Goal: Contribute content: Contribute content

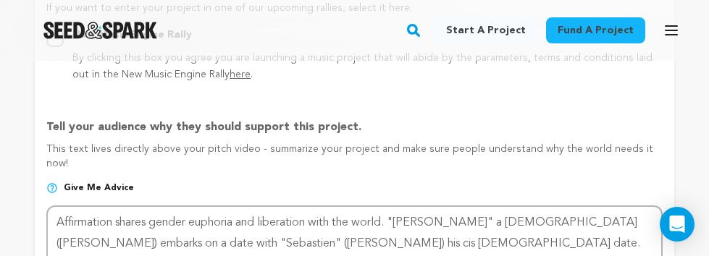
scroll to position [949, 0]
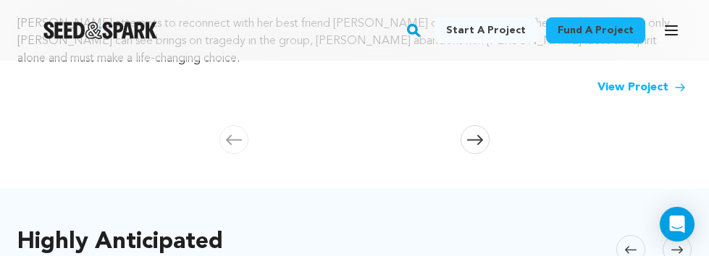
scroll to position [589, 0]
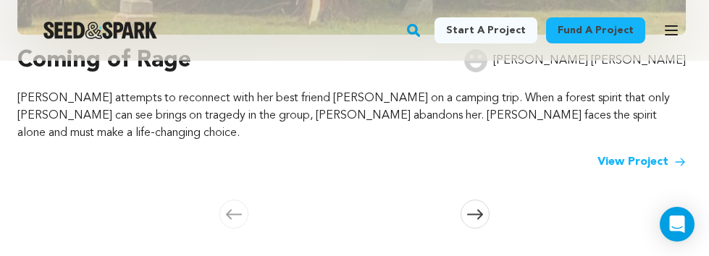
click at [613, 154] on link "View Project" at bounding box center [642, 162] width 88 height 17
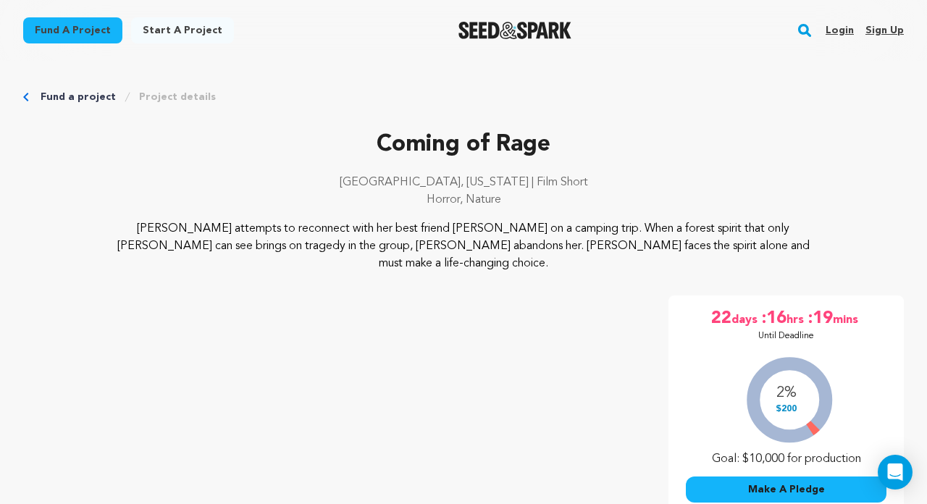
click at [708, 31] on link "Login" at bounding box center [840, 30] width 28 height 23
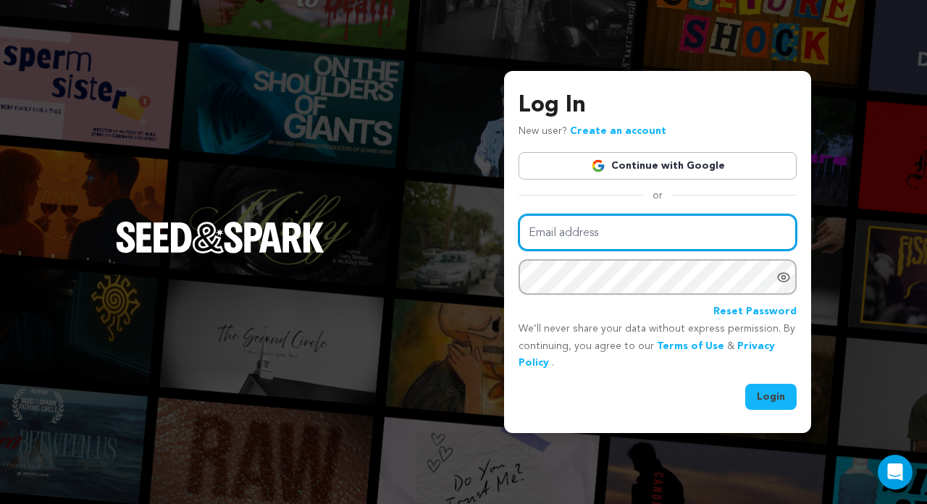
type input "[EMAIL_ADDRESS][DOMAIN_NAME]"
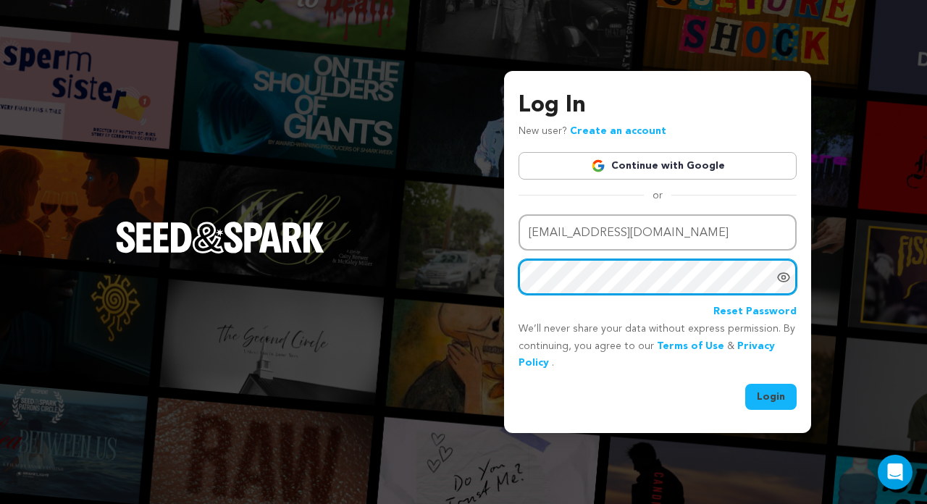
click at [771, 395] on button "Login" at bounding box center [770, 397] width 51 height 26
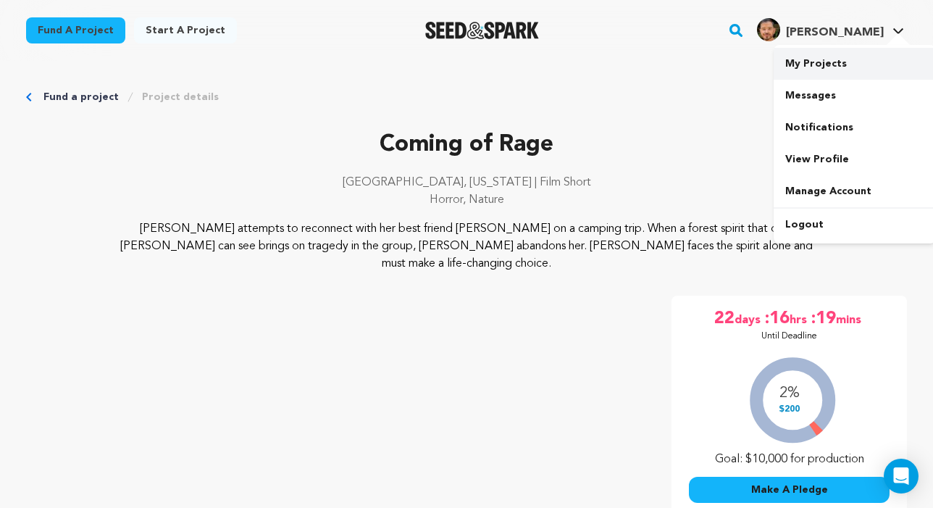
click at [822, 67] on link "My Projects" at bounding box center [854, 64] width 162 height 32
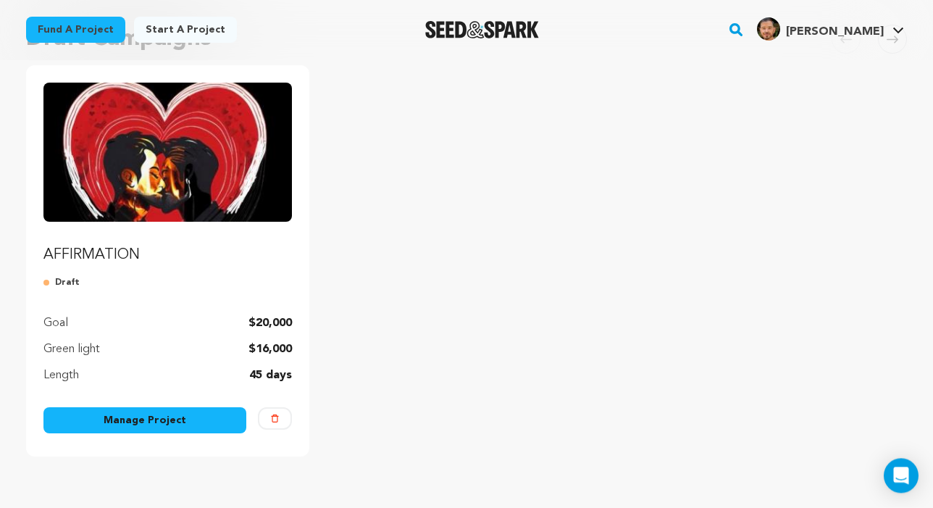
scroll to position [147, 0]
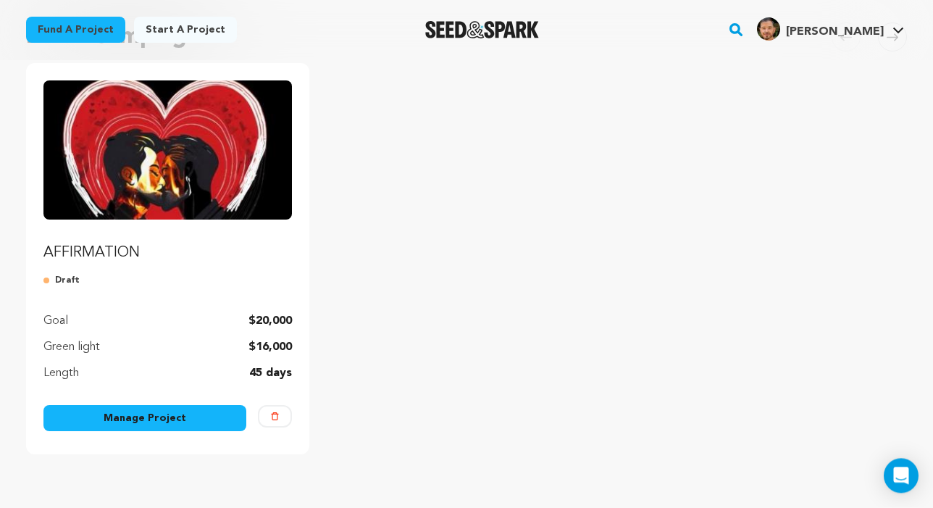
click at [193, 196] on img "Fund AFFIRMATION" at bounding box center [167, 150] width 248 height 139
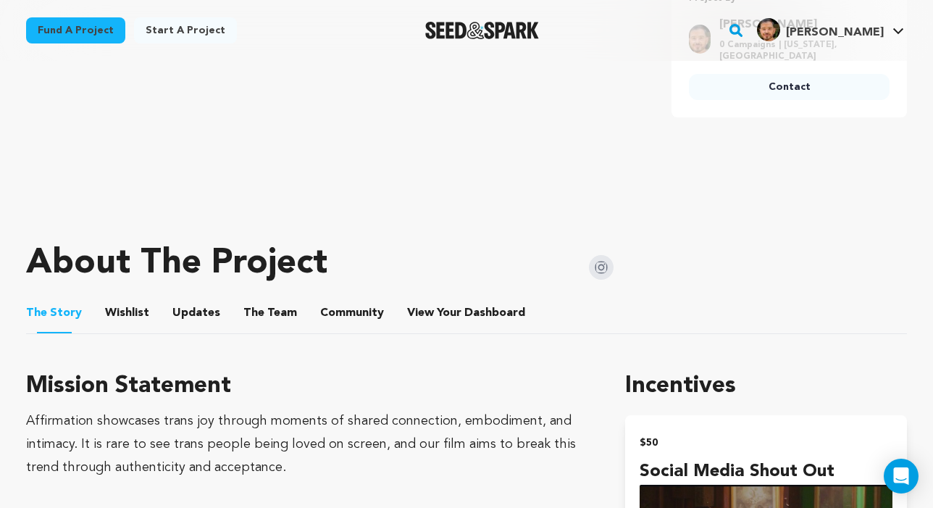
scroll to position [468, 0]
click at [135, 316] on button "Wishlist" at bounding box center [127, 316] width 35 height 35
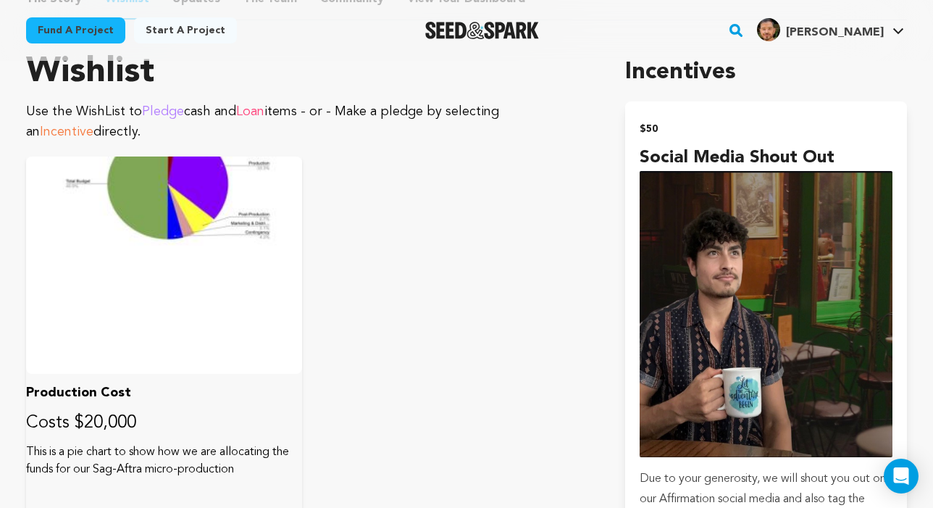
scroll to position [786, 0]
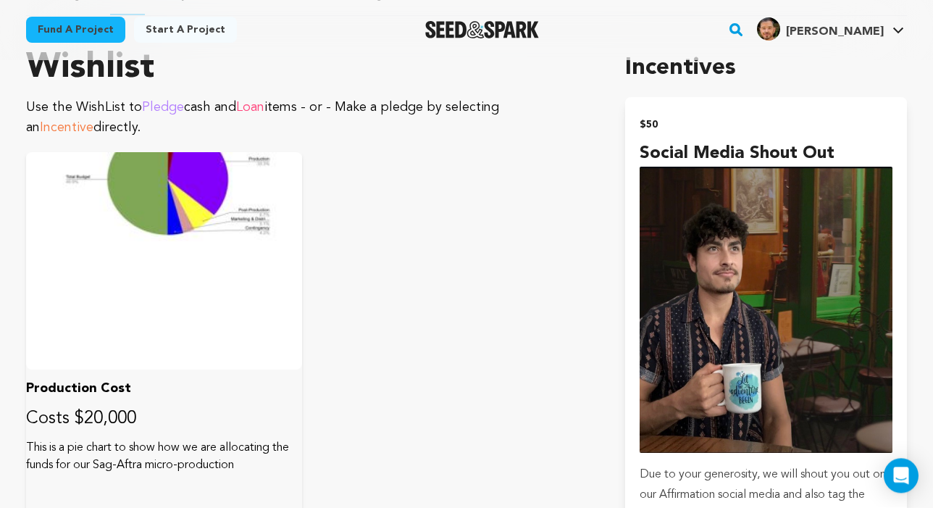
click at [237, 273] on div at bounding box center [164, 261] width 276 height 217
click at [199, 219] on div at bounding box center [164, 261] width 276 height 217
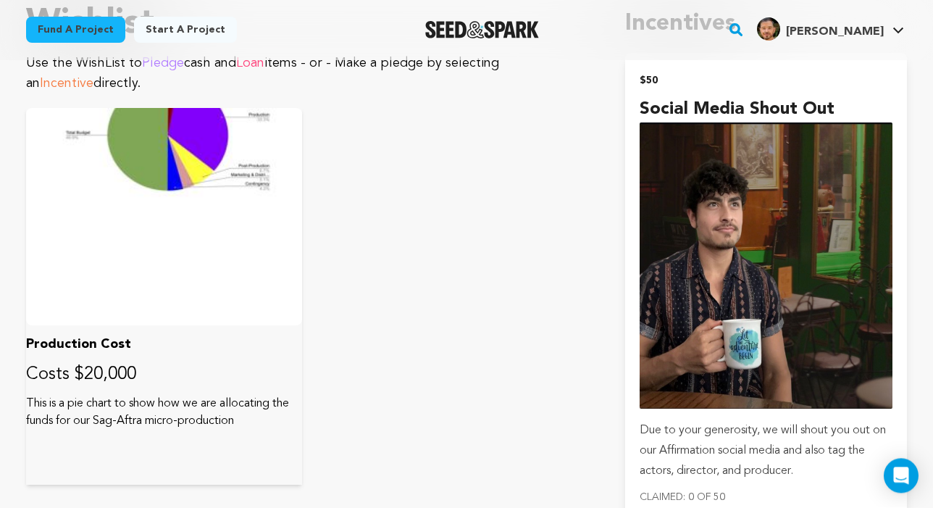
click at [166, 270] on div at bounding box center [164, 217] width 276 height 217
click at [188, 156] on div at bounding box center [164, 217] width 276 height 217
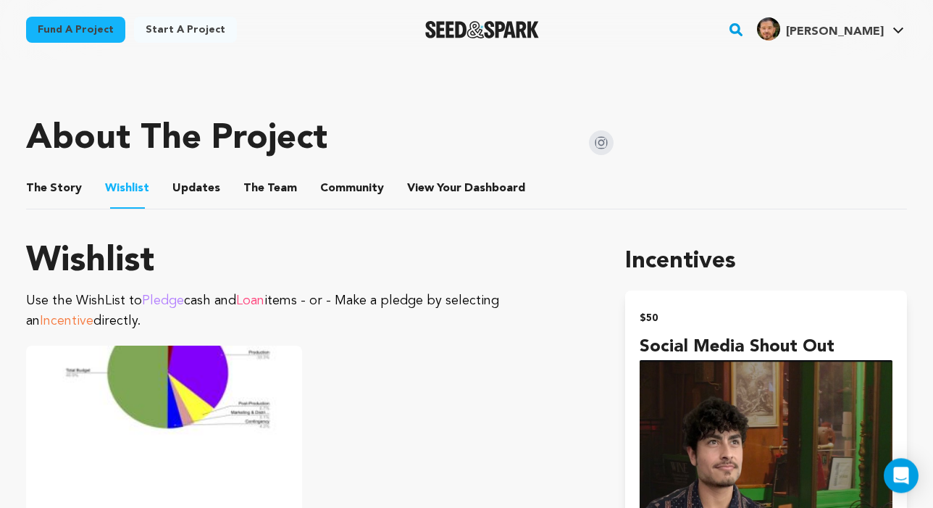
scroll to position [659, 0]
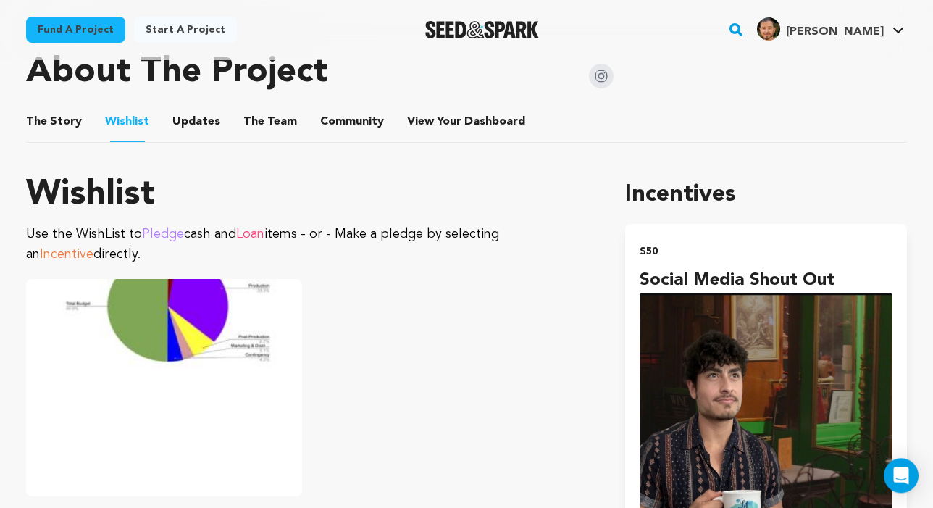
click at [170, 236] on span "Pledge" at bounding box center [163, 234] width 42 height 13
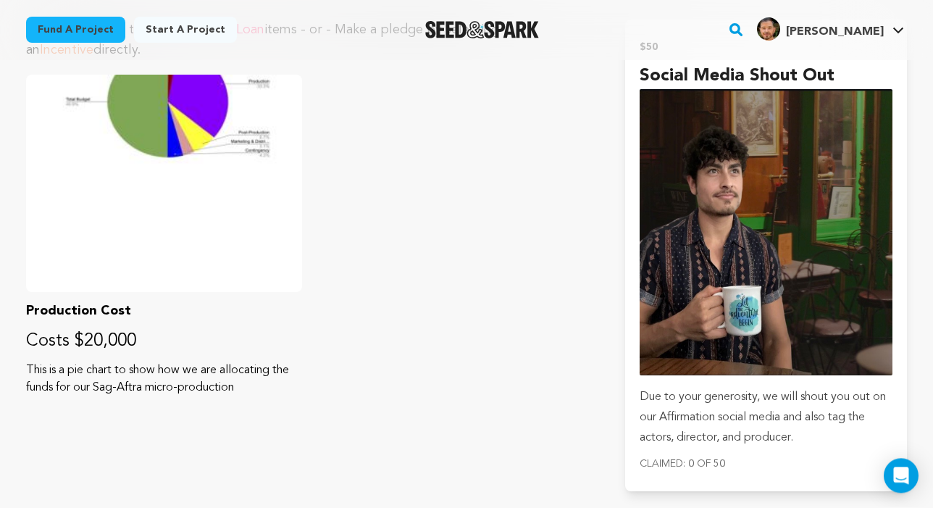
scroll to position [907, 0]
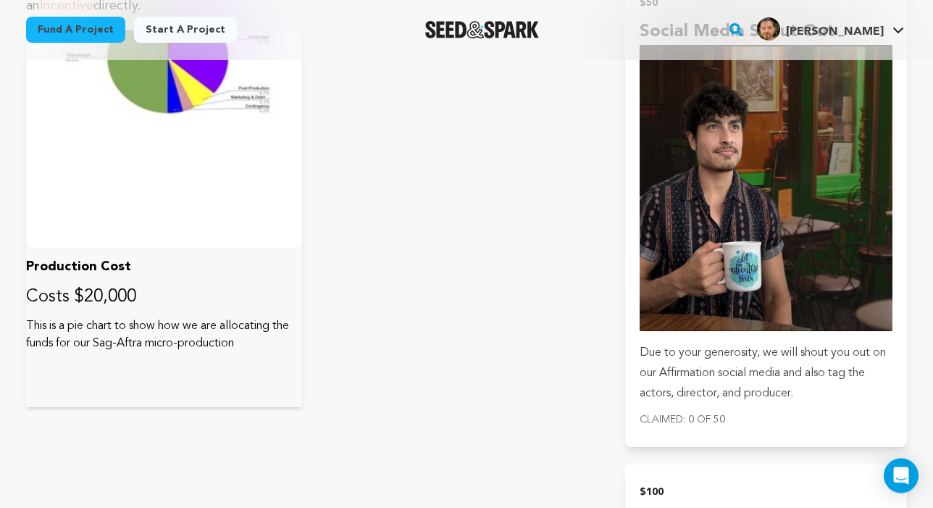
click at [128, 292] on p "Costs $20,000" at bounding box center [164, 297] width 276 height 23
click at [199, 199] on div at bounding box center [164, 139] width 276 height 217
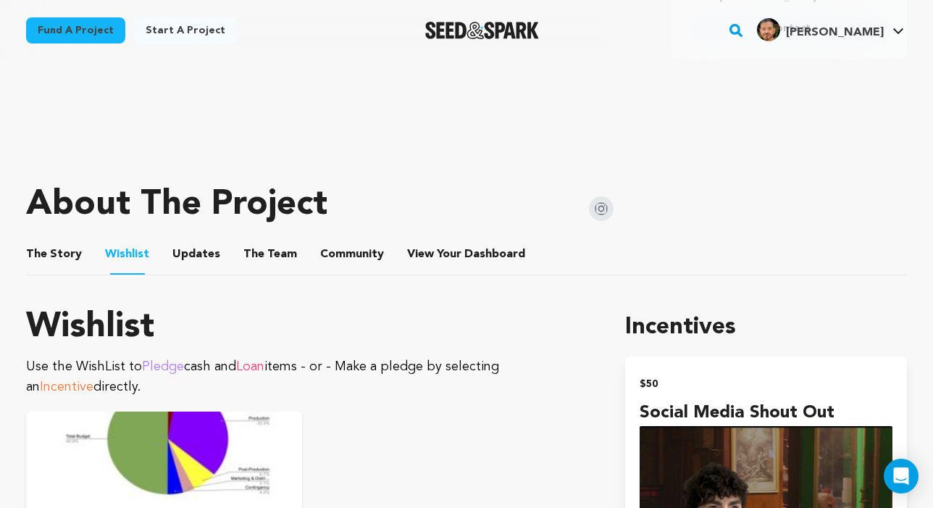
scroll to position [512, 0]
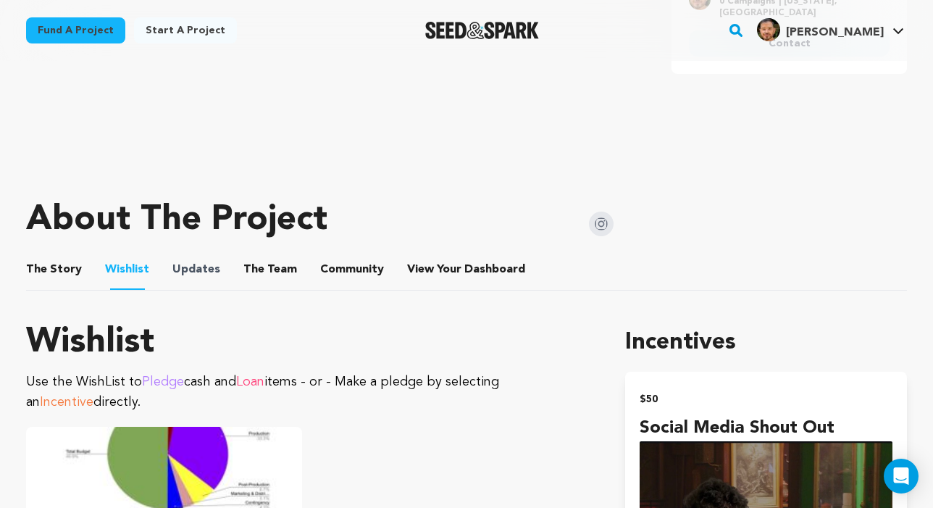
click at [209, 275] on span "Updates" at bounding box center [196, 269] width 48 height 17
click at [198, 272] on button "Updates" at bounding box center [196, 272] width 35 height 35
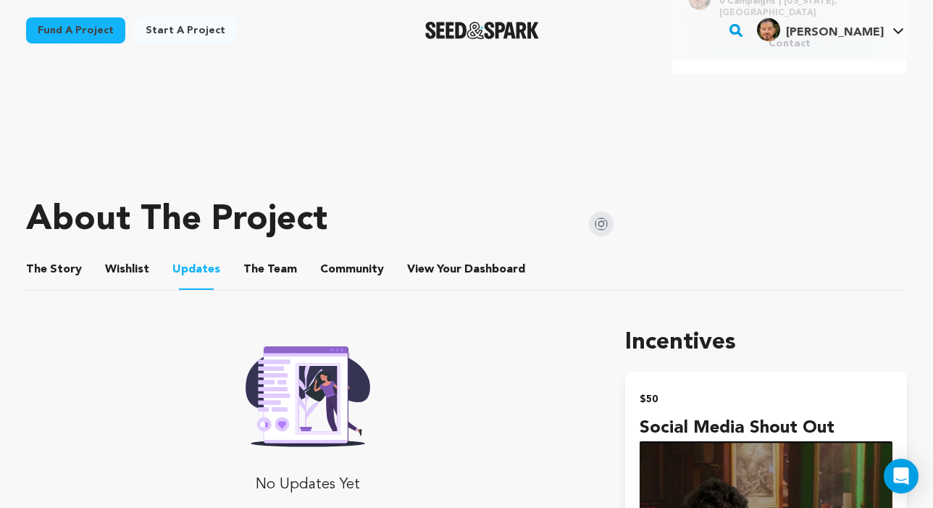
click at [258, 268] on button "The Team" at bounding box center [270, 272] width 35 height 35
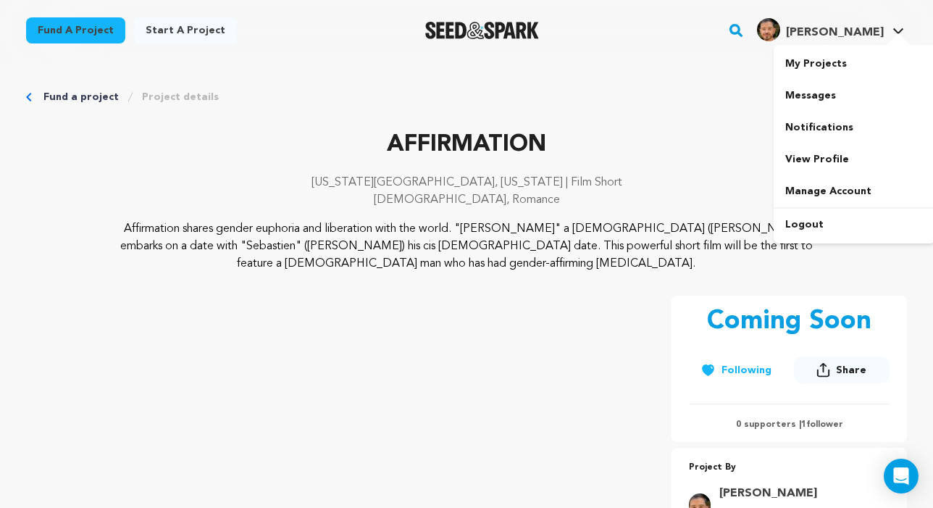
click at [893, 33] on div at bounding box center [898, 40] width 29 height 14
click at [837, 64] on link "My Projects" at bounding box center [854, 64] width 162 height 32
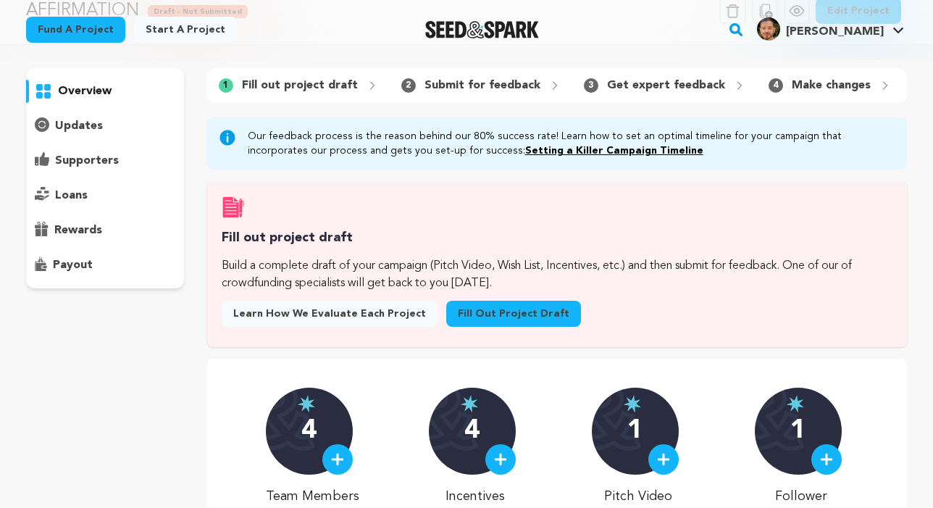
scroll to position [178, 0]
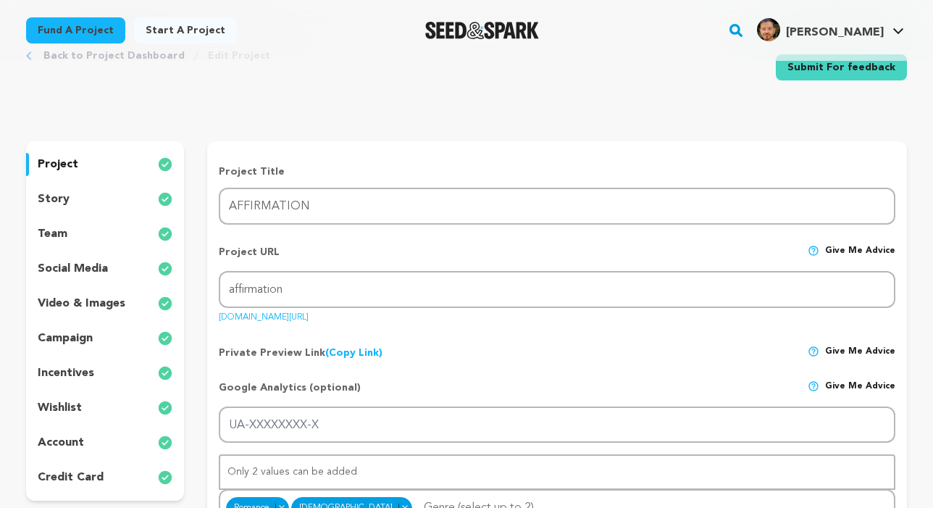
scroll to position [49, 0]
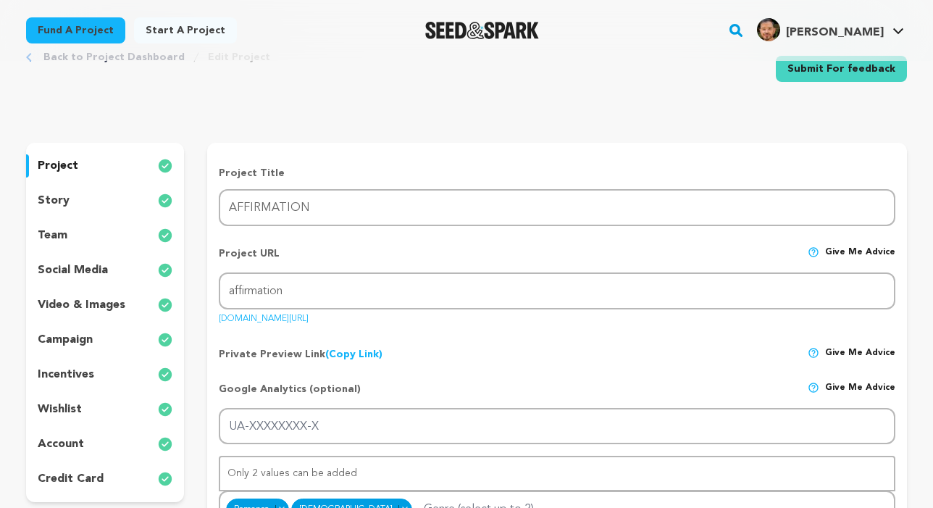
click at [83, 232] on div "team" at bounding box center [105, 235] width 158 height 23
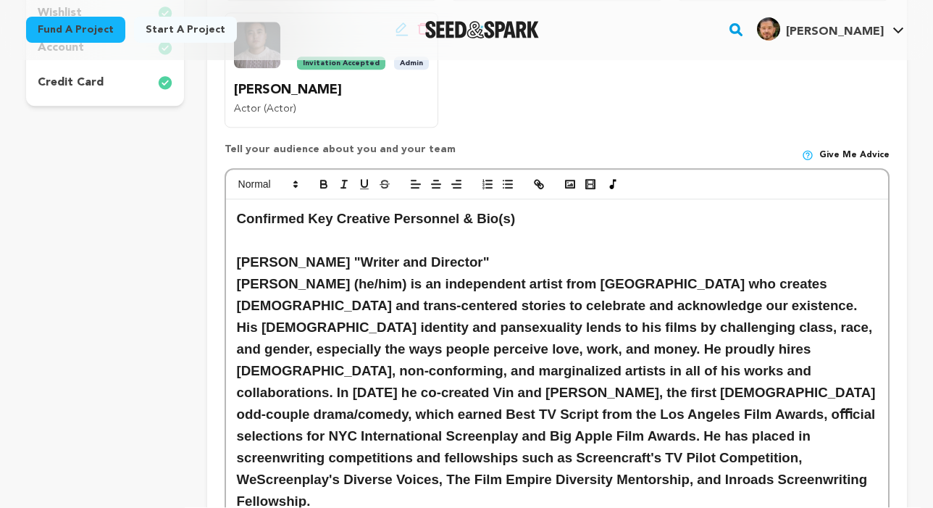
scroll to position [470, 0]
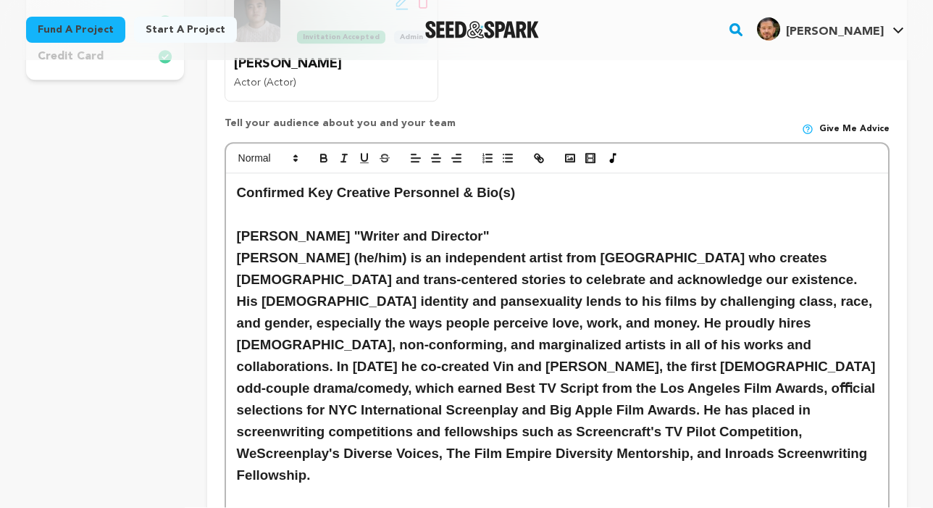
click at [353, 269] on h3 "Christopher (he/him) is an independent artist from NYC who creates queer and tr…" at bounding box center [557, 367] width 640 height 238
drag, startPoint x: 366, startPoint y: 231, endPoint x: 215, endPoint y: 230, distance: 151.4
click at [372, 231] on span "Writer and Director"" at bounding box center [307, 236] width 129 height 15
click at [240, 233] on h3 "" Writer and Director"" at bounding box center [557, 237] width 640 height 22
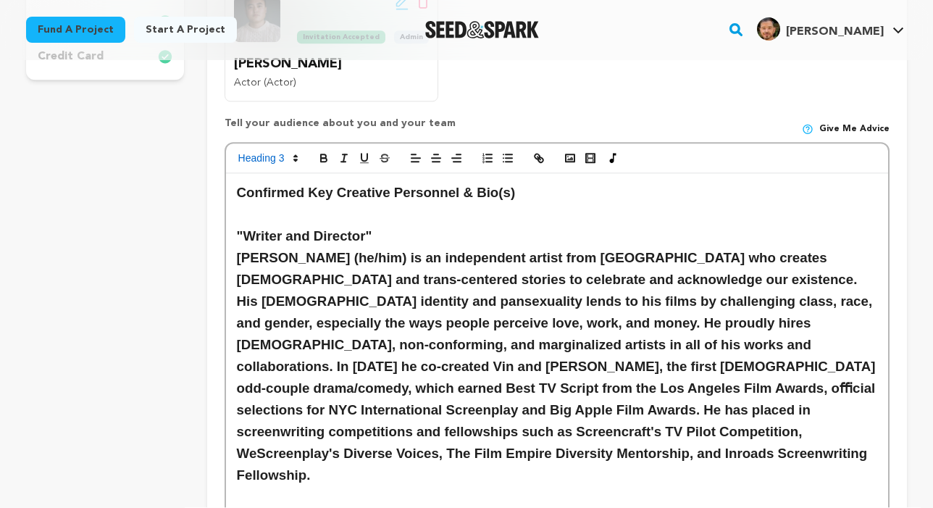
click at [237, 248] on h3 "Christopher (he/him) is an independent artist from NYC who creates queer and tr…" at bounding box center [557, 367] width 640 height 238
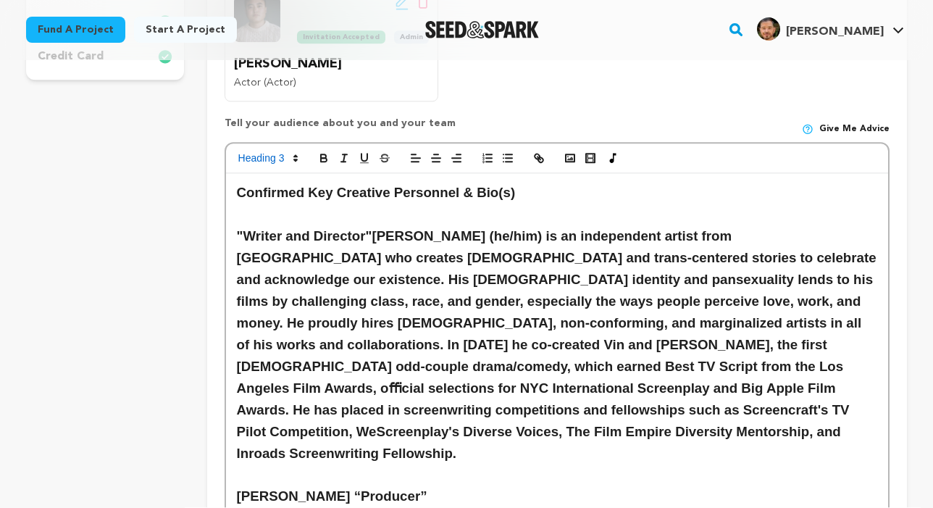
click at [240, 230] on h3 "" Writer and Director" Christopher (he/him) is an independent artist from NYC w…" at bounding box center [557, 345] width 640 height 238
click at [246, 230] on span "Writer and Director"" at bounding box center [307, 236] width 129 height 15
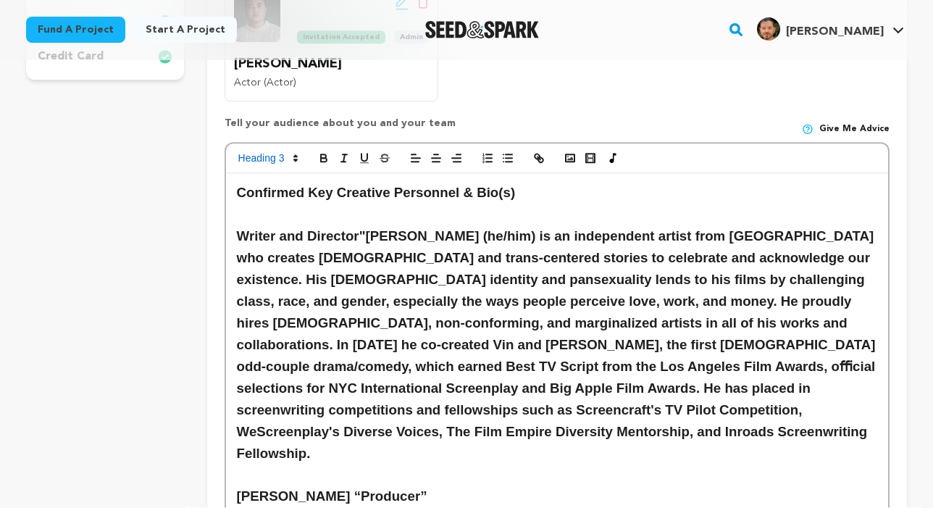
click at [366, 230] on span "﻿ Writer and Director"" at bounding box center [301, 236] width 129 height 15
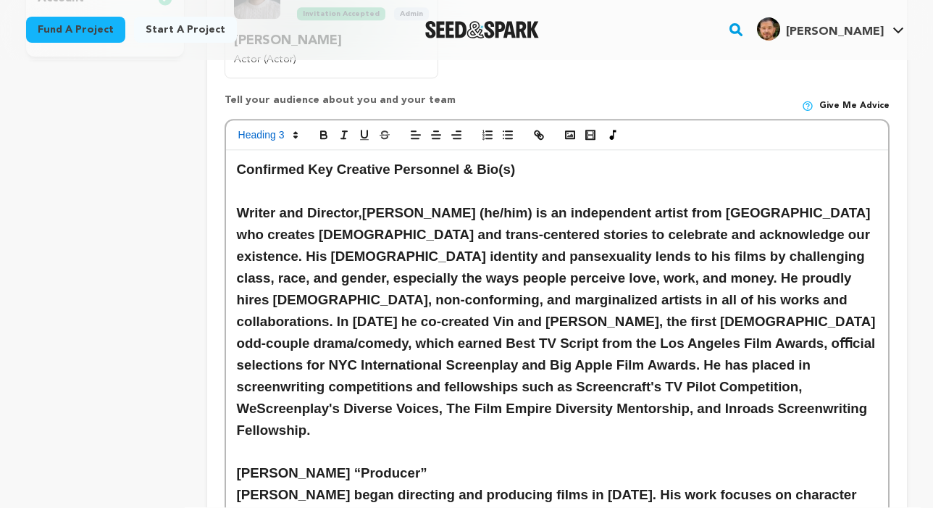
scroll to position [495, 0]
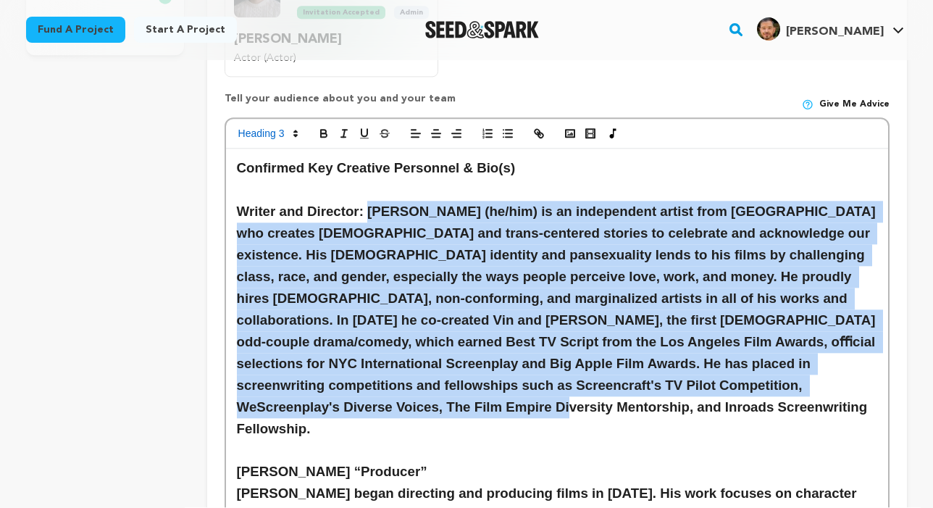
drag, startPoint x: 367, startPoint y: 206, endPoint x: 380, endPoint y: 382, distance: 177.1
click at [380, 382] on h3 "Writer and Director: ﻿ Christopher (he/him) is an independent artist from NYC w…" at bounding box center [557, 320] width 640 height 238
click at [384, 400] on h3 "Writer and Director: ﻿ Christopher (he/him) is an independent artist from NYC w…" at bounding box center [557, 320] width 640 height 238
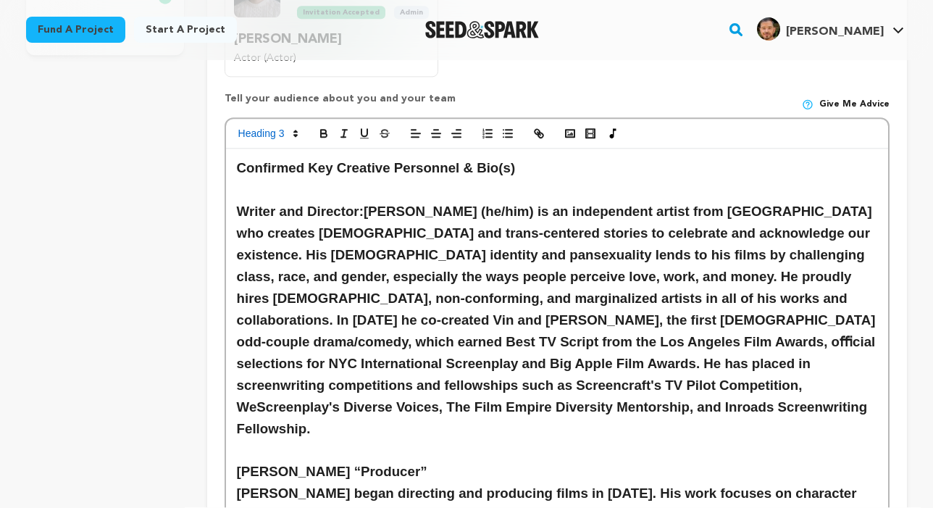
click at [446, 204] on h3 "Writer and Director: Christopher (he/him) is an independent artist from NYC who…" at bounding box center [557, 320] width 640 height 238
click at [372, 461] on h3 "Tony Zosherafatain “Producer”" at bounding box center [557, 472] width 640 height 22
click at [308, 205] on span "Writer and Director:" at bounding box center [300, 211] width 127 height 15
click at [238, 461] on h3 "Tony Zosherafatain Producer”" at bounding box center [557, 472] width 640 height 22
drag, startPoint x: 511, startPoint y: 437, endPoint x: 438, endPoint y: 441, distance: 73.2
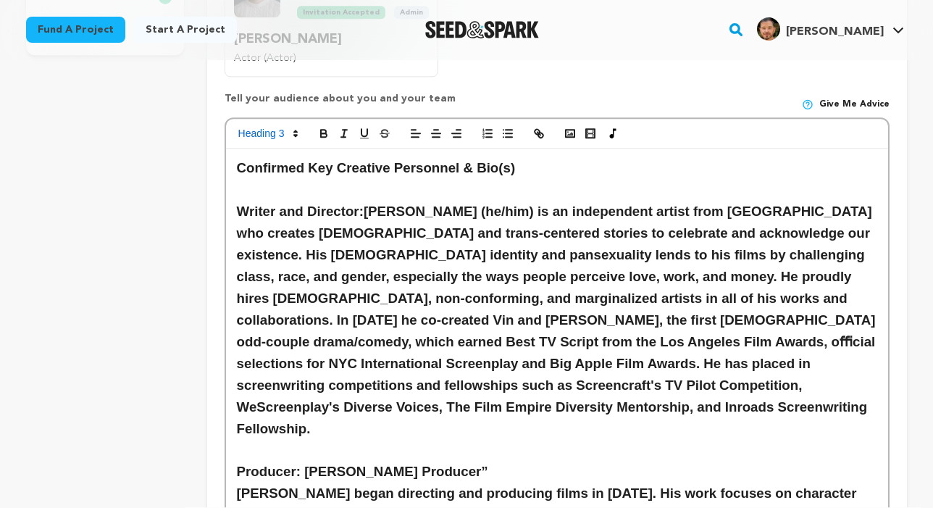
click at [438, 461] on h3 "Producer: Tony Zosherafatain Producer”" at bounding box center [557, 472] width 640 height 22
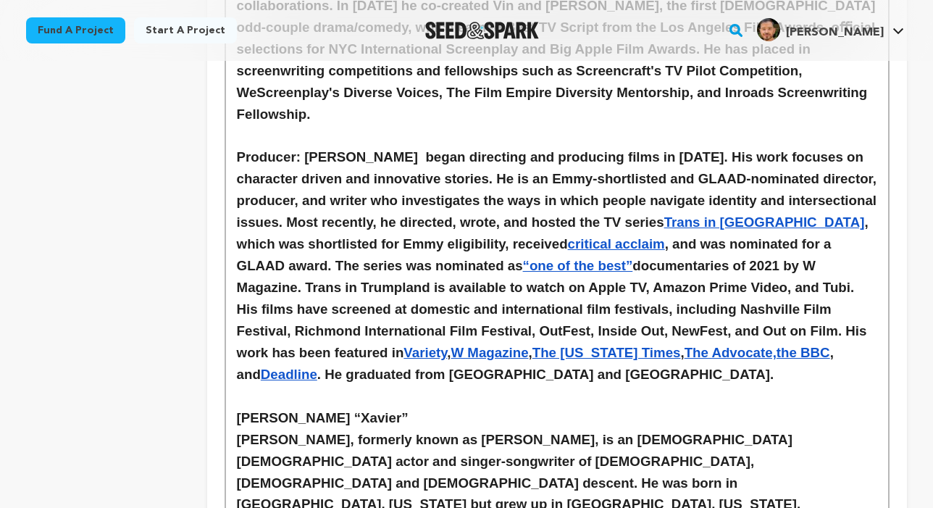
scroll to position [809, 0]
click at [403, 408] on h3 "Emmett Preciado “Xavier”" at bounding box center [557, 419] width 640 height 22
drag, startPoint x: 411, startPoint y: 374, endPoint x: 239, endPoint y: 374, distance: 172.4
click at [239, 408] on h3 "Emmett Preciado “Xavier”" at bounding box center [557, 419] width 640 height 22
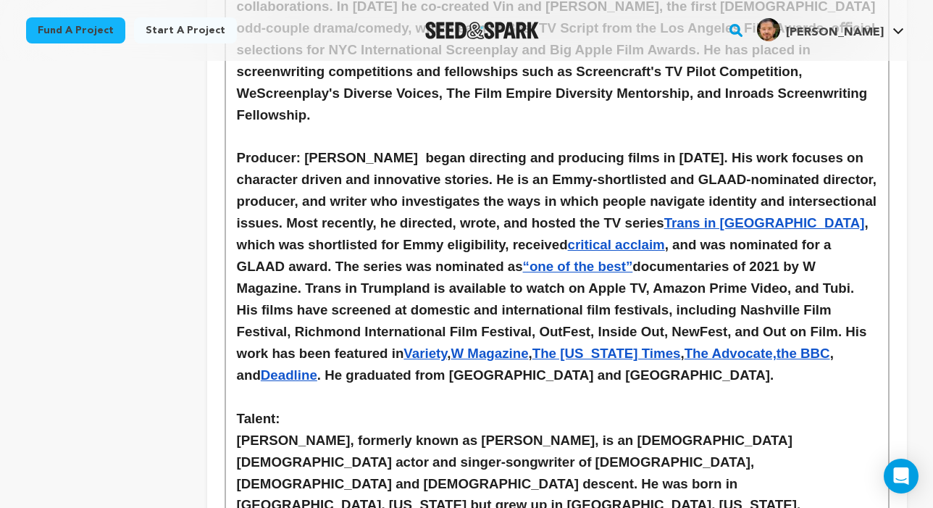
click at [230, 398] on div "Confirmed Key Creative Personnel & Bio(s) Writer and Director: Christopher Vall…" at bounding box center [557, 514] width 662 height 1359
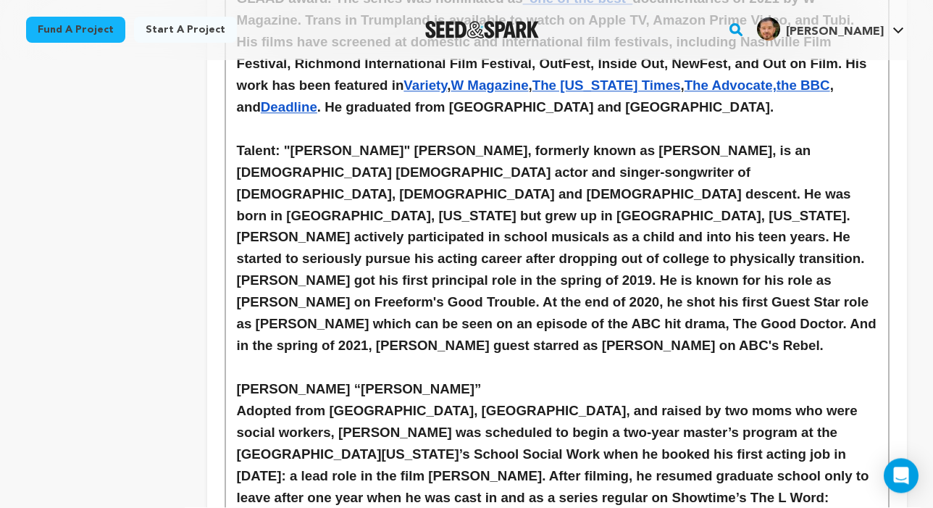
scroll to position [1077, 0]
click at [282, 140] on h3 "Talent: "Xavier" Emmett Preciado, formerly known as Emmett Claren, is an Americ…" at bounding box center [557, 248] width 640 height 217
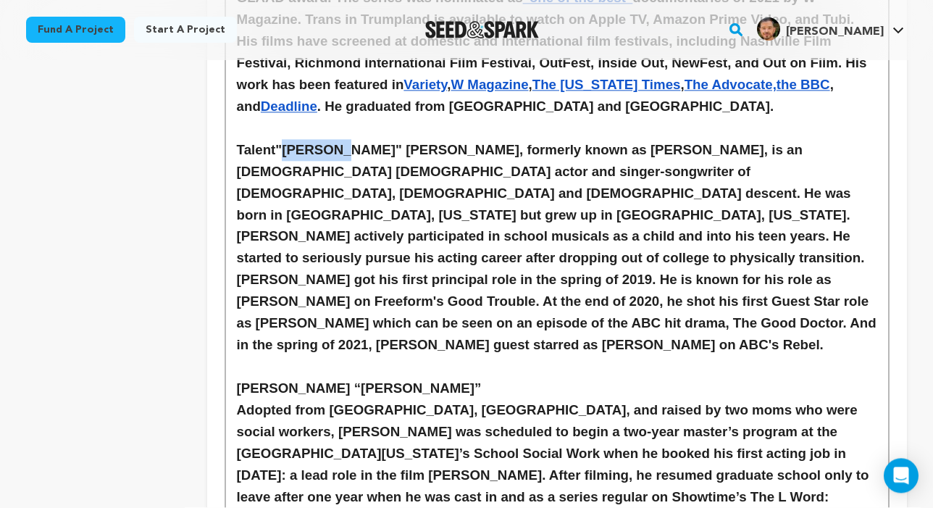
drag, startPoint x: 333, startPoint y: 106, endPoint x: 282, endPoint y: 106, distance: 51.4
click at [282, 140] on h3 "Talent"Xavier" Emmett Preciado, formerly known as Emmett Claren, is an American…" at bounding box center [557, 248] width 640 height 217
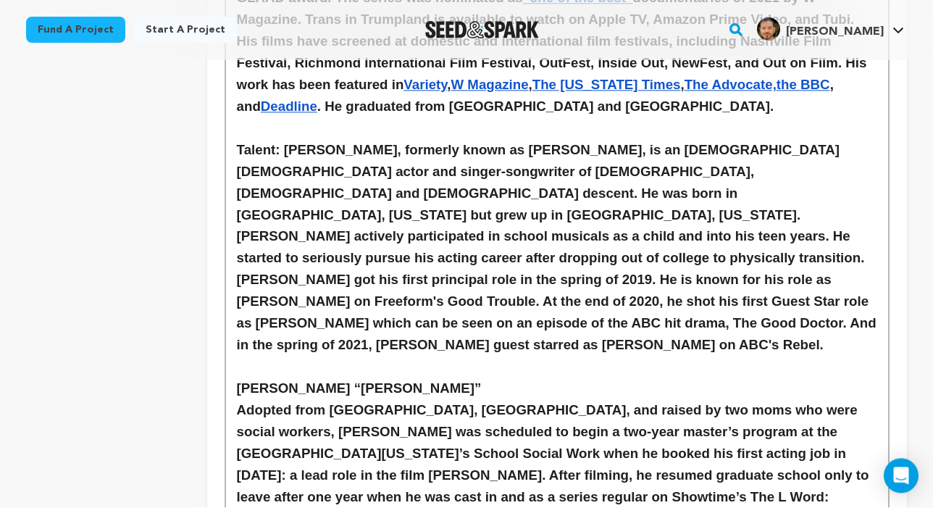
click at [395, 140] on h3 "Talent: Emmett Preciado, formerly known as Emmett Claren, is an American transg…" at bounding box center [557, 248] width 640 height 217
click at [233, 298] on div "Confirmed Key Creative Personnel & Bio(s) Writer and Director: Christopher Vall…" at bounding box center [557, 235] width 662 height 1337
click at [241, 400] on h3 "Adopted from Hunan, China, and raised by two moms who were social workers, Leo …" at bounding box center [557, 508] width 640 height 217
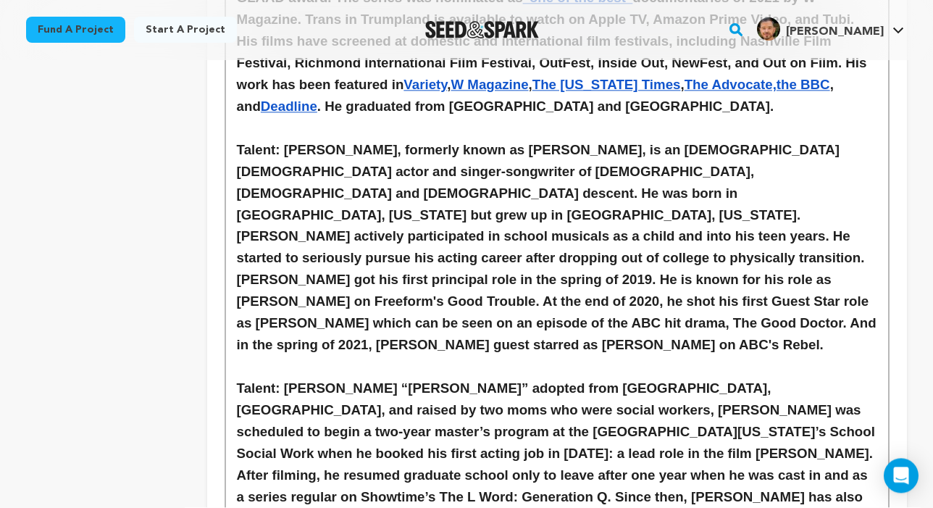
click at [393, 140] on h3 "Talent: Emmett Preciado, formerly known as Emmett Claren, is an American transg…" at bounding box center [557, 248] width 640 height 217
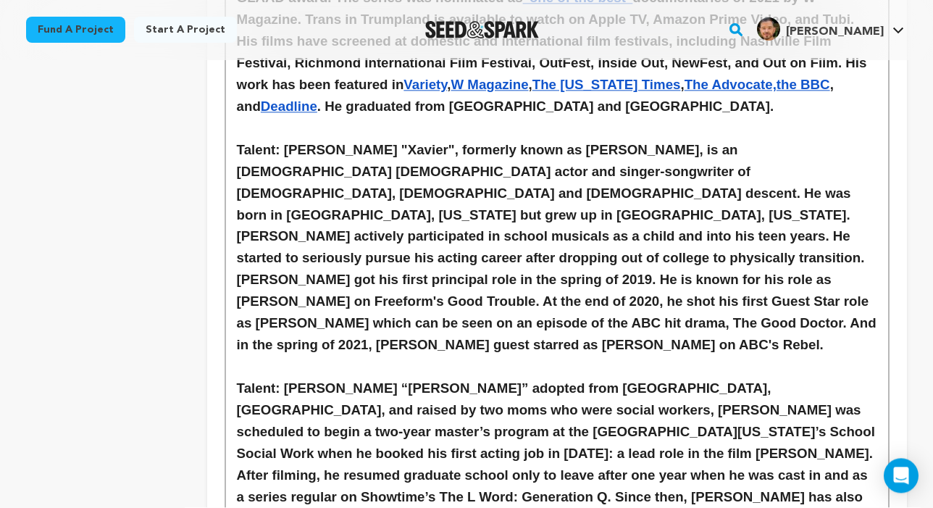
click at [439, 378] on h3 "Talent: Leo Sheng “Sebastian” adopted from Hunan, China, and raised by two moms…" at bounding box center [557, 486] width 640 height 217
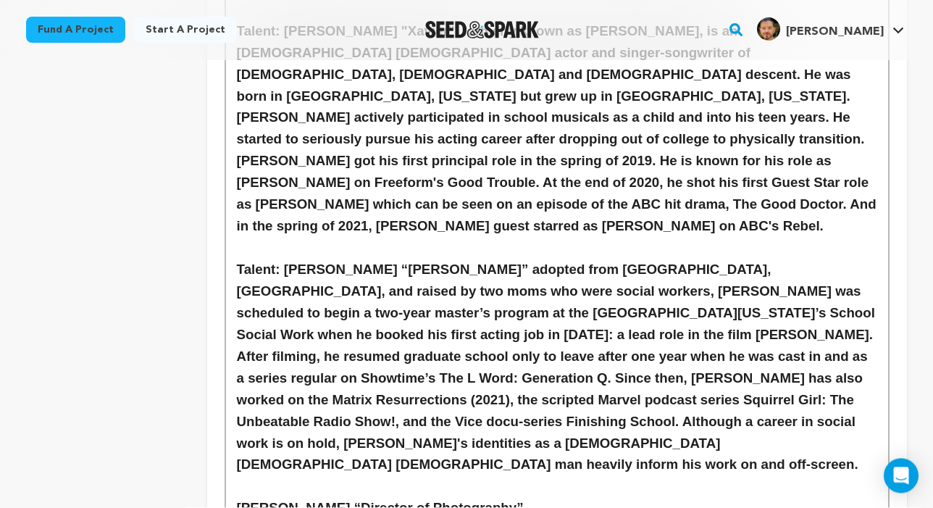
scroll to position [1198, 0]
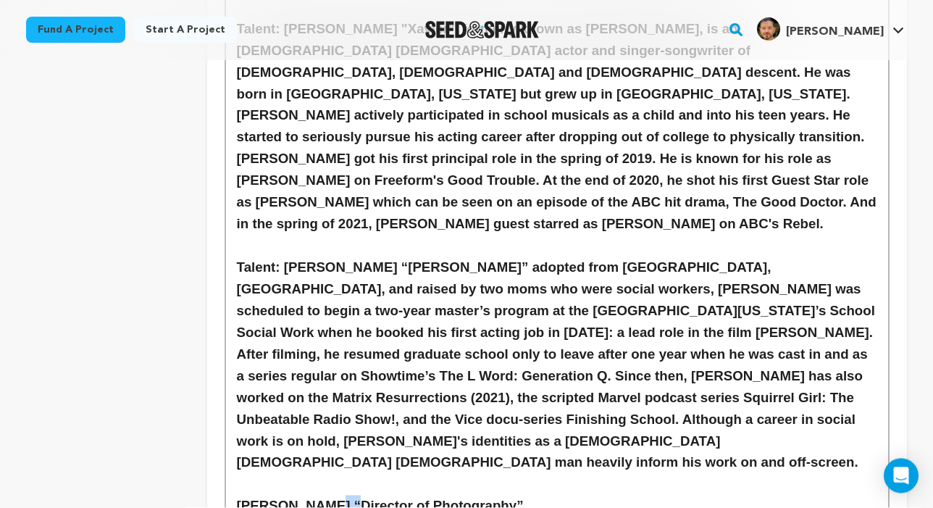
drag, startPoint x: 338, startPoint y: 383, endPoint x: 322, endPoint y: 383, distance: 16.7
click at [322, 495] on h3 "Emmett Ferrer “Director of Photography”" at bounding box center [557, 506] width 640 height 22
click at [335, 495] on h3 "Emmett Ferrer “Director of Photography”" at bounding box center [557, 506] width 640 height 22
drag, startPoint x: 340, startPoint y: 385, endPoint x: 230, endPoint y: 385, distance: 110.1
click at [230, 385] on div "Confirmed Key Creative Personnel & Bio(s) Writer and Director: Christopher Vall…" at bounding box center [557, 103] width 662 height 1315
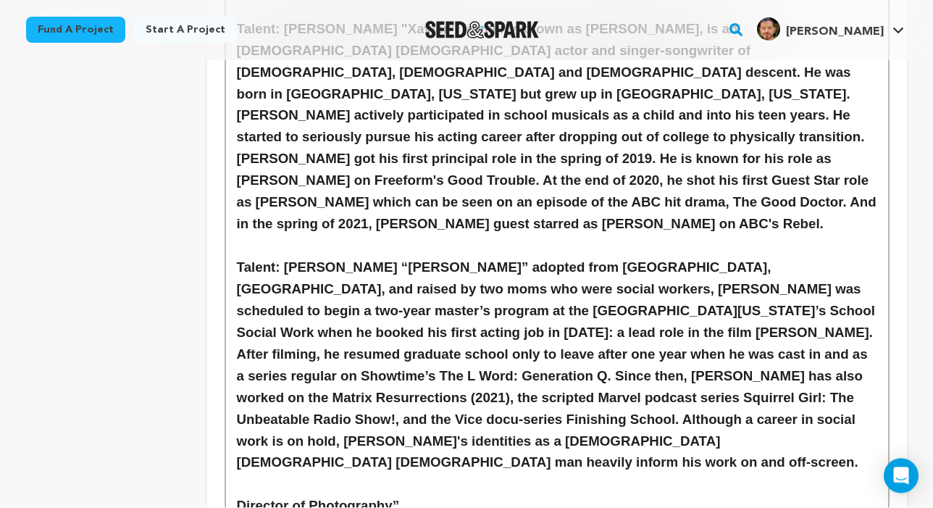
click at [398, 495] on h3 "Director of Photography”" at bounding box center [557, 506] width 640 height 22
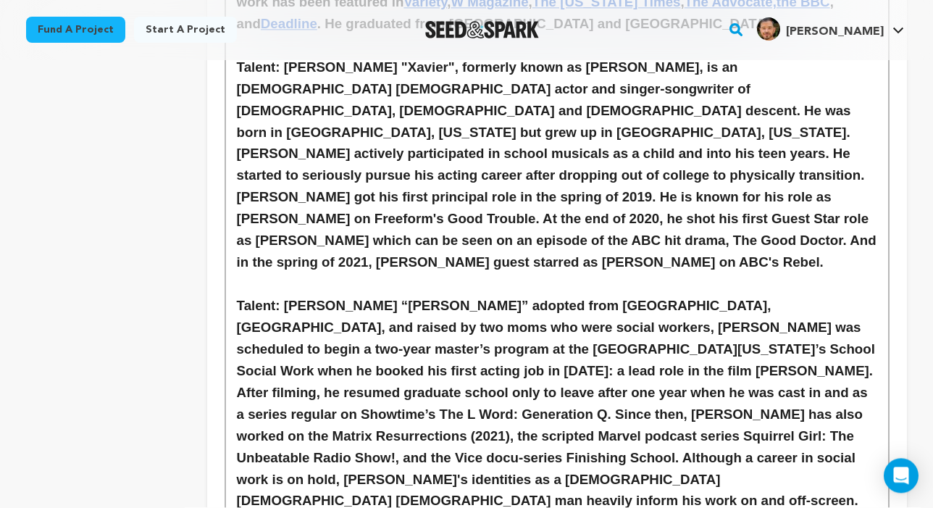
scroll to position [1248, 0]
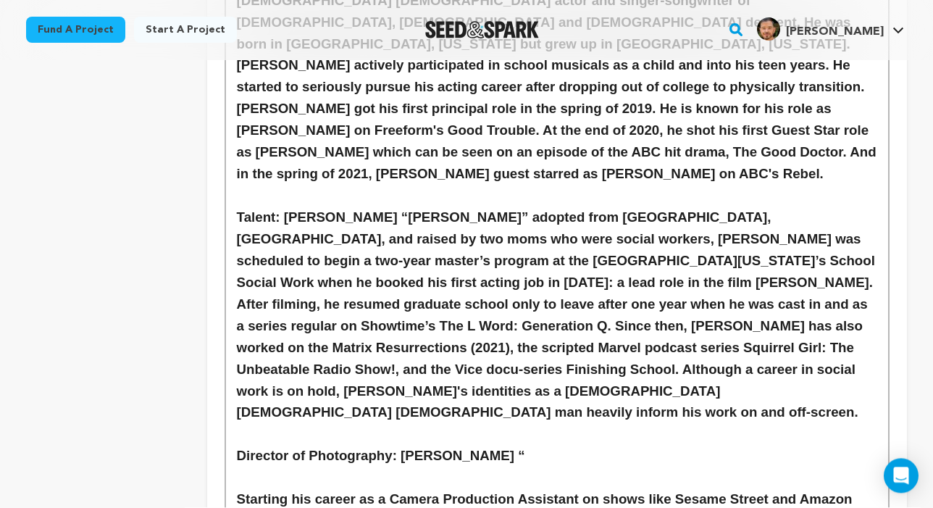
click at [504, 445] on h3 "Director of Photography: Emmett Ferrer “" at bounding box center [557, 456] width 640 height 22
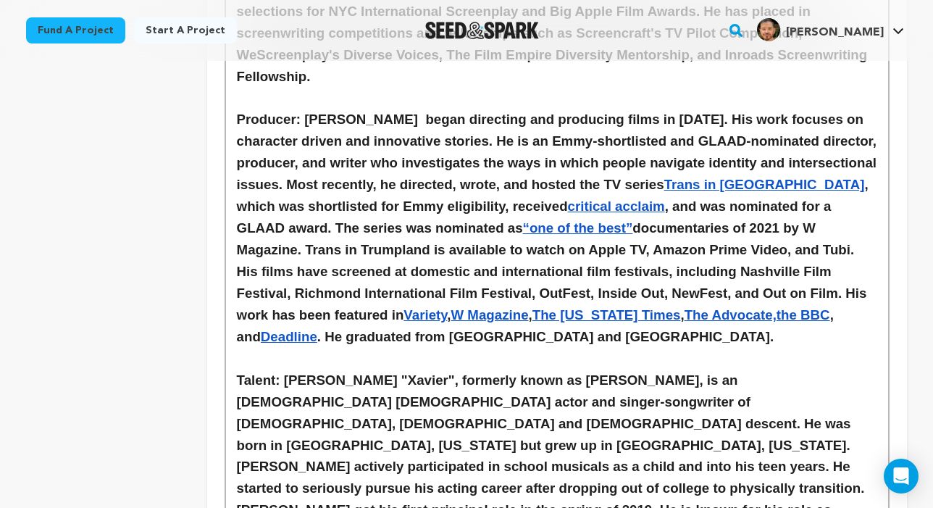
scroll to position [846, 0]
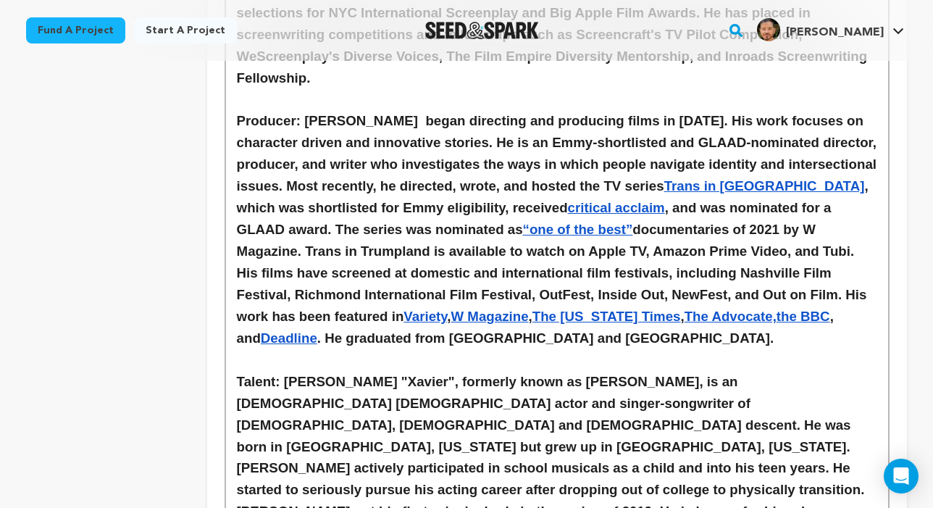
click at [655, 371] on h3 "Talent: [PERSON_NAME] "Xavier", formerly known as [PERSON_NAME], is an [DEMOGRA…" at bounding box center [557, 479] width 640 height 217
click at [656, 371] on h3 "Talent: [PERSON_NAME] "Xavier", formerly known as [PERSON_NAME], is an [DEMOGRA…" at bounding box center [557, 479] width 640 height 217
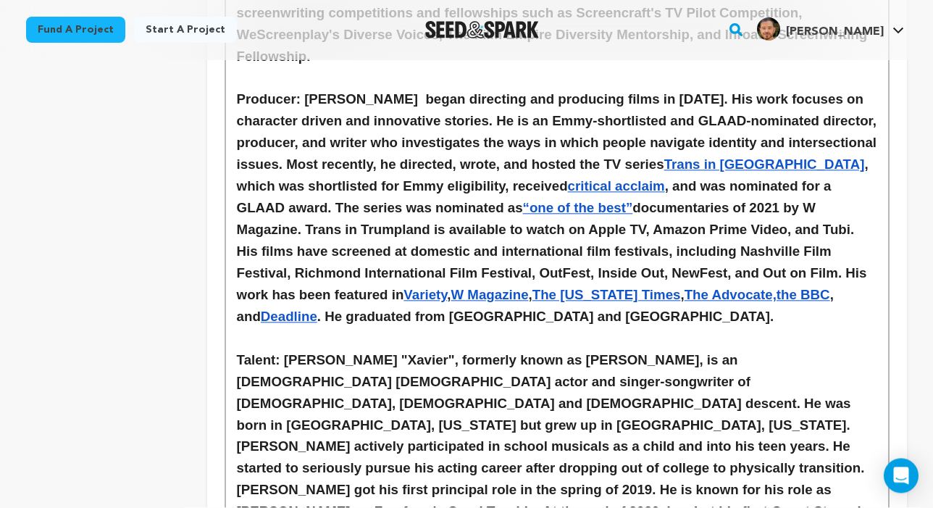
scroll to position [940, 0]
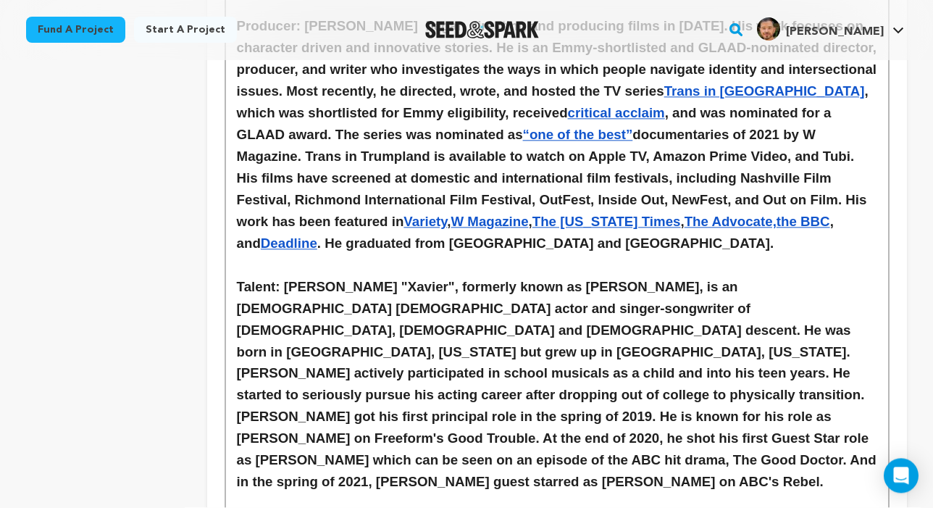
click at [684, 214] on link "The Advocate," at bounding box center [730, 221] width 92 height 15
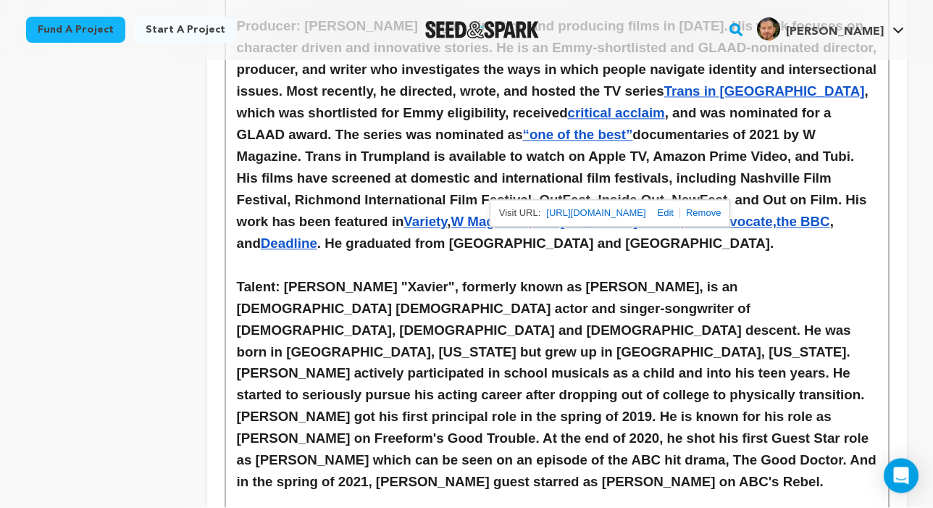
click at [613, 288] on h3 "Talent: [PERSON_NAME] "Xavier", formerly known as [PERSON_NAME], is an [DEMOGRA…" at bounding box center [557, 385] width 640 height 217
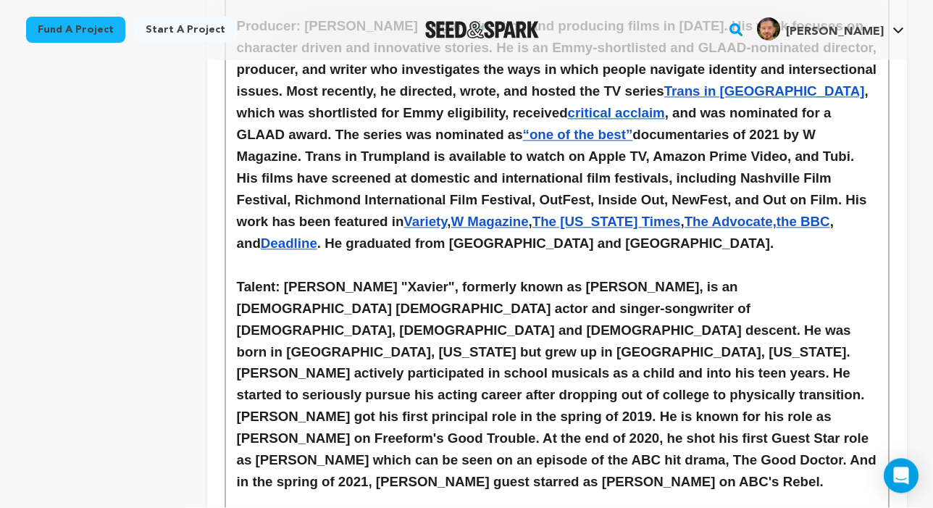
click at [506, 277] on h3 "Talent: [PERSON_NAME] "Xavier", formerly known as [PERSON_NAME], is an [DEMOGRA…" at bounding box center [557, 385] width 640 height 217
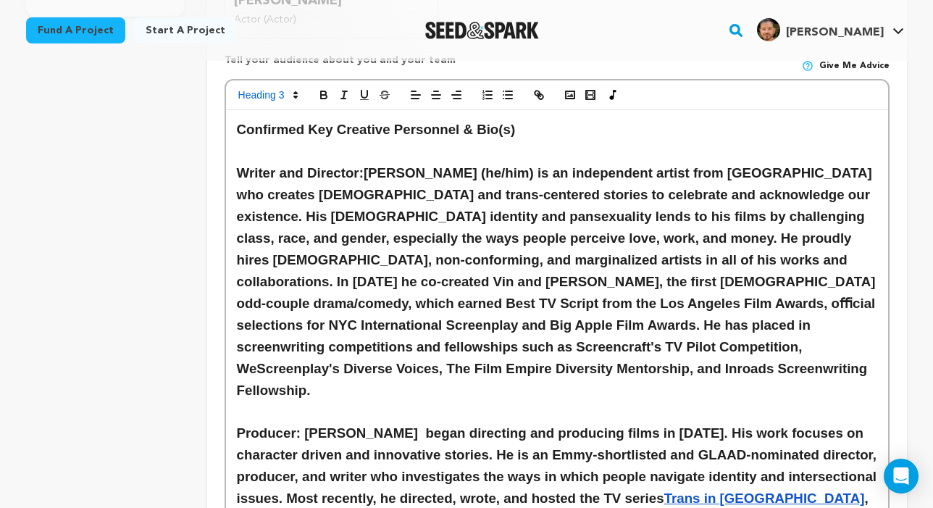
scroll to position [527, 0]
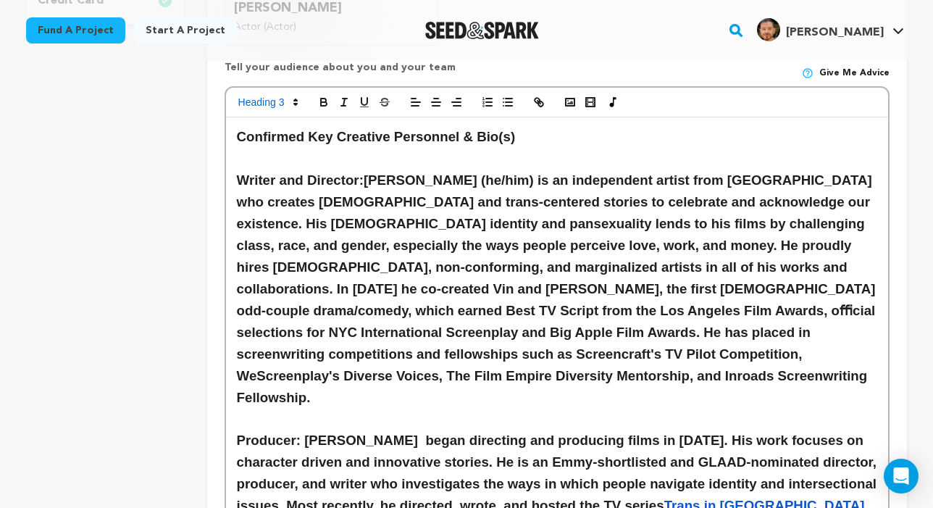
click at [701, 326] on h3 "Writer and Director: Christopher Vallario (he/him) is an independent artist fro…" at bounding box center [557, 288] width 640 height 238
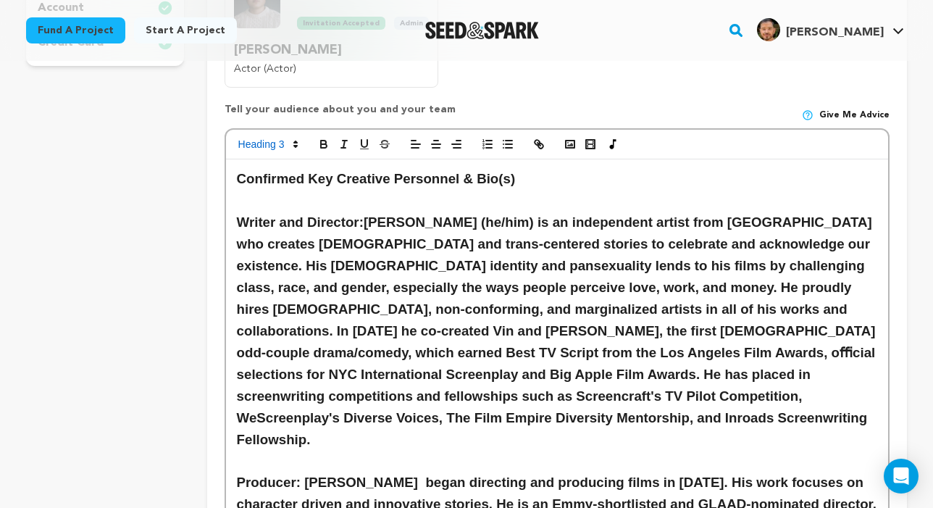
scroll to position [484, 0]
click at [307, 220] on span "Writer and Director:" at bounding box center [300, 222] width 127 height 15
click at [408, 348] on h3 "Writer and Director: Christopher Vallario (he/him) is an independent artist fro…" at bounding box center [557, 331] width 640 height 238
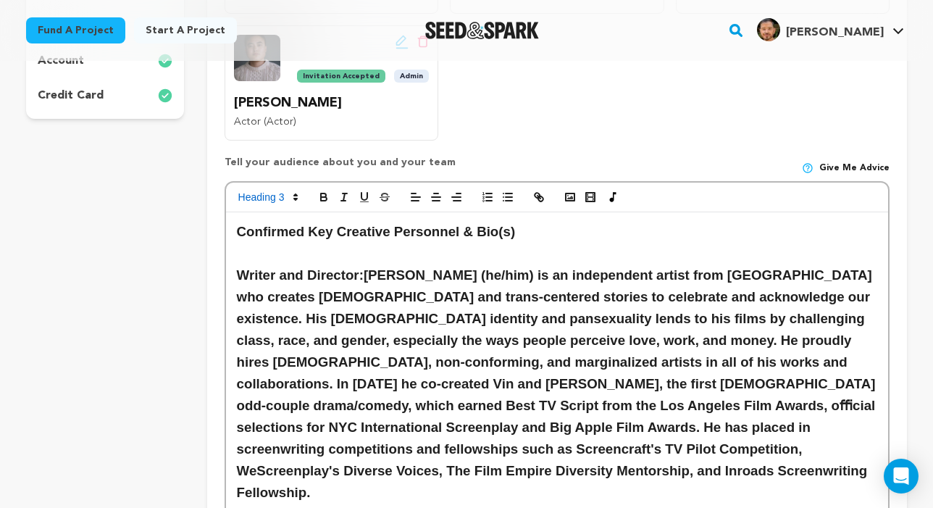
scroll to position [436, 0]
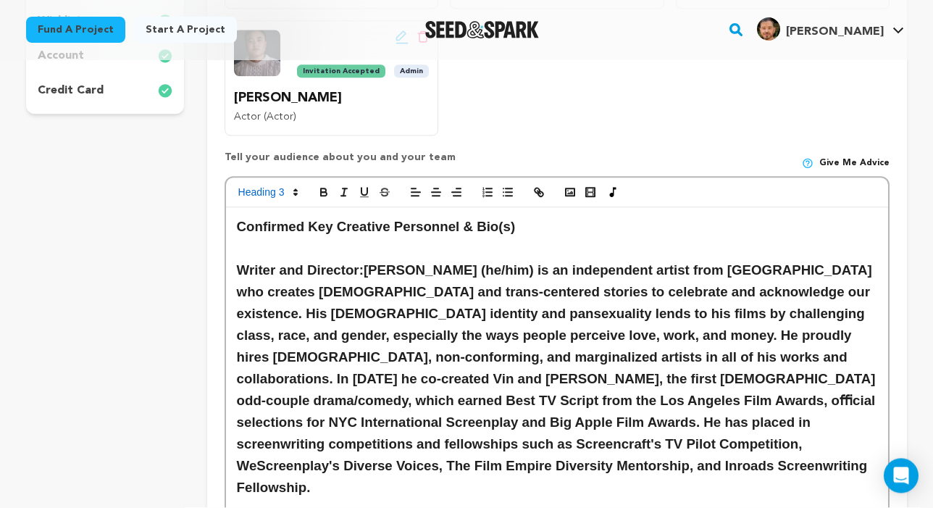
click at [383, 449] on h3 "Writer and Director: Christopher Vallario (he/him) is an independent artist fro…" at bounding box center [557, 379] width 640 height 238
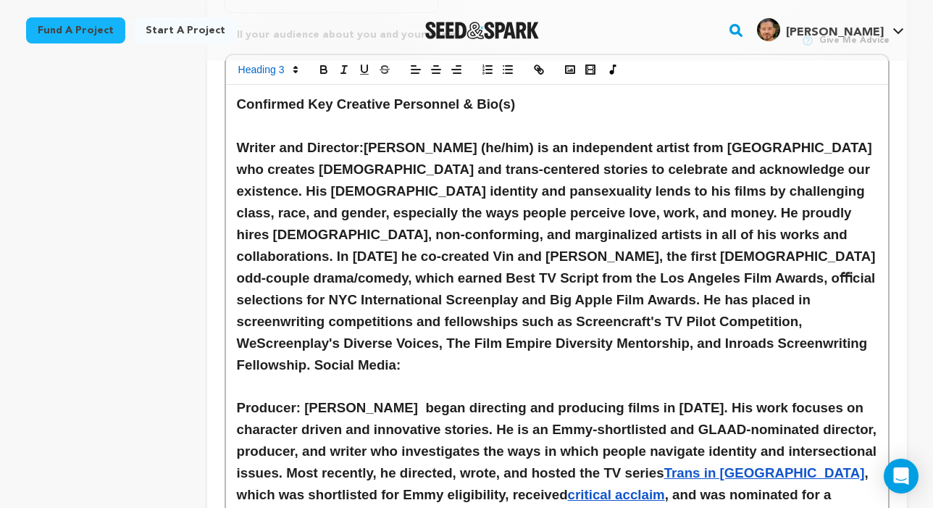
scroll to position [555, 0]
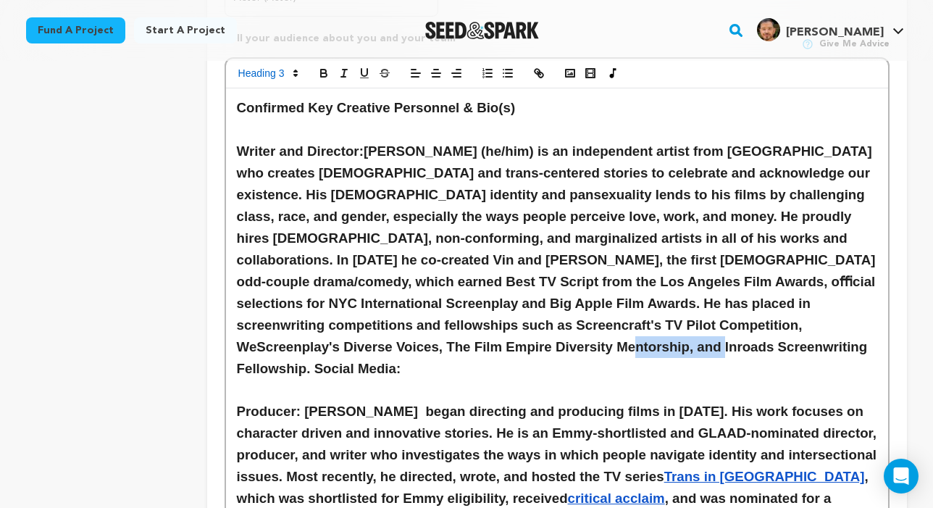
drag, startPoint x: 401, startPoint y: 337, endPoint x: 316, endPoint y: 338, distance: 85.5
click at [316, 338] on h3 "Writer and Director: Christopher Vallario (he/him) is an independent artist fro…" at bounding box center [557, 260] width 640 height 238
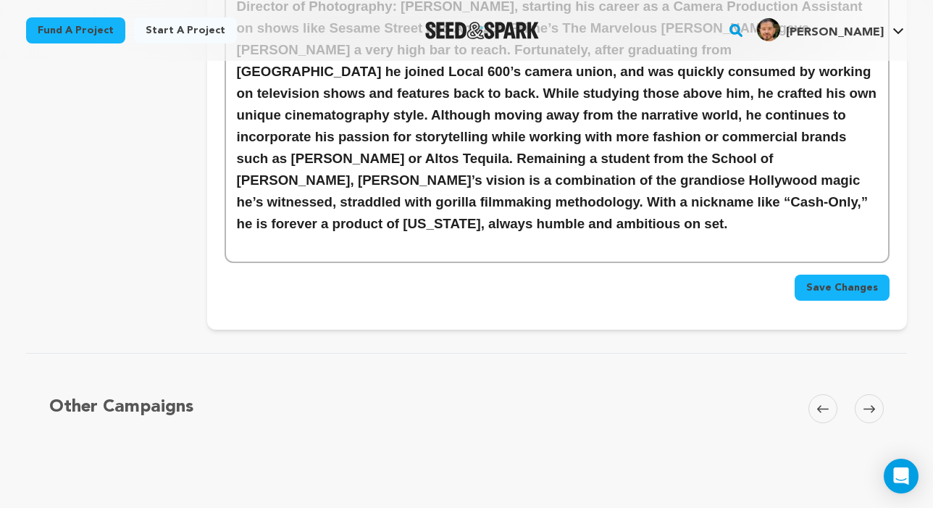
scroll to position [1682, 0]
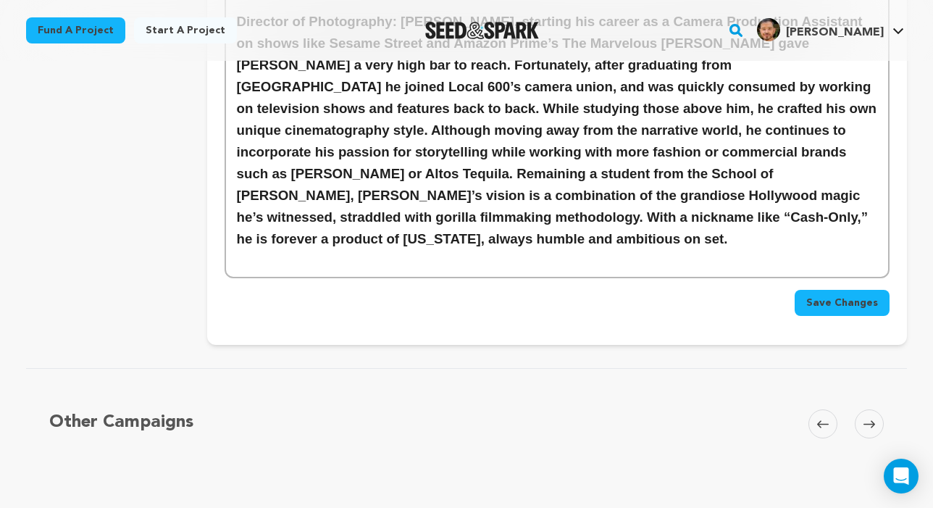
click at [810, 295] on span "Save Changes" at bounding box center [842, 302] width 72 height 14
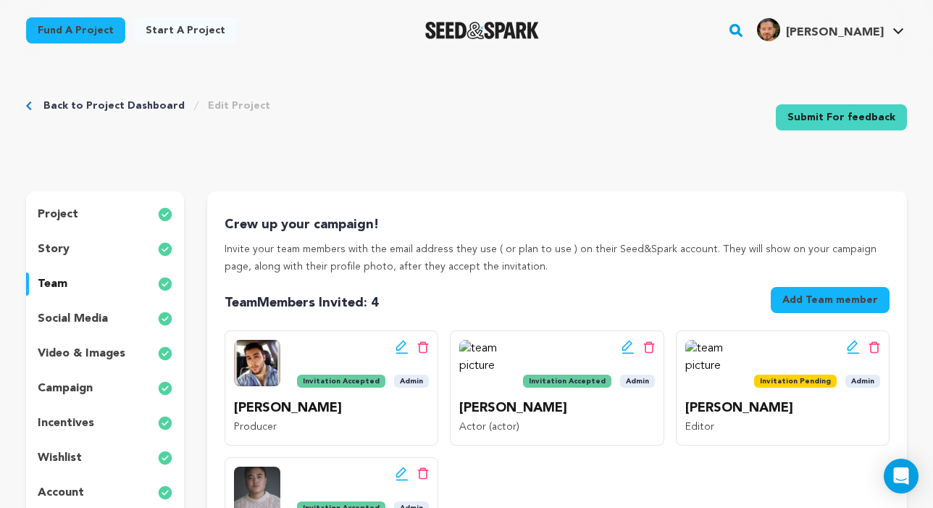
scroll to position [0, 0]
click at [94, 109] on link "Back to Project Dashboard" at bounding box center [113, 105] width 141 height 14
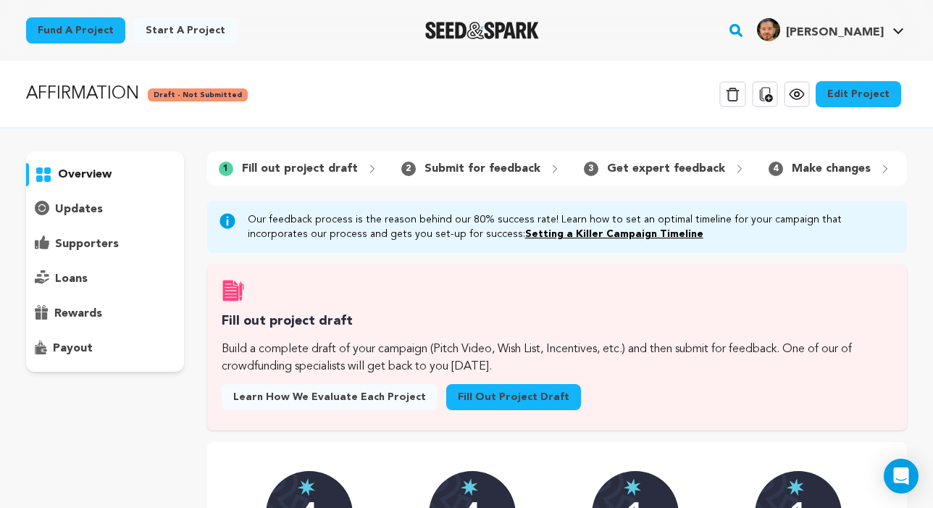
click at [203, 226] on div "overview" at bounding box center [466, 384] width 881 height 467
click at [484, 401] on link "Fill out project draft" at bounding box center [513, 397] width 135 height 26
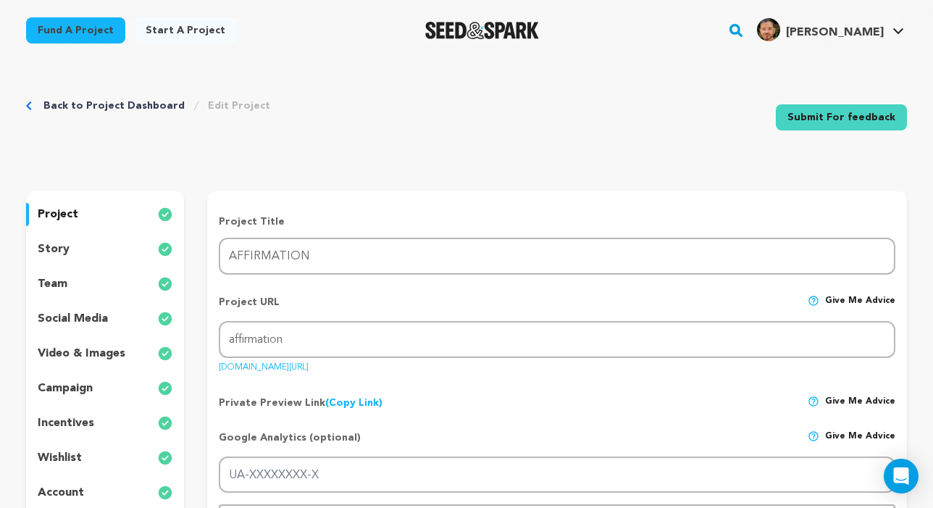
click at [91, 248] on div "story" at bounding box center [105, 249] width 158 height 23
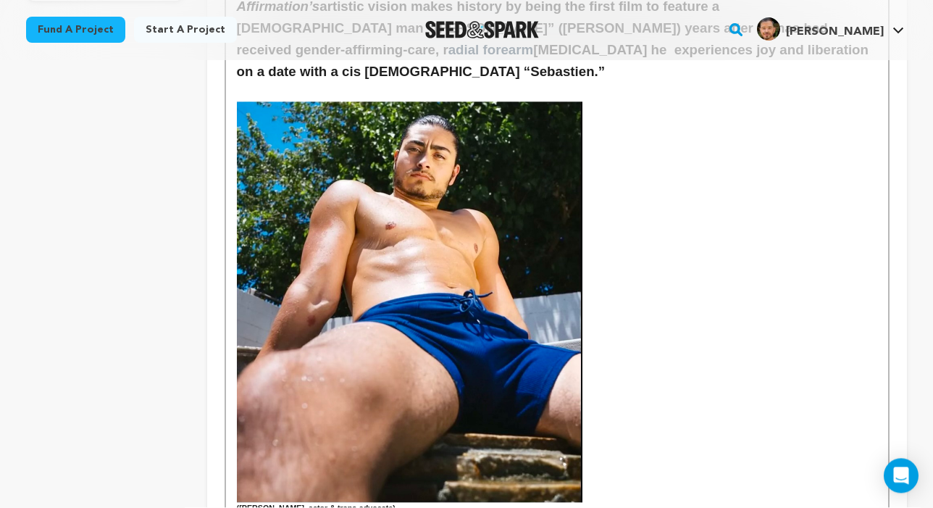
scroll to position [550, 0]
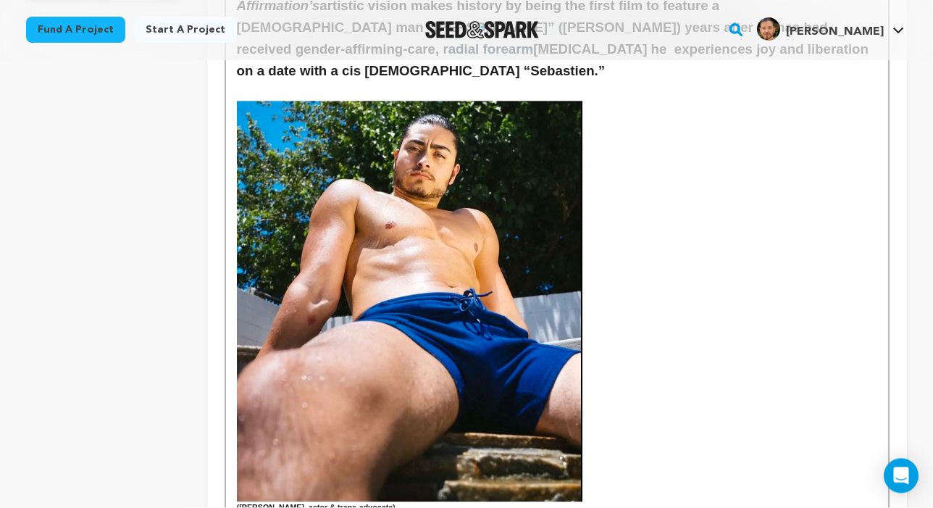
click at [579, 284] on img at bounding box center [409, 301] width 345 height 401
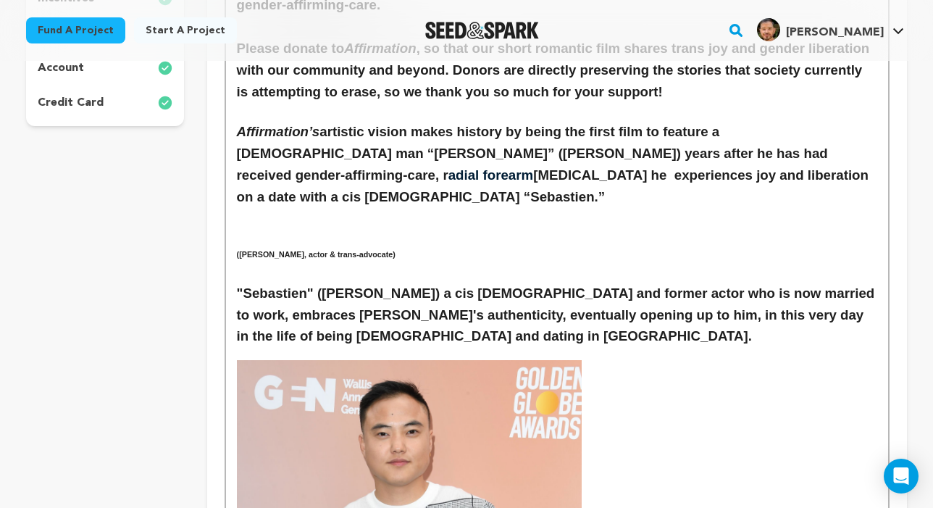
scroll to position [267, 0]
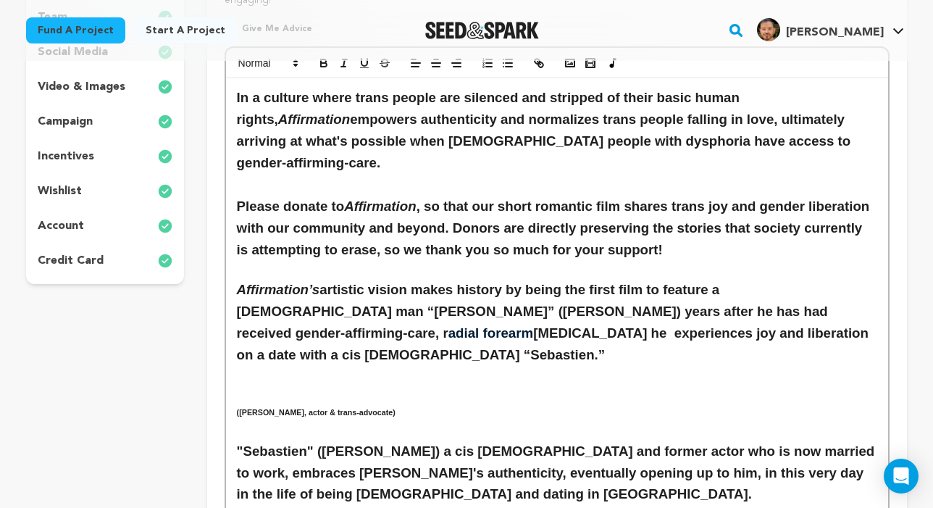
click at [251, 385] on h3 at bounding box center [557, 396] width 640 height 22
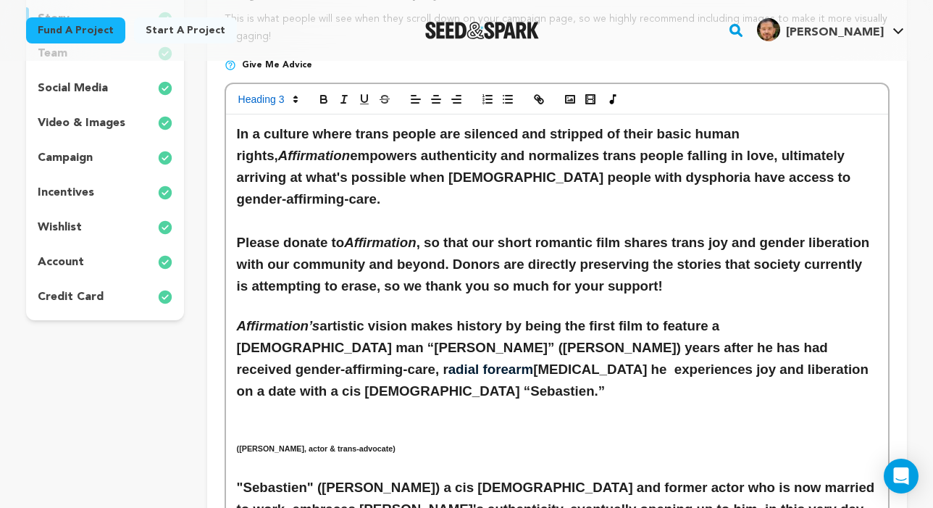
scroll to position [230, 0]
click at [542, 99] on icon "button" at bounding box center [540, 101] width 5 height 5
click at [572, 96] on icon "button" at bounding box center [569, 99] width 13 height 13
click at [377, 422] on h3 at bounding box center [557, 433] width 640 height 22
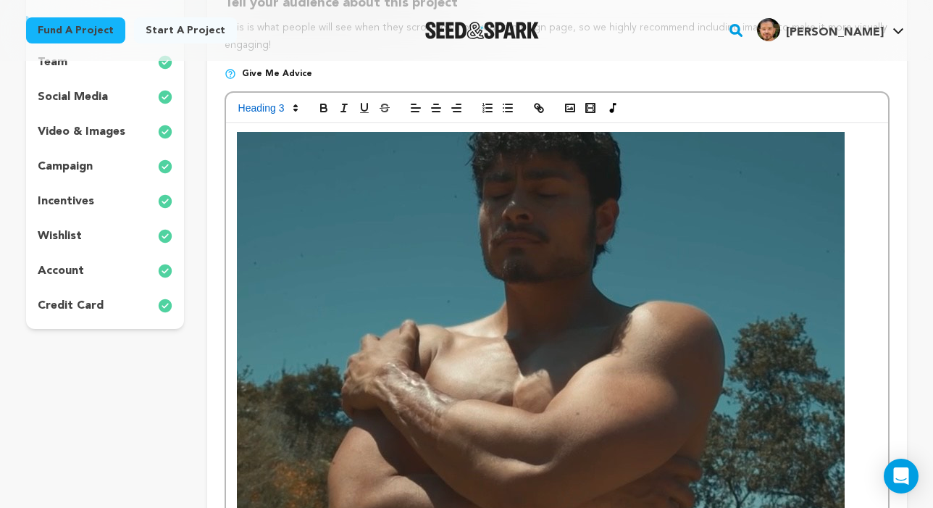
scroll to position [164, 0]
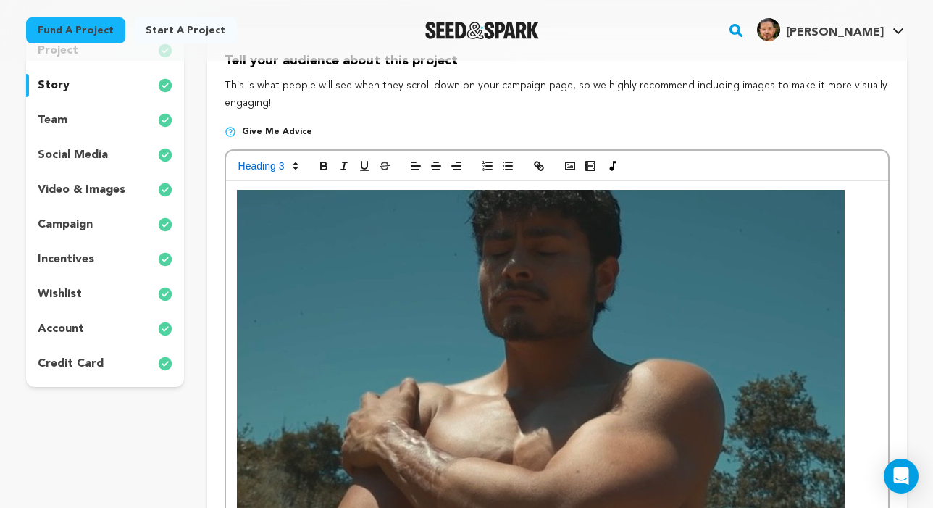
click at [450, 335] on img at bounding box center [541, 429] width 608 height 479
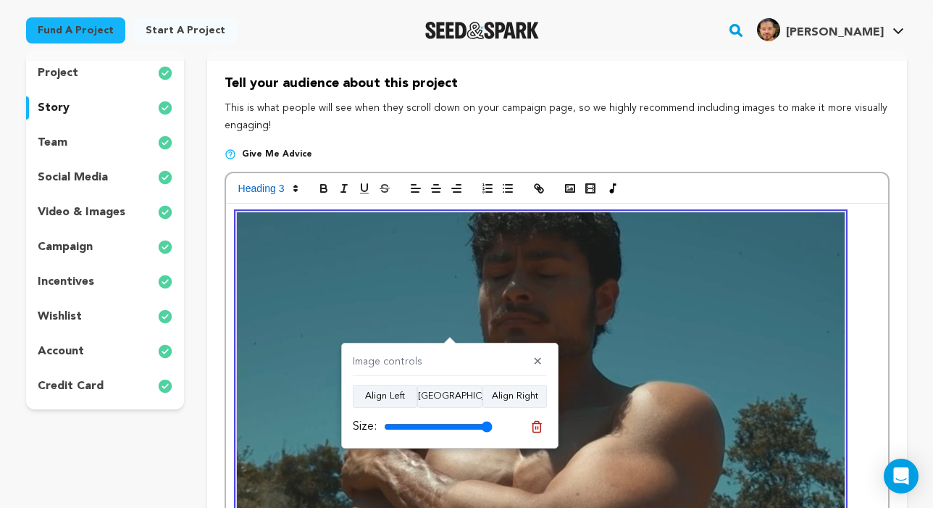
scroll to position [130, 0]
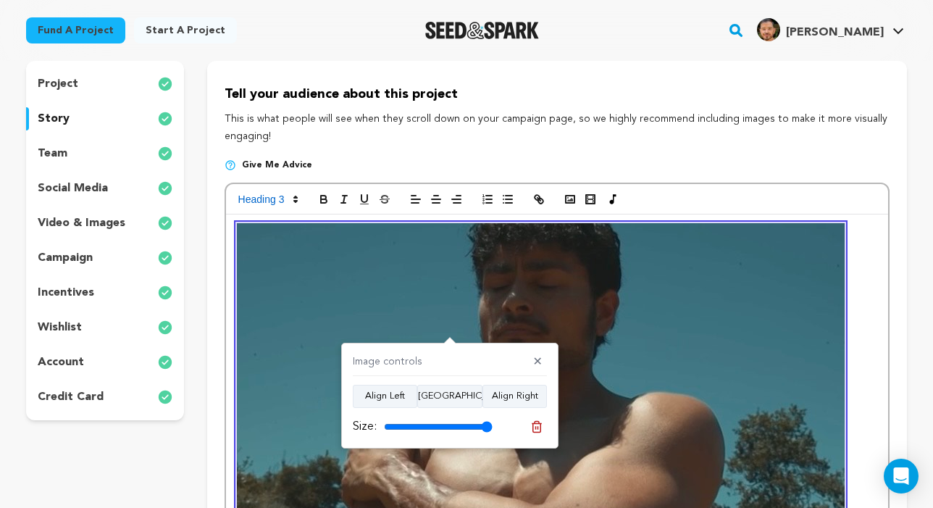
click at [469, 294] on img at bounding box center [541, 462] width 608 height 479
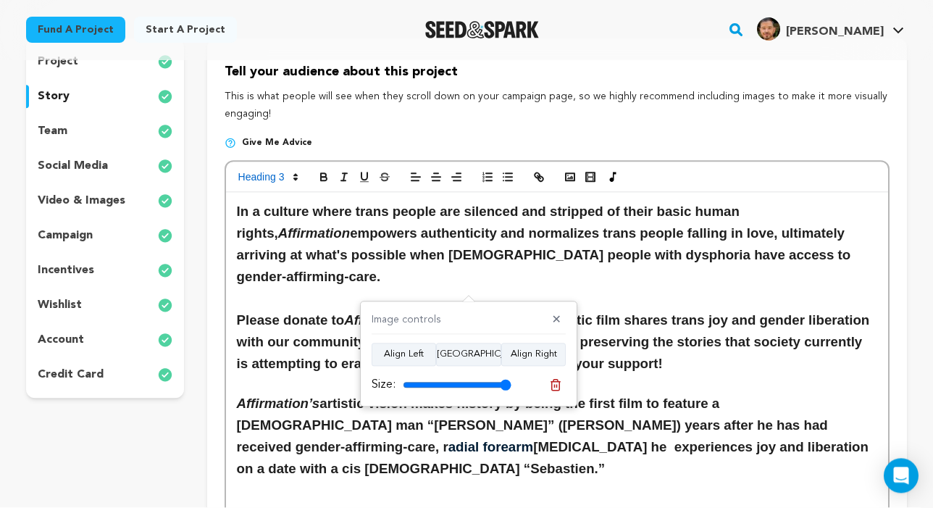
scroll to position [177, 0]
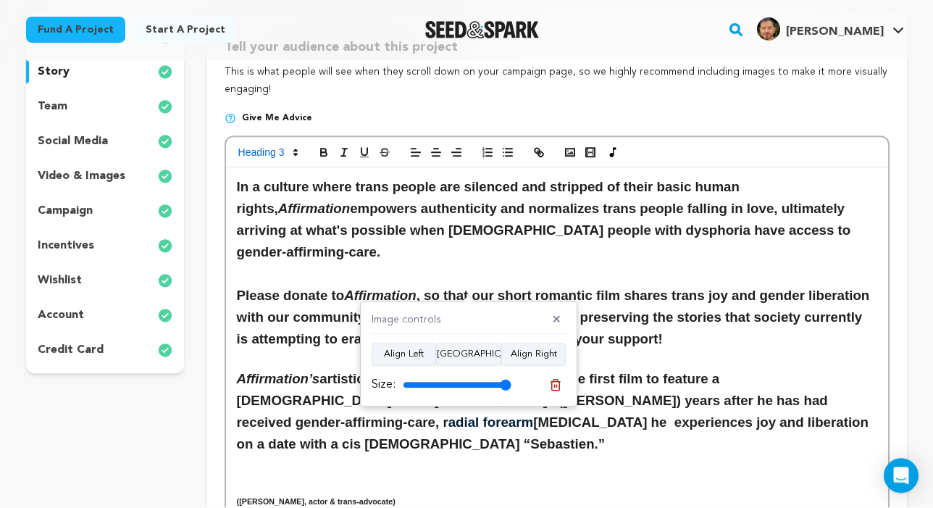
click at [600, 402] on h3 "Affirmation’s artistic vision makes history by being the first film to feature …" at bounding box center [557, 412] width 640 height 87
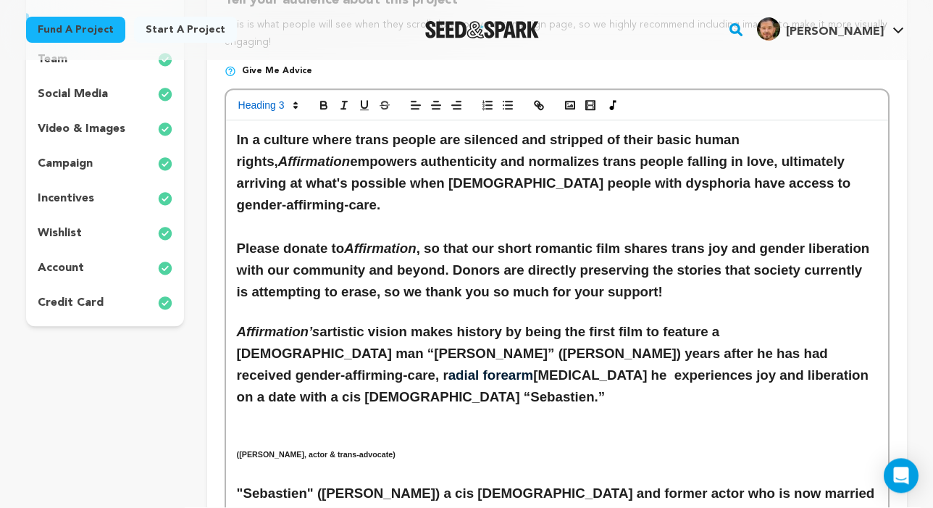
scroll to position [254, 0]
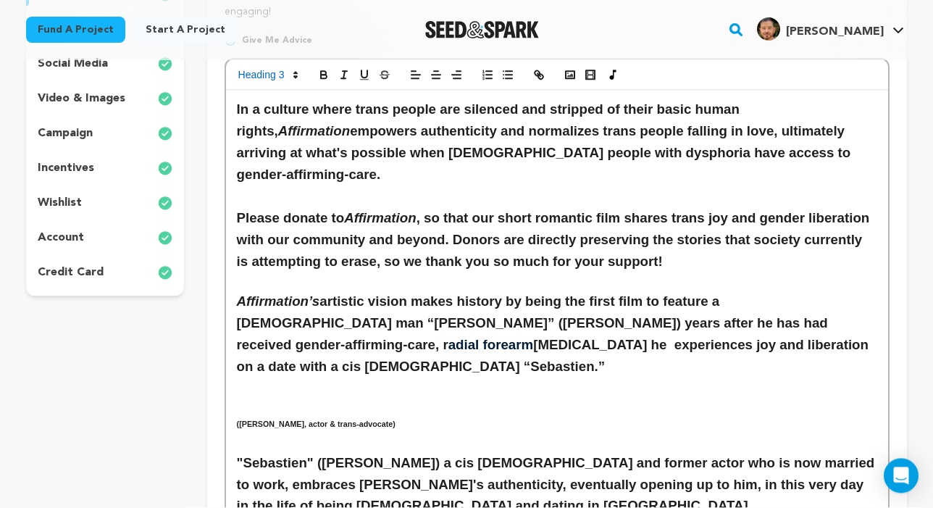
click at [302, 397] on h3 at bounding box center [557, 408] width 640 height 22
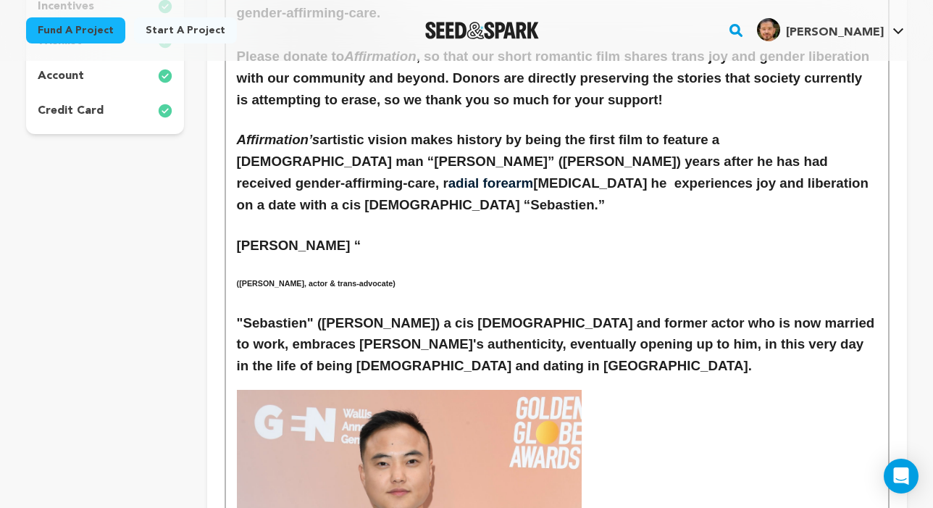
scroll to position [285, 0]
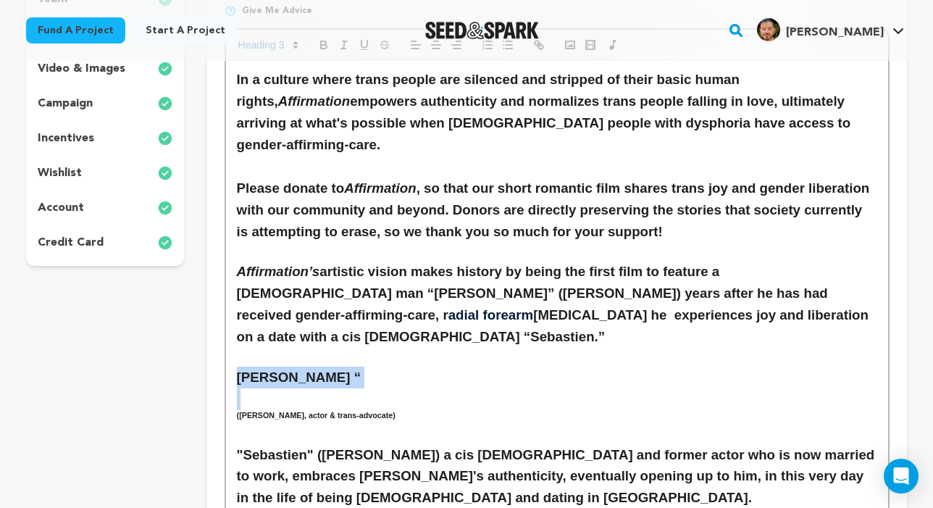
drag, startPoint x: 267, startPoint y: 350, endPoint x: 229, endPoint y: 324, distance: 45.8
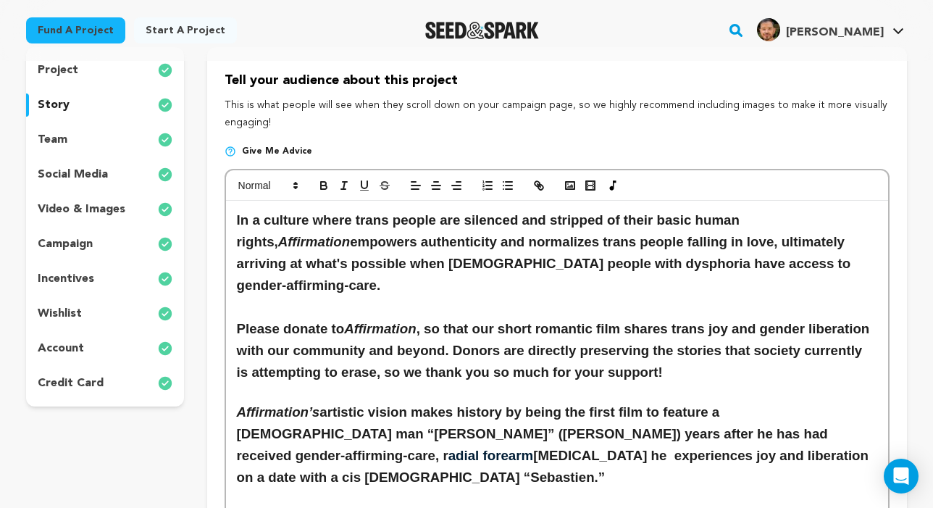
scroll to position [63, 0]
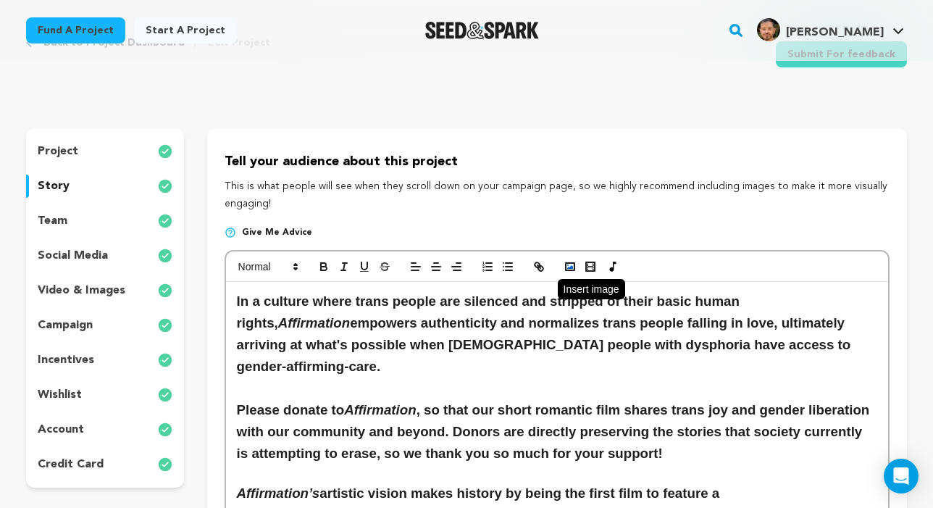
click at [567, 271] on icon "button" at bounding box center [569, 266] width 13 height 13
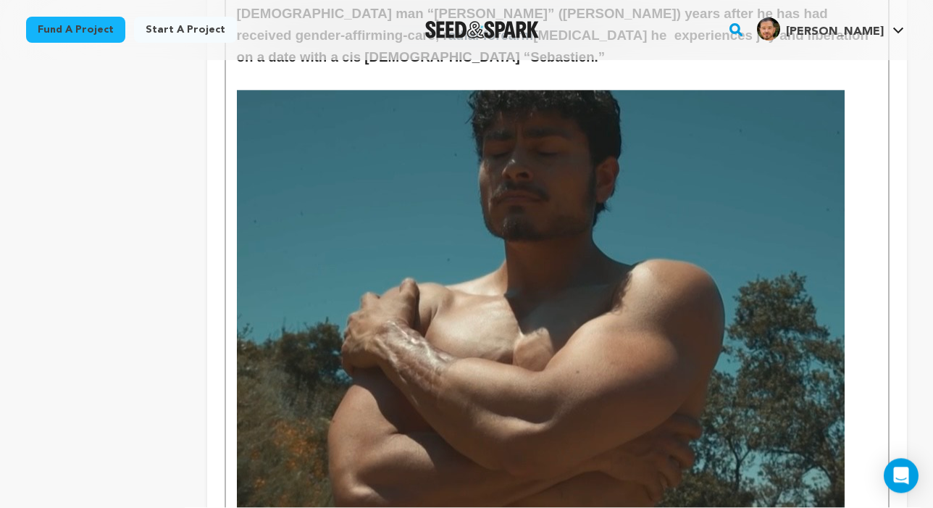
scroll to position [575, 0]
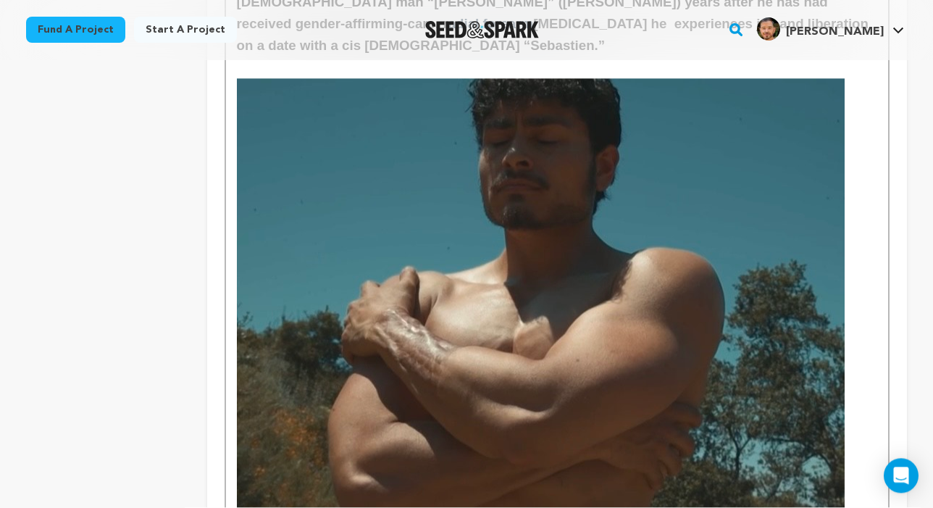
click at [486, 374] on img at bounding box center [541, 318] width 608 height 479
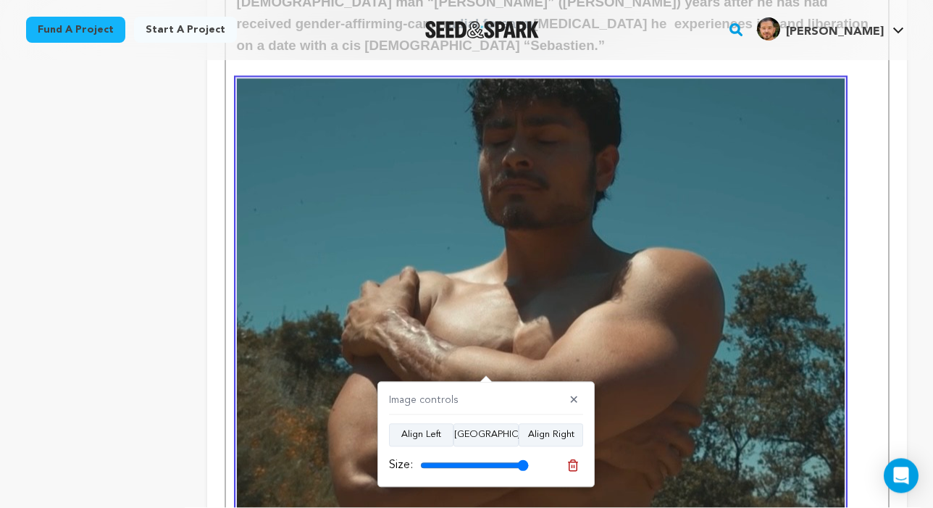
click at [684, 351] on img at bounding box center [541, 318] width 608 height 479
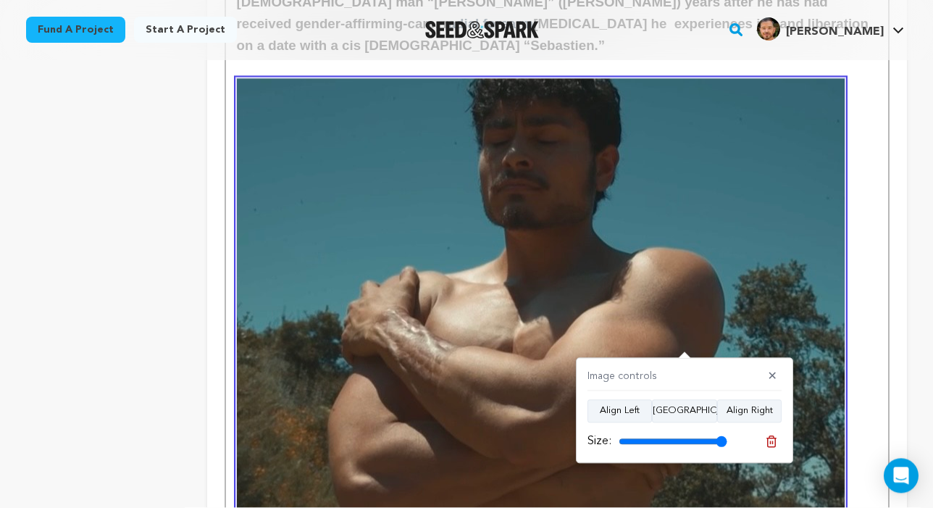
click at [830, 338] on img at bounding box center [541, 318] width 608 height 479
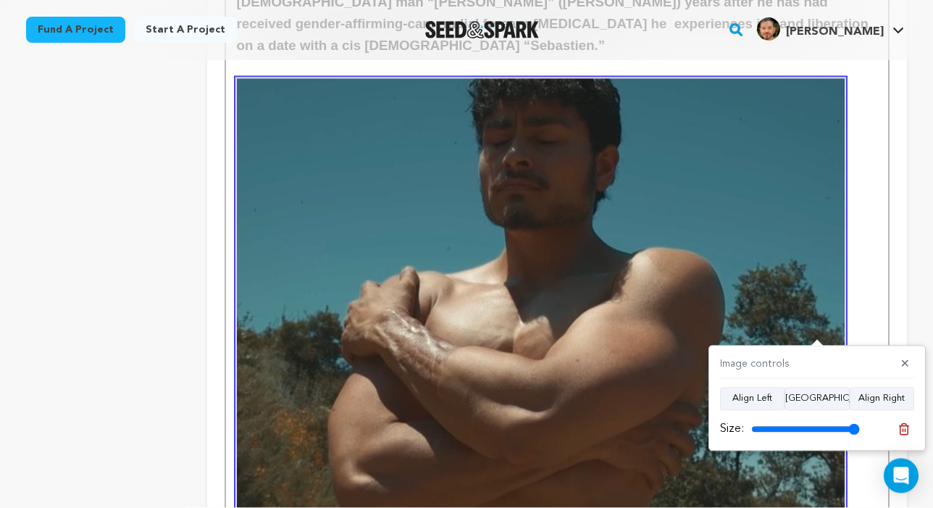
click at [845, 332] on h6 "mmett Preciado, actor & trans-advocate)" at bounding box center [557, 324] width 640 height 491
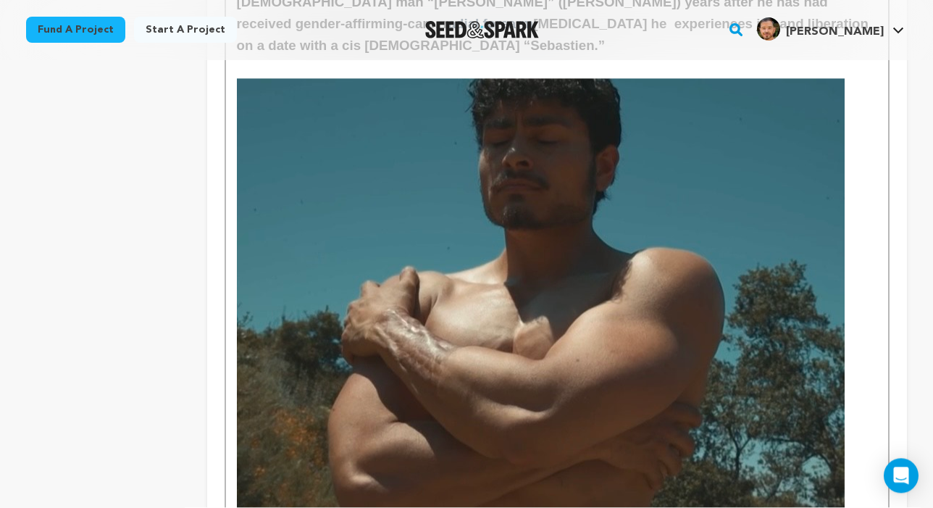
click at [813, 341] on img at bounding box center [541, 318] width 608 height 479
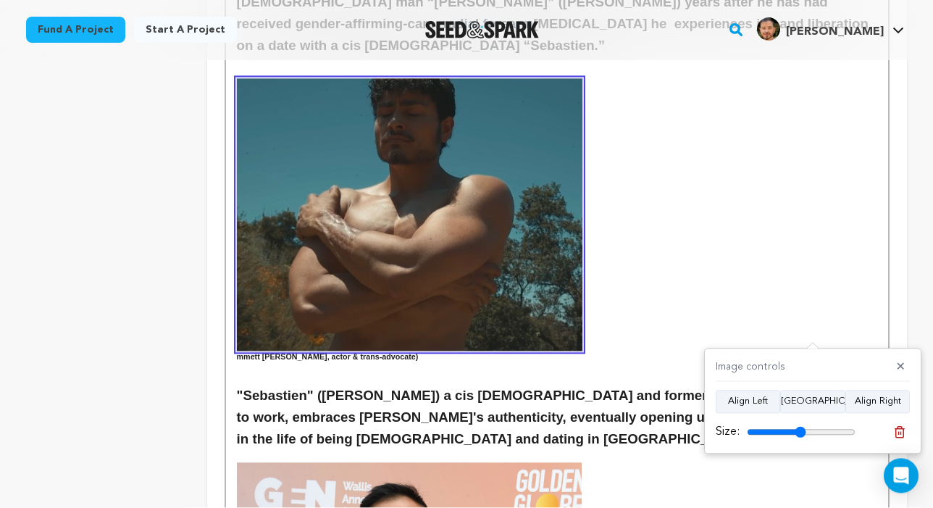
drag, startPoint x: 850, startPoint y: 434, endPoint x: 800, endPoint y: 434, distance: 50.7
type input "54"
click at [800, 434] on input "range" at bounding box center [801, 433] width 109 height 12
click at [737, 291] on h6 "mmett Preciado, actor & trans-advocate)" at bounding box center [557, 221] width 640 height 285
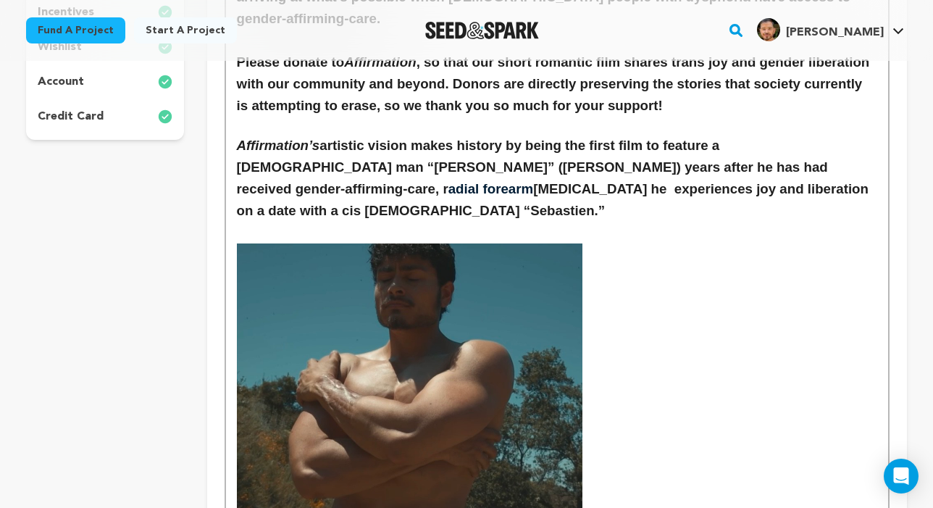
scroll to position [405, 0]
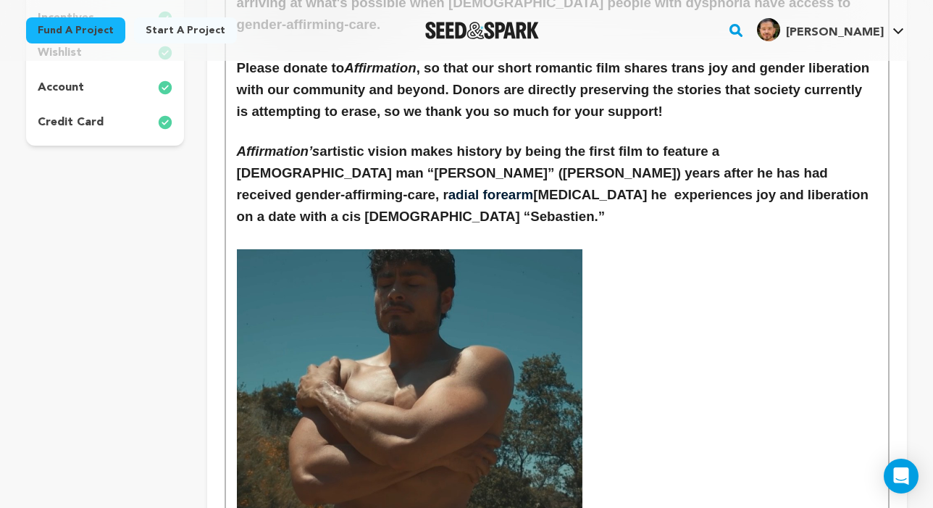
click at [683, 174] on h3 "Affirmation’s artistic vision makes history by being the first film to feature …" at bounding box center [557, 184] width 640 height 87
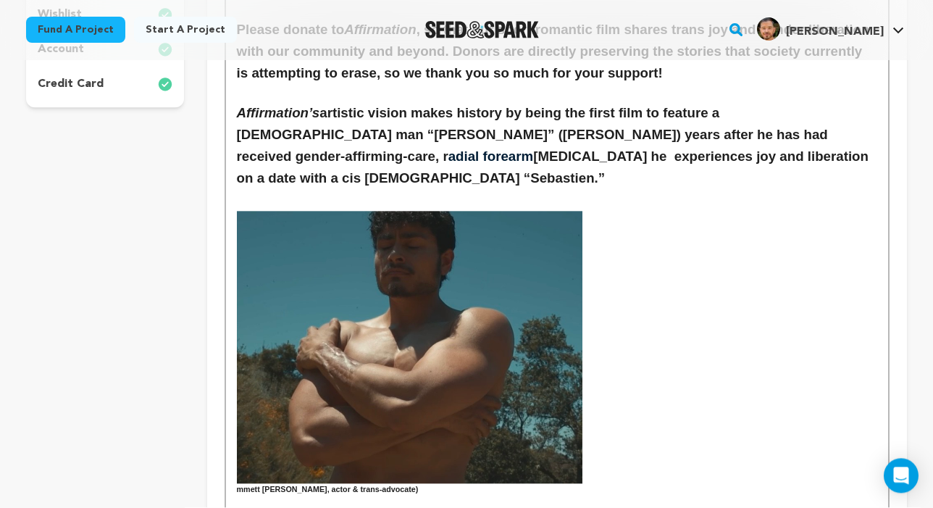
scroll to position [443, 0]
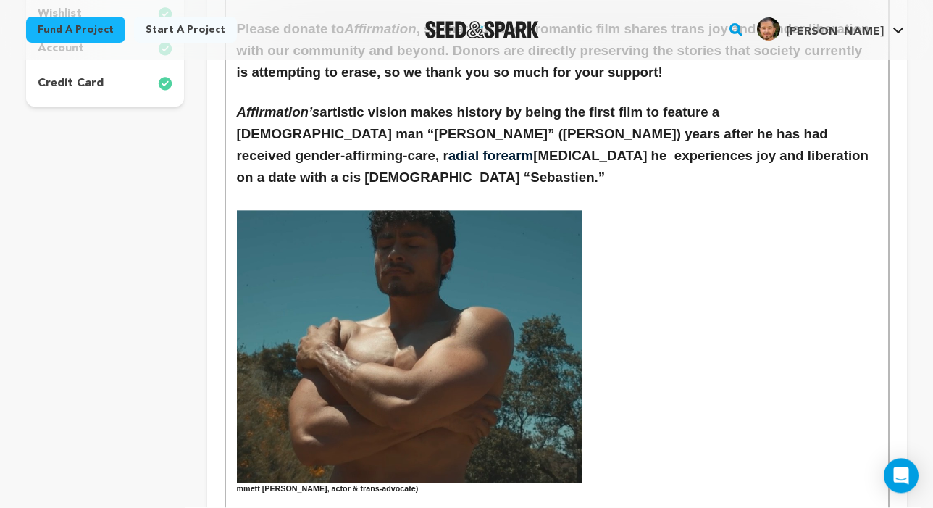
click at [704, 235] on h6 "mmett Preciado, actor & trans-advocate)" at bounding box center [557, 353] width 640 height 285
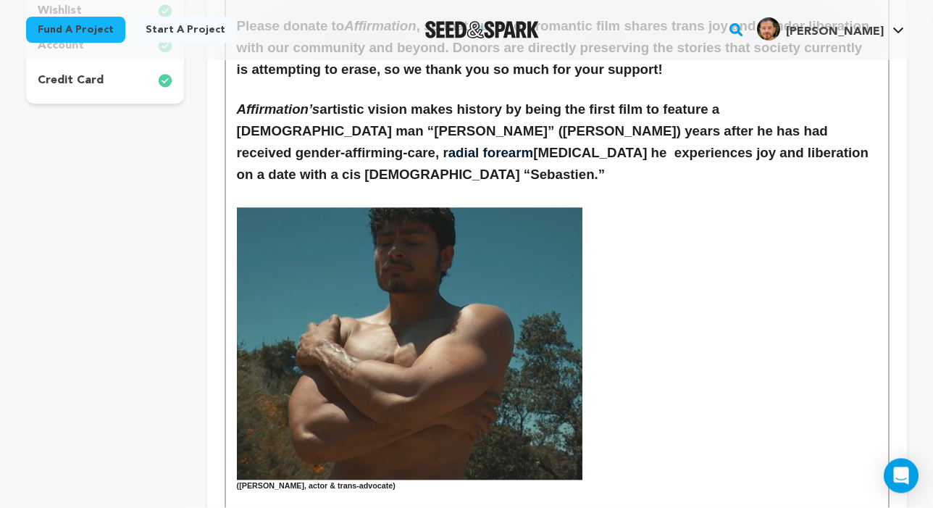
click at [403, 436] on h6 "(Emmett Preciado, actor & trans-advocate)" at bounding box center [557, 350] width 640 height 285
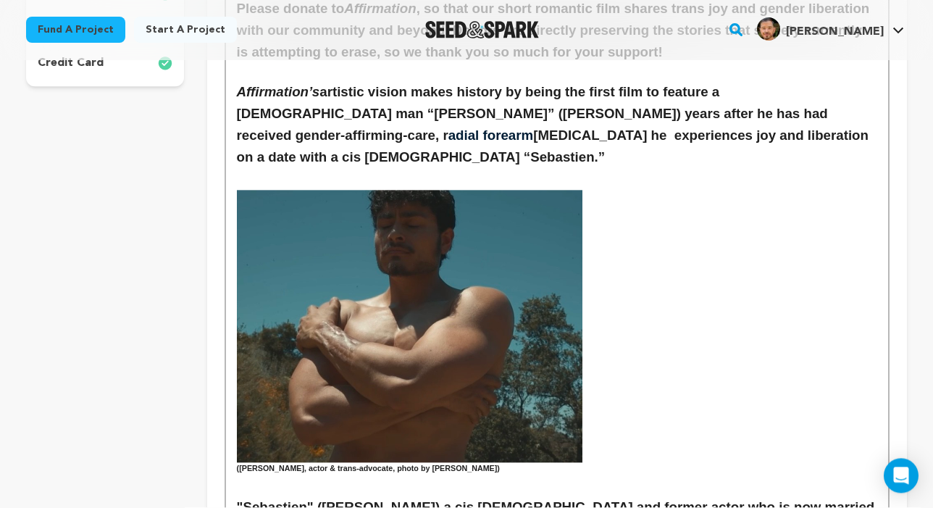
scroll to position [469, 0]
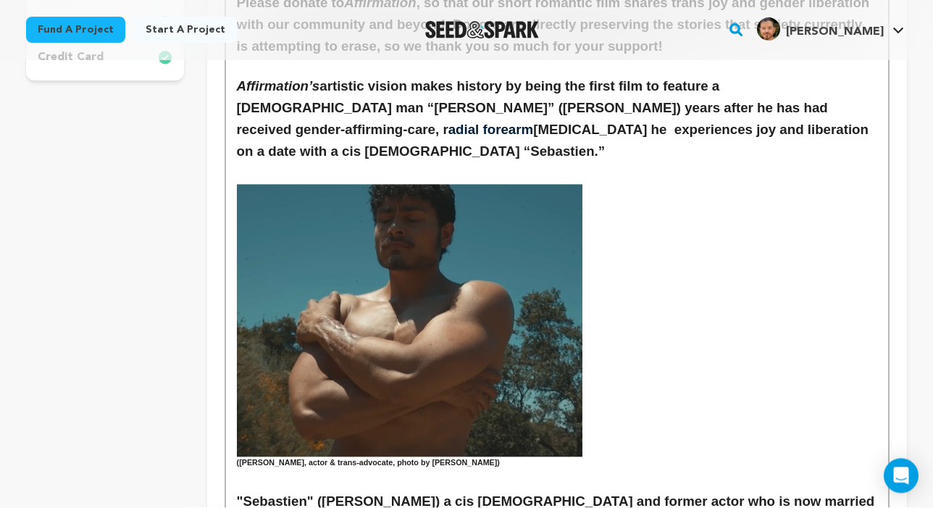
drag, startPoint x: 530, startPoint y: 408, endPoint x: 425, endPoint y: 406, distance: 105.0
click at [425, 406] on h6 "(Emmett Preciado, actor & trans-advocate, photo by Christopher Vallario)" at bounding box center [557, 327] width 640 height 285
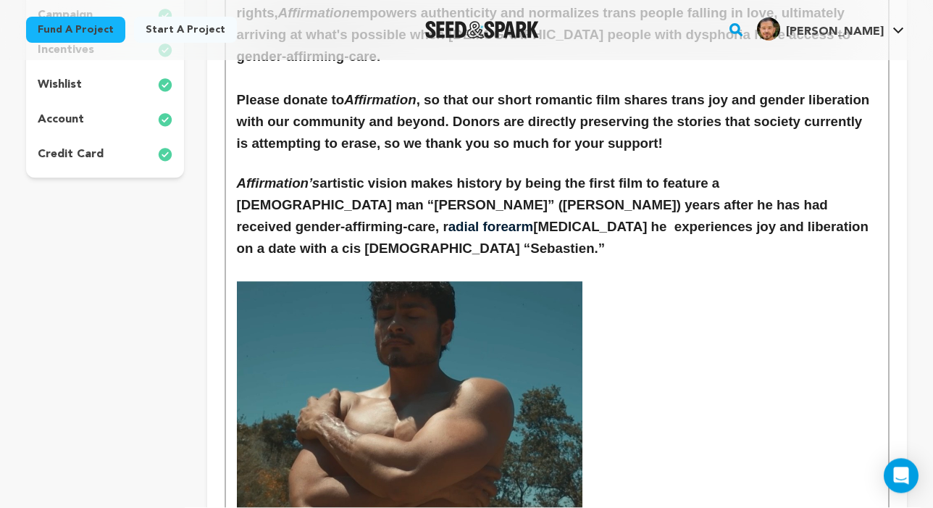
scroll to position [422, 0]
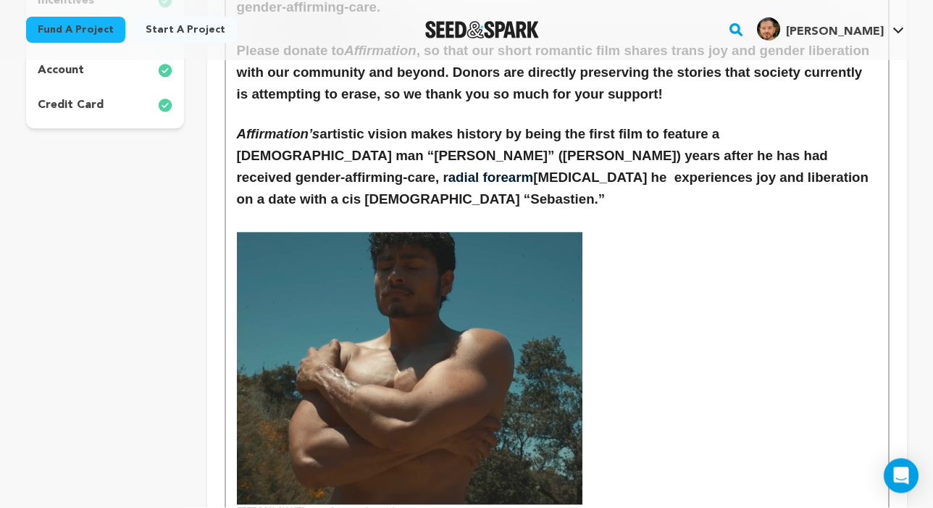
click at [498, 367] on img at bounding box center [410, 368] width 346 height 272
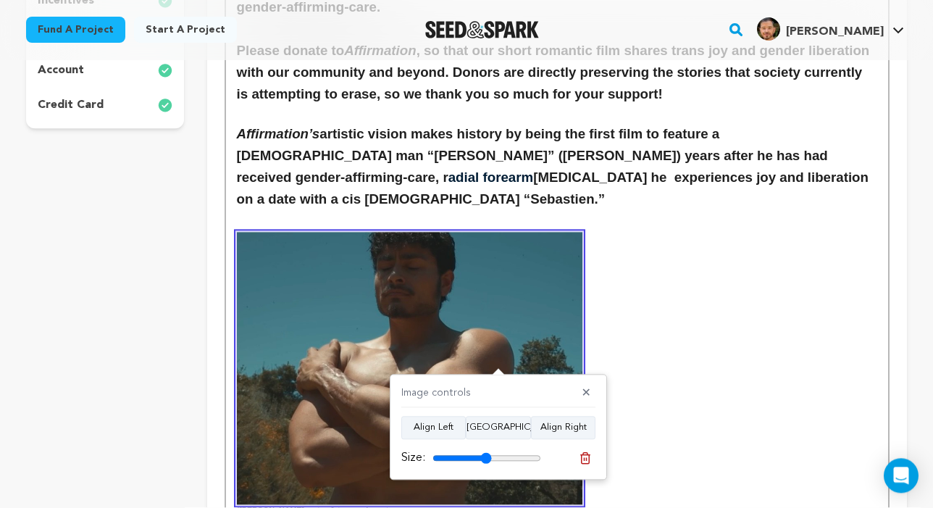
click at [620, 301] on h6 "(Emmett Preciado, actor & trans-advocate" at bounding box center [557, 374] width 640 height 285
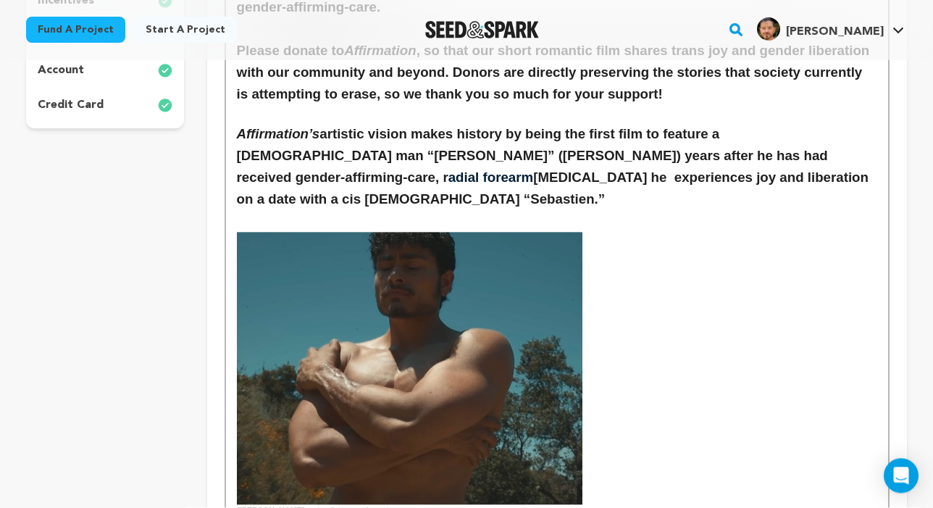
click at [584, 296] on h6 "(Emmett Preciado, actor & trans-advocate" at bounding box center [557, 374] width 640 height 285
click at [545, 304] on img at bounding box center [410, 368] width 346 height 272
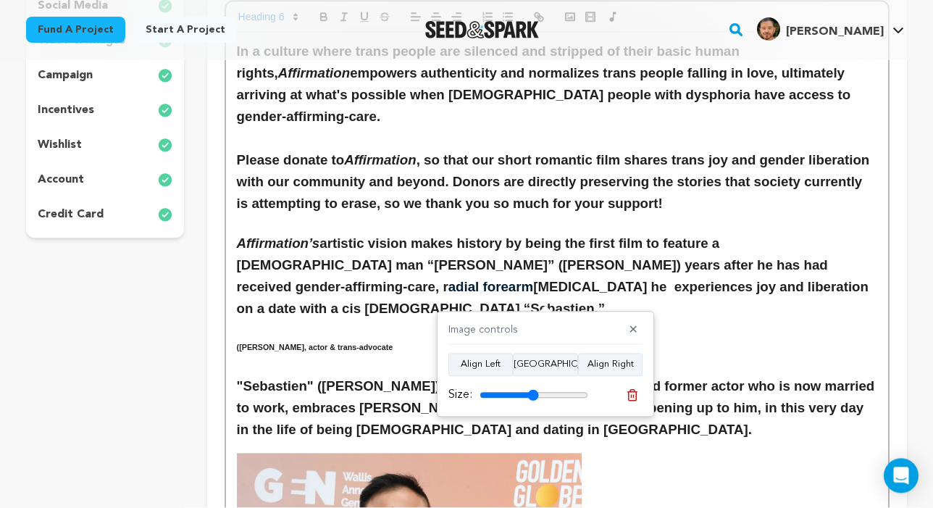
scroll to position [315, 0]
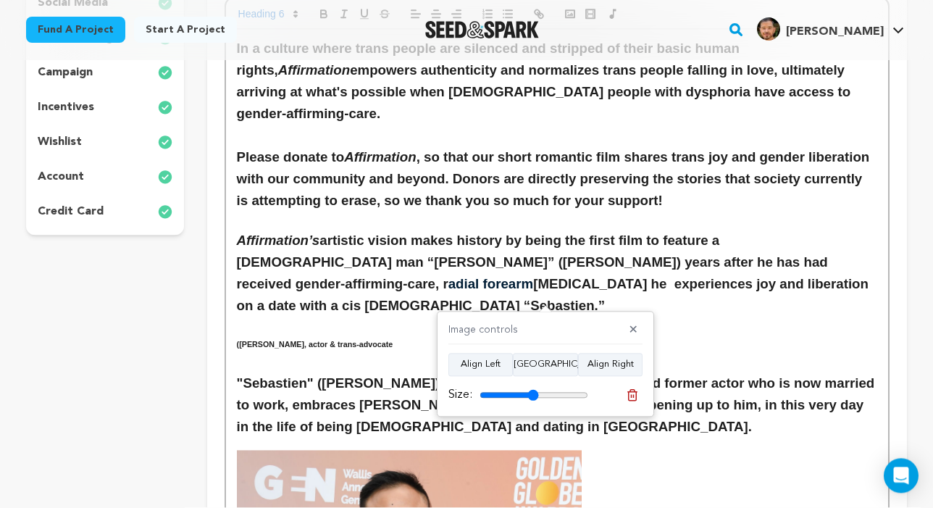
click at [401, 317] on h3 at bounding box center [557, 328] width 640 height 22
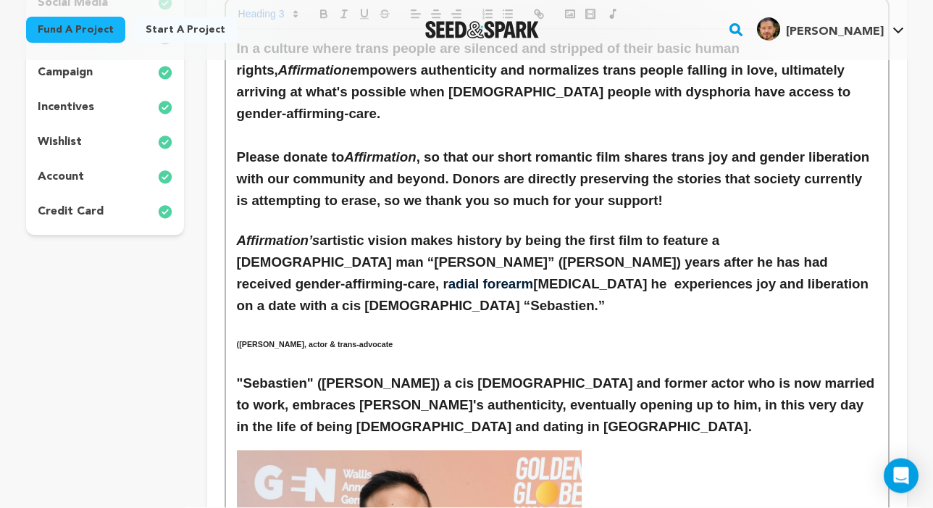
click at [405, 339] on h6 "(Emmett Preciado, actor & trans-advocate" at bounding box center [557, 345] width 640 height 12
click at [315, 317] on h3 at bounding box center [557, 328] width 640 height 22
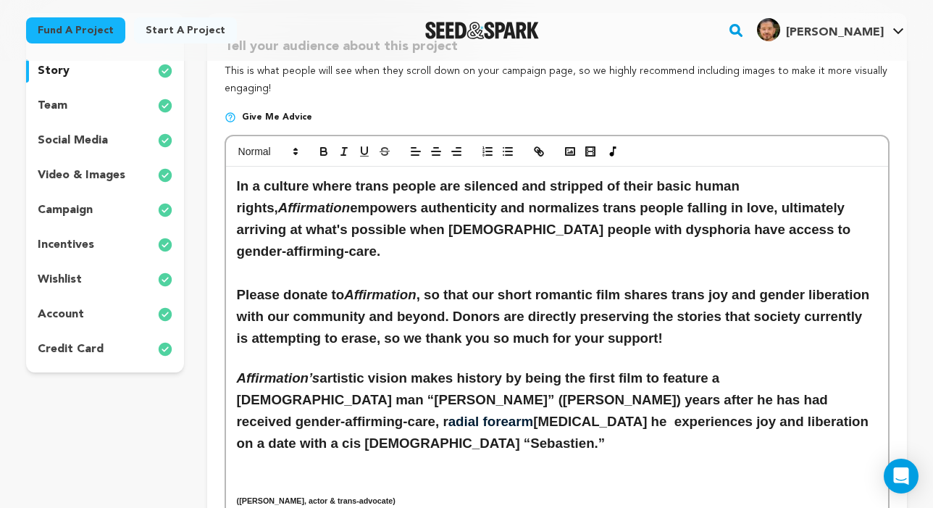
scroll to position [109, 0]
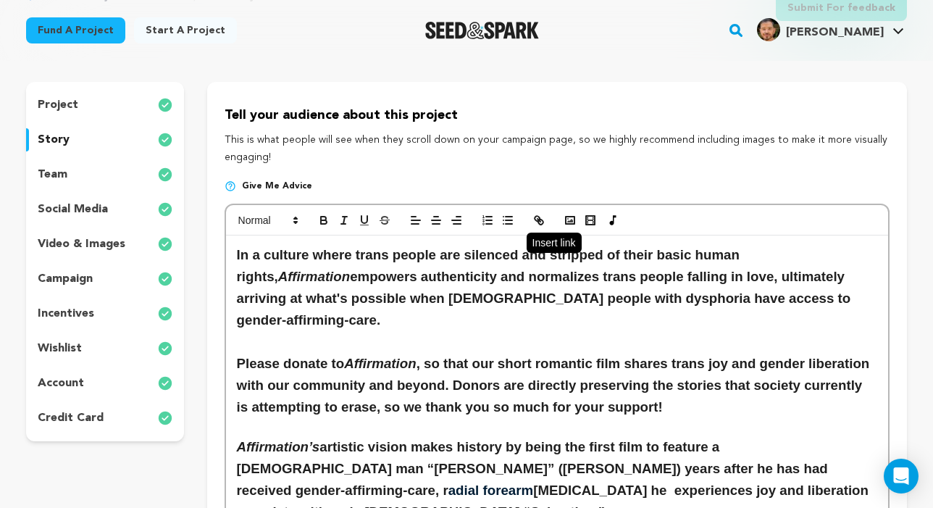
click at [542, 220] on icon "button" at bounding box center [540, 221] width 5 height 5
click at [570, 223] on icon "button" at bounding box center [569, 220] width 13 height 13
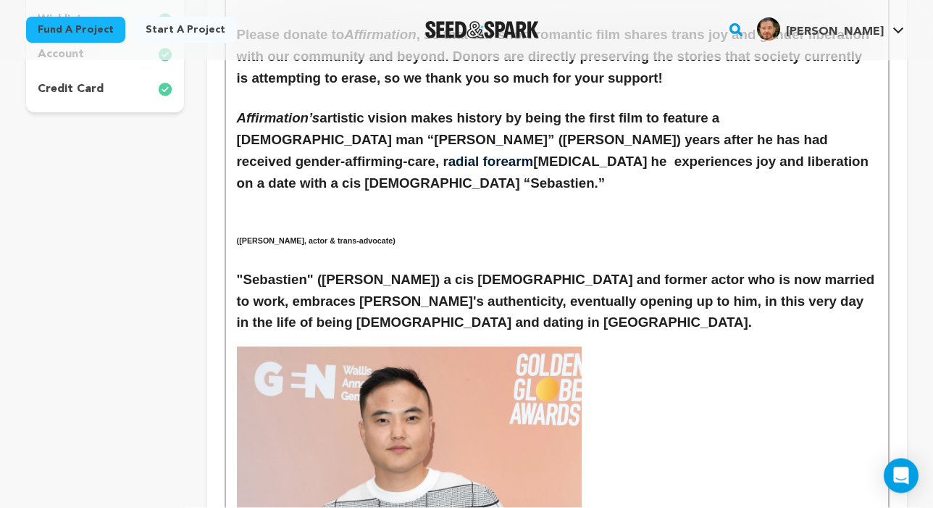
scroll to position [448, 0]
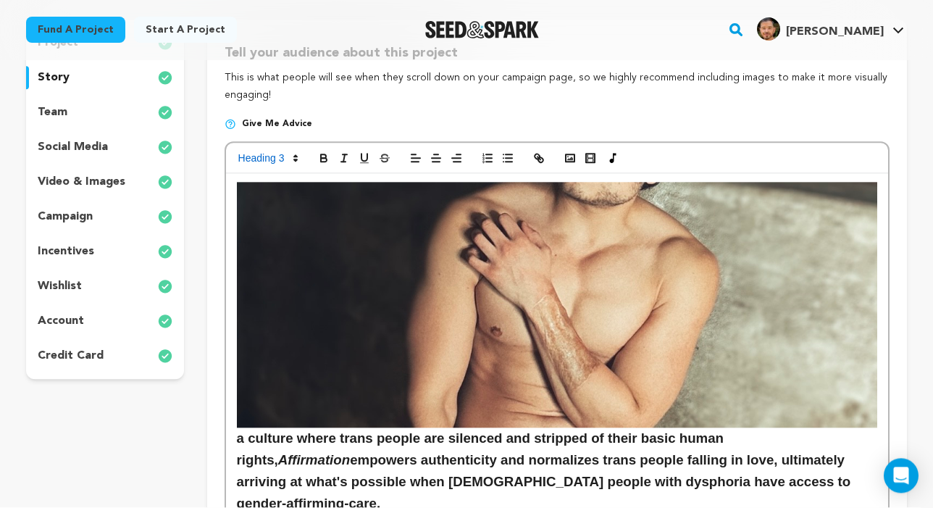
click at [347, 228] on img at bounding box center [557, 306] width 640 height 246
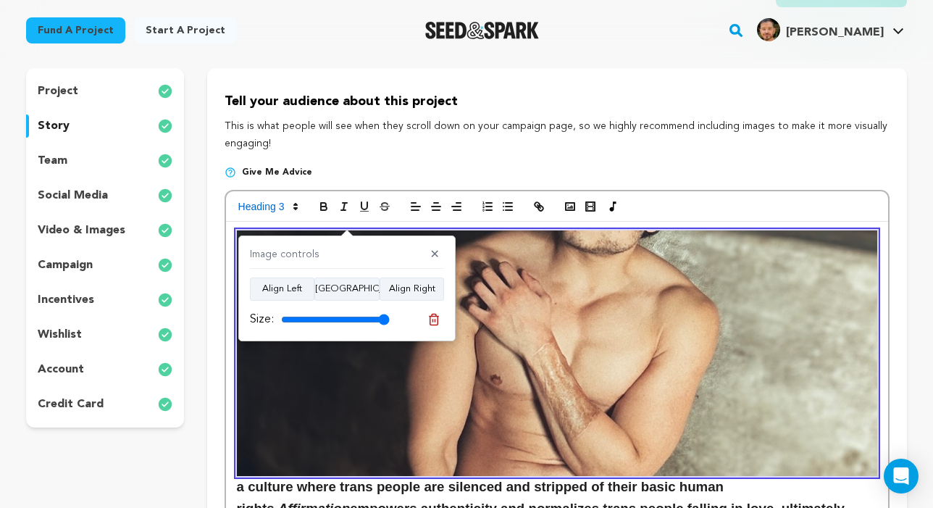
scroll to position [121, 0]
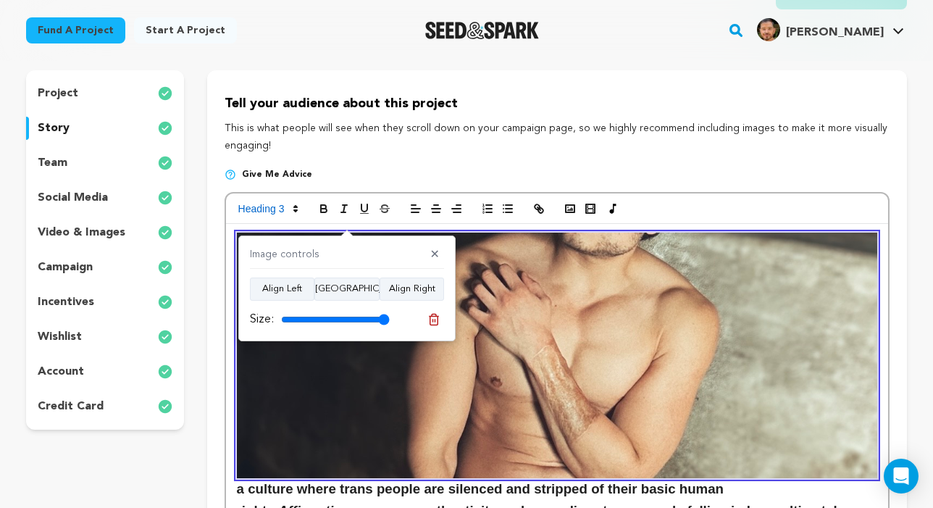
click at [530, 377] on img at bounding box center [557, 355] width 640 height 246
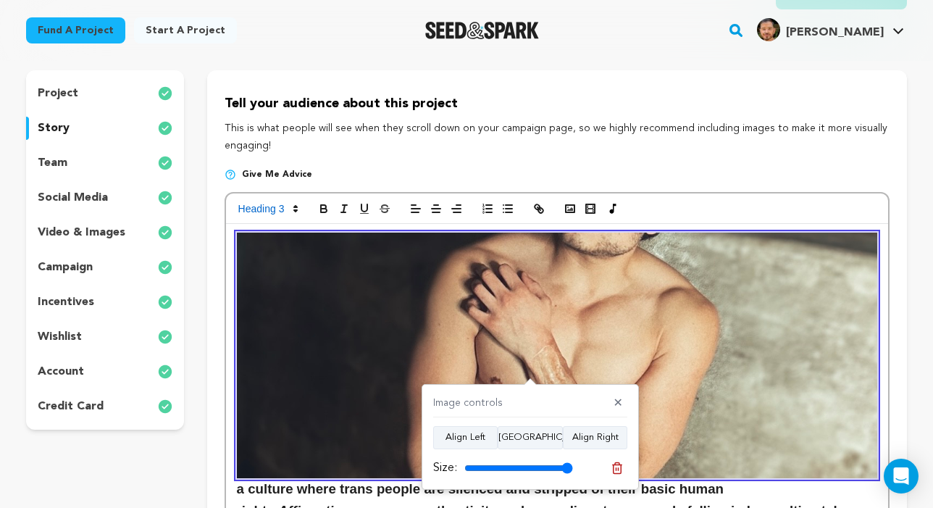
click at [502, 386] on div "Image controls ✕ Align Left Align Center Align Right Size:" at bounding box center [530, 437] width 217 height 106
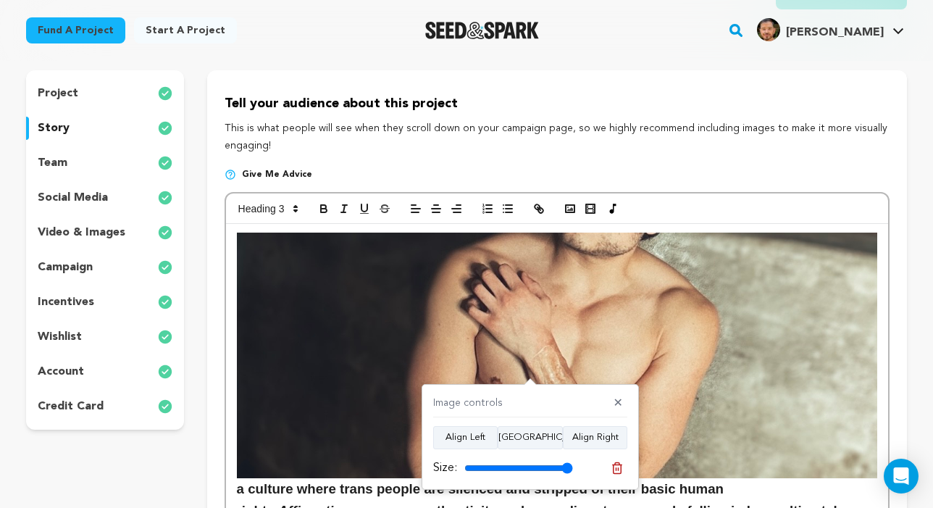
click at [362, 489] on h3 "a culture where trans people are silenced and stripped of their basic human rig…" at bounding box center [557, 398] width 640 height 332
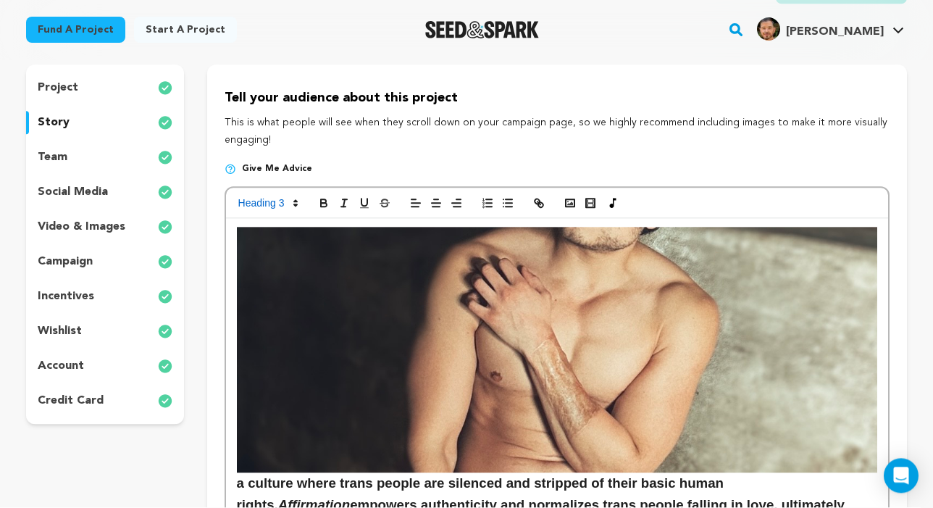
scroll to position [129, 0]
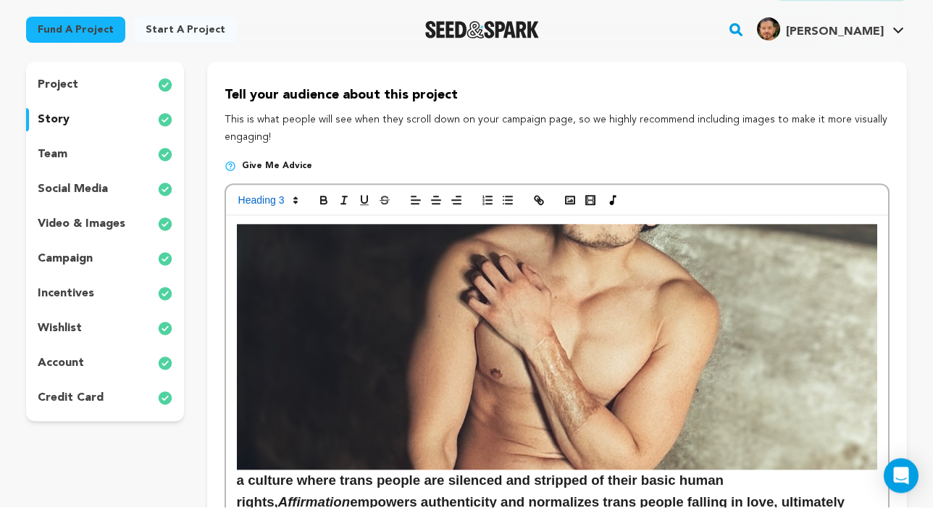
click at [407, 378] on img at bounding box center [557, 348] width 640 height 246
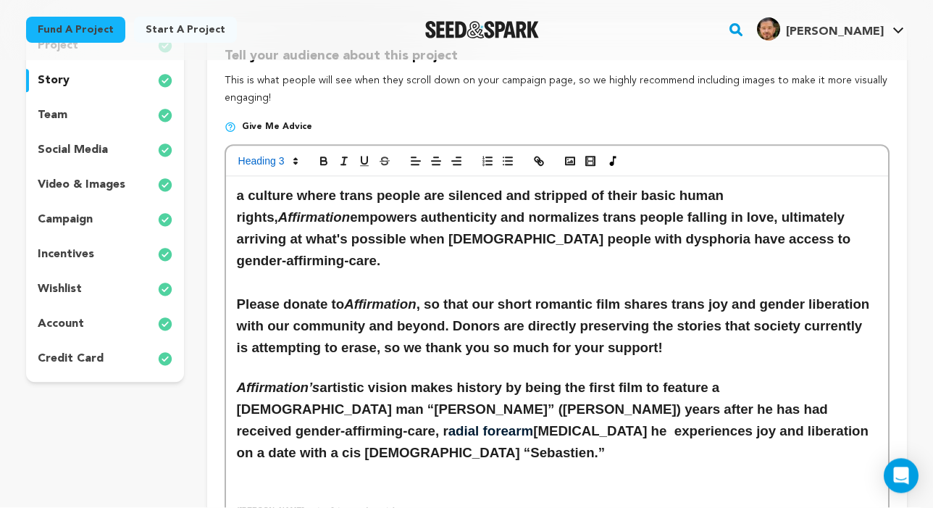
scroll to position [211, 0]
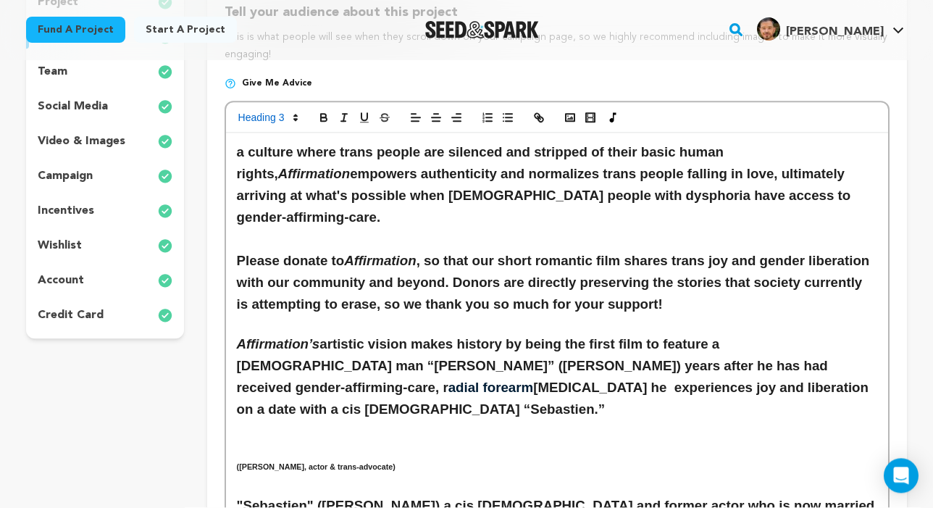
click at [281, 421] on h3 at bounding box center [557, 432] width 640 height 22
click at [269, 443] on p at bounding box center [557, 452] width 640 height 19
click at [569, 114] on rect "button" at bounding box center [570, 117] width 9 height 7
click at [573, 118] on rect "button" at bounding box center [570, 117] width 9 height 7
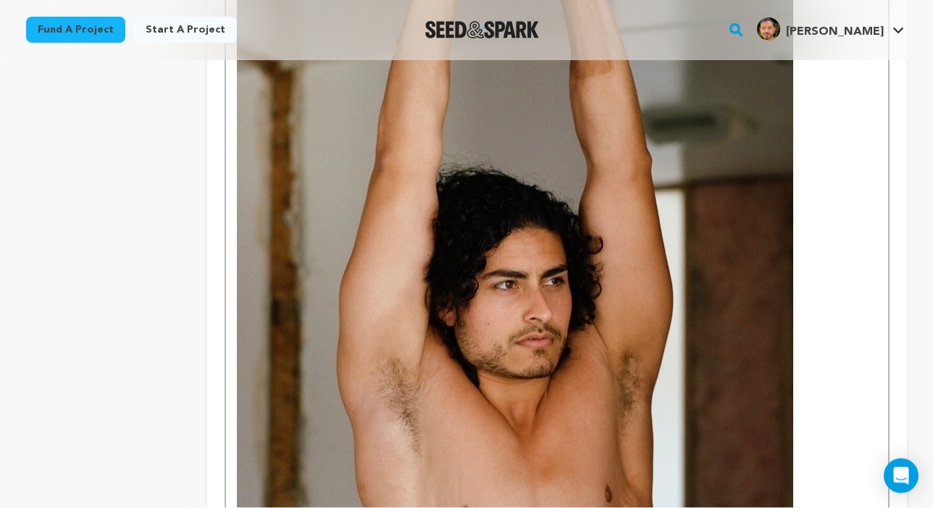
scroll to position [875, 0]
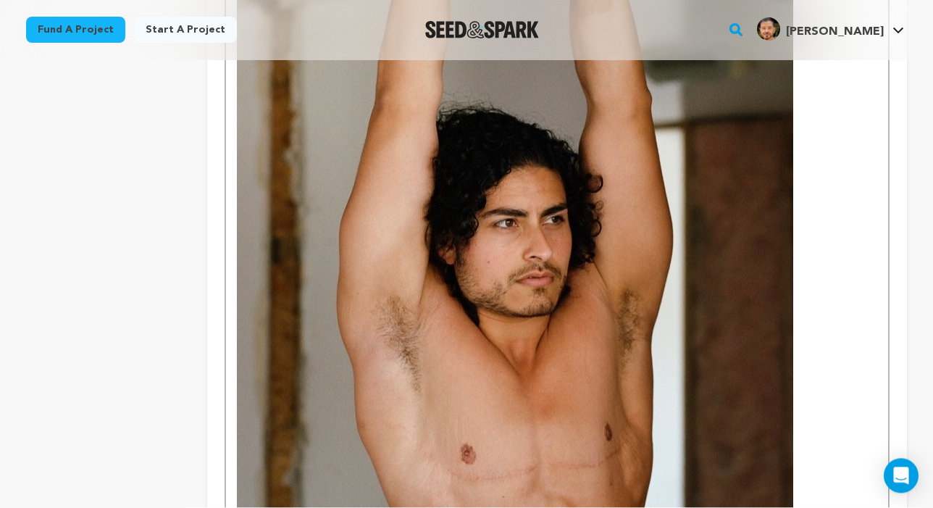
click at [548, 351] on img at bounding box center [515, 159] width 556 height 760
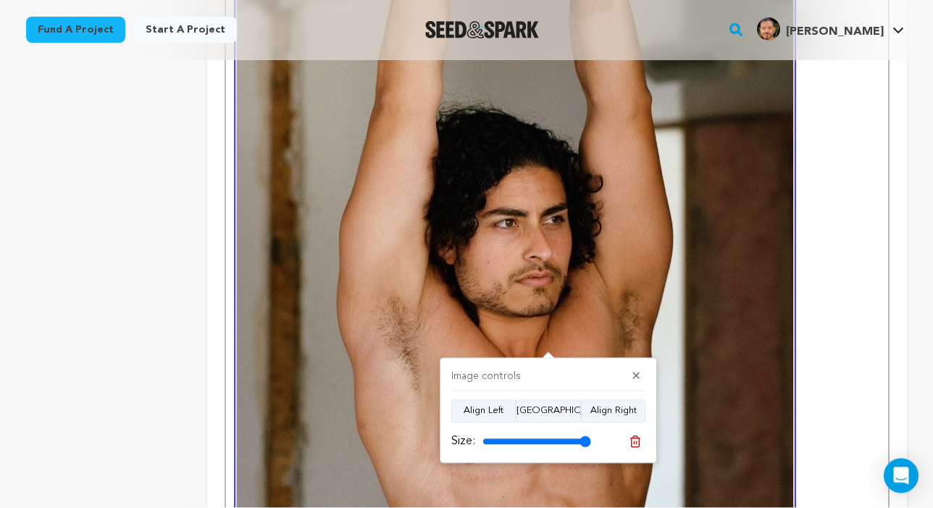
click at [786, 439] on img at bounding box center [515, 159] width 556 height 760
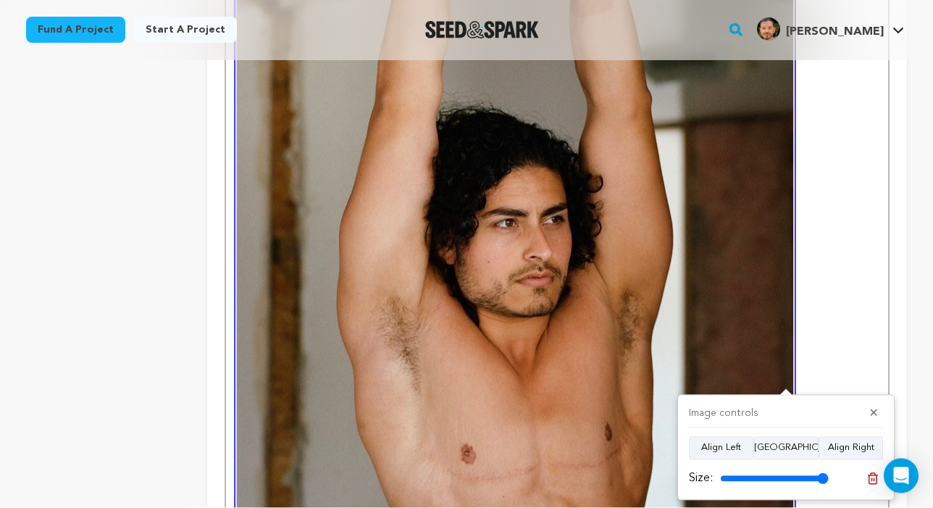
click at [805, 333] on h6 "mmett Preciado, actor & trans-advocate)" at bounding box center [557, 165] width 640 height 772
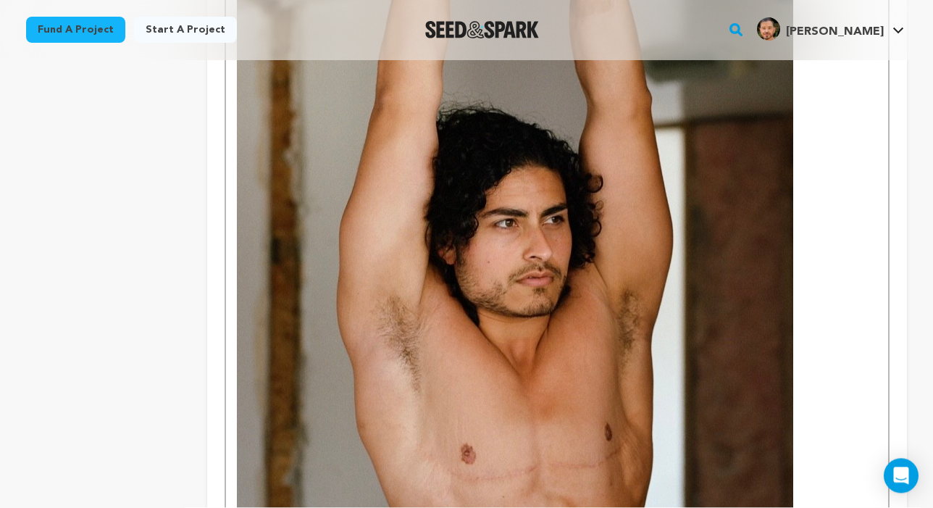
click at [777, 369] on img at bounding box center [515, 159] width 556 height 760
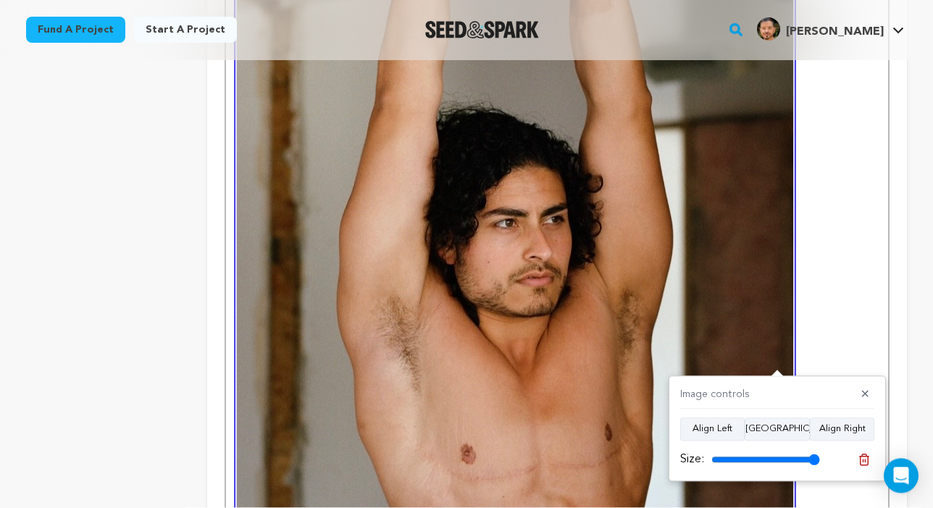
click at [840, 300] on h6 "mmett Preciado, actor & trans-advocate)" at bounding box center [557, 165] width 640 height 772
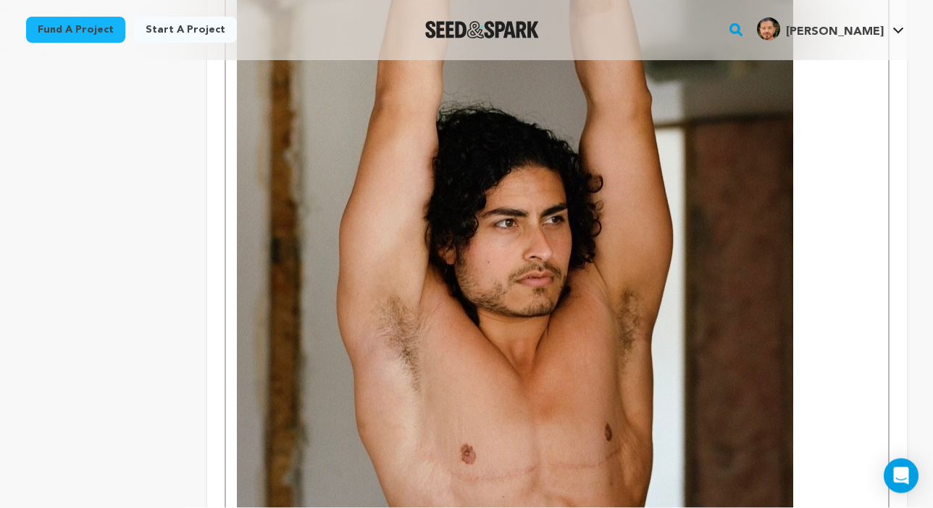
click at [775, 428] on img at bounding box center [515, 159] width 556 height 760
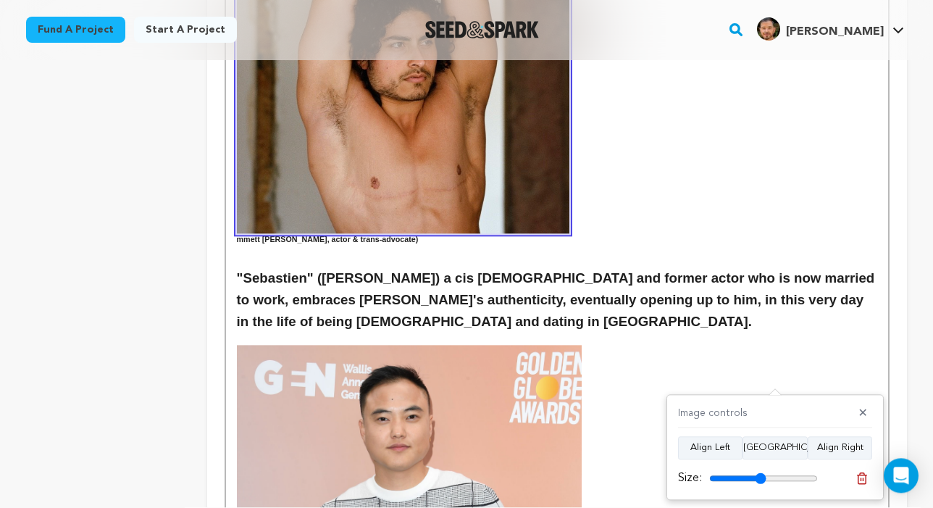
drag, startPoint x: 810, startPoint y: 477, endPoint x: 760, endPoint y: 472, distance: 50.2
type input "52"
click at [760, 473] on input "range" at bounding box center [763, 479] width 109 height 12
click at [696, 333] on h6 at bounding box center [557, 339] width 640 height 12
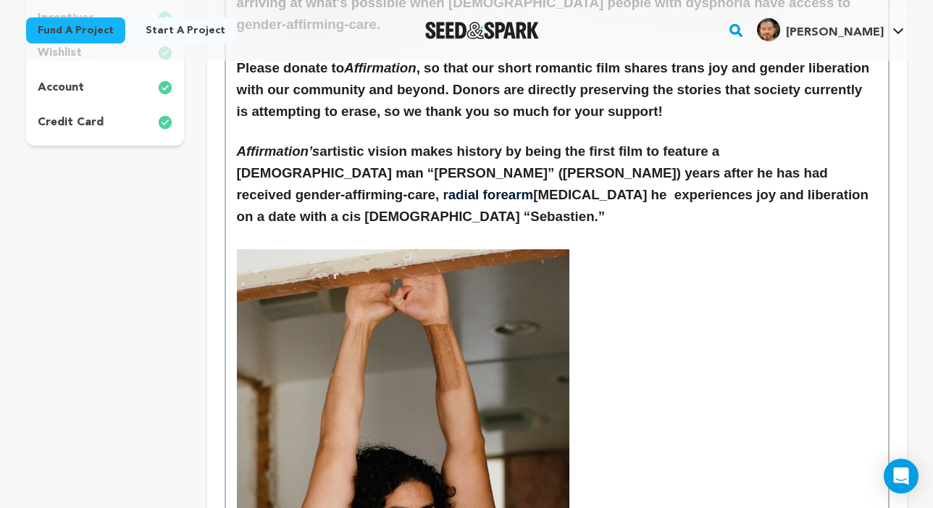
scroll to position [423, 0]
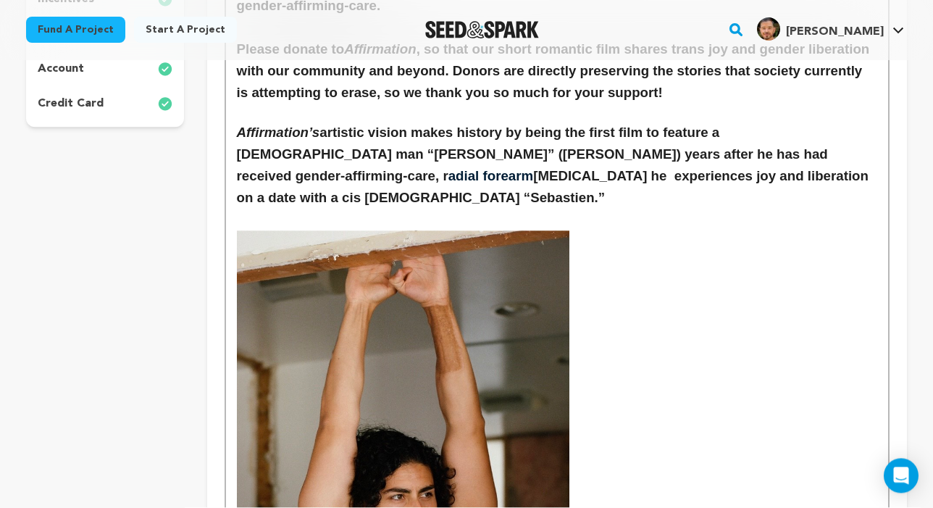
click at [337, 143] on h3 "Affirmation’s artistic vision makes history by being the first film to feature …" at bounding box center [557, 165] width 640 height 87
click at [340, 146] on h3 "Affirmation’s artistic vision makes history by being the first film to feature …" at bounding box center [557, 165] width 640 height 87
drag, startPoint x: 340, startPoint y: 145, endPoint x: 475, endPoint y: 153, distance: 135.7
click at [475, 153] on h3 "Affirmation’s artistic vision makes history by being the first film to feature …" at bounding box center [557, 165] width 640 height 87
click at [531, 153] on h3 "Affirmation’s artistic vision makes history by being the first film to feature …" at bounding box center [557, 165] width 640 height 87
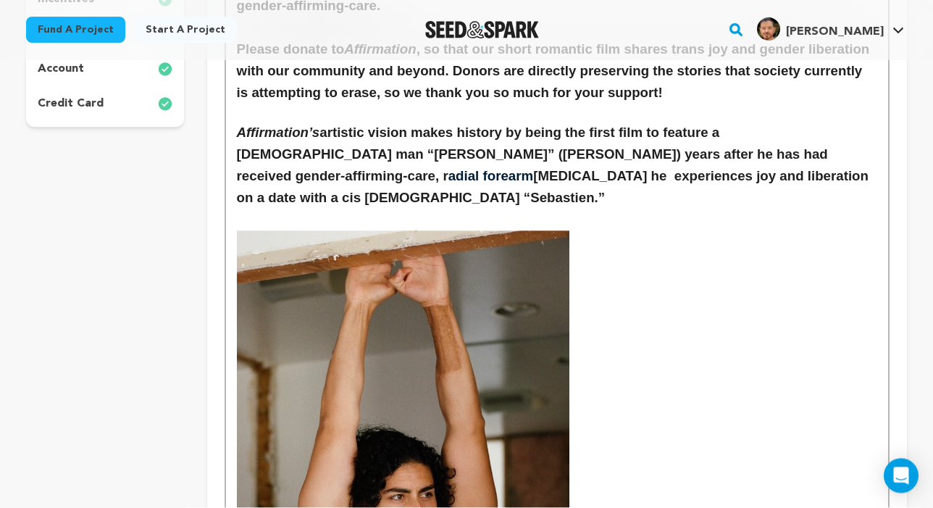
click at [340, 147] on h3 "Affirmation’s artistic vision makes history by being the first film to feature …" at bounding box center [557, 165] width 640 height 87
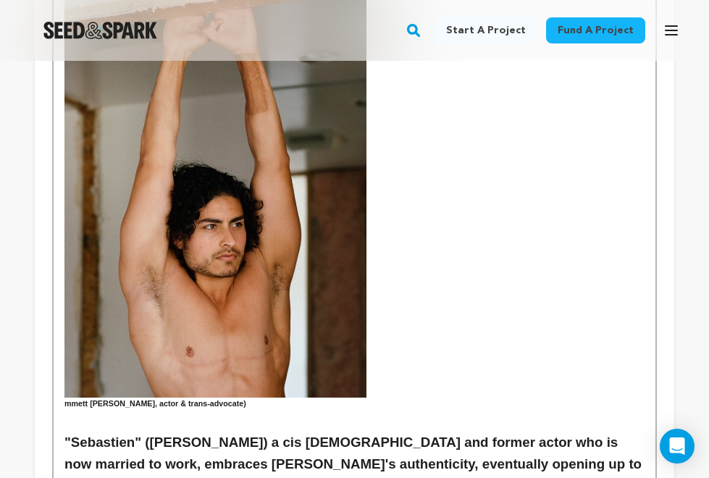
scroll to position [841, 0]
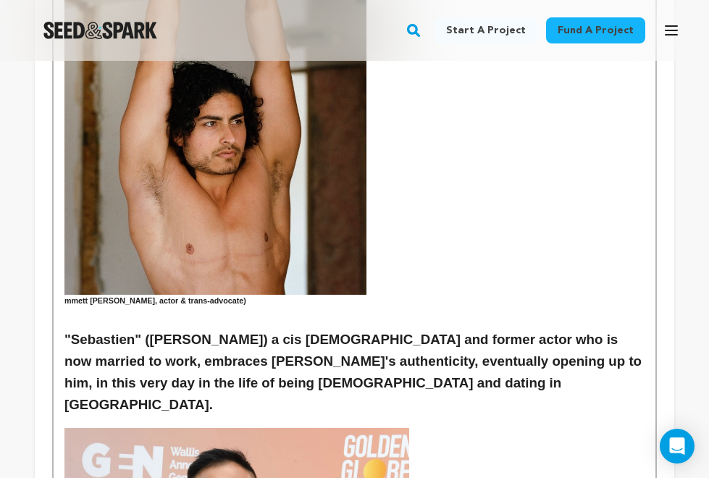
click at [65, 290] on h6 "mmett Preciado, actor & trans-advocate)" at bounding box center [354, 95] width 580 height 424
click at [225, 291] on h6 "Emmett Preciado, actor & trans-advocate)" at bounding box center [354, 95] width 580 height 424
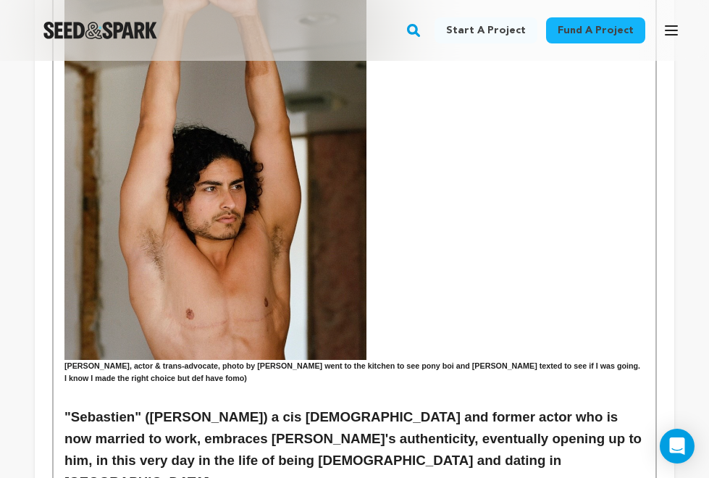
scroll to position [883, 0]
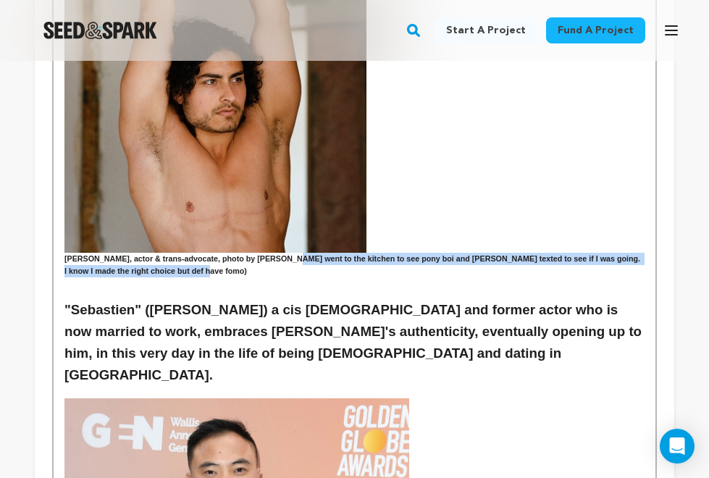
drag, startPoint x: 223, startPoint y: 260, endPoint x: 298, endPoint y: 248, distance: 75.5
click at [298, 248] on h6 "Emmett Preciado, actor & trans-advocate, photo by Daniel Trey went to the kitch…" at bounding box center [354, 59] width 580 height 437
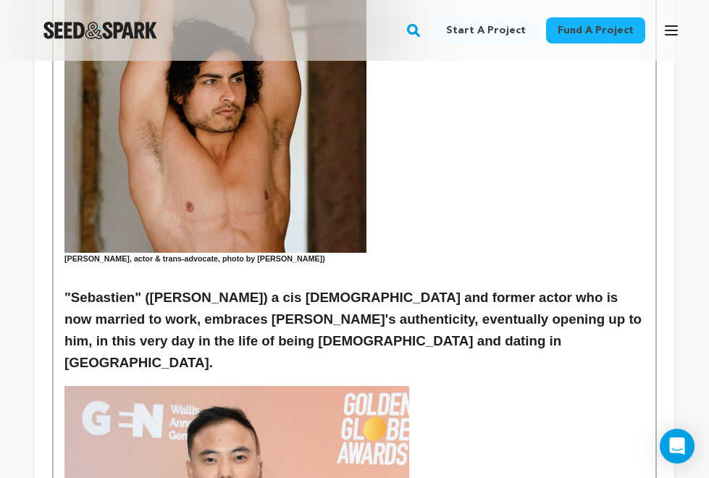
drag, startPoint x: 434, startPoint y: 243, endPoint x: 453, endPoint y: 253, distance: 21.4
click at [453, 253] on h6 "Emmett Preciado, actor & trans-advocate, photo by Daniel Zox)" at bounding box center [354, 53] width 580 height 424
click at [310, 251] on h6 "Emmett Preciado, actor & trans-advocate, photo by Daniel Zoe)" at bounding box center [354, 53] width 580 height 424
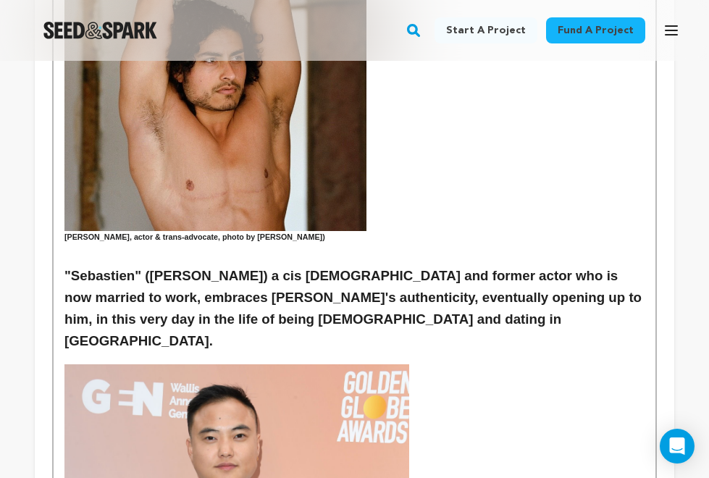
scroll to position [923, 0]
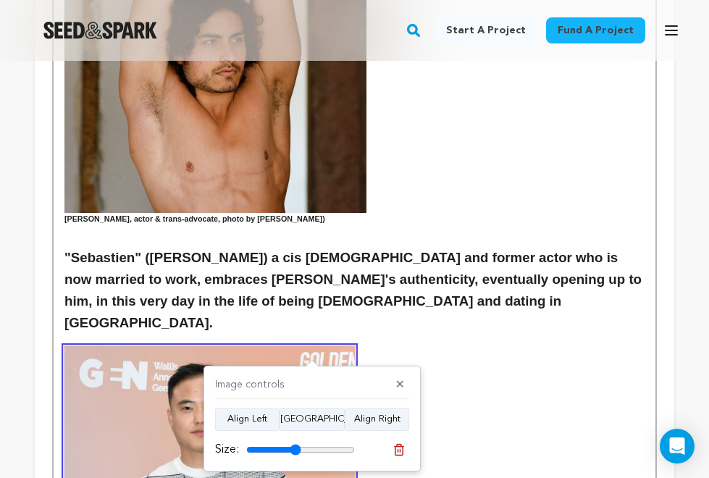
drag, startPoint x: 345, startPoint y: 452, endPoint x: 295, endPoint y: 419, distance: 59.1
type input "50"
click at [295, 419] on div "Image controls ✕ Align Left Align Center Align Right Size:" at bounding box center [312, 419] width 217 height 106
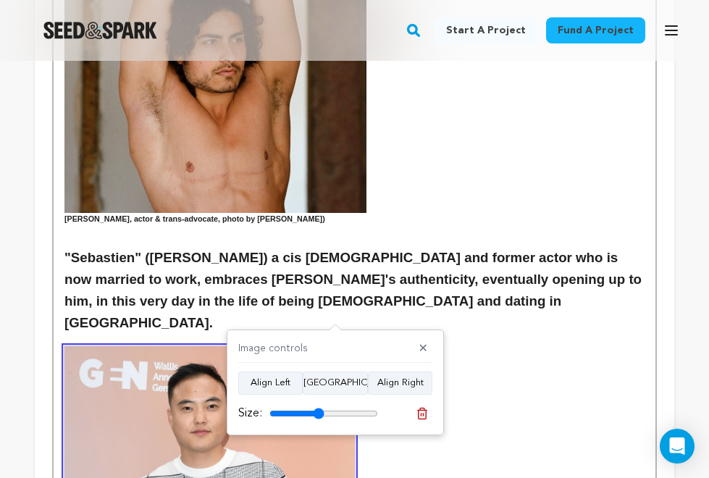
click at [322, 405] on div "Size:" at bounding box center [308, 413] width 140 height 17
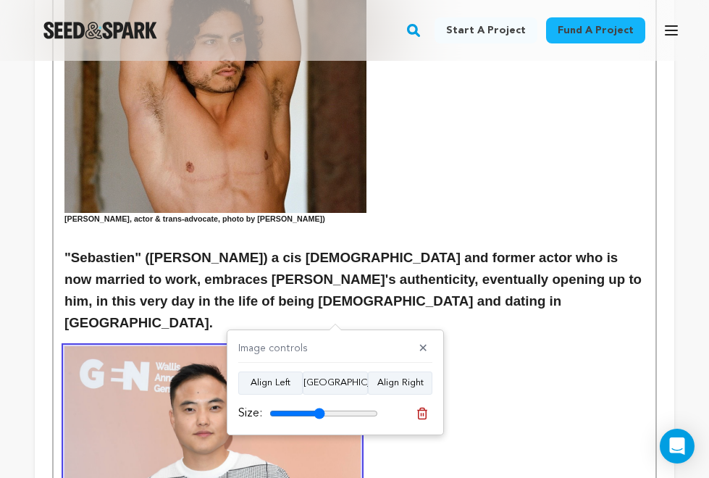
type input "51"
click at [319, 408] on input "range" at bounding box center [323, 414] width 109 height 12
click at [434, 253] on h3 ""Sebastien" (Leo Sheng) a cis queer man and former actor who is now married to …" at bounding box center [354, 290] width 580 height 87
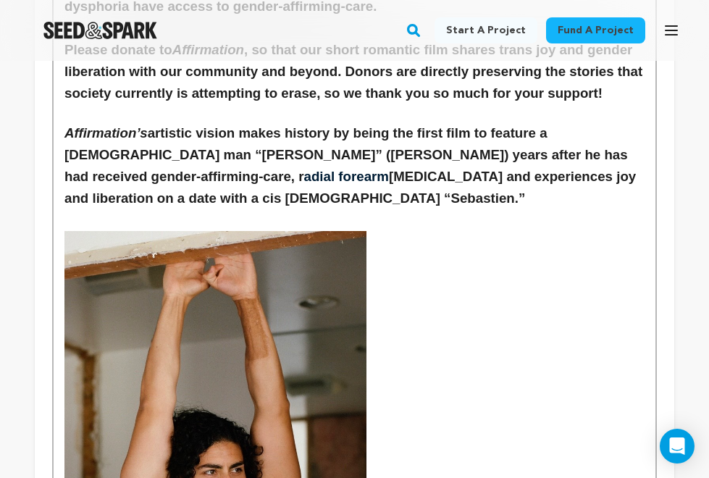
scroll to position [489, 0]
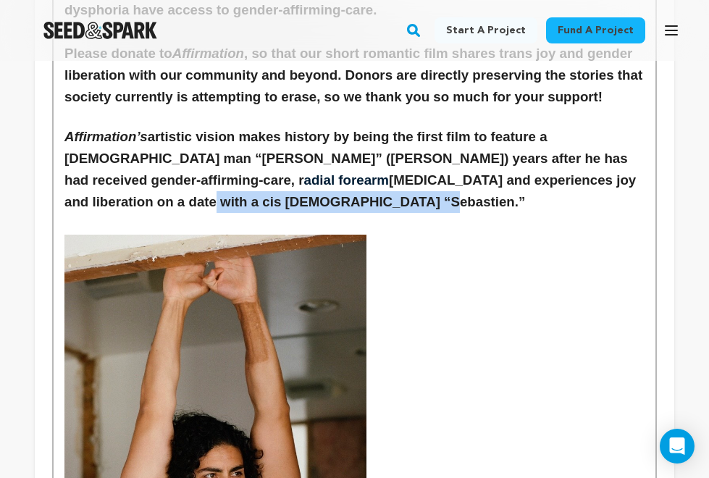
drag, startPoint x: 348, startPoint y: 188, endPoint x: 490, endPoint y: 176, distance: 141.7
click at [490, 176] on h3 "Affirmation’s artistic vision makes history by being the first film to feature …" at bounding box center [354, 169] width 580 height 87
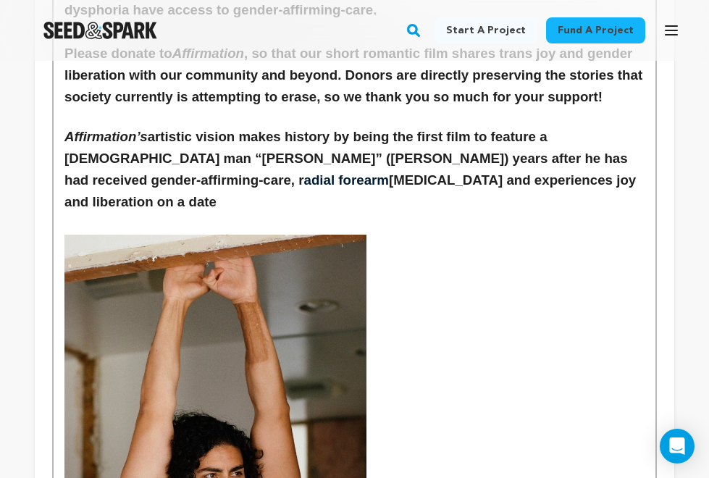
click at [228, 173] on h3 "Affirmation’s artistic vision makes history by being the first film to feature …" at bounding box center [354, 169] width 580 height 87
click at [491, 167] on h3 "Affirmation’s artistic vision makes history by being the first film to feature …" at bounding box center [354, 169] width 580 height 87
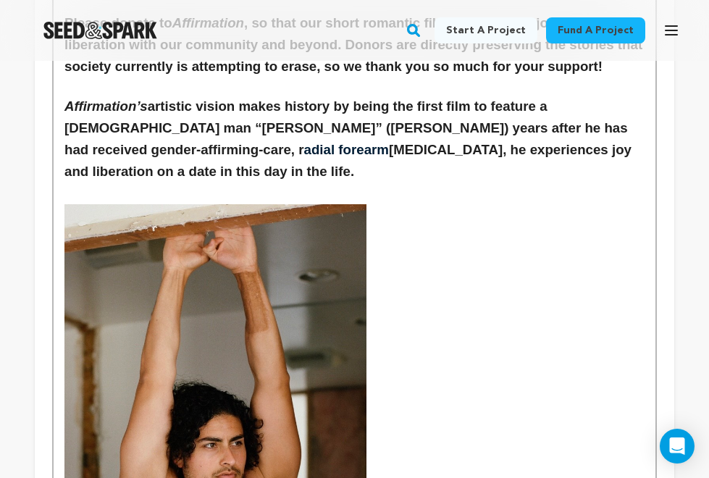
scroll to position [520, 0]
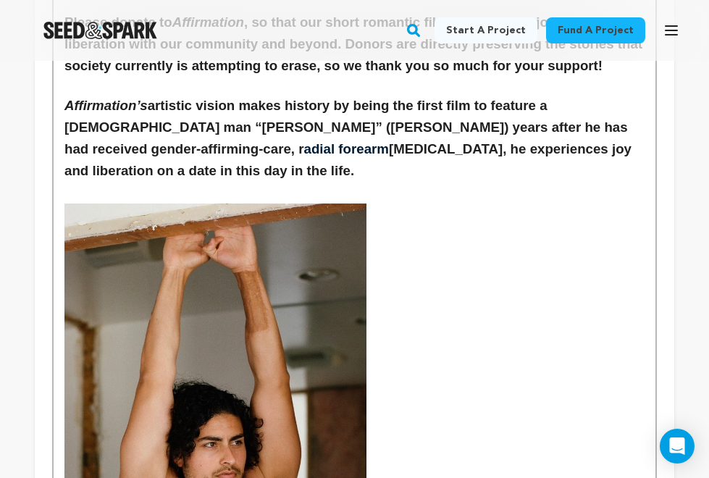
click at [391, 118] on h3 "Affirmation’s artistic vision makes history by being the first film to feature …" at bounding box center [354, 138] width 580 height 87
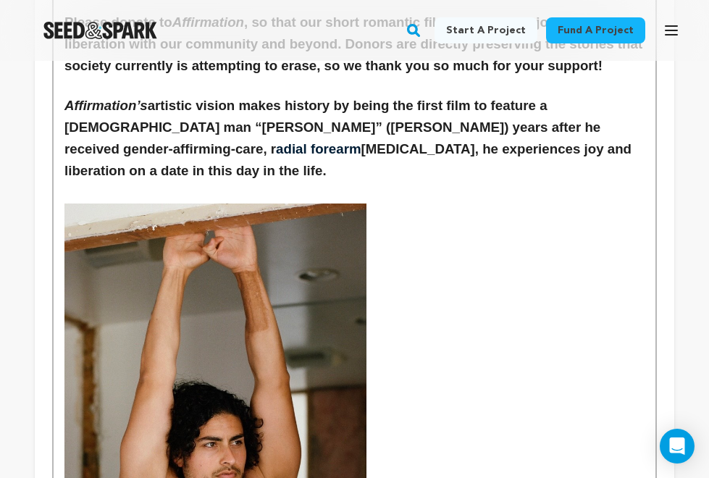
click at [445, 119] on h3 "Affirmation’s artistic vision makes history by being the first film to feature …" at bounding box center [354, 138] width 580 height 87
click at [152, 142] on h3 "Affirmation’s artistic vision makes history by being the first film to feature …" at bounding box center [354, 138] width 580 height 87
click at [420, 146] on h3 "Affirmation’s artistic vision makes history by being the first film to feature …" at bounding box center [354, 138] width 580 height 87
drag, startPoint x: 561, startPoint y: 143, endPoint x: 479, endPoint y: 142, distance: 81.8
click at [479, 142] on h3 "Affirmation’s artistic vision makes history by being the first film to feature …" at bounding box center [354, 138] width 580 height 87
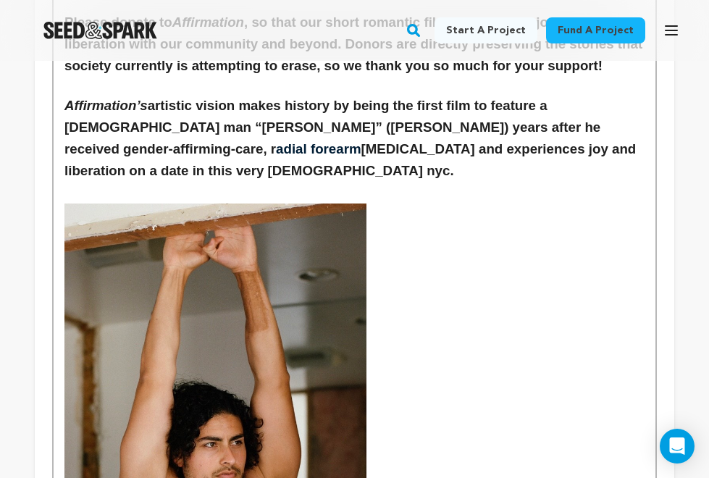
click at [473, 144] on h3 "Affirmation’s artistic vision makes history by being the first film to feature …" at bounding box center [354, 138] width 580 height 87
click at [502, 143] on h3 "Affirmation’s artistic vision makes history by being the first film to feature …" at bounding box center [354, 138] width 580 height 87
click at [385, 143] on h3 "Affirmation’s artistic vision makes history by being the first film to feature …" at bounding box center [354, 138] width 580 height 87
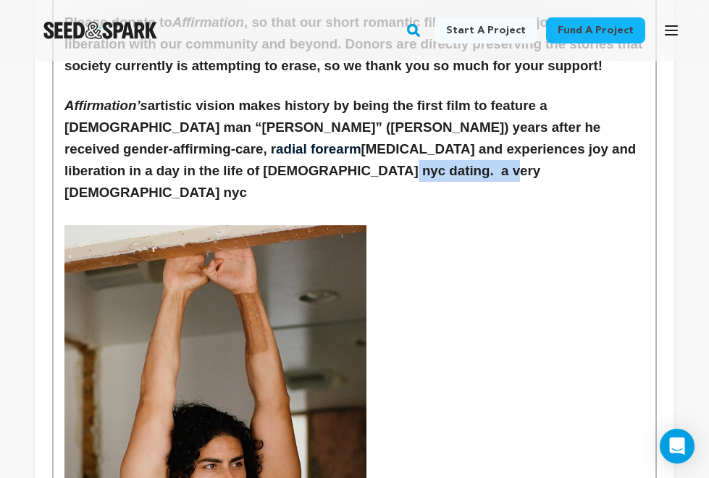
drag, startPoint x: 619, startPoint y: 141, endPoint x: 632, endPoint y: 155, distance: 18.5
click at [632, 155] on h3 "Affirmation’s artistic vision makes history by being the first film to feature …" at bounding box center [354, 149] width 580 height 109
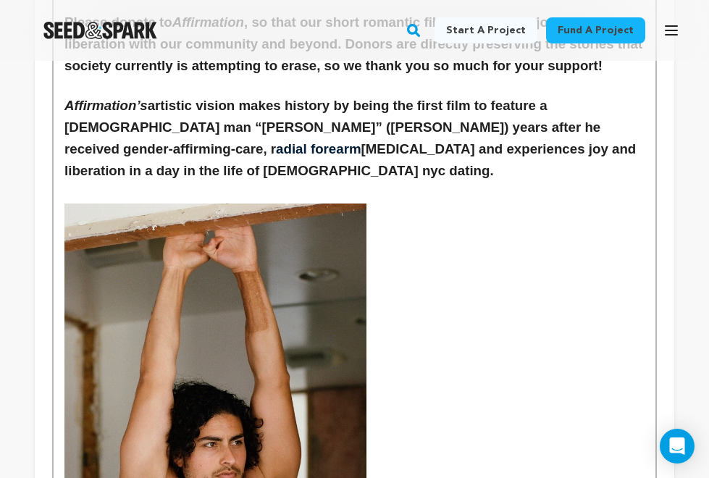
click at [561, 144] on h3 "Affirmation’s artistic vision makes history by being the first film to feature …" at bounding box center [354, 138] width 580 height 87
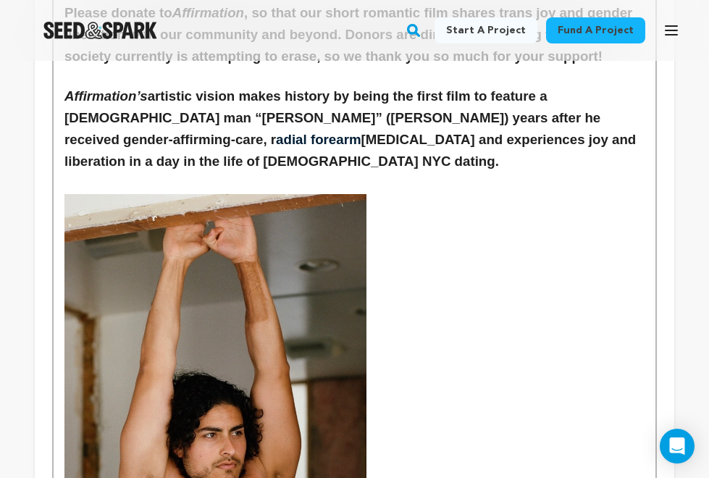
scroll to position [530, 0]
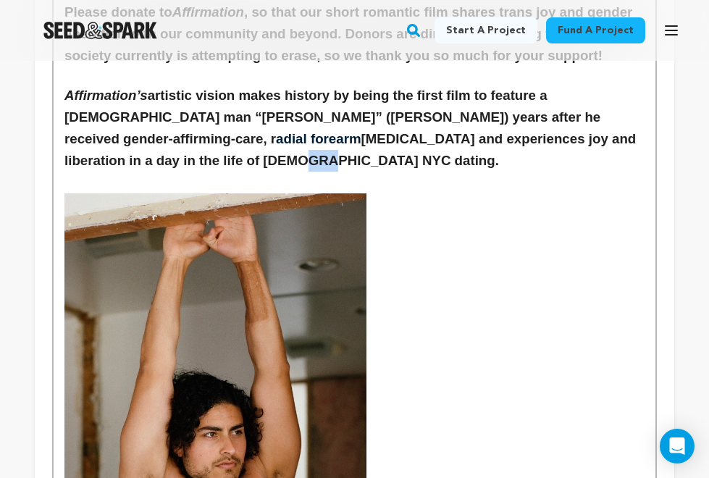
drag, startPoint x: 570, startPoint y: 131, endPoint x: 545, endPoint y: 128, distance: 25.5
click at [545, 128] on h3 "Affirmation’s artistic vision makes history by being the first film to feature …" at bounding box center [354, 128] width 580 height 87
click at [542, 134] on h3 "Affirmation’s artistic vision makes history by being the first film to feature …" at bounding box center [354, 128] width 580 height 87
click at [540, 193] on h6 "Emmett Preciado, actor & trans-advocate, photo by Daniel Zox)" at bounding box center [354, 405] width 580 height 424
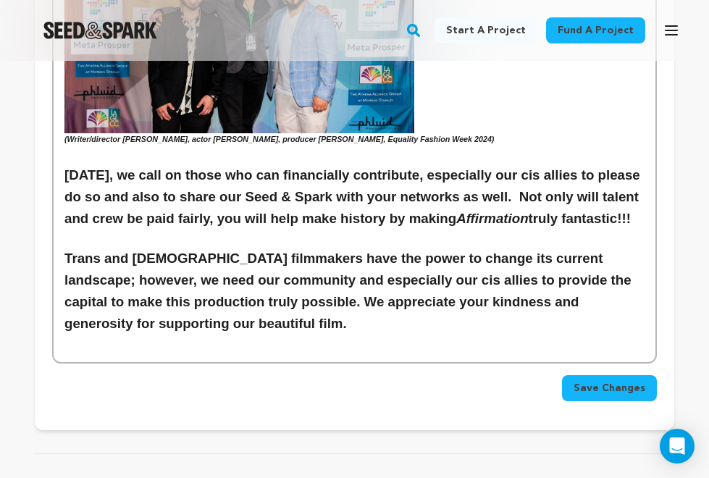
scroll to position [3873, 0]
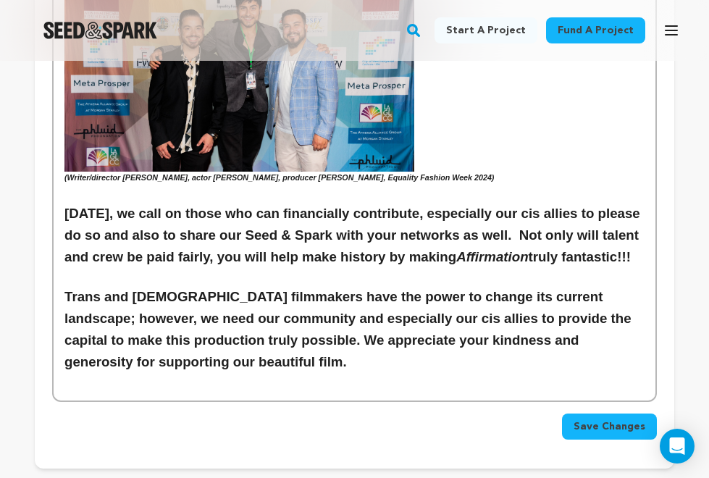
click at [586, 419] on span "Save Changes" at bounding box center [610, 426] width 72 height 14
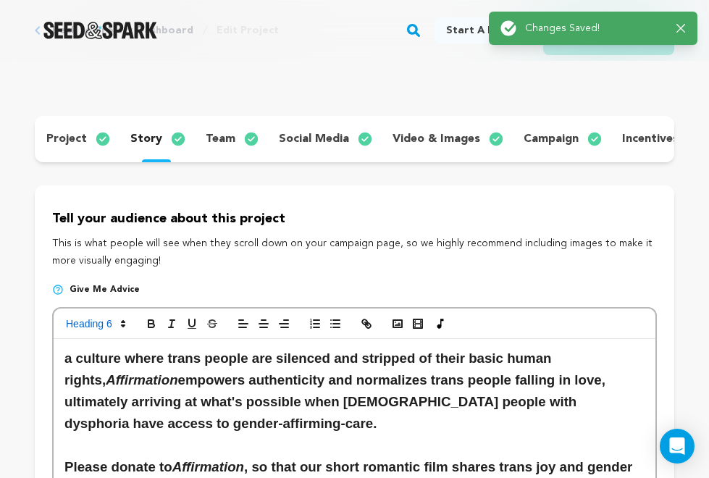
scroll to position [89, 1]
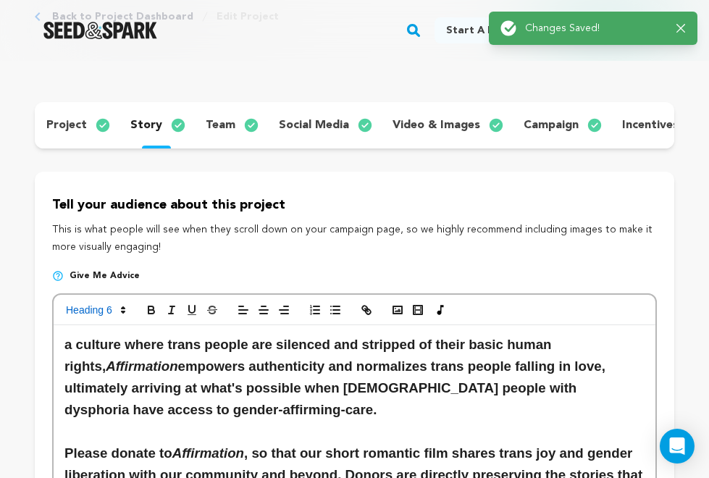
click at [482, 351] on h3 "a culture where trans people are silenced and stripped of their basic human rig…" at bounding box center [354, 377] width 580 height 87
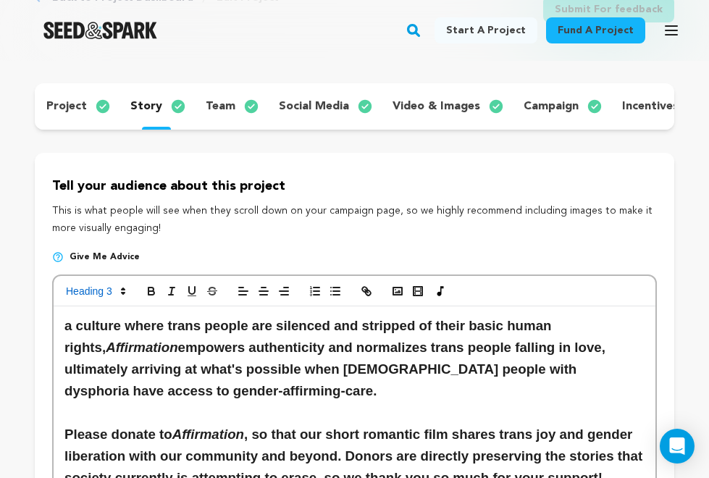
scroll to position [108, 0]
click at [67, 326] on h3 "a culture where trans people are silenced and stripped of their basic human rig…" at bounding box center [354, 358] width 580 height 87
click at [139, 352] on em "Affirmation" at bounding box center [142, 347] width 72 height 15
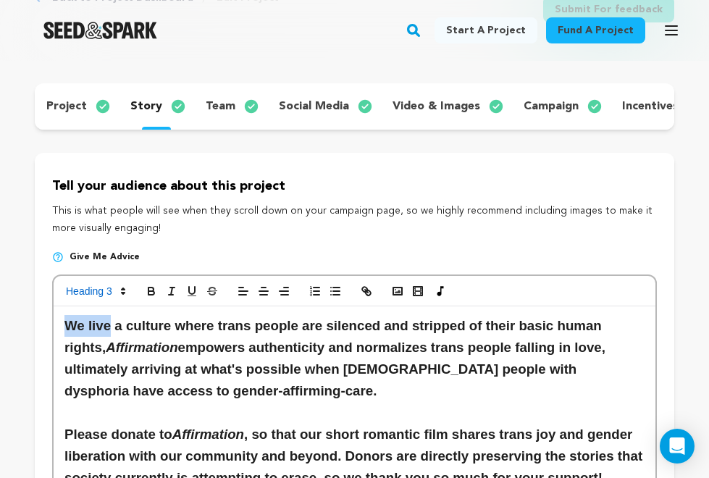
drag, startPoint x: 109, startPoint y: 327, endPoint x: 22, endPoint y: 320, distance: 87.9
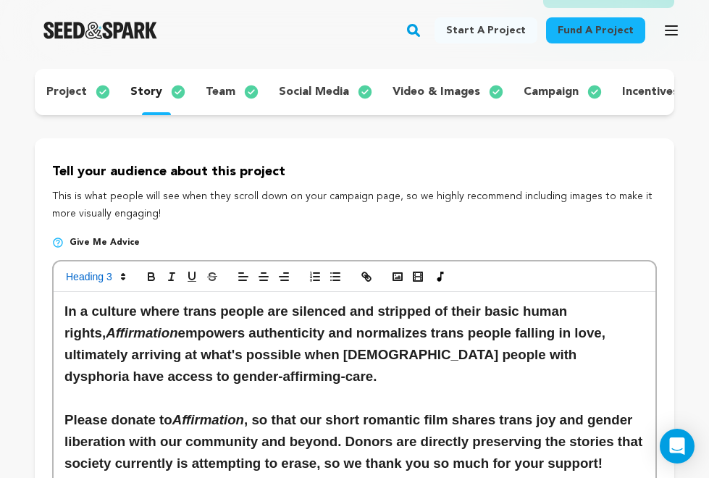
scroll to position [127, 0]
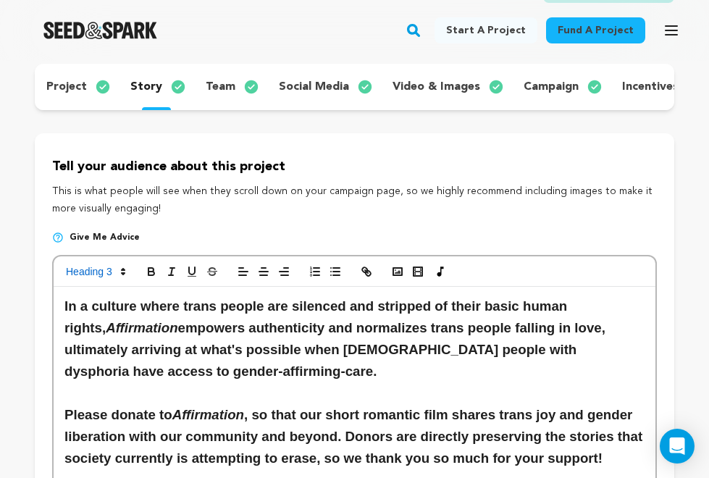
click at [612, 306] on h3 "In a culture where trans people are silenced and stripped of their basic human …" at bounding box center [354, 338] width 580 height 87
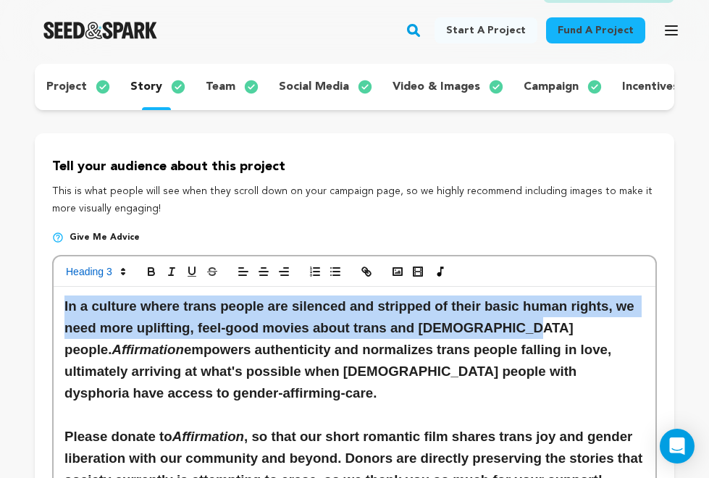
drag, startPoint x: 510, startPoint y: 327, endPoint x: 41, endPoint y: 300, distance: 469.4
click at [148, 268] on icon "button" at bounding box center [150, 270] width 5 height 4
click at [154, 270] on icon "button" at bounding box center [151, 271] width 13 height 13
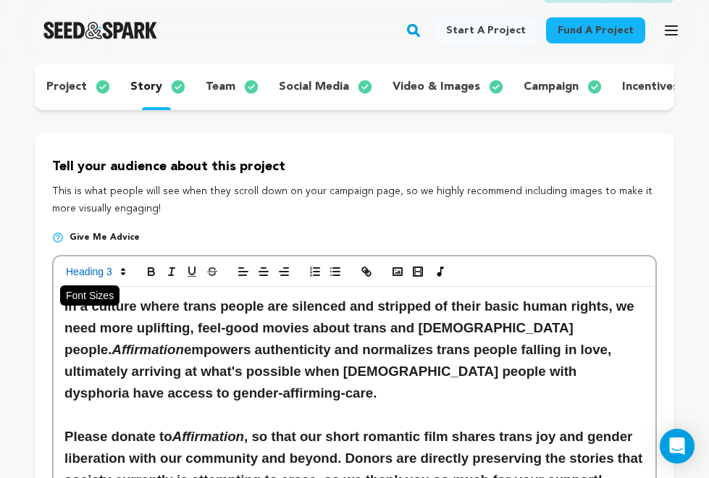
click at [101, 268] on span at bounding box center [94, 271] width 71 height 17
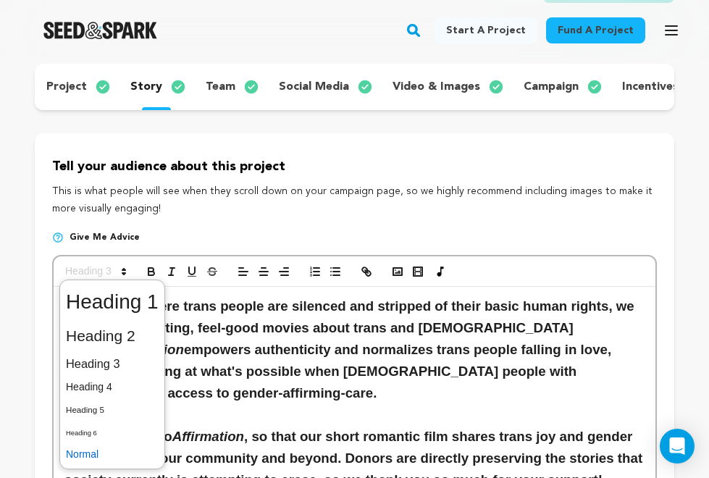
click at [93, 449] on span at bounding box center [112, 454] width 93 height 22
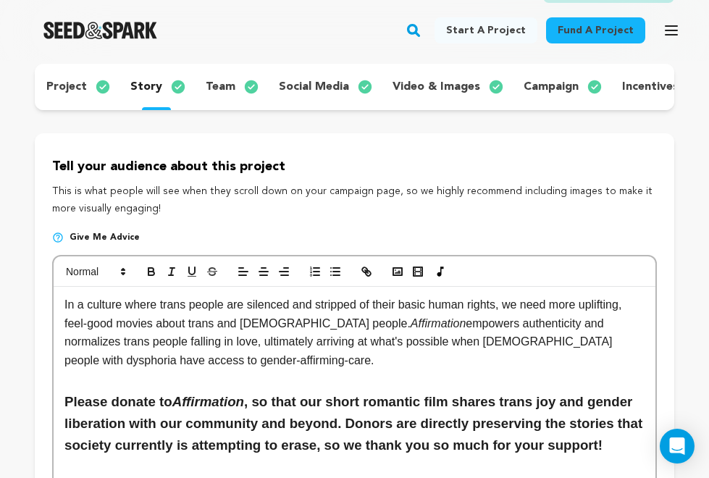
click at [145, 363] on p "In a culture where trans people are silenced and stripped of their basic human …" at bounding box center [354, 332] width 580 height 74
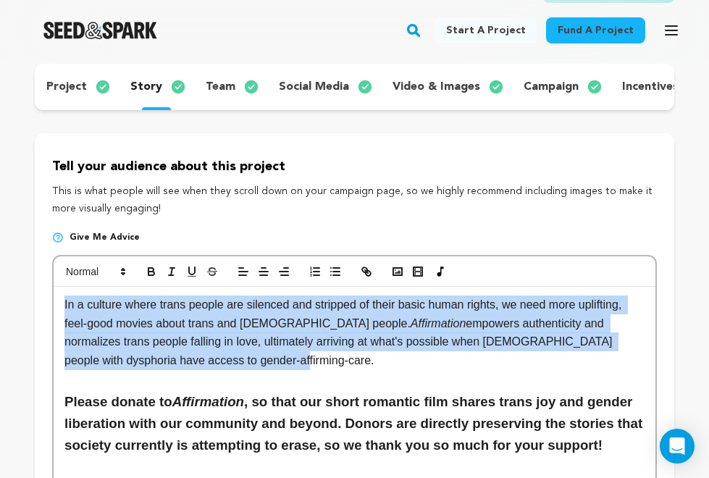
drag, startPoint x: 202, startPoint y: 359, endPoint x: 34, endPoint y: 291, distance: 181.3
click at [151, 268] on icon "button" at bounding box center [150, 270] width 5 height 4
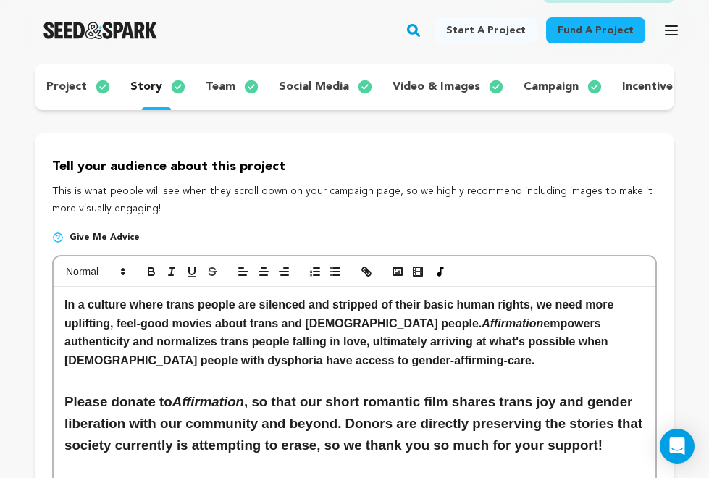
click at [126, 428] on h3 "Please donate to Affirmation , so that our short romantic film shares trans joy…" at bounding box center [354, 423] width 580 height 65
click at [219, 404] on em "Affirmation" at bounding box center [208, 401] width 72 height 15
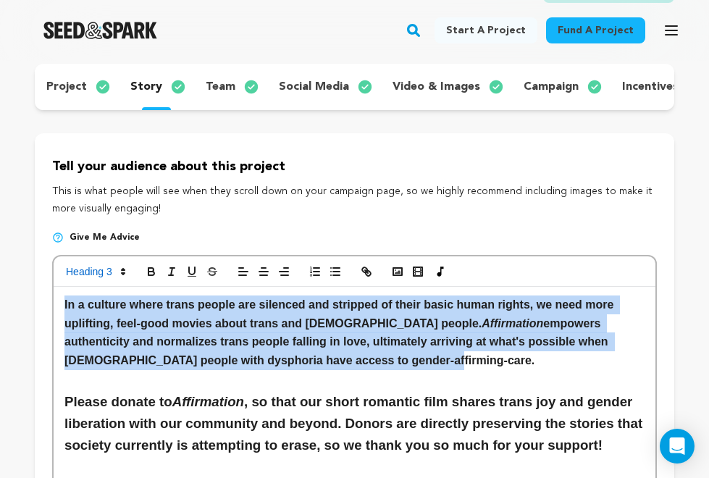
drag, startPoint x: 320, startPoint y: 355, endPoint x: 24, endPoint y: 289, distance: 303.5
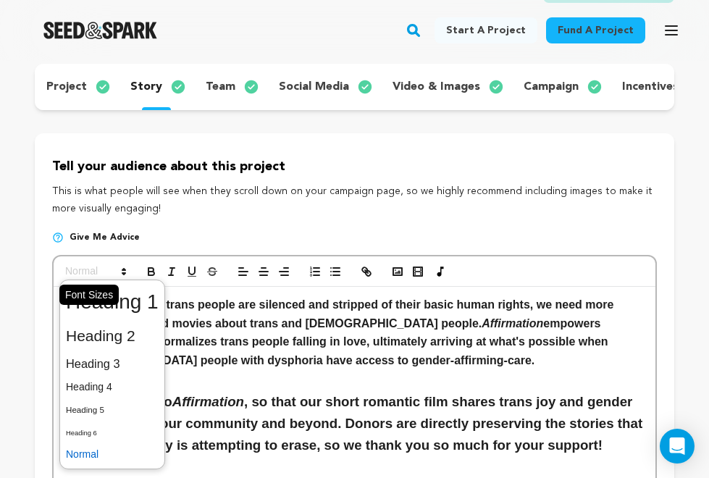
click at [127, 265] on icon at bounding box center [123, 271] width 13 height 13
click at [128, 362] on span at bounding box center [112, 363] width 93 height 25
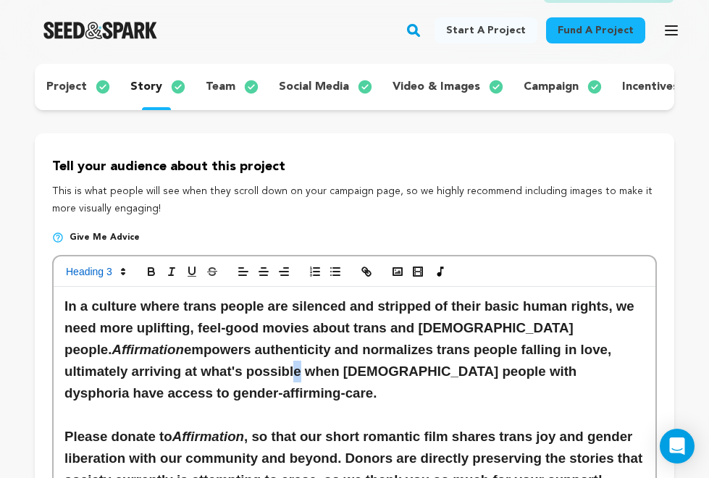
click at [184, 373] on strong "In a culture where trans people are silenced and stripped of their basic human …" at bounding box center [351, 349] width 574 height 102
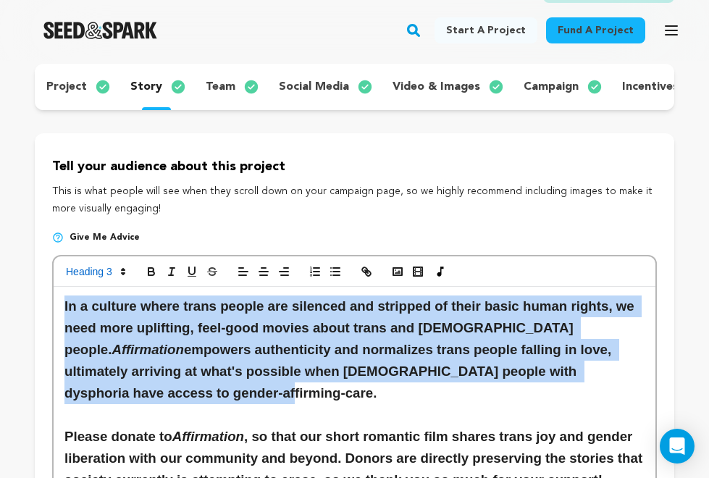
drag, startPoint x: 181, startPoint y: 385, endPoint x: -12, endPoint y: 256, distance: 231.8
click at [162, 269] on button "button" at bounding box center [172, 271] width 20 height 17
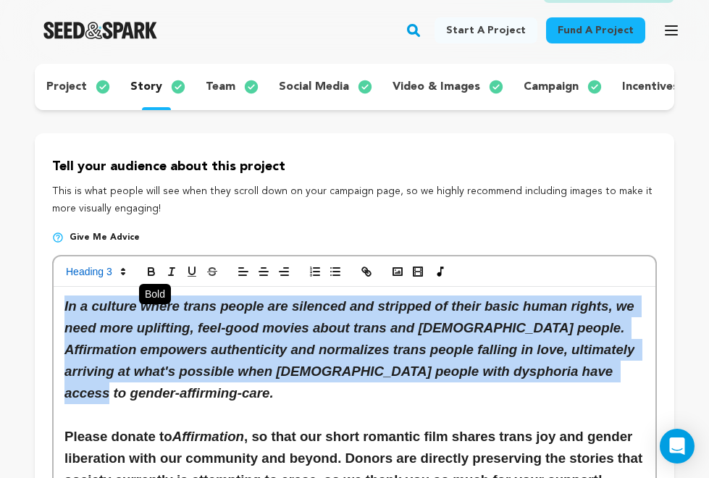
click at [148, 275] on icon "button" at bounding box center [151, 271] width 13 height 13
click at [169, 275] on line "button" at bounding box center [171, 275] width 4 height 0
click at [219, 404] on h3 at bounding box center [354, 415] width 580 height 22
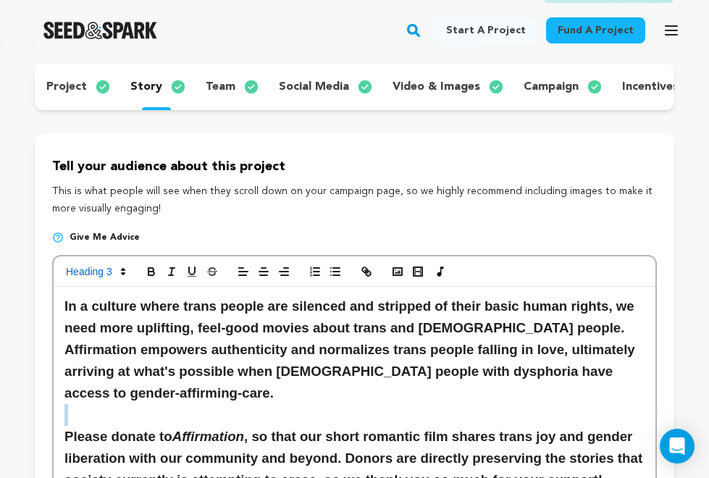
click at [219, 404] on h3 at bounding box center [354, 415] width 580 height 22
click at [227, 343] on h3 "In a culture where trans people are silenced and stripped of their basic human …" at bounding box center [354, 349] width 580 height 109
click at [280, 351] on h3 "In a culture where trans people are silenced and stripped of their basic human …" at bounding box center [354, 349] width 580 height 109
click at [633, 300] on h3 "In a culture where trans people are silenced and stripped of their basic human …" at bounding box center [354, 349] width 580 height 109
click at [309, 327] on h3 "In a culture where trans people are silenced and stripped of their basic human …" at bounding box center [354, 349] width 580 height 109
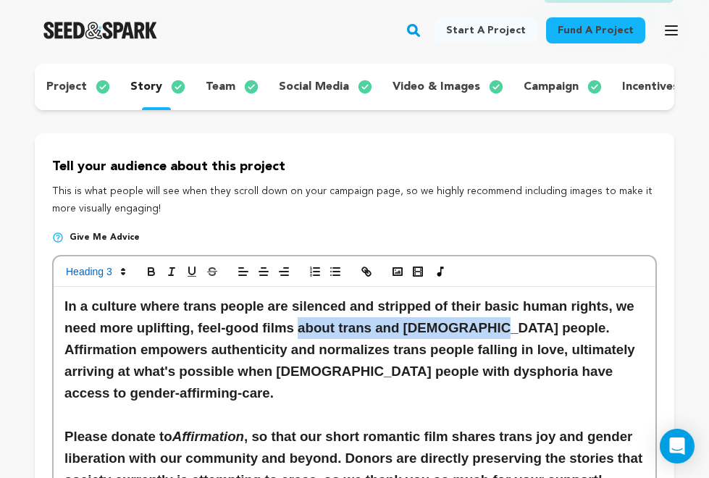
drag, startPoint x: 486, startPoint y: 327, endPoint x: 302, endPoint y: 330, distance: 184.0
click at [302, 330] on h3 "In a culture where trans people are silenced and stripped of their basic human …" at bounding box center [354, 349] width 580 height 109
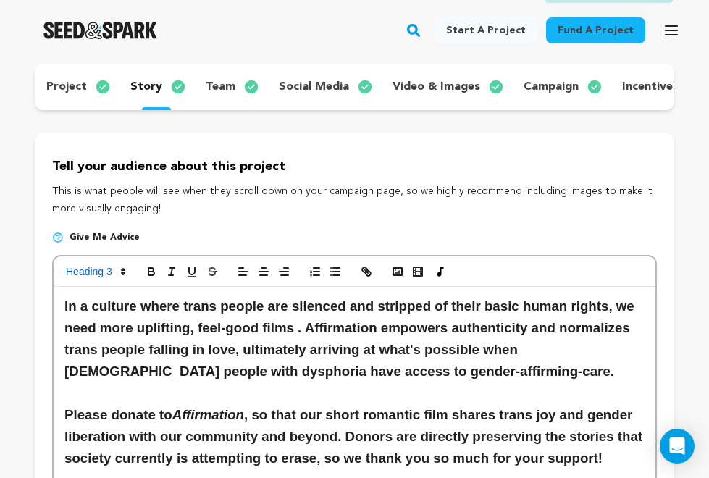
click at [136, 327] on h3 "In a culture where trans people are silenced and stripped of their basic human …" at bounding box center [354, 338] width 580 height 87
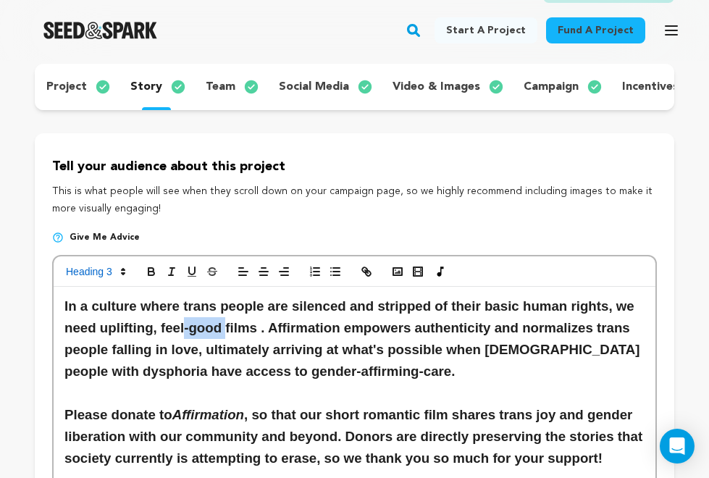
drag, startPoint x: 226, startPoint y: 324, endPoint x: 188, endPoint y: 324, distance: 38.4
click at [188, 324] on h3 "In a culture where trans people are silenced and stripped of their basic human …" at bounding box center [354, 338] width 580 height 87
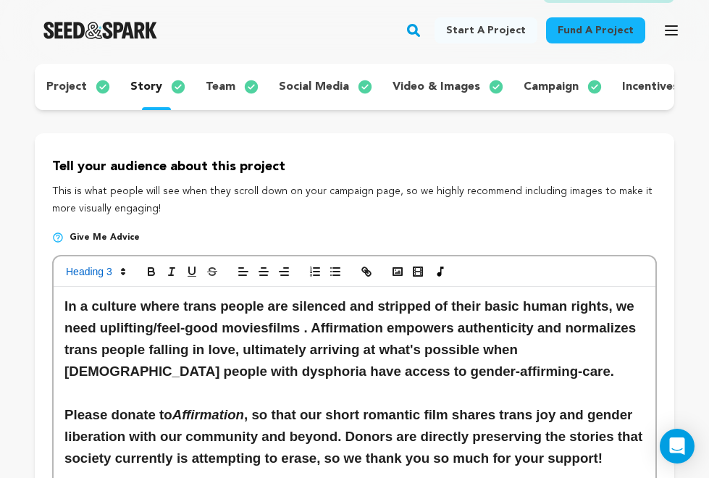
click at [300, 327] on h3 "In a culture where trans people are silenced and stripped of their basic human …" at bounding box center [354, 338] width 580 height 87
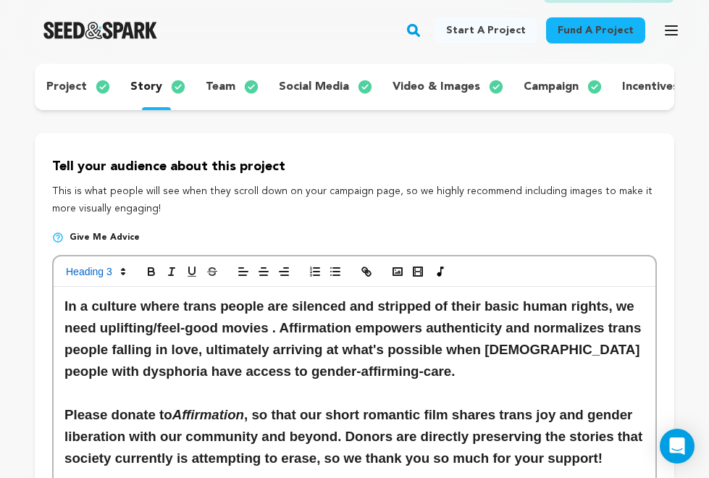
click at [100, 326] on h3 "In a culture where trans people are silenced and stripped of their basic human …" at bounding box center [354, 338] width 580 height 87
click at [65, 324] on h3 "In a culture where trans people are silenced and stripped of their basic human …" at bounding box center [354, 338] width 580 height 87
click at [632, 301] on h3 "In a culture where trans people are silenced and stripped of their basic human …" at bounding box center [354, 338] width 580 height 87
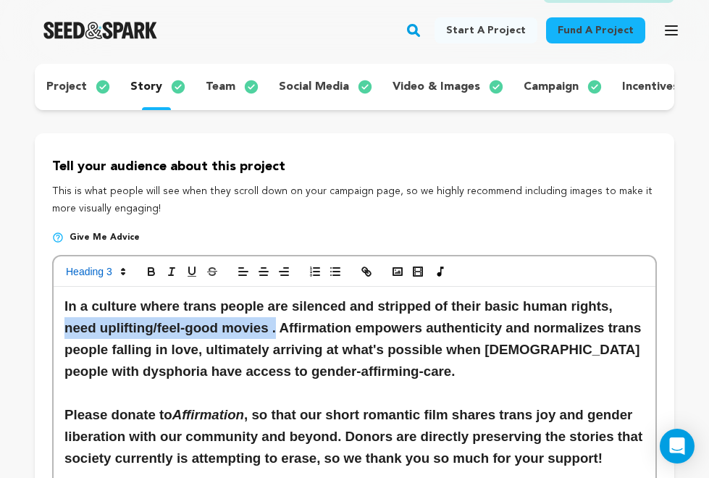
drag, startPoint x: 277, startPoint y: 330, endPoint x: 28, endPoint y: 316, distance: 249.5
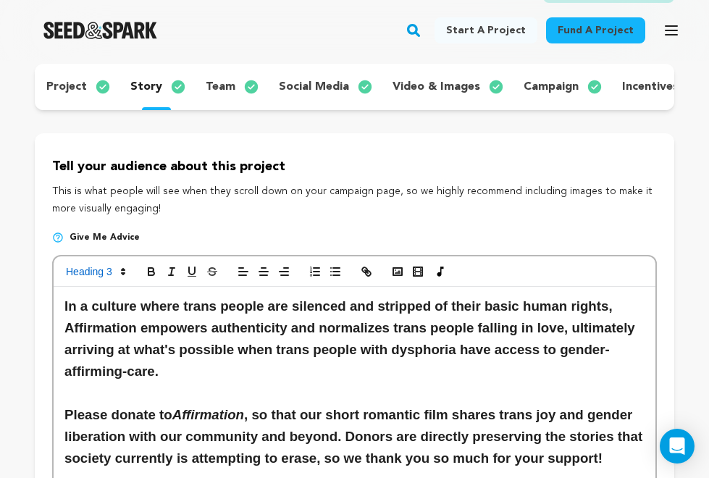
click at [67, 323] on h3 "In a culture where trans people are silenced and stripped of their basic human …" at bounding box center [354, 338] width 580 height 87
click at [249, 365] on h3 "In a culture where trans people are silenced and stripped of their basic human …" at bounding box center [354, 338] width 580 height 87
click at [196, 368] on h3 "In a culture where trans people are silenced and stripped of their basic human …" at bounding box center [354, 338] width 580 height 87
click at [433, 366] on h3 "In a culture where trans people are silenced and stripped of their basic human …" at bounding box center [354, 338] width 580 height 87
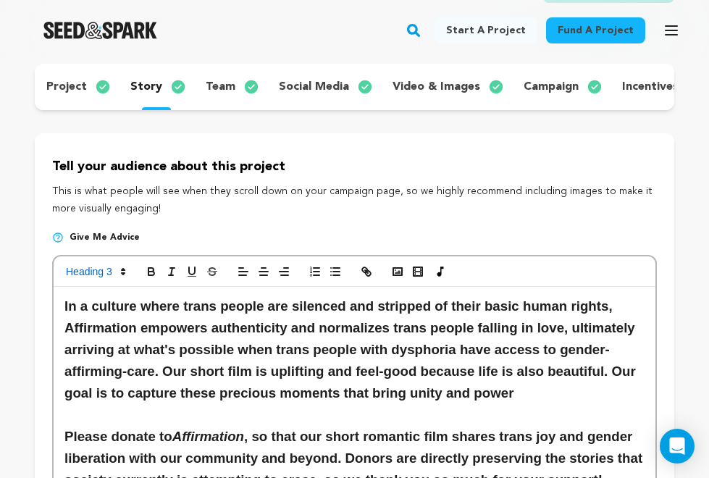
click at [274, 392] on h3 "In a culture where trans people are silenced and stripped of their basic human …" at bounding box center [354, 349] width 580 height 109
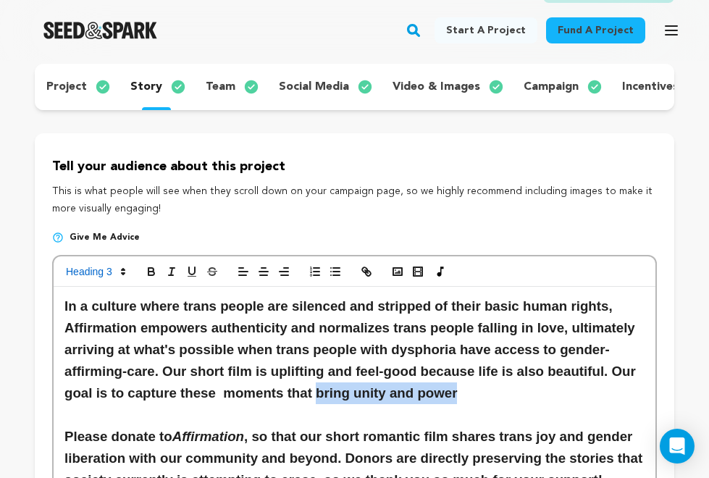
drag, startPoint x: 456, startPoint y: 387, endPoint x: 318, endPoint y: 389, distance: 137.6
click at [318, 389] on h3 "In a culture where trans people are silenced and stripped of their basic human …" at bounding box center [354, 349] width 580 height 109
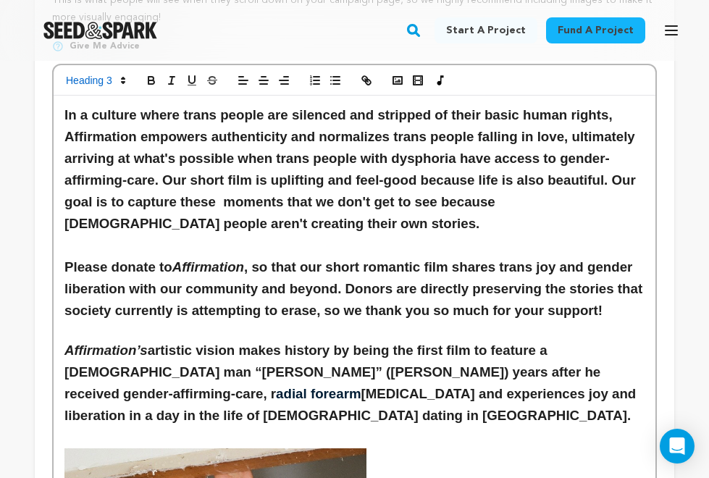
scroll to position [318, 0]
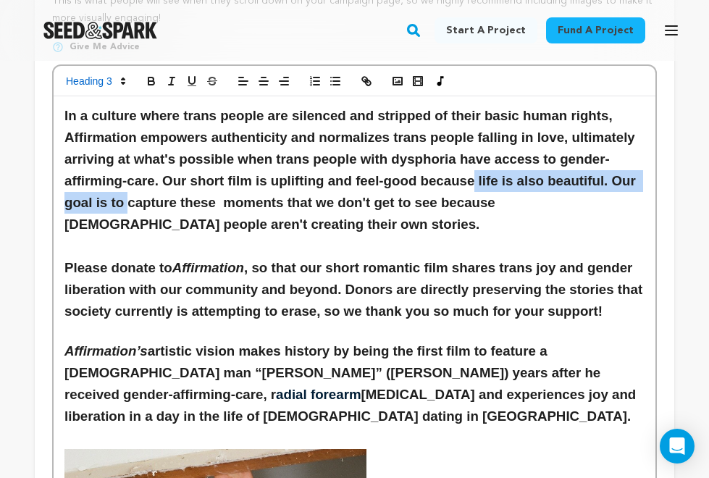
drag, startPoint x: 479, startPoint y: 180, endPoint x: 126, endPoint y: 196, distance: 353.1
click at [126, 196] on h3 "In a culture where trans people are silenced and stripped of their basic human …" at bounding box center [354, 170] width 580 height 130
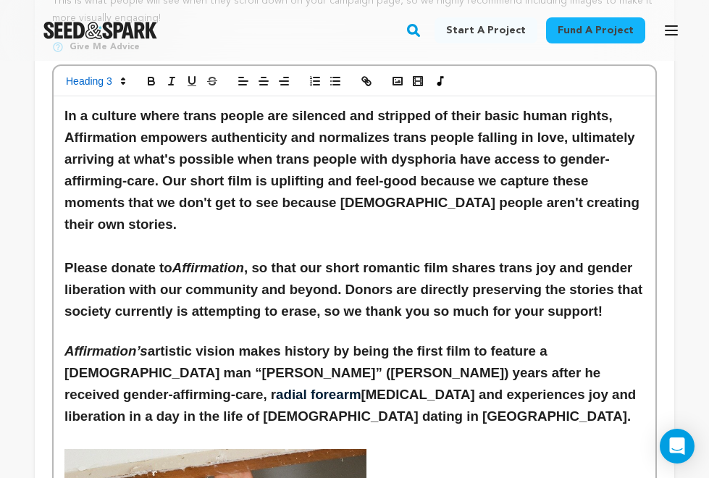
click at [561, 175] on h3 "In a culture where trans people are silenced and stripped of their basic human …" at bounding box center [354, 170] width 580 height 130
click at [558, 176] on h3 "In a culture where trans people are silenced and stripped of their basic human …" at bounding box center [354, 170] width 580 height 130
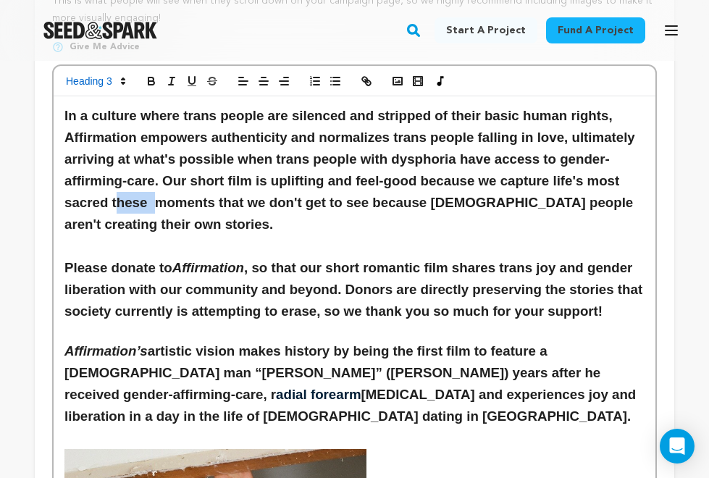
drag, startPoint x: 154, startPoint y: 201, endPoint x: 119, endPoint y: 201, distance: 34.8
click at [119, 201] on h3 "In a culture where trans people are silenced and stripped of their basic human …" at bounding box center [354, 170] width 580 height 130
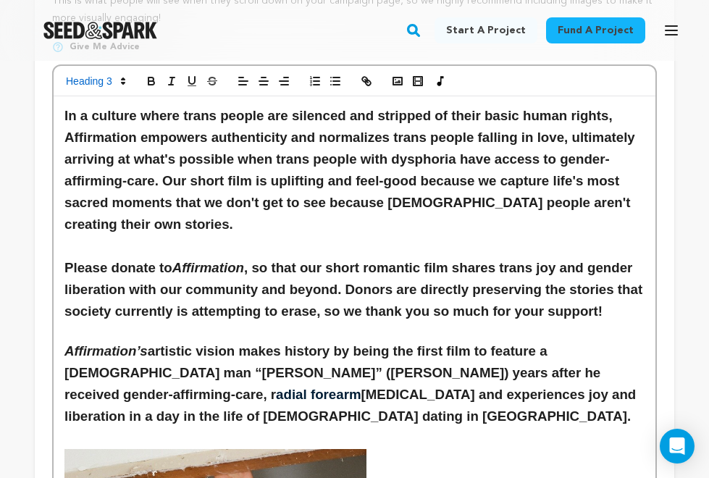
click at [174, 198] on h3 "In a culture where trans people are silenced and stripped of their basic human …" at bounding box center [354, 170] width 580 height 130
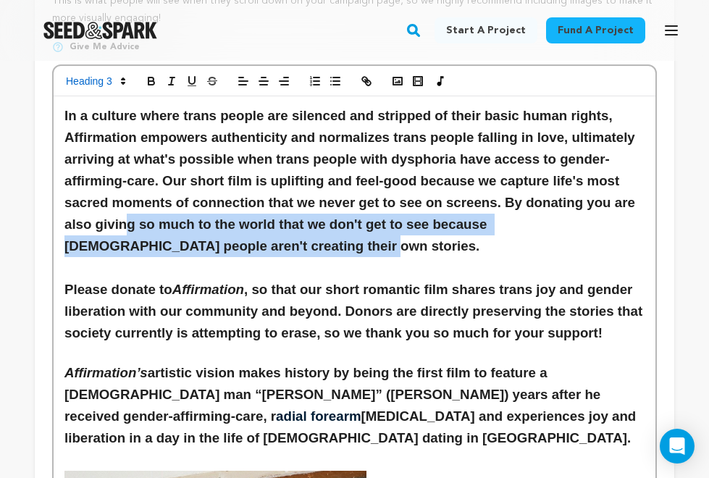
drag, startPoint x: 282, startPoint y: 240, endPoint x: 125, endPoint y: 215, distance: 159.8
click at [125, 215] on h3 "In a culture where trans people are silenced and stripped of their basic human …" at bounding box center [354, 181] width 580 height 152
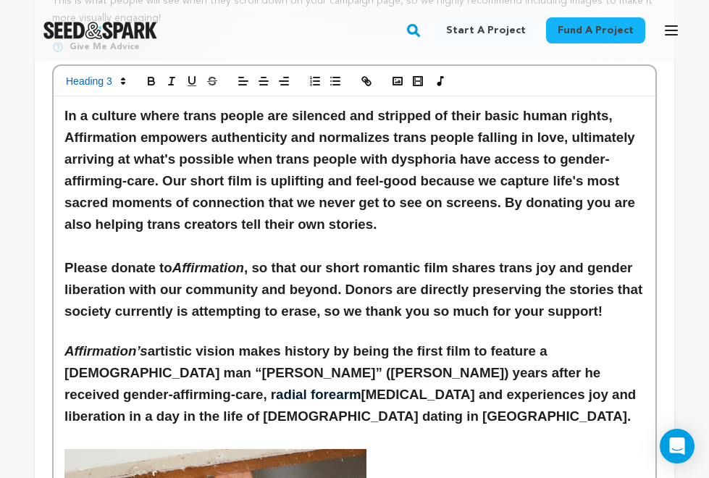
drag, startPoint x: 605, startPoint y: 305, endPoint x: 63, endPoint y: 256, distance: 544.6
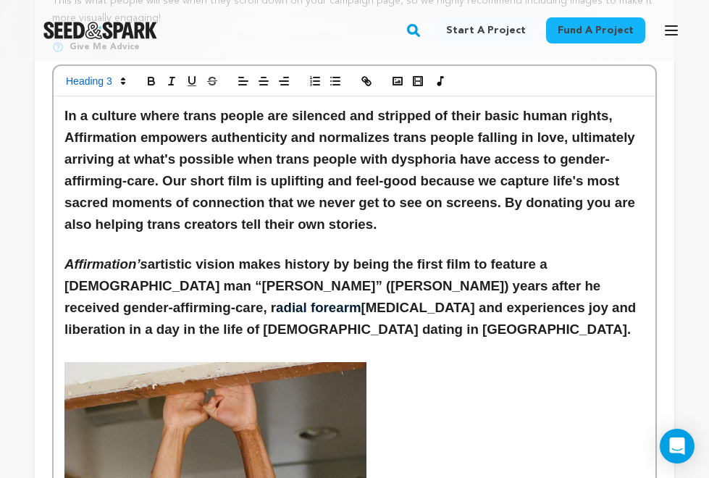
click at [89, 246] on p at bounding box center [354, 244] width 580 height 19
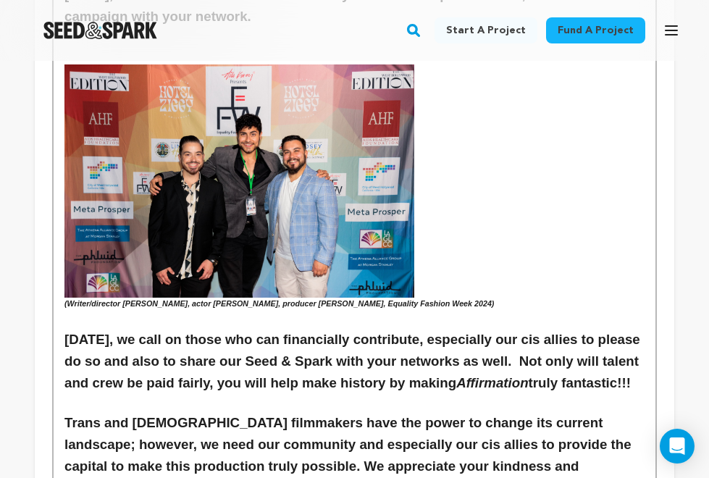
scroll to position [3707, 0]
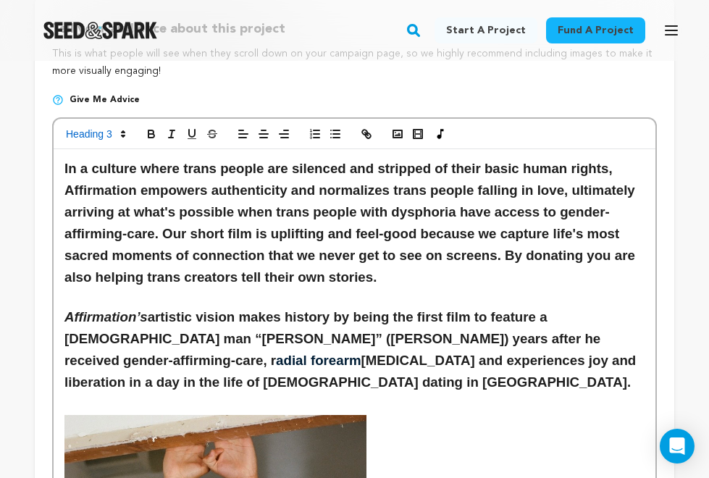
scroll to position [267, 0]
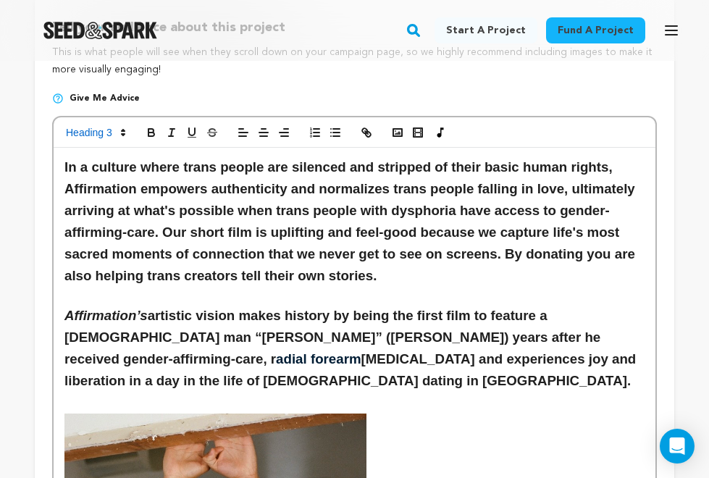
click at [112, 248] on h3 "In a culture where trans people are silenced and stripped of their basic human …" at bounding box center [354, 221] width 580 height 130
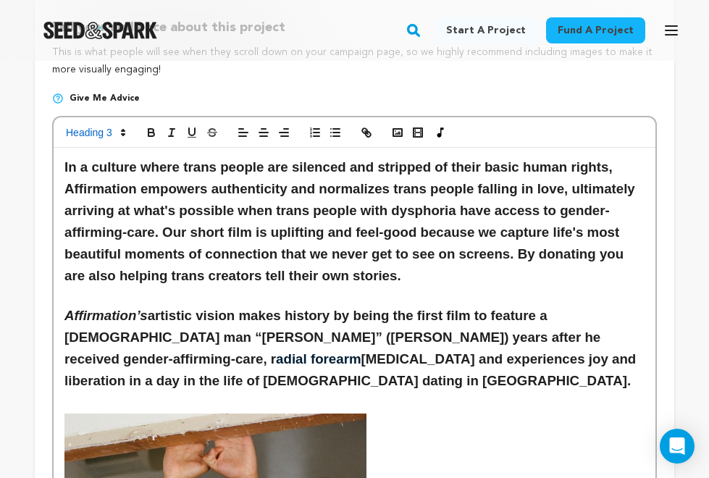
click at [169, 248] on h3 "In a culture where trans people are silenced and stripped of their basic human …" at bounding box center [354, 221] width 580 height 130
click at [277, 250] on h3 "In a culture where trans people are silenced and stripped of their basic human …" at bounding box center [354, 221] width 580 height 130
click at [510, 251] on h3 "In a culture where trans people are silenced and stripped of their basic human …" at bounding box center [354, 221] width 580 height 130
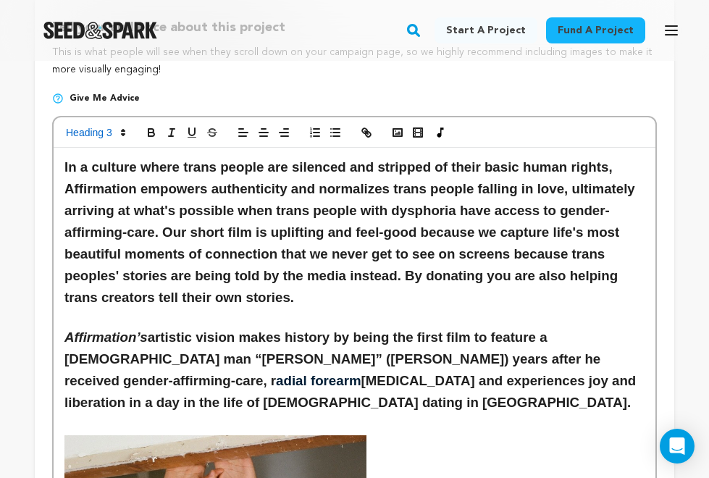
drag, startPoint x: 508, startPoint y: 257, endPoint x: 502, endPoint y: 290, distance: 33.8
click at [502, 290] on h3 "In a culture where trans people are silenced and stripped of their basic human …" at bounding box center [354, 232] width 580 height 152
click at [529, 271] on h3 "In a culture where trans people are silenced and stripped of their basic human …" at bounding box center [354, 232] width 580 height 152
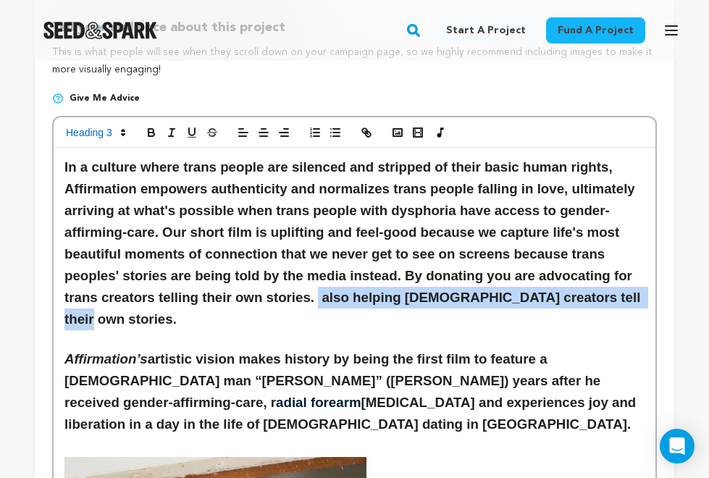
drag, startPoint x: 626, startPoint y: 294, endPoint x: 318, endPoint y: 288, distance: 307.9
click at [318, 288] on h3 "In a culture where trans people are silenced and stripped of their basic human …" at bounding box center [354, 243] width 580 height 174
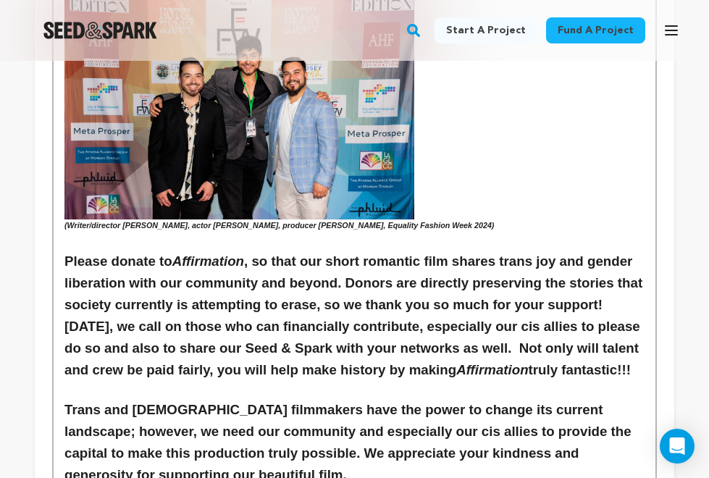
scroll to position [3820, 0]
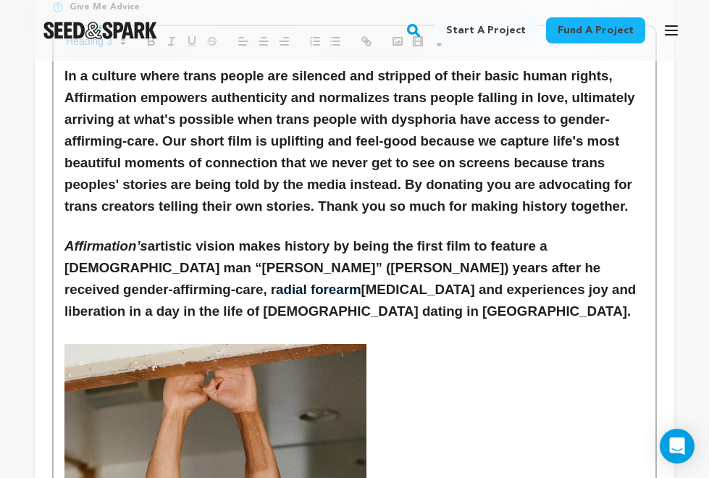
scroll to position [366, 0]
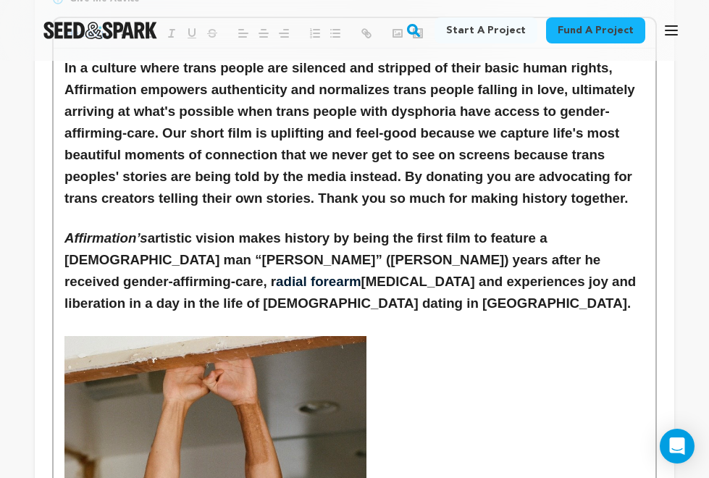
click at [482, 168] on h3 "In a culture where trans people are silenced and stripped of their basic human …" at bounding box center [354, 133] width 580 height 152
click at [510, 209] on p at bounding box center [354, 218] width 580 height 19
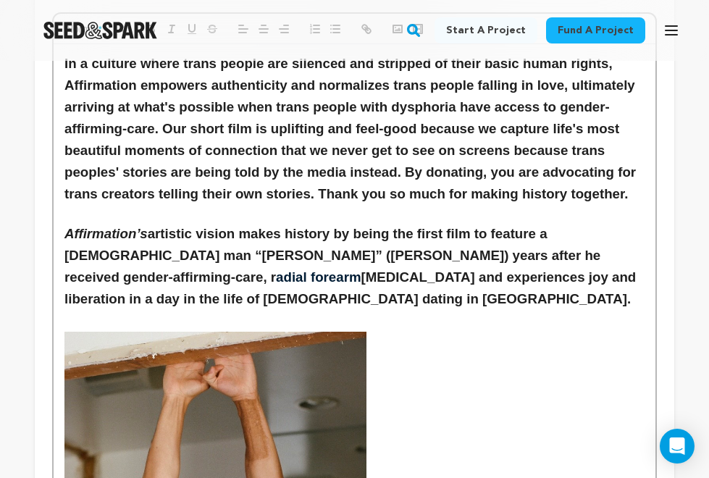
click at [198, 190] on h3 "In a culture where trans people are silenced and stripped of their basic human …" at bounding box center [354, 129] width 580 height 152
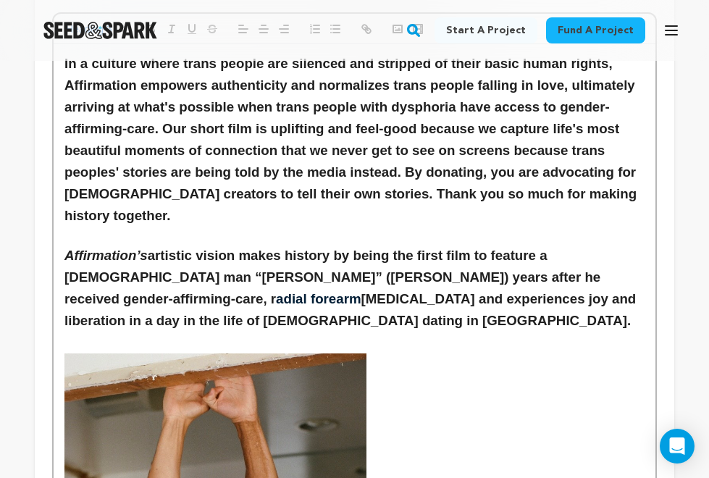
click at [349, 190] on h3 "In a culture where trans people are silenced and stripped of their basic human …" at bounding box center [354, 140] width 580 height 174
click at [319, 190] on h3 "In a culture where trans people are silenced and stripped of their basic human …" at bounding box center [354, 140] width 580 height 174
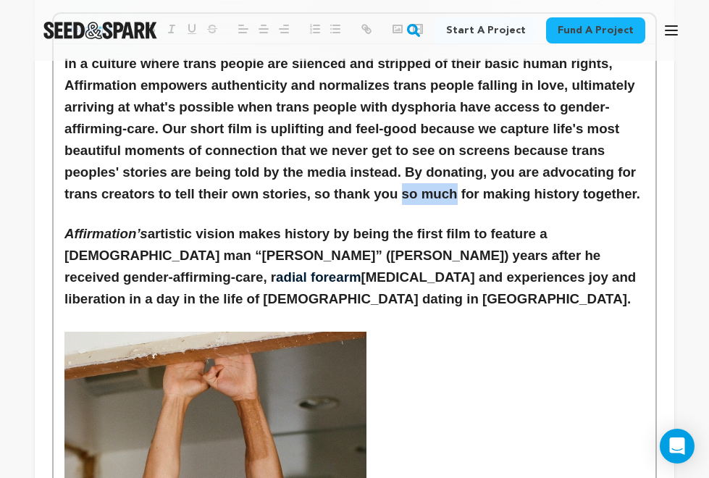
drag, startPoint x: 455, startPoint y: 190, endPoint x: 401, endPoint y: 190, distance: 53.6
click at [401, 190] on h3 "In a culture where trans people are silenced and stripped of their basic human …" at bounding box center [354, 129] width 580 height 152
click at [333, 188] on h3 "In a culture where trans people are silenced and stripped of their basic human …" at bounding box center [354, 129] width 580 height 152
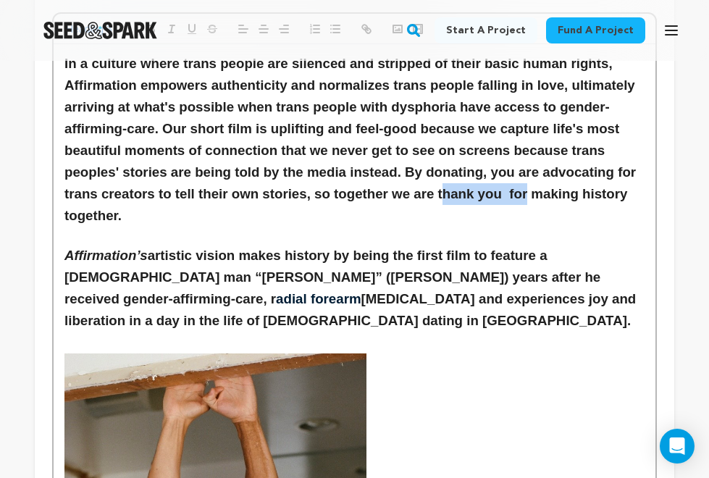
drag, startPoint x: 524, startPoint y: 186, endPoint x: 443, endPoint y: 187, distance: 81.1
click at [443, 187] on h3 "In a culture where trans people are silenced and stripped of their basic human …" at bounding box center [354, 140] width 580 height 174
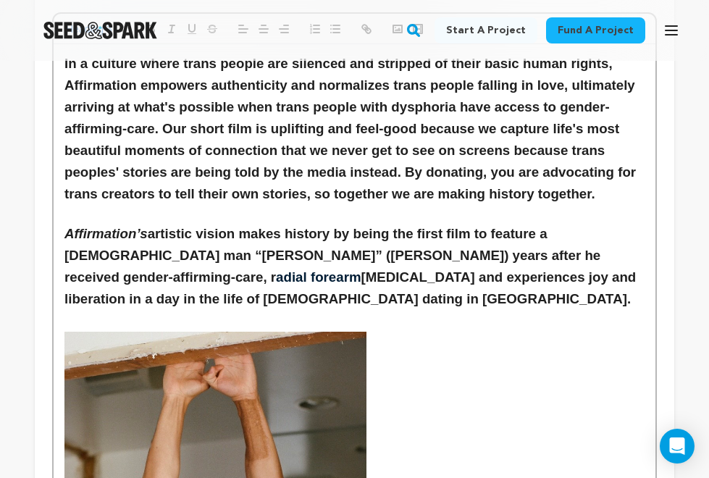
click at [592, 190] on h3 "In a culture where trans people are silenced and stripped of their basic human …" at bounding box center [354, 129] width 580 height 152
click at [434, 188] on h3 "In a culture where trans people are silenced and stripped of their basic human …" at bounding box center [354, 129] width 580 height 152
click at [487, 186] on h3 "In a culture where trans people are silenced and stripped of their basic human …" at bounding box center [354, 129] width 580 height 152
click at [524, 190] on h3 "In a culture where trans people are silenced and stripped of their basic human …" at bounding box center [354, 129] width 580 height 152
drag, startPoint x: 604, startPoint y: 186, endPoint x: 528, endPoint y: 187, distance: 76.0
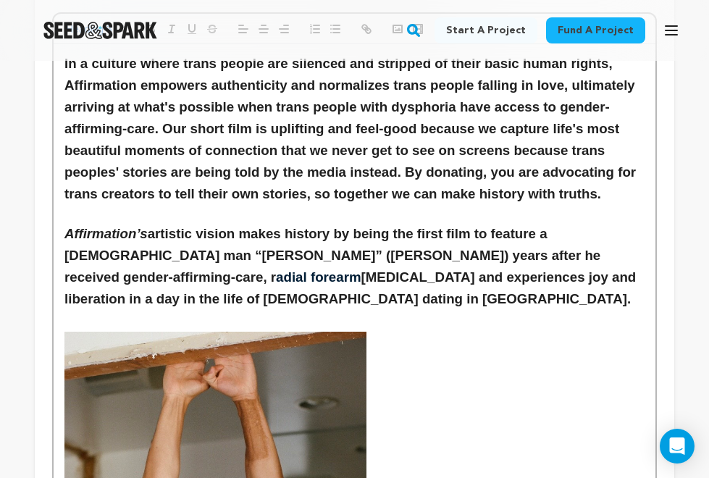
click at [528, 187] on h3 "In a culture where trans people are silenced and stripped of their basic human …" at bounding box center [354, 129] width 580 height 152
click at [330, 187] on h3 "In a culture where trans people are silenced and stripped of their basic human …" at bounding box center [354, 129] width 580 height 152
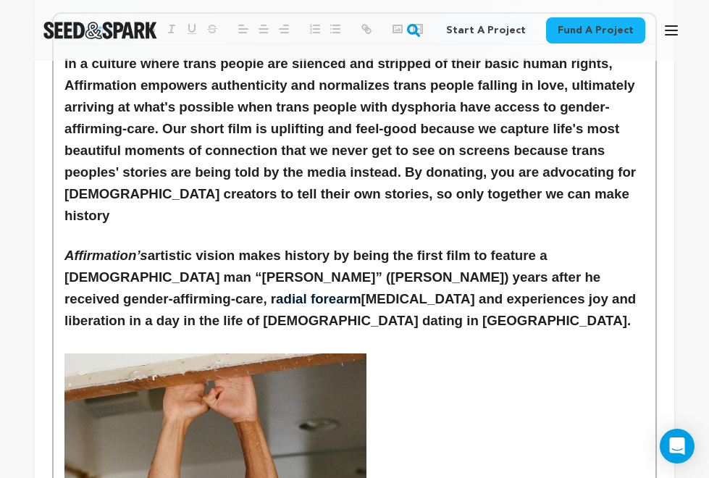
click at [422, 190] on h3 "In a culture where trans people are silenced and stripped of their basic human …" at bounding box center [354, 140] width 580 height 174
click at [443, 190] on h3 "In a culture where trans people are silenced and stripped of their basic human …" at bounding box center [354, 140] width 580 height 174
click at [446, 187] on h3 "In a culture where trans people are silenced and stripped of their basic human …" at bounding box center [354, 140] width 580 height 174
click at [560, 189] on h3 "In a culture where trans people are silenced and stripped of their basic human …" at bounding box center [354, 140] width 580 height 174
drag, startPoint x: 561, startPoint y: 194, endPoint x: 514, endPoint y: 193, distance: 47.1
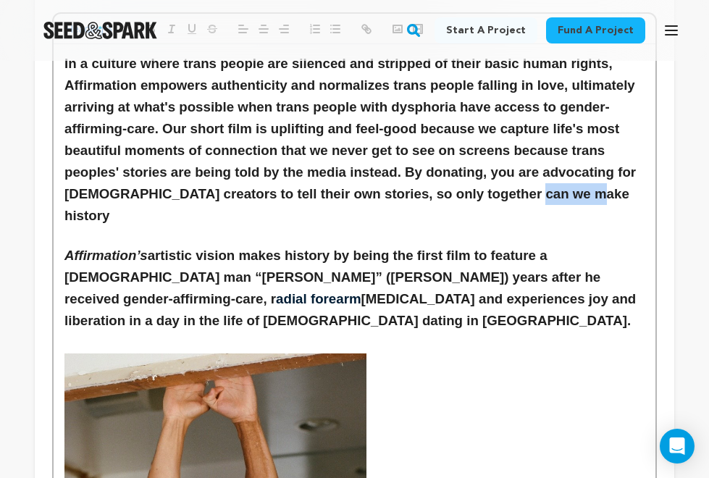
click at [514, 193] on h3 "In a culture where trans people are silenced and stripped of their basic human …" at bounding box center [354, 140] width 580 height 174
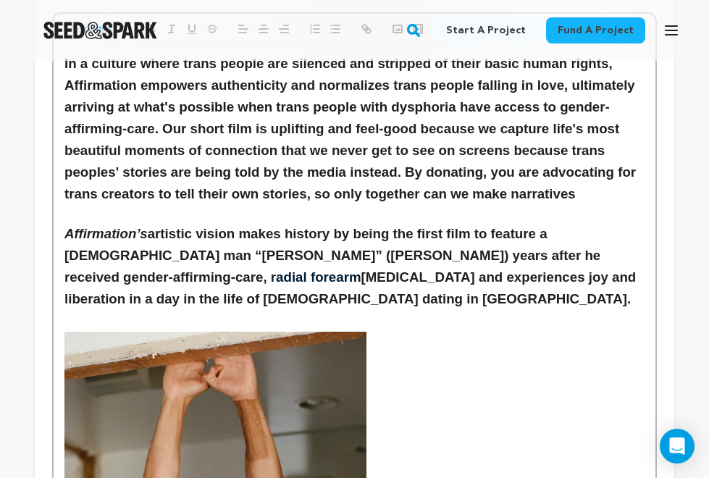
click at [360, 188] on h3 "In a culture where trans people are silenced and stripped of their basic human …" at bounding box center [354, 129] width 580 height 152
click at [417, 189] on h3 "In a culture where trans people are silenced and stripped of their basic human …" at bounding box center [354, 129] width 580 height 152
click at [523, 190] on h3 "In a culture where trans people are silenced and stripped of their basic human …" at bounding box center [354, 129] width 580 height 152
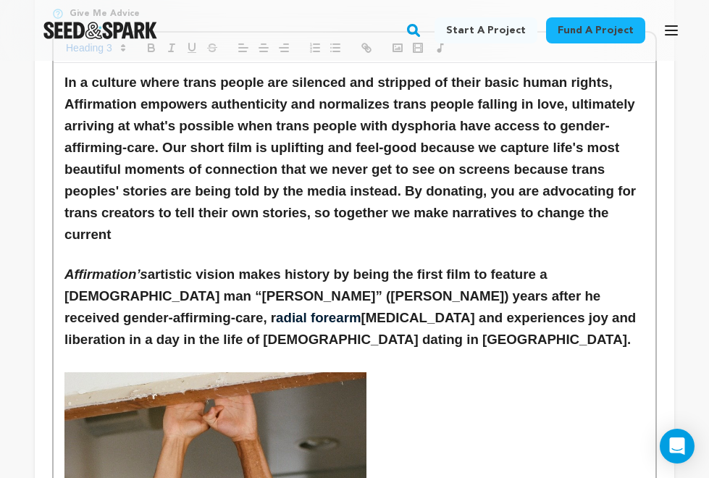
scroll to position [349, 0]
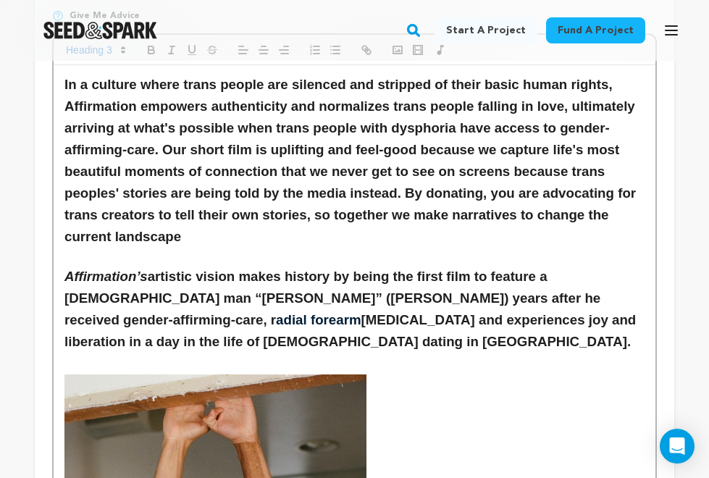
click at [114, 227] on h3 "In a culture where trans people are silenced and stripped of their basic human …" at bounding box center [354, 161] width 580 height 174
click at [246, 227] on h3 "In a culture where trans people are silenced and stripped of their basic human …" at bounding box center [354, 161] width 580 height 174
click at [315, 233] on h3 "In a culture where trans people are silenced and stripped of their basic human …" at bounding box center [354, 161] width 580 height 174
click at [451, 213] on h3 "In a culture where trans people are silenced and stripped of their basic human …" at bounding box center [354, 161] width 580 height 174
click at [516, 211] on h3 "In a culture where trans people are silenced and stripped of their basic human …" at bounding box center [354, 161] width 580 height 174
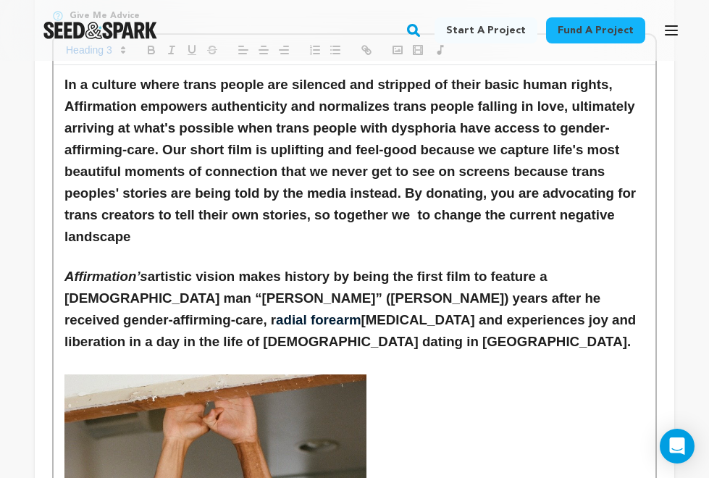
click at [429, 212] on h3 "In a culture where trans people are silenced and stripped of their basic human …" at bounding box center [354, 161] width 580 height 174
drag, startPoint x: 592, startPoint y: 207, endPoint x: 541, endPoint y: 207, distance: 51.4
click at [541, 207] on h3 "In a culture where trans people are silenced and stripped of their basic human …" at bounding box center [354, 161] width 580 height 174
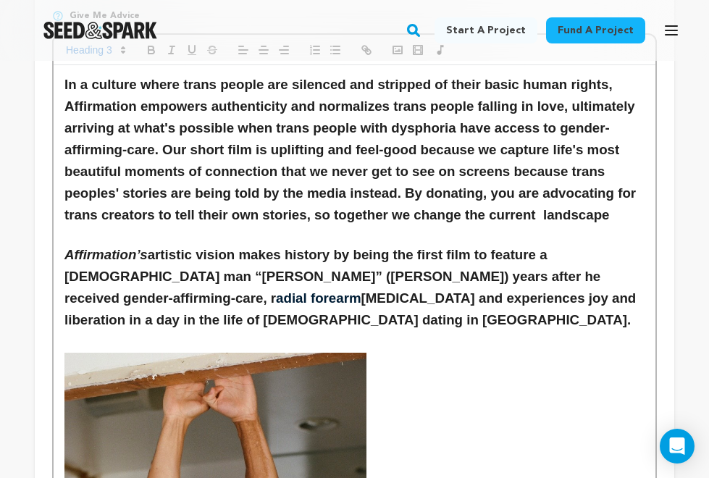
click at [608, 212] on h3 "In a culture where trans people are silenced and stripped of their basic human …" at bounding box center [354, 150] width 580 height 152
click at [330, 209] on h3 "In a culture where trans people are silenced and stripped of their basic human …" at bounding box center [354, 150] width 580 height 152
click at [423, 207] on h3 "In a culture where trans people are silenced and stripped of their basic human …" at bounding box center [354, 150] width 580 height 152
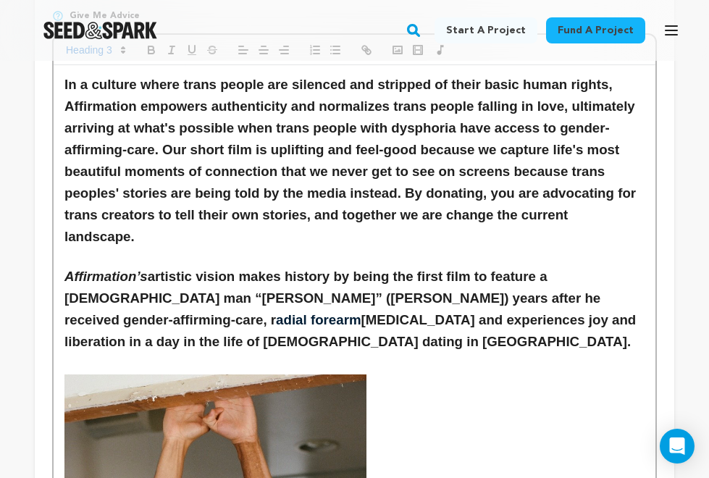
click at [495, 212] on h3 "In a culture where trans people are silenced and stripped of their basic human …" at bounding box center [354, 161] width 580 height 174
click at [131, 232] on h3 "In a culture where trans people are silenced and stripped of their basic human …" at bounding box center [354, 161] width 580 height 174
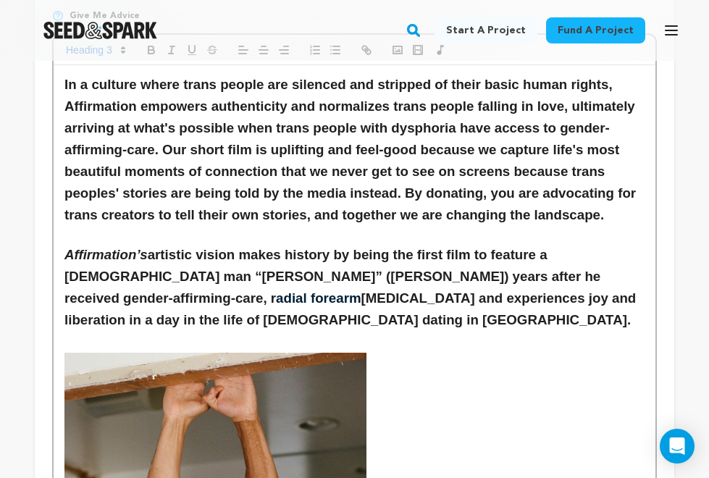
click at [470, 196] on h3 "In a culture where trans people are silenced and stripped of their basic human …" at bounding box center [354, 150] width 580 height 152
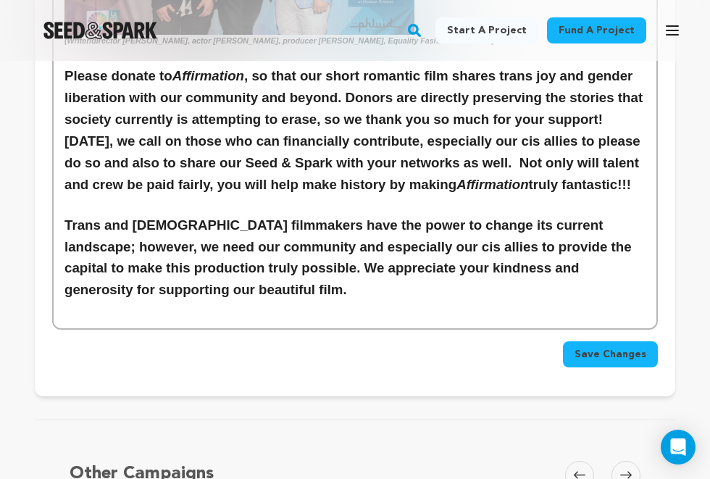
scroll to position [3957, 0]
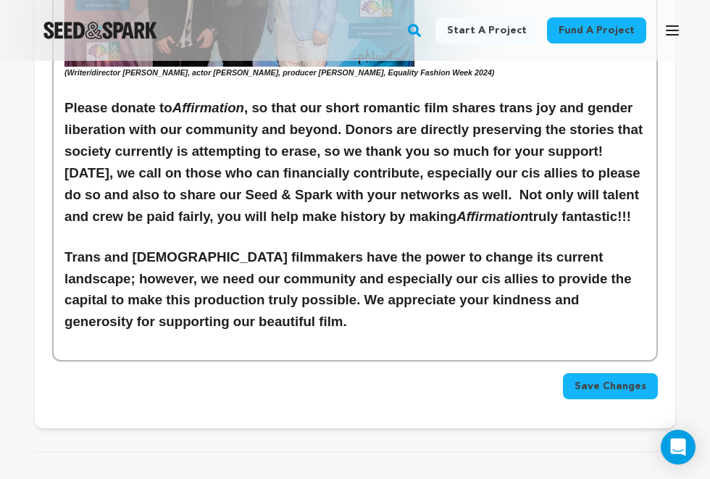
click at [598, 379] on span "Save Changes" at bounding box center [610, 386] width 72 height 14
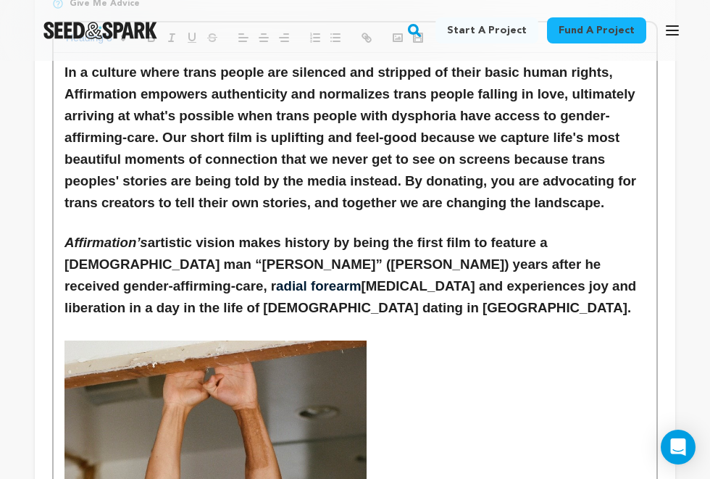
scroll to position [367, 0]
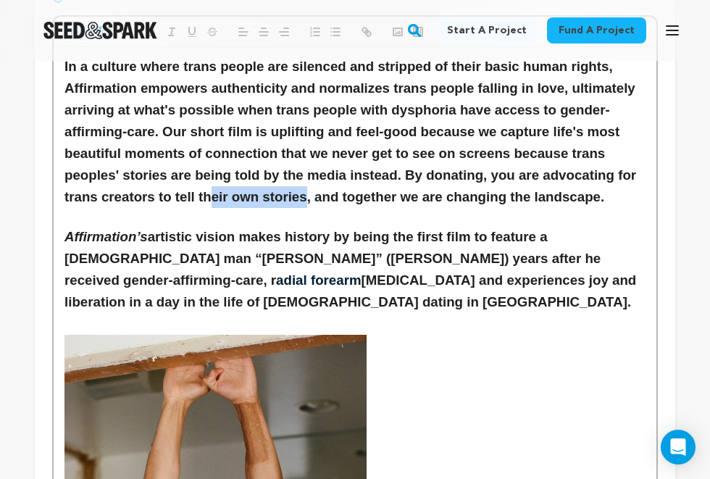
drag, startPoint x: 304, startPoint y: 194, endPoint x: 208, endPoint y: 185, distance: 96.8
click at [208, 185] on h3 "In a culture where trans people are silenced and stripped of their basic human …" at bounding box center [354, 132] width 581 height 152
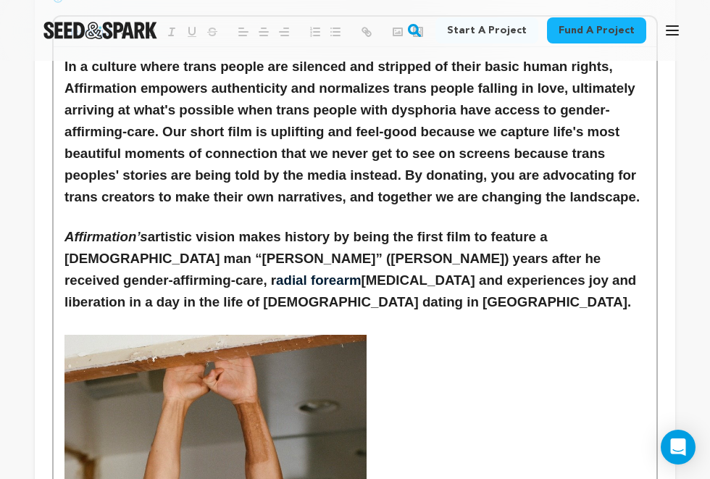
click at [259, 226] on h3 "Affirmation’s artistic vision makes history by being the first film to feature …" at bounding box center [354, 269] width 581 height 87
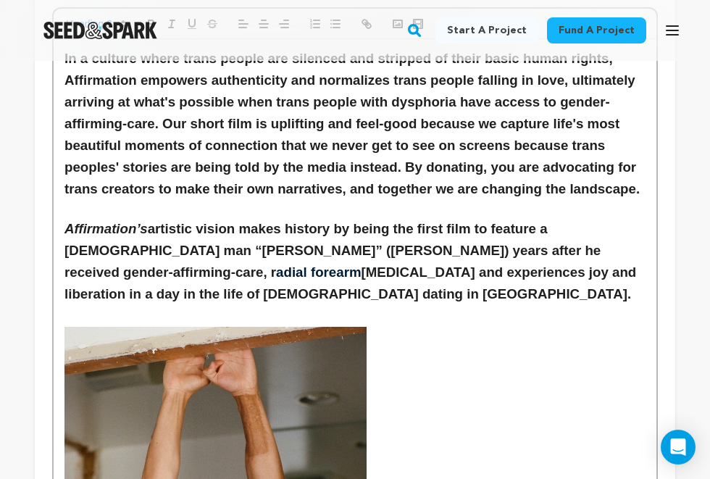
scroll to position [377, 0]
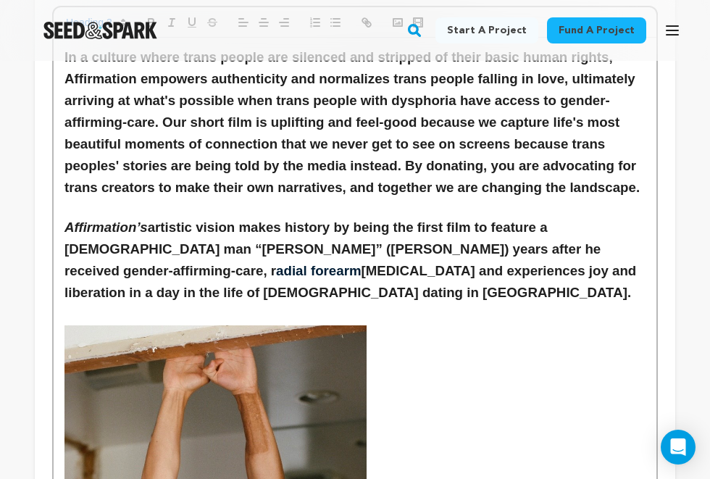
click at [477, 183] on h3 "In a culture where trans people are silenced and stripped of their basic human …" at bounding box center [354, 122] width 581 height 152
click at [544, 182] on h3 "In a culture where trans people are silenced and stripped of their basic human …" at bounding box center [354, 122] width 581 height 152
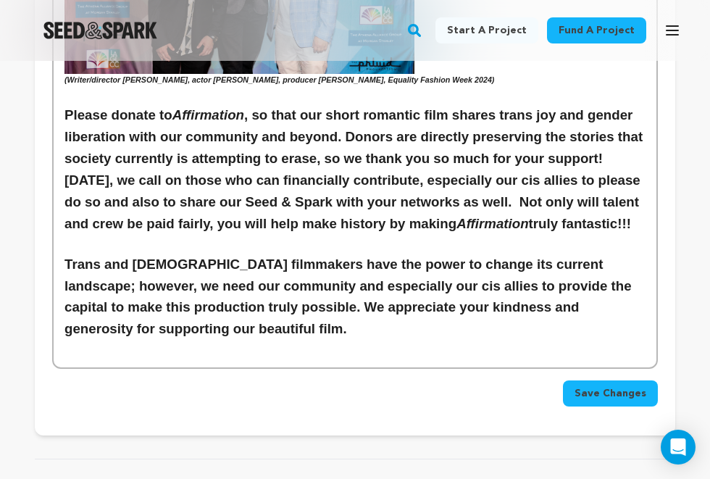
scroll to position [3919, 0]
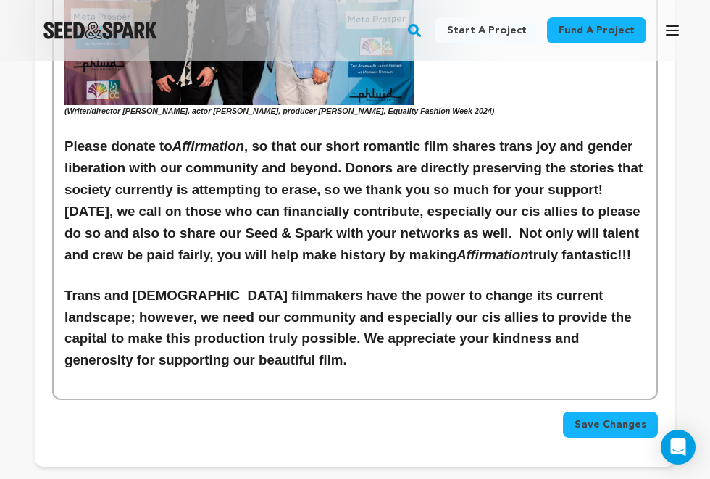
click at [593, 417] on span "Save Changes" at bounding box center [610, 424] width 72 height 14
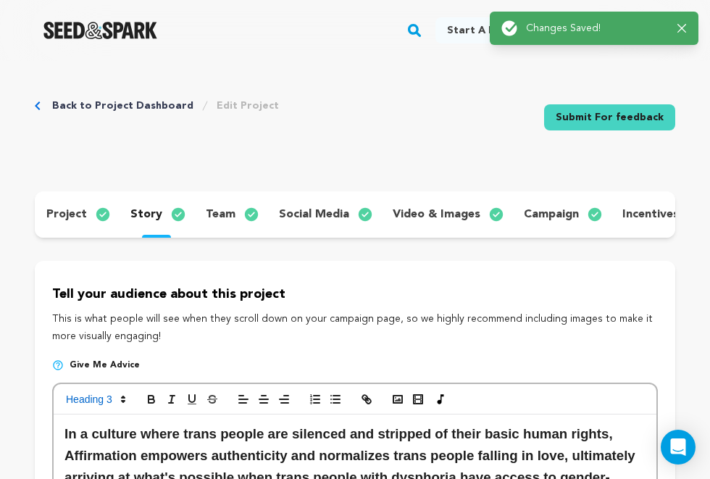
scroll to position [0, 0]
click at [154, 102] on link "Back to Project Dashboard" at bounding box center [122, 105] width 141 height 14
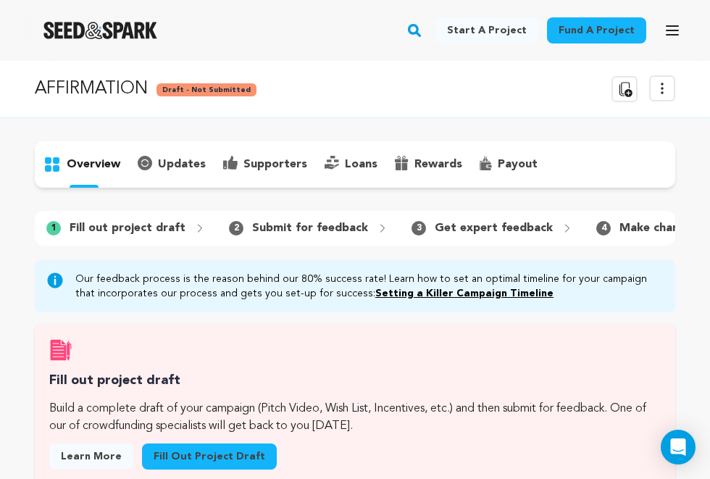
click at [674, 36] on icon "button" at bounding box center [671, 30] width 17 height 17
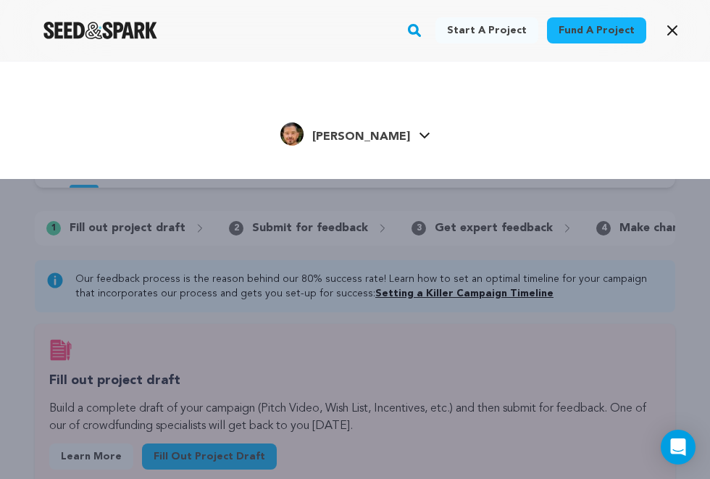
click at [355, 133] on span "[PERSON_NAME]" at bounding box center [361, 137] width 98 height 12
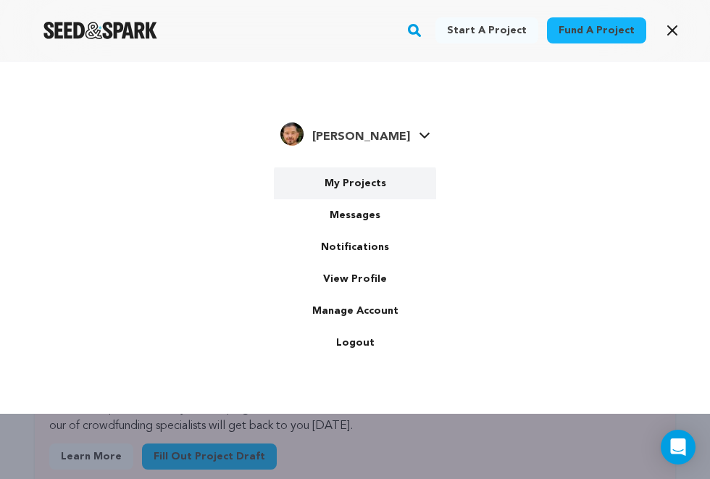
click at [359, 185] on link "My Projects" at bounding box center [355, 183] width 162 height 32
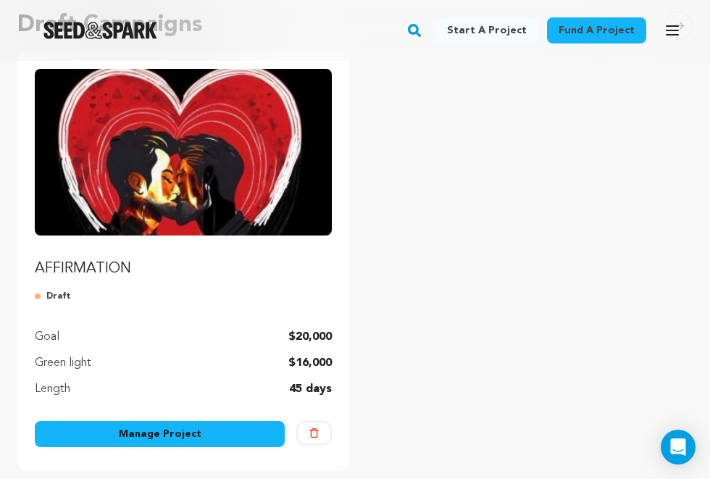
scroll to position [238, 0]
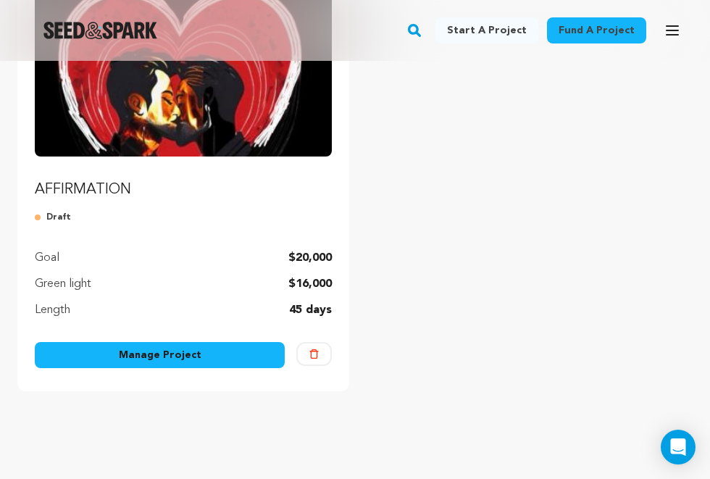
click at [277, 154] on img "Fund AFFIRMATION" at bounding box center [183, 73] width 297 height 167
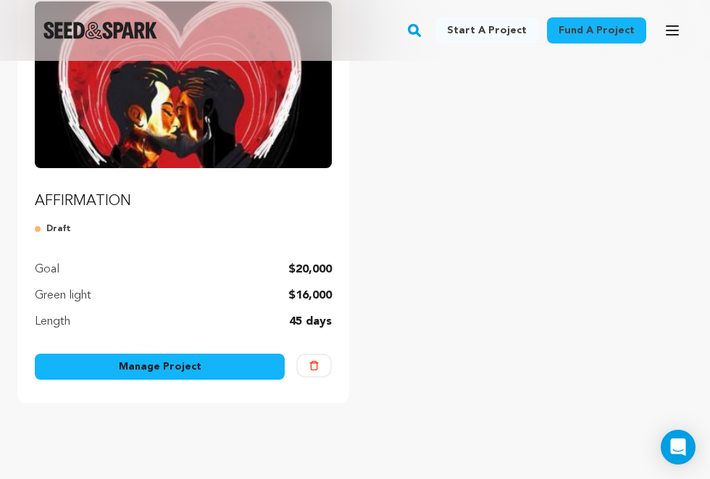
scroll to position [292, 0]
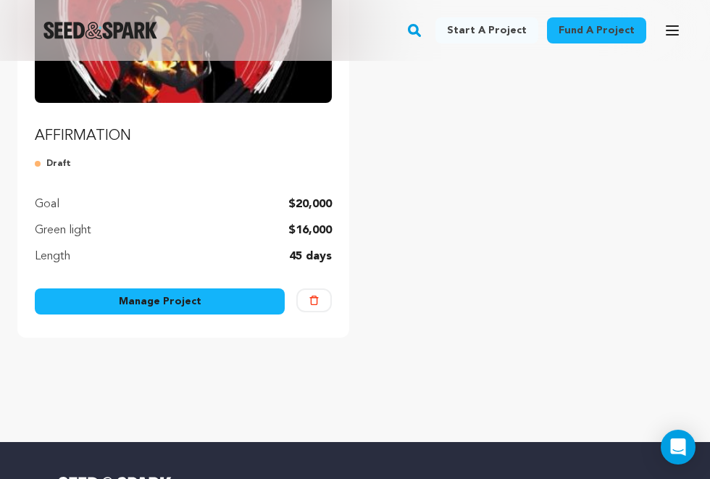
click at [209, 306] on link "Manage Project" at bounding box center [160, 301] width 250 height 26
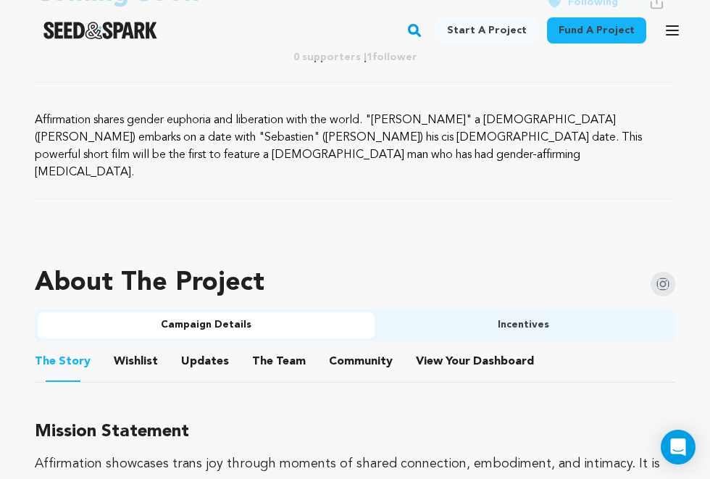
scroll to position [626, 0]
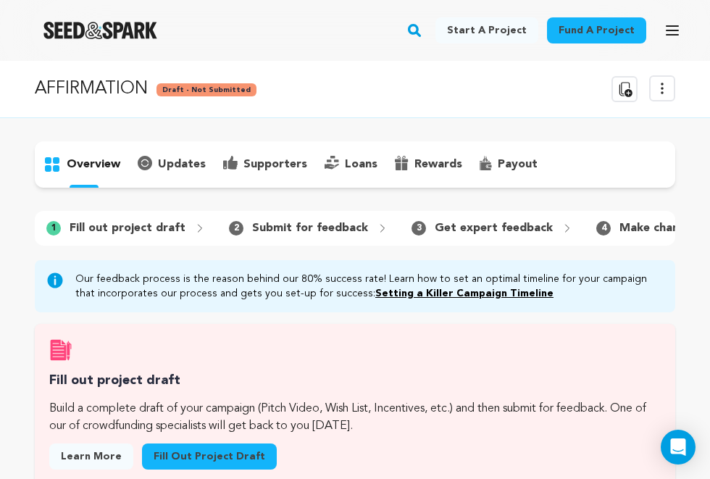
click at [190, 456] on link "Fill out project draft" at bounding box center [209, 456] width 135 height 26
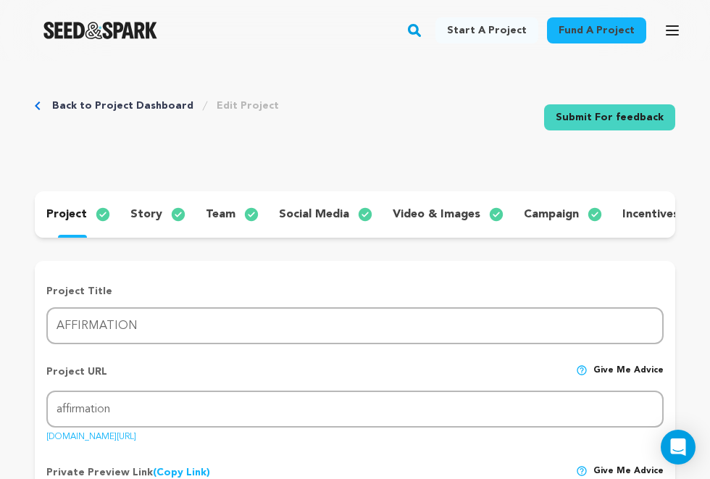
click at [154, 210] on p "story" at bounding box center [146, 214] width 32 height 17
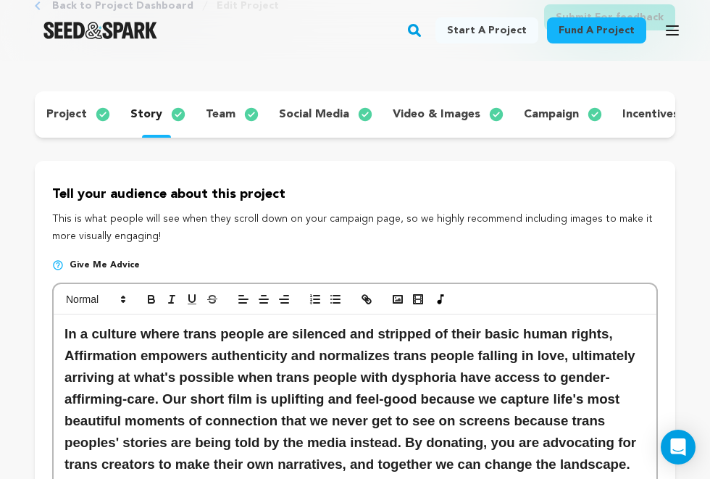
scroll to position [193, 0]
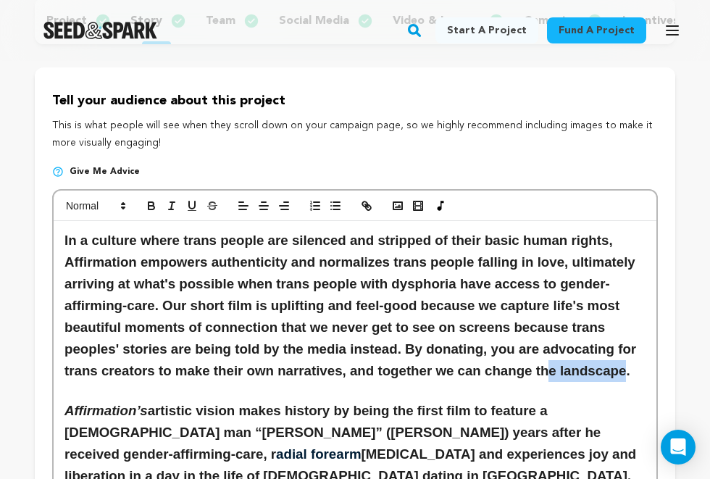
drag, startPoint x: 624, startPoint y: 365, endPoint x: 543, endPoint y: 365, distance: 80.4
click at [543, 365] on h3 "In a culture where trans people are silenced and stripped of their basic human …" at bounding box center [354, 306] width 581 height 152
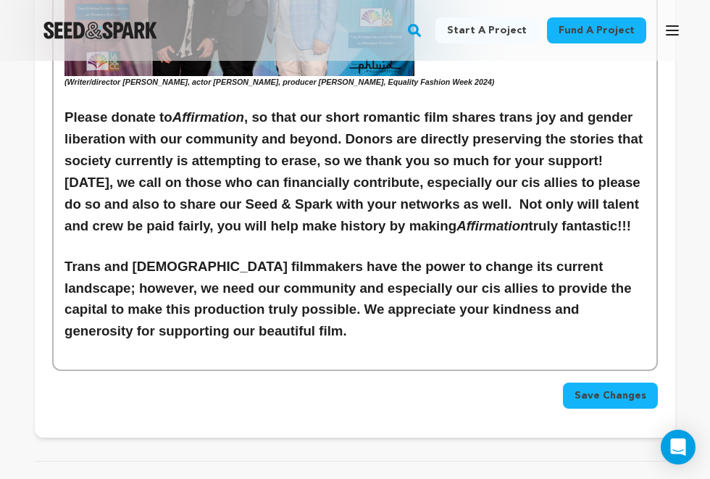
scroll to position [3946, 0]
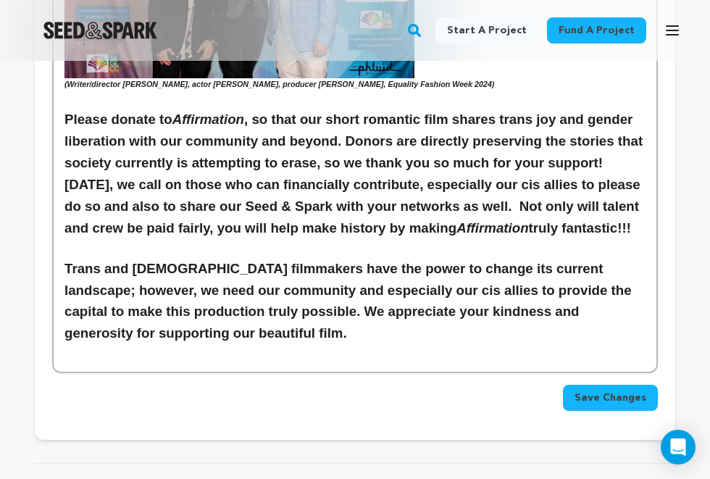
click at [605, 385] on button "Save Changes" at bounding box center [610, 398] width 95 height 26
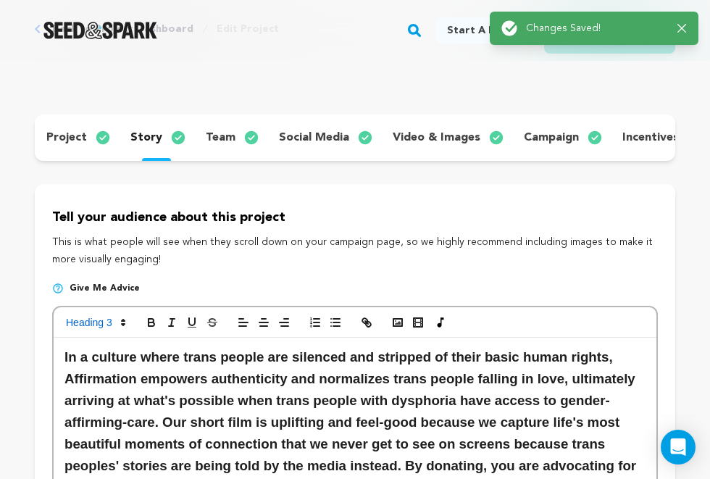
scroll to position [0, 0]
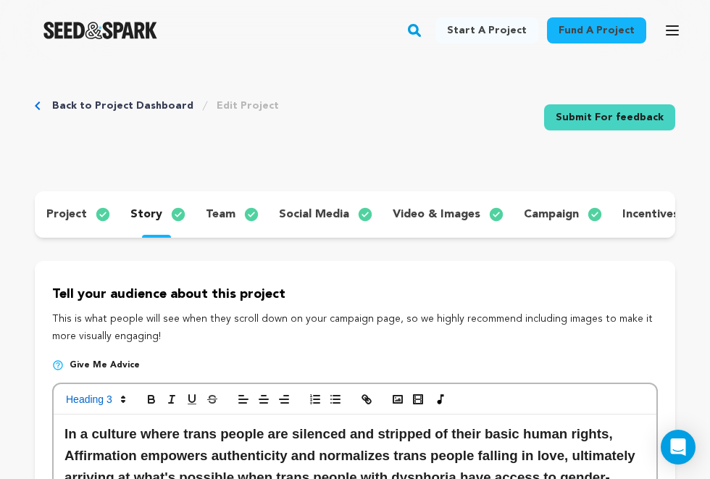
click at [60, 102] on link "Back to Project Dashboard" at bounding box center [122, 105] width 141 height 14
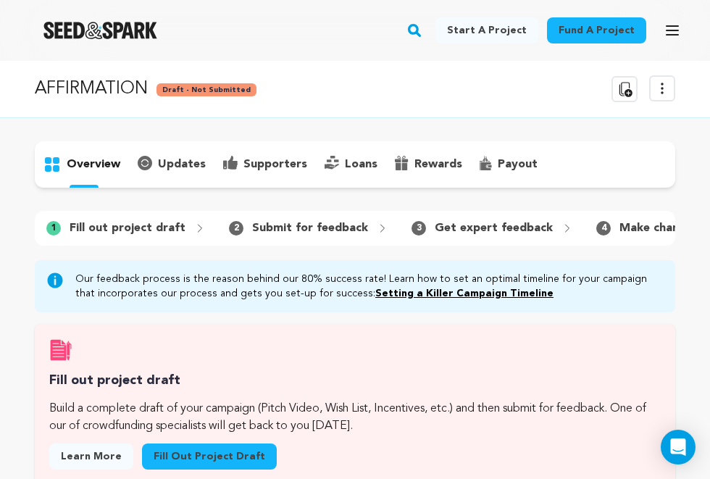
click at [664, 30] on icon "button" at bounding box center [671, 30] width 17 height 17
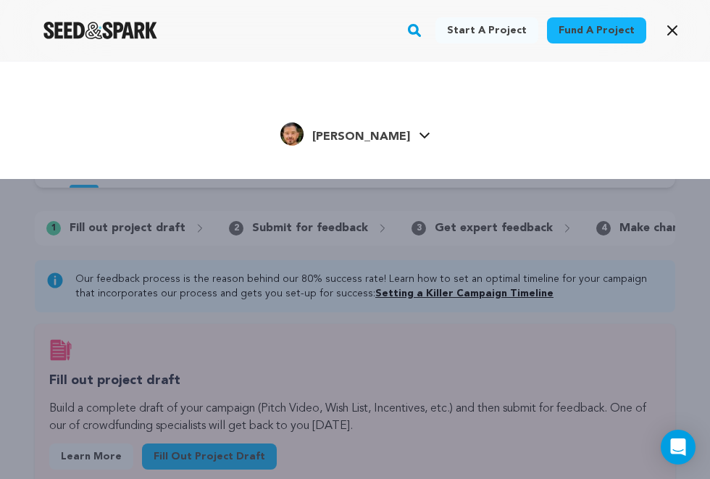
click at [370, 138] on span "[PERSON_NAME]" at bounding box center [361, 137] width 98 height 12
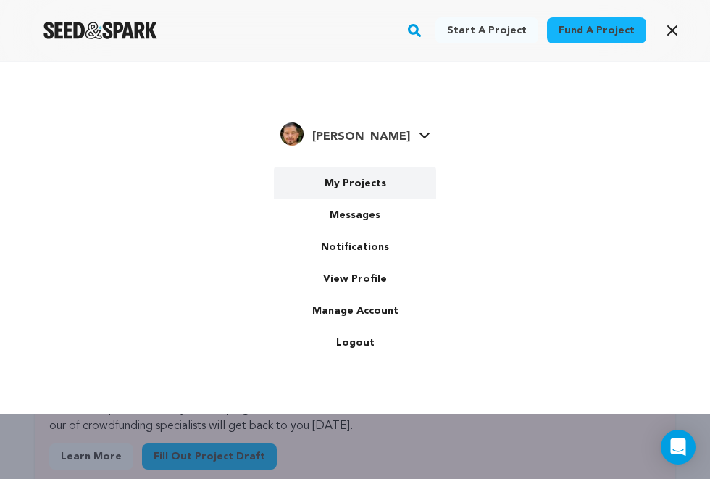
click at [383, 180] on link "My Projects" at bounding box center [355, 183] width 162 height 32
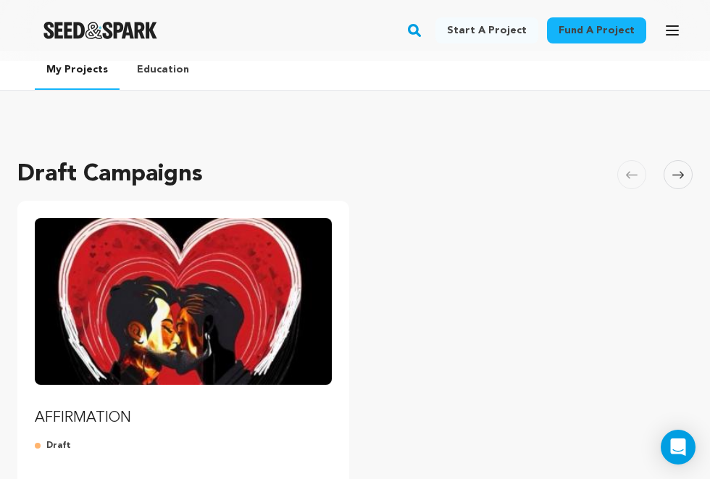
scroll to position [11, 0]
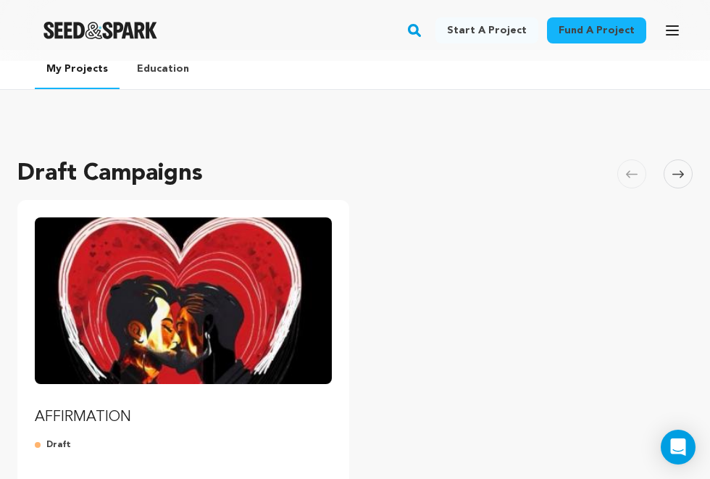
click at [310, 240] on img "Fund AFFIRMATION" at bounding box center [183, 300] width 297 height 167
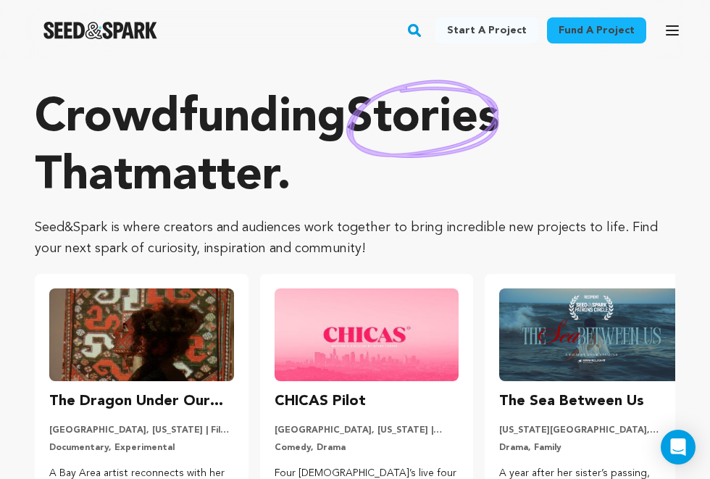
click at [665, 40] on button "Open main menu" at bounding box center [672, 30] width 29 height 29
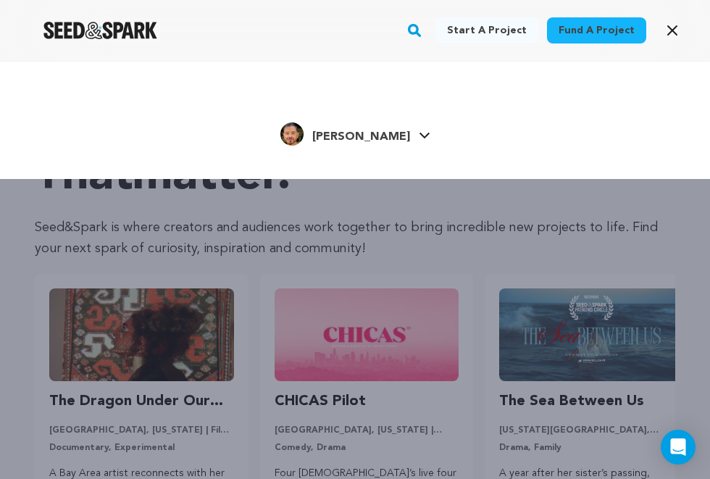
click at [396, 139] on span "[PERSON_NAME]" at bounding box center [361, 137] width 98 height 12
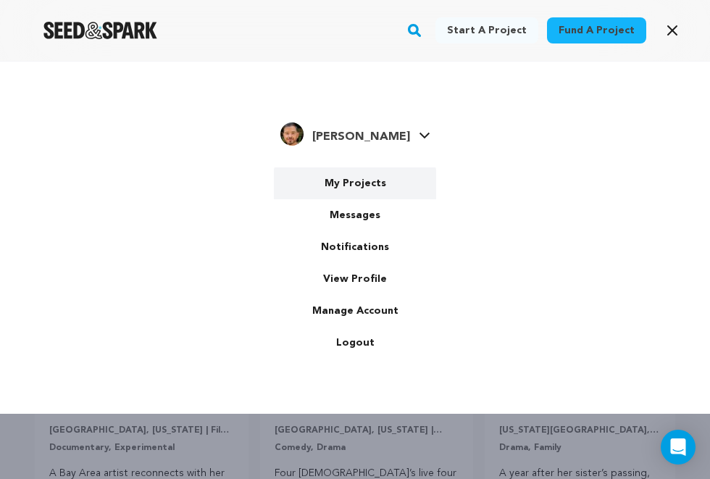
click at [379, 193] on link "My Projects" at bounding box center [355, 183] width 162 height 32
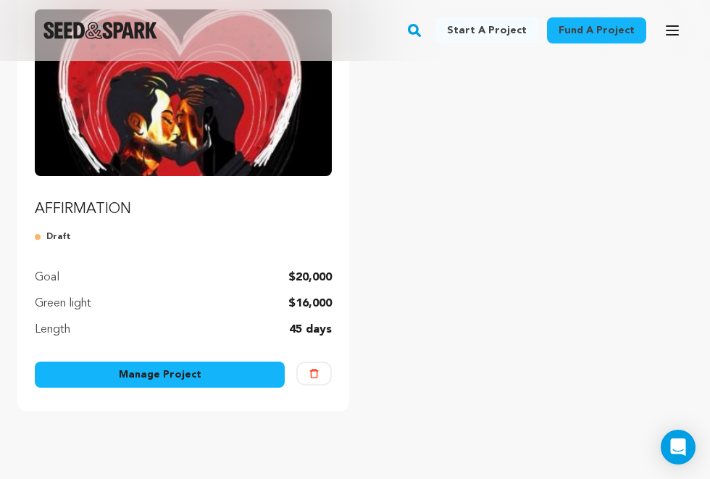
scroll to position [227, 0]
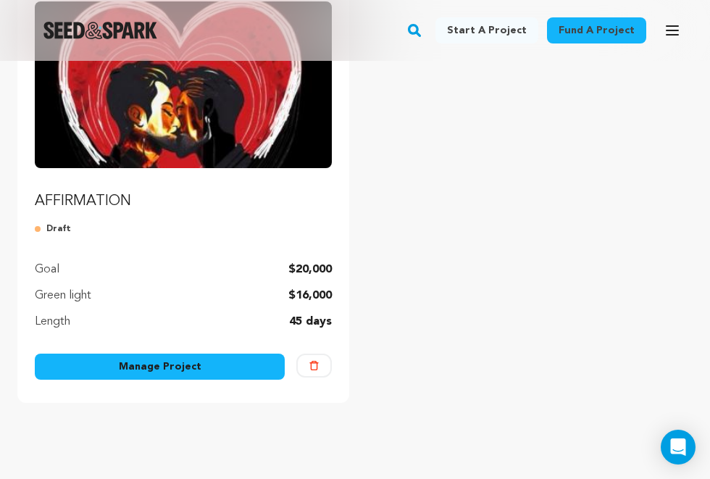
click at [212, 366] on link "Manage Project" at bounding box center [160, 366] width 250 height 26
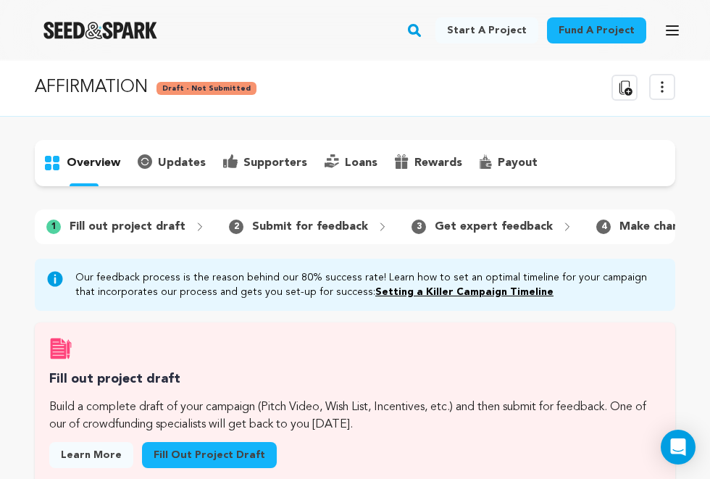
scroll to position [11, 0]
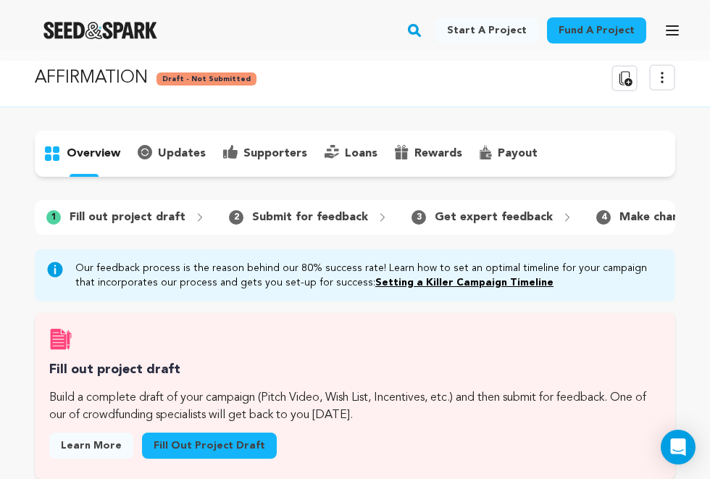
click at [176, 447] on link "Fill out project draft" at bounding box center [209, 445] width 135 height 26
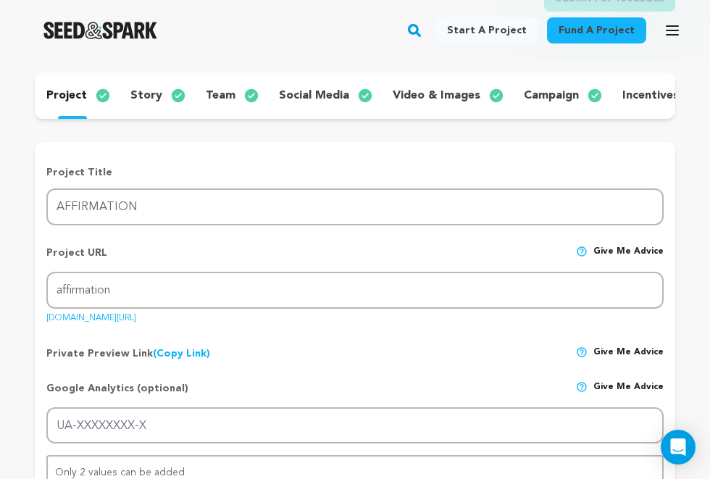
scroll to position [93, 0]
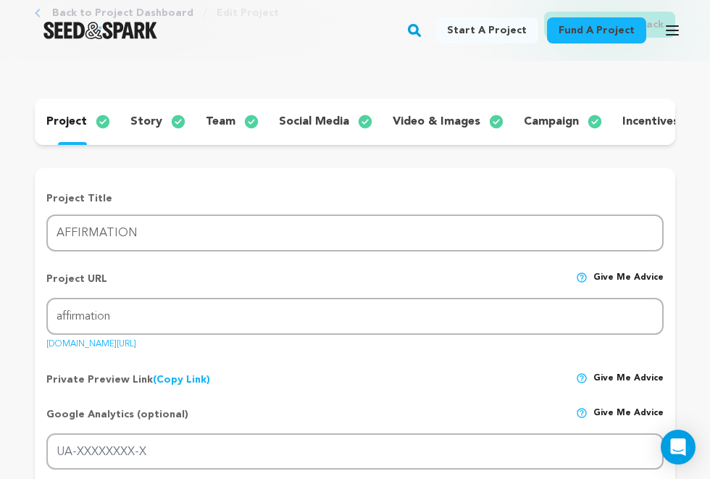
click at [154, 120] on p "story" at bounding box center [146, 121] width 32 height 17
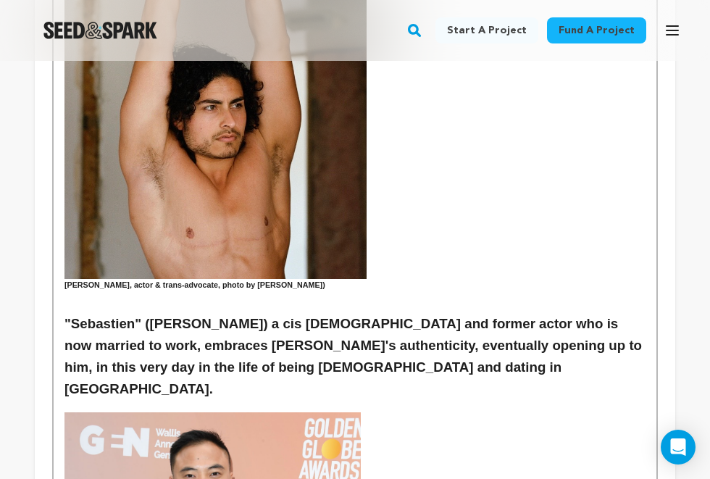
scroll to position [844, 0]
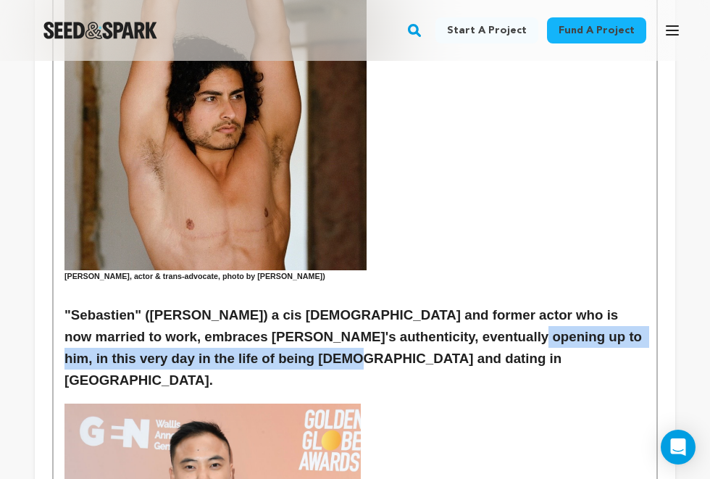
drag, startPoint x: 463, startPoint y: 303, endPoint x: 469, endPoint y: 322, distance: 19.0
click at [469, 322] on h3 ""Sebastien" ([PERSON_NAME]) a cis [DEMOGRAPHIC_DATA] and former actor who is no…" at bounding box center [354, 347] width 581 height 87
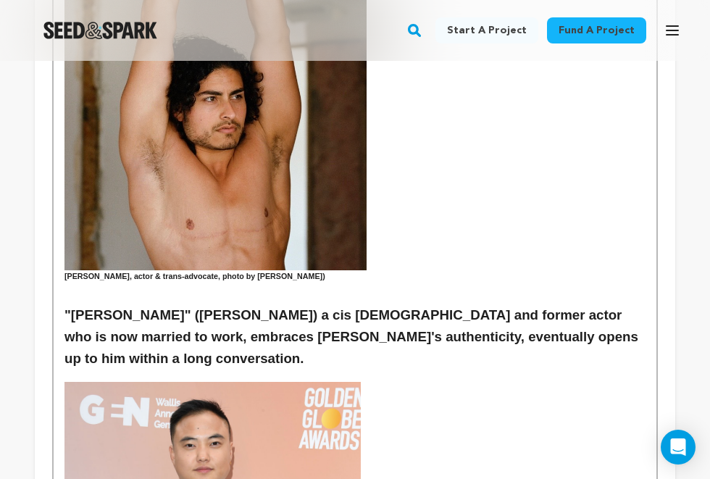
click at [272, 304] on h3 ""[PERSON_NAME]" ([PERSON_NAME]) a cis [DEMOGRAPHIC_DATA] and former actor who i…" at bounding box center [354, 336] width 581 height 65
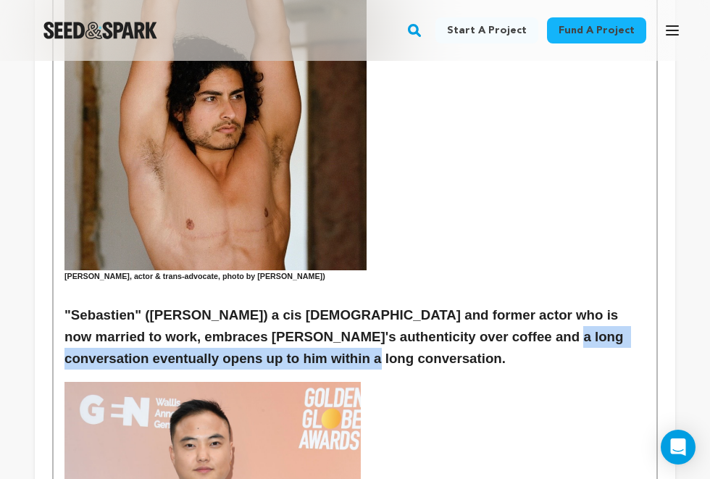
drag, startPoint x: 503, startPoint y: 306, endPoint x: 503, endPoint y: 322, distance: 15.2
click at [503, 322] on h3 ""Sebastien" ([PERSON_NAME]) a cis [DEMOGRAPHIC_DATA] and former actor who is no…" at bounding box center [354, 336] width 581 height 65
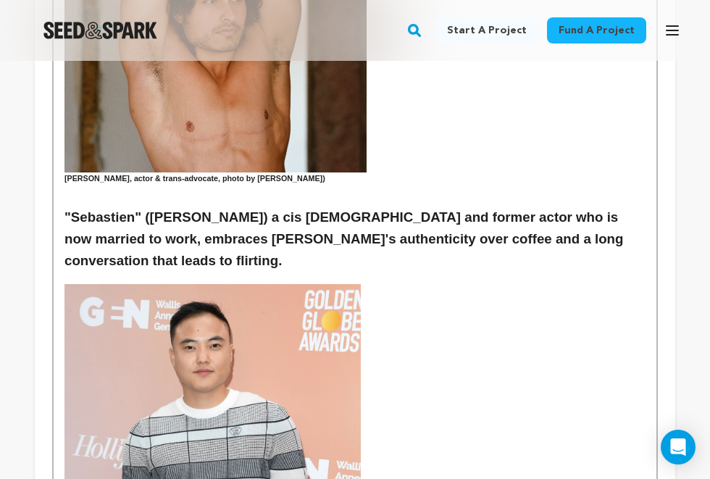
scroll to position [942, 0]
click at [488, 206] on h3 ""Sebastien" ([PERSON_NAME]) a cis [DEMOGRAPHIC_DATA] and former actor who is no…" at bounding box center [354, 238] width 581 height 65
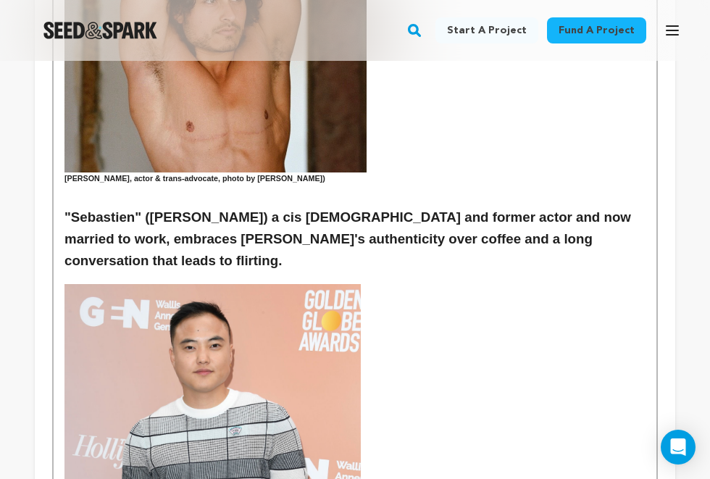
click at [346, 207] on h3 ""Sebastien" ([PERSON_NAME]) a cis [DEMOGRAPHIC_DATA] and former actor and now m…" at bounding box center [354, 238] width 581 height 65
click at [378, 206] on h3 ""Sebastien" ([PERSON_NAME]) a cis [DEMOGRAPHIC_DATA] and former actor and now m…" at bounding box center [354, 238] width 581 height 65
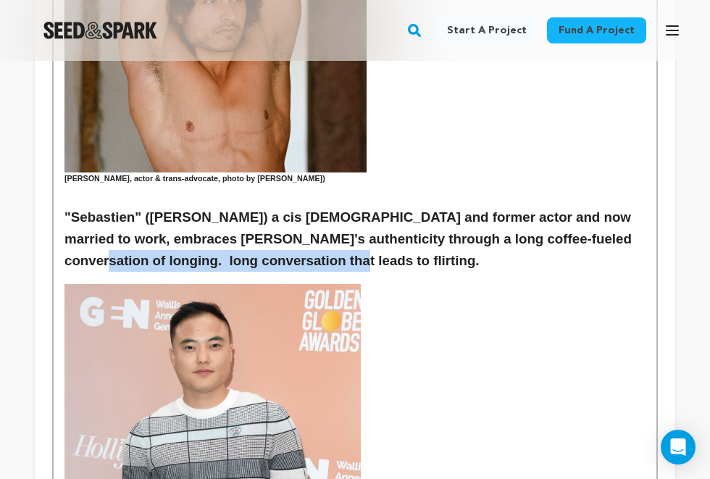
drag, startPoint x: 343, startPoint y: 223, endPoint x: 15, endPoint y: 217, distance: 327.4
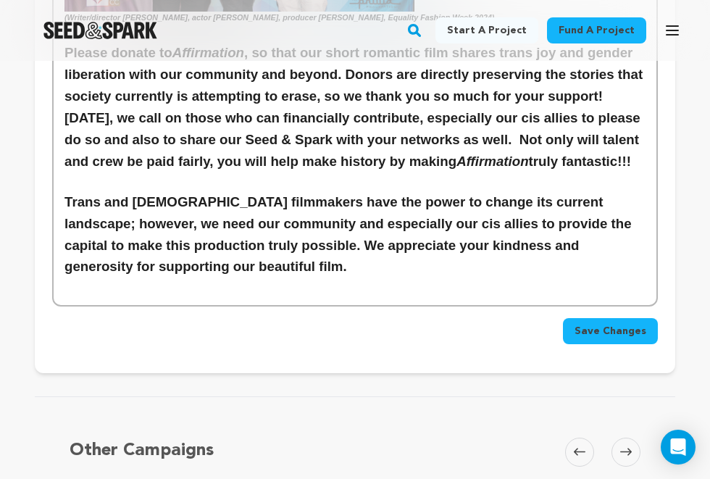
scroll to position [3983, 0]
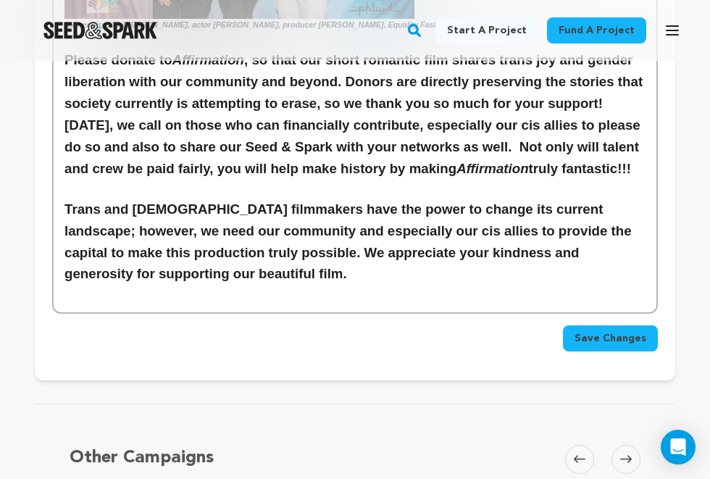
click at [596, 331] on span "Save Changes" at bounding box center [610, 338] width 72 height 14
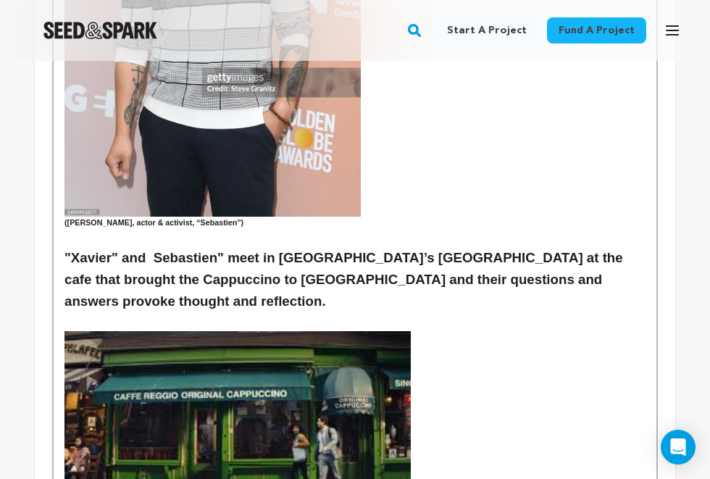
scroll to position [1423, 0]
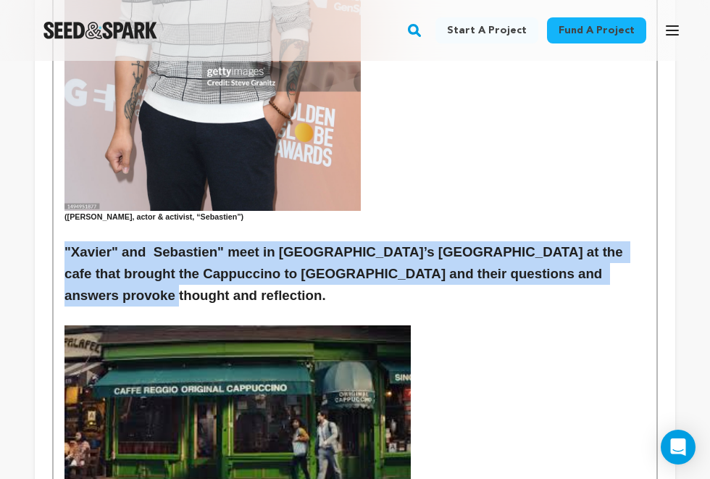
drag, startPoint x: 632, startPoint y: 221, endPoint x: 44, endPoint y: 197, distance: 588.6
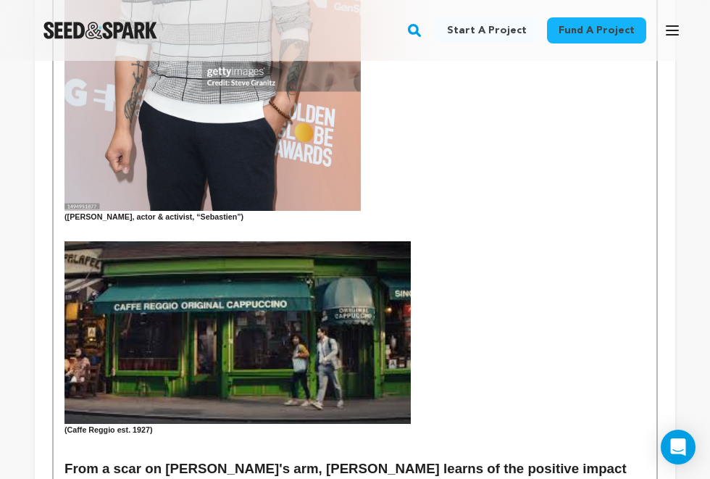
click at [428, 424] on h6 "(Caffe Reggio est. 1927)" at bounding box center [354, 430] width 581 height 12
click at [196, 436] on h3 at bounding box center [354, 447] width 581 height 22
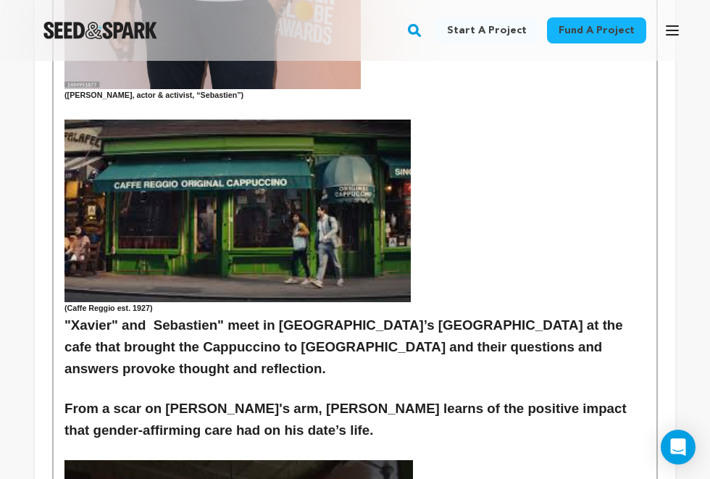
scroll to position [1536, 0]
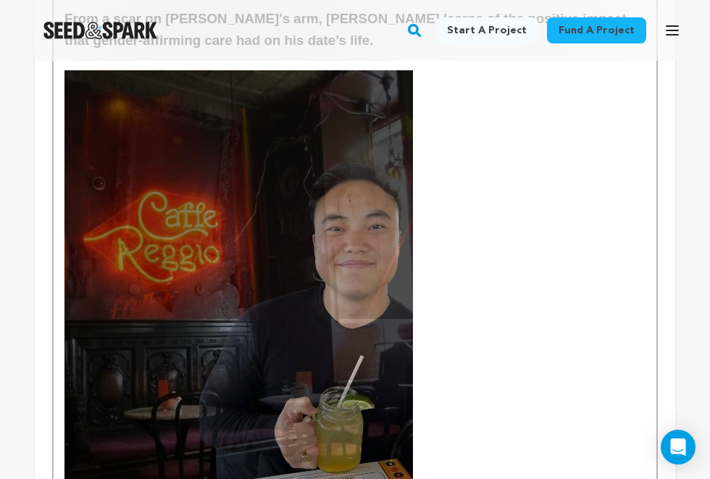
scroll to position [2024, 0]
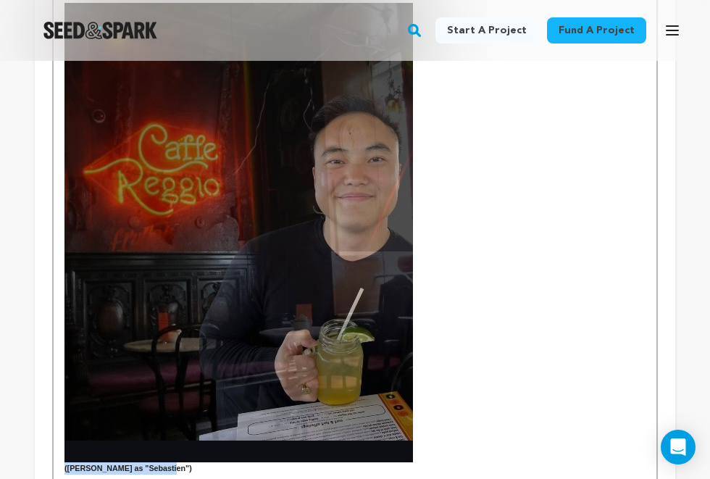
drag, startPoint x: 182, startPoint y: 391, endPoint x: 46, endPoint y: 383, distance: 136.4
click at [46, 383] on div "Tell your audience about this project This is what people will see when they sc…" at bounding box center [355, 288] width 640 height 4103
click at [377, 259] on img at bounding box center [238, 232] width 348 height 459
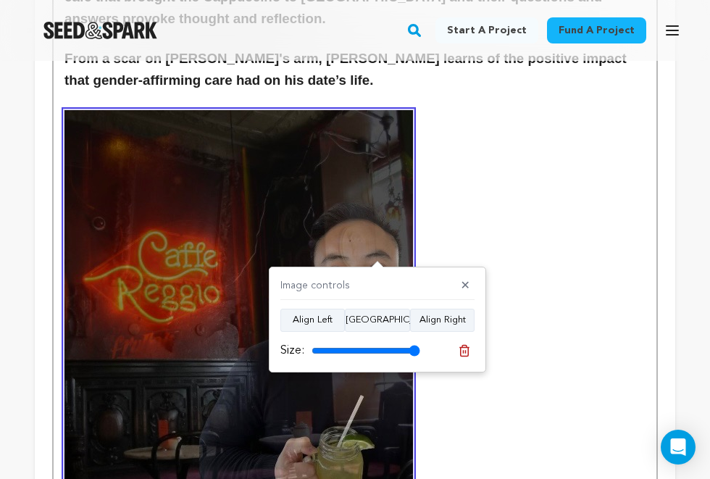
scroll to position [1903, 0]
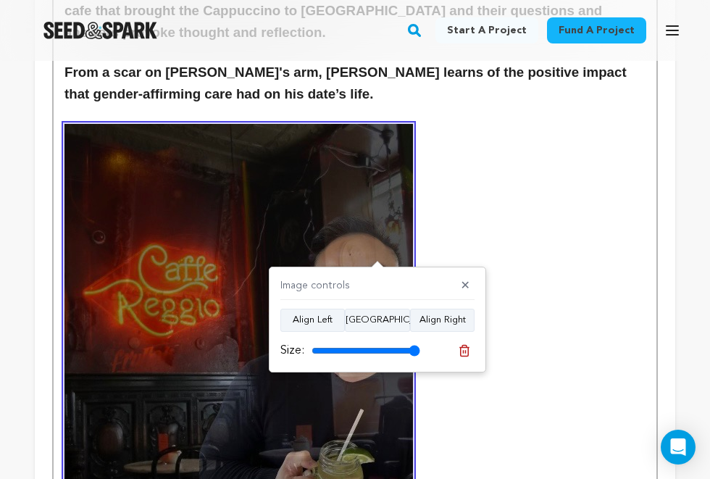
click at [448, 185] on h3 at bounding box center [354, 353] width 581 height 459
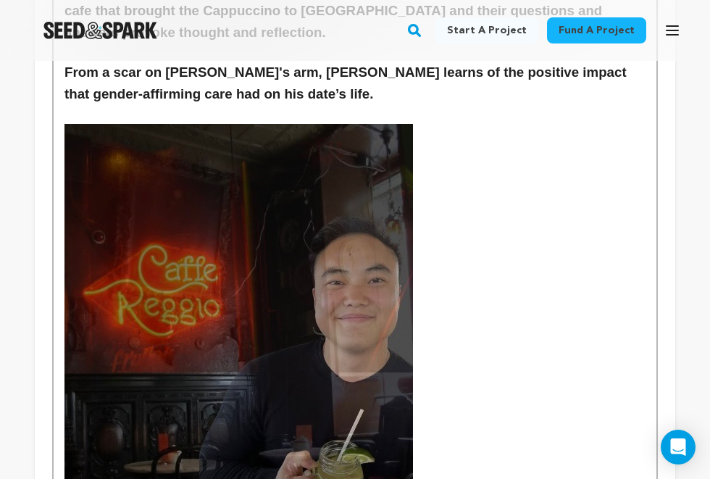
click at [403, 208] on img at bounding box center [238, 353] width 348 height 459
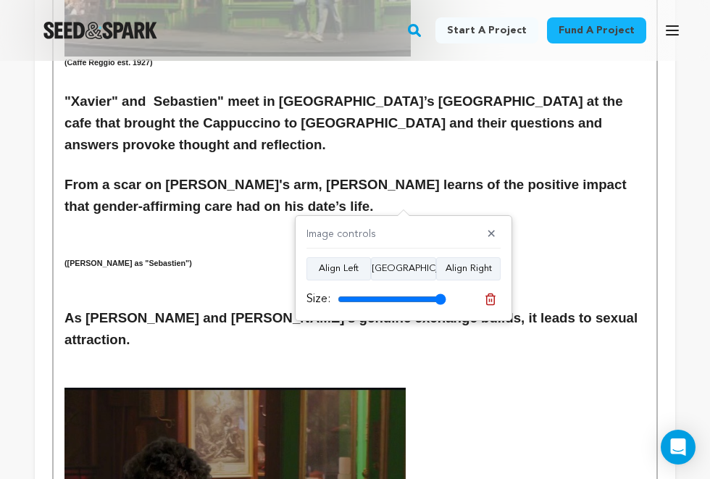
scroll to position [1696, 0]
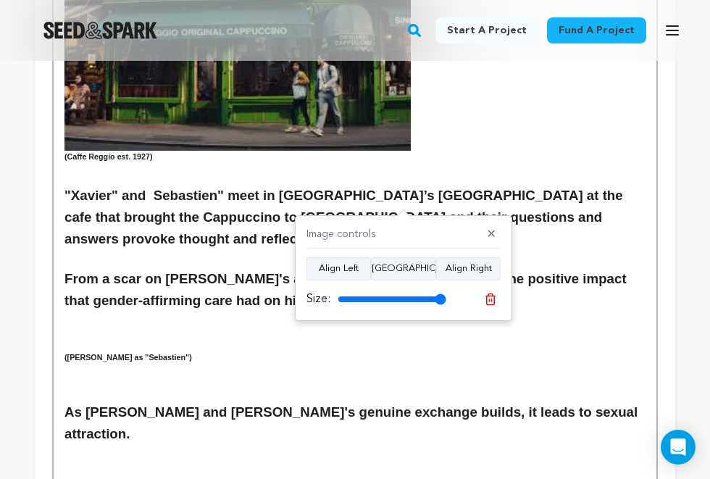
click at [261, 463] on p at bounding box center [354, 472] width 581 height 19
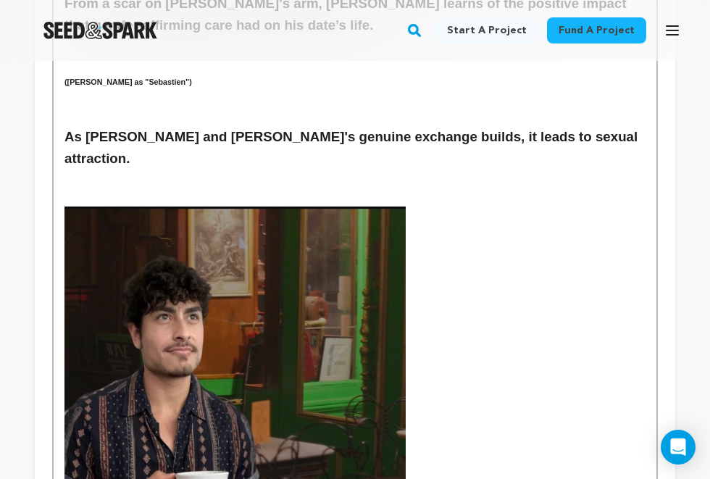
scroll to position [2053, 0]
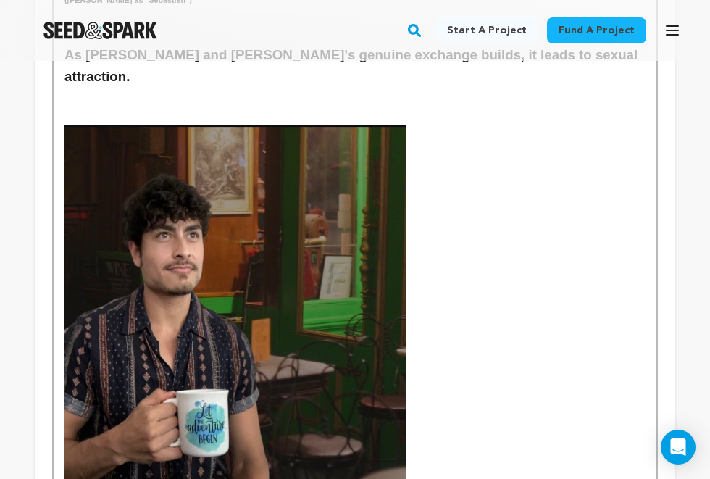
click at [463, 255] on h3 at bounding box center [354, 317] width 581 height 385
click at [440, 180] on h3 at bounding box center [354, 317] width 581 height 385
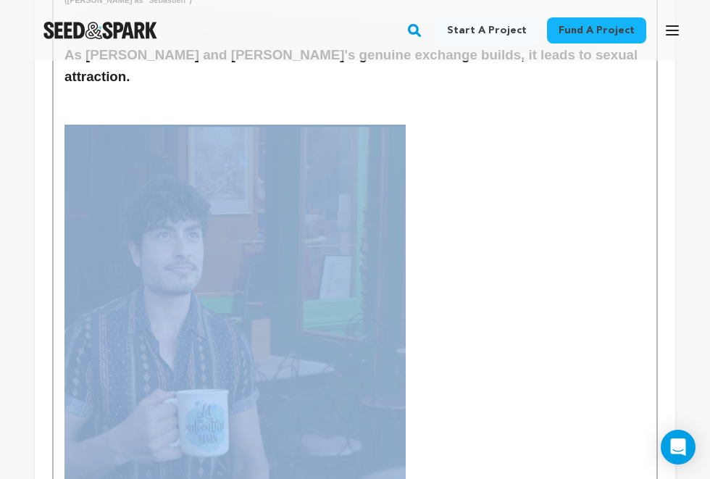
click at [440, 180] on h3 at bounding box center [354, 317] width 581 height 385
click at [462, 188] on h3 at bounding box center [354, 317] width 581 height 385
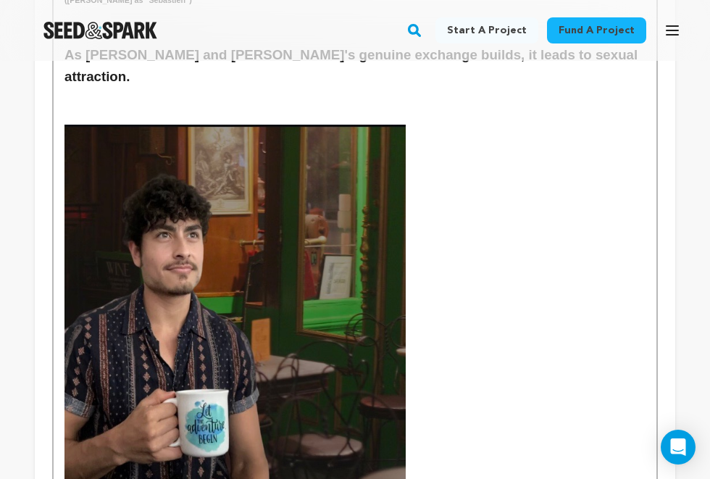
click at [474, 258] on h3 at bounding box center [354, 317] width 581 height 385
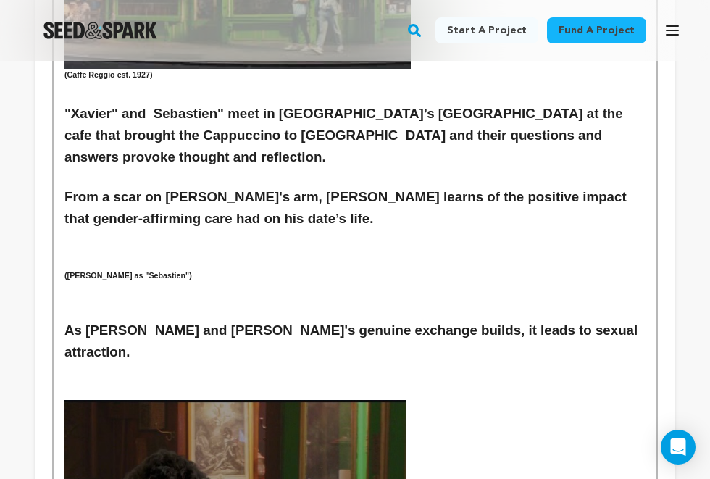
scroll to position [1759, 0]
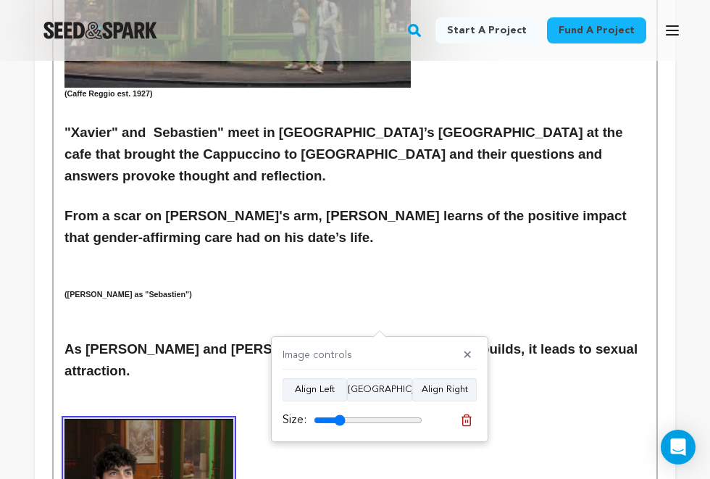
drag, startPoint x: 411, startPoint y: 416, endPoint x: 340, endPoint y: 406, distance: 71.8
type input "29"
click at [340, 406] on div "Image controls ✕ Align Left Align Center Align Right Size:" at bounding box center [379, 389] width 217 height 106
click at [338, 400] on p at bounding box center [354, 409] width 581 height 19
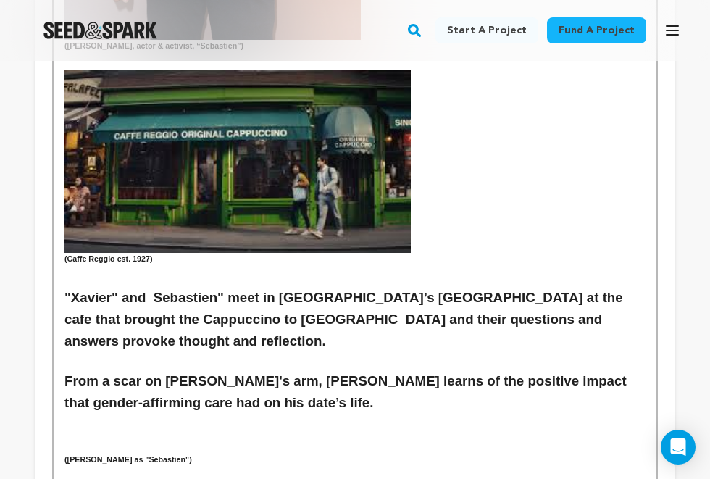
scroll to position [1579, 0]
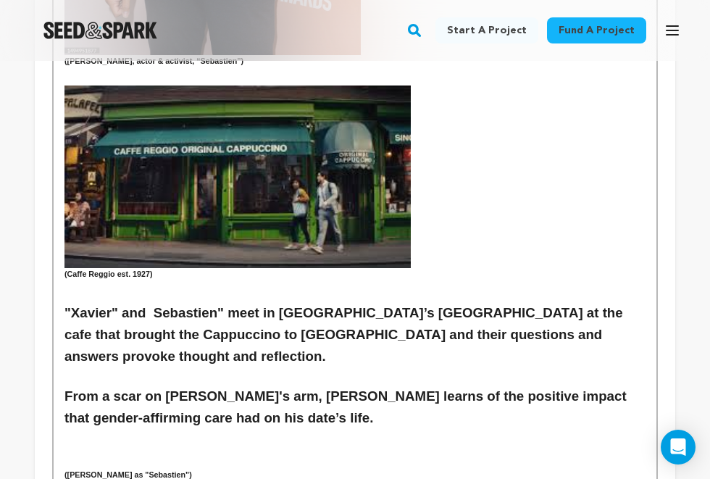
click at [60, 256] on div "In a culture where trans people are silenced and stripped of their basic human …" at bounding box center [355, 459] width 603 height 3248
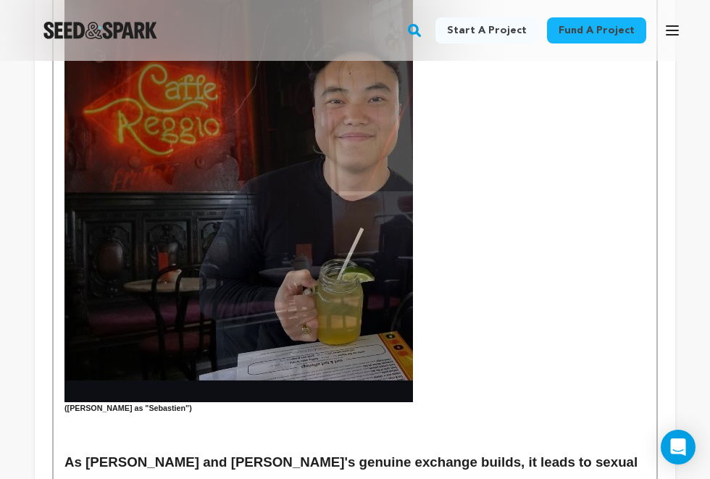
scroll to position [2027, 0]
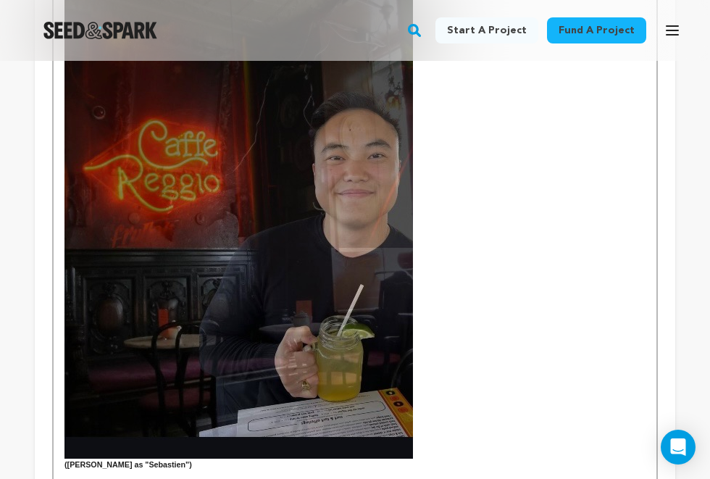
click at [319, 314] on img at bounding box center [238, 228] width 348 height 459
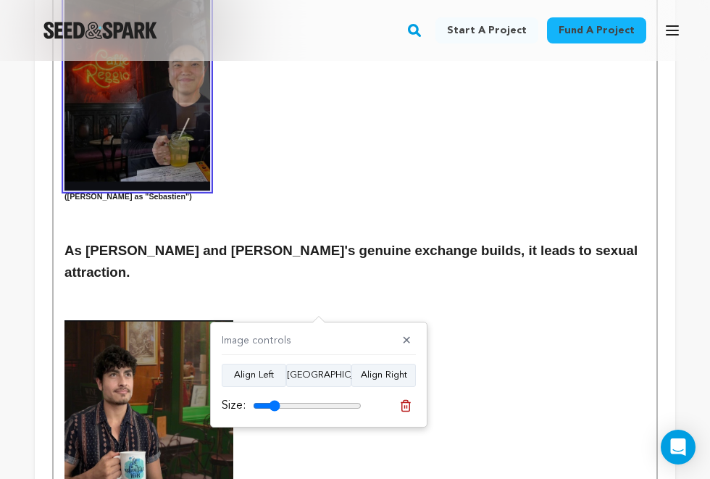
drag, startPoint x: 357, startPoint y: 400, endPoint x: 275, endPoint y: 384, distance: 83.4
type input "25"
click at [275, 384] on div "Image controls ✕ Align Left Align Center Align Right Size:" at bounding box center [318, 375] width 217 height 106
click at [303, 320] on h3 at bounding box center [354, 415] width 581 height 190
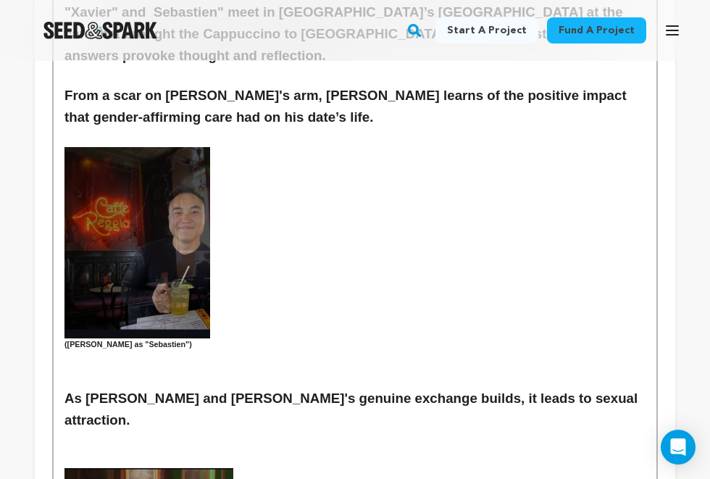
scroll to position [1861, 0]
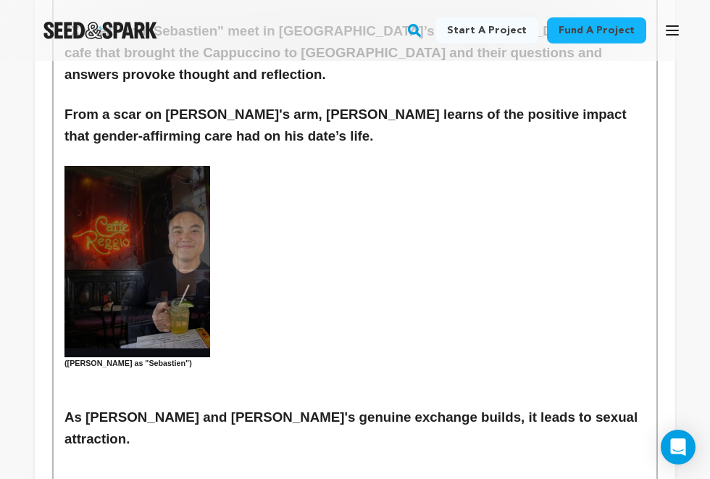
click at [185, 220] on img at bounding box center [137, 261] width 146 height 191
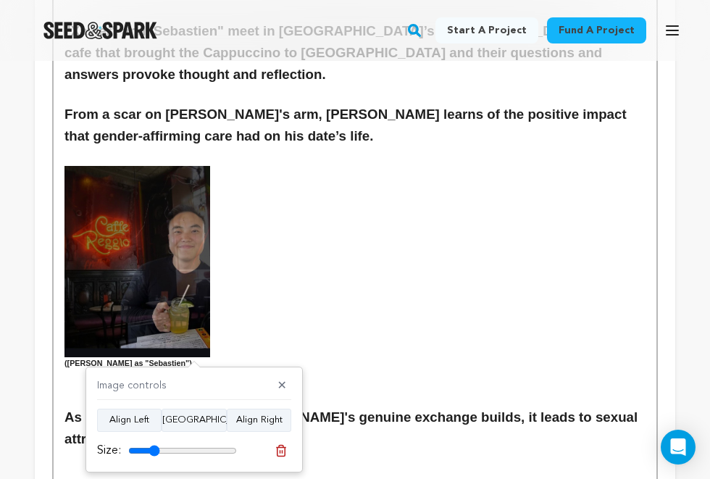
click at [270, 264] on h3 at bounding box center [354, 261] width 581 height 191
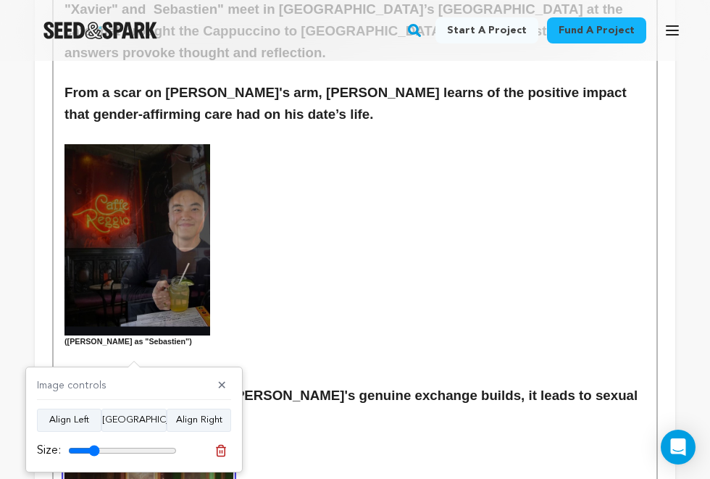
click at [299, 210] on h3 at bounding box center [354, 239] width 581 height 191
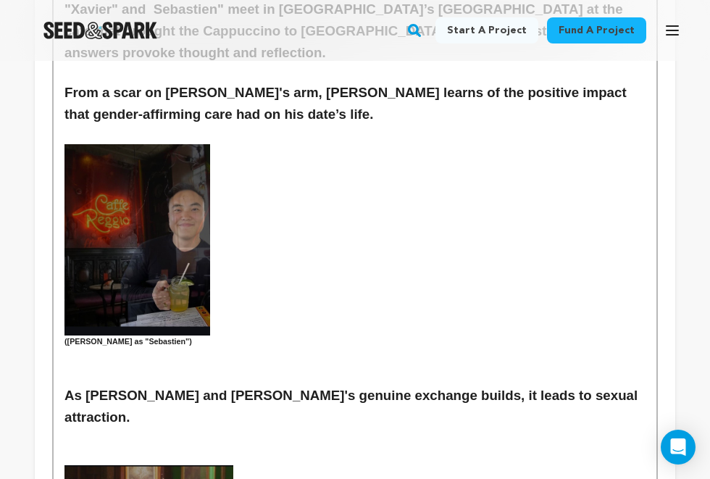
click at [256, 171] on h3 at bounding box center [354, 239] width 581 height 191
click at [190, 348] on p at bounding box center [354, 357] width 581 height 19
click at [193, 335] on h6 "([PERSON_NAME] as "Sebastien")" at bounding box center [354, 341] width 581 height 12
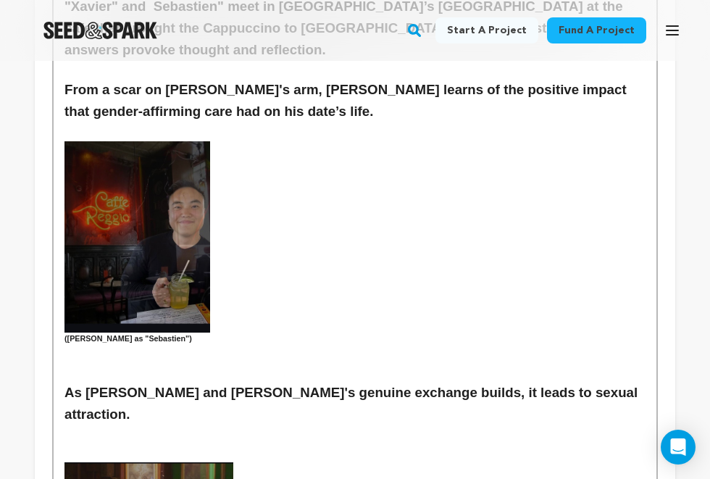
scroll to position [1857, 0]
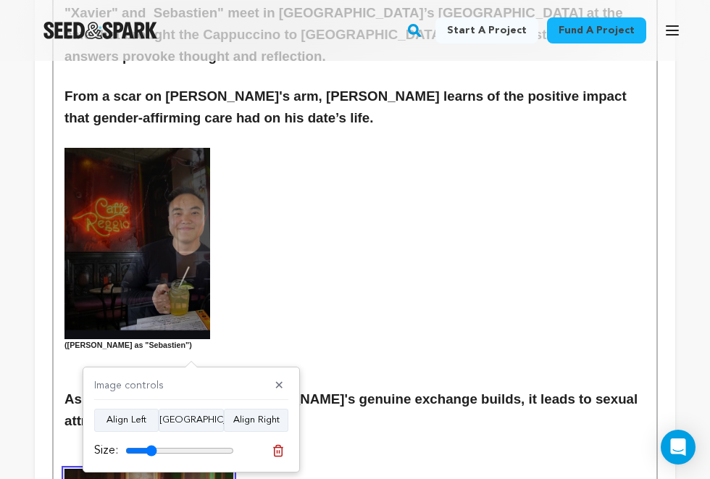
click at [227, 450] on p at bounding box center [354, 459] width 581 height 19
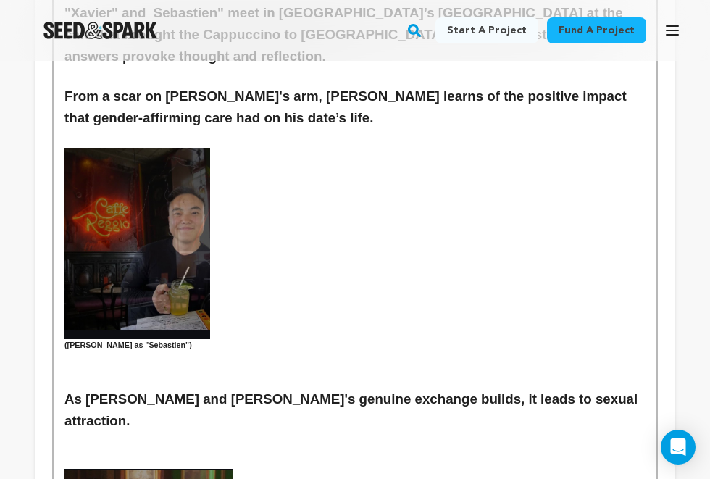
click at [346, 232] on h3 at bounding box center [354, 243] width 581 height 191
click at [145, 177] on img at bounding box center [137, 243] width 146 height 191
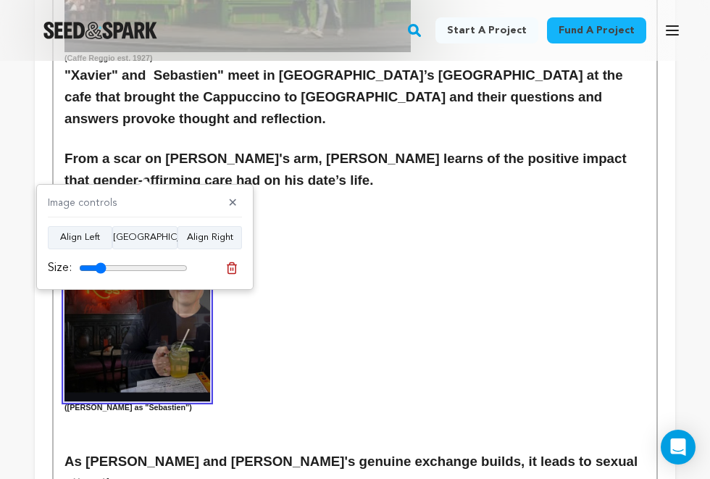
scroll to position [1786, 0]
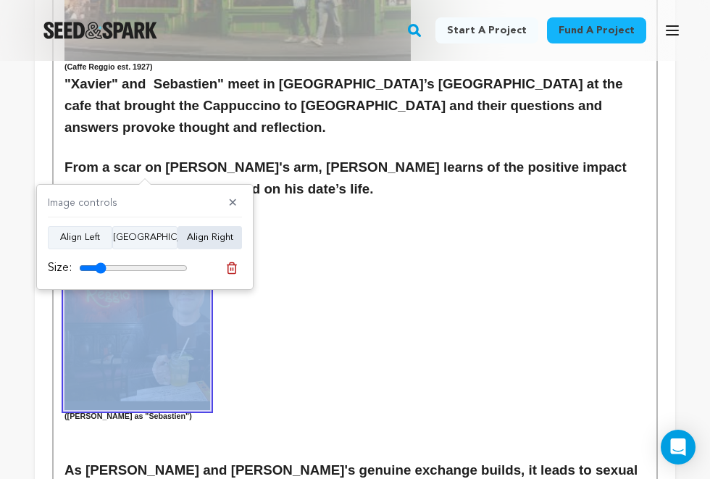
click at [205, 233] on button "Align Right" at bounding box center [209, 237] width 64 height 23
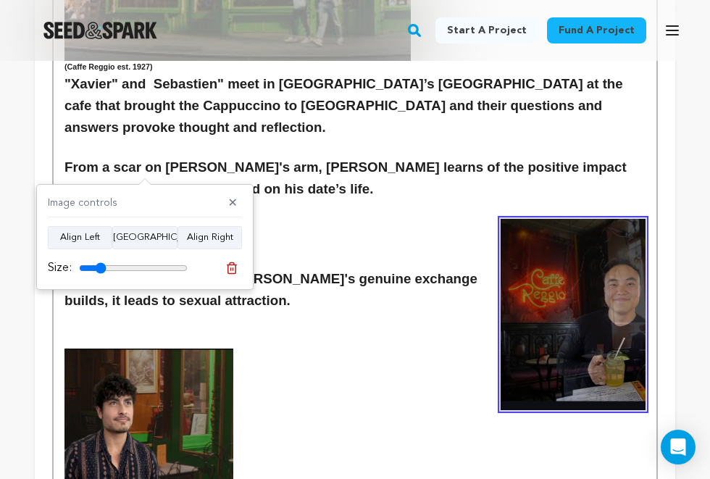
click at [282, 348] on h3 at bounding box center [354, 443] width 581 height 190
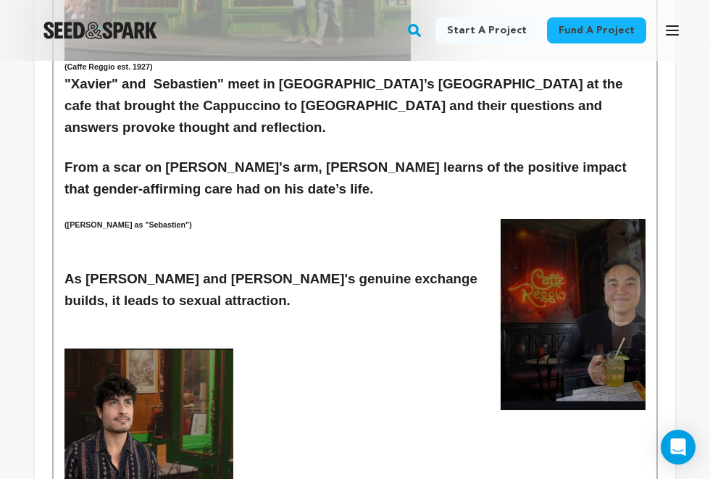
click at [198, 348] on img at bounding box center [148, 443] width 169 height 190
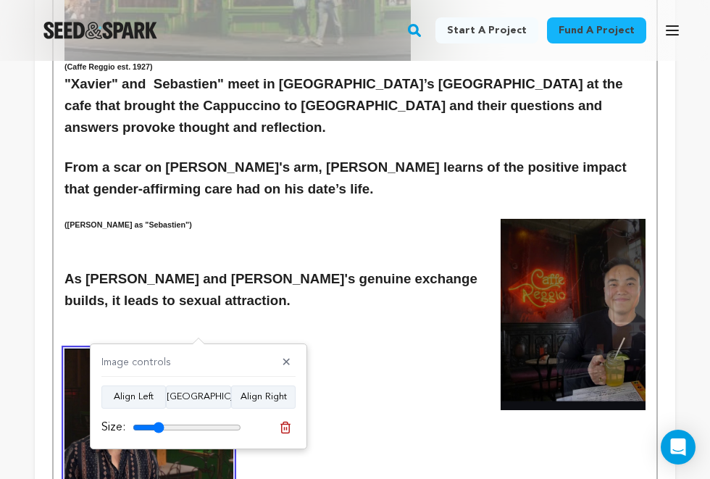
click at [110, 348] on img at bounding box center [148, 443] width 169 height 190
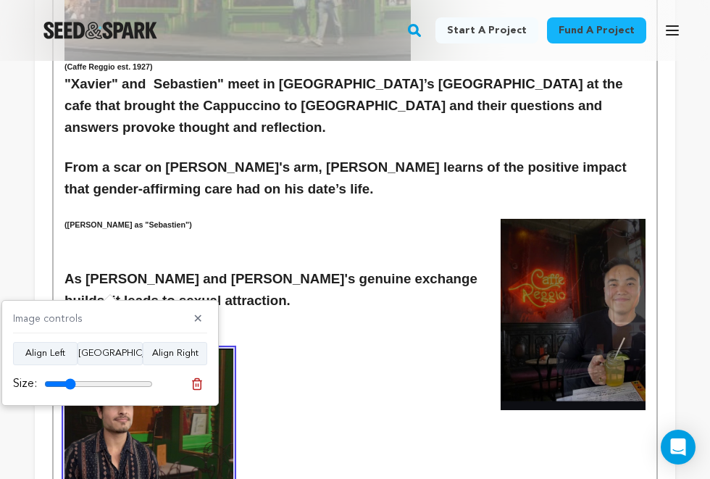
click at [191, 268] on h3 "As [PERSON_NAME] and [PERSON_NAME]'s genuine exchange builds, it leads to sexua…" at bounding box center [354, 289] width 581 height 43
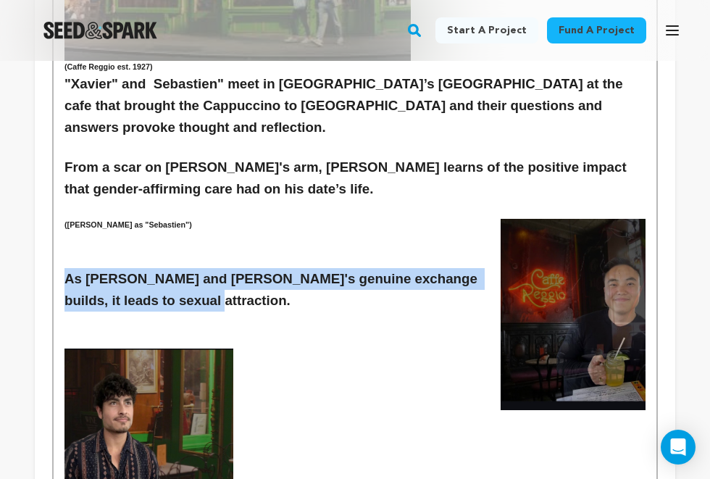
drag, startPoint x: 173, startPoint y: 219, endPoint x: 51, endPoint y: 195, distance: 124.7
click at [51, 195] on div "Tell your audience about this project This is what people will see when they sc…" at bounding box center [355, 188] width 640 height 3427
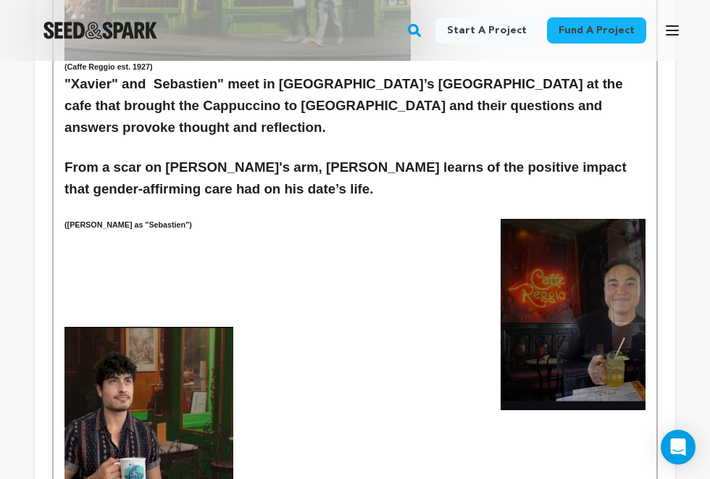
click at [324, 156] on h3 "From a scar on [PERSON_NAME]'s arm, [PERSON_NAME] learns of the positive impact…" at bounding box center [354, 177] width 581 height 43
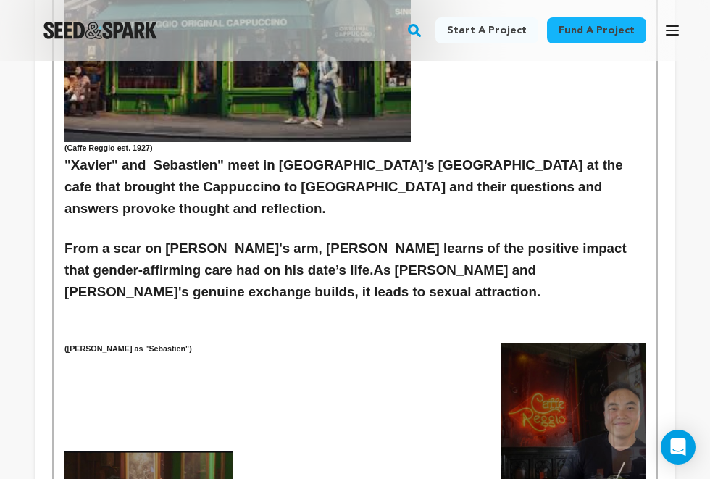
scroll to position [1741, 0]
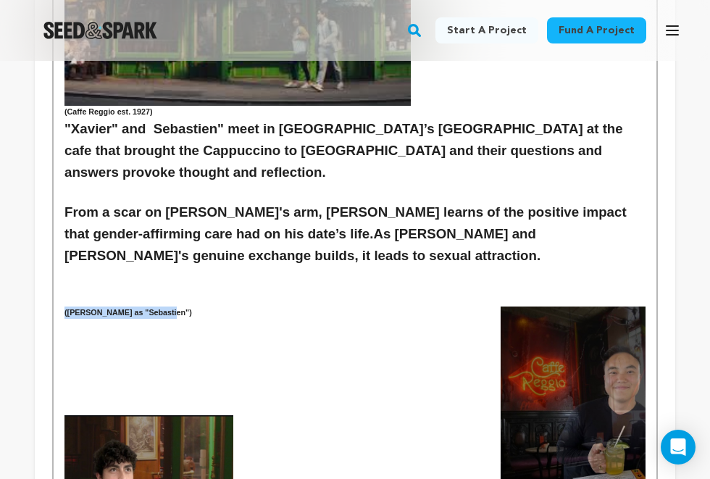
drag, startPoint x: 184, startPoint y: 232, endPoint x: 27, endPoint y: 228, distance: 157.2
click at [27, 228] on div "Back to Project Dashboard Edit Project Submit For feedback Submit For feedback …" at bounding box center [355, 237] width 710 height 3835
click at [647, 412] on div "In a culture where trans people are silenced and stripped of their basic human …" at bounding box center [355, 286] width 603 height 3227
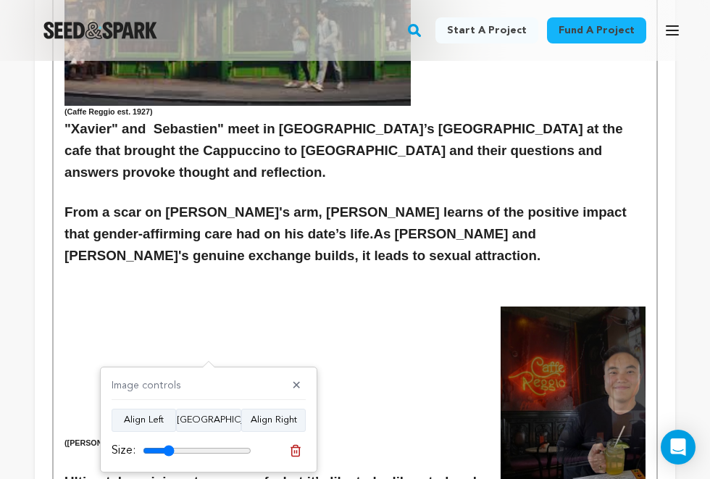
click at [100, 319] on p at bounding box center [354, 328] width 581 height 19
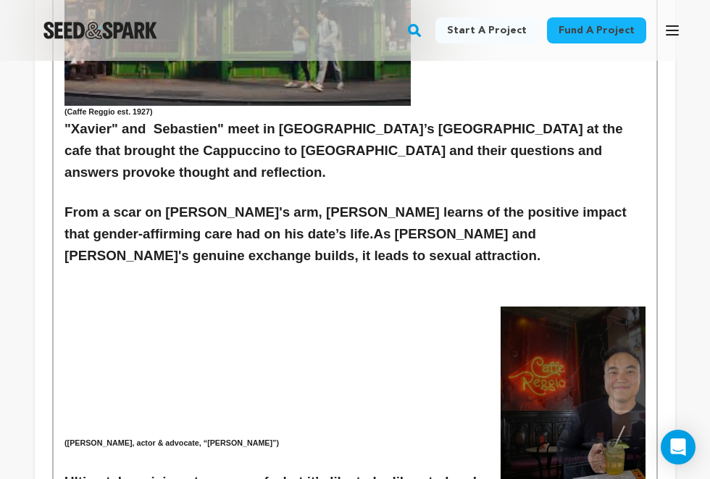
click at [84, 396] on p at bounding box center [354, 405] width 581 height 19
click at [70, 415] on h3 at bounding box center [354, 426] width 581 height 22
click at [64, 356] on div "In a culture where trans people are silenced and stripped of their basic human …" at bounding box center [355, 213] width 603 height 3080
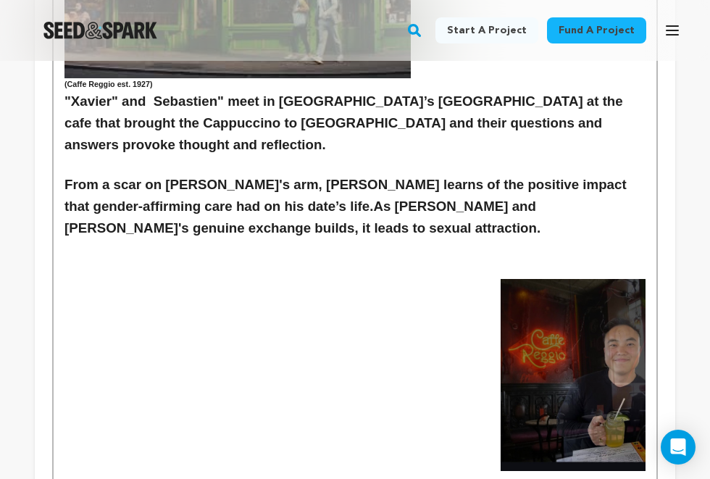
scroll to position [1977, 0]
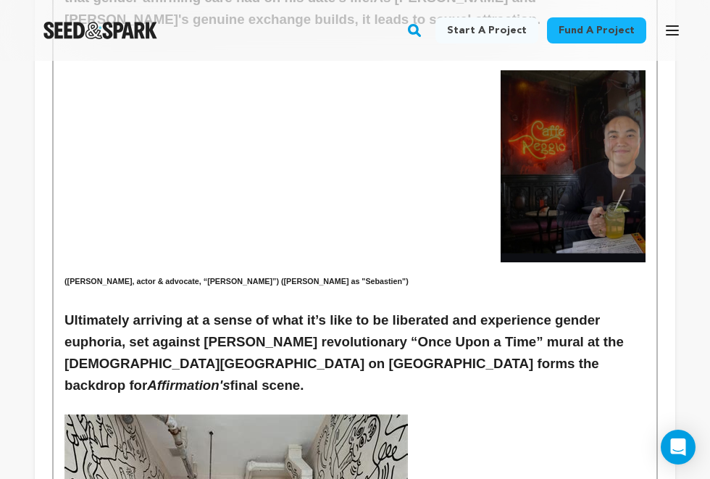
click at [253, 275] on h6 "(Emmett Preciado, actor & advocate, “Xavier”) (Leo Sheng as "Sebastien")" at bounding box center [354, 281] width 581 height 12
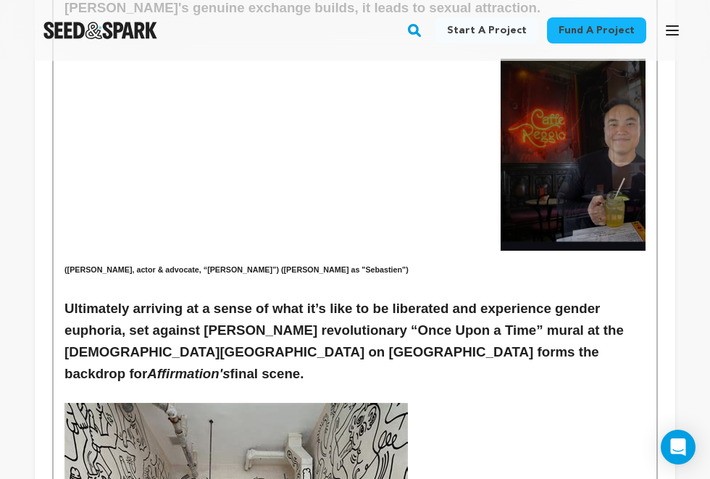
scroll to position [1908, 0]
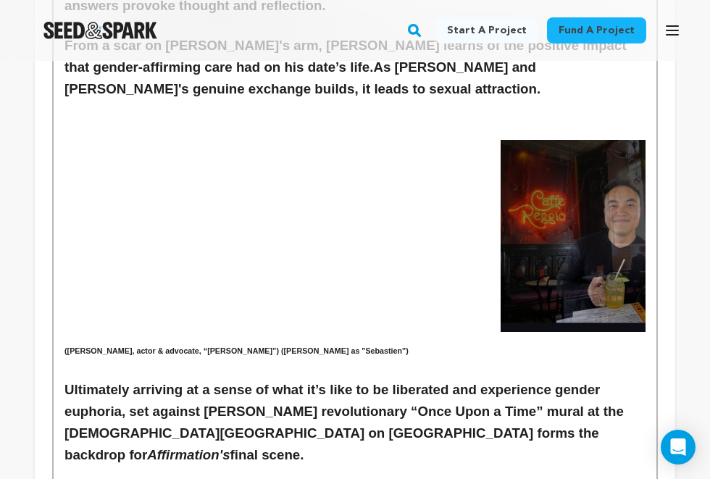
click at [252, 345] on h6 "(Emmett Preciado, actor & advocate, “Xavier”) (Leo Sheng as "Sebastien")" at bounding box center [354, 351] width 581 height 12
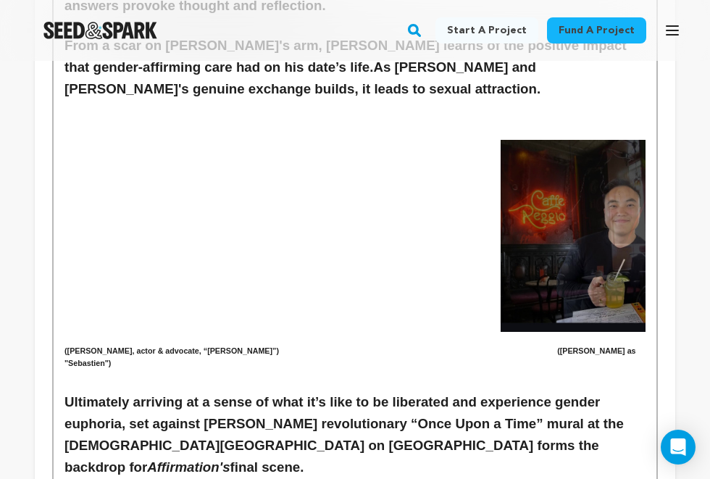
click at [225, 391] on h3 "Ultimately arriving at a sense of what it’s like to be liberated and experience…" at bounding box center [354, 434] width 581 height 87
click at [75, 345] on h6 "(Emmett Preciado, actor & advocate, “Xavier”) (Leo Sheng as "Sebastien")" at bounding box center [354, 357] width 581 height 25
click at [64, 266] on div "In a culture where trans people are silenced and stripped of their basic human …" at bounding box center [355, 79] width 603 height 3145
click at [78, 332] on h6 at bounding box center [354, 338] width 581 height 12
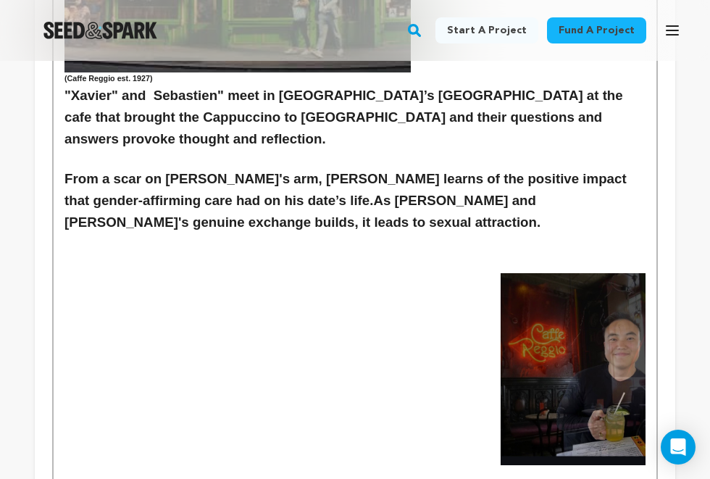
scroll to position [1766, 0]
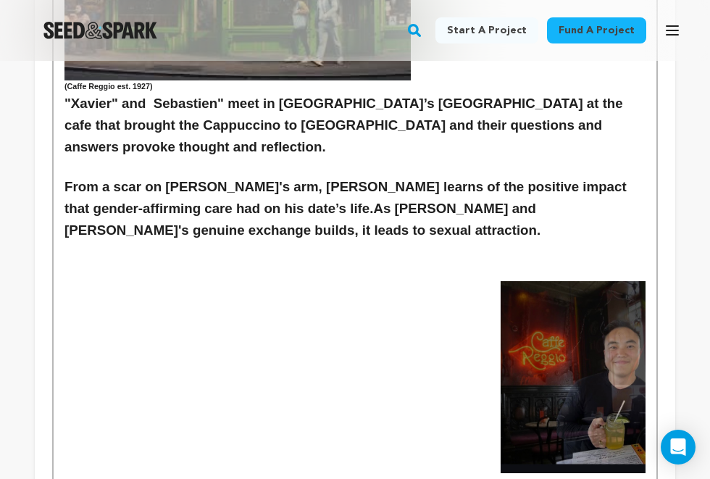
click at [115, 263] on p at bounding box center [354, 272] width 581 height 19
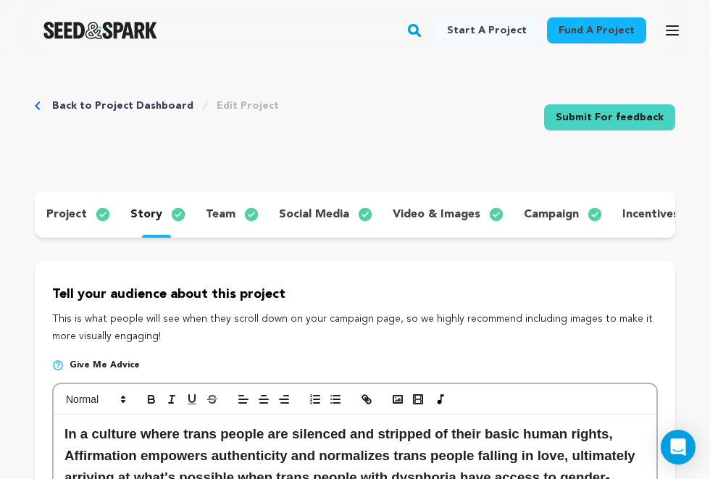
scroll to position [0, 0]
click at [400, 396] on icon "button" at bounding box center [397, 399] width 13 height 13
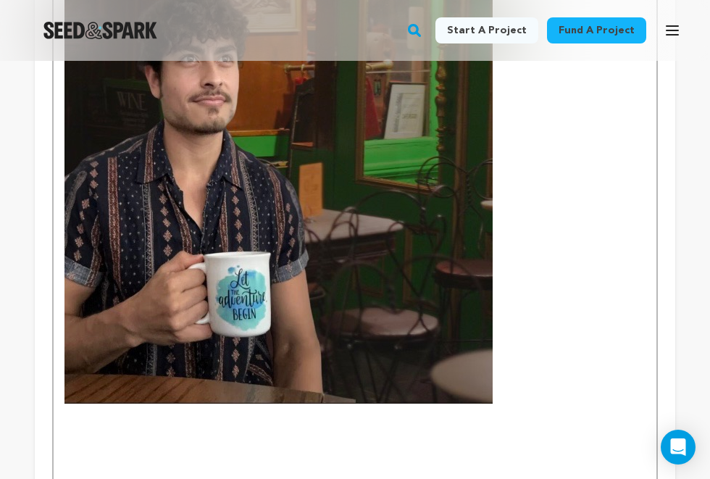
scroll to position [1995, 0]
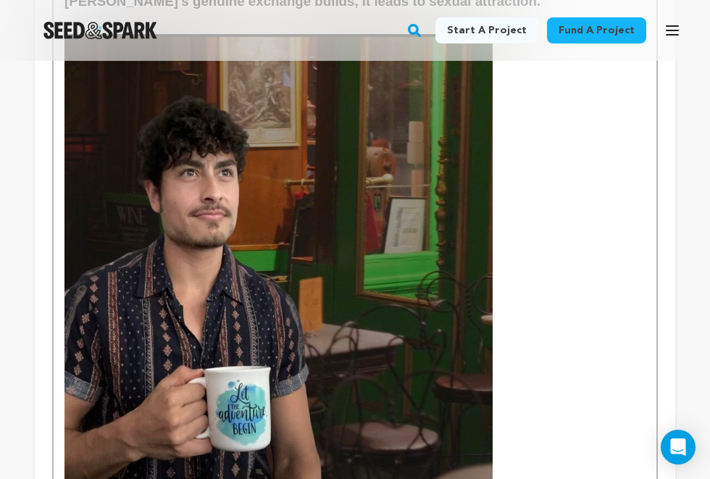
click at [279, 292] on img at bounding box center [278, 276] width 428 height 484
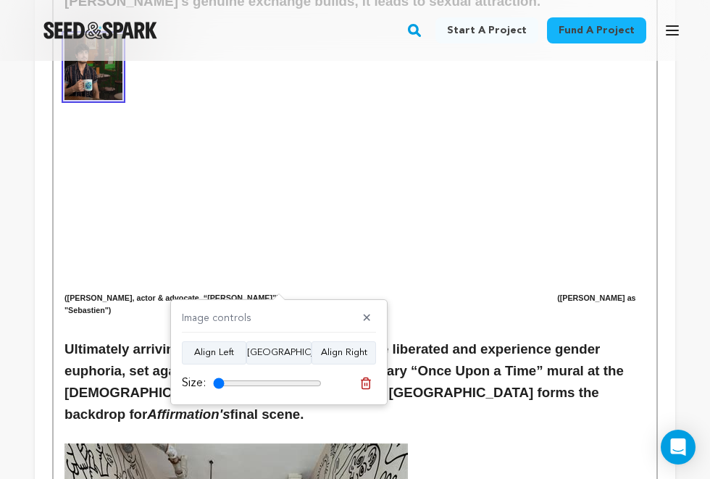
drag, startPoint x: 316, startPoint y: 378, endPoint x: 219, endPoint y: 366, distance: 98.5
click at [219, 366] on div "Image controls ✕ Align Left Align Center Align Right Size:" at bounding box center [278, 352] width 217 height 106
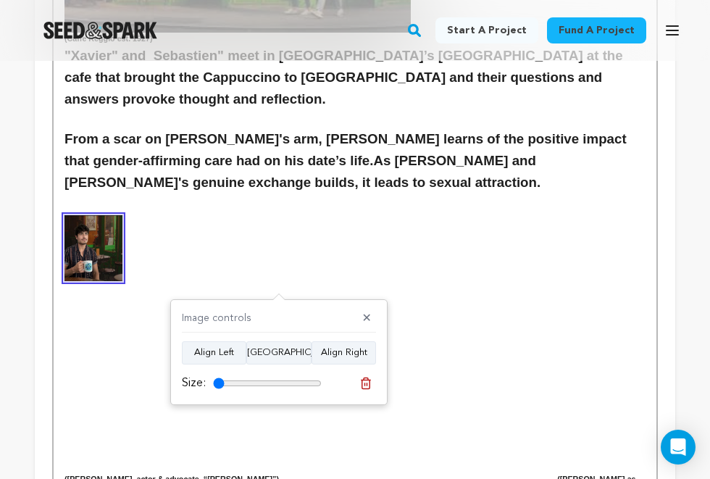
scroll to position [1839, 0]
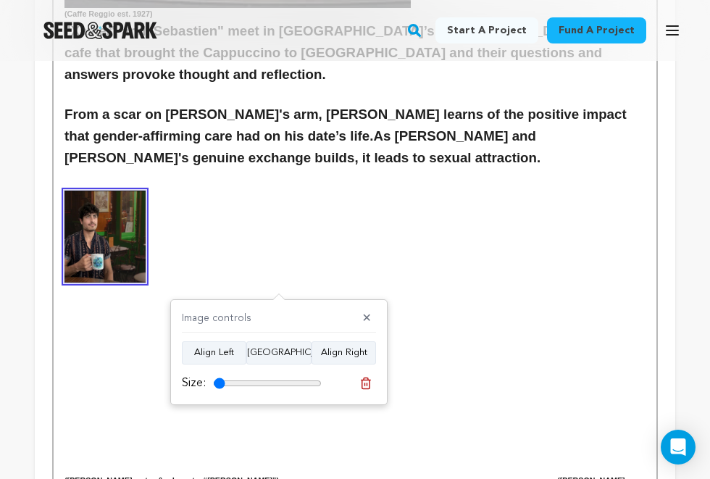
type input "10"
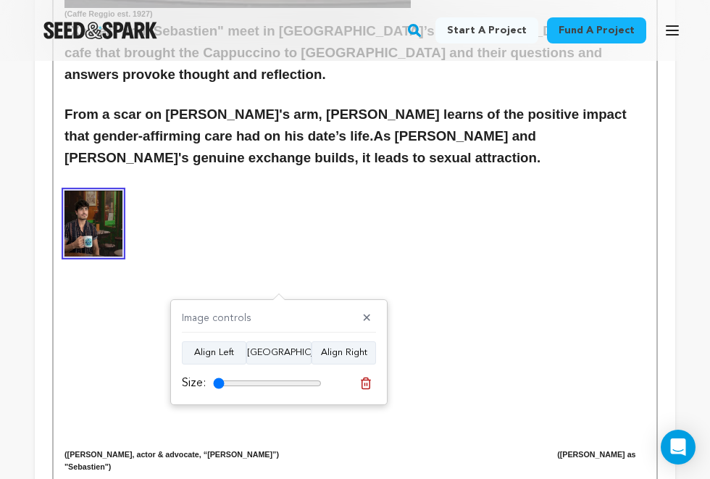
click at [215, 384] on input "range" at bounding box center [267, 383] width 109 height 12
click at [227, 293] on h3 at bounding box center [354, 304] width 581 height 22
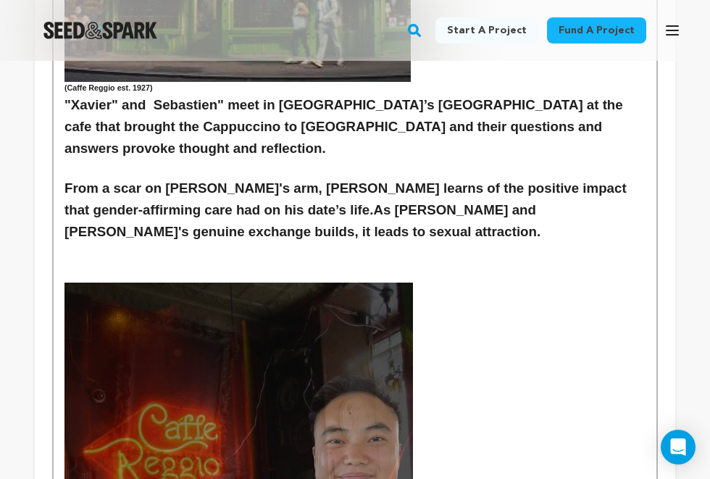
scroll to position [1675, 0]
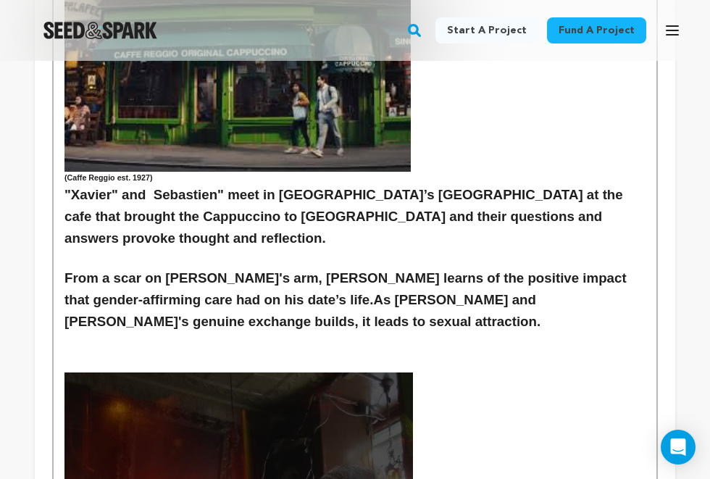
click at [279, 332] on h3 at bounding box center [354, 343] width 581 height 22
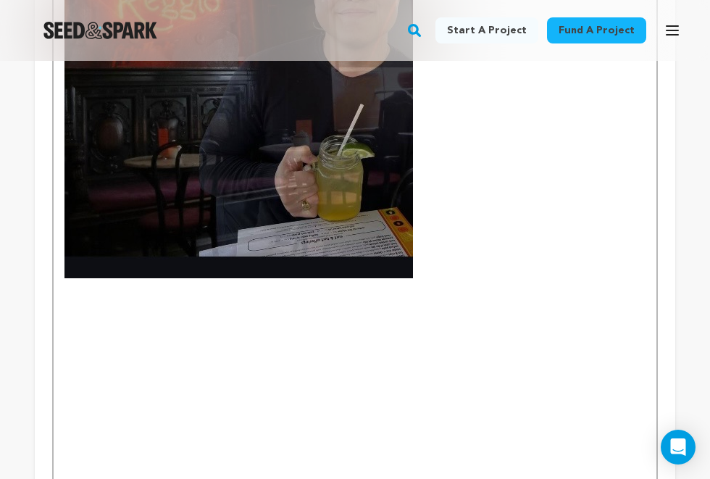
scroll to position [2197, 0]
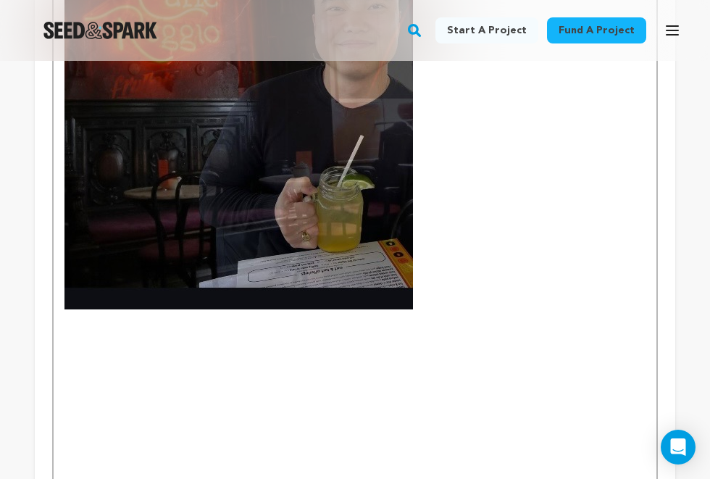
click at [407, 195] on img at bounding box center [238, 79] width 348 height 459
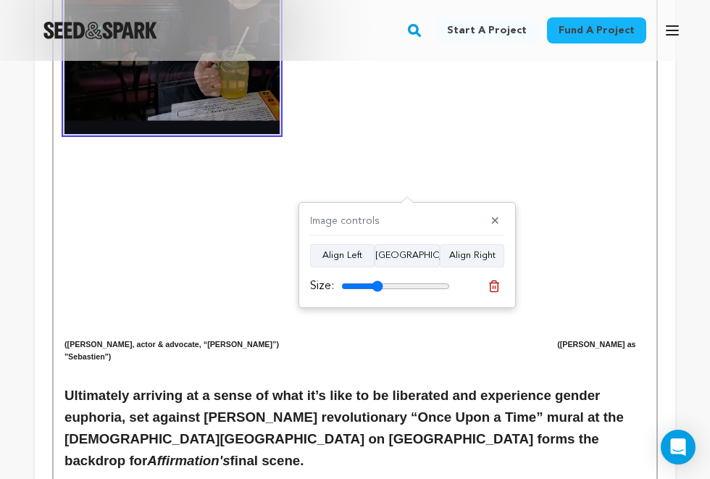
drag, startPoint x: 440, startPoint y: 285, endPoint x: 377, endPoint y: 281, distance: 63.1
type input "38"
click at [377, 281] on input "range" at bounding box center [395, 286] width 109 height 12
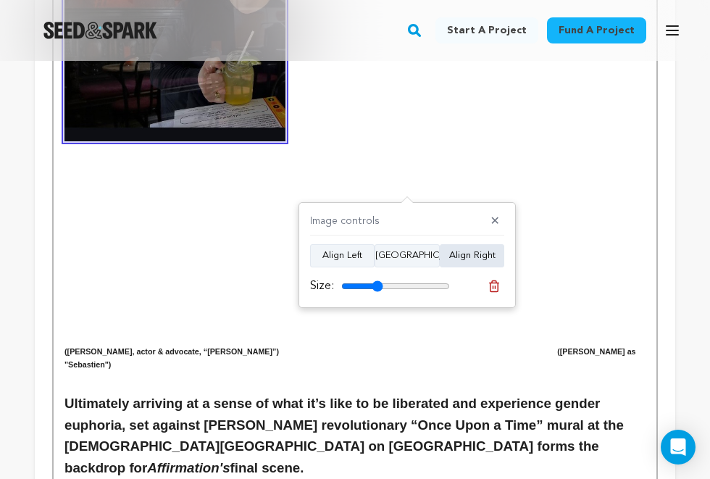
click at [478, 261] on button "Align Right" at bounding box center [472, 255] width 64 height 23
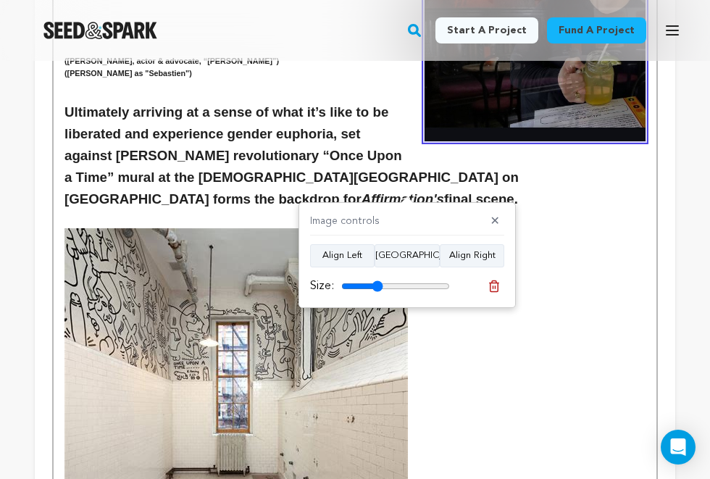
click at [478, 228] on h3 at bounding box center [354, 356] width 581 height 257
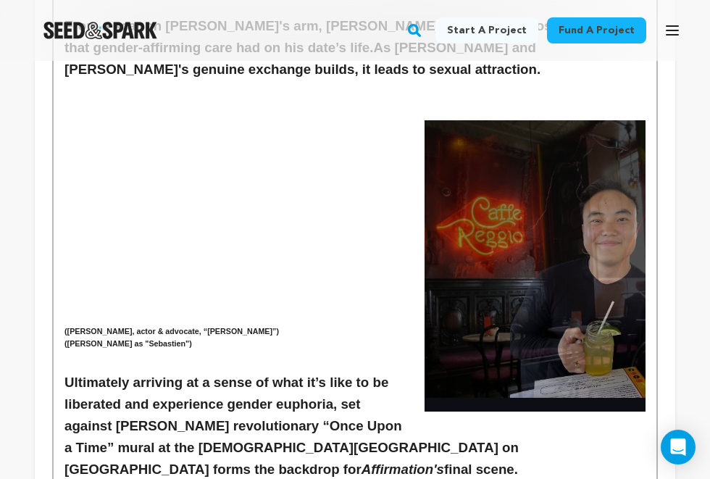
scroll to position [1900, 0]
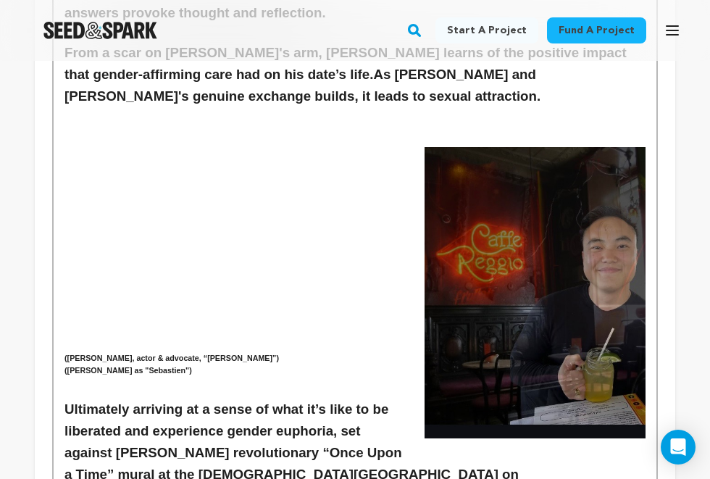
click at [338, 256] on h3 at bounding box center [354, 267] width 581 height 22
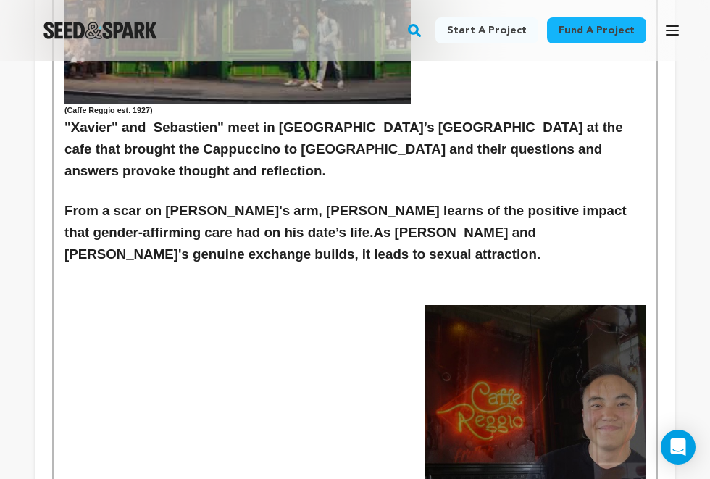
scroll to position [1747, 0]
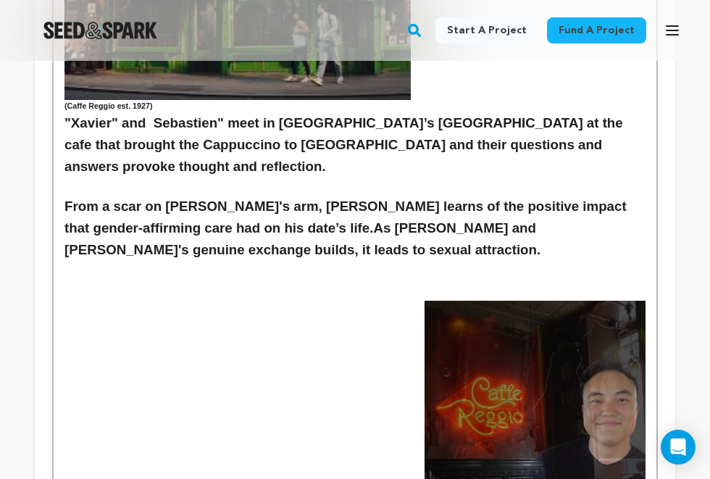
click at [437, 322] on img at bounding box center [534, 446] width 221 height 291
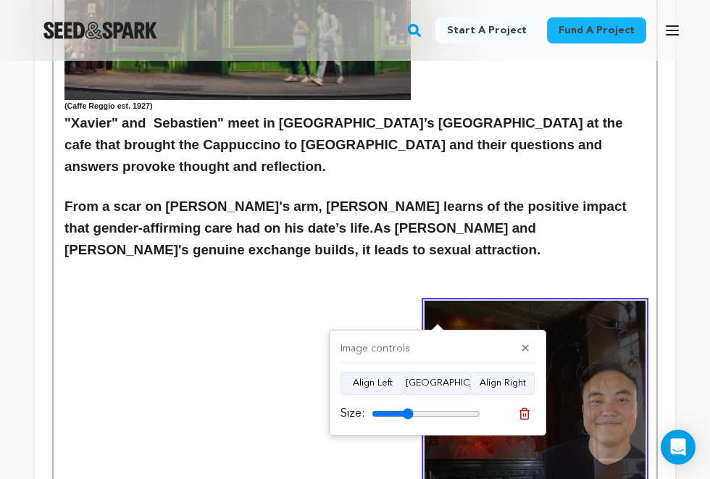
click at [467, 301] on img at bounding box center [534, 446] width 221 height 291
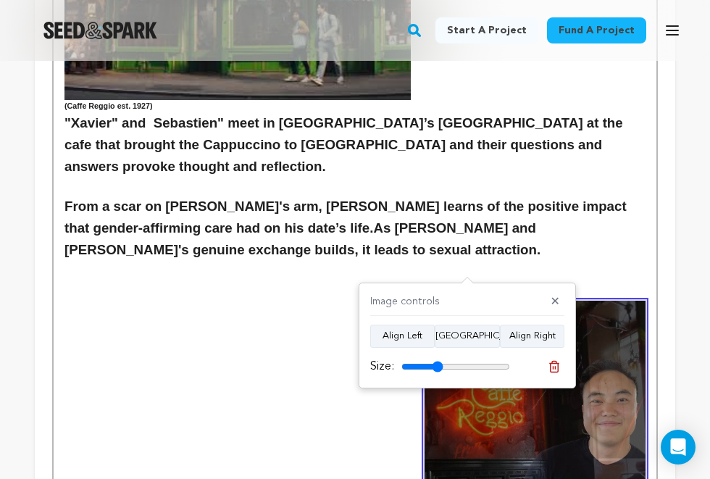
click at [390, 314] on p at bounding box center [354, 323] width 581 height 19
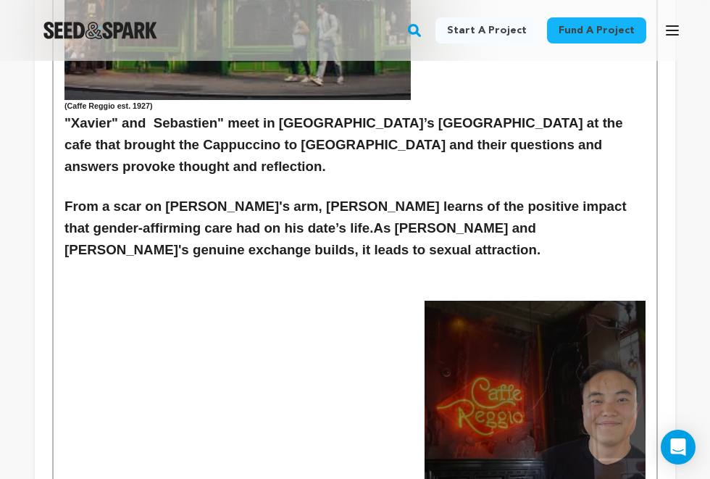
click at [147, 261] on h3 at bounding box center [354, 272] width 581 height 22
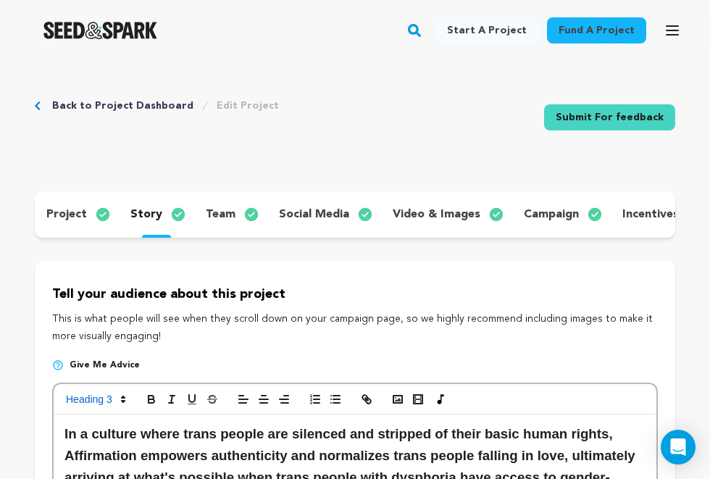
scroll to position [0, 0]
click at [245, 397] on icon "button" at bounding box center [243, 399] width 13 height 13
click at [393, 395] on rect "button" at bounding box center [397, 398] width 9 height 7
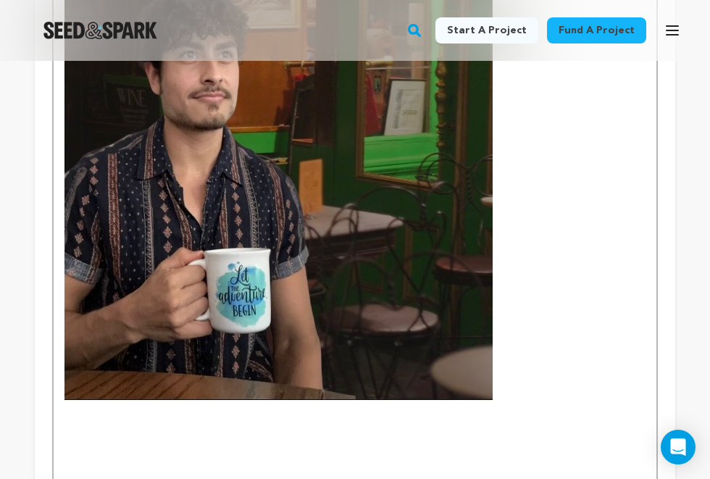
scroll to position [1971, 0]
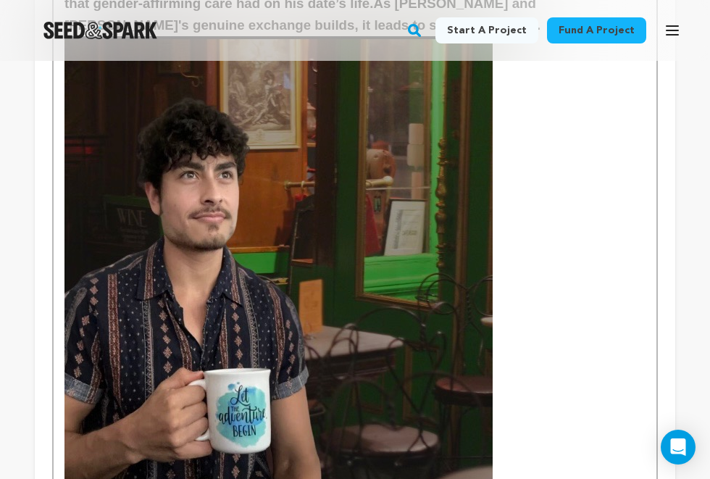
click at [325, 373] on img at bounding box center [278, 278] width 428 height 484
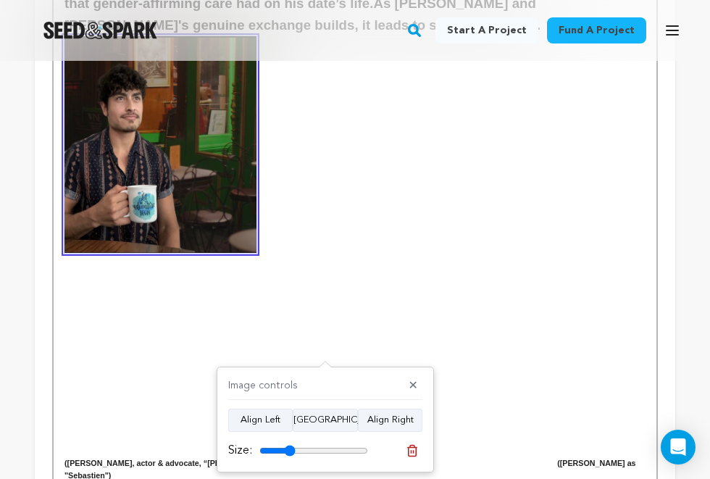
drag, startPoint x: 362, startPoint y: 448, endPoint x: 290, endPoint y: 445, distance: 72.5
type input "33"
click at [290, 445] on input "range" at bounding box center [313, 451] width 109 height 12
click at [272, 423] on button "Align Left" at bounding box center [260, 419] width 64 height 23
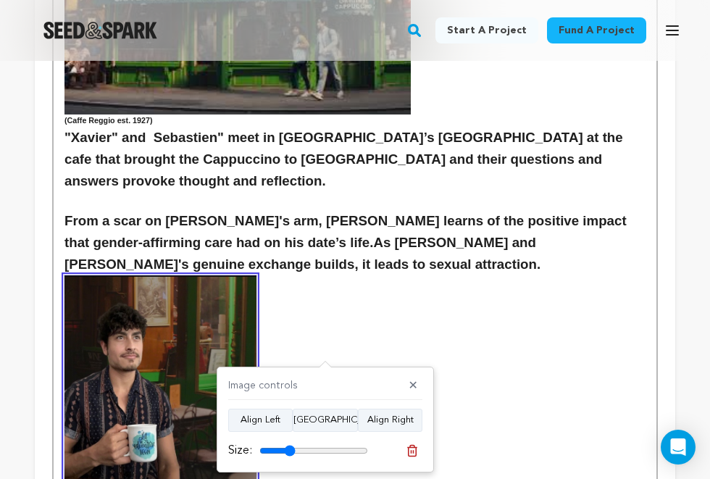
scroll to position [1756, 0]
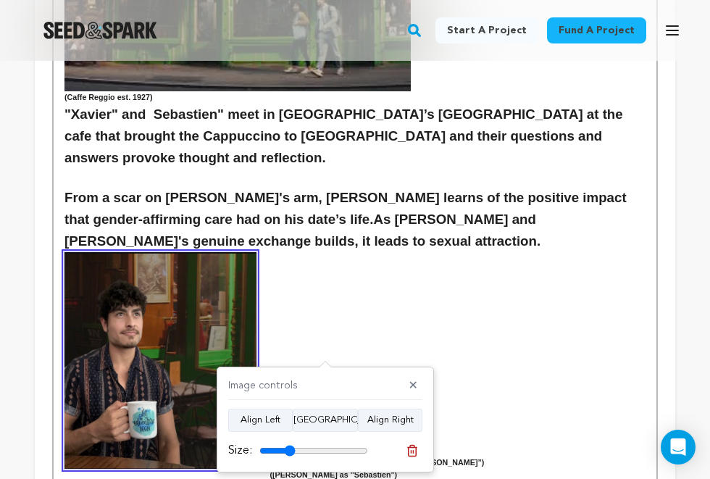
click at [332, 323] on p at bounding box center [354, 332] width 581 height 19
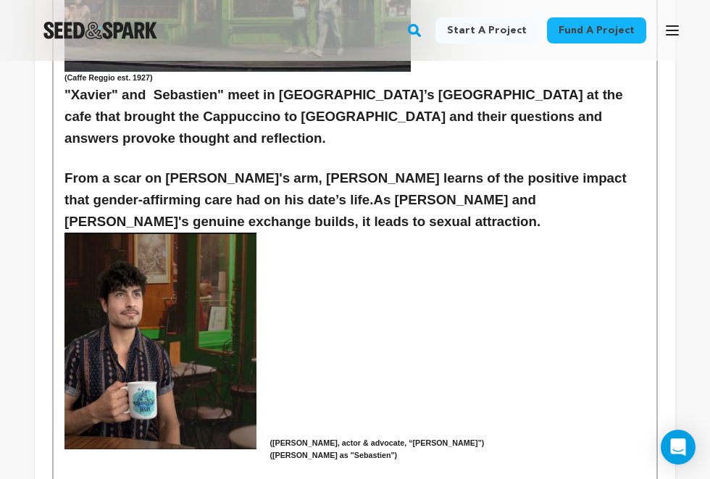
scroll to position [1778, 0]
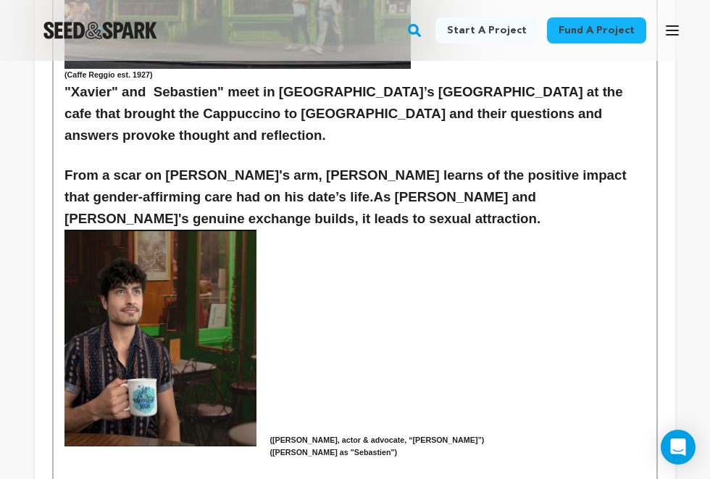
click at [272, 434] on h6 "(Emmett Preciado, actor & advocate, “Xavier”) (Leo Sheng as "Sebastien")" at bounding box center [354, 446] width 581 height 25
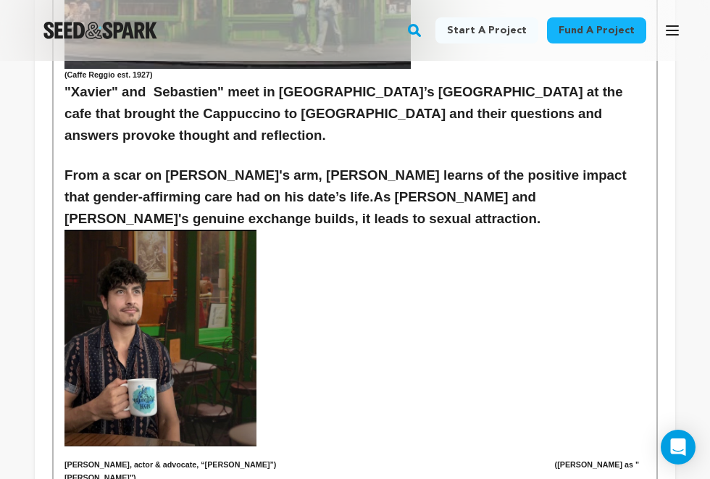
click at [569, 422] on h6 at bounding box center [354, 428] width 581 height 12
click at [511, 458] on h6 "Emmett Preciado, actor & advocate, “Xavier”) (Leo Sheng as "Sebastien")" at bounding box center [354, 470] width 581 height 25
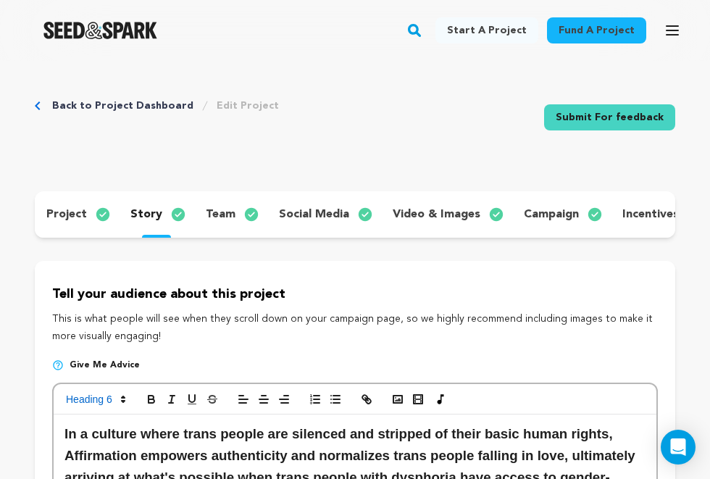
scroll to position [0, 0]
click at [400, 399] on polyline "button" at bounding box center [398, 400] width 6 height 4
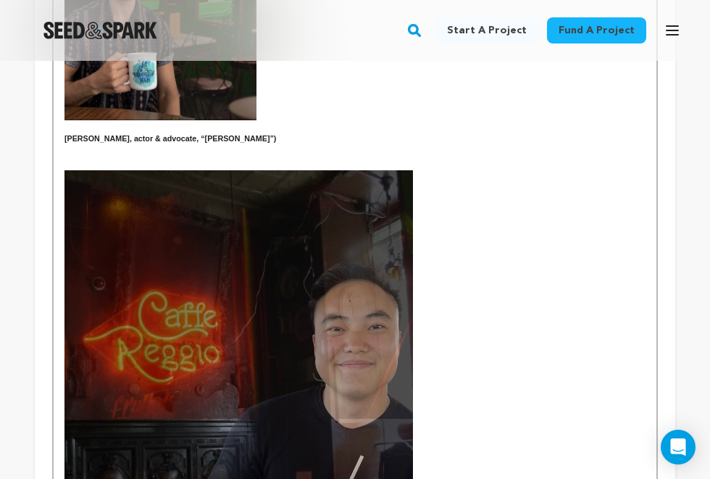
scroll to position [2015, 0]
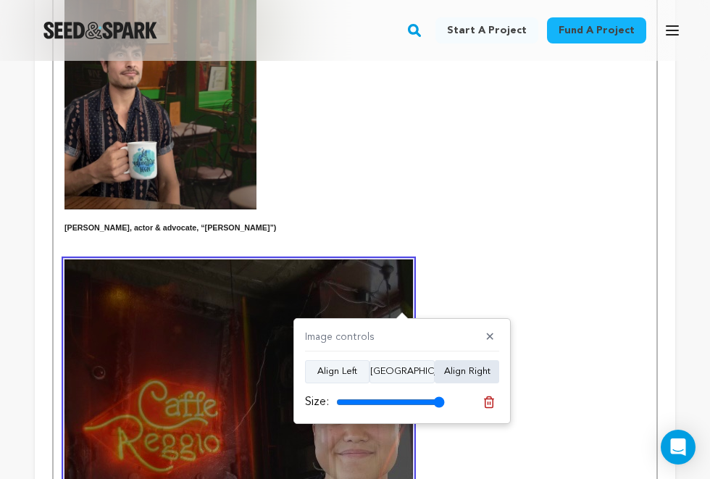
click at [453, 374] on button "Align Right" at bounding box center [467, 371] width 64 height 23
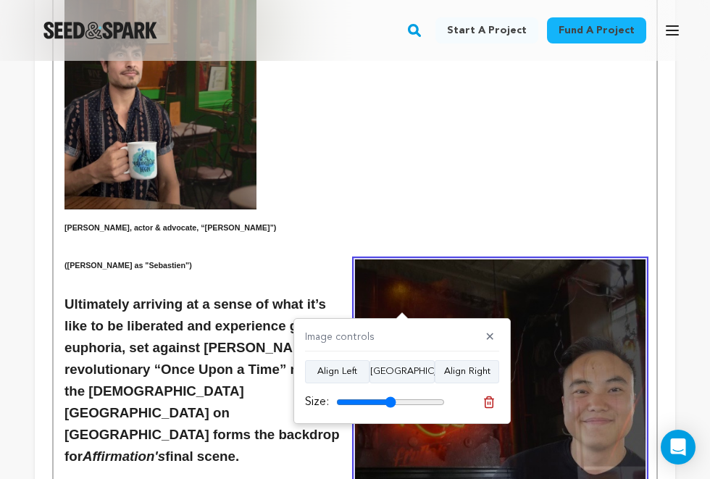
drag, startPoint x: 431, startPoint y: 403, endPoint x: 390, endPoint y: 399, distance: 40.7
type input "55"
click at [390, 399] on input "range" at bounding box center [390, 402] width 109 height 12
click at [472, 284] on img at bounding box center [500, 450] width 290 height 383
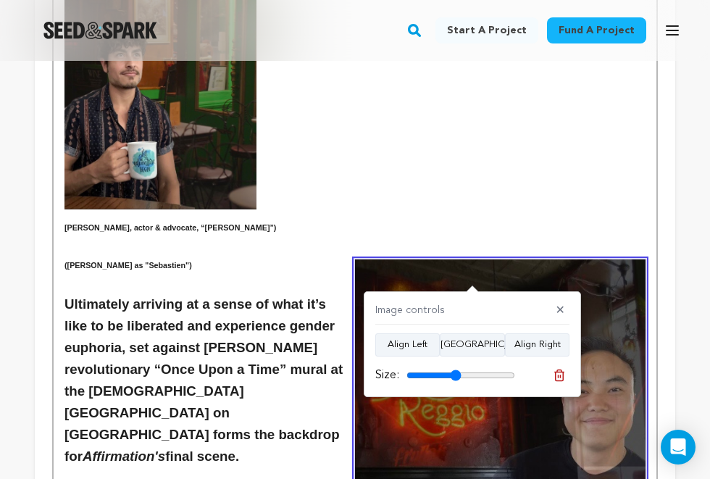
click at [455, 372] on input "range" at bounding box center [460, 375] width 109 height 12
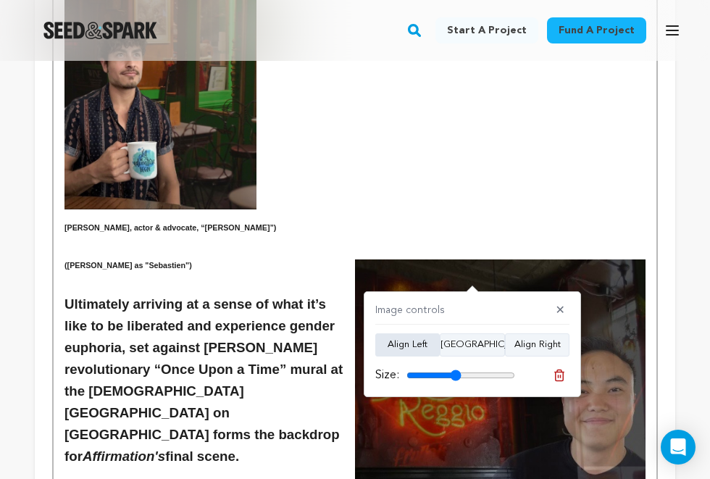
click at [424, 351] on button "Align Left" at bounding box center [407, 344] width 64 height 23
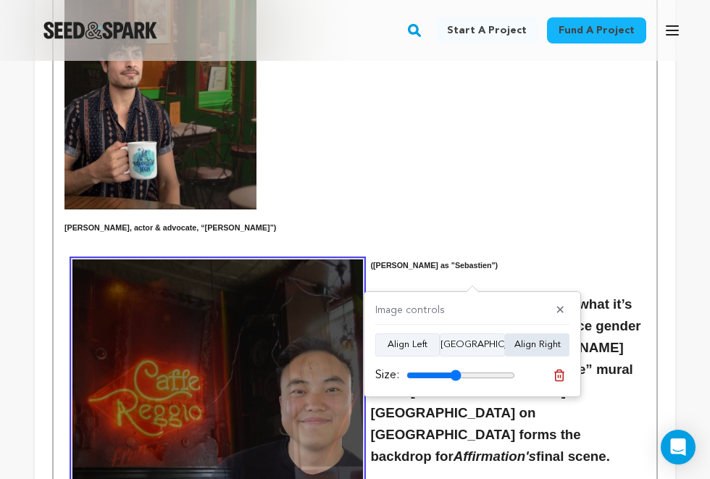
click at [521, 348] on button "Align Right" at bounding box center [537, 344] width 64 height 23
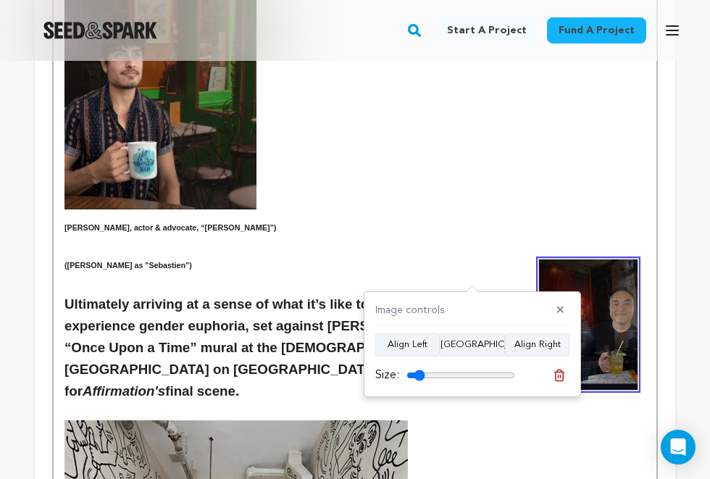
drag, startPoint x: 454, startPoint y: 374, endPoint x: 420, endPoint y: 374, distance: 34.0
type input "17"
click at [420, 374] on input "range" at bounding box center [460, 375] width 109 height 12
click at [451, 293] on h3 "Ultimately arriving at a sense of what it’s like to be liberated and experience…" at bounding box center [354, 347] width 581 height 109
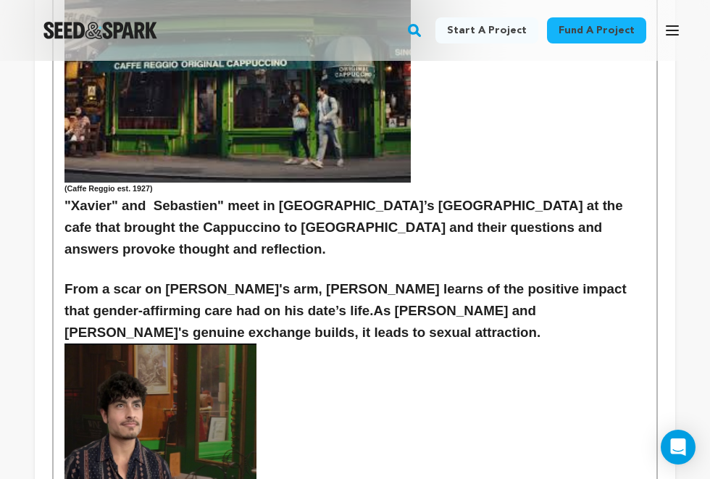
scroll to position [1702, 0]
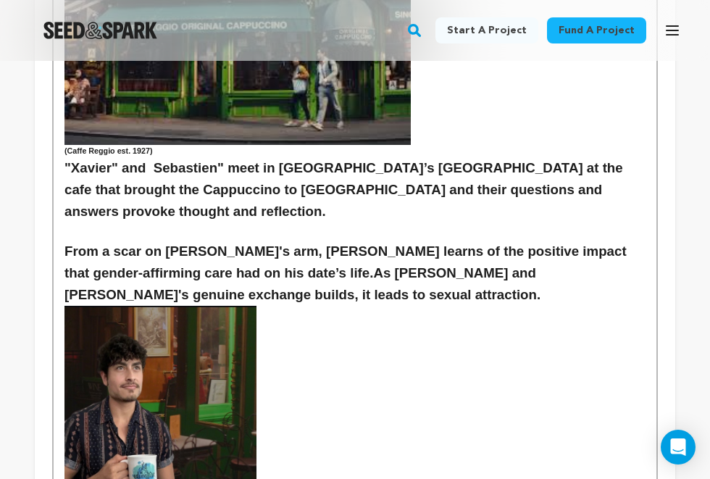
click at [240, 335] on img at bounding box center [160, 414] width 192 height 217
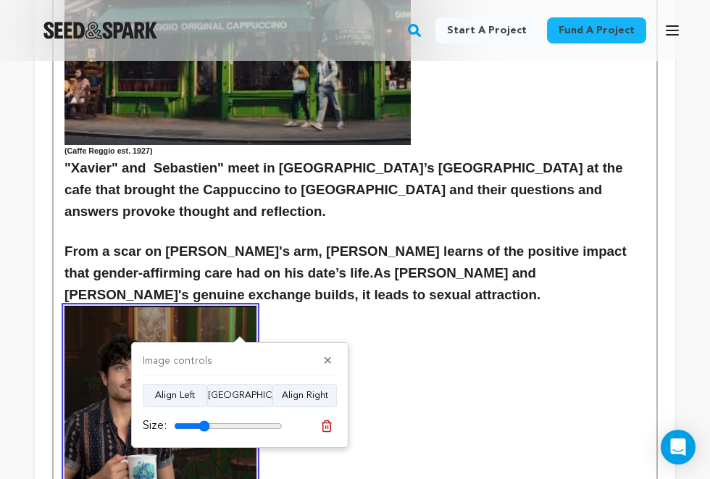
click at [302, 318] on p at bounding box center [354, 327] width 581 height 19
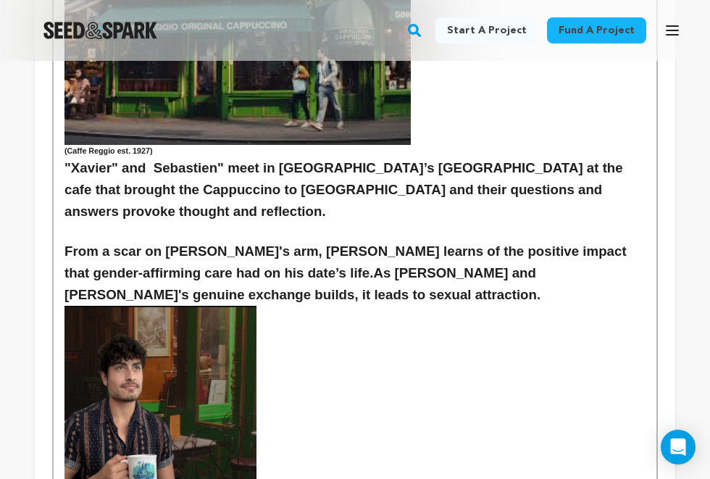
click at [307, 243] on strong "From a scar on [PERSON_NAME]'s arm, [PERSON_NAME] learns of the positive impact…" at bounding box center [347, 261] width 566 height 37
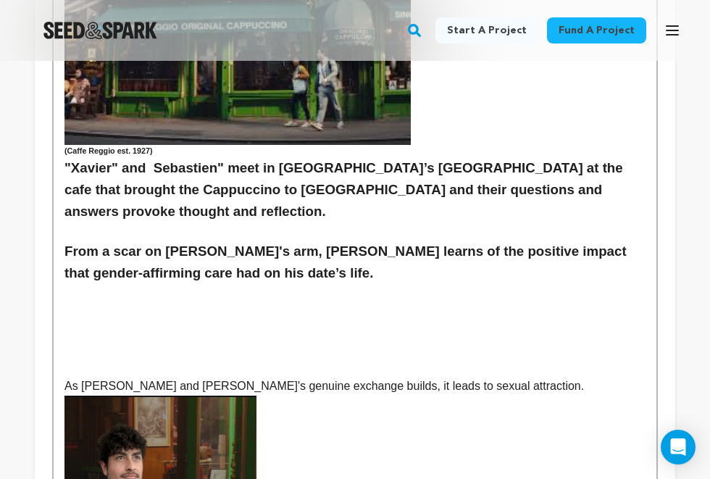
click at [294, 243] on strong "From a scar on [PERSON_NAME]'s arm, [PERSON_NAME] learns of the positive impact…" at bounding box center [347, 261] width 566 height 37
click at [197, 284] on p at bounding box center [354, 293] width 581 height 19
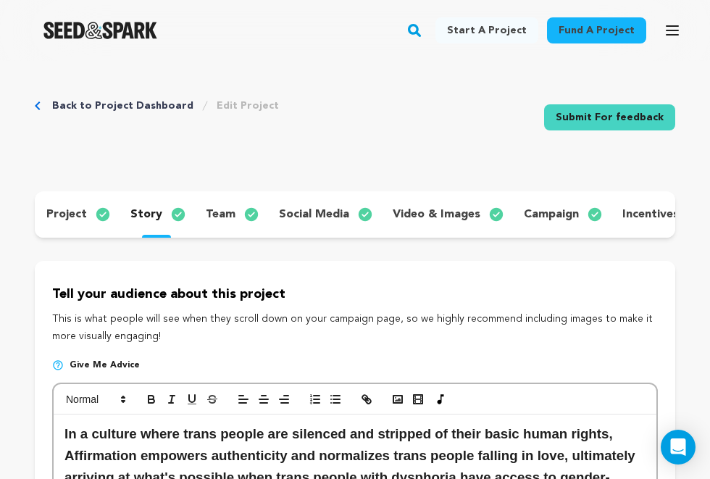
scroll to position [0, 0]
click at [398, 395] on icon "button" at bounding box center [397, 399] width 13 height 13
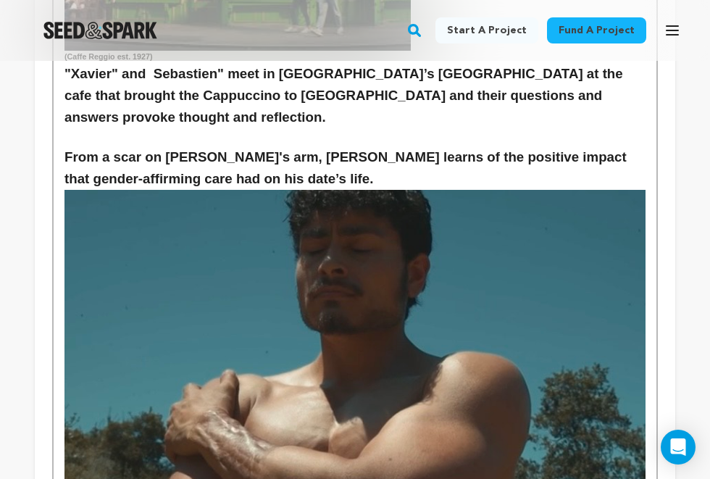
scroll to position [1780, 0]
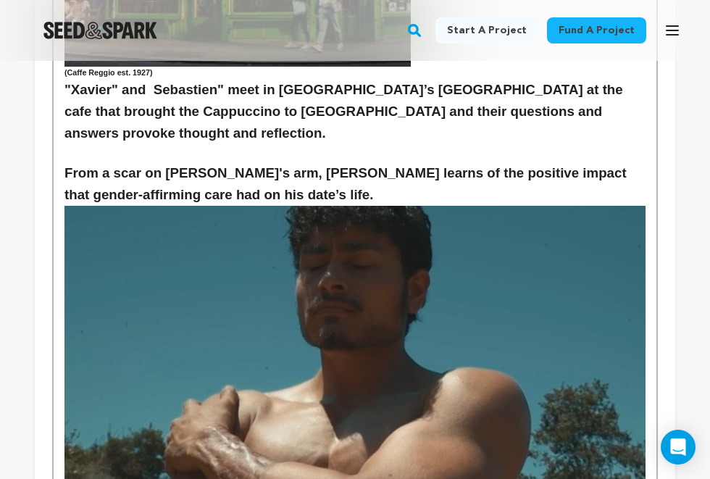
click at [377, 356] on img at bounding box center [354, 435] width 581 height 458
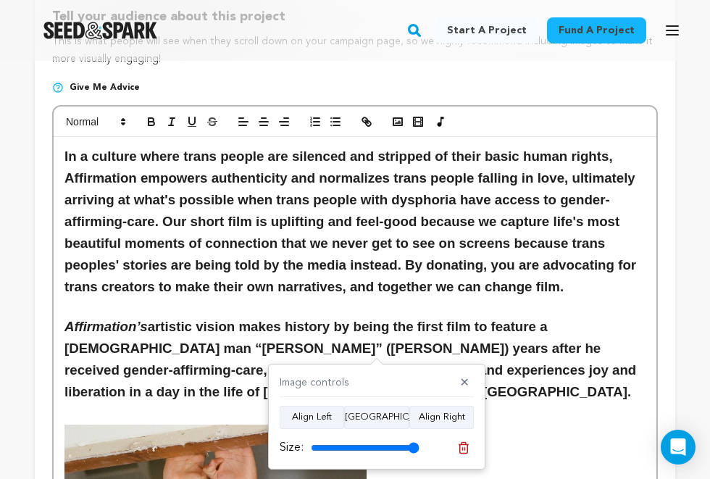
scroll to position [291, 0]
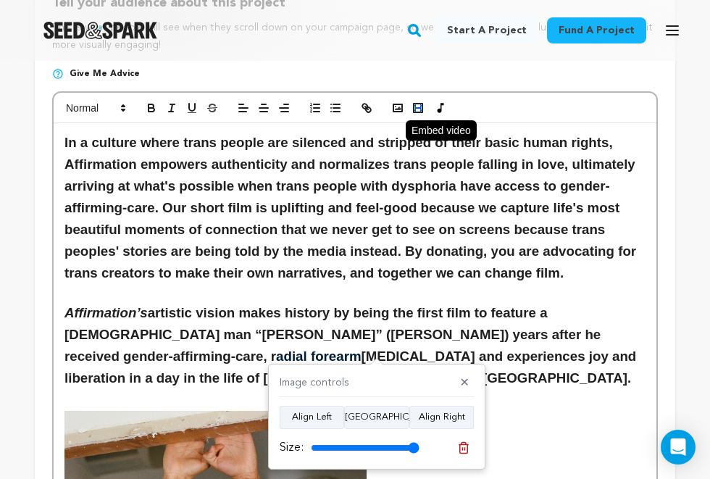
click at [416, 104] on rect "button" at bounding box center [415, 108] width 1 height 9
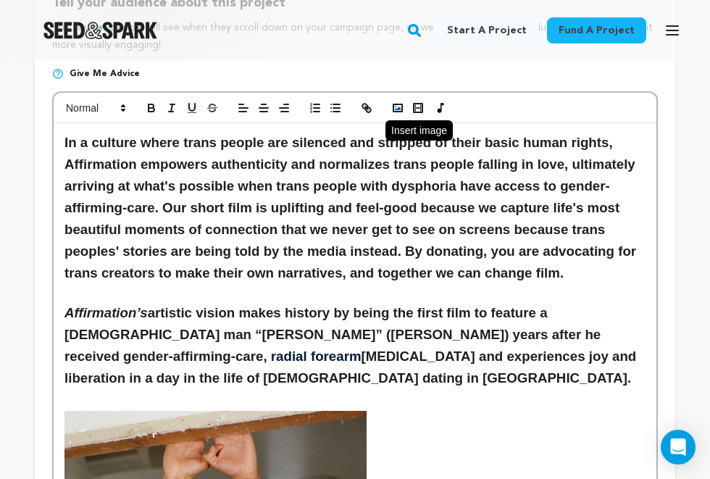
click at [399, 106] on polyline "button" at bounding box center [398, 108] width 6 height 4
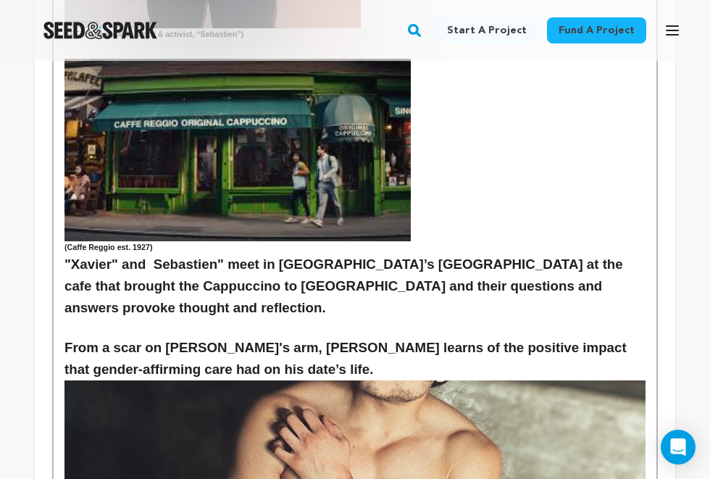
scroll to position [1599, 0]
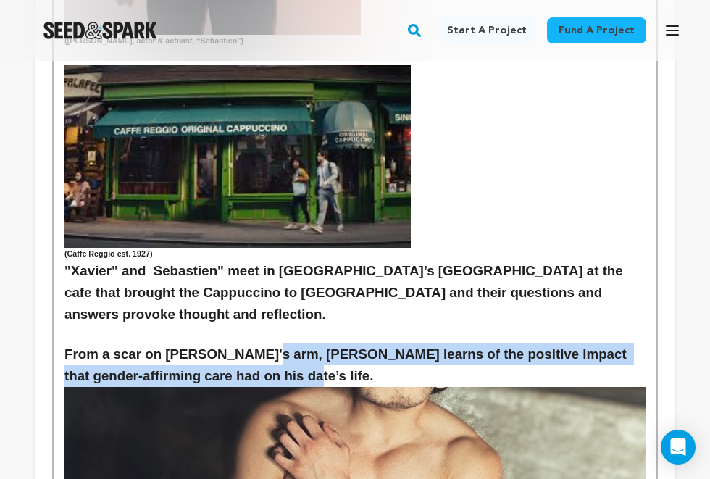
drag, startPoint x: 260, startPoint y: 275, endPoint x: 310, endPoint y: 303, distance: 57.1
click at [310, 343] on h3 "From a scar on [PERSON_NAME]'s arm, [PERSON_NAME] learns of the positive impact…" at bounding box center [354, 364] width 581 height 43
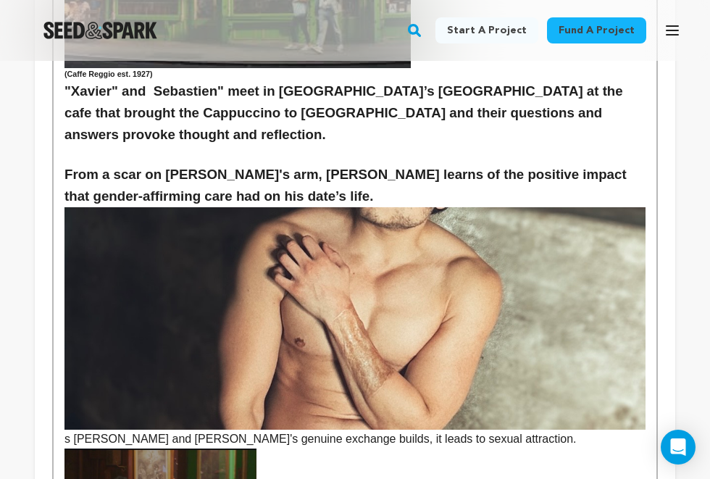
scroll to position [1870, 0]
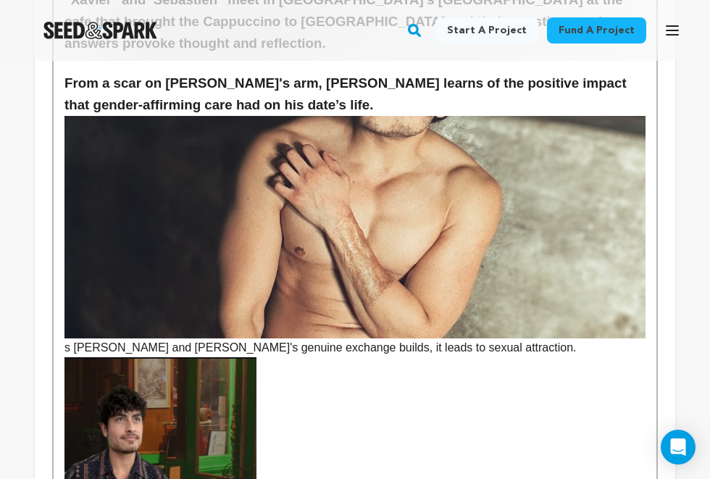
click at [74, 267] on p "s Xavier and Sebastien's genuine exchange builds, it leads to sexual attraction." at bounding box center [354, 236] width 581 height 241
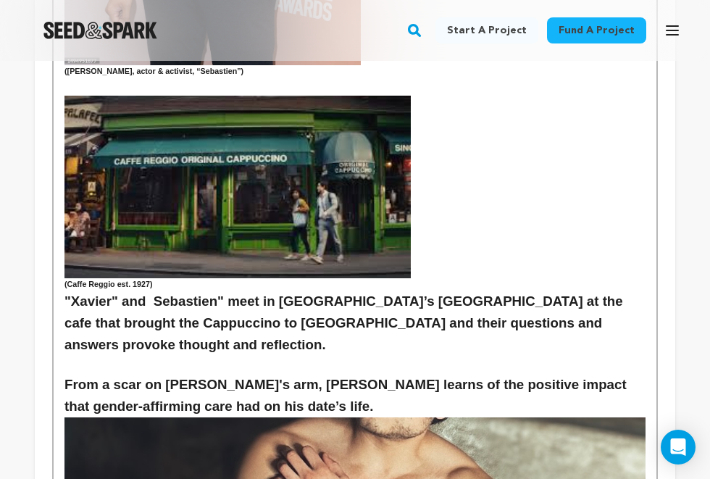
scroll to position [1582, 0]
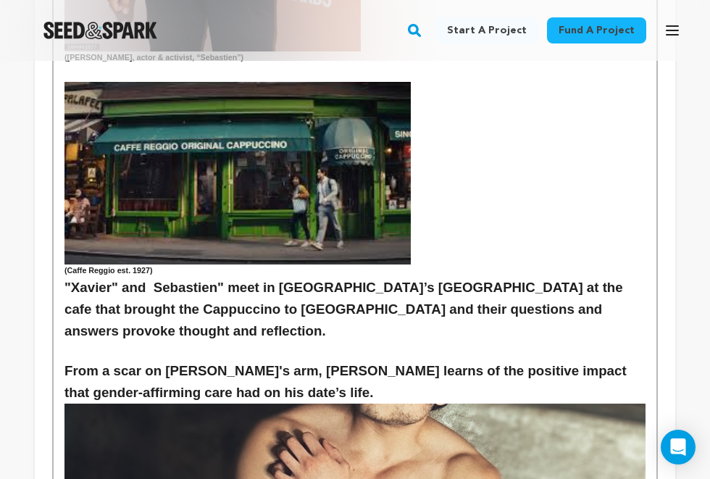
click at [67, 363] on strong "From a scar on [PERSON_NAME]'s arm, [PERSON_NAME] learns of the positive impact…" at bounding box center [347, 381] width 566 height 37
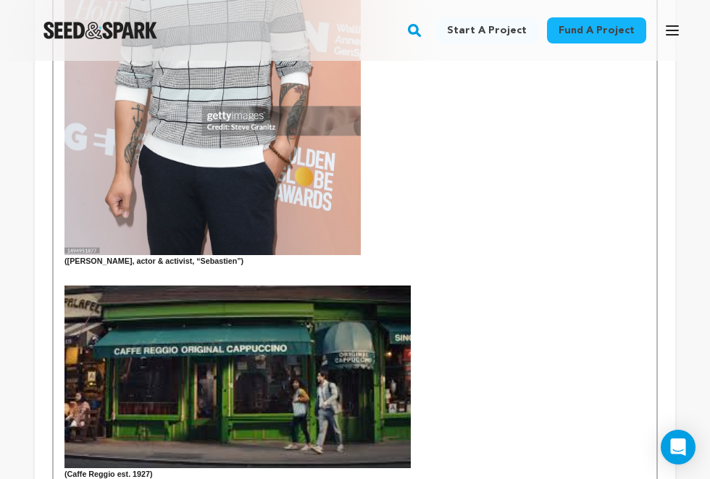
scroll to position [1423, 0]
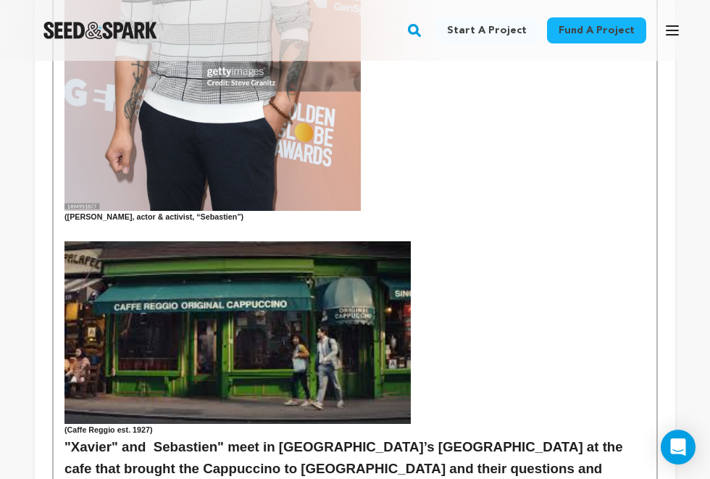
click at [413, 303] on p at bounding box center [354, 332] width 581 height 182
click at [394, 290] on img at bounding box center [237, 332] width 346 height 182
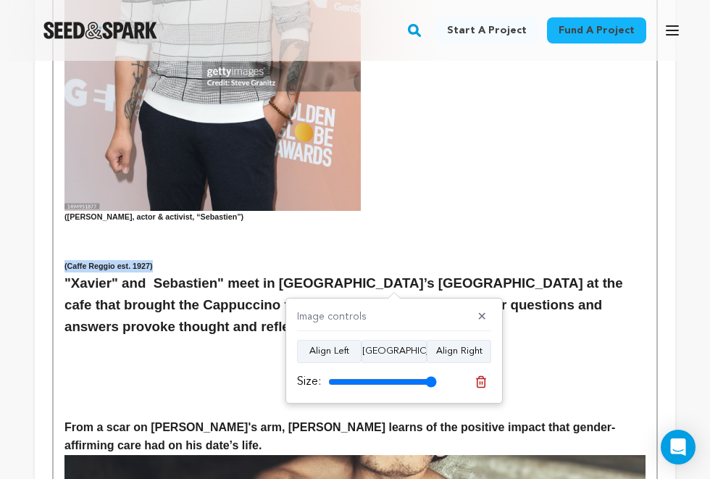
drag, startPoint x: 176, startPoint y: 209, endPoint x: 59, endPoint y: 211, distance: 116.6
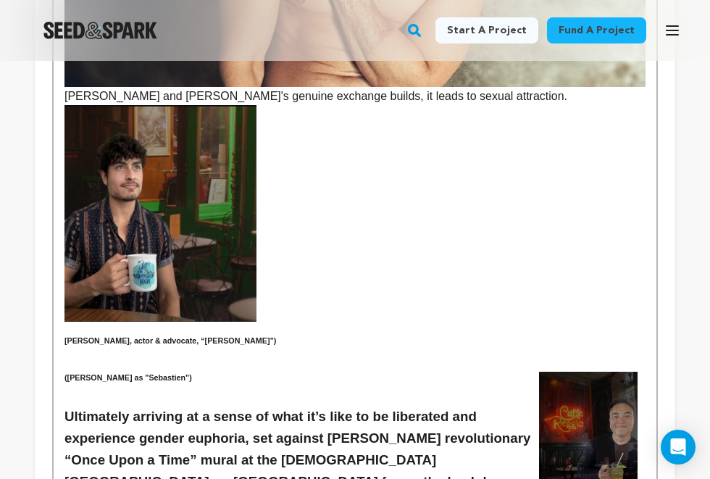
scroll to position [2110, 0]
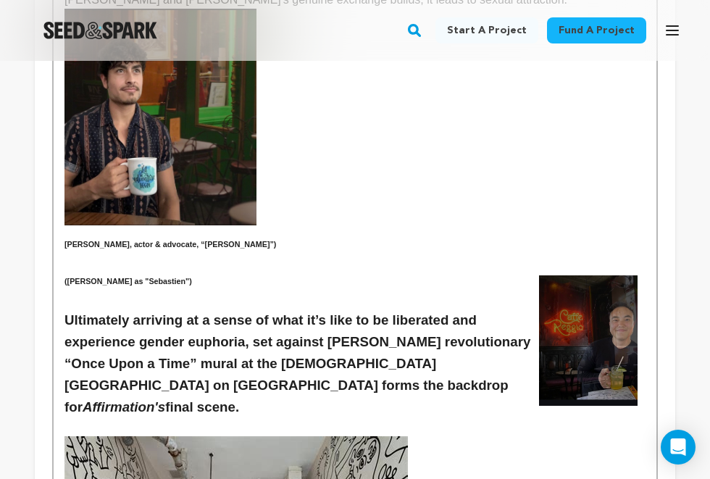
click at [131, 288] on h3 at bounding box center [354, 299] width 581 height 22
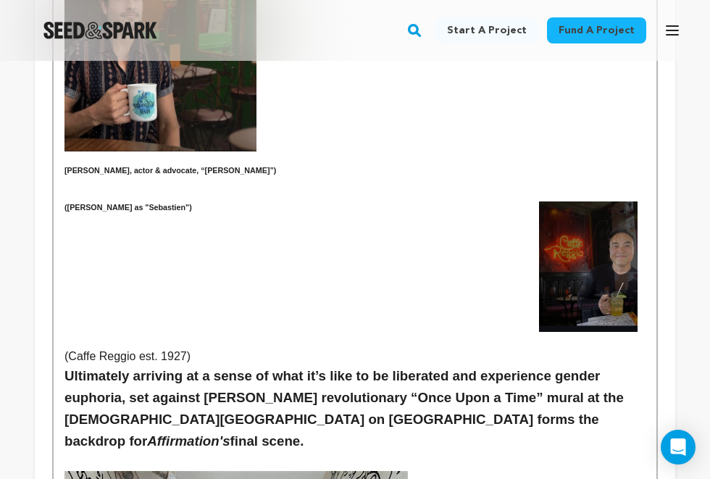
scroll to position [2121, 0]
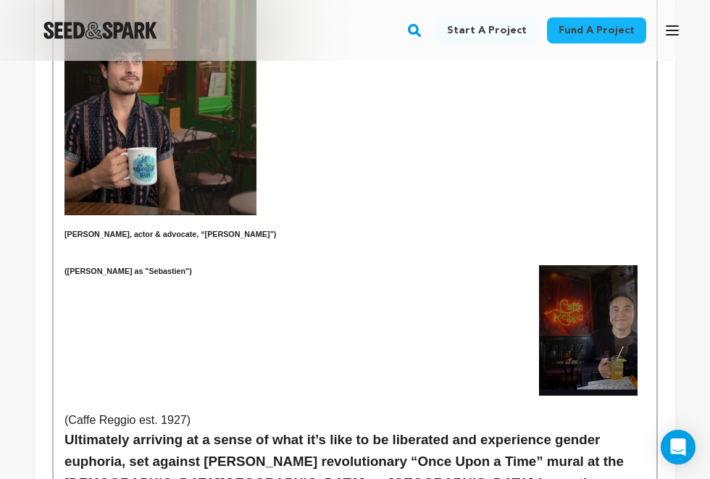
click at [543, 265] on img at bounding box center [588, 330] width 98 height 130
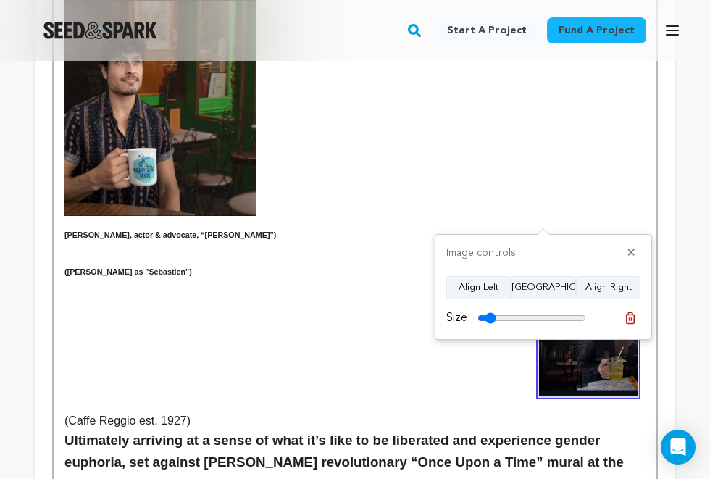
scroll to position [2113, 0]
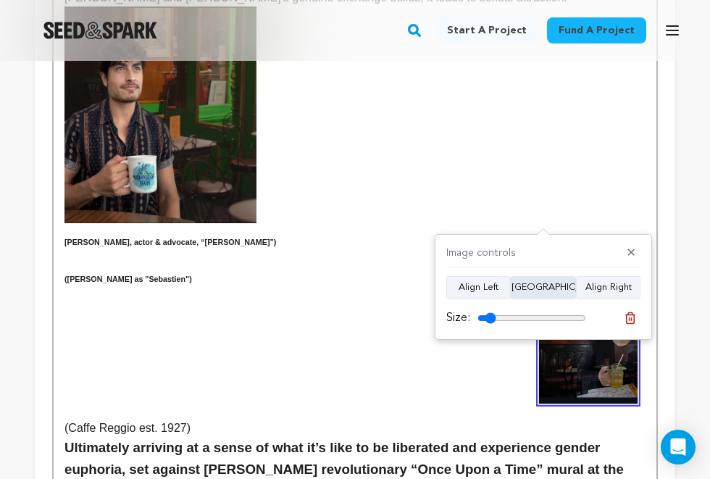
click at [536, 282] on button "Align Center" at bounding box center [543, 287] width 65 height 23
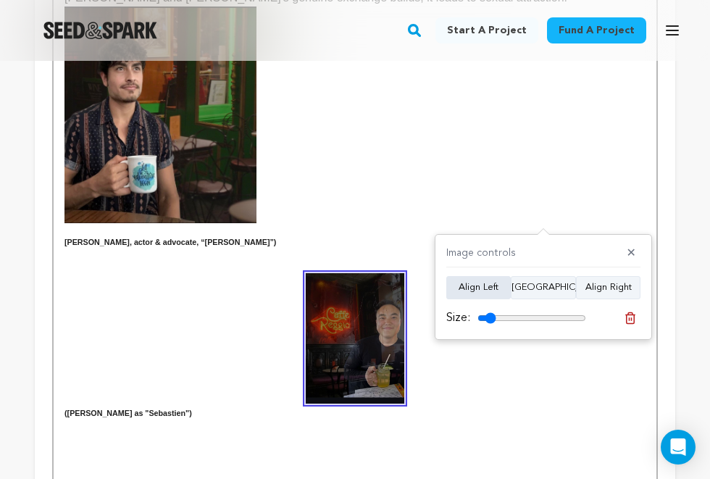
click at [471, 285] on button "Align Left" at bounding box center [478, 287] width 64 height 23
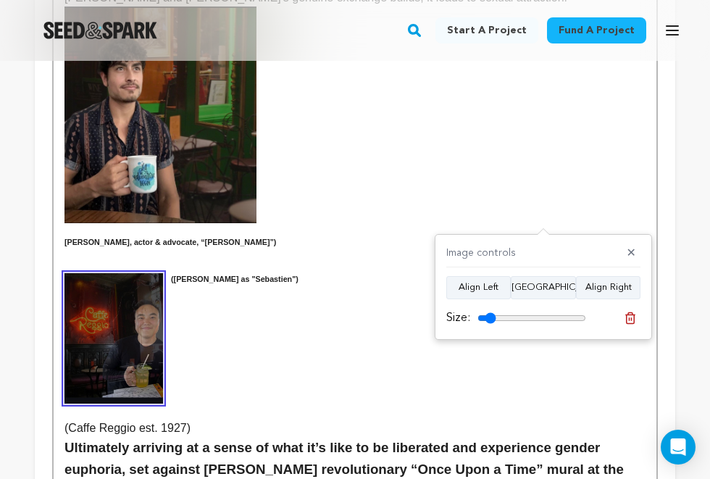
click at [448, 248] on h6 at bounding box center [354, 254] width 581 height 12
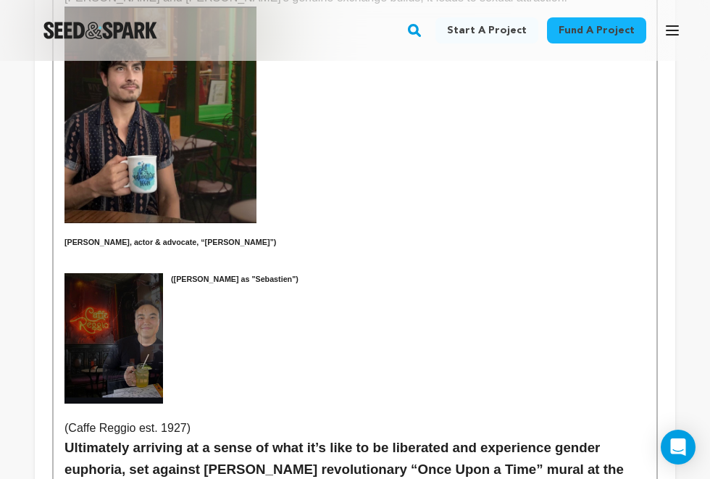
click at [65, 419] on p "(Caffe Reggio est. 1927)" at bounding box center [354, 428] width 581 height 19
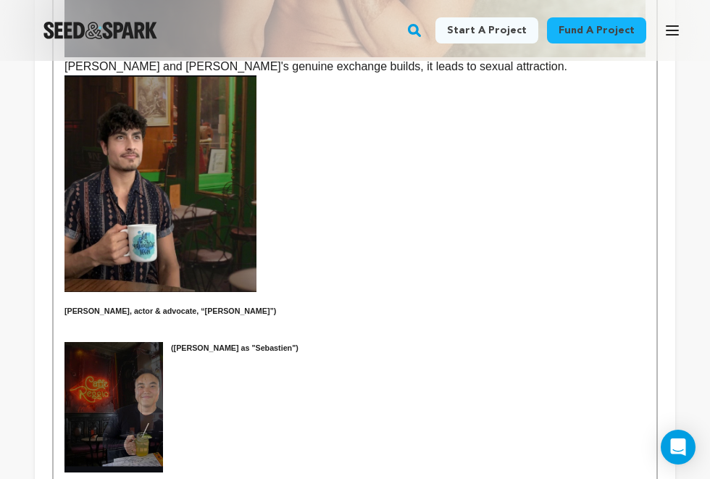
scroll to position [1929, 0]
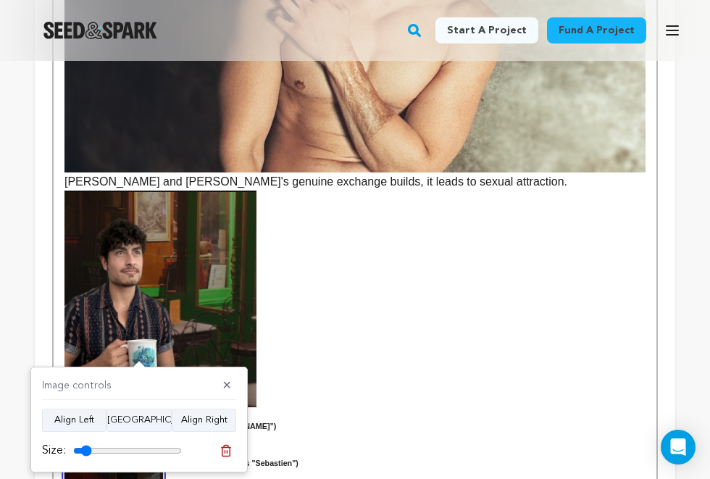
click at [337, 469] on h3 at bounding box center [354, 480] width 581 height 22
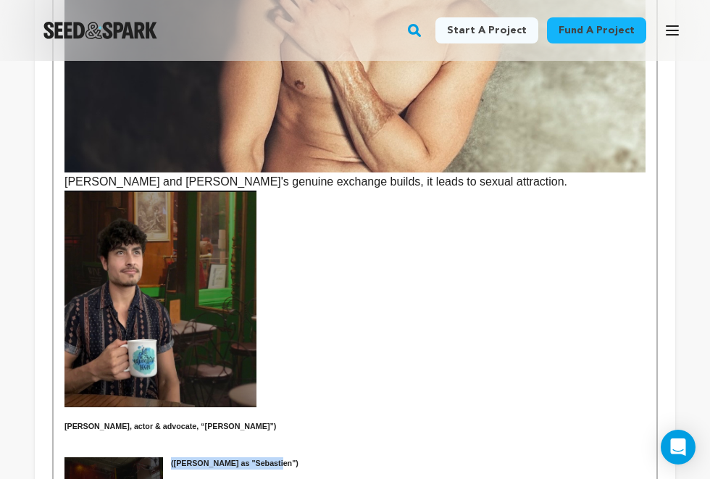
drag, startPoint x: 288, startPoint y: 381, endPoint x: 168, endPoint y: 373, distance: 119.8
click at [168, 457] on h6 "(Leo Sheng as "Sebastien")" at bounding box center [354, 463] width 581 height 12
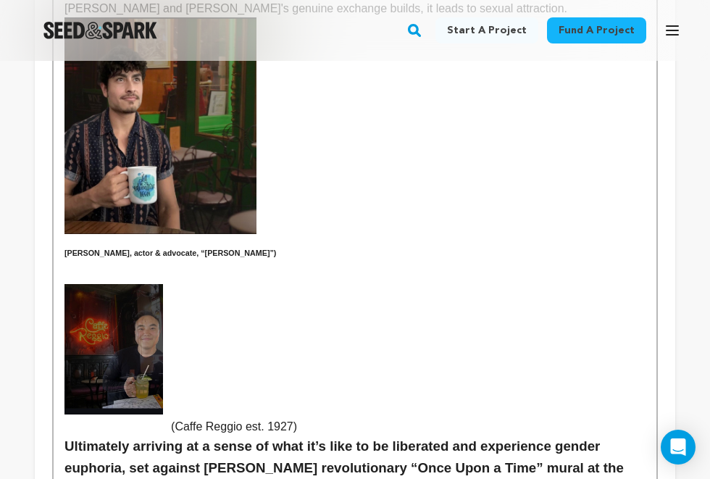
scroll to position [2202, 0]
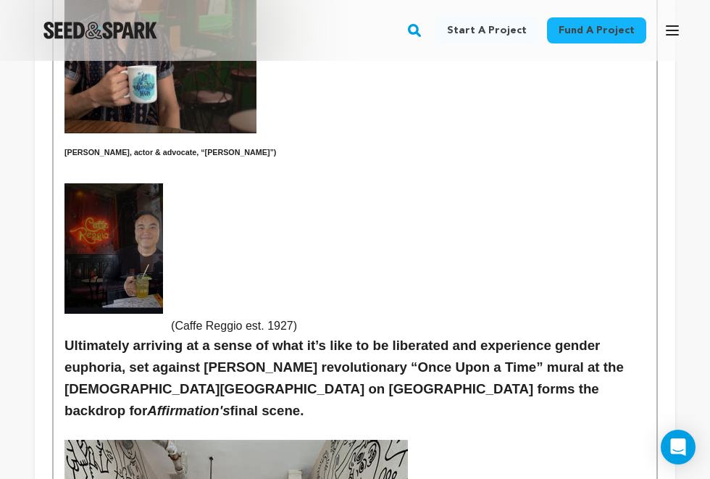
click at [167, 279] on p at bounding box center [354, 288] width 581 height 19
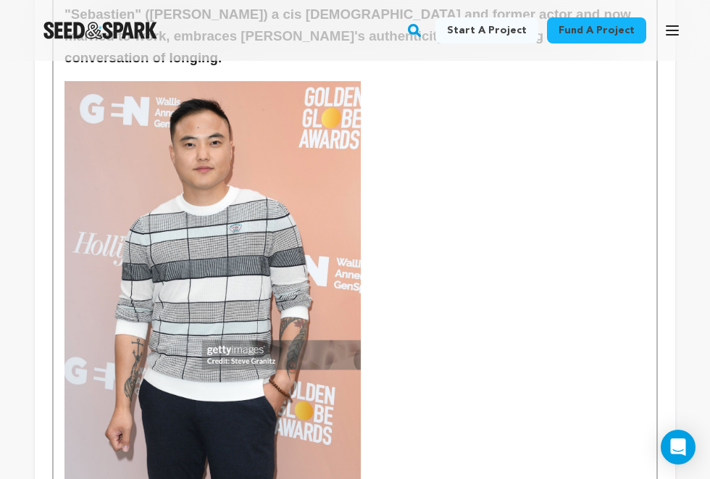
scroll to position [1003, 0]
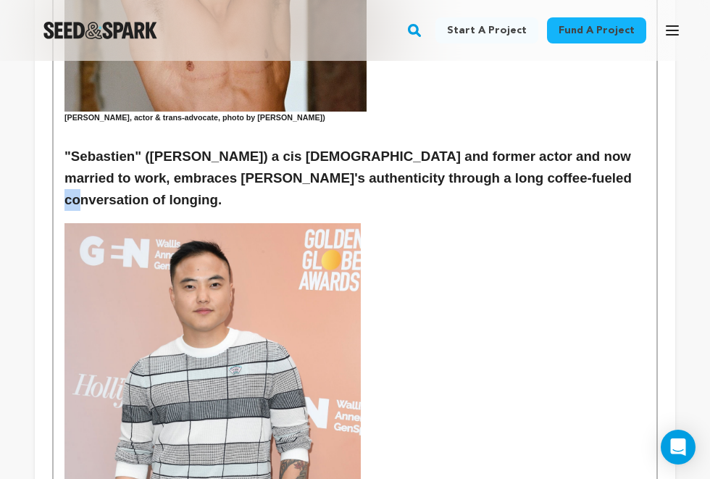
drag, startPoint x: 603, startPoint y: 151, endPoint x: 590, endPoint y: 150, distance: 13.8
click at [590, 150] on h3 ""Sebastien" (Leo Sheng) a cis queer man and former actor and now married to wor…" at bounding box center [354, 178] width 581 height 65
click at [497, 146] on h3 ""Sebastien" (Leo Sheng) a cis queer man and former actor and now married to wor…" at bounding box center [354, 178] width 581 height 65
drag, startPoint x: 605, startPoint y: 147, endPoint x: 550, endPoint y: 148, distance: 55.0
click at [550, 148] on h3 ""Sebastien" (Leo Sheng) a cis queer man and former actor and now married to wor…" at bounding box center [354, 178] width 581 height 65
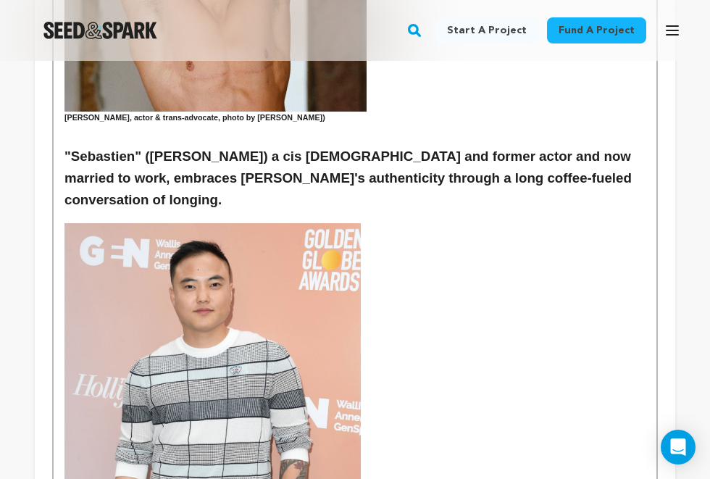
click at [474, 223] on strong "([PERSON_NAME], actor & activist, “Sebastien”)" at bounding box center [354, 432] width 581 height 418
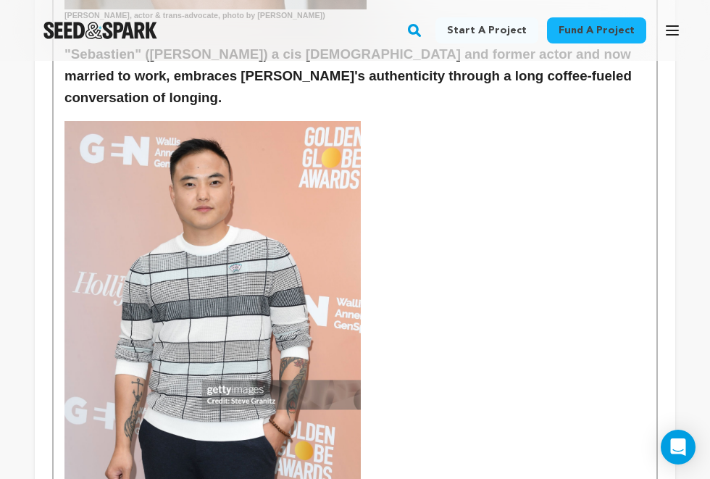
scroll to position [1028, 0]
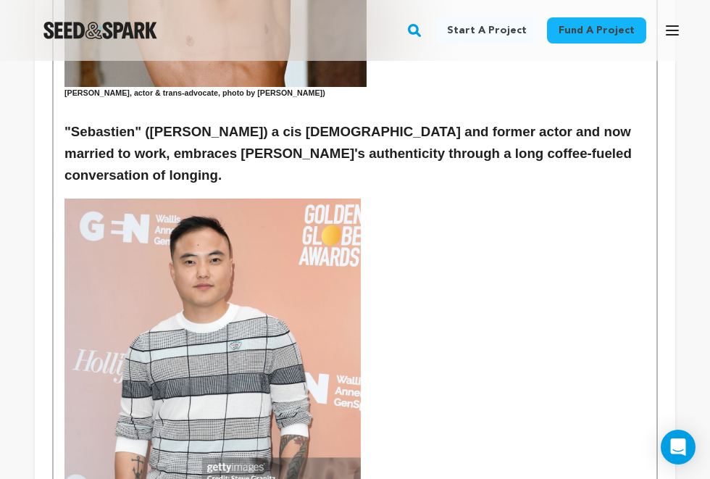
click at [605, 122] on h3 ""Sebastien" (Leo Sheng) a cis queer man and former actor and now married to wor…" at bounding box center [354, 153] width 581 height 65
click at [618, 198] on strong "([PERSON_NAME], actor & activist, “Sebastien”)" at bounding box center [354, 407] width 581 height 418
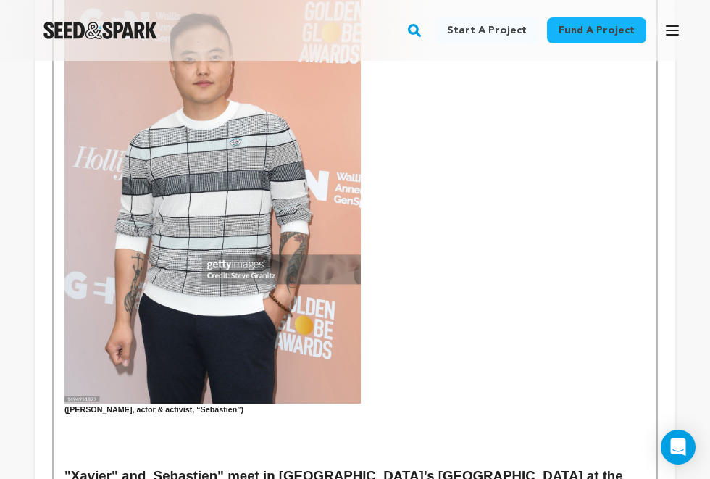
scroll to position [1453, 0]
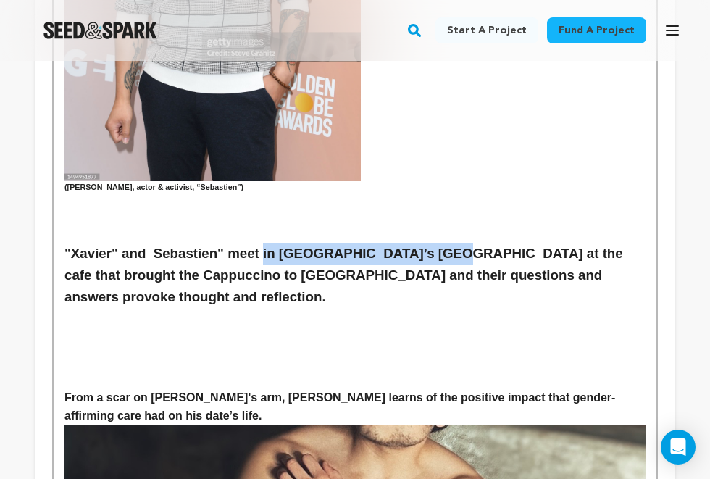
drag, startPoint x: 444, startPoint y: 198, endPoint x: 266, endPoint y: 198, distance: 178.2
click at [266, 243] on h3 ""Xavier" and Sebastien" meet in Manhattan’s West Village at the cafe that broug…" at bounding box center [354, 275] width 581 height 65
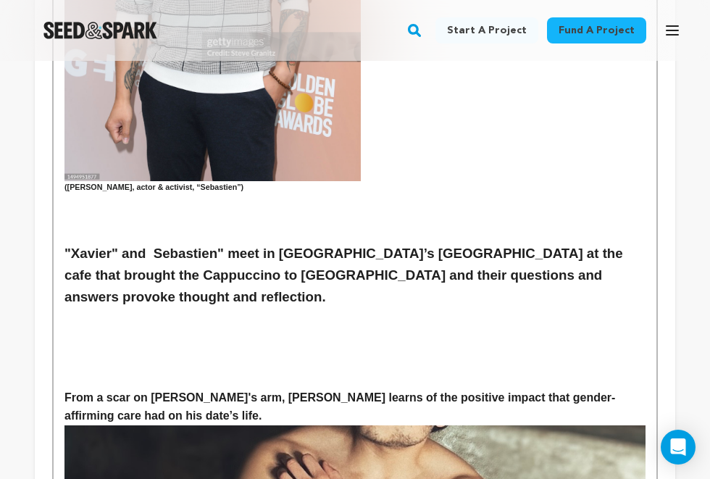
click at [361, 243] on h3 ""Xavier" and Sebastien" meet in Manhattan’s West Village at the cafe that broug…" at bounding box center [354, 275] width 581 height 65
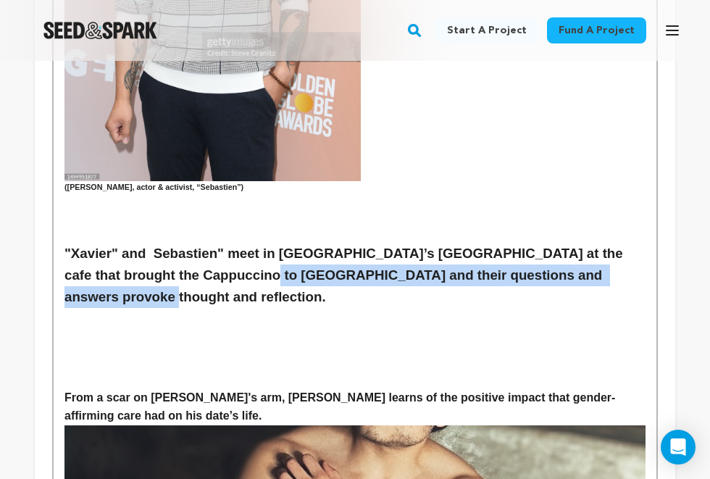
drag, startPoint x: 637, startPoint y: 219, endPoint x: 228, endPoint y: 218, distance: 409.2
click at [228, 243] on h3 ""Xavier" and Sebastien" meet in Manhattan’s West Village at the cafe that broug…" at bounding box center [354, 275] width 581 height 65
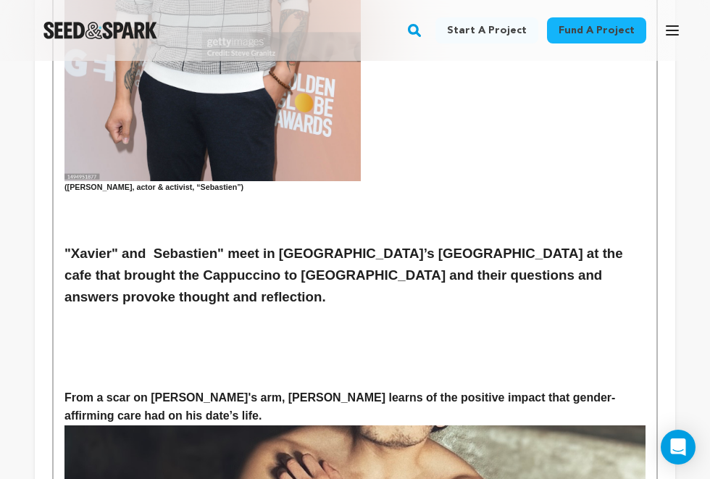
click at [235, 326] on h3 at bounding box center [354, 337] width 581 height 22
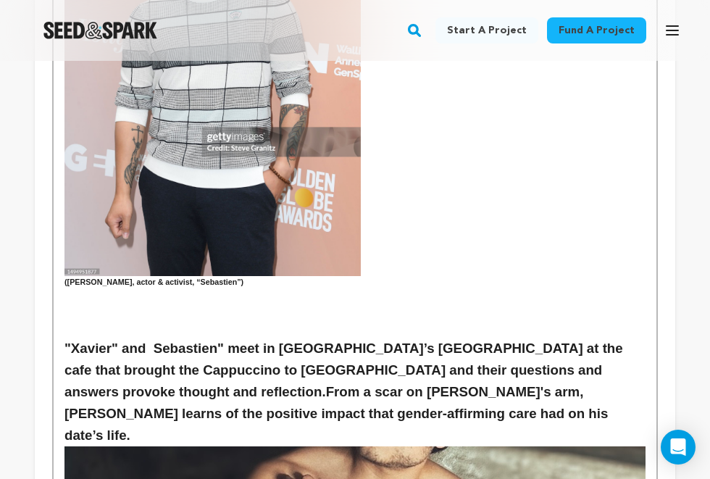
scroll to position [1369, 0]
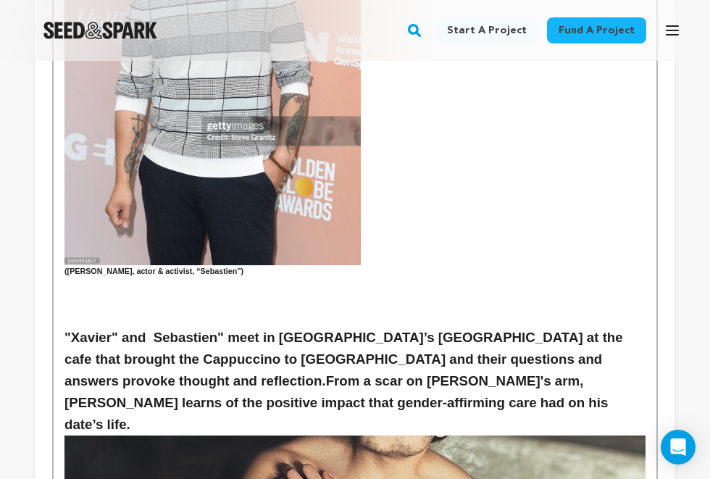
click at [67, 327] on h3 ""Xavier" and Sebastien" meet in Manhattan’s West Village at the cafe that broug…" at bounding box center [354, 381] width 581 height 109
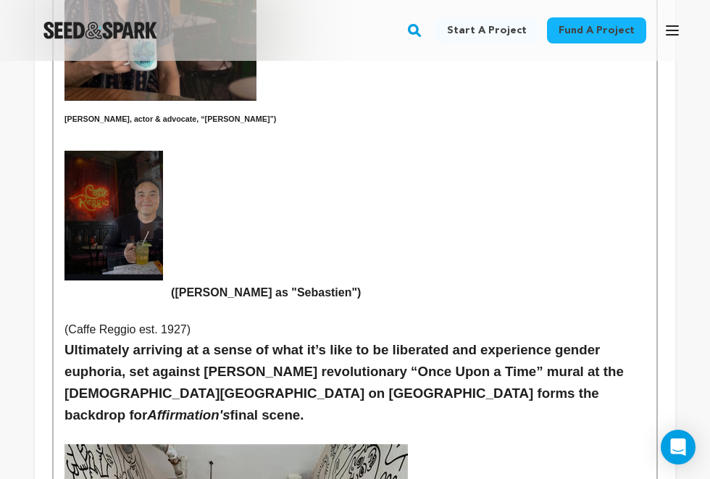
scroll to position [2106, 0]
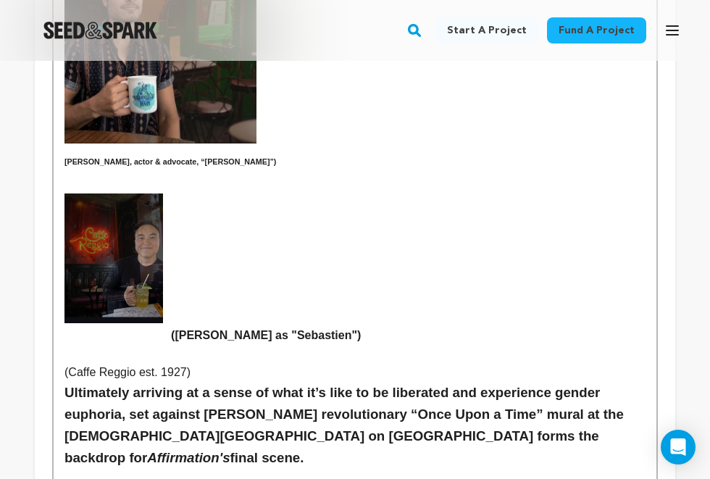
click at [143, 345] on p at bounding box center [354, 354] width 581 height 19
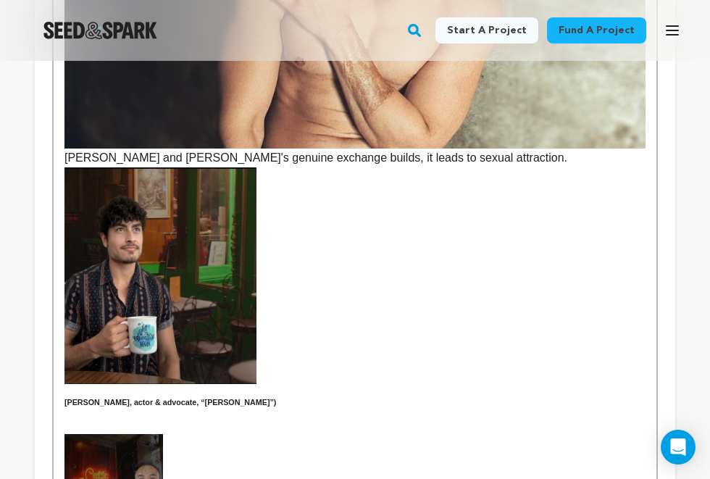
scroll to position [1835, 0]
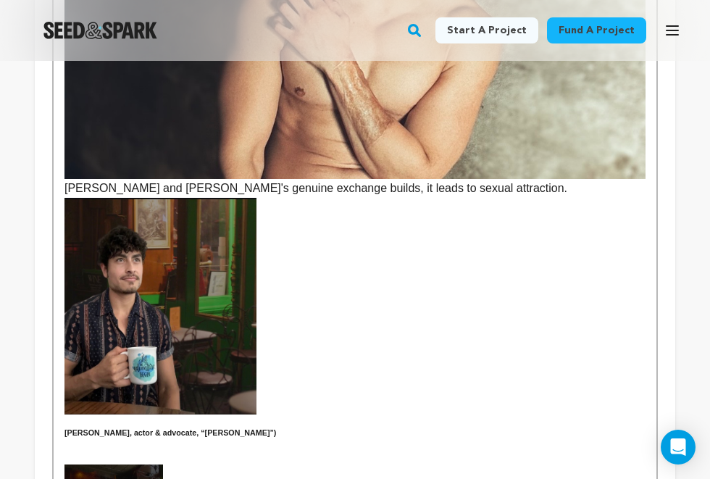
click at [211, 299] on img at bounding box center [160, 306] width 192 height 217
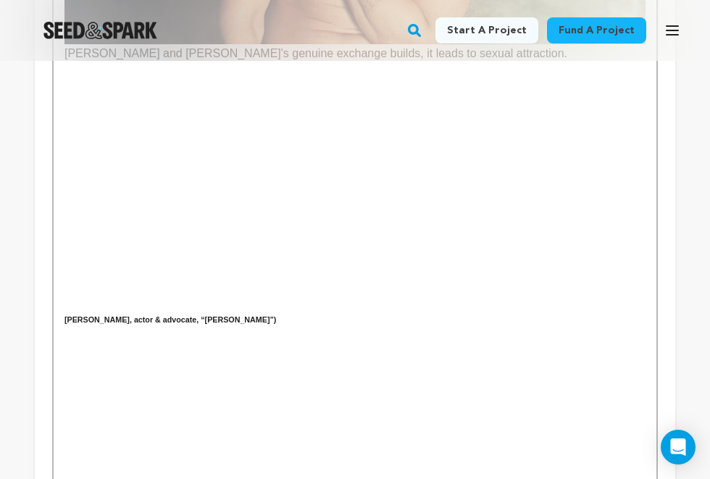
scroll to position [1980, 0]
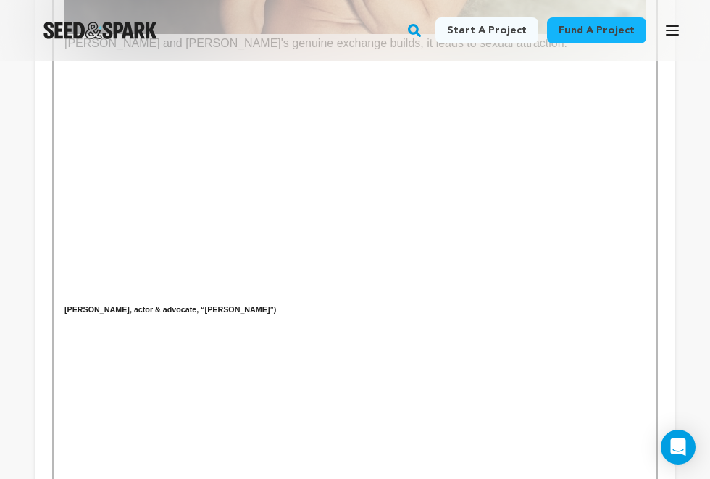
click at [62, 403] on div "In a culture where trans people are silenced and stripped of their basic human …" at bounding box center [355, 118] width 603 height 3368
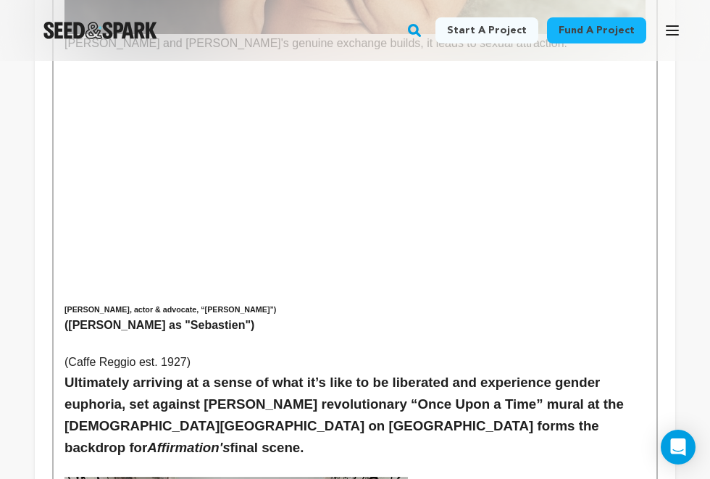
click at [62, 224] on div "In a culture where trans people are silenced and stripped of their basic human …" at bounding box center [355, 33] width 603 height 3198
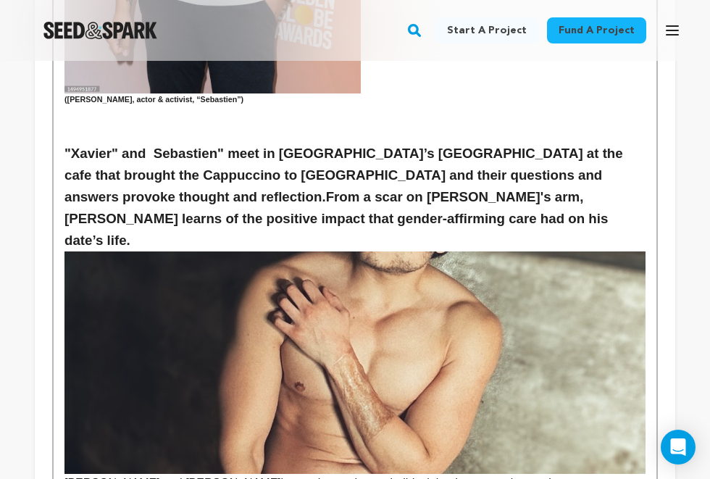
scroll to position [1561, 0]
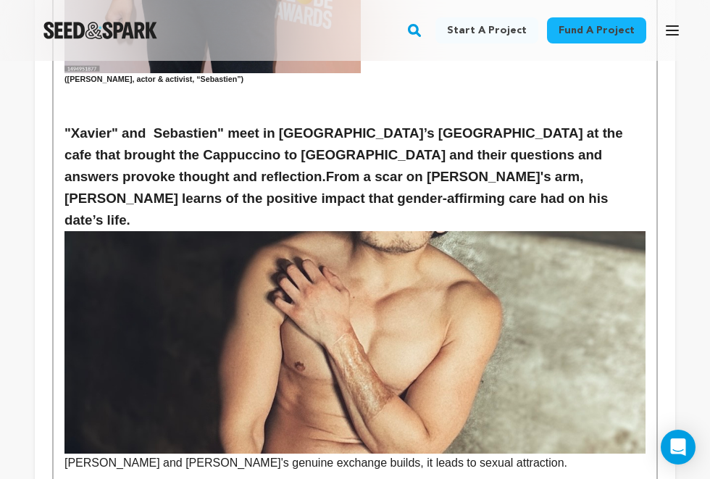
click at [67, 385] on p "Xavier and Sebastien's genuine exchange builds, it leads to sexual attraction." at bounding box center [354, 351] width 581 height 241
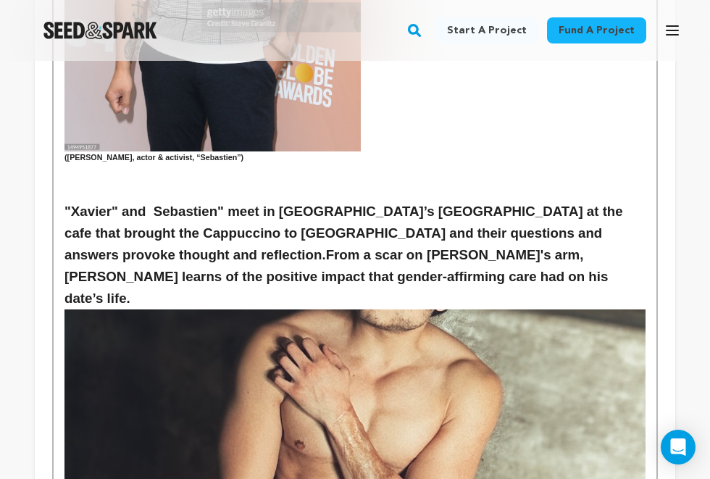
scroll to position [1479, 0]
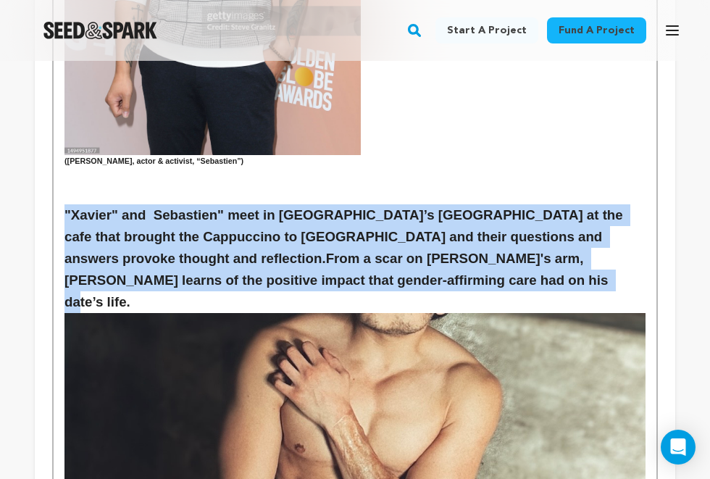
drag, startPoint x: 309, startPoint y: 226, endPoint x: 51, endPoint y: 160, distance: 266.8
click at [51, 160] on div "Tell your audience about this project This is what people will see when they sc…" at bounding box center [355, 433] width 640 height 3302
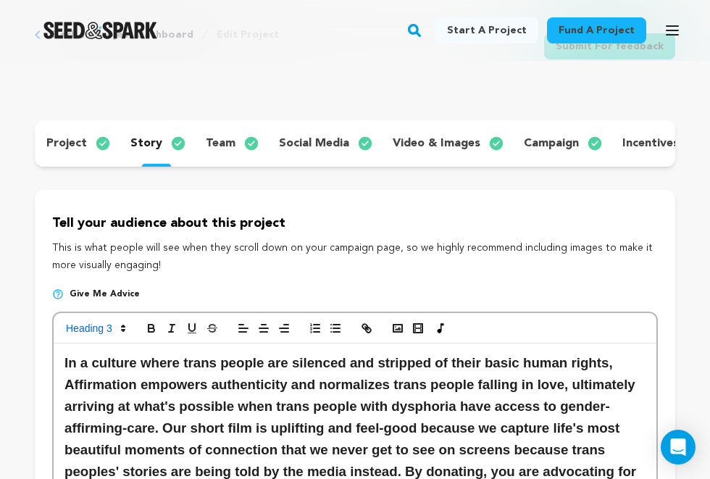
scroll to position [0, 0]
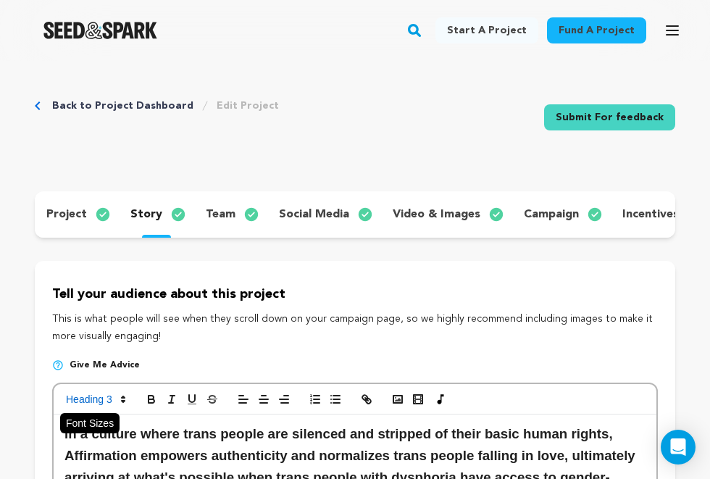
click at [108, 396] on span at bounding box center [94, 398] width 71 height 17
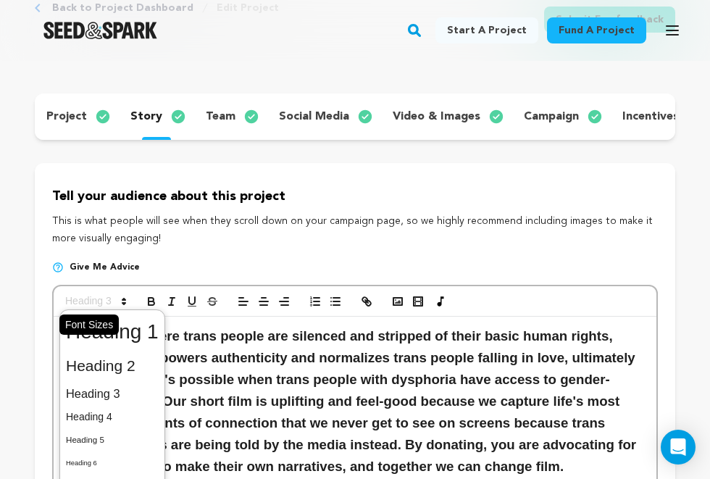
scroll to position [109, 0]
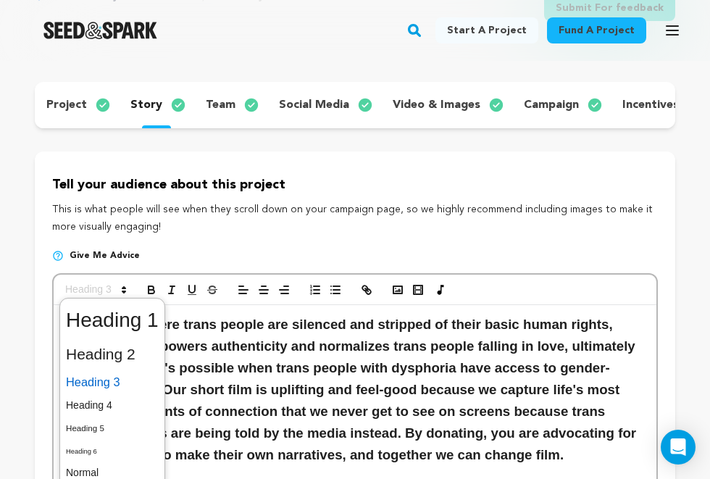
click at [130, 383] on span at bounding box center [112, 381] width 93 height 25
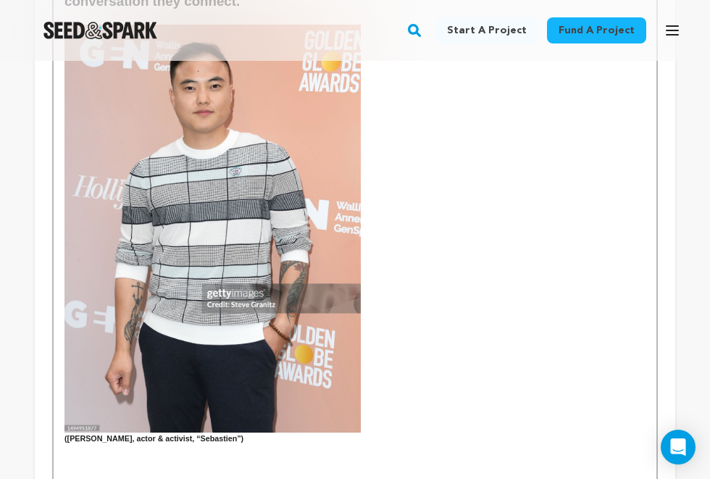
scroll to position [1288, 0]
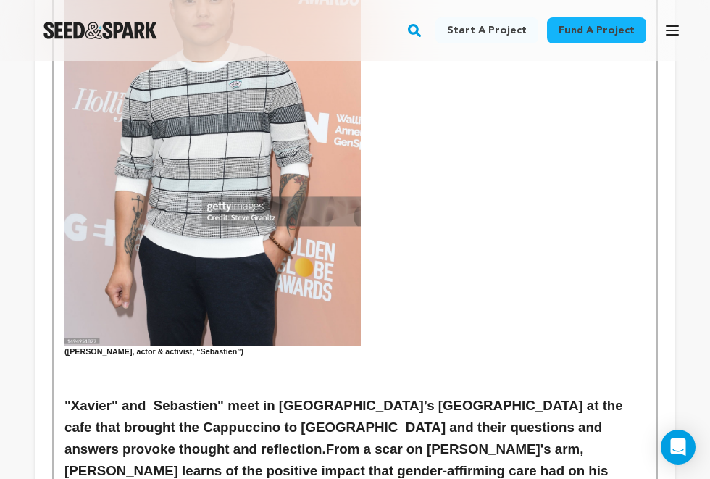
click at [290, 376] on p at bounding box center [354, 385] width 581 height 19
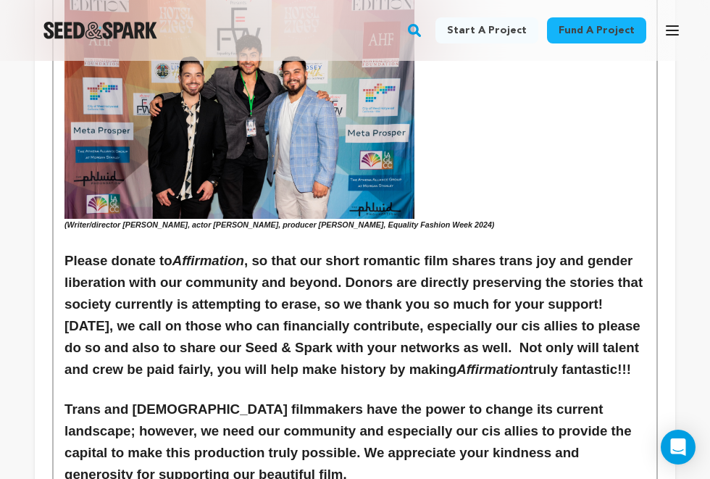
scroll to position [2943, 0]
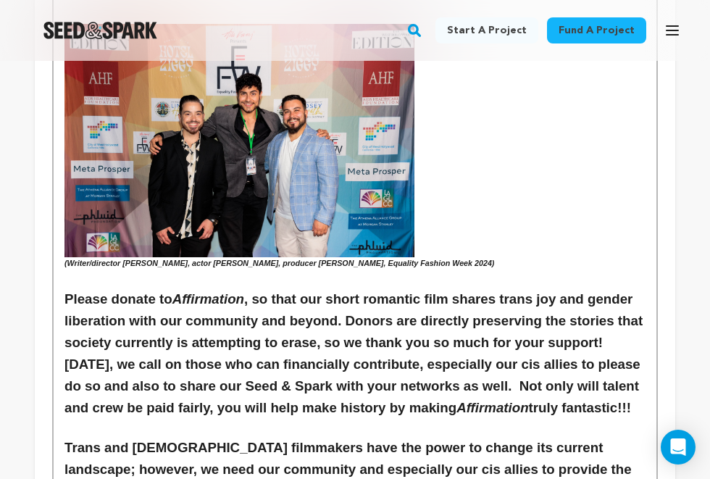
drag, startPoint x: 201, startPoint y: 260, endPoint x: 60, endPoint y: 205, distance: 151.6
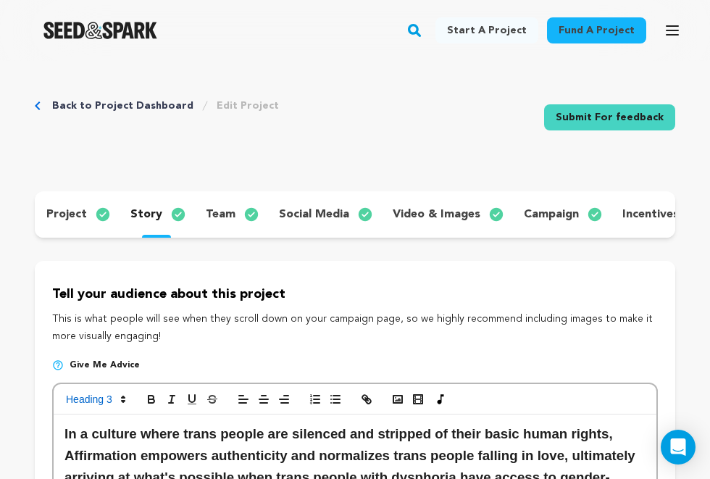
scroll to position [0, 0]
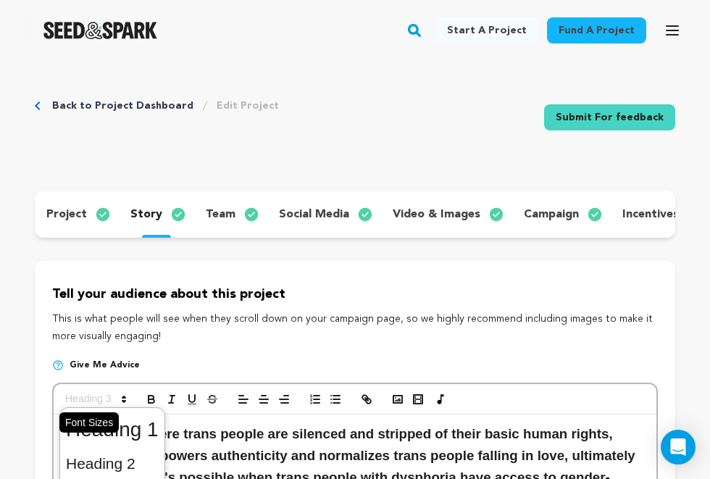
click at [95, 403] on span at bounding box center [94, 398] width 71 height 17
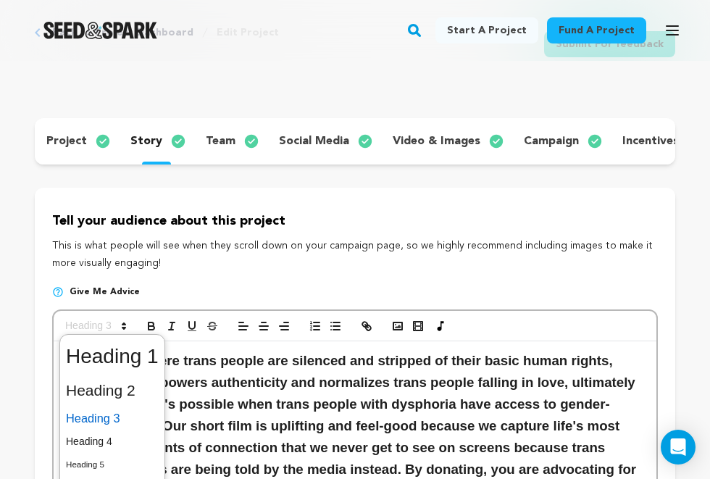
scroll to position [79, 0]
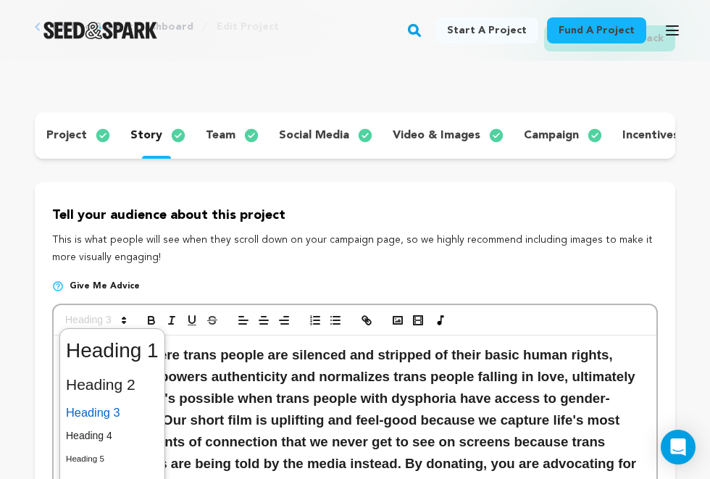
click at [129, 411] on span at bounding box center [112, 412] width 93 height 25
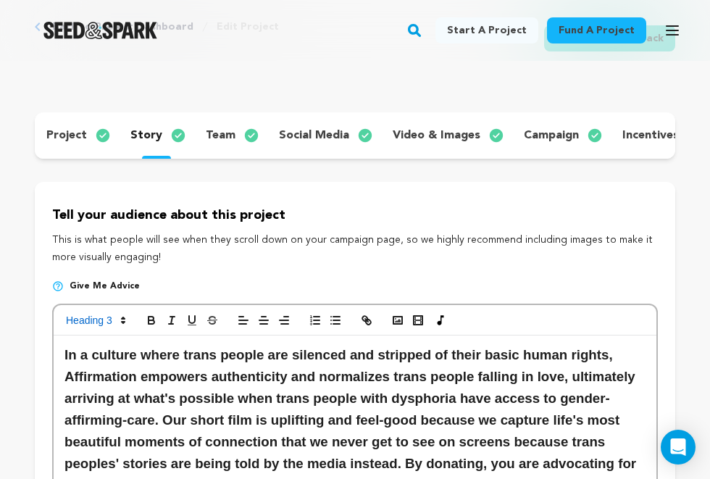
click at [211, 406] on h3 "In a culture where trans people are silenced and stripped of their basic human …" at bounding box center [354, 420] width 581 height 152
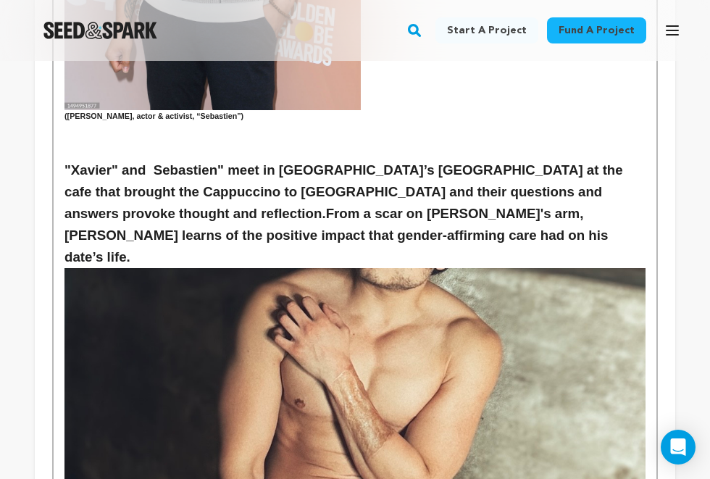
scroll to position [1372, 0]
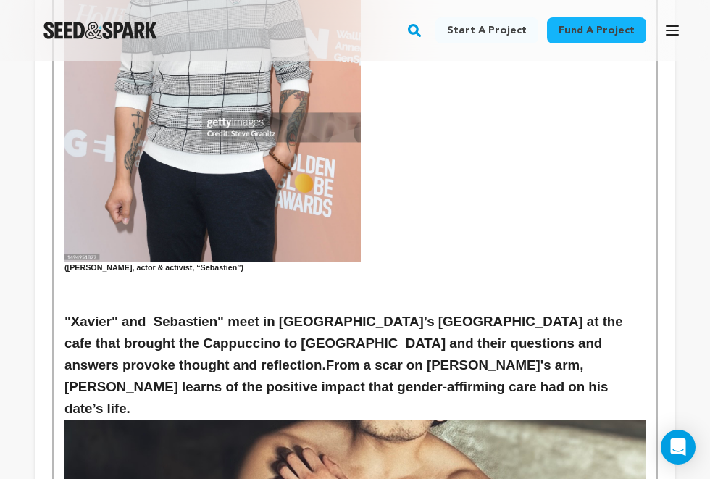
click at [274, 357] on strong "From a scar on [PERSON_NAME]'s arm, [PERSON_NAME] learns of the positive impact…" at bounding box center [338, 386] width 548 height 59
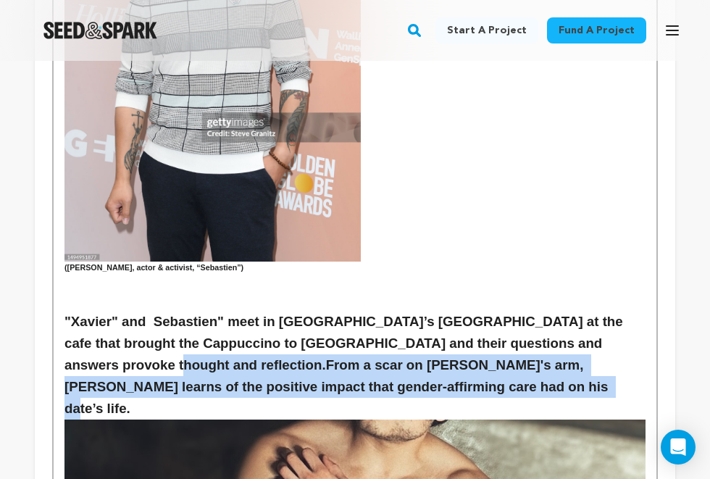
drag, startPoint x: 296, startPoint y: 330, endPoint x: 66, endPoint y: 309, distance: 231.3
click at [66, 311] on h3 ""Xavier" and Sebastien" meet in Manhattan’s West Village at the cafe that broug…" at bounding box center [354, 365] width 581 height 109
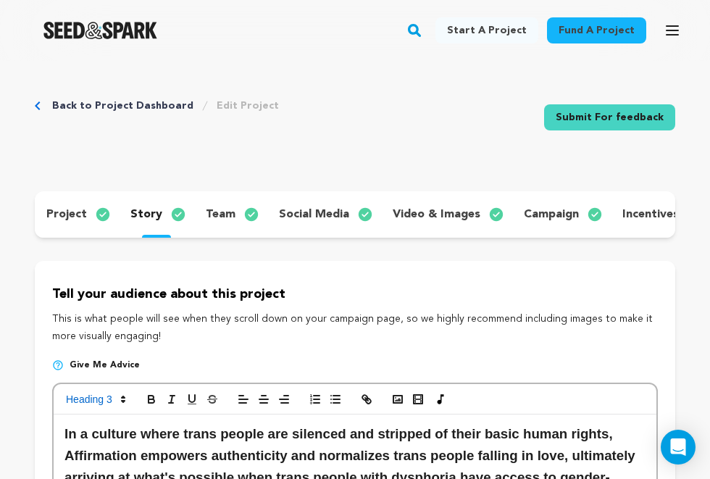
scroll to position [0, 0]
click at [152, 400] on icon "button" at bounding box center [151, 399] width 13 height 13
click at [151, 399] on icon "button" at bounding box center [151, 401] width 6 height 4
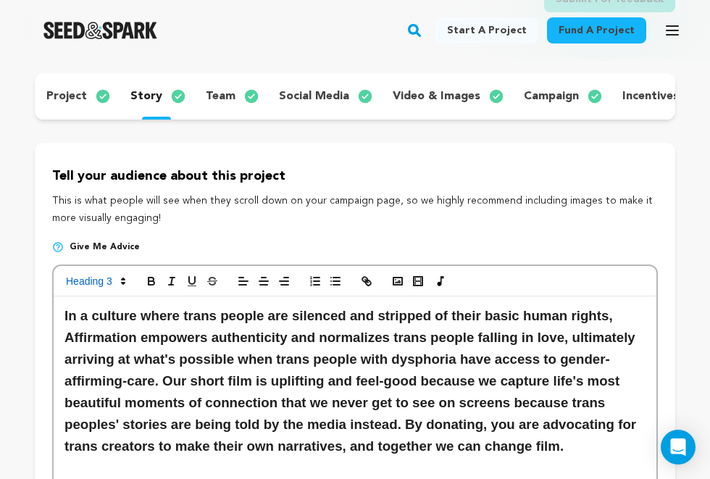
scroll to position [90, 0]
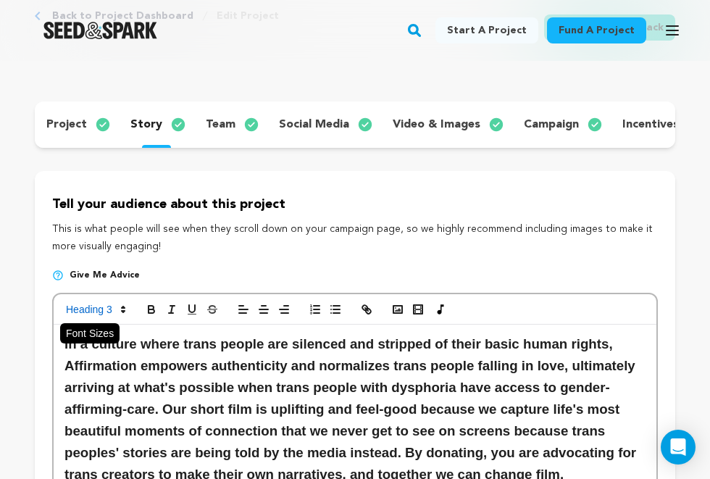
click at [106, 308] on span at bounding box center [94, 309] width 71 height 17
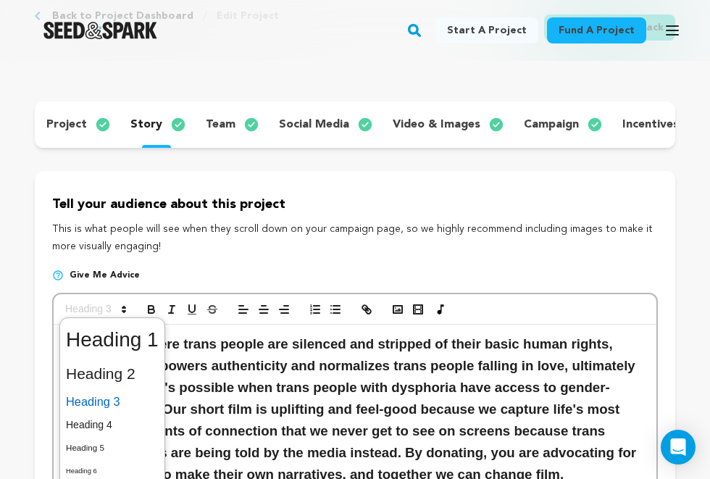
click at [120, 403] on span at bounding box center [112, 401] width 93 height 25
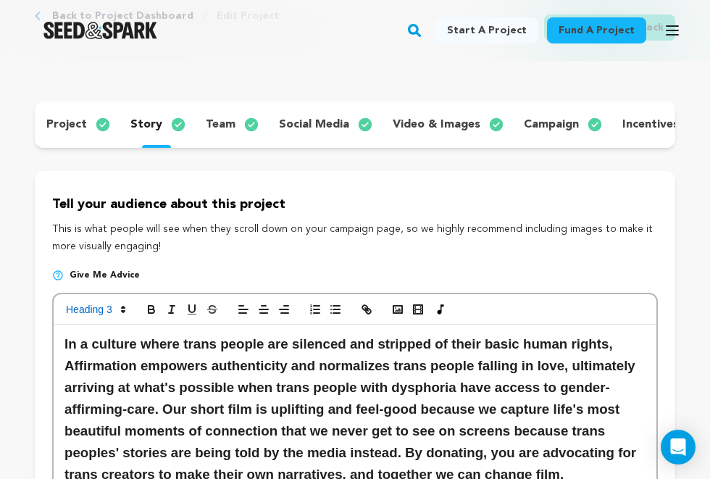
click at [225, 396] on h3 "In a culture where trans people are silenced and stripped of their basic human …" at bounding box center [354, 409] width 581 height 152
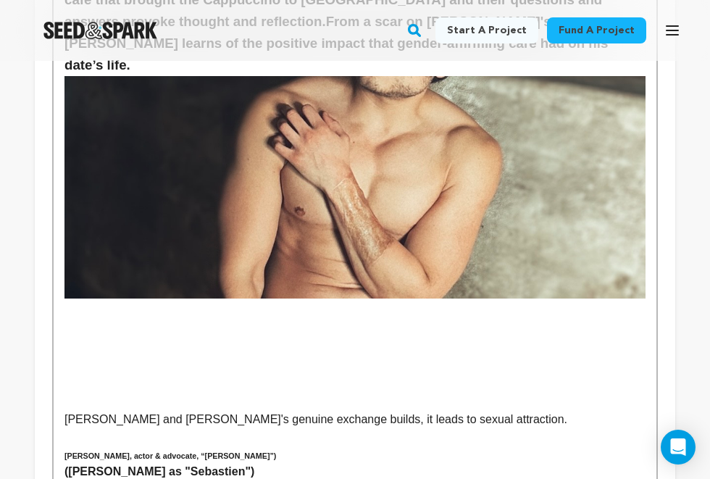
scroll to position [1657, 0]
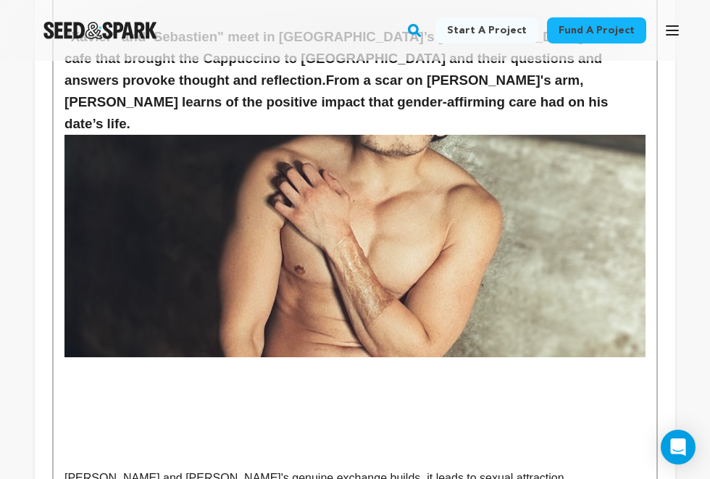
click at [128, 394] on p at bounding box center [354, 403] width 581 height 19
click at [123, 376] on p at bounding box center [354, 385] width 581 height 19
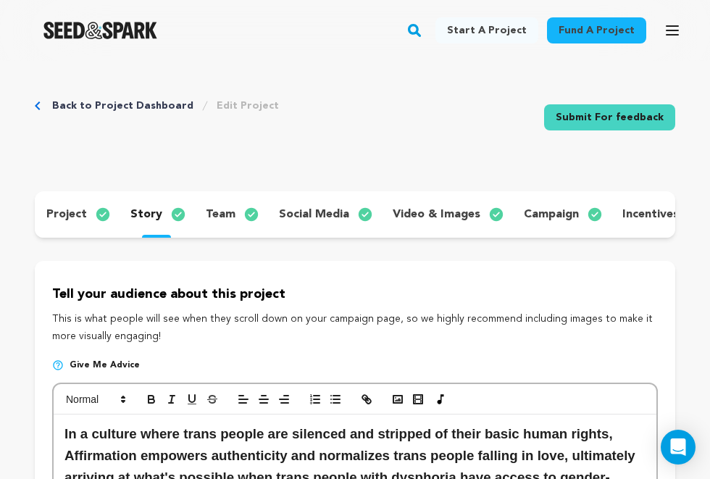
scroll to position [0, 0]
click at [397, 395] on rect "button" at bounding box center [397, 398] width 9 height 7
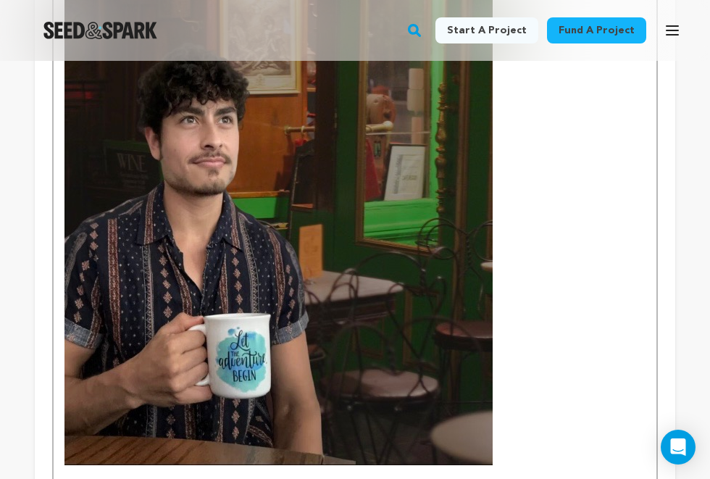
scroll to position [2066, 0]
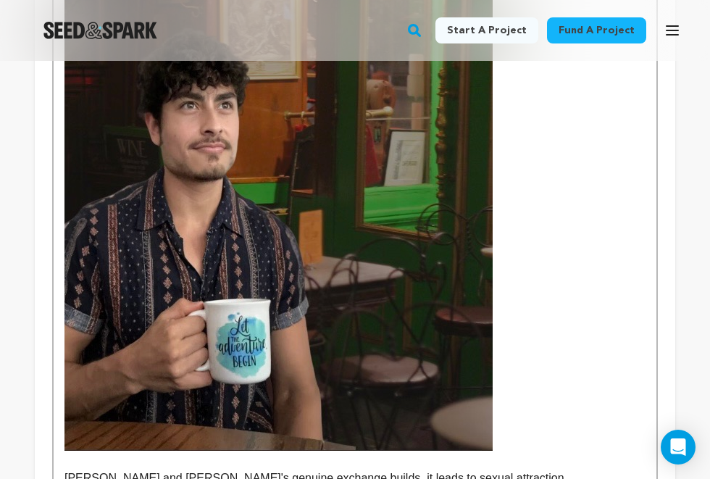
click at [508, 341] on p at bounding box center [354, 209] width 581 height 484
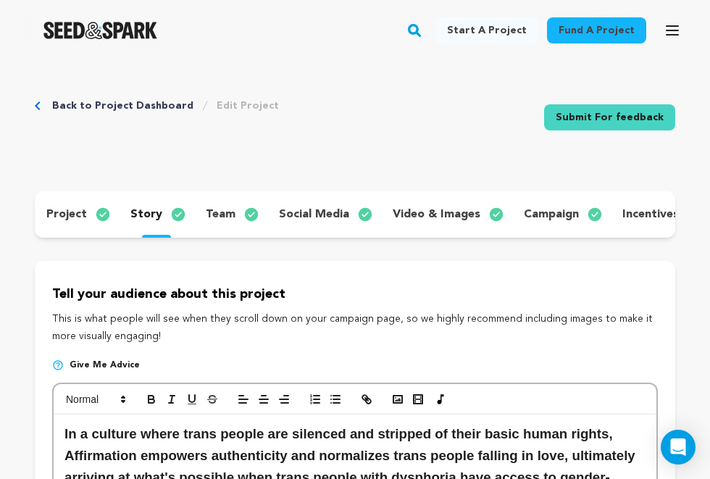
scroll to position [0, 0]
click at [397, 400] on polyline "button" at bounding box center [398, 400] width 6 height 4
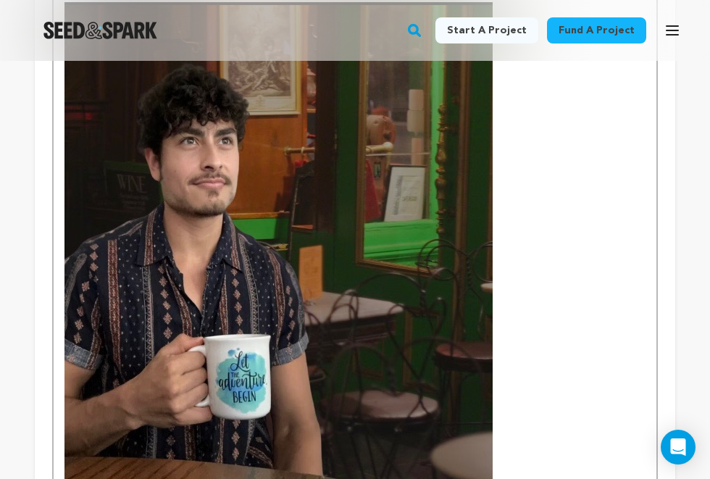
scroll to position [2110, 0]
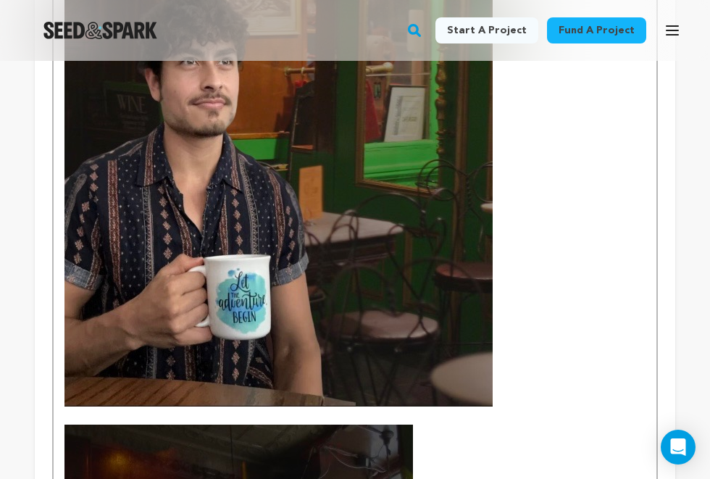
click at [507, 314] on p at bounding box center [354, 165] width 581 height 484
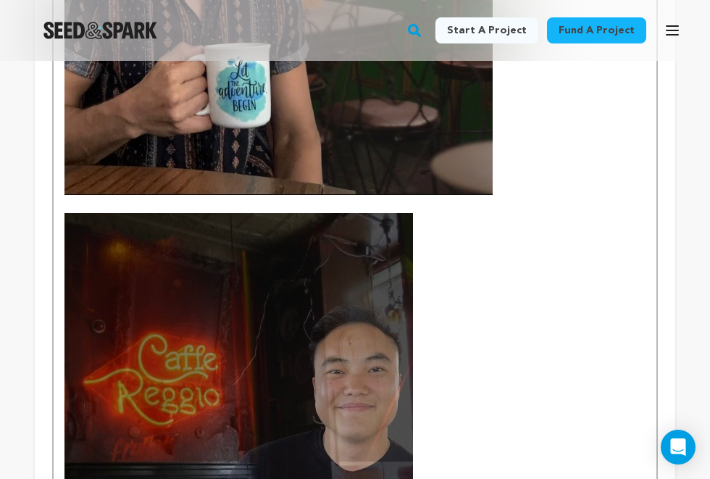
scroll to position [2397, 0]
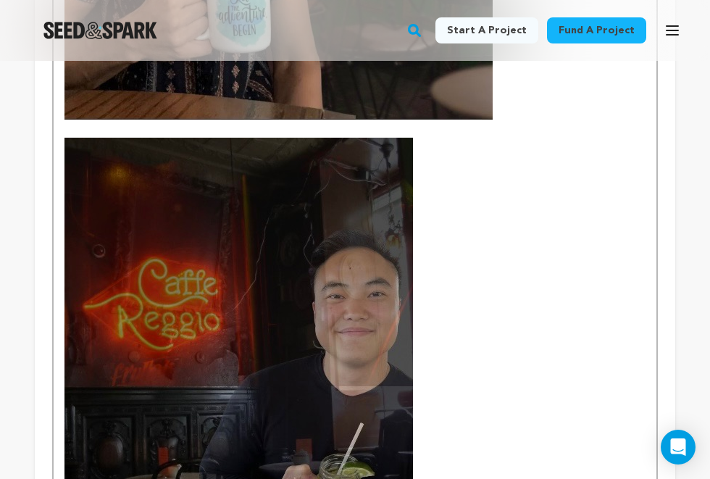
click at [500, 314] on p "avier and Sebastien's genuine exchange builds, it leads to sexual attraction." at bounding box center [354, 377] width 581 height 478
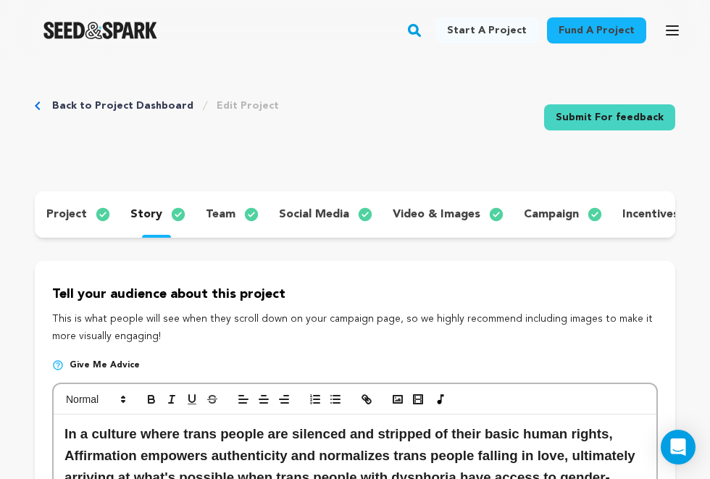
scroll to position [0, 0]
click at [397, 403] on icon "button" at bounding box center [397, 399] width 13 height 13
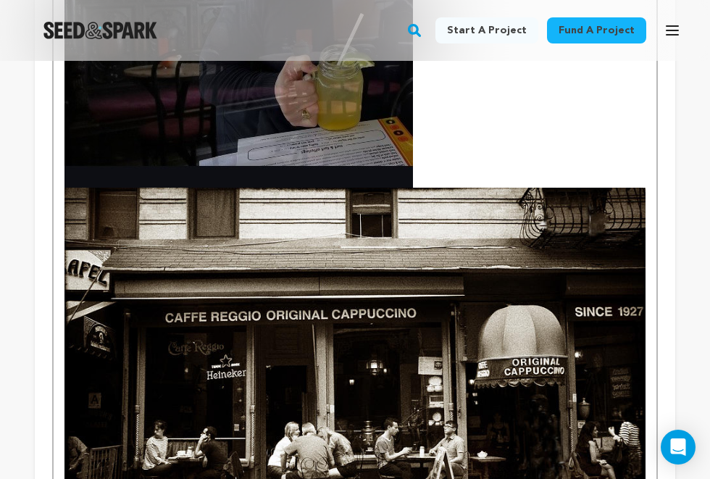
scroll to position [2788, 0]
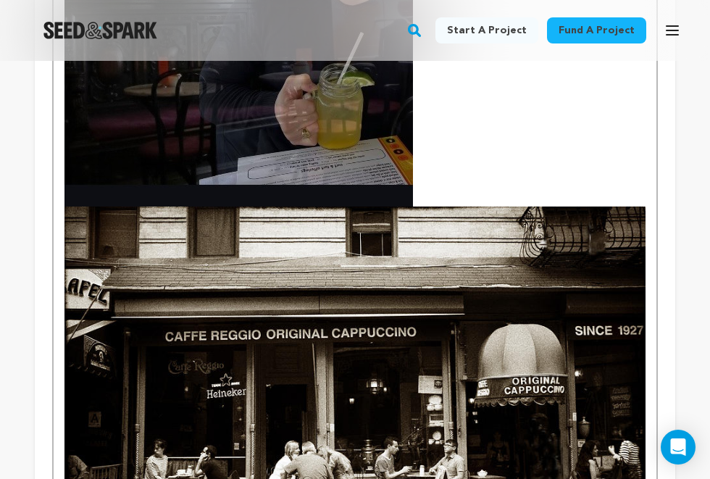
click at [411, 414] on img at bounding box center [354, 391] width 581 height 371
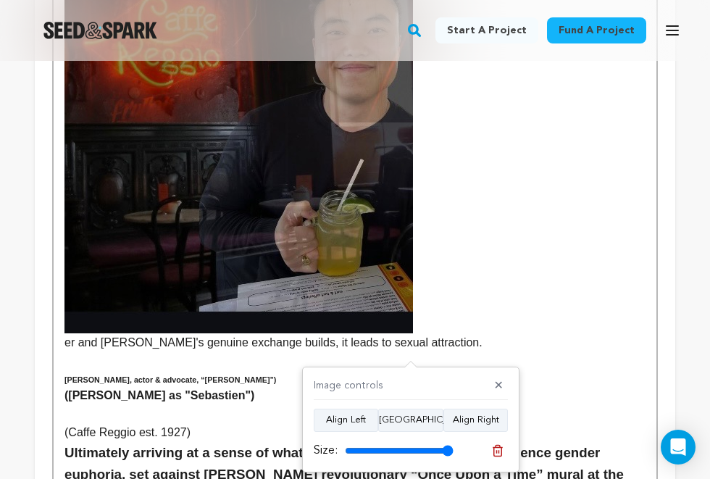
scroll to position [2662, 0]
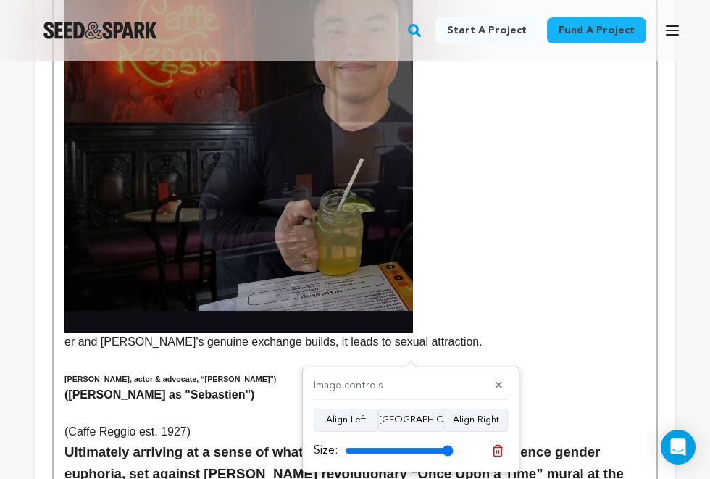
click at [124, 403] on p at bounding box center [354, 412] width 581 height 19
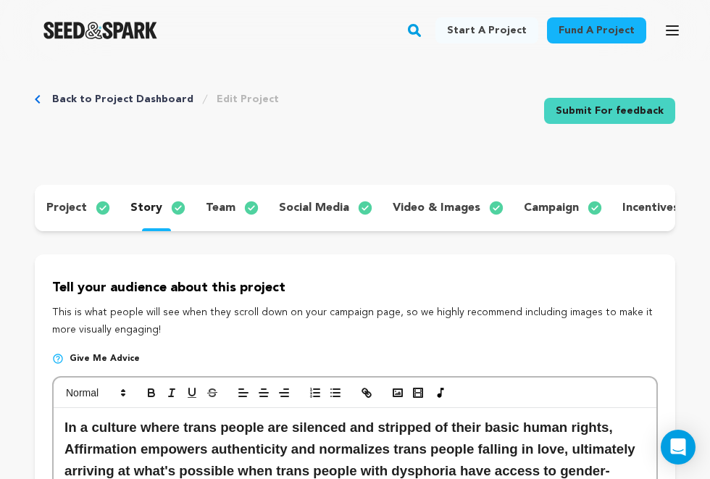
scroll to position [11, 0]
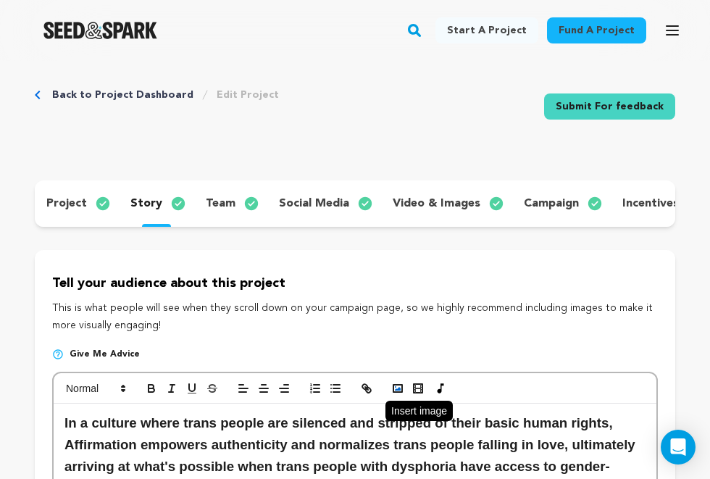
click at [398, 385] on icon "button" at bounding box center [397, 388] width 13 height 13
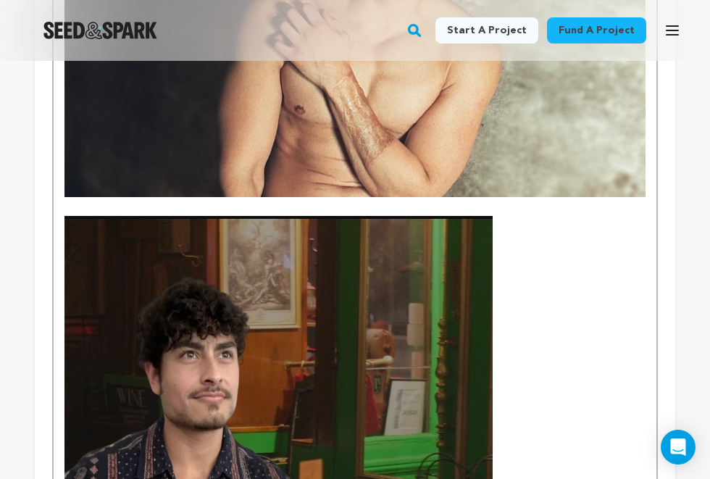
scroll to position [1863, 0]
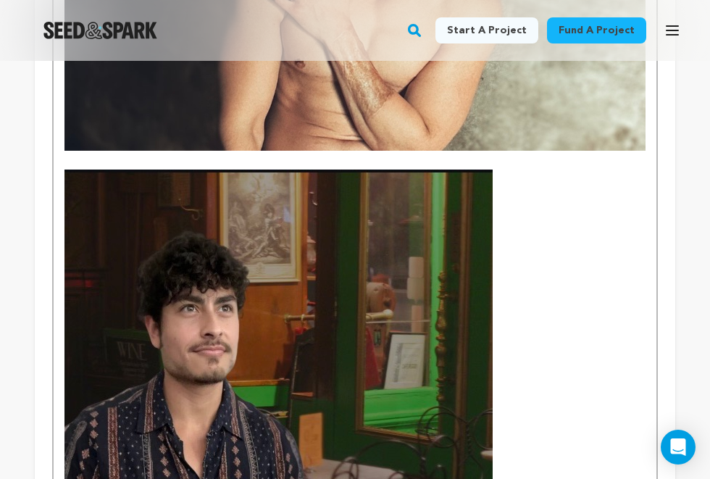
click at [426, 259] on img at bounding box center [278, 411] width 428 height 484
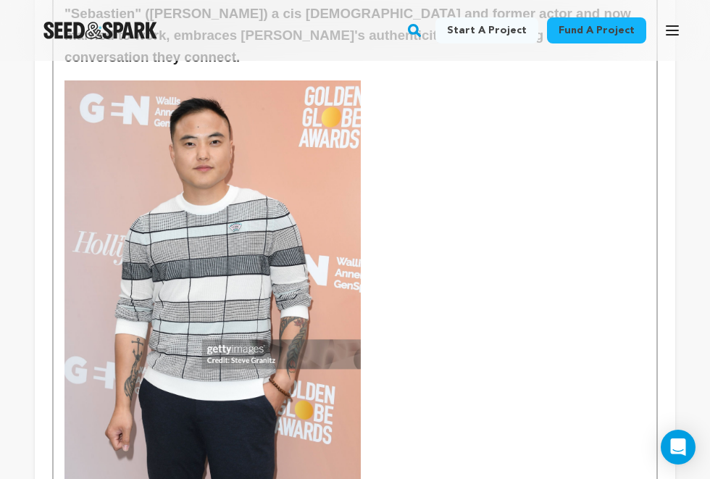
scroll to position [1382, 0]
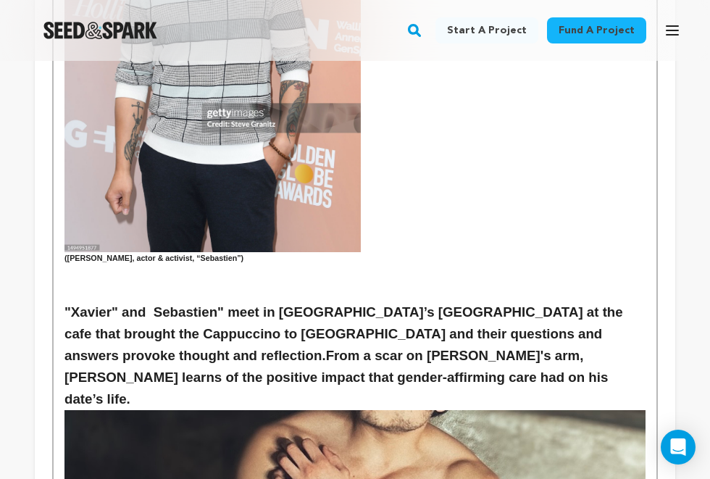
click at [215, 301] on h3 ""Xavier" and Sebastien" meet in Manhattan’s West Village at the cafe that broug…" at bounding box center [354, 355] width 581 height 109
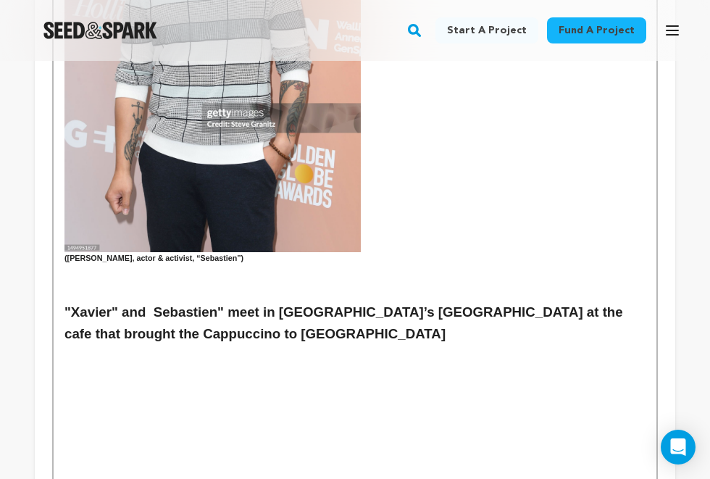
click at [221, 301] on h3 ""Xavier" and Sebastien" meet in Manhattan’s West Village at the cafe that broug…" at bounding box center [354, 322] width 581 height 43
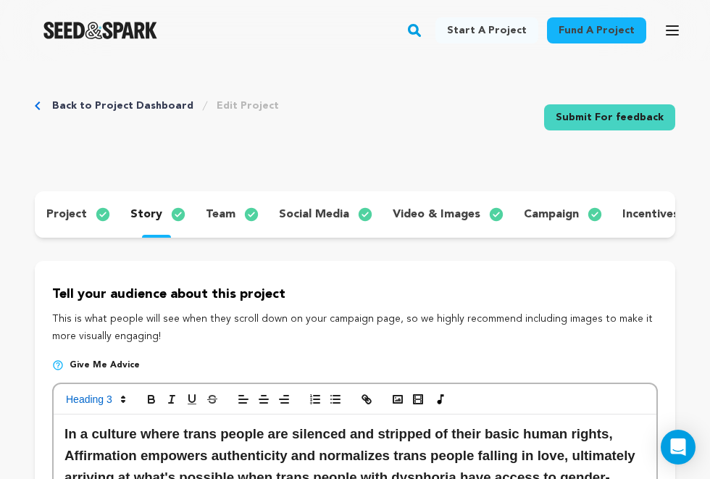
scroll to position [0, 0]
click at [398, 403] on icon "button" at bounding box center [397, 399] width 13 height 13
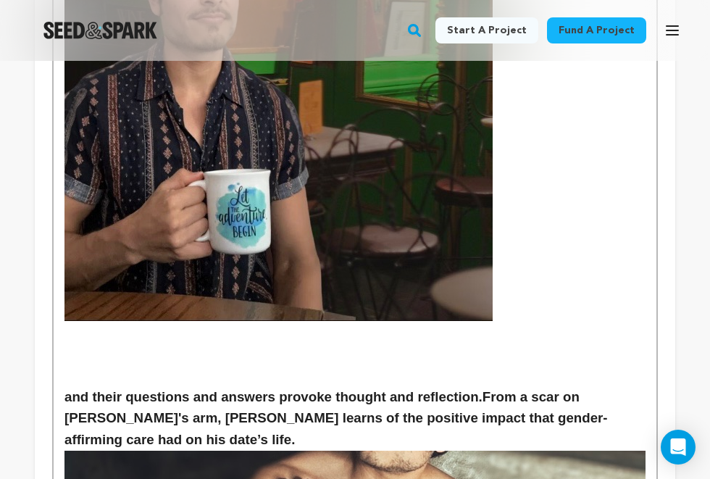
scroll to position [1885, 0]
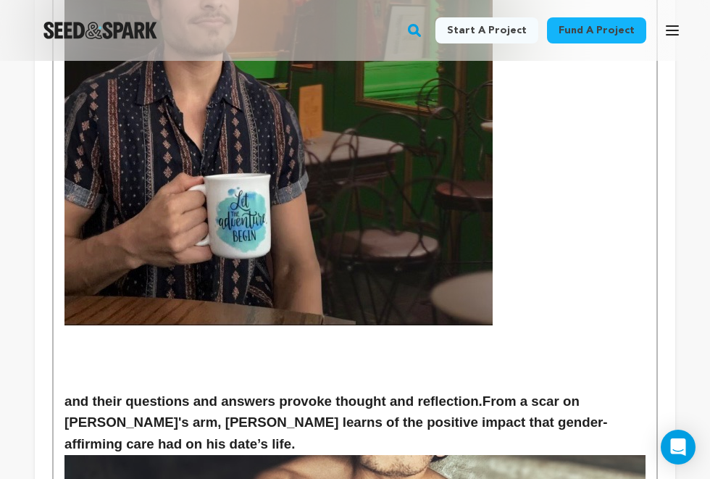
click at [104, 347] on h3 at bounding box center [354, 358] width 581 height 22
click at [219, 205] on img at bounding box center [278, 83] width 428 height 484
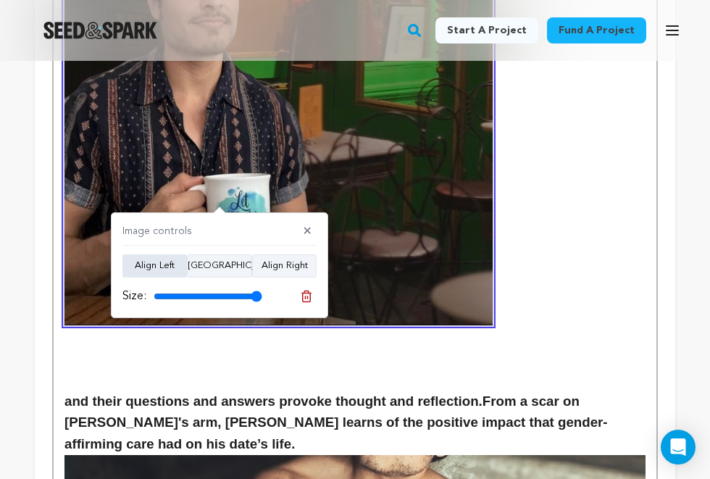
click at [165, 264] on button "Align Left" at bounding box center [154, 265] width 64 height 23
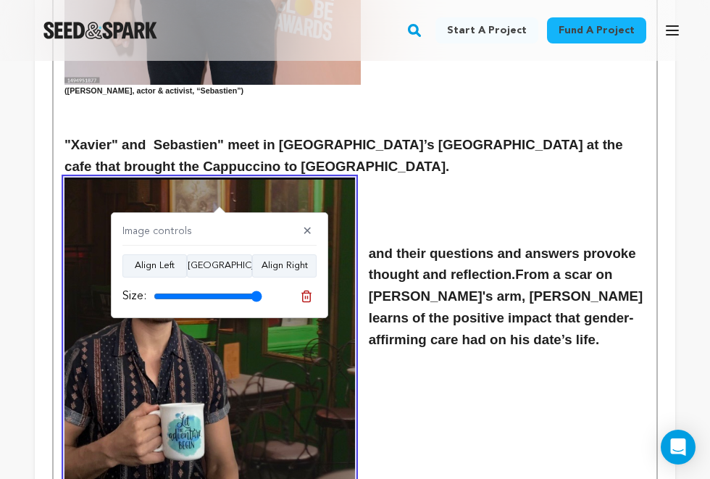
scroll to position [1513, 0]
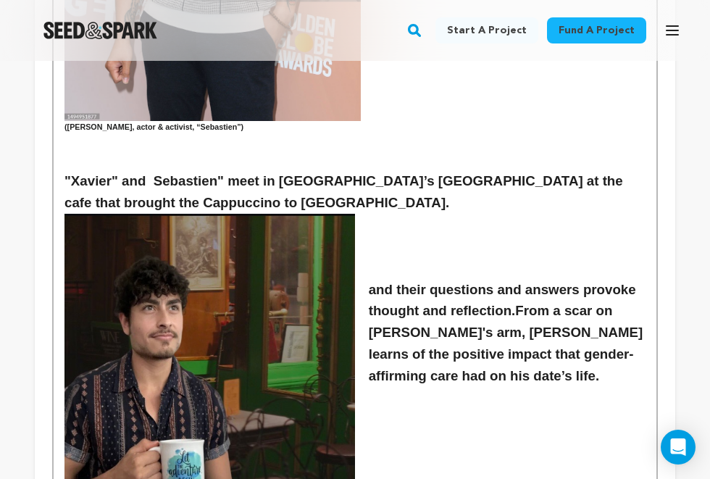
click at [372, 279] on h3 "and their questions and answers provoke thought and reflection. From a scar on …" at bounding box center [354, 333] width 581 height 109
click at [451, 235] on h3 at bounding box center [354, 246] width 581 height 22
click at [374, 279] on h3 "and their questions and answers provoke thought and reflection. From a scar on …" at bounding box center [354, 333] width 581 height 109
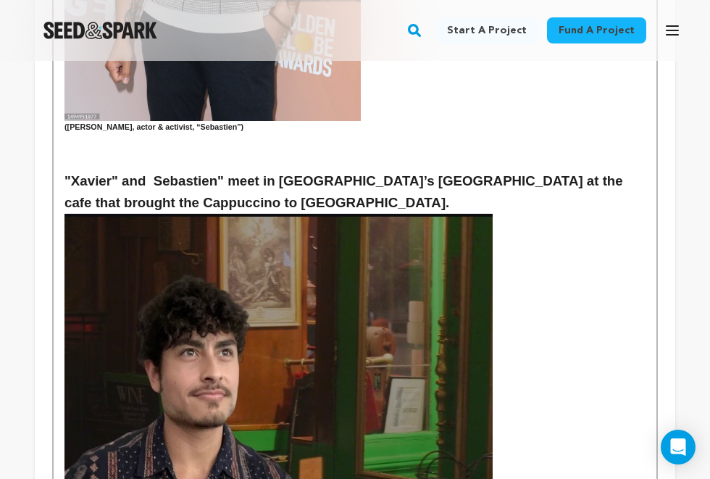
click at [587, 267] on h3 ""Xavier" and Sebastien" meet in Manhattan’s West Village at the cafe that broug…" at bounding box center [354, 433] width 581 height 527
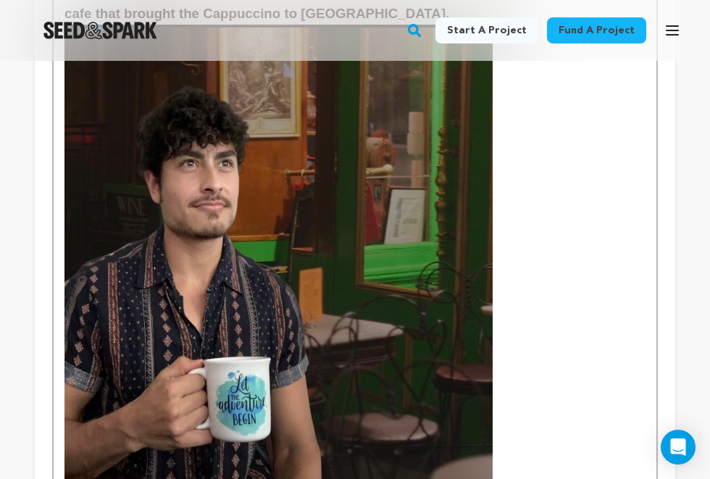
scroll to position [1862, 0]
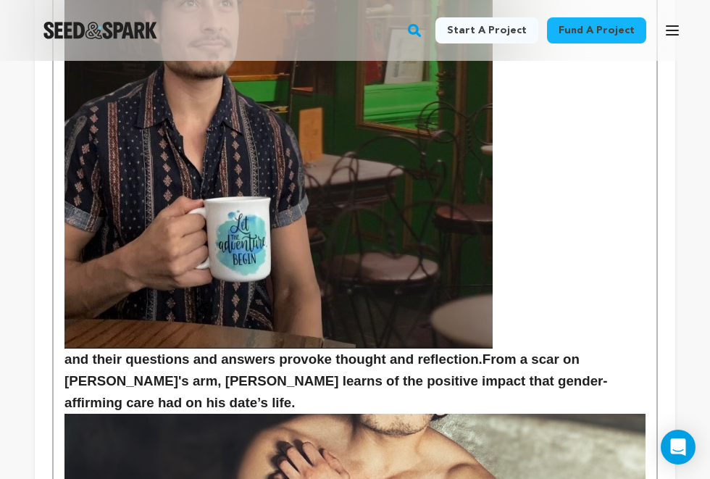
click at [476, 232] on img at bounding box center [278, 107] width 428 height 484
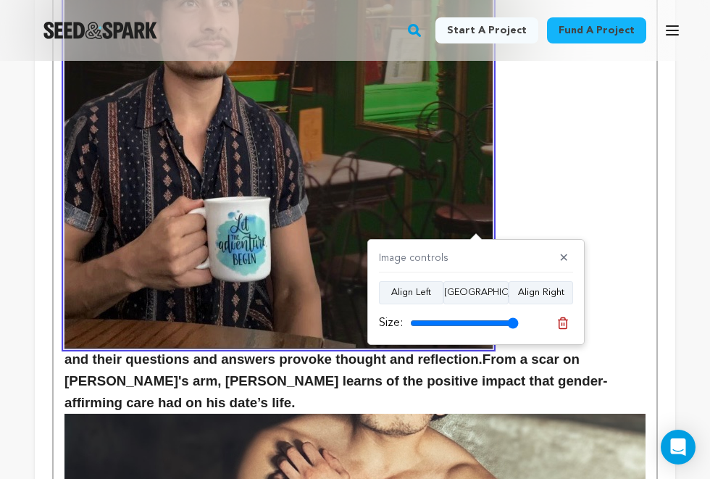
click at [503, 195] on h3 ""Xavier" and Sebastien" meet in Manhattan’s West Village at the cafe that broug…" at bounding box center [354, 84] width 581 height 527
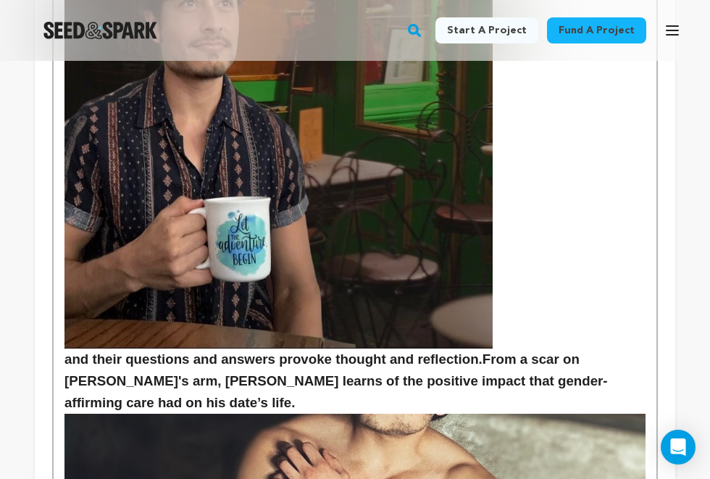
click at [490, 287] on img at bounding box center [278, 107] width 428 height 484
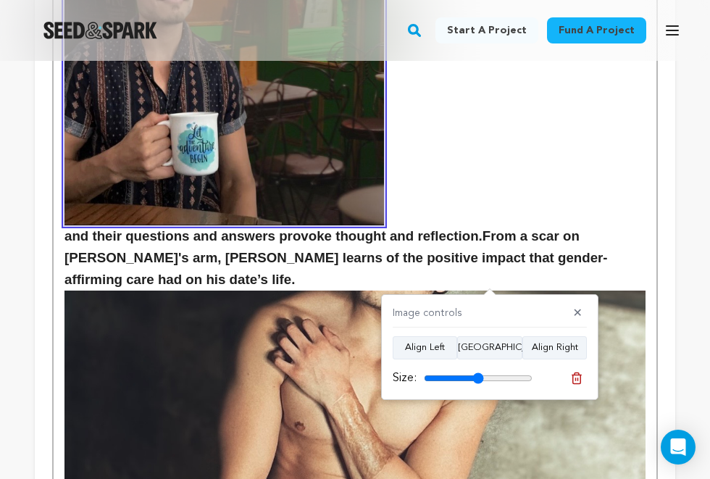
drag, startPoint x: 527, startPoint y: 375, endPoint x: 478, endPoint y: 369, distance: 49.6
type input "55"
click at [478, 369] on div "Size:" at bounding box center [463, 377] width 140 height 17
click at [469, 225] on h3 "and their questions and answers provoke thought and reflection. From a scar on …" at bounding box center [354, 257] width 581 height 65
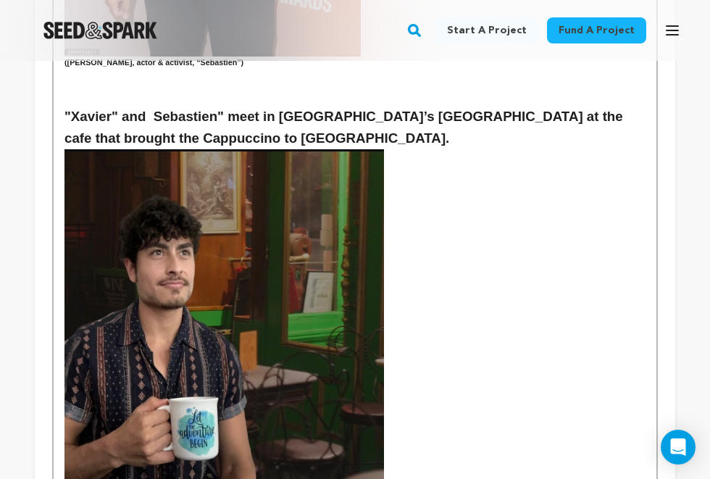
scroll to position [1658, 0]
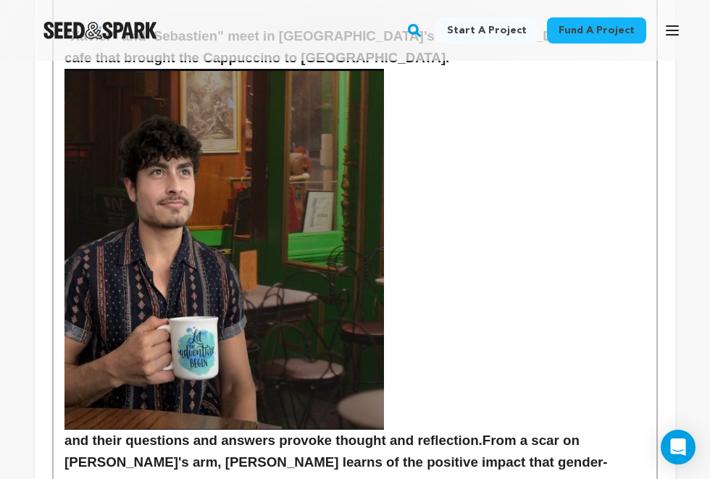
click at [356, 303] on img at bounding box center [223, 249] width 319 height 361
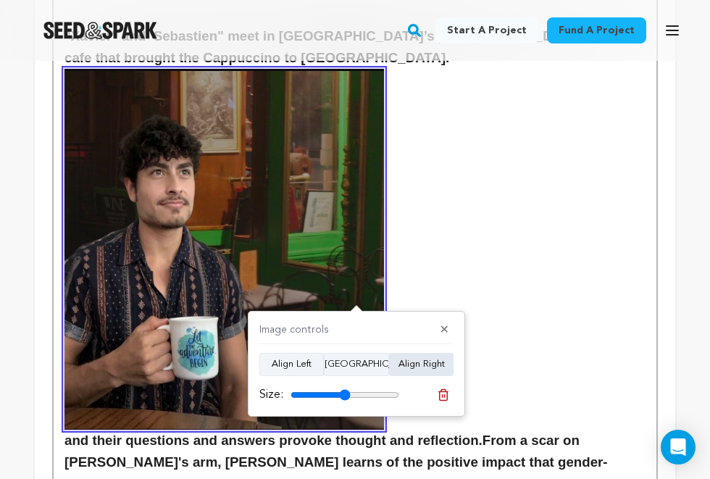
click at [409, 361] on button "Align Right" at bounding box center [421, 364] width 64 height 23
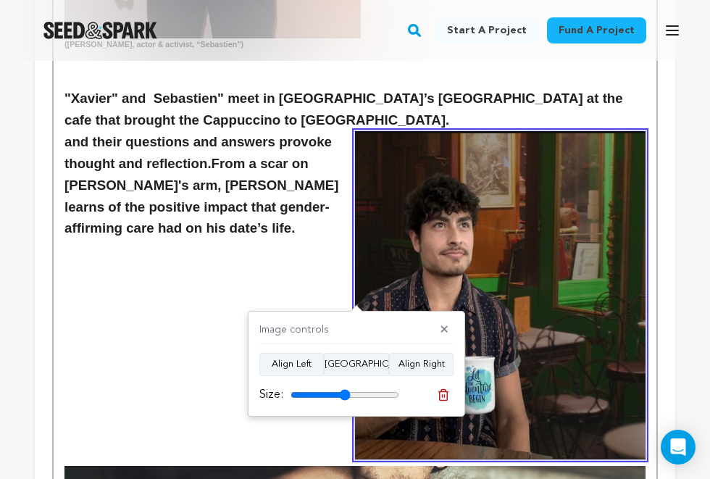
scroll to position [1473, 0]
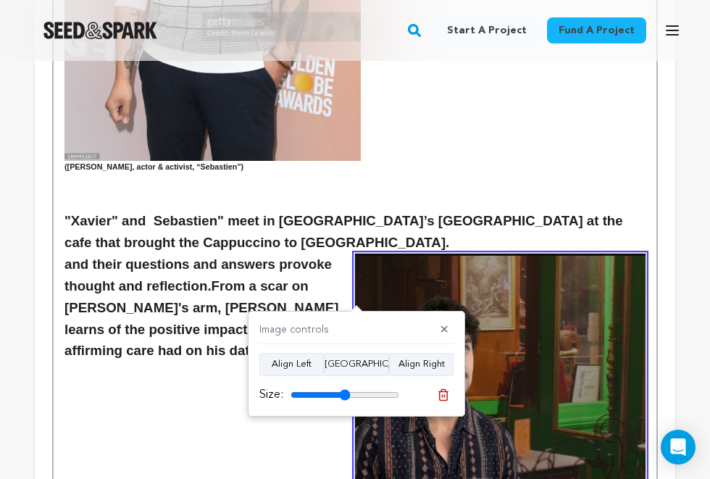
click at [316, 253] on h3 "and their questions and answers provoke thought and reflection. From a scar on …" at bounding box center [354, 307] width 581 height 109
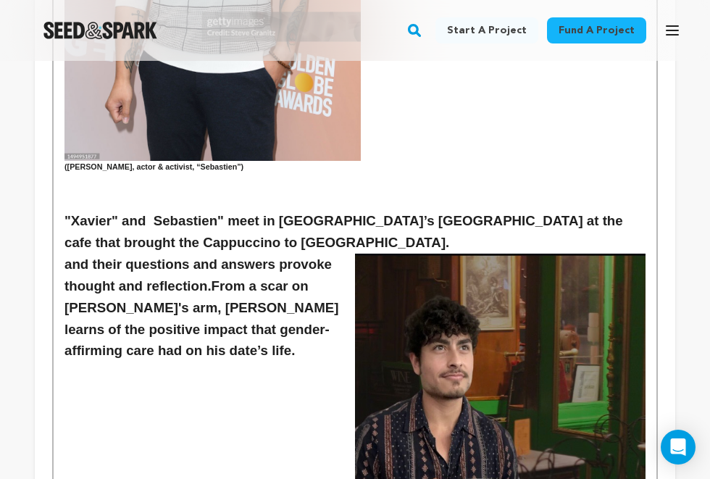
click at [229, 210] on h3 ""Xavier" and Sebastien" meet in Manhattan’s West Village at the cafe that broug…" at bounding box center [354, 231] width 581 height 43
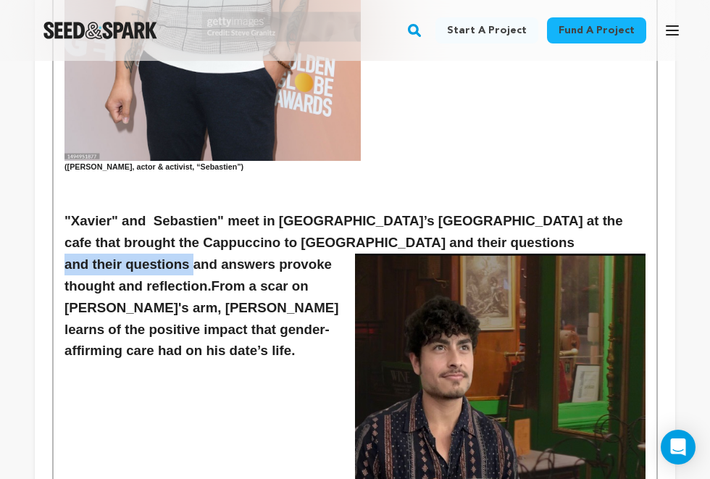
drag, startPoint x: 193, startPoint y: 208, endPoint x: 62, endPoint y: 207, distance: 131.8
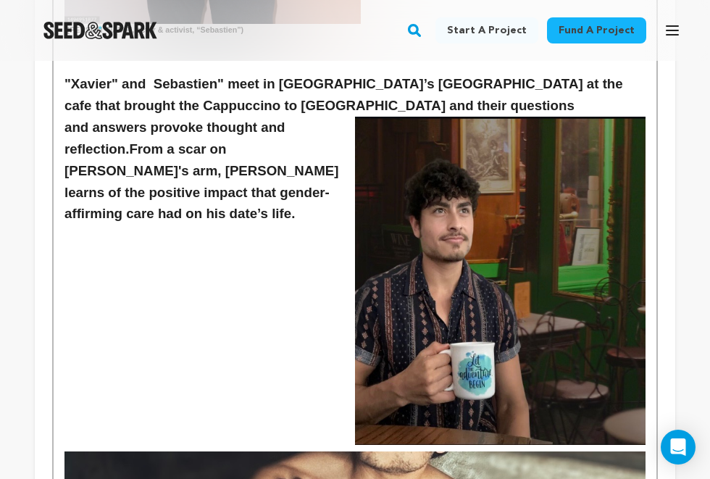
scroll to position [1609, 0]
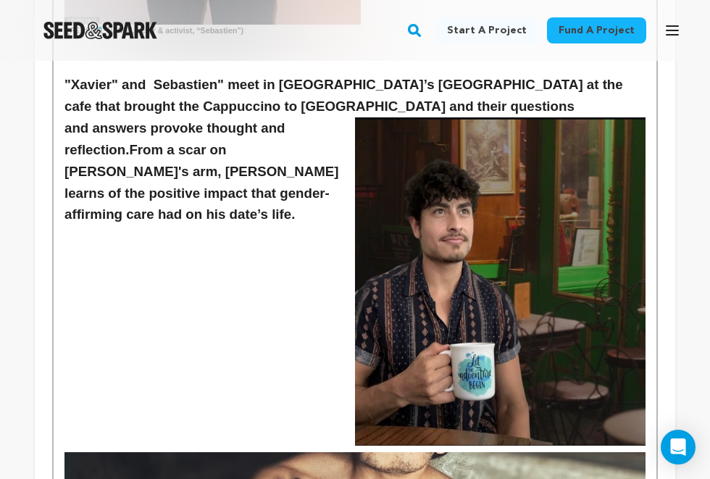
click at [185, 229] on p at bounding box center [354, 449] width 581 height 449
click at [159, 225] on p at bounding box center [354, 449] width 581 height 449
click at [153, 160] on h3 "and answers provoke thought and reflection. From a scar on Xavier's arm, Sebast…" at bounding box center [354, 171] width 581 height 109
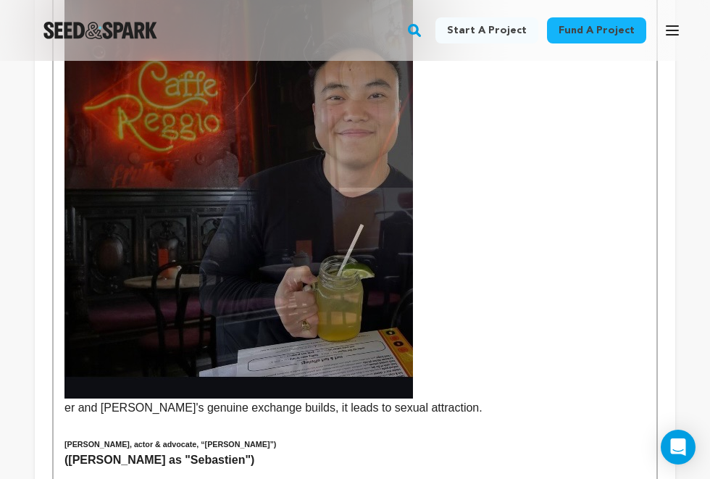
click at [207, 221] on img at bounding box center [238, 168] width 348 height 459
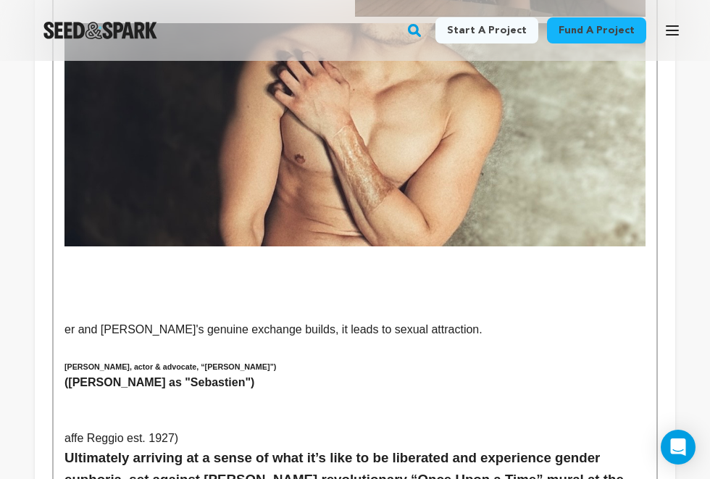
scroll to position [2048, 0]
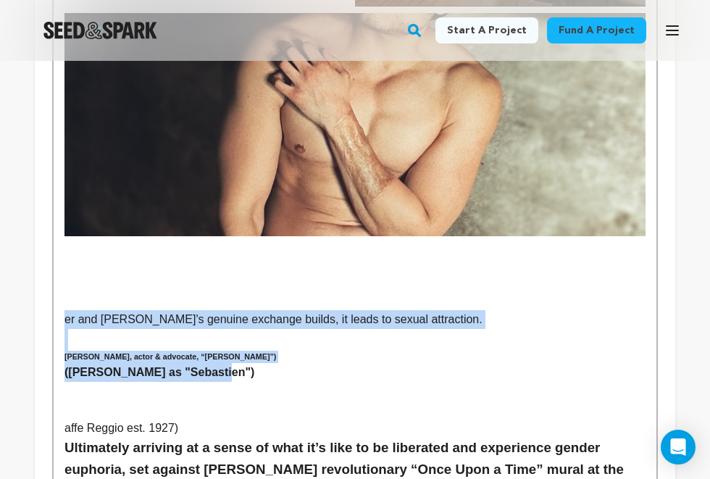
drag, startPoint x: 212, startPoint y: 316, endPoint x: 54, endPoint y: 259, distance: 168.4
click at [54, 259] on div "In a culture where trans people are silenced and stripped of their basic human …" at bounding box center [355, 32] width 603 height 3332
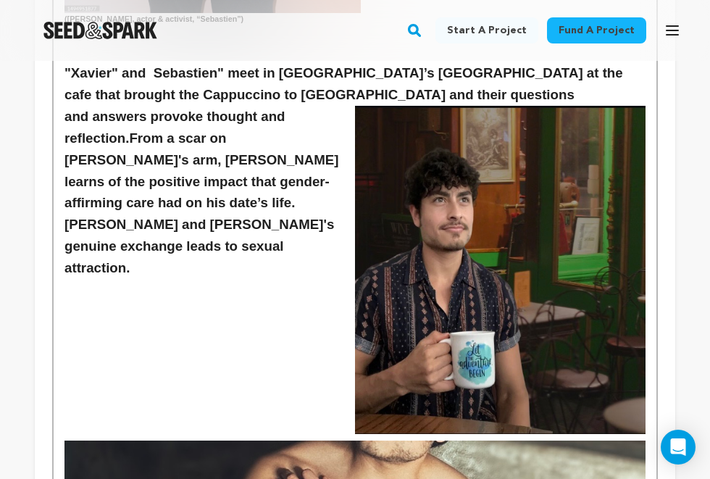
scroll to position [1491, 0]
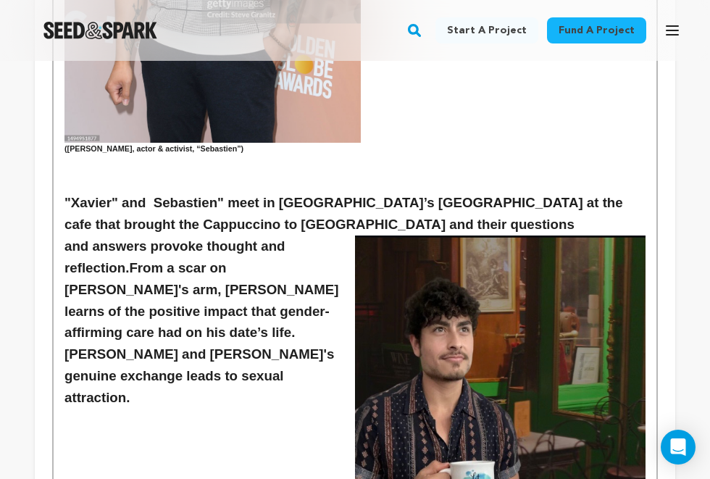
click at [165, 319] on h3 "and answers provoke thought and reflection. From a scar on Xavier's arm, Sebast…" at bounding box center [354, 322] width 581 height 174
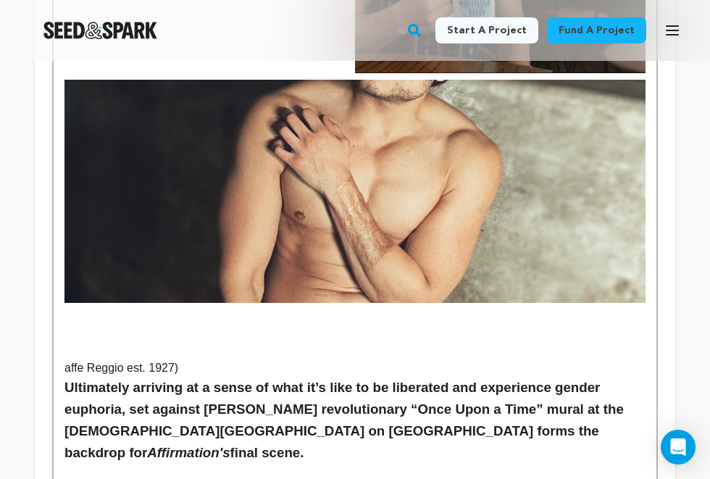
scroll to position [2008, 0]
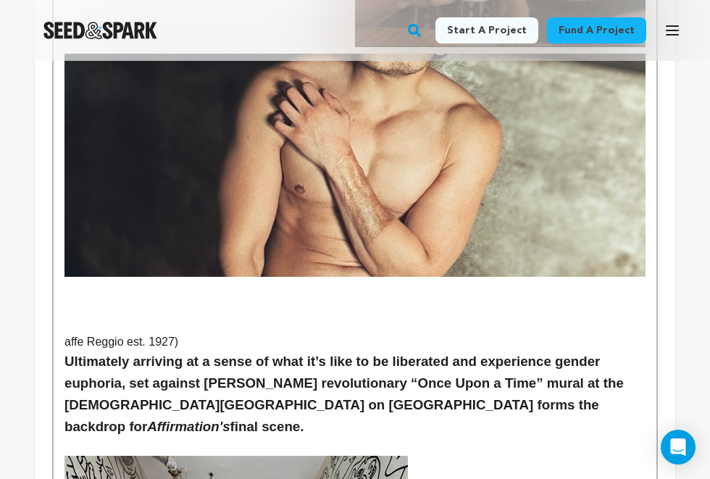
drag, startPoint x: 67, startPoint y: 303, endPoint x: 555, endPoint y: 354, distance: 491.6
click at [555, 354] on h3 "Ultimately arriving at a sense of what it’s like to be liberated and experience…" at bounding box center [354, 394] width 581 height 87
copy h3 "Ultimately arriving at a sense of what it’s like to be liberated and experience…"
click at [508, 295] on p at bounding box center [354, 304] width 581 height 19
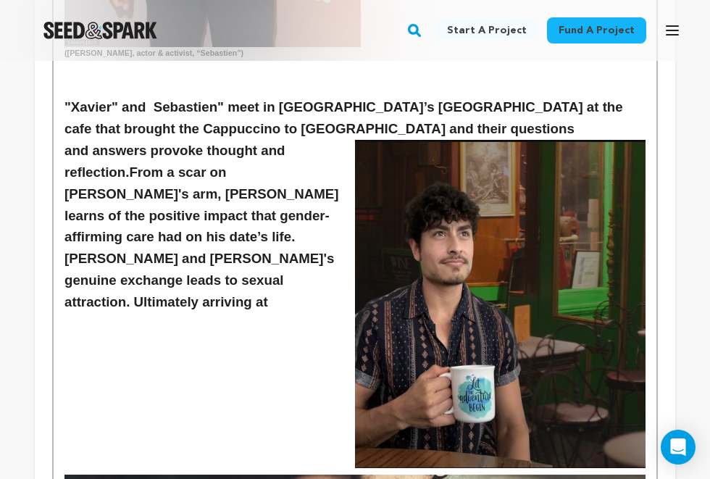
scroll to position [1580, 0]
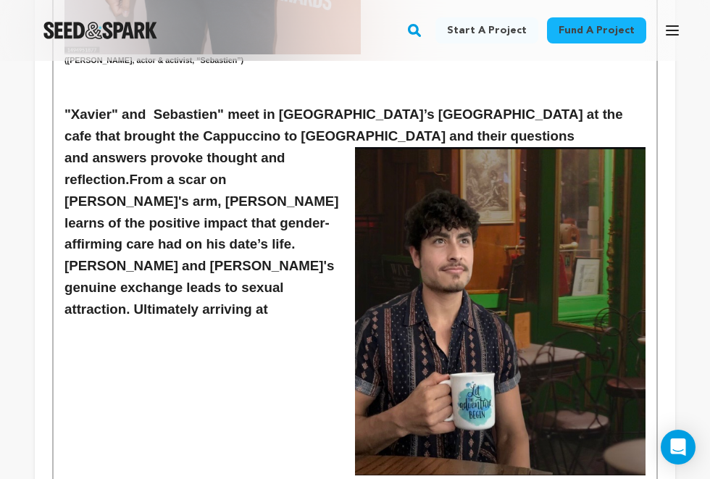
click at [282, 227] on h3 "and answers provoke thought and reflection. From a scar on Xavier's arm, Sebast…" at bounding box center [354, 234] width 581 height 174
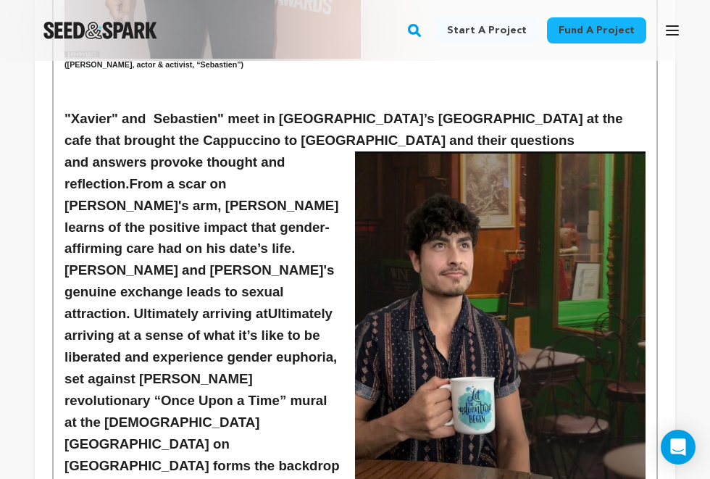
scroll to position [1573, 0]
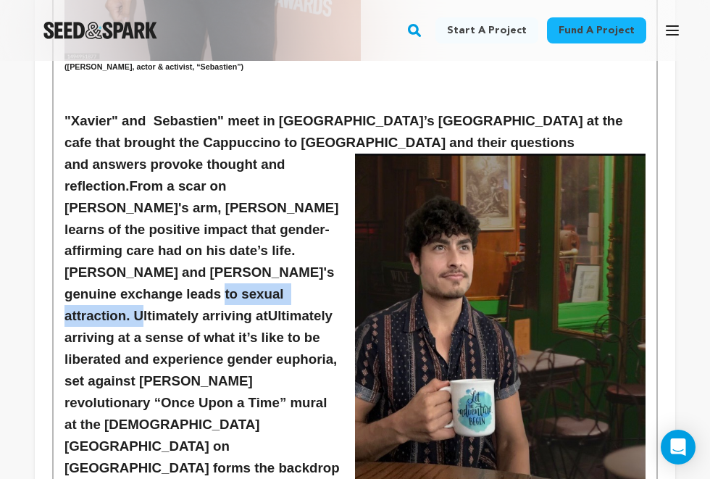
drag, startPoint x: 289, startPoint y: 235, endPoint x: 143, endPoint y: 235, distance: 145.6
click at [143, 235] on h3 "and answers provoke thought and reflection. From a scar on Xavier's arm, Sebast…" at bounding box center [354, 327] width 581 height 347
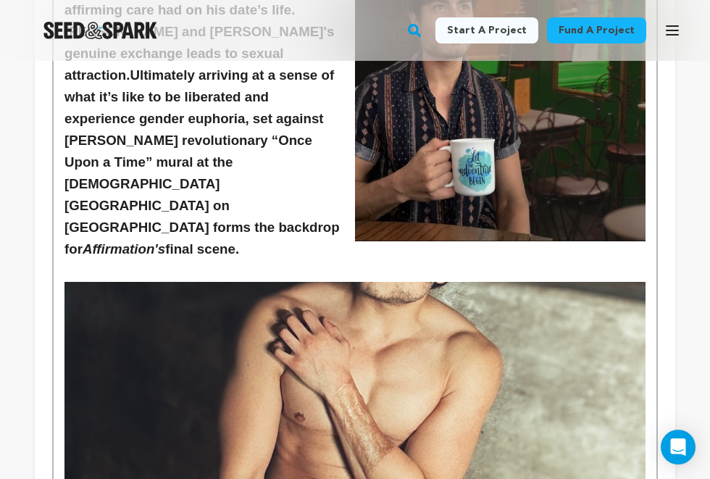
scroll to position [1789, 0]
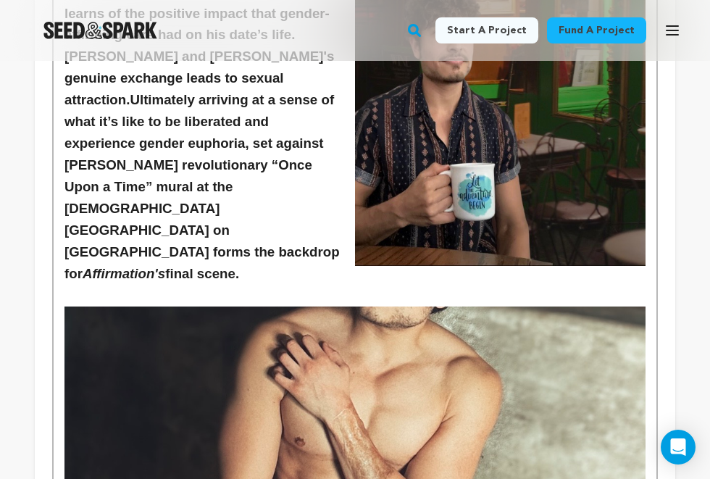
click at [248, 306] on img at bounding box center [354, 417] width 581 height 222
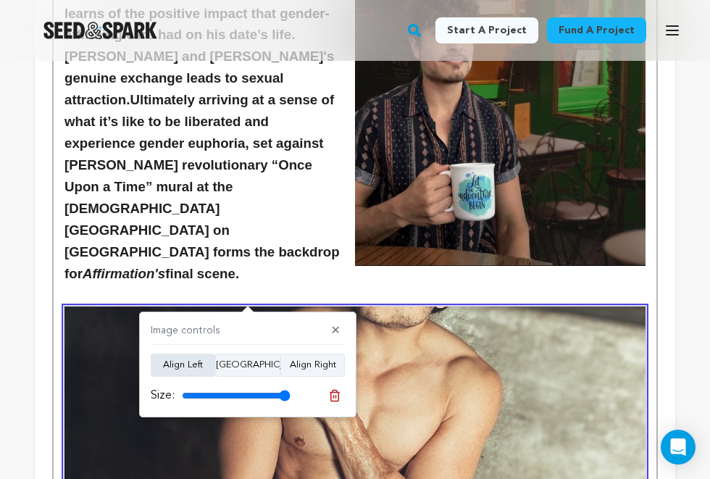
click at [190, 368] on button "Align Left" at bounding box center [183, 364] width 64 height 23
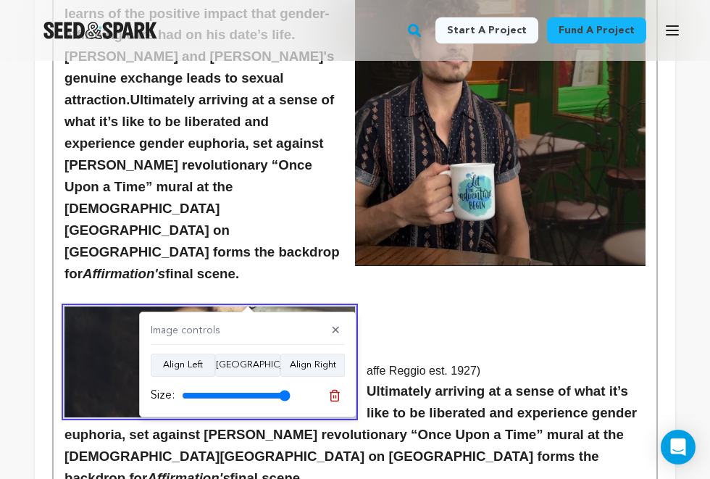
click at [469, 380] on h3 "Ultimately arriving at a sense of what it’s like to be liberated and experience…" at bounding box center [354, 434] width 581 height 109
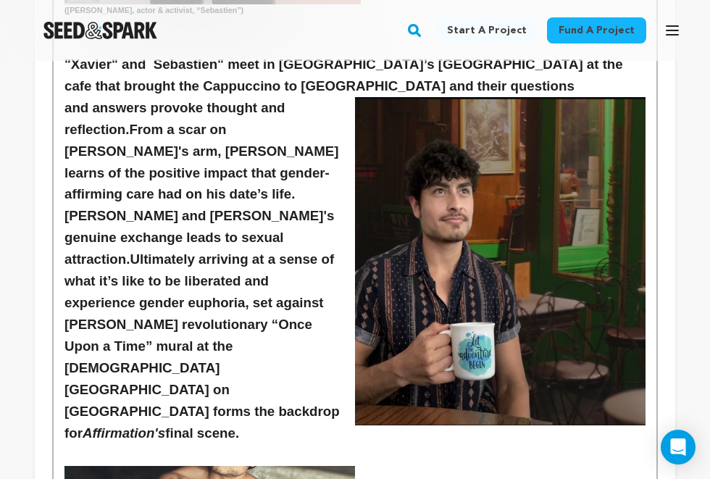
scroll to position [1622, 0]
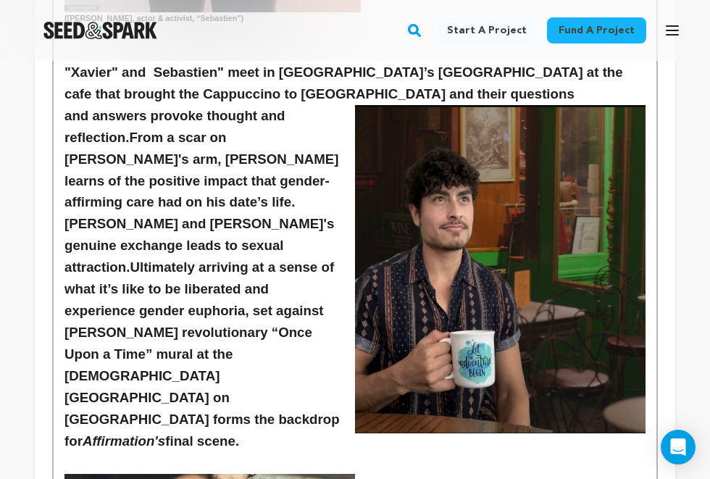
drag, startPoint x: 232, startPoint y: 314, endPoint x: 139, endPoint y: 186, distance: 157.6
click at [139, 186] on h3 "and answers provoke thought and reflection. From a scar on Xavier's arm, Sebast…" at bounding box center [354, 278] width 581 height 347
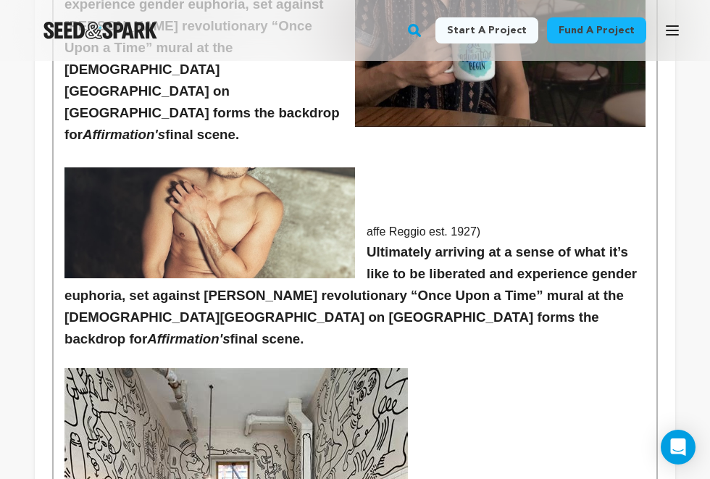
scroll to position [1823, 0]
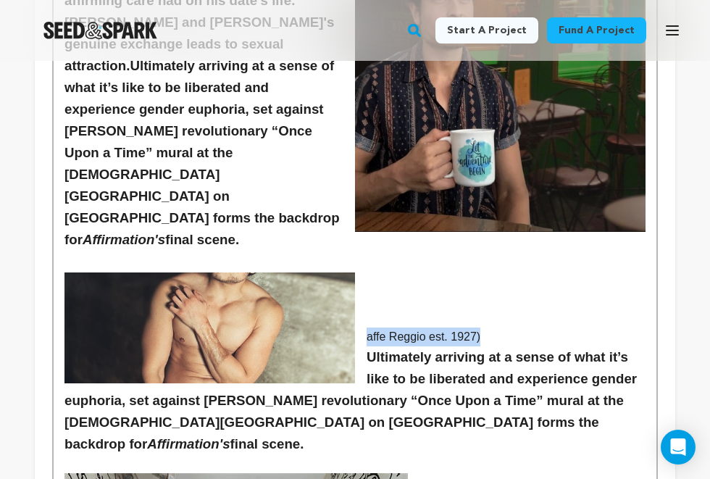
drag, startPoint x: 487, startPoint y: 206, endPoint x: 356, endPoint y: 206, distance: 130.4
click at [356, 327] on p "affe Reggio est. 1927)" at bounding box center [354, 336] width 581 height 19
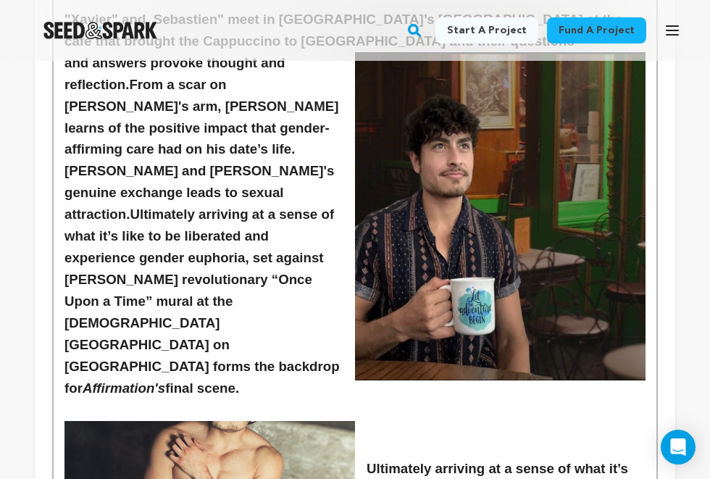
scroll to position [1682, 0]
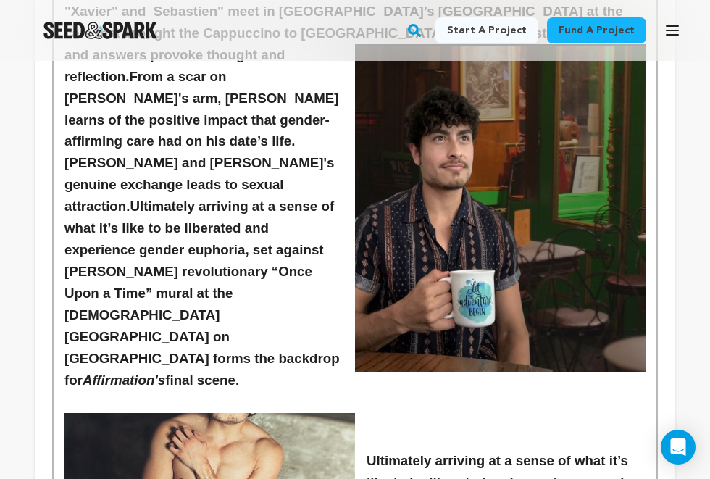
drag, startPoint x: 231, startPoint y: 243, endPoint x: 143, endPoint y: 128, distance: 144.6
click at [143, 128] on h3 "and answers provoke thought and reflection. From a scar on Xavier's arm, Sebast…" at bounding box center [354, 217] width 581 height 347
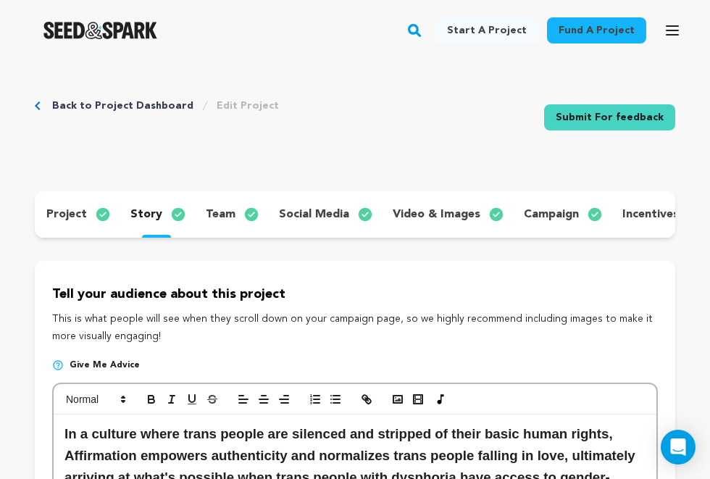
scroll to position [0, 0]
click at [399, 395] on rect "button" at bounding box center [397, 398] width 9 height 7
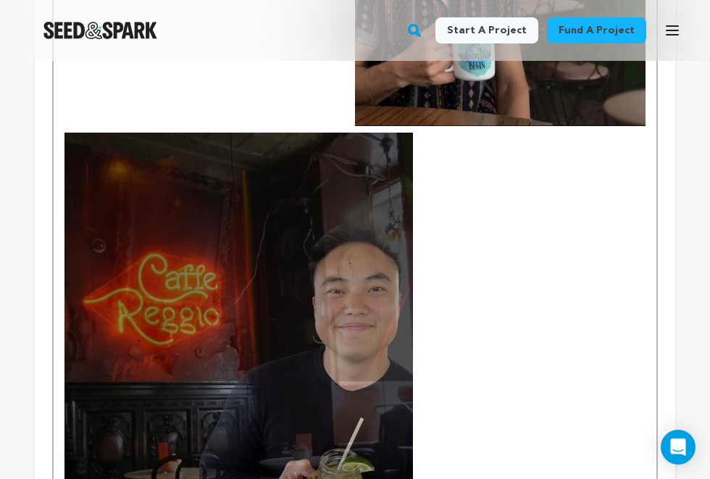
scroll to position [1917, 0]
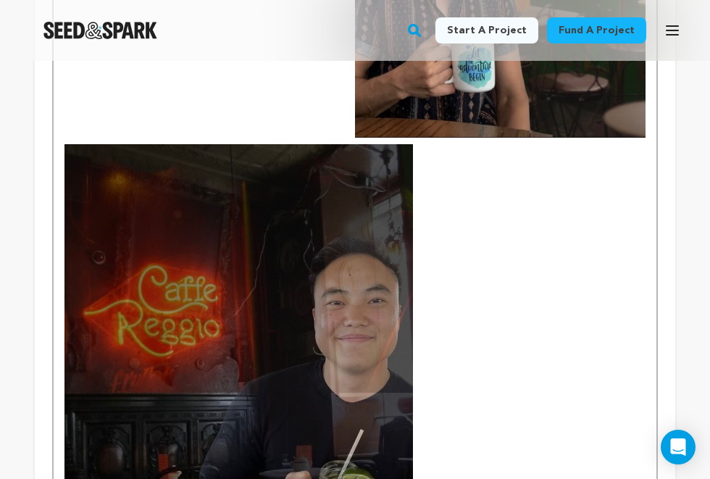
click at [295, 362] on img at bounding box center [238, 373] width 348 height 459
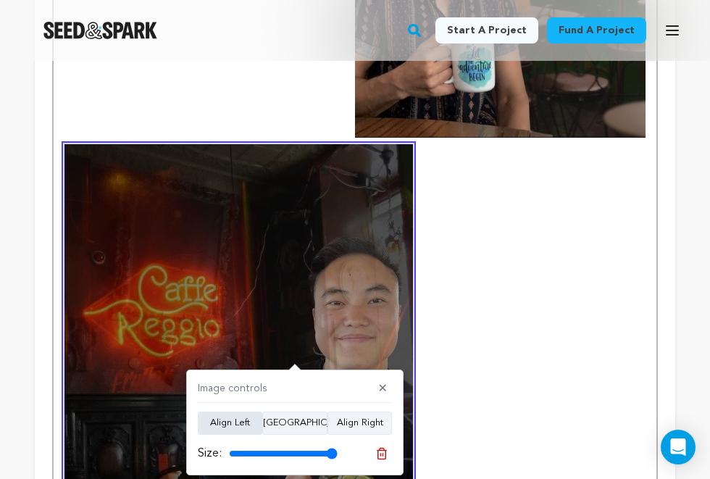
click at [241, 418] on button "Align Left" at bounding box center [230, 422] width 64 height 23
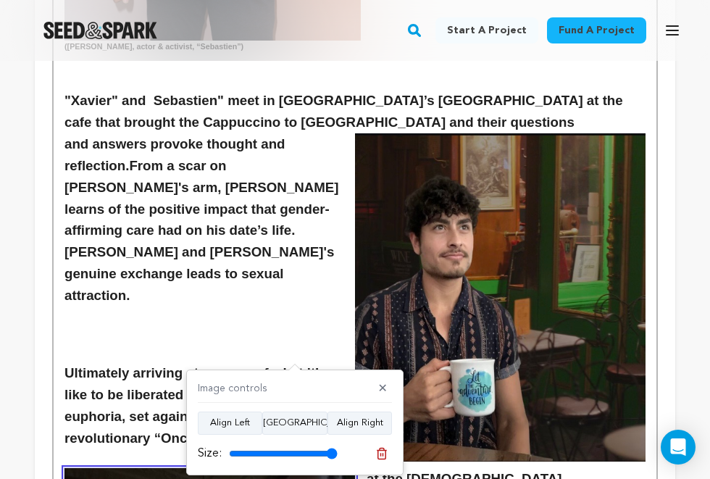
scroll to position [1541, 0]
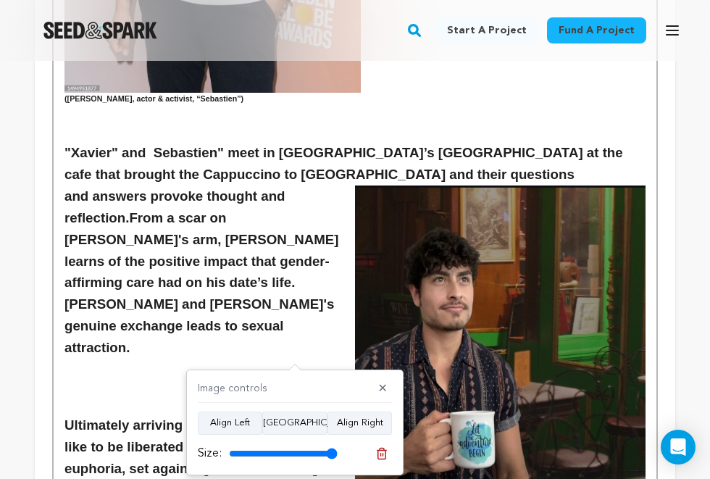
click at [338, 264] on h3 "and answers provoke thought and reflection. From a scar on Xavier's arm, Sebast…" at bounding box center [354, 272] width 581 height 174
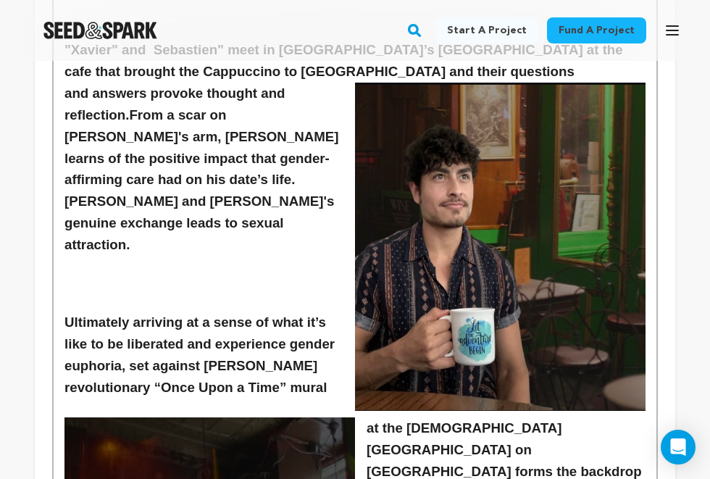
scroll to position [1651, 0]
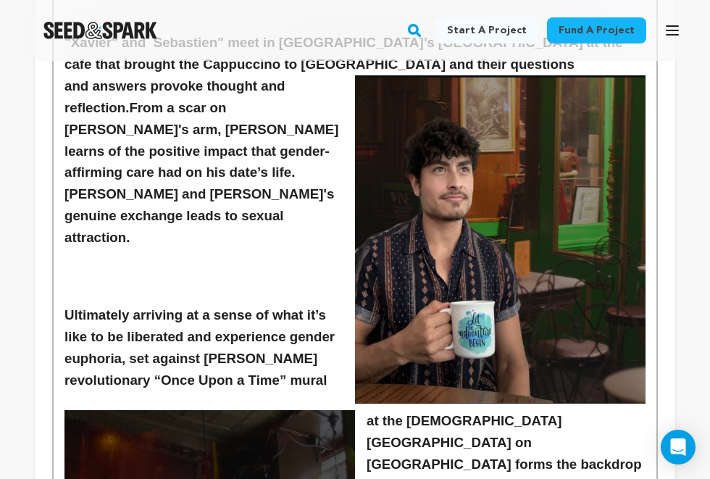
drag, startPoint x: 341, startPoint y: 338, endPoint x: 43, endPoint y: 231, distance: 316.8
click at [43, 231] on div "Tell your audience about this project This is what people will see when they sc…" at bounding box center [355, 315] width 640 height 3413
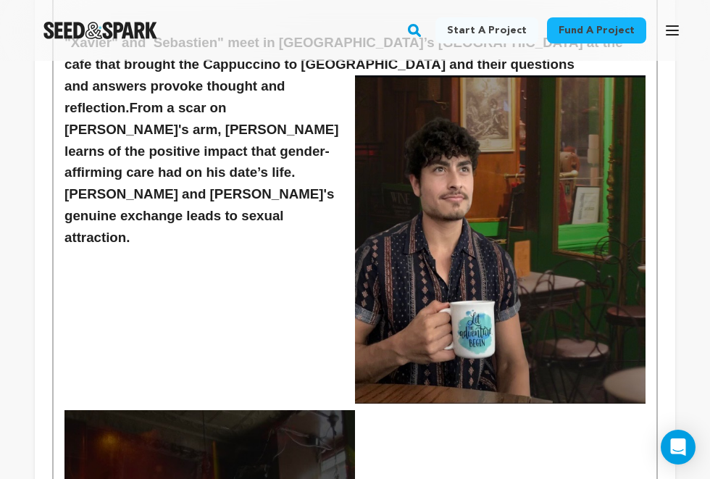
drag, startPoint x: 93, startPoint y: 283, endPoint x: 111, endPoint y: 315, distance: 36.7
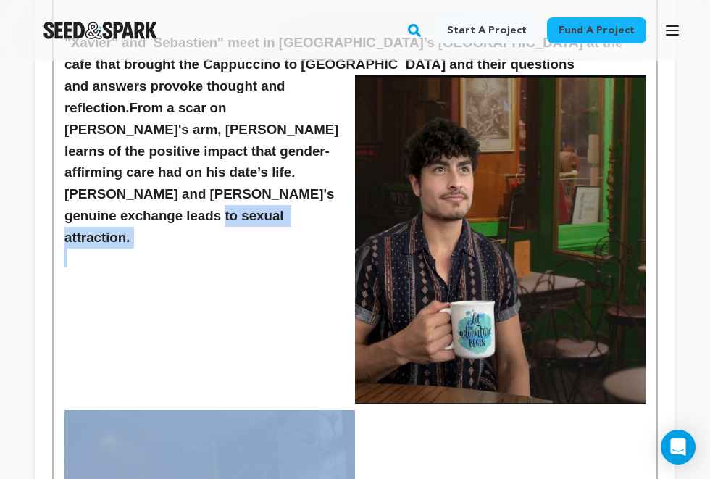
drag, startPoint x: 153, startPoint y: 161, endPoint x: 175, endPoint y: 193, distance: 39.0
click at [175, 193] on div "In a culture where trans people are silenced and stripped of their basic human …" at bounding box center [355, 358] width 603 height 3191
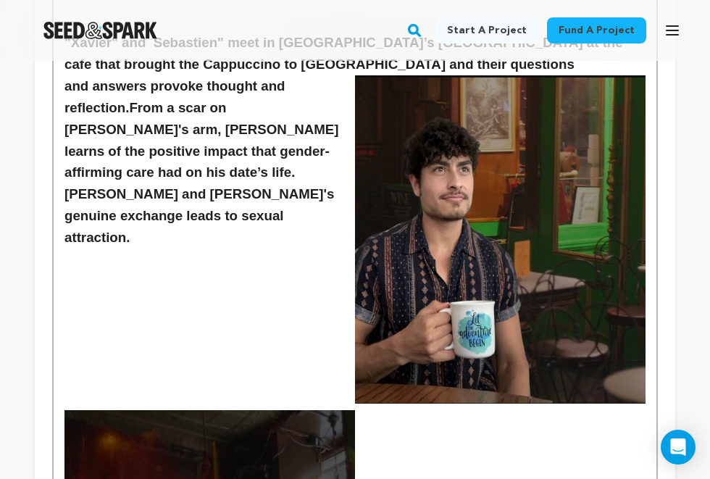
click at [183, 139] on strong "From a scar on Xavier's arm, Sebastien learns of the positive impact that gende…" at bounding box center [203, 173] width 278 height 146
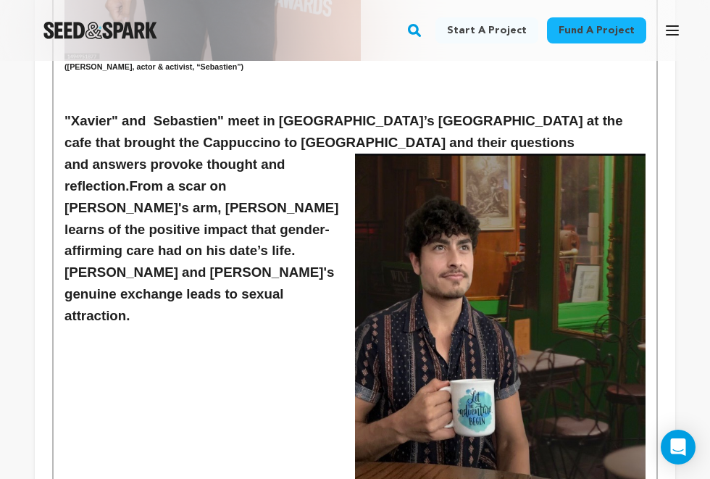
scroll to position [1550, 0]
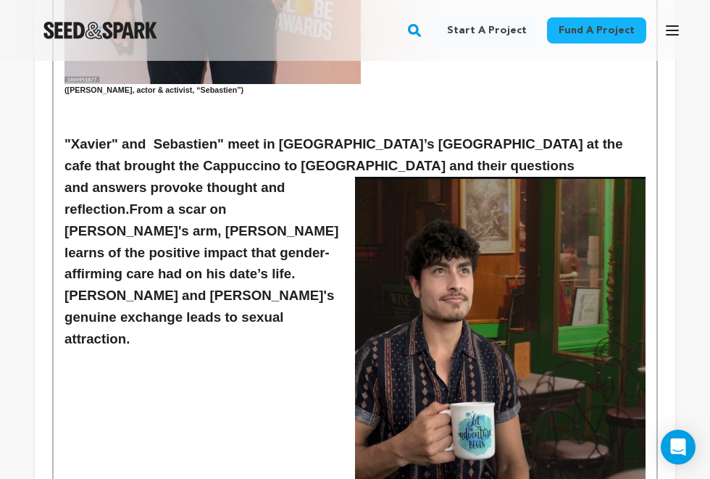
click at [279, 350] on p at bounding box center [354, 359] width 581 height 19
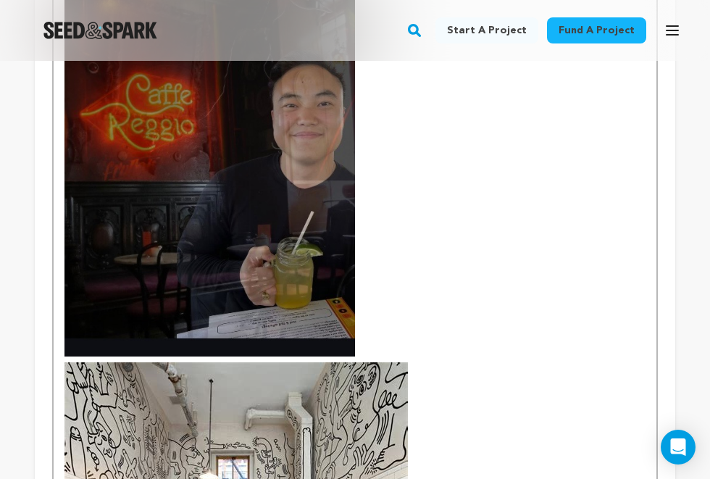
scroll to position [2243, 0]
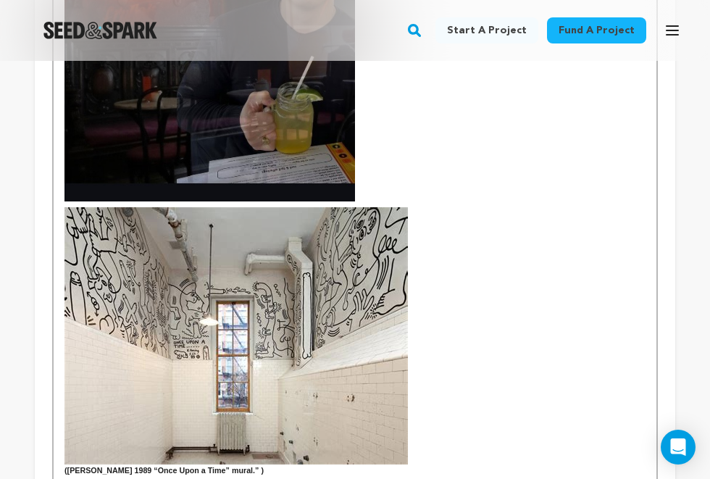
click at [374, 122] on h3 at bounding box center [354, 70] width 581 height 789
click at [370, 96] on p at bounding box center [354, 99] width 581 height 730
click at [372, 108] on p at bounding box center [354, 99] width 581 height 730
click at [271, 115] on img at bounding box center [209, 9] width 290 height 383
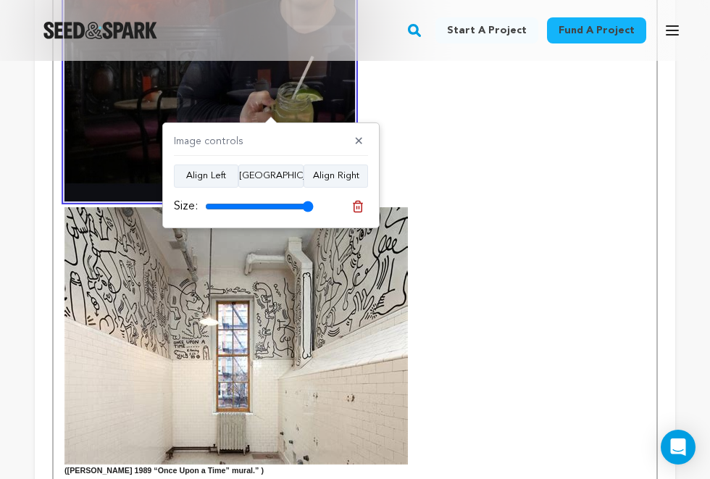
click at [462, 196] on p at bounding box center [354, 99] width 581 height 730
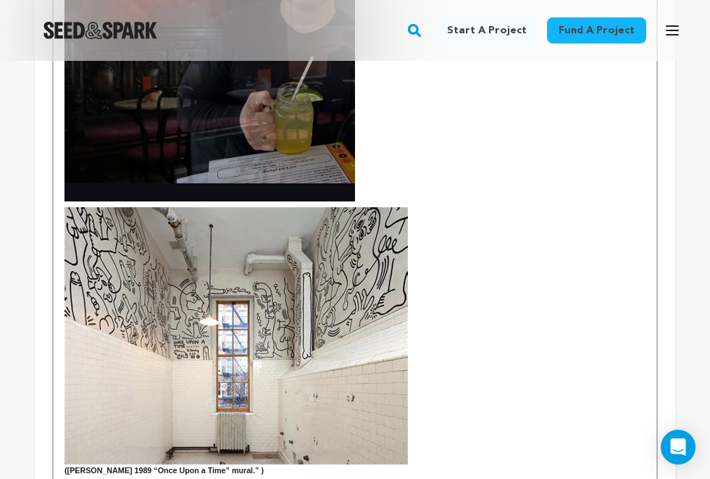
click at [375, 124] on p at bounding box center [354, 99] width 581 height 730
click at [402, 88] on p at bounding box center [354, 136] width 581 height 656
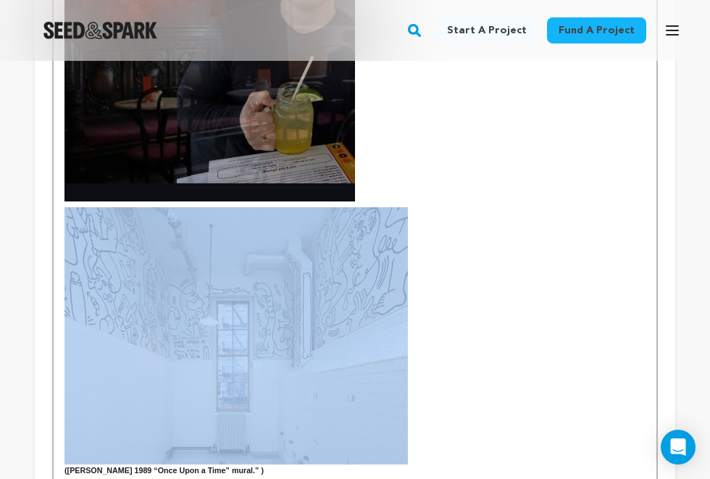
click at [402, 88] on p at bounding box center [354, 136] width 581 height 656
click at [403, 112] on p at bounding box center [354, 136] width 581 height 656
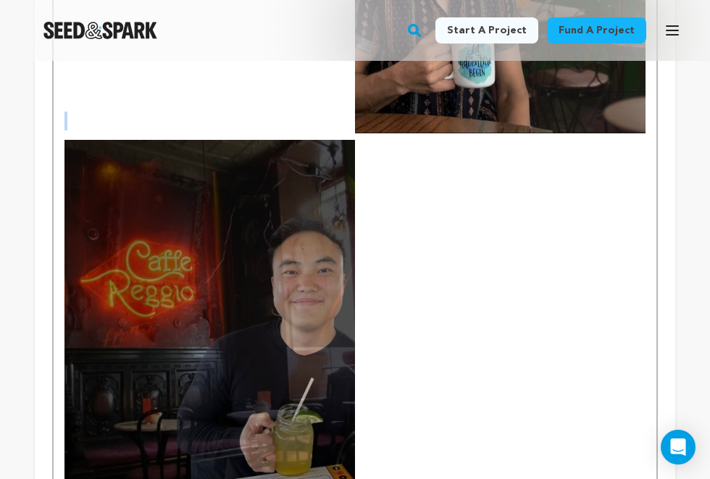
click at [427, 185] on p at bounding box center [354, 458] width 581 height 656
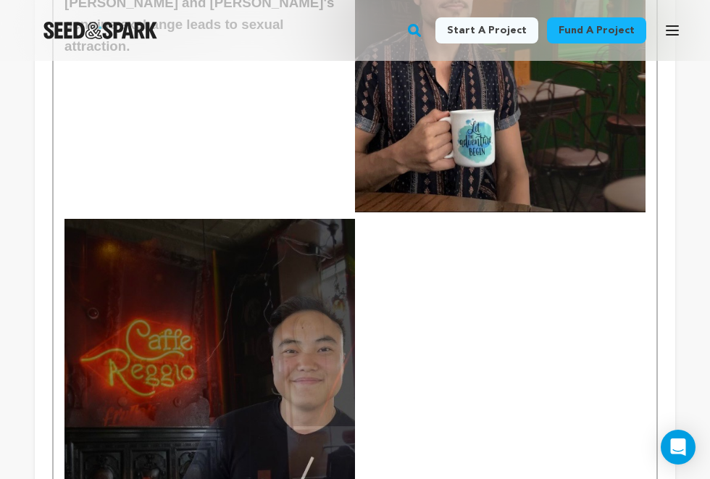
scroll to position [1811, 0]
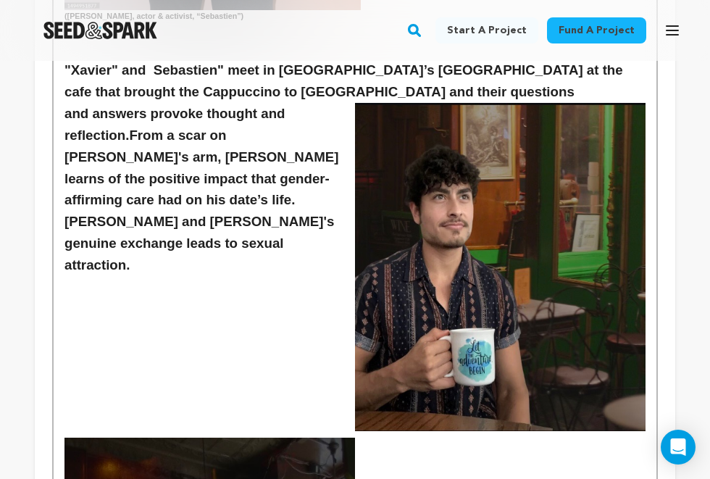
scroll to position [1540, 0]
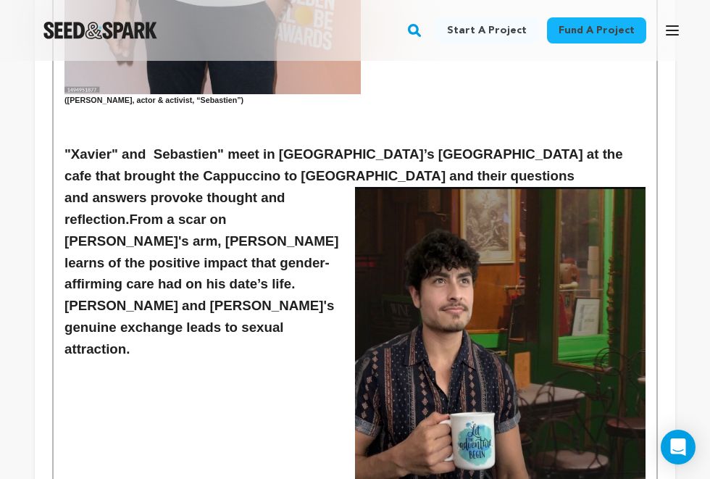
click at [177, 360] on p at bounding box center [354, 369] width 581 height 19
click at [186, 267] on h3 "and answers provoke thought and reflection. From a scar on Xavier's arm, Sebast…" at bounding box center [354, 274] width 581 height 174
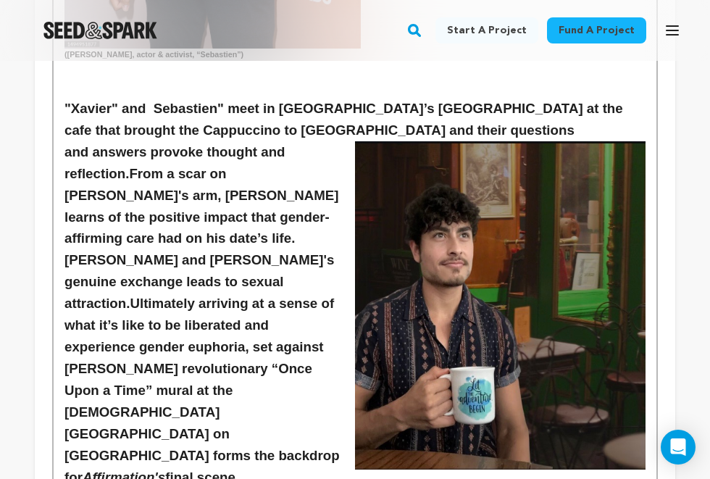
scroll to position [1586, 0]
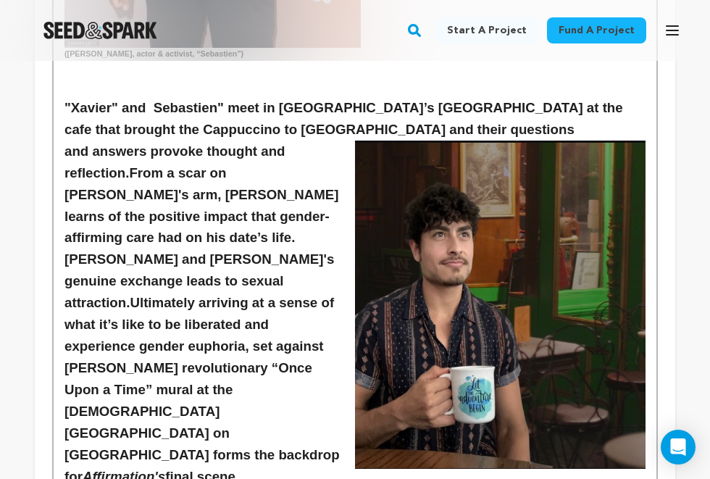
drag, startPoint x: 134, startPoint y: 114, endPoint x: 141, endPoint y: 219, distance: 105.3
click at [141, 219] on h3 "and answers provoke thought and reflection. From a scar on Xavier's arm, Sebast…" at bounding box center [354, 314] width 581 height 347
click at [276, 303] on h3 "and answers provoke thought and reflection. From a scar on Xavier's arm, Sebast…" at bounding box center [354, 314] width 581 height 347
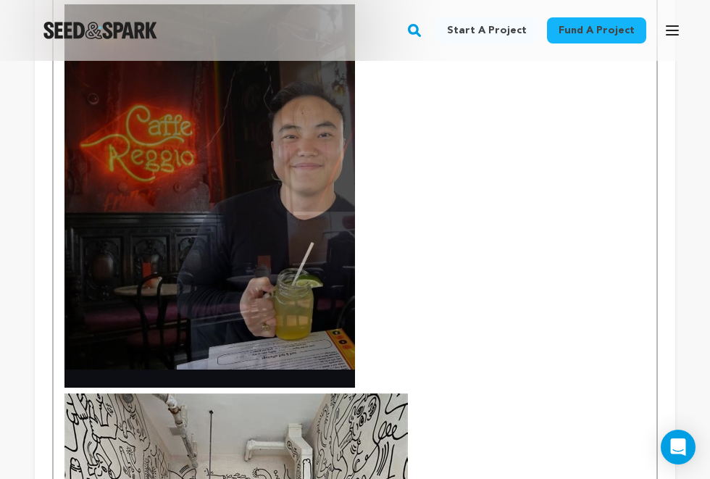
scroll to position [2121, 0]
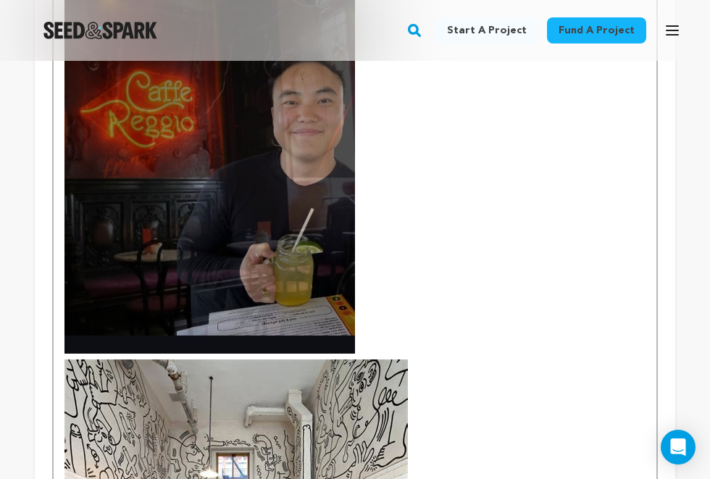
click at [277, 200] on img at bounding box center [209, 161] width 290 height 383
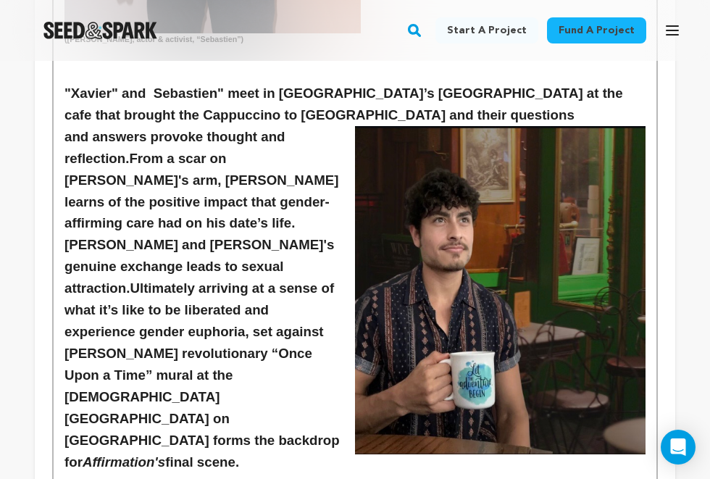
scroll to position [1614, 0]
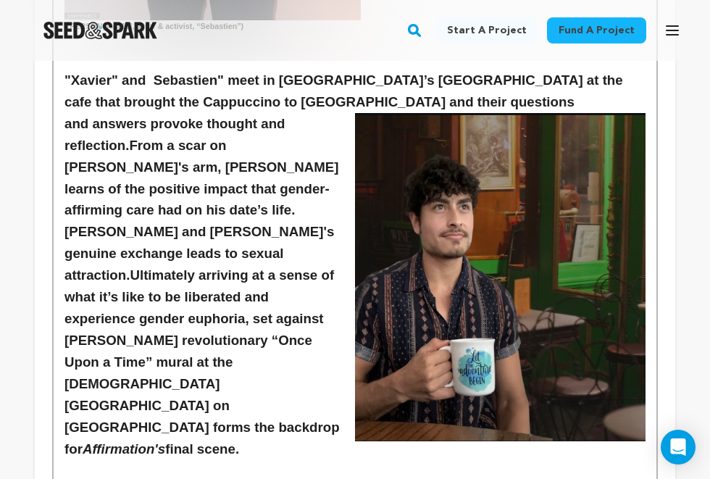
click at [137, 138] on strong "From a scar on Xavier's arm, Sebastien learns of the positive impact that gende…" at bounding box center [203, 211] width 278 height 146
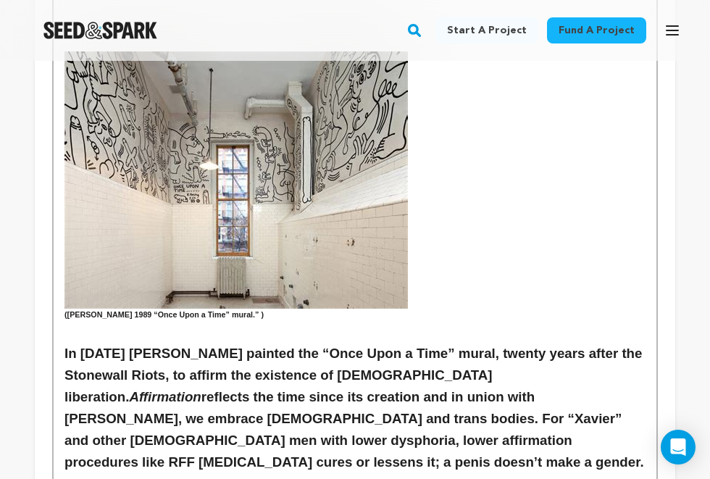
scroll to position [2083, 0]
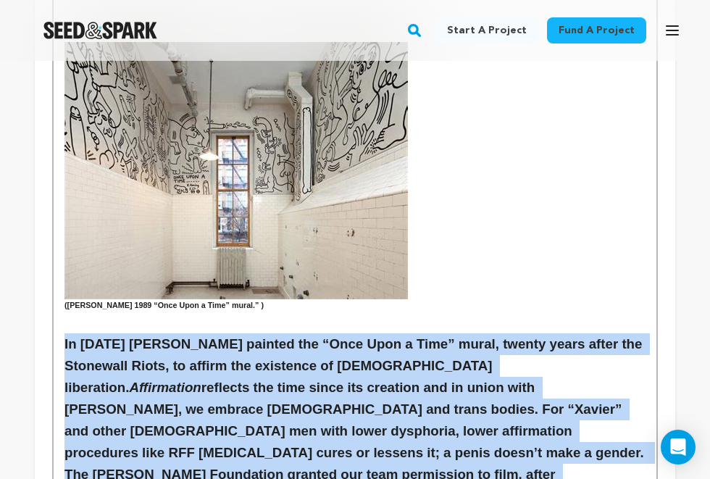
drag, startPoint x: 555, startPoint y: 390, endPoint x: 65, endPoint y: 238, distance: 513.4
click at [65, 333] on h3 "In 1989 Keith Haring painted the “Once Upon a Time” mural, twenty years after t…" at bounding box center [354, 441] width 581 height 217
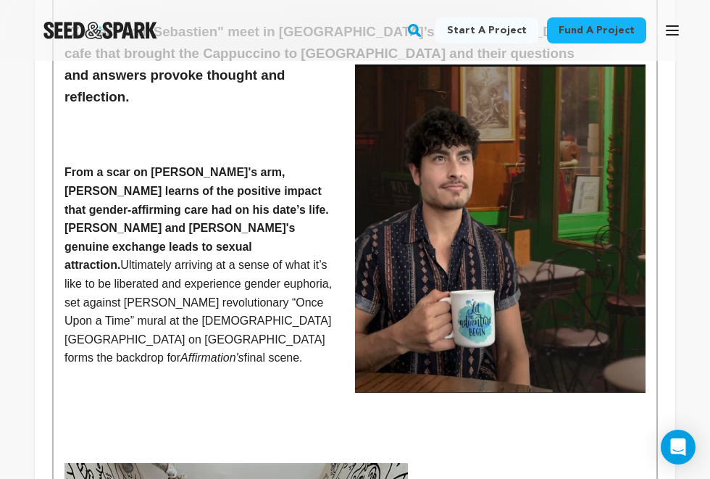
scroll to position [1661, 0]
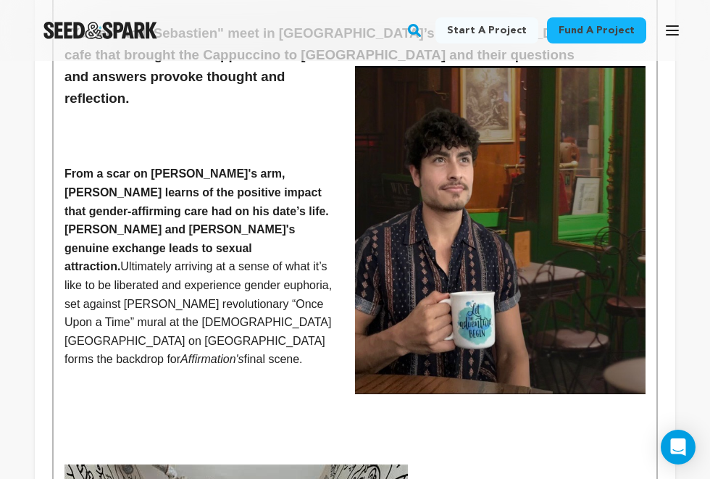
click at [64, 114] on div "In a culture where trans people are silenced and stripped of their basic human …" at bounding box center [355, 89] width 603 height 2671
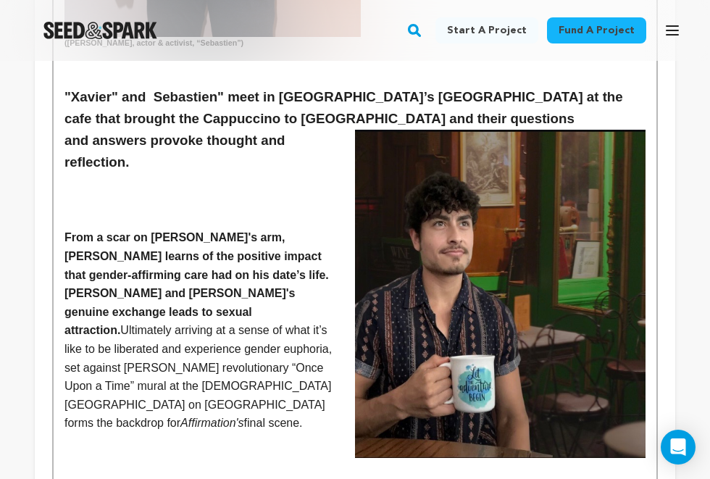
scroll to position [1596, 0]
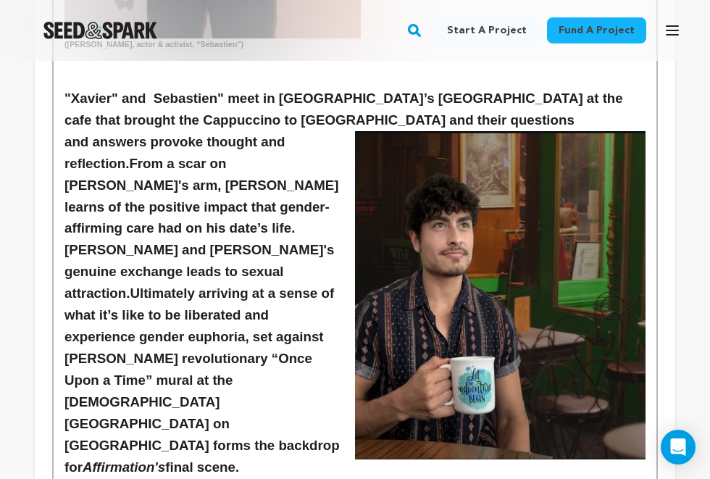
click at [238, 338] on h3 "and answers provoke thought and reflection. From a scar on Xavier's arm, Sebast…" at bounding box center [354, 304] width 581 height 347
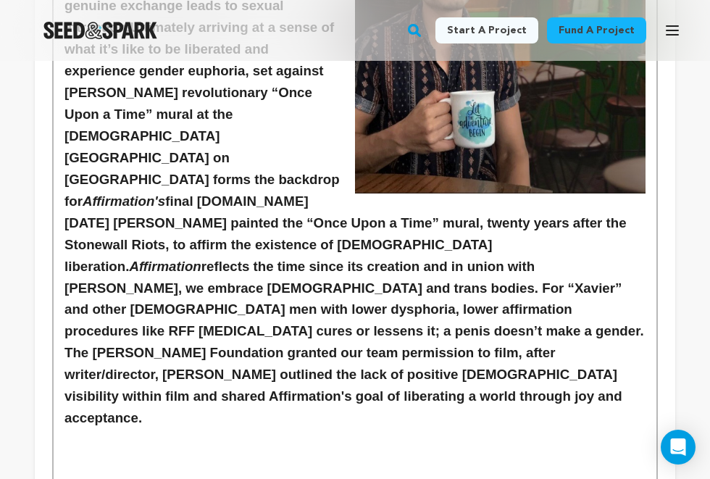
scroll to position [1871, 0]
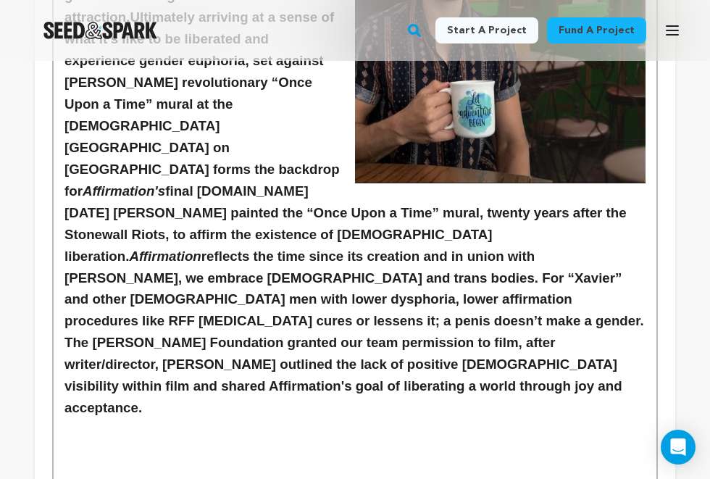
click at [130, 477] on h3 at bounding box center [354, 488] width 581 height 22
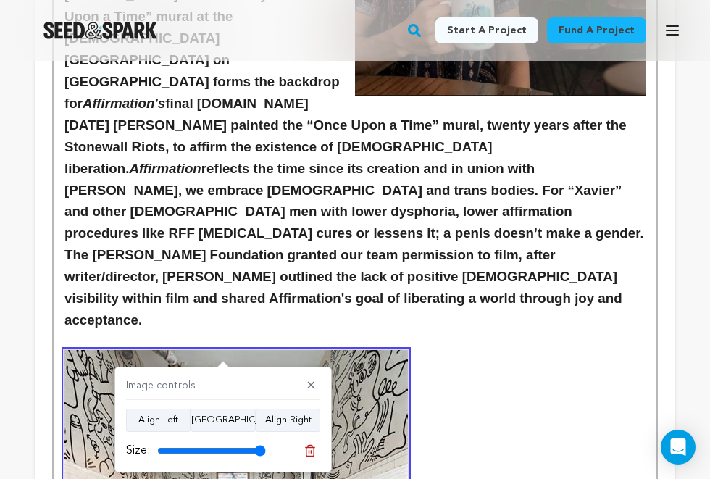
scroll to position [2005, 0]
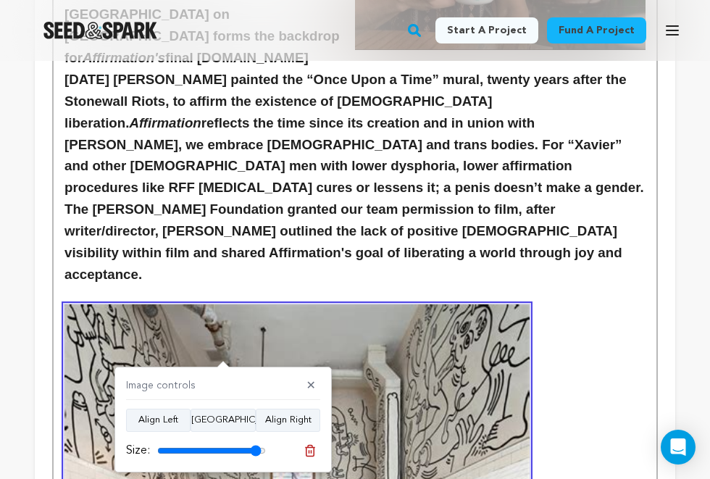
type input "100"
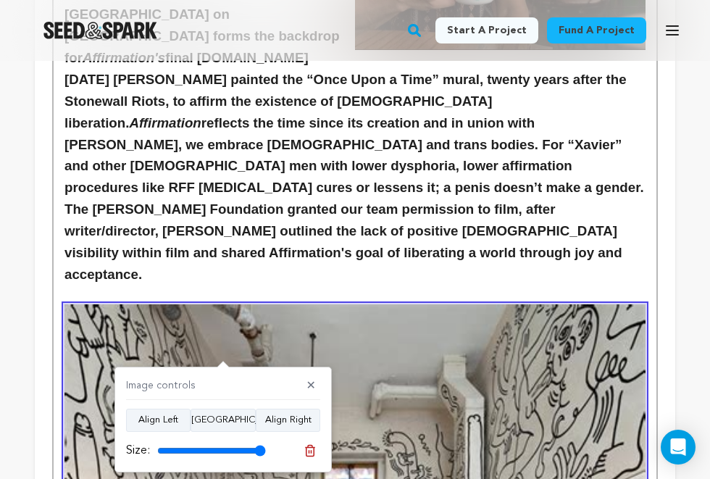
drag, startPoint x: 256, startPoint y: 454, endPoint x: 280, endPoint y: 447, distance: 25.7
click at [280, 447] on div "Size:" at bounding box center [223, 450] width 194 height 20
click at [272, 285] on p at bounding box center [354, 294] width 581 height 19
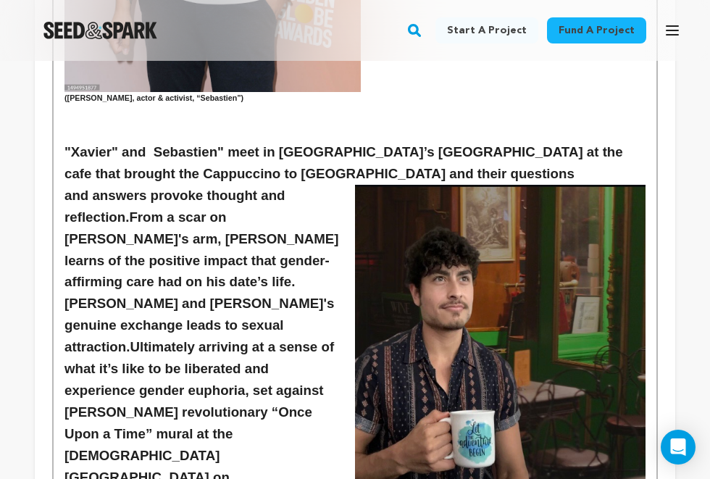
scroll to position [1559, 0]
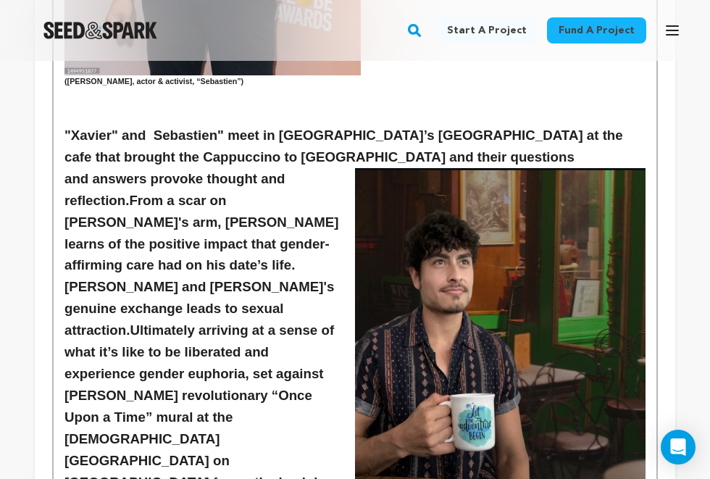
drag, startPoint x: 136, startPoint y: 251, endPoint x: 135, endPoint y: 138, distance: 113.0
click at [135, 193] on strong "From a scar on Xavier's arm, Sebastien learns of the positive impact that gende…" at bounding box center [203, 266] width 278 height 146
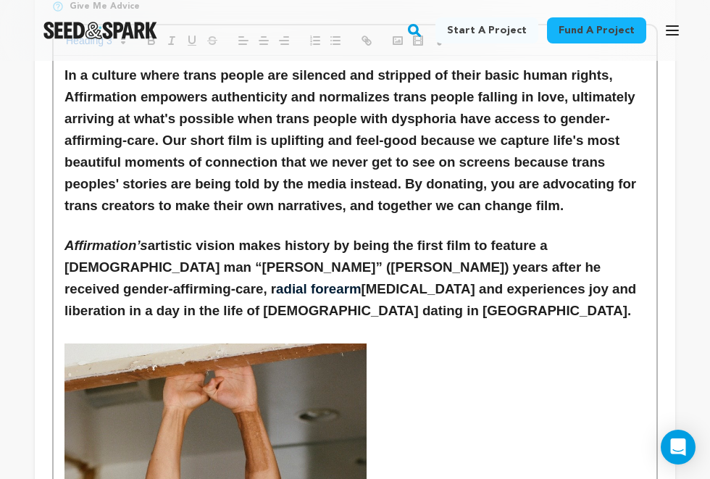
scroll to position [279, 0]
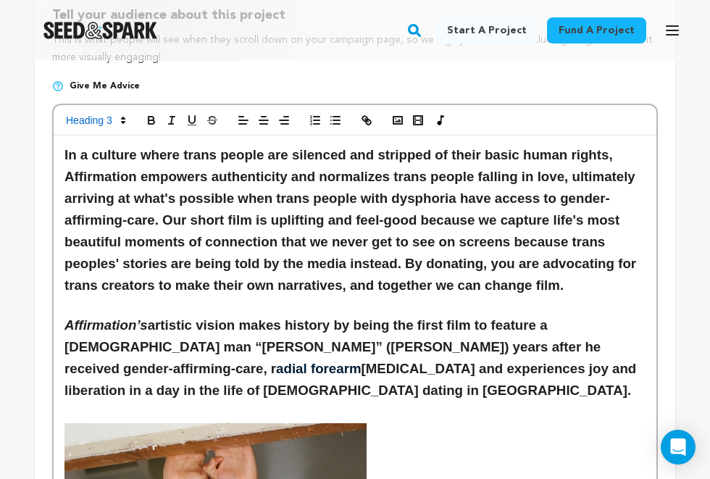
click at [257, 228] on h3 "In a culture where trans people are silenced and stripped of their basic human …" at bounding box center [354, 220] width 581 height 152
click at [458, 275] on h3 "In a culture where trans people are silenced and stripped of their basic human …" at bounding box center [354, 220] width 581 height 152
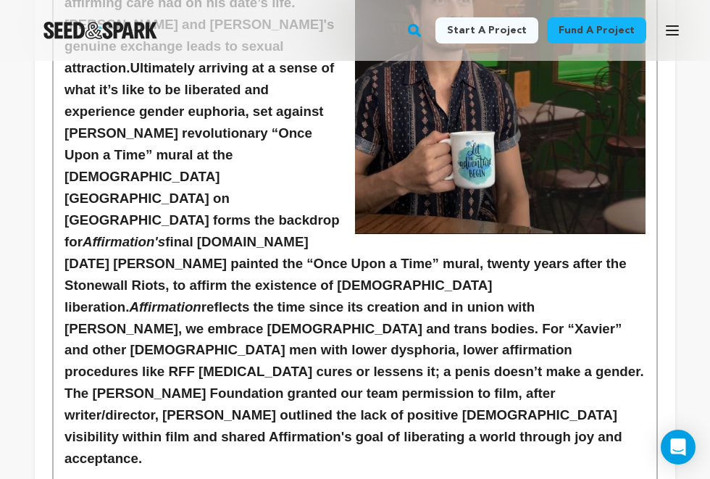
scroll to position [1824, 0]
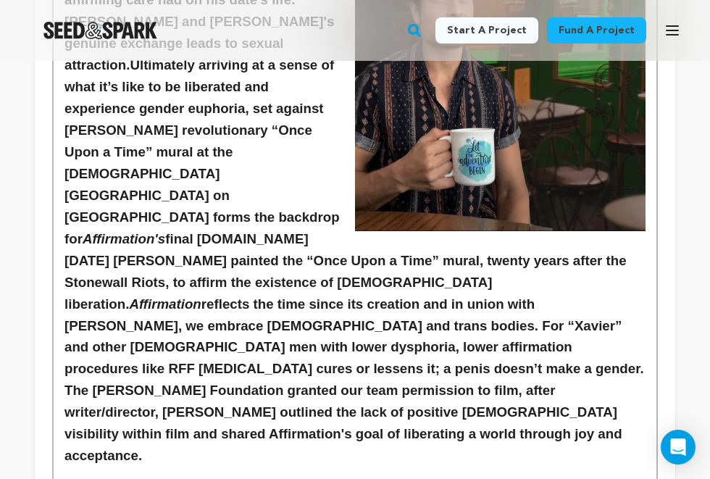
click at [117, 327] on h3 "and answers provoke thought and reflection. From a scar on Xavier's arm, Sebast…" at bounding box center [354, 184] width 581 height 563
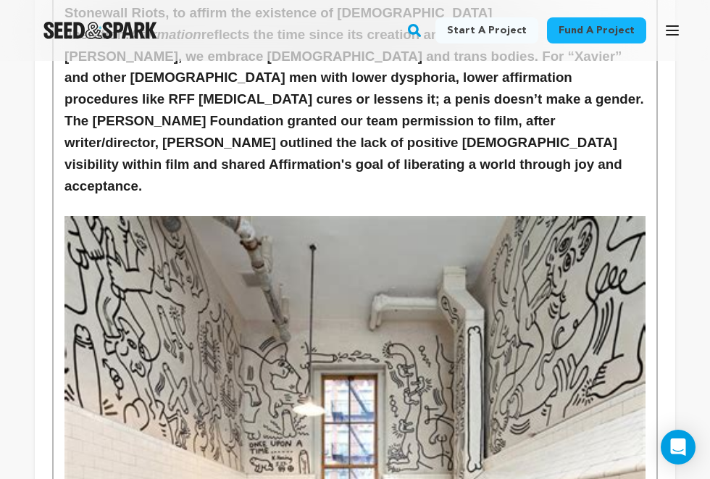
scroll to position [2433, 0]
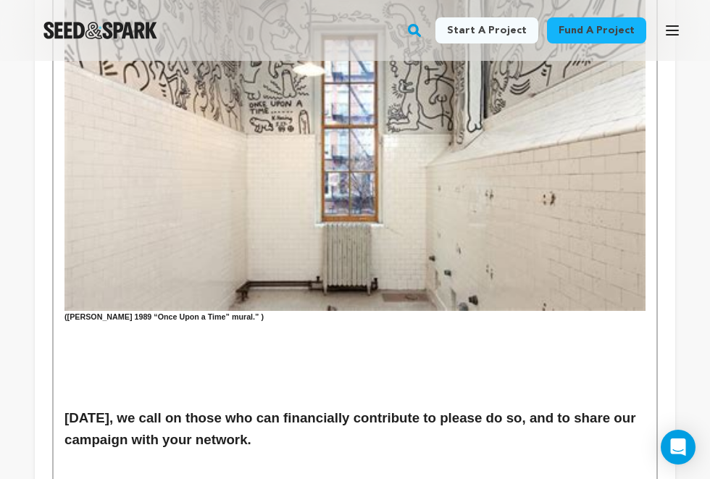
click at [149, 366] on h3 at bounding box center [354, 377] width 581 height 22
click at [138, 388] on p at bounding box center [354, 397] width 581 height 19
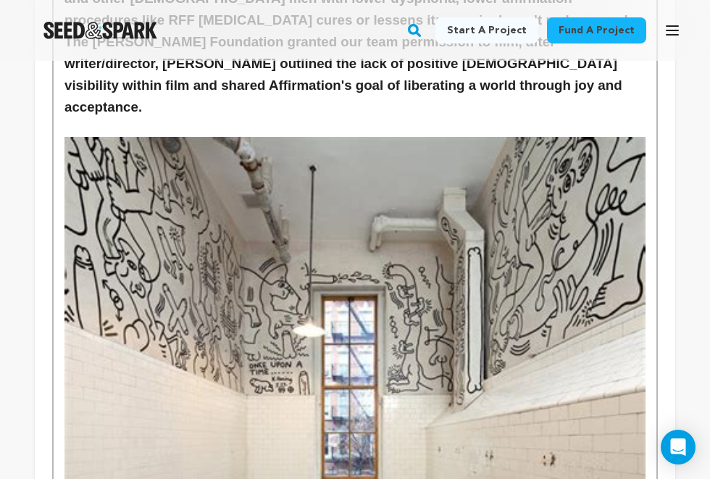
scroll to position [2171, 0]
click at [513, 366] on img at bounding box center [354, 355] width 581 height 435
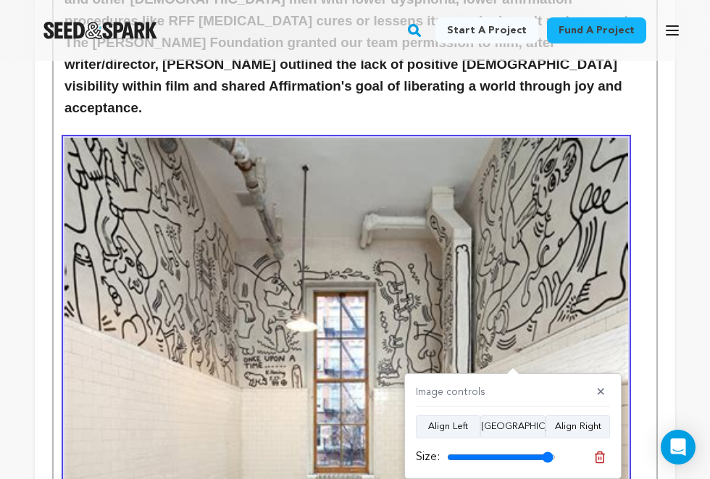
type input "100"
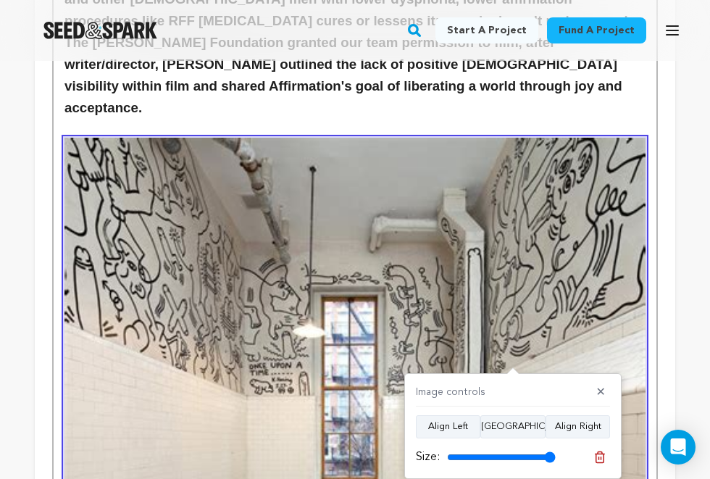
drag, startPoint x: 544, startPoint y: 456, endPoint x: 582, endPoint y: 457, distance: 38.4
click at [582, 457] on div "Size:" at bounding box center [513, 457] width 194 height 20
click at [549, 295] on img at bounding box center [354, 355] width 581 height 435
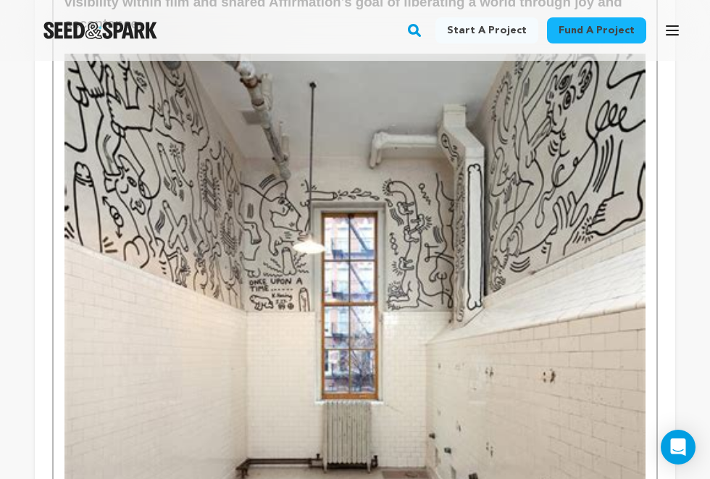
scroll to position [2256, 0]
click at [373, 290] on img at bounding box center [354, 270] width 581 height 435
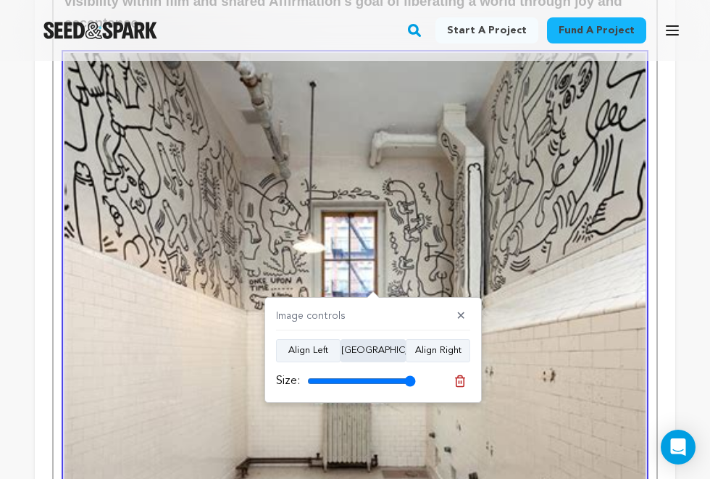
click at [382, 347] on button "Align Center" at bounding box center [372, 350] width 65 height 23
click at [408, 266] on img at bounding box center [354, 270] width 581 height 435
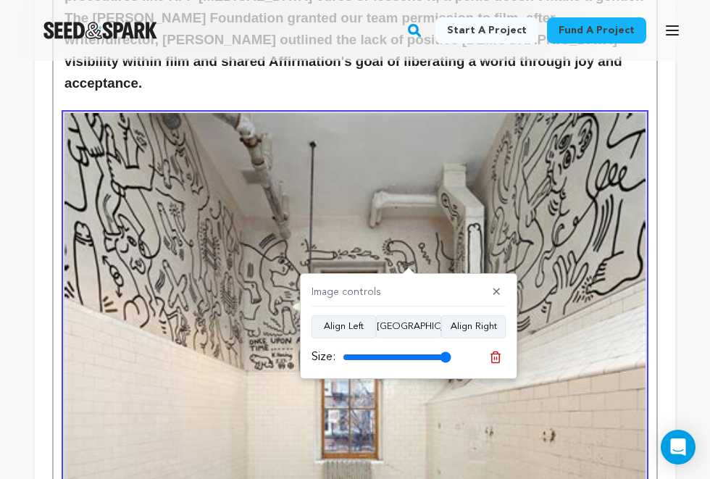
scroll to position [2188, 0]
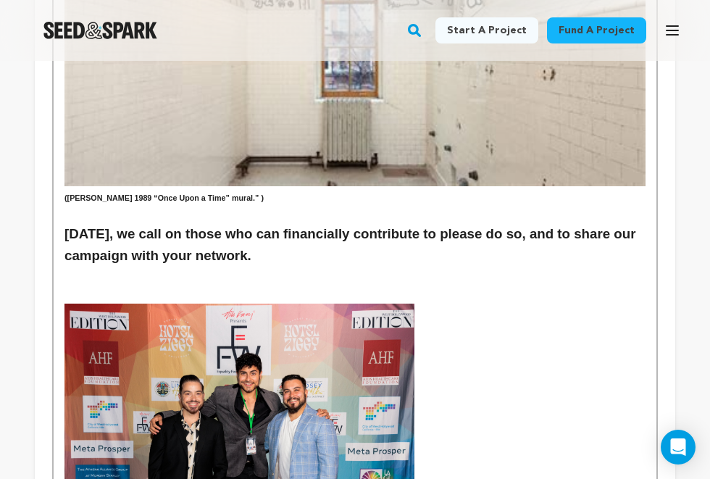
scroll to position [2520, 0]
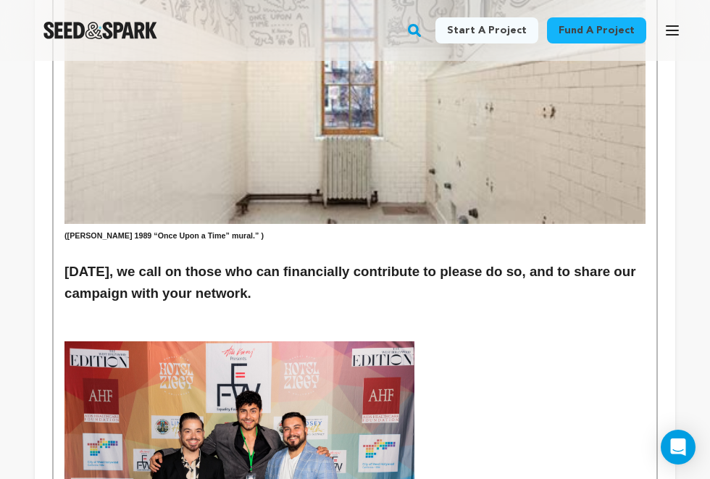
click at [387, 391] on img at bounding box center [239, 457] width 350 height 233
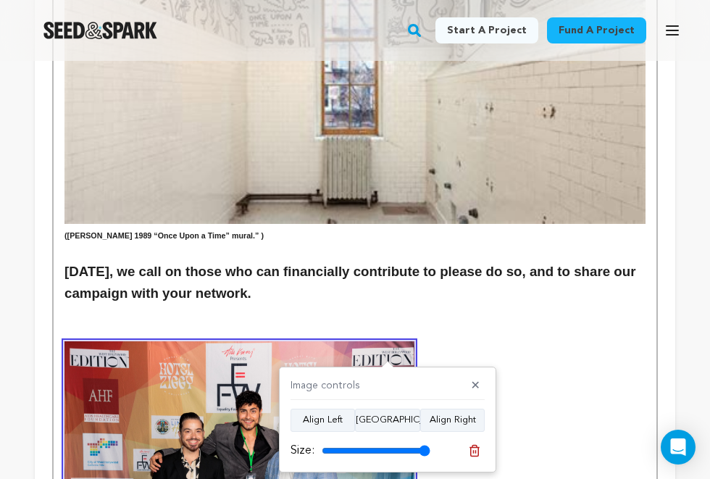
click at [369, 341] on img at bounding box center [239, 457] width 350 height 233
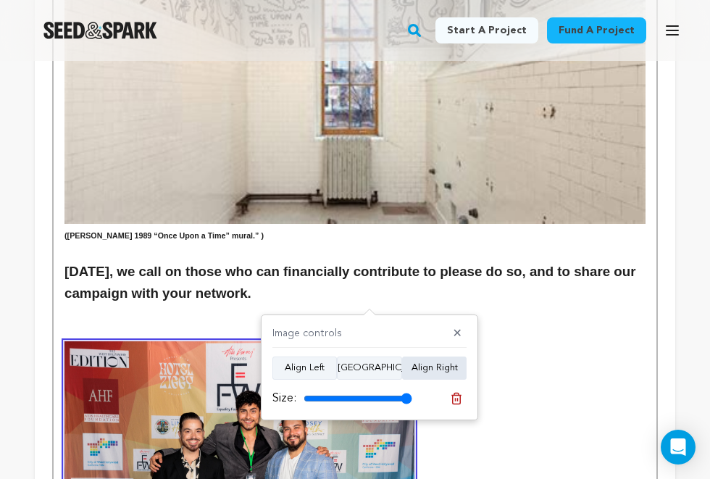
click at [429, 369] on button "Align Right" at bounding box center [434, 367] width 64 height 23
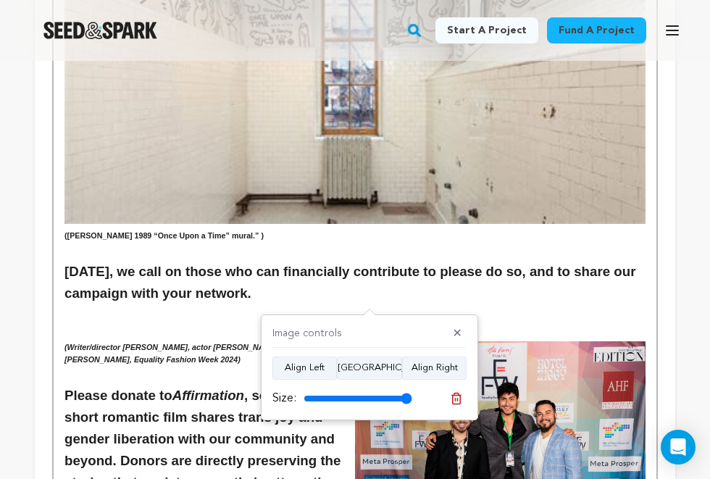
click at [281, 385] on h3 "Please donate to Affirmation , so that our short romantic film shares trans joy…" at bounding box center [354, 461] width 581 height 152
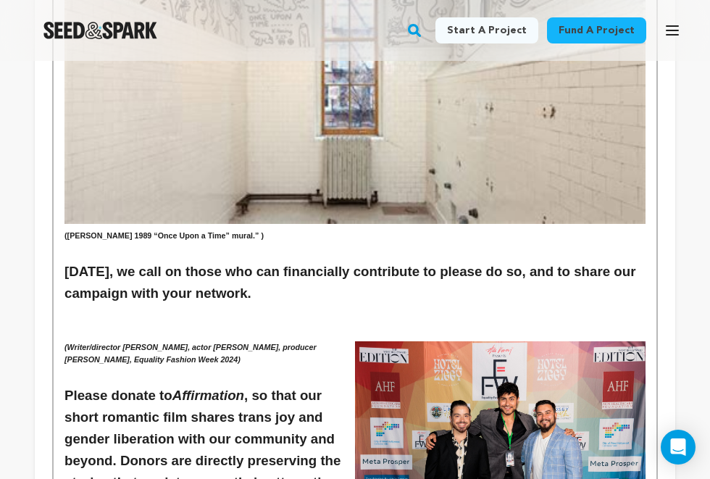
drag, startPoint x: 314, startPoint y: 217, endPoint x: 63, endPoint y: 203, distance: 251.0
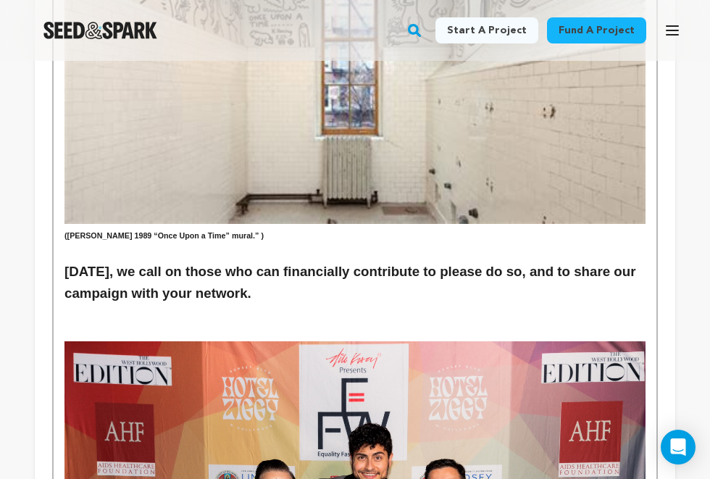
scroll to position [2520, 1]
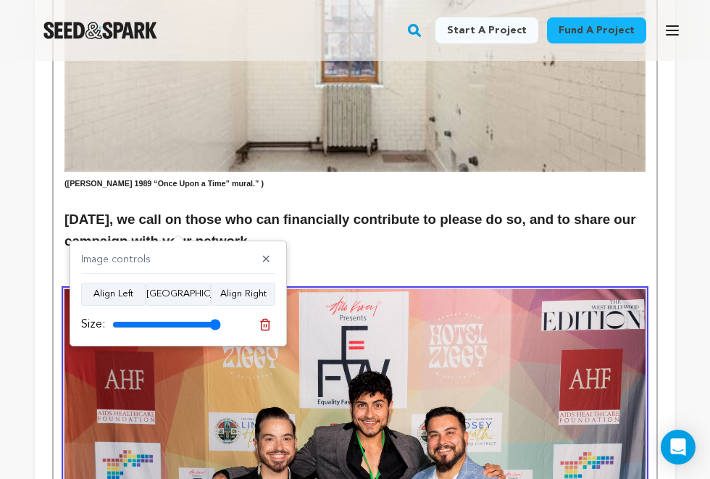
scroll to position [2617, 0]
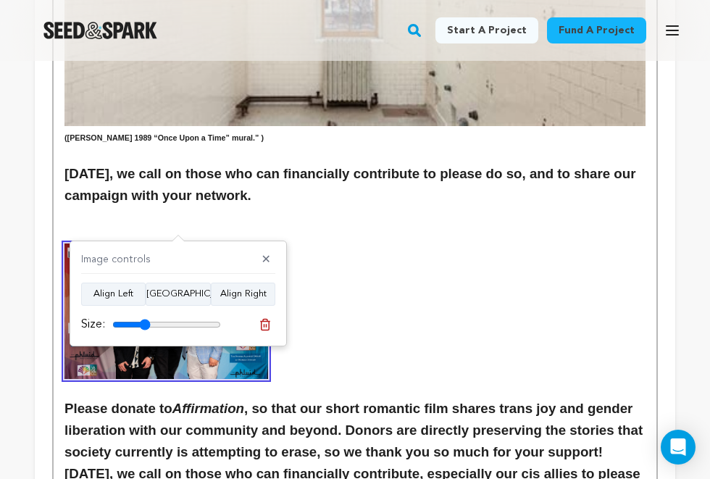
drag, startPoint x: 214, startPoint y: 324, endPoint x: 146, endPoint y: 324, distance: 68.1
click at [146, 324] on input "range" at bounding box center [166, 325] width 109 height 12
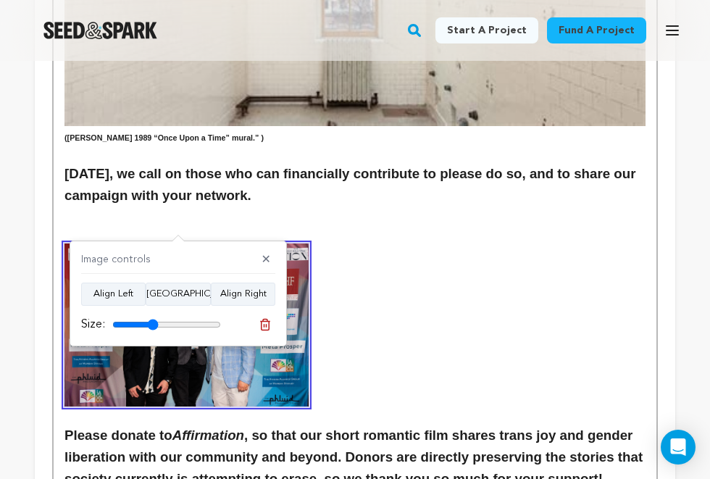
type input "42"
click at [153, 325] on input "range" at bounding box center [166, 325] width 109 height 12
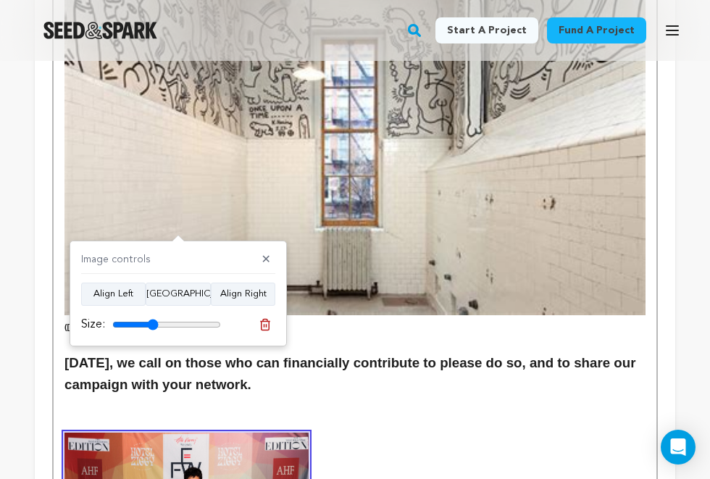
scroll to position [2491, 0]
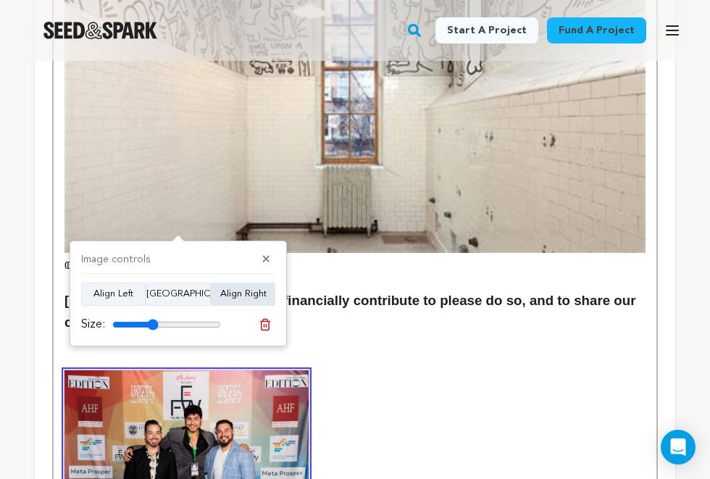
click at [264, 288] on button "Align Right" at bounding box center [243, 293] width 64 height 23
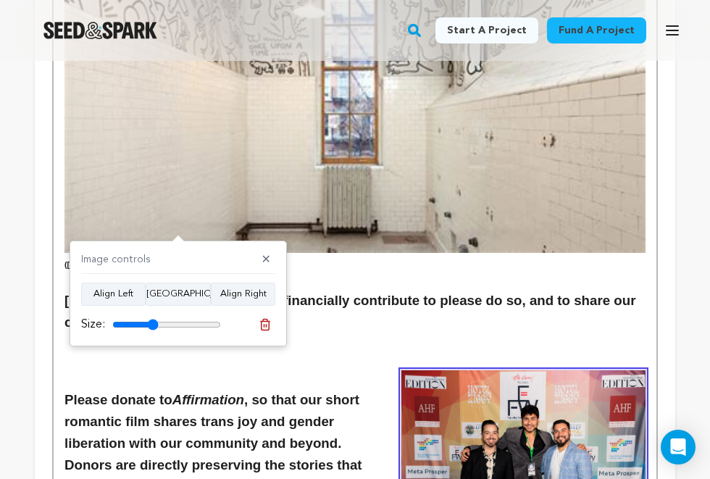
click at [356, 389] on h3 "Please donate to Affirmation , so that our short romantic film shares trans joy…" at bounding box center [354, 454] width 581 height 130
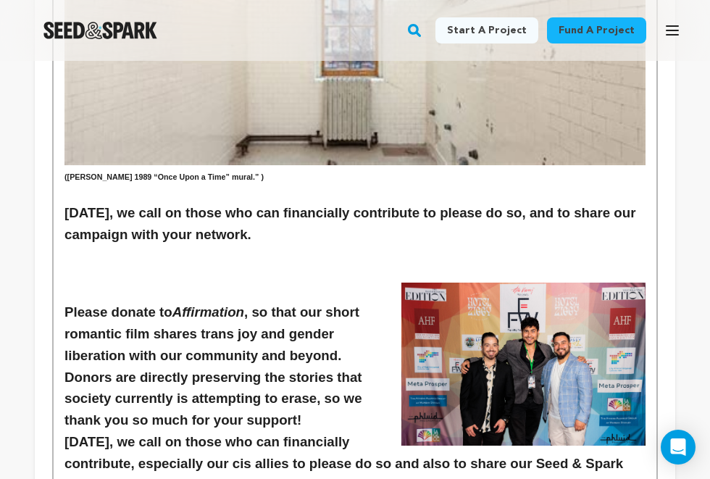
scroll to position [2586, 0]
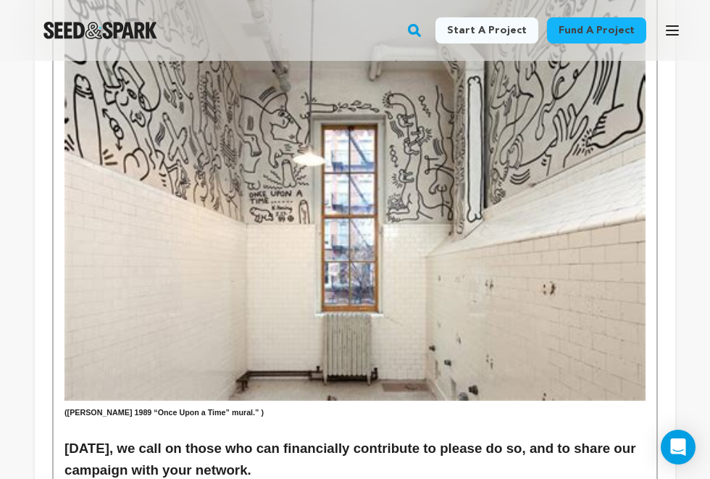
scroll to position [2344, 0]
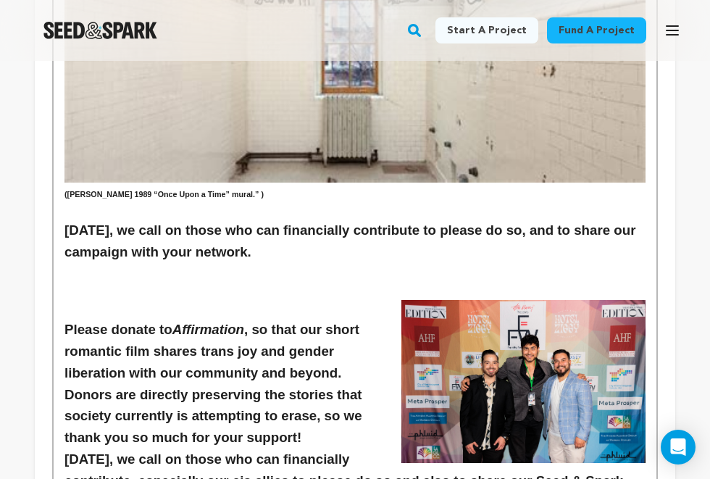
scroll to position [2452, 0]
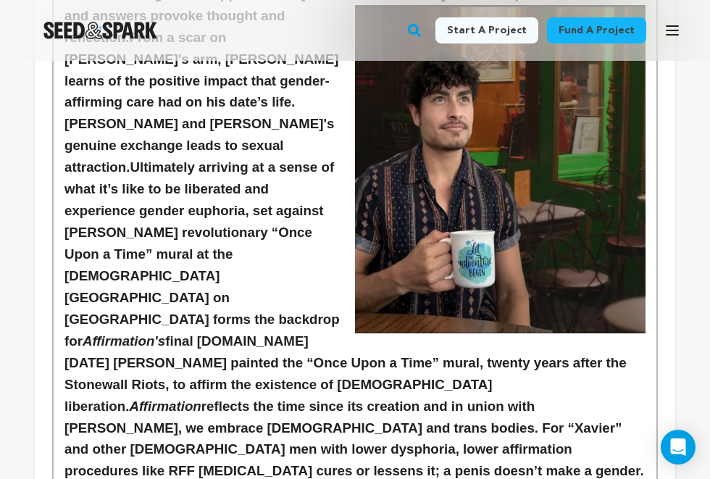
scroll to position [1669, 0]
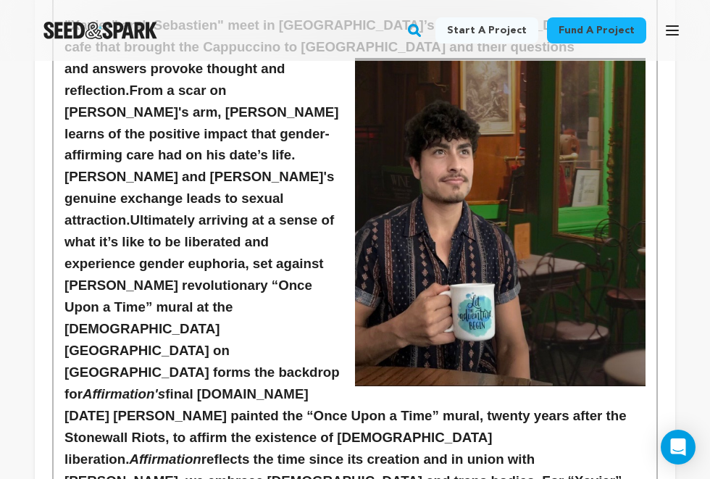
click at [225, 261] on h3 "and answers provoke thought and reflection. From a scar on Xavier's arm, Sebast…" at bounding box center [354, 339] width 581 height 563
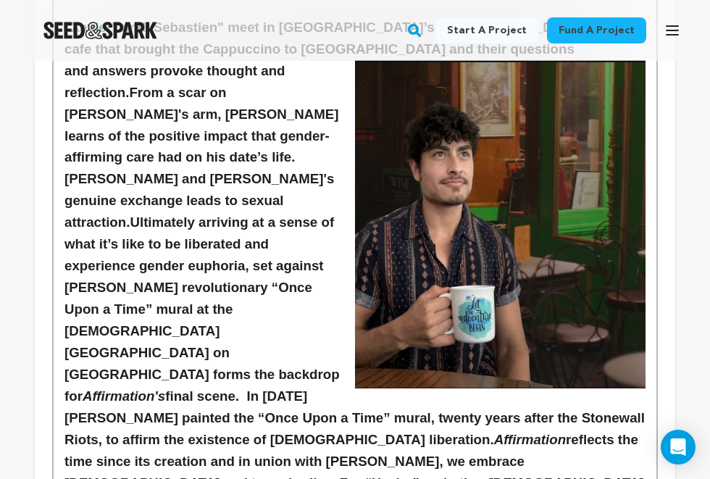
scroll to position [1753, 0]
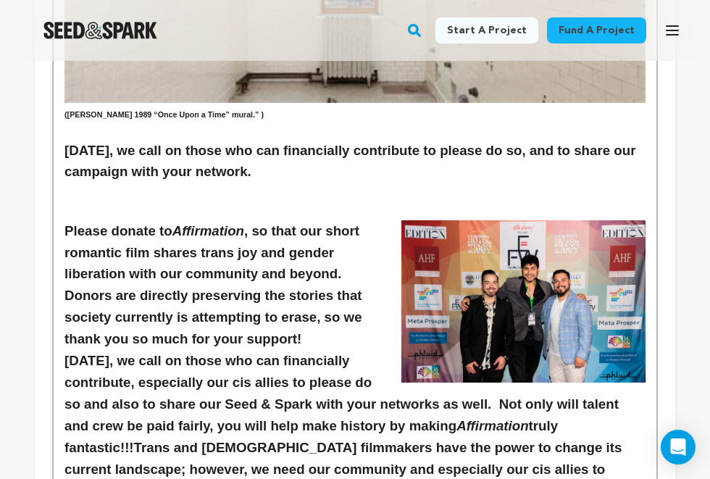
scroll to position [2544, 0]
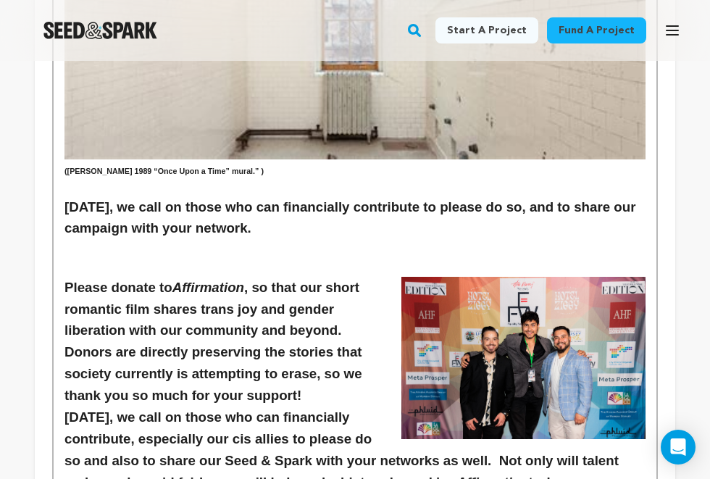
click at [66, 277] on h3 "Please donate to Affirmation , so that our short romantic film shares trans joy…" at bounding box center [354, 342] width 581 height 130
click at [458, 277] on img at bounding box center [523, 358] width 244 height 163
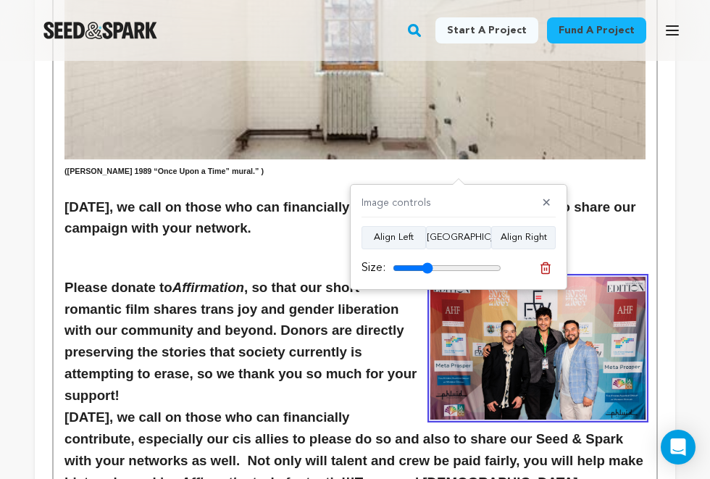
type input "37"
click at [427, 267] on input "range" at bounding box center [447, 268] width 109 height 12
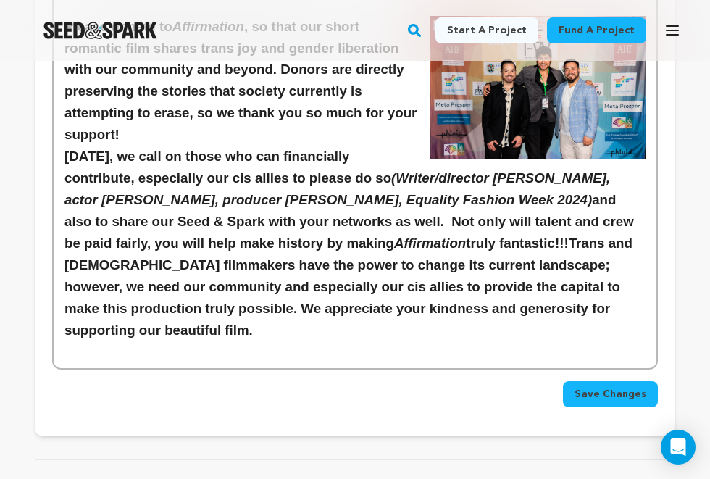
scroll to position [2680, 0]
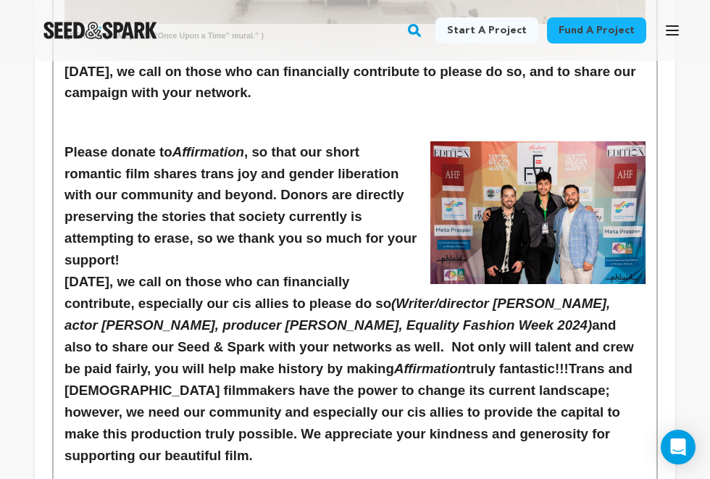
drag, startPoint x: 351, startPoint y: 225, endPoint x: 62, endPoint y: 199, distance: 290.8
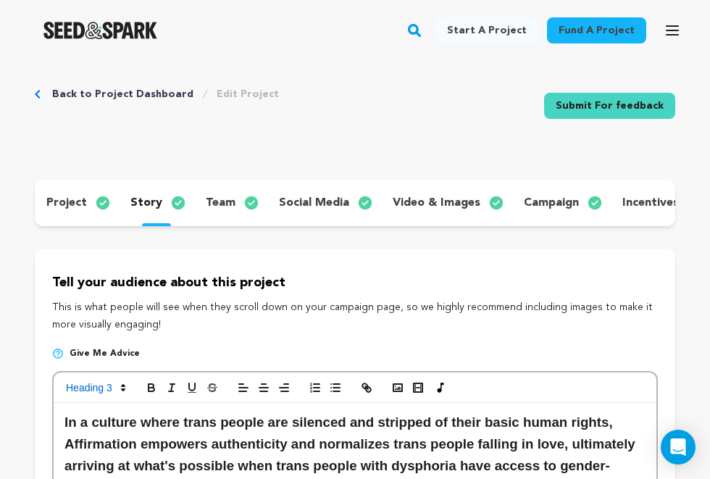
scroll to position [4, 0]
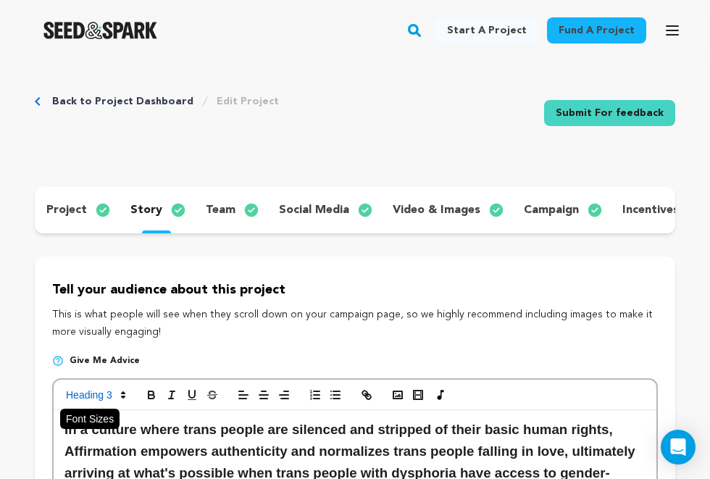
click at [120, 395] on icon at bounding box center [123, 394] width 13 height 13
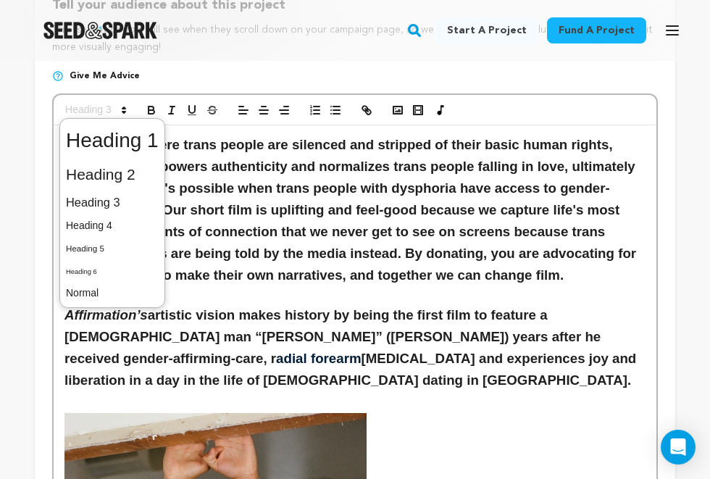
scroll to position [296, 0]
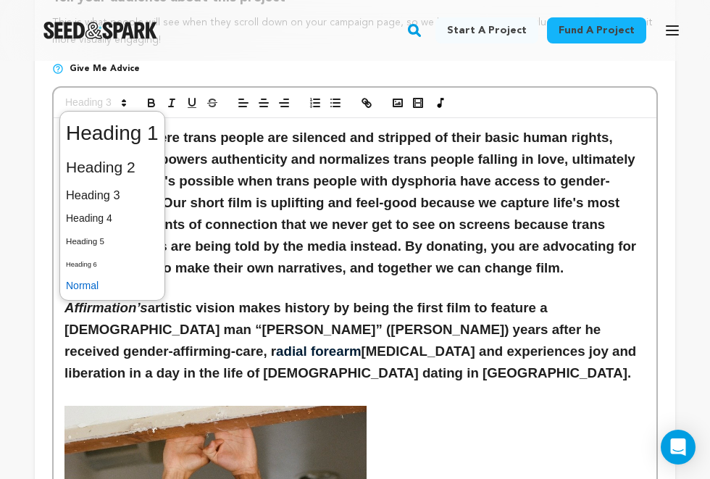
click at [102, 288] on span at bounding box center [112, 285] width 93 height 22
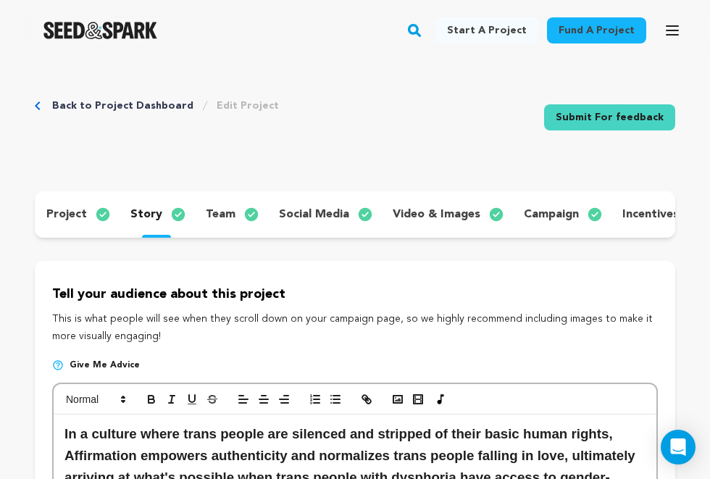
scroll to position [0, 0]
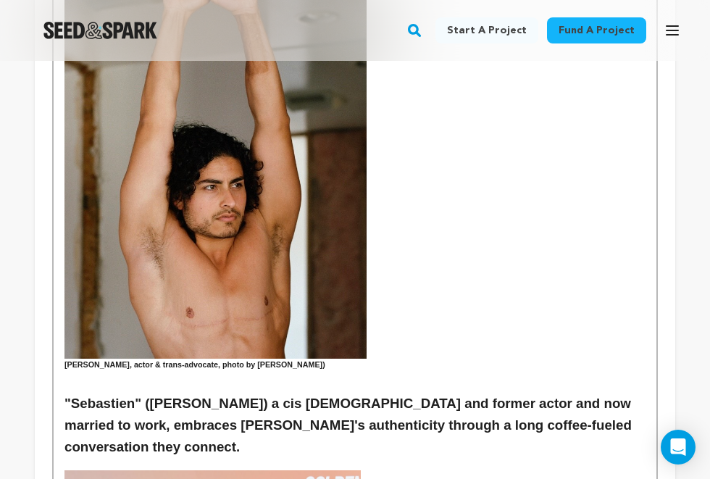
click at [177, 335] on h6 "Emmett Preciado, actor & trans-advocate, photo by Daniel Zox)" at bounding box center [354, 158] width 581 height 425
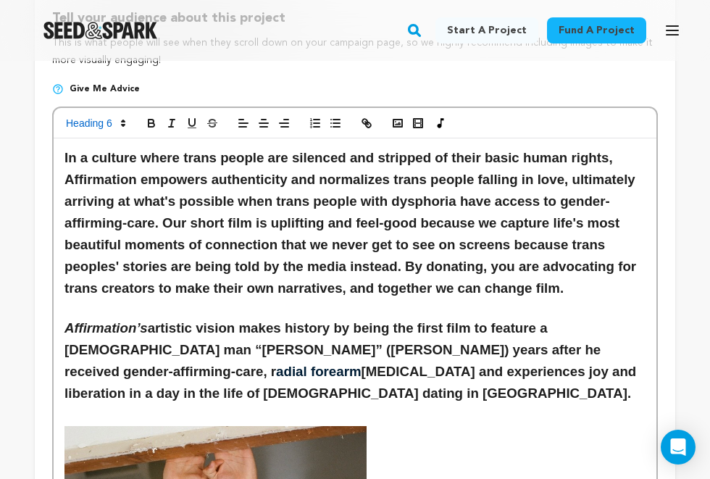
scroll to position [249, 0]
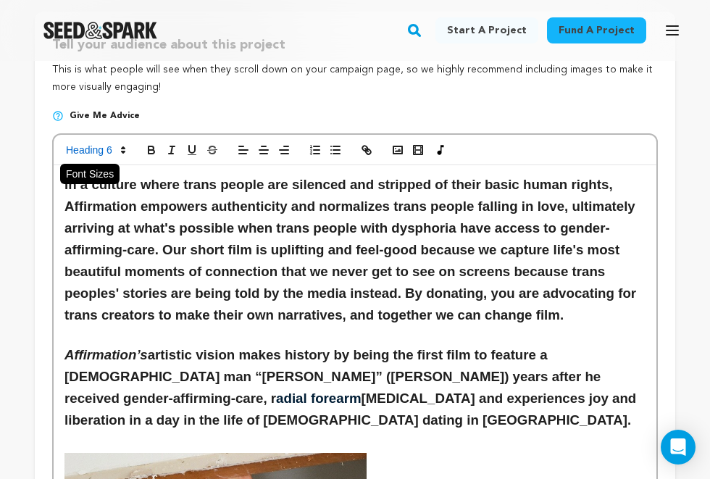
click at [99, 146] on span at bounding box center [94, 149] width 71 height 17
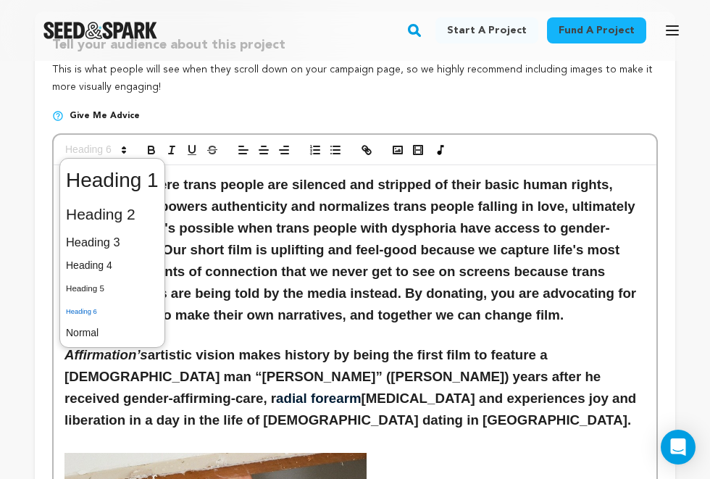
click at [136, 309] on span at bounding box center [112, 310] width 93 height 22
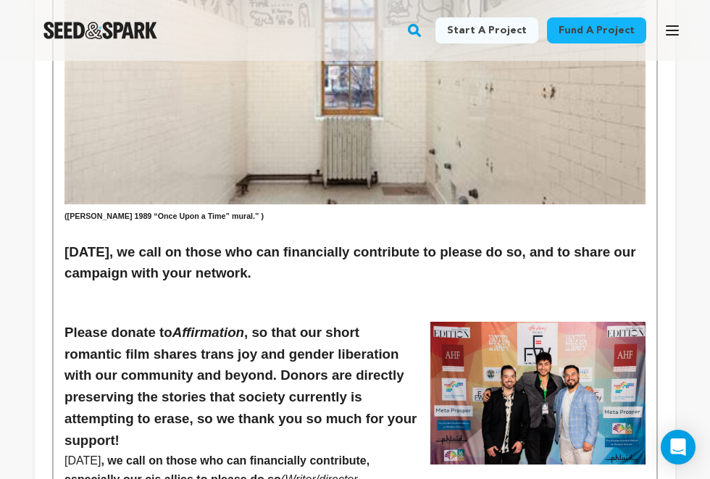
scroll to position [2501, 0]
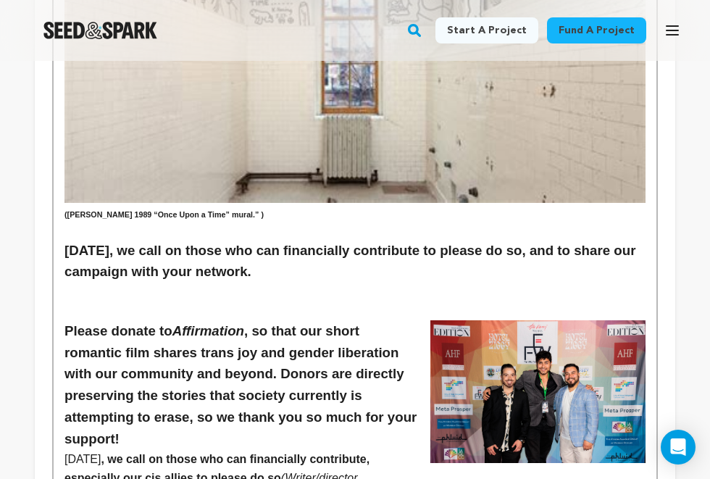
drag, startPoint x: 281, startPoint y: 355, endPoint x: 610, endPoint y: 363, distance: 328.9
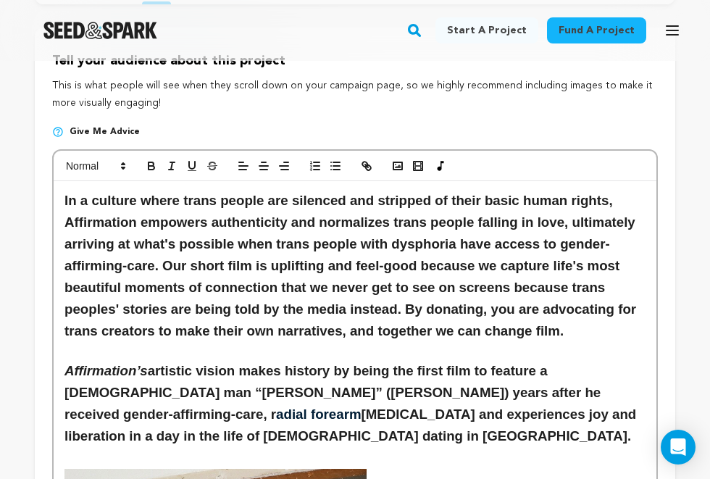
scroll to position [156, 0]
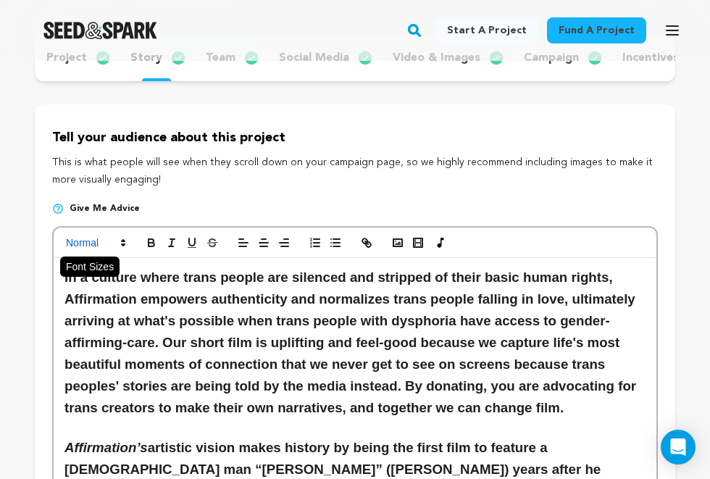
click at [120, 241] on icon at bounding box center [123, 242] width 13 height 13
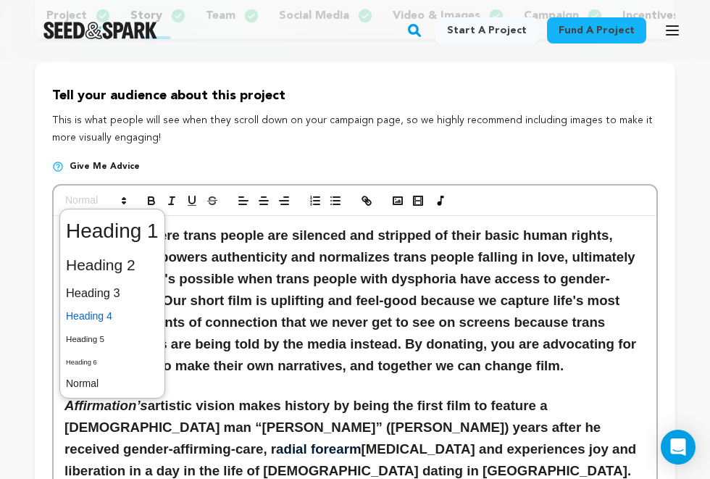
scroll to position [214, 0]
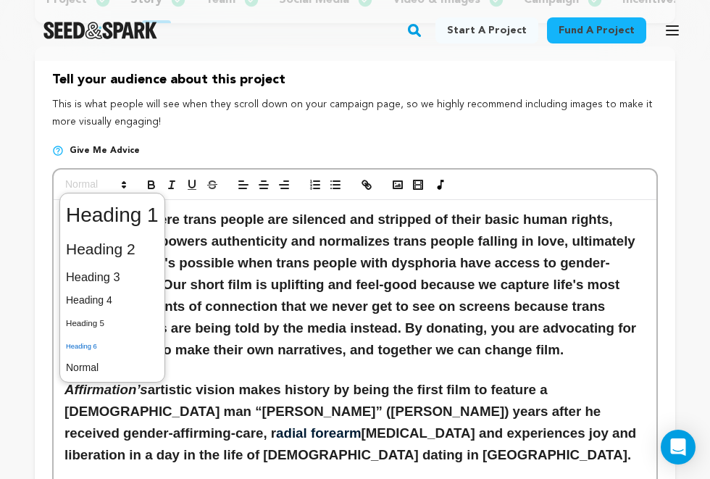
click at [111, 342] on span at bounding box center [112, 345] width 93 height 22
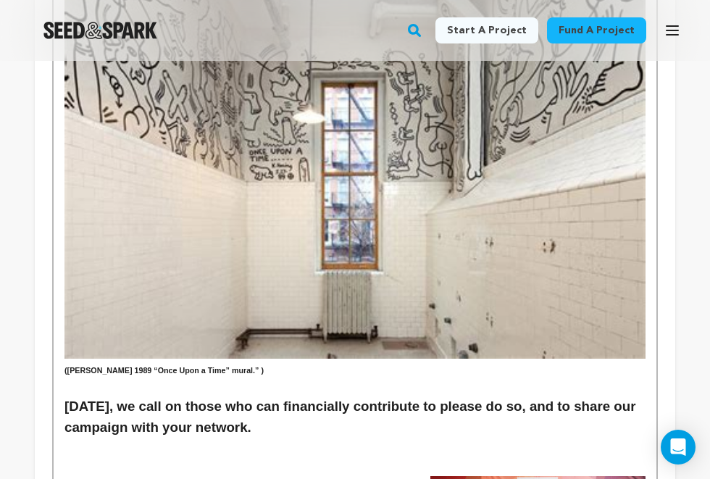
scroll to position [2432, 0]
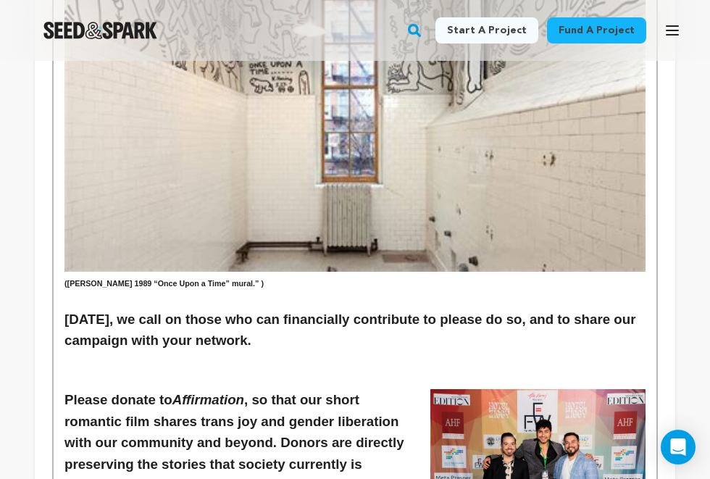
click at [497, 389] on img at bounding box center [537, 460] width 215 height 143
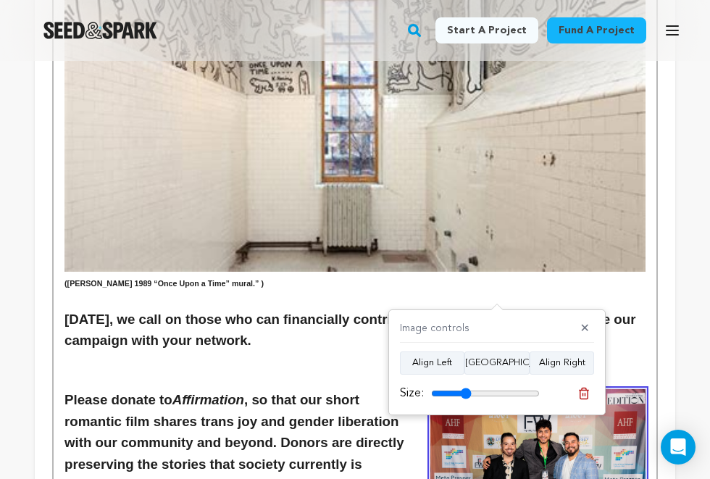
drag, startPoint x: 483, startPoint y: 311, endPoint x: 480, endPoint y: 269, distance: 42.1
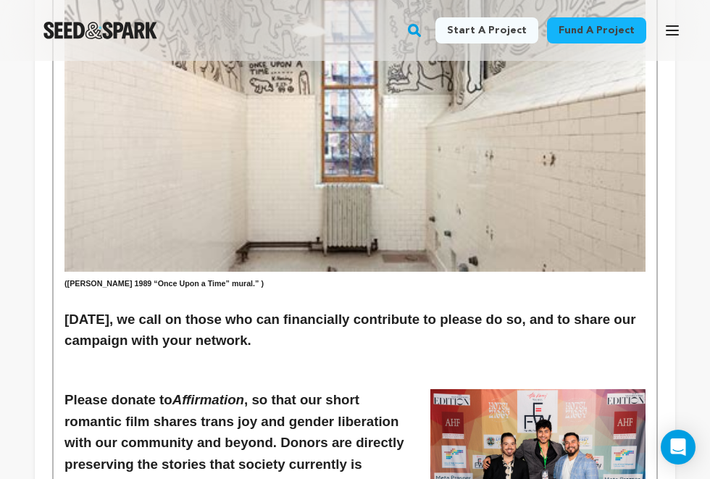
click at [524, 389] on img at bounding box center [537, 460] width 215 height 143
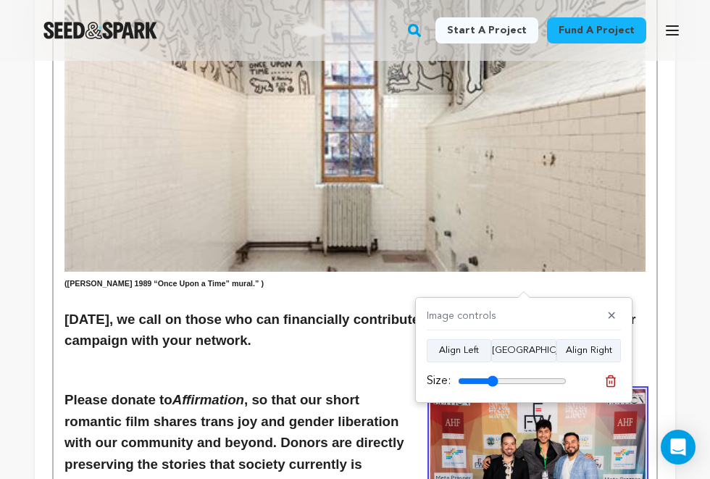
click at [500, 309] on h3 "Today, we call on those who can financially contribute to please do so, and to …" at bounding box center [354, 330] width 581 height 43
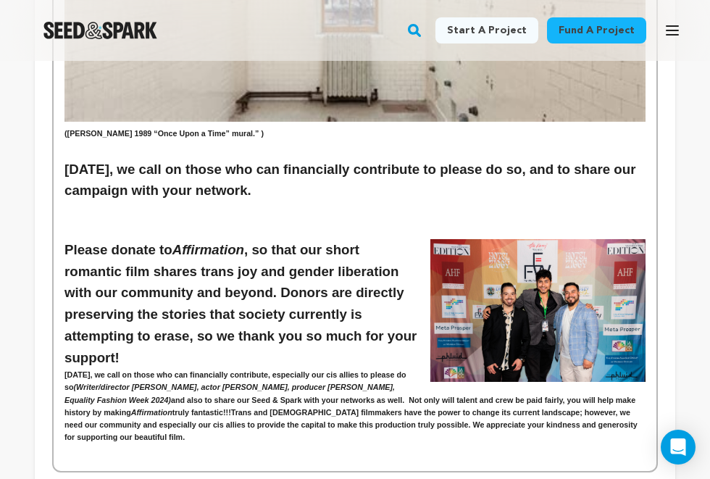
scroll to position [2584, 0]
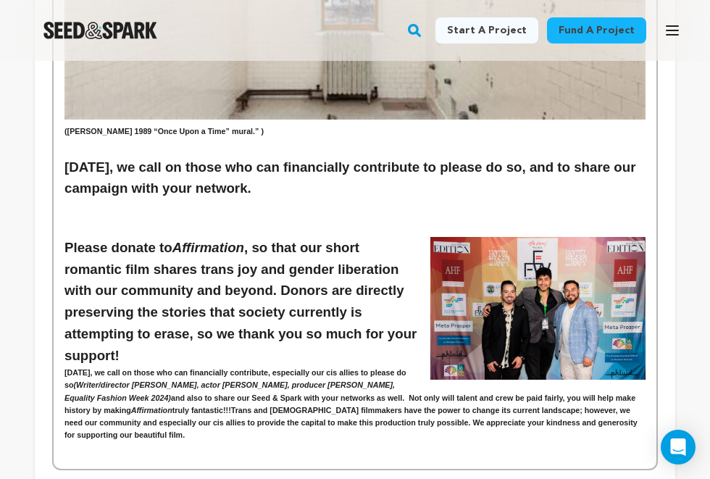
drag, startPoint x: 256, startPoint y: 277, endPoint x: 119, endPoint y: 265, distance: 138.1
click at [119, 366] on h6 "Today , we call on those who can financially contribute, especially our cis all…" at bounding box center [354, 403] width 581 height 75
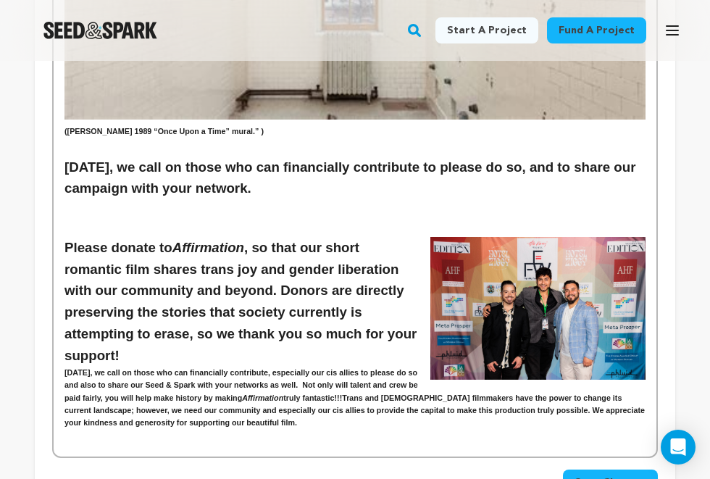
click at [465, 429] on p at bounding box center [354, 438] width 581 height 19
click at [460, 366] on h6 "Today , we call on those who can financially contribute, especially our cis all…" at bounding box center [354, 397] width 581 height 62
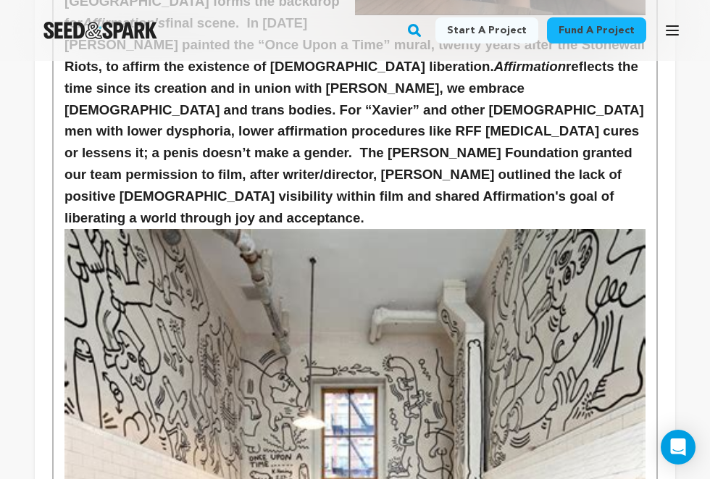
scroll to position [2494, 0]
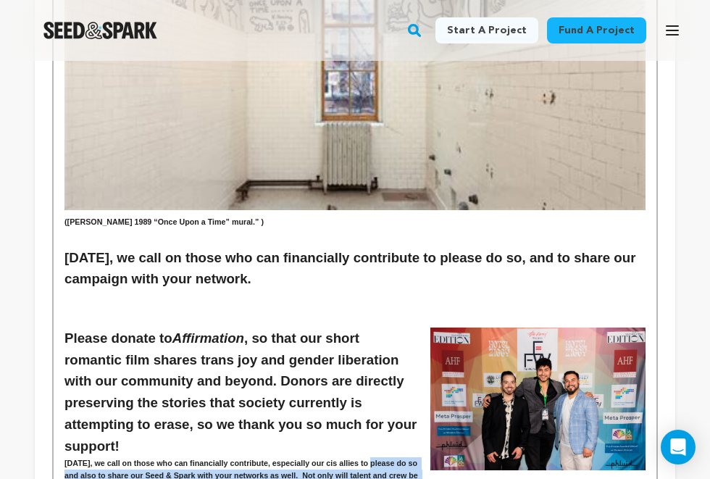
drag, startPoint x: 427, startPoint y: 389, endPoint x: 59, endPoint y: 346, distance: 369.7
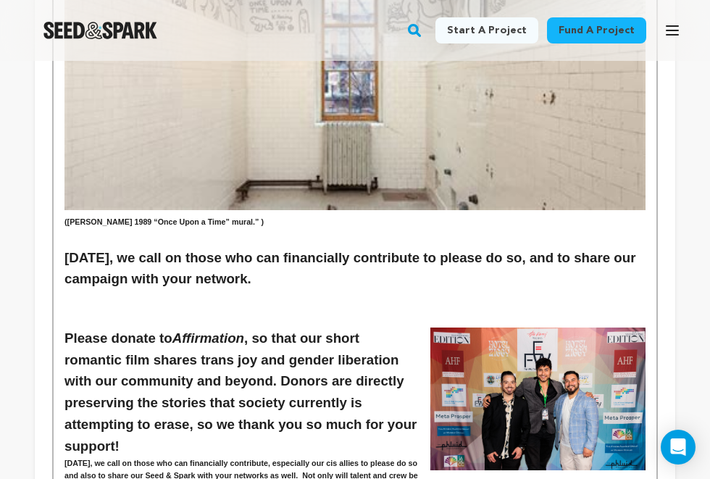
click at [170, 458] on strong ", we call on those who can financially contribute, especially our cis allies to…" at bounding box center [242, 474] width 356 height 33
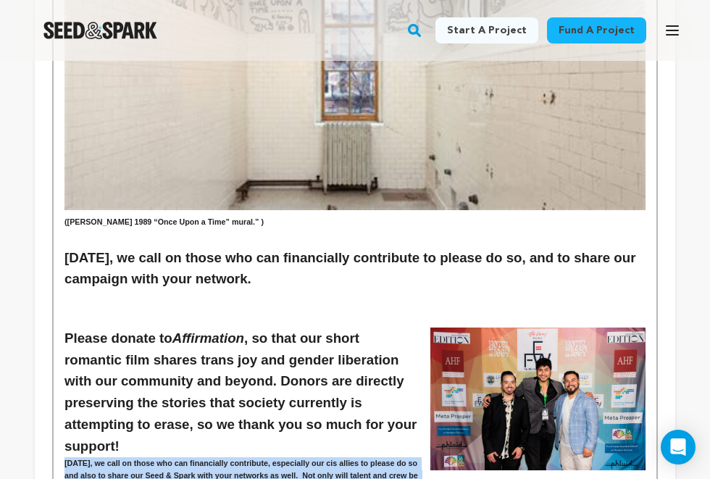
drag, startPoint x: 429, startPoint y: 391, endPoint x: 60, endPoint y: 343, distance: 371.7
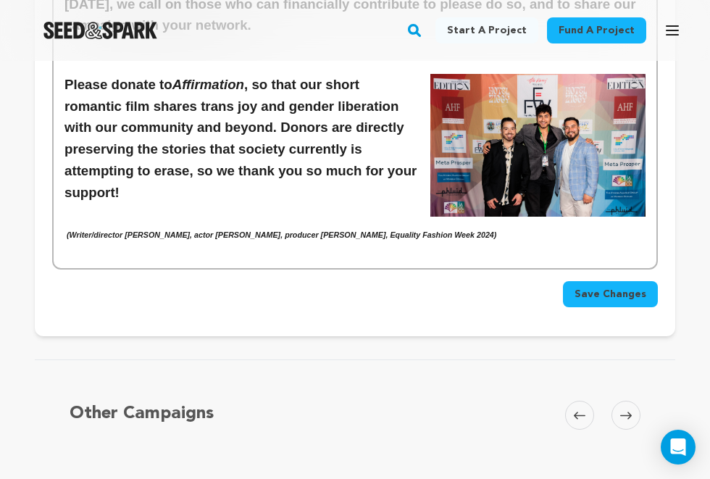
scroll to position [2536, 0]
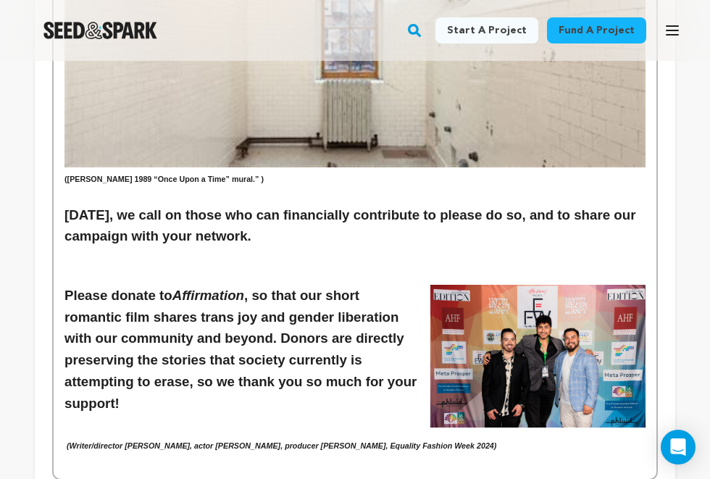
click at [67, 441] on em "(Writer/director Christopher Vallario, actor Emmett Preciado, producer Tony Zos…" at bounding box center [281, 445] width 429 height 9
drag, startPoint x: 72, startPoint y: 322, endPoint x: 540, endPoint y: 324, distance: 468.6
click at [498, 441] on em "(Writer/director Christopher Vallario, actor Emmett Preciado, producer Tony Zos…" at bounding box center [283, 445] width 429 height 9
click at [579, 440] on h6 "(Writer/director Christopher Vallario, actor Emmett Preciado, producer Tony Zos…" at bounding box center [354, 446] width 581 height 12
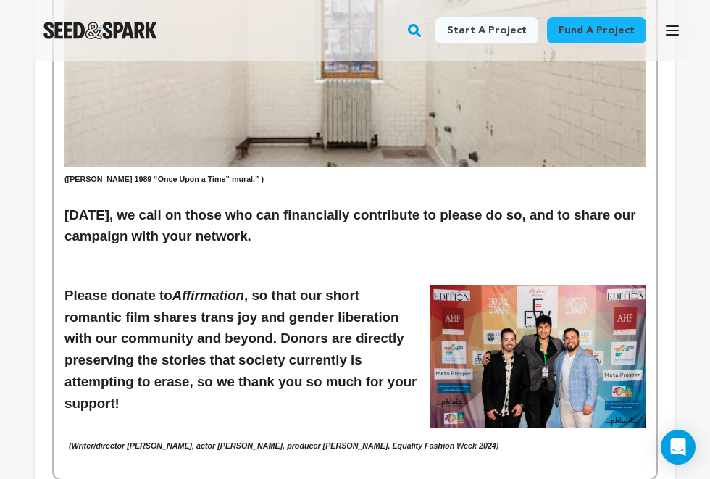
drag, startPoint x: 577, startPoint y: 322, endPoint x: 68, endPoint y: 324, distance: 508.4
click at [68, 440] on h6 "(Writer/director Christopher Vallario, actor Emmett Preciado, producer Tony Zos…" at bounding box center [354, 446] width 581 height 12
click at [127, 452] on p at bounding box center [354, 461] width 581 height 19
click at [69, 441] on em "(Writer/director Christopher Vallario, actor Emmett Preciado, producer Tony Zos…" at bounding box center [283, 445] width 429 height 9
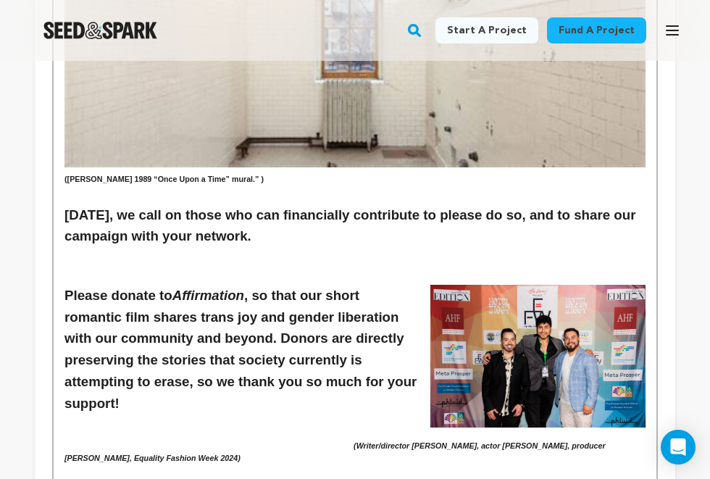
click at [435, 441] on em "(Writer/director Christopher Vallario, actor Emmett Preciado, producer Tony Zos…" at bounding box center [335, 451] width 543 height 21
click at [469, 285] on img at bounding box center [537, 356] width 215 height 143
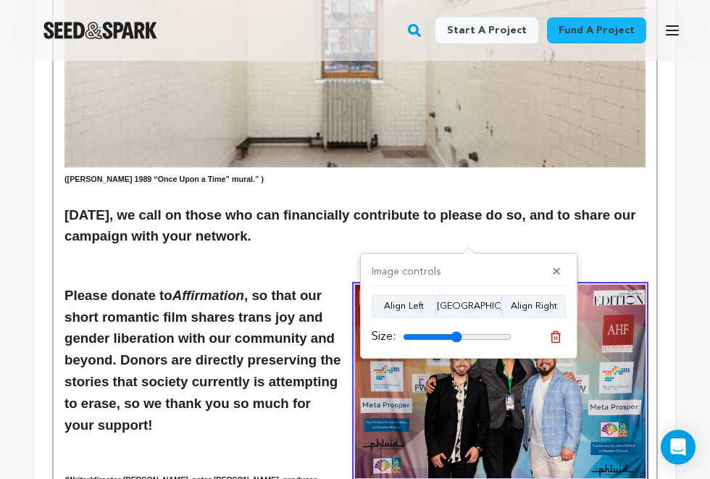
drag, startPoint x: 445, startPoint y: 335, endPoint x: 456, endPoint y: 336, distance: 10.9
type input "54"
click at [456, 336] on input "range" at bounding box center [457, 337] width 109 height 12
click at [398, 461] on h6 "(Writer/director Christopher Vallario, actor Emmett Preciado, producer Tony Zos…" at bounding box center [354, 479] width 581 height 37
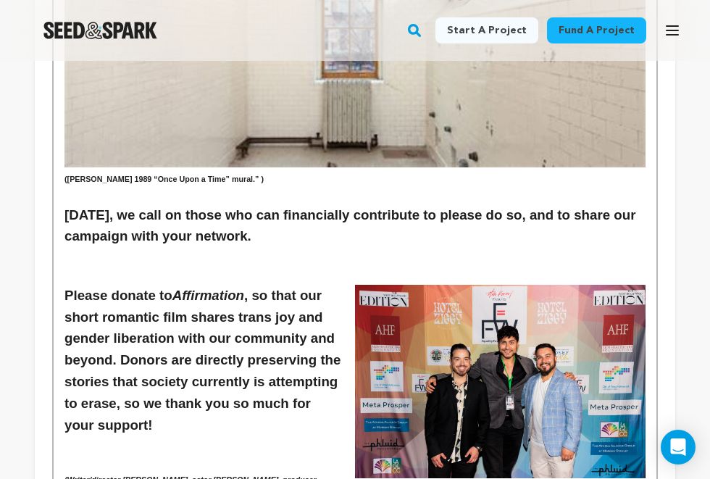
drag, startPoint x: 64, startPoint y: 380, endPoint x: 230, endPoint y: 401, distance: 167.2
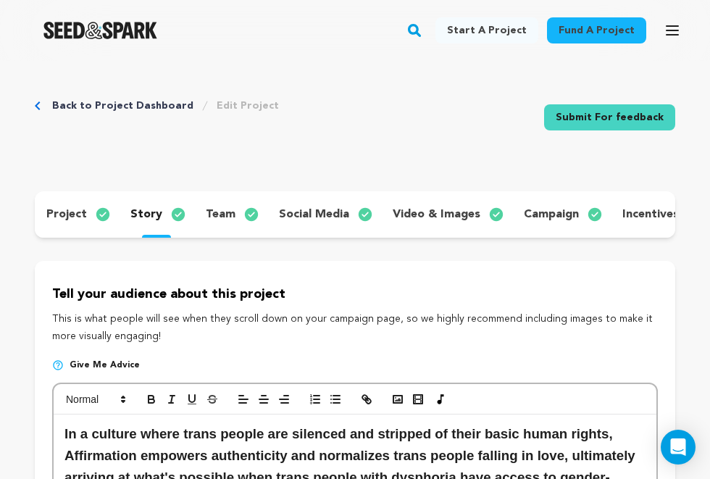
scroll to position [0, 0]
click at [285, 397] on icon "button" at bounding box center [283, 399] width 13 height 13
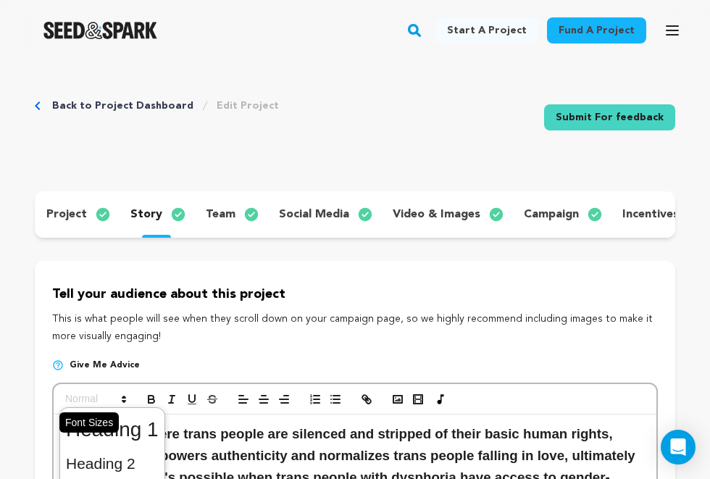
click at [120, 394] on icon at bounding box center [123, 399] width 13 height 13
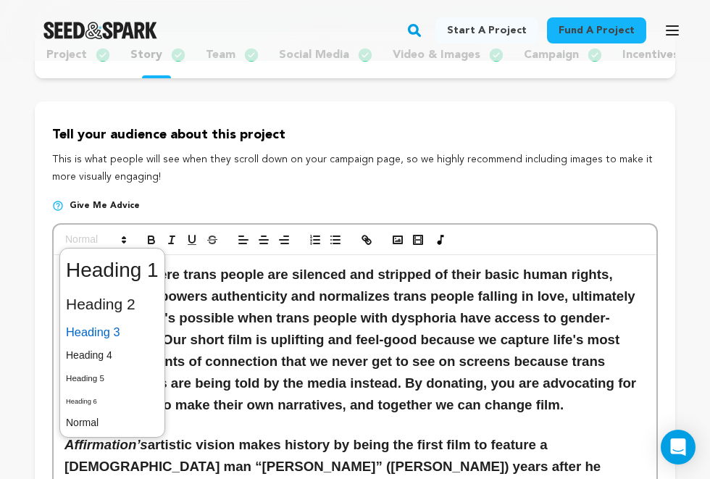
scroll to position [201, 0]
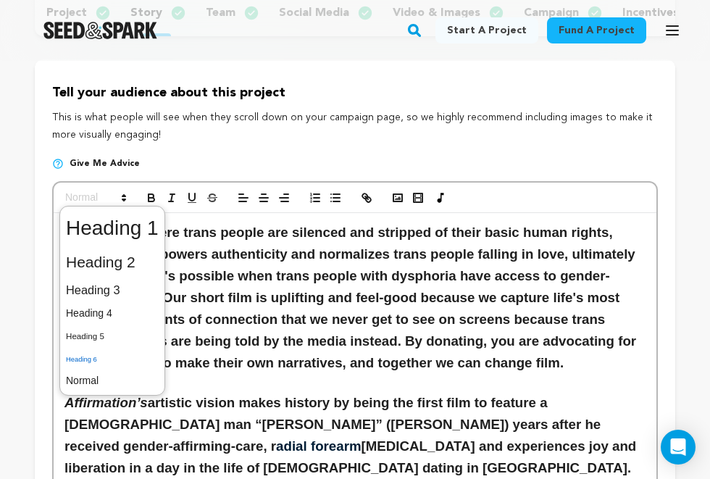
click at [107, 359] on span at bounding box center [112, 358] width 93 height 22
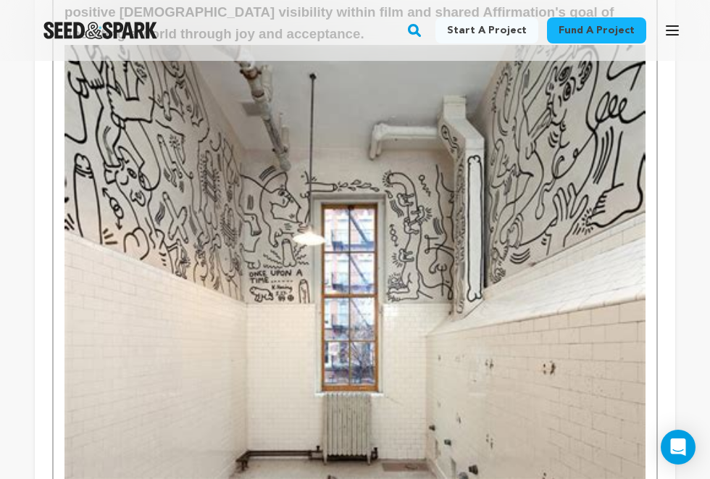
scroll to position [2486, 0]
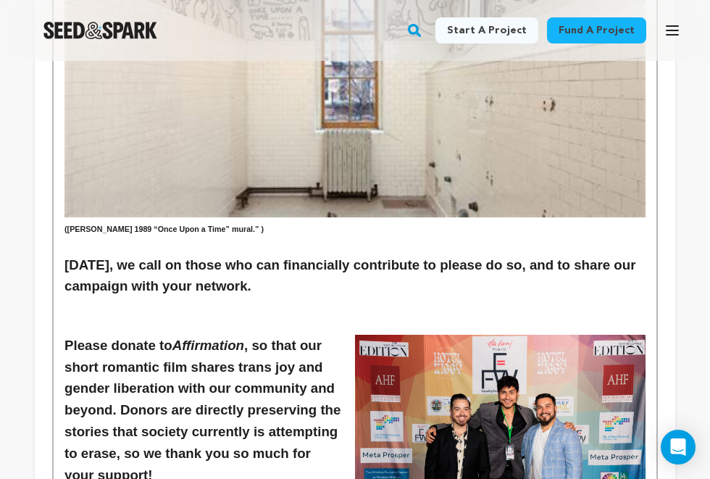
drag, startPoint x: 522, startPoint y: 430, endPoint x: 449, endPoint y: 418, distance: 74.2
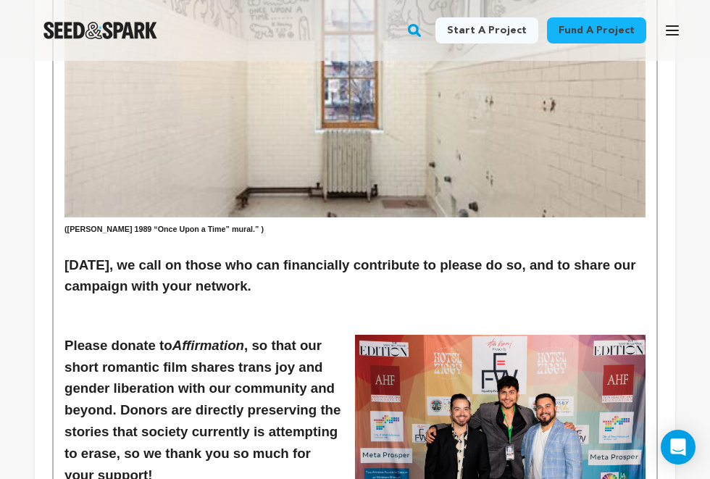
click at [129, 352] on h3 "Please donate to Affirmation , so that our short romantic film shares trans joy…" at bounding box center [354, 411] width 581 height 152
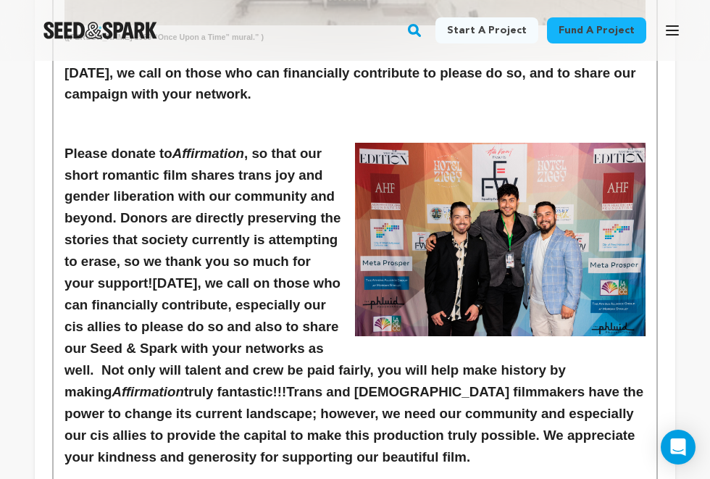
scroll to position [2679, 0]
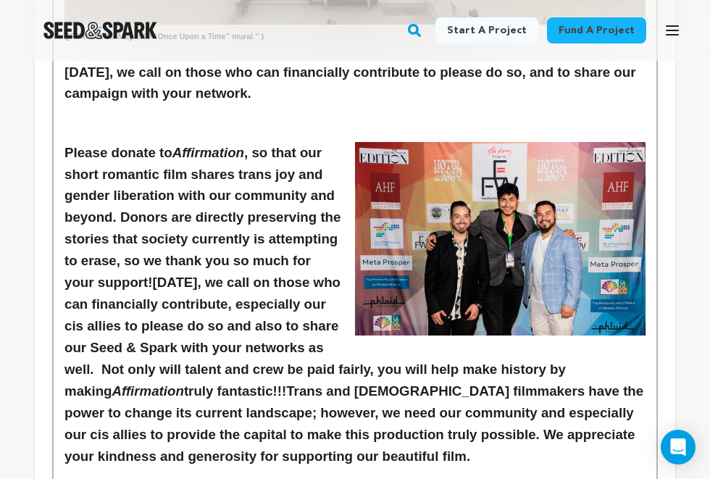
click at [339, 238] on h3 "Please donate to Affirmation , so that our short romantic film shares trans joy…" at bounding box center [354, 304] width 581 height 325
click at [370, 227] on h3 "Please donate to Affirmation , so that our short romantic film shares trans joy…" at bounding box center [354, 304] width 581 height 325
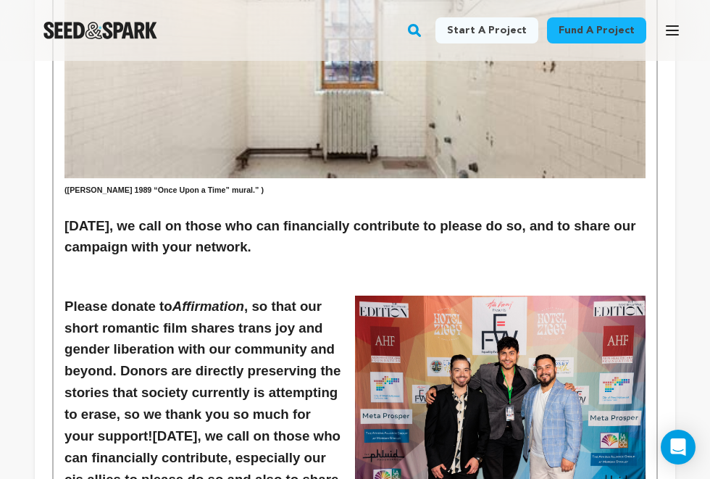
scroll to position [2528, 0]
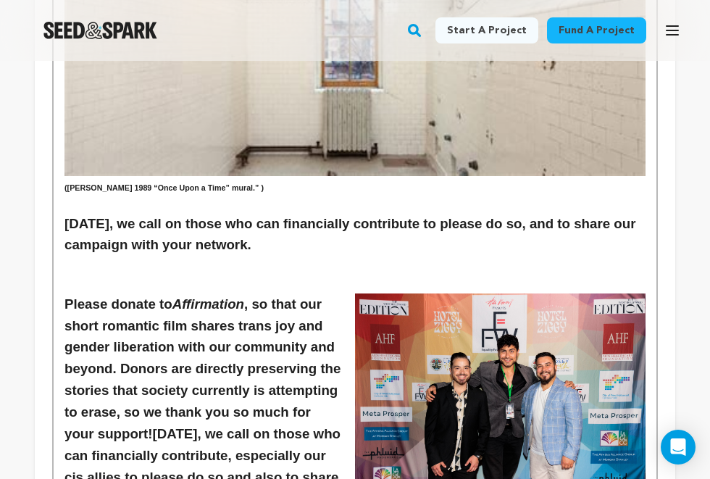
click at [572, 293] on img at bounding box center [500, 389] width 290 height 193
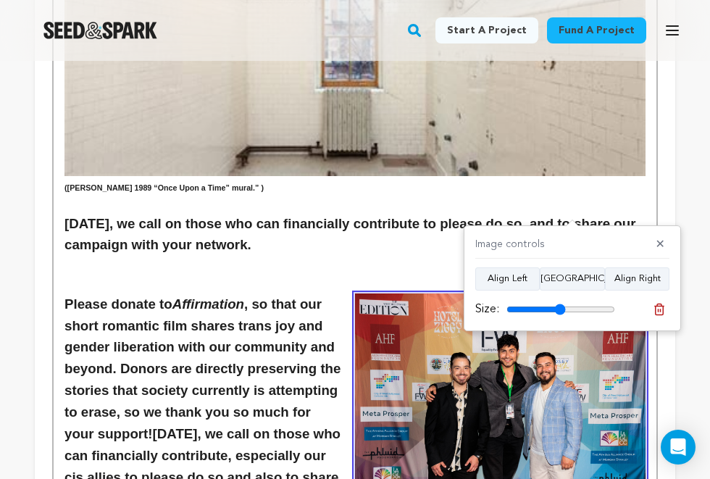
click at [554, 293] on img at bounding box center [500, 389] width 290 height 193
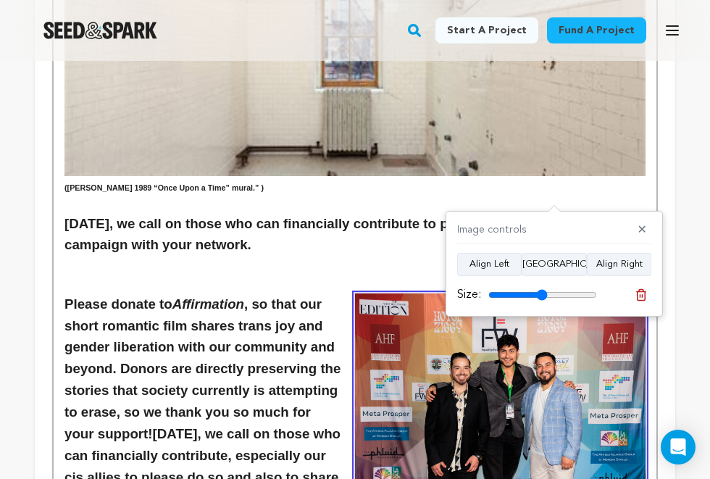
click at [547, 293] on img at bounding box center [500, 389] width 290 height 193
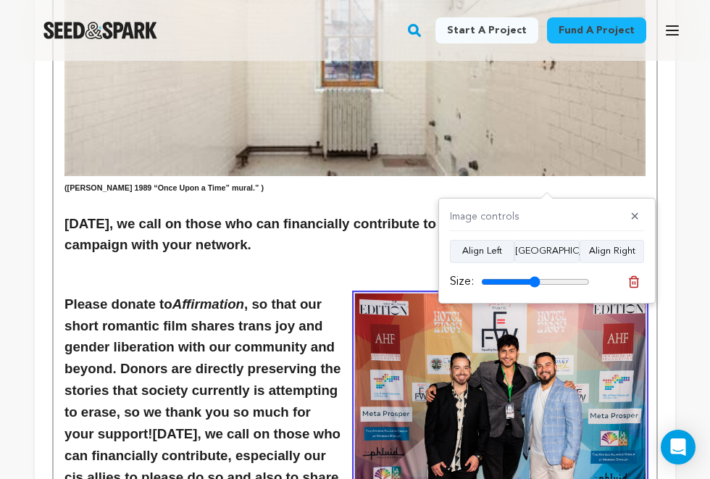
click at [554, 256] on p at bounding box center [354, 265] width 581 height 19
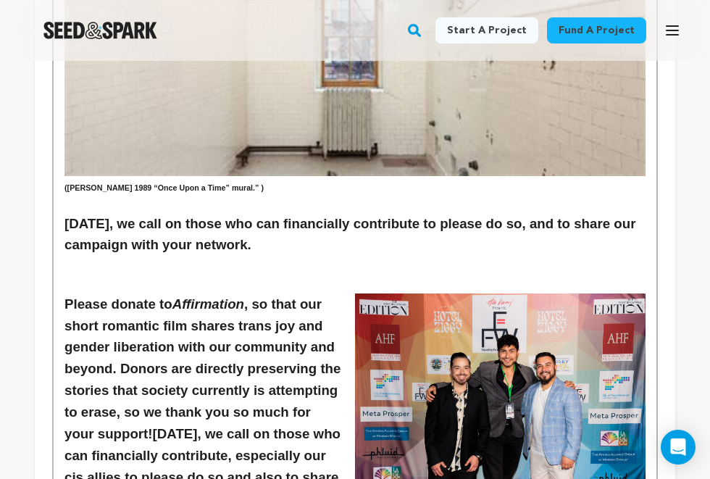
click at [532, 309] on img at bounding box center [500, 389] width 290 height 193
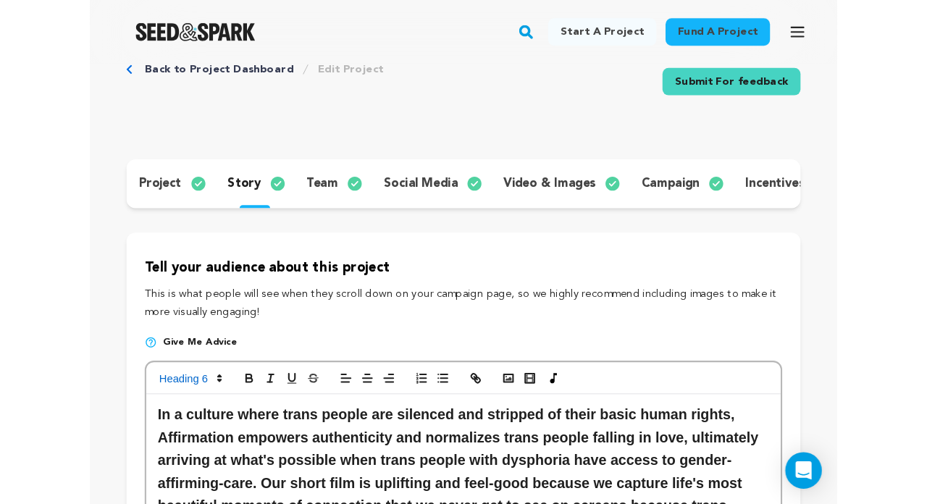
scroll to position [46, 0]
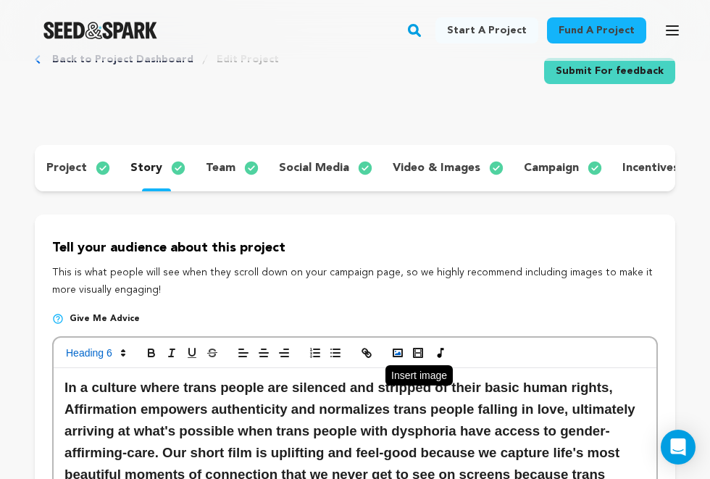
click at [392, 351] on icon "button" at bounding box center [397, 352] width 13 height 13
click at [564, 395] on h3 "In a culture where trans people are silenced and stripped of their basic human …" at bounding box center [354, 453] width 581 height 152
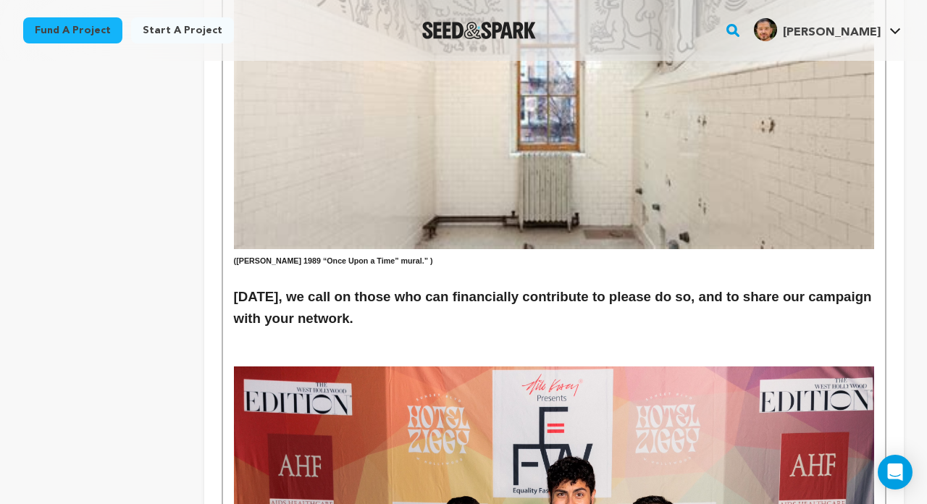
scroll to position [2493, 0]
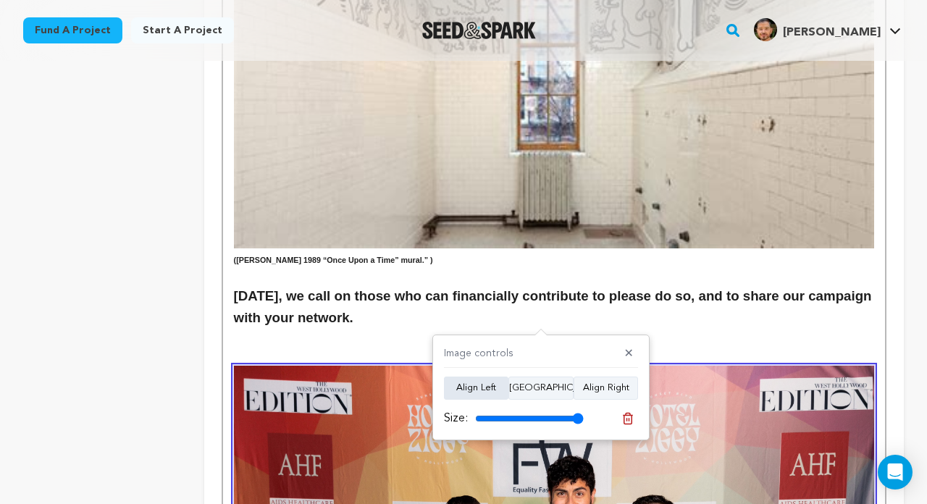
click at [481, 386] on button "Align Left" at bounding box center [476, 388] width 64 height 23
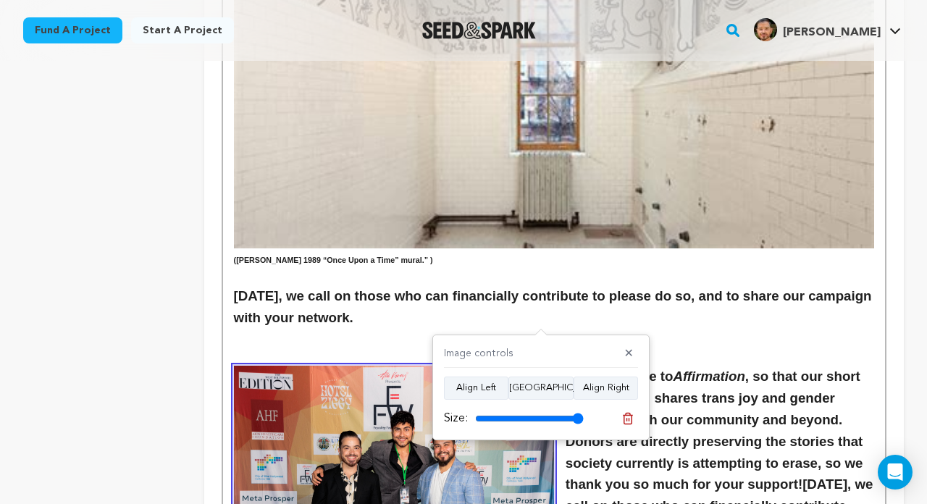
click at [549, 329] on p at bounding box center [554, 338] width 640 height 19
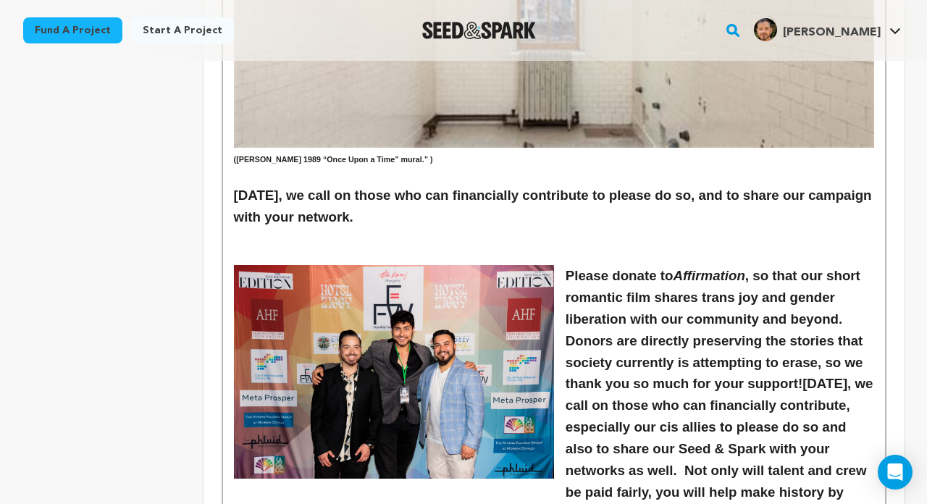
scroll to position [2722, 0]
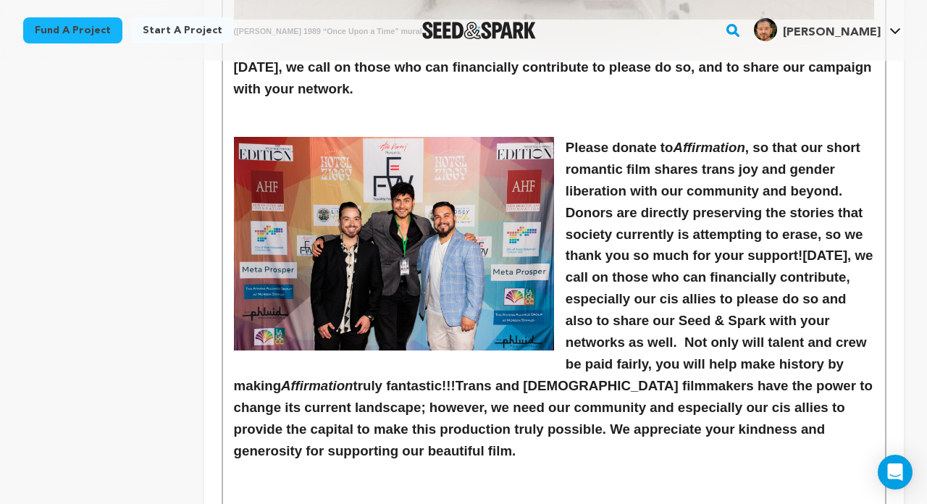
drag, startPoint x: 872, startPoint y: 390, endPoint x: 322, endPoint y: 381, distance: 549.8
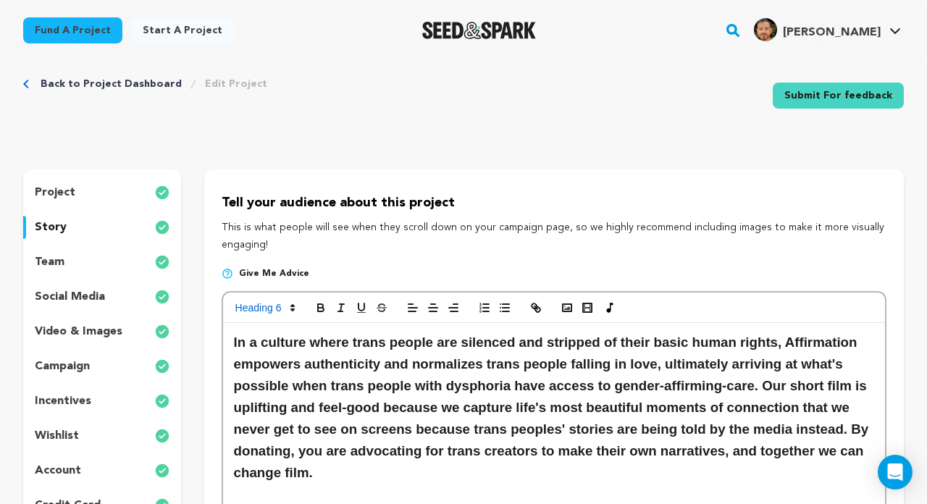
scroll to position [24, 0]
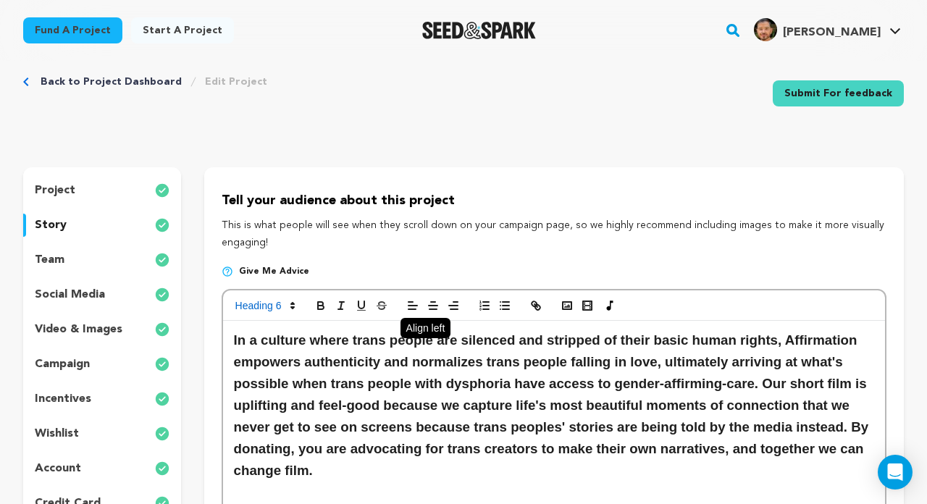
click at [407, 306] on icon "button" at bounding box center [412, 305] width 13 height 13
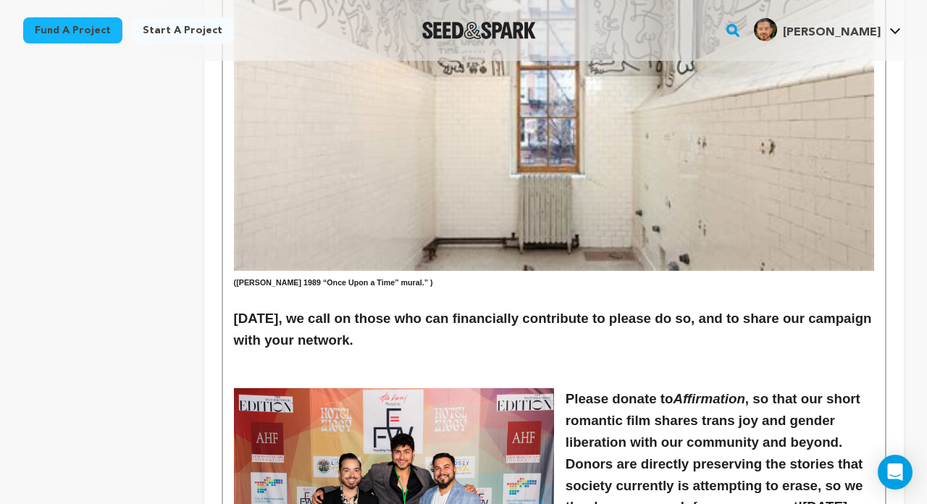
scroll to position [2657, 0]
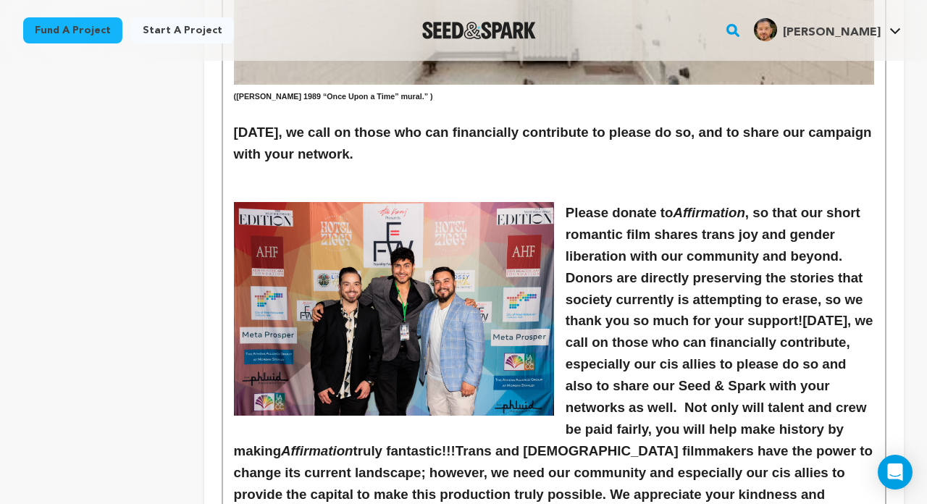
click at [462, 387] on h3 "Please donate to Affirmation , so that our short romantic film shares trans joy…" at bounding box center [554, 364] width 640 height 325
click at [281, 443] on em "Affirmation" at bounding box center [317, 450] width 72 height 15
drag, startPoint x: 448, startPoint y: 402, endPoint x: 229, endPoint y: 332, distance: 229.7
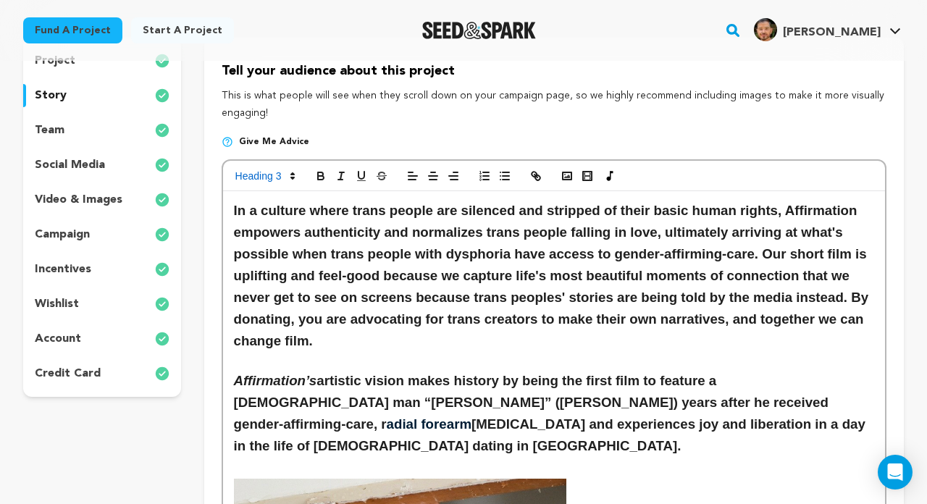
scroll to position [153, 0]
click at [455, 177] on line "button" at bounding box center [453, 177] width 9 height 0
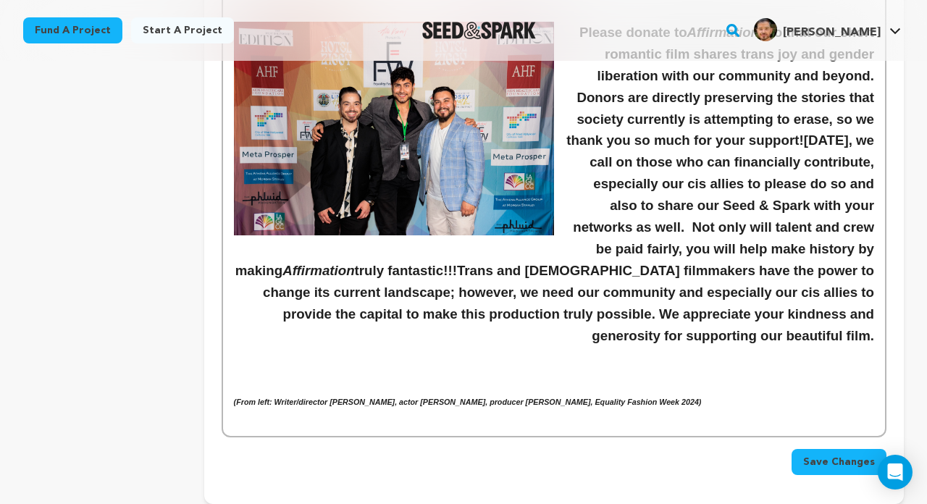
scroll to position [2676, 0]
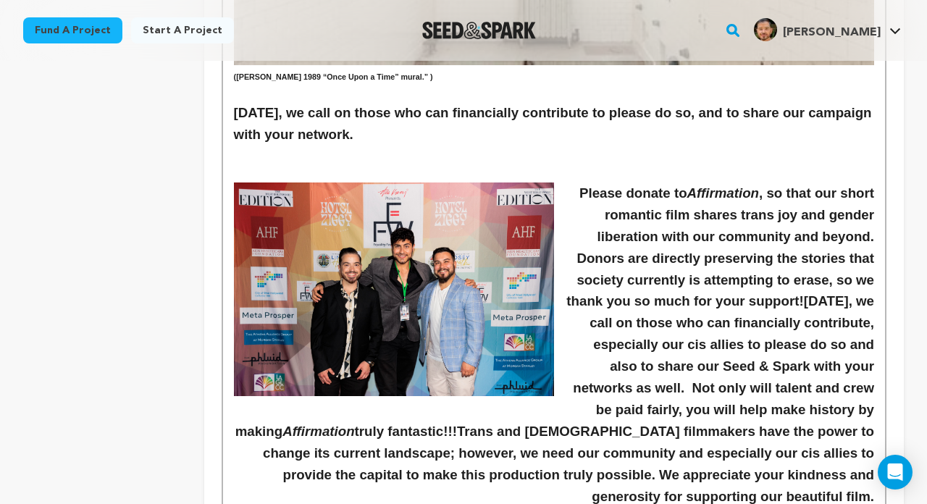
click at [613, 314] on h3 "Please donate to Affirmation , so that our short romantic film shares trans joy…" at bounding box center [554, 345] width 640 height 325
click at [436, 424] on strong "Trans and Queer filmmakers have the power to change its current landscape; howe…" at bounding box center [570, 464] width 615 height 80
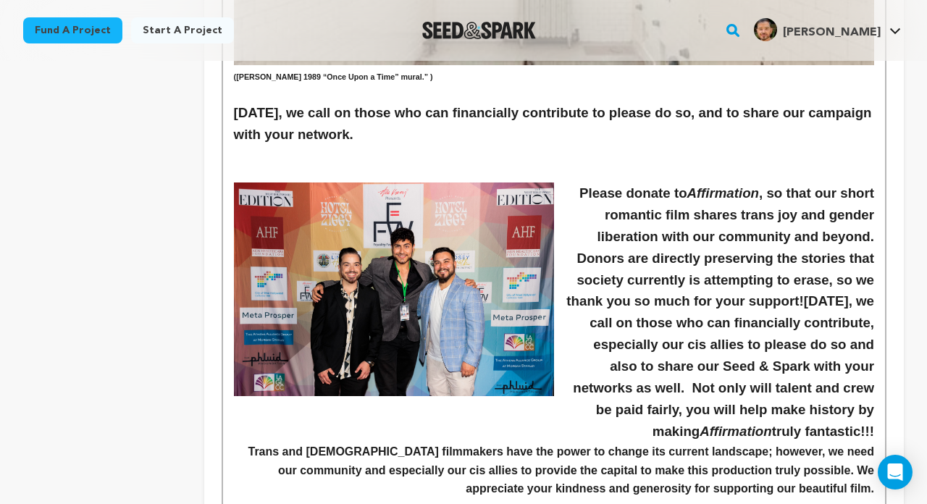
click at [685, 445] on strong "Trans and Queer filmmakers have the power to change its current landscape; howe…" at bounding box center [562, 469] width 629 height 49
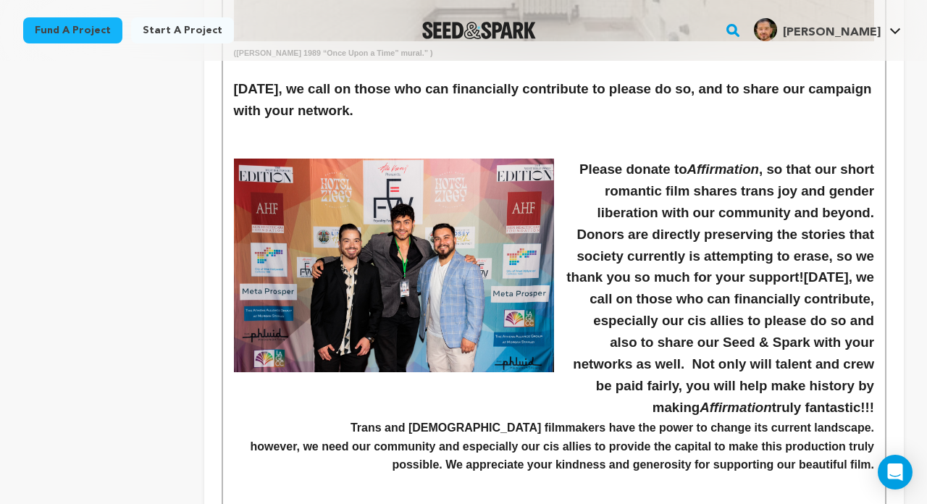
scroll to position [2641, 0]
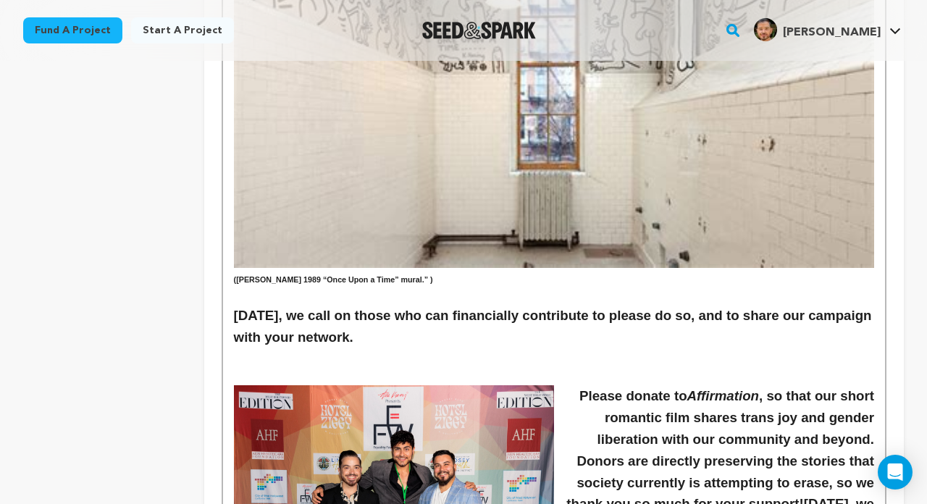
scroll to position [2449, 0]
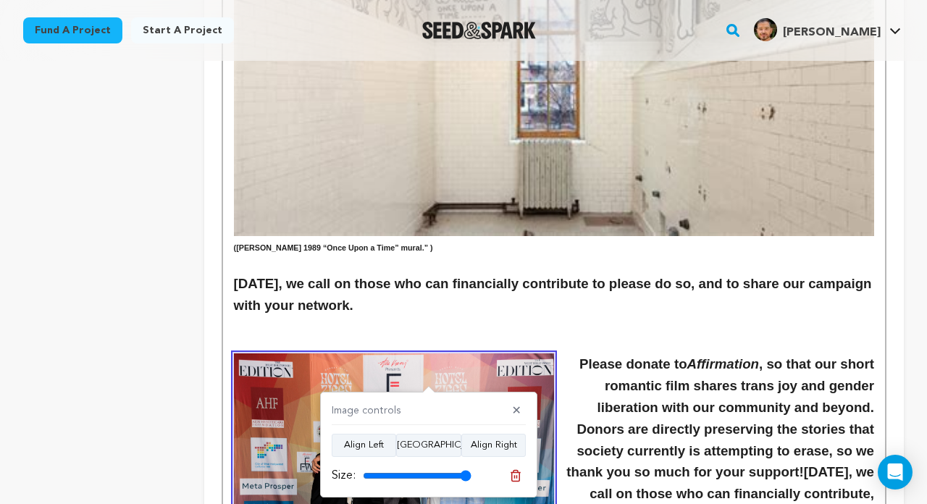
scroll to position [2504, 0]
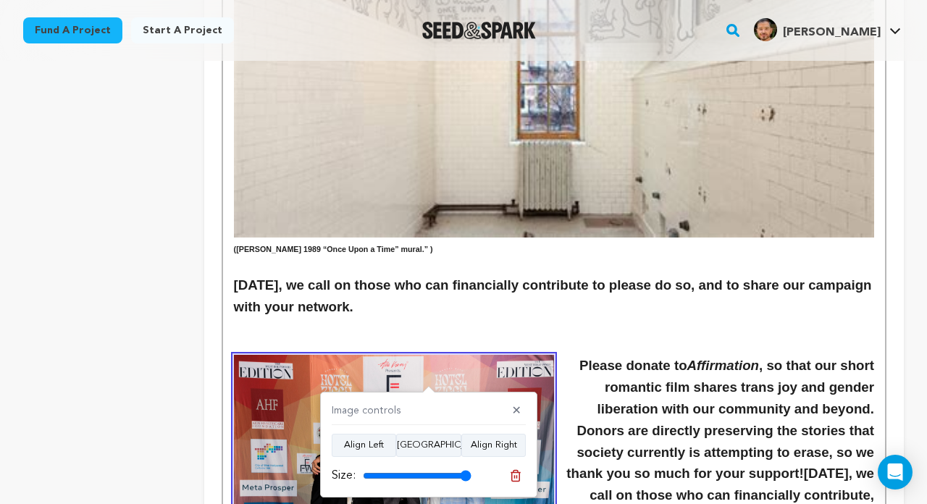
click at [694, 355] on h3 "Please donate to Affirmation , so that our short romantic film shares trans joy…" at bounding box center [554, 485] width 640 height 260
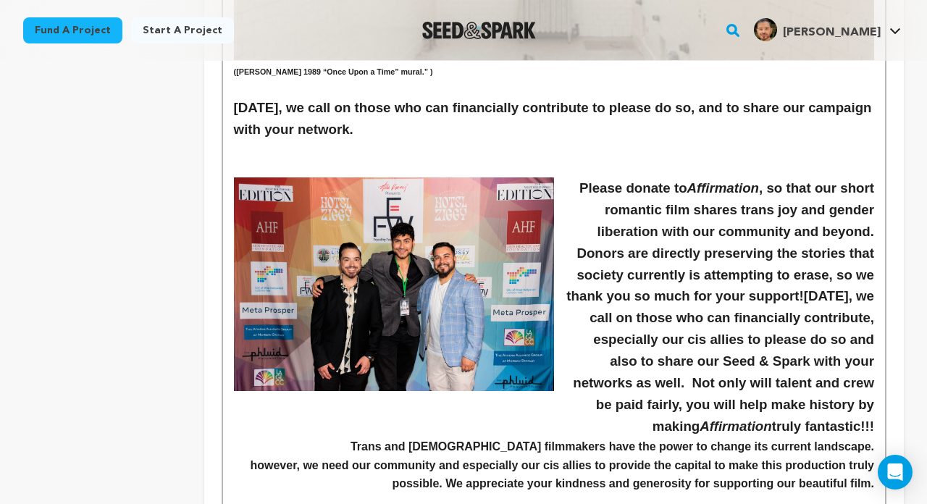
scroll to position [2568, 0]
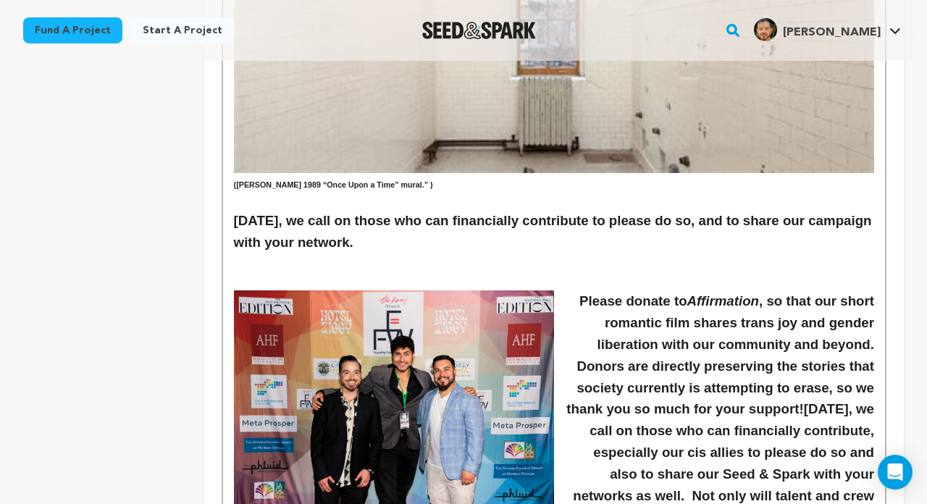
click at [574, 382] on h3 "Please donate to Affirmation , so that our short romantic film shares trans joy…" at bounding box center [554, 420] width 640 height 260
click at [513, 290] on img at bounding box center [394, 397] width 320 height 214
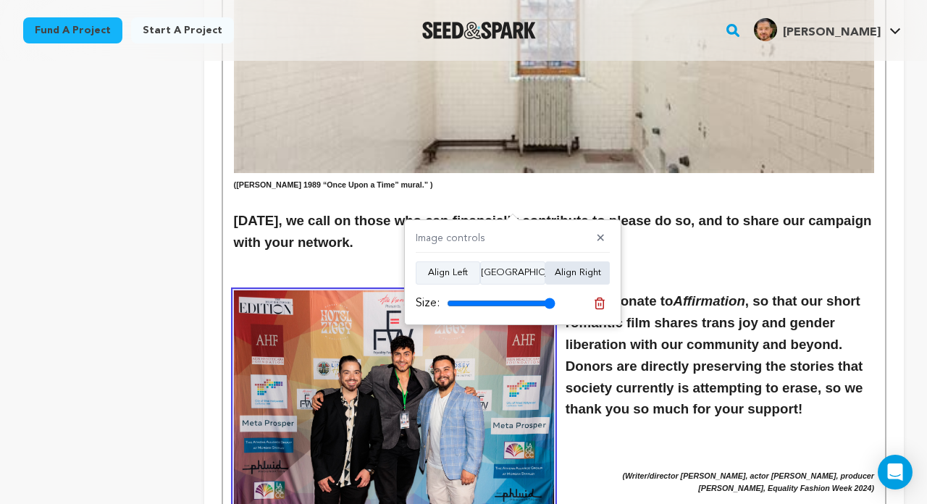
click at [586, 269] on button "Align Right" at bounding box center [577, 272] width 64 height 23
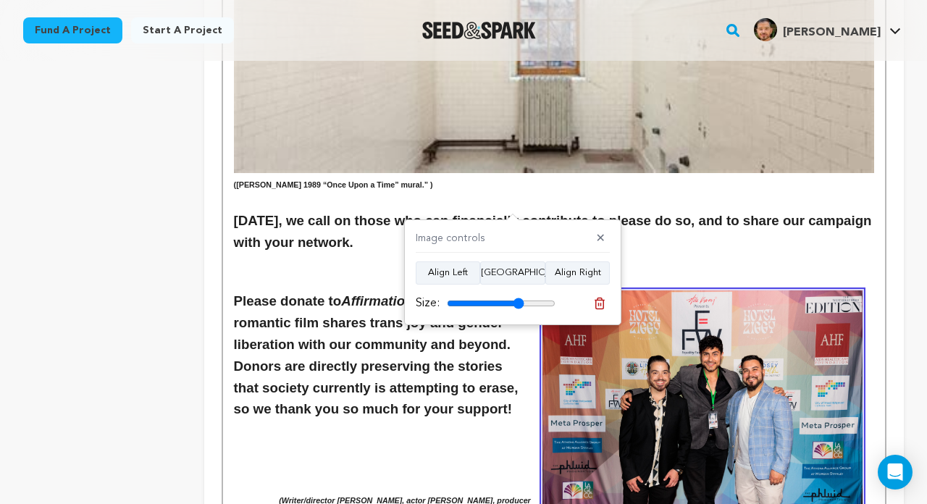
drag, startPoint x: 542, startPoint y: 303, endPoint x: 519, endPoint y: 303, distance: 23.9
click at [519, 303] on input "range" at bounding box center [501, 304] width 109 height 12
drag, startPoint x: 515, startPoint y: 302, endPoint x: 548, endPoint y: 301, distance: 33.3
click at [548, 301] on input "range" at bounding box center [501, 304] width 109 height 12
click at [571, 272] on button "Align Right" at bounding box center [577, 272] width 64 height 23
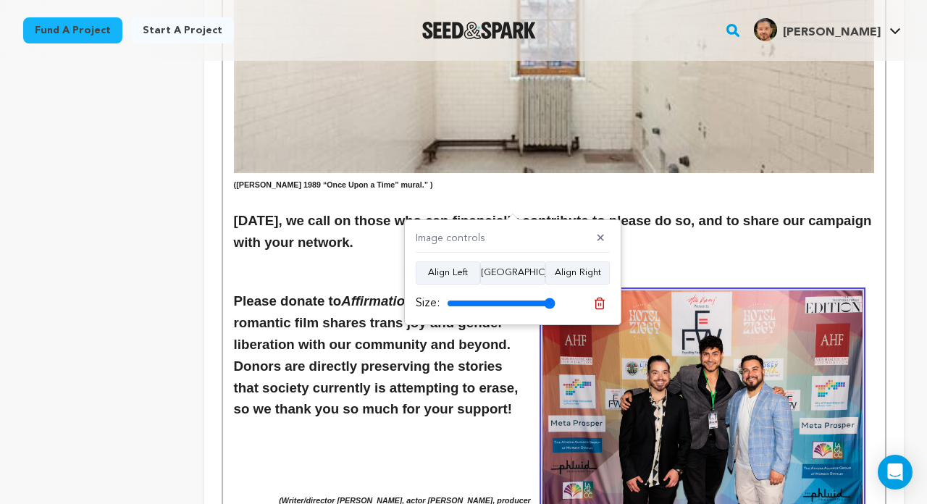
drag, startPoint x: 548, startPoint y: 303, endPoint x: 567, endPoint y: 303, distance: 18.8
type input "100"
click at [567, 303] on div "Size:" at bounding box center [513, 303] width 194 height 20
click at [491, 445] on h6 at bounding box center [554, 451] width 640 height 12
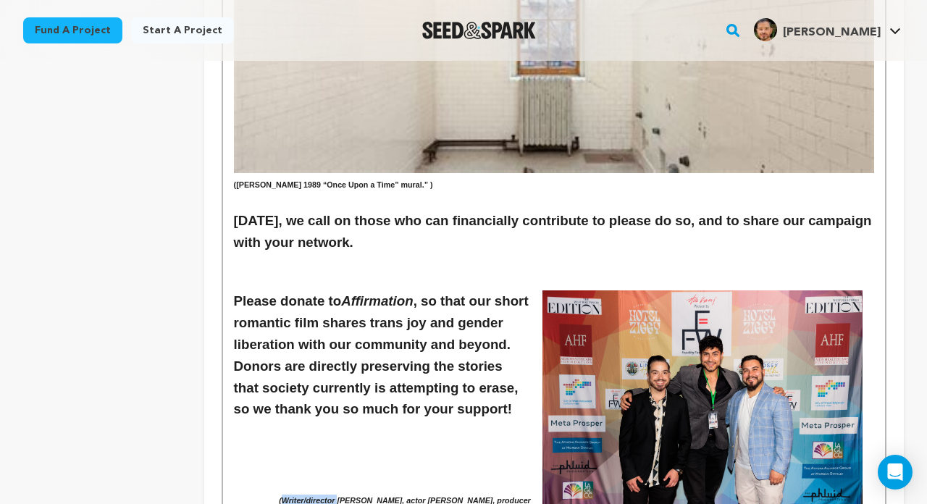
drag, startPoint x: 438, startPoint y: 398, endPoint x: 377, endPoint y: 401, distance: 60.9
click at [377, 478] on em "(Writer/director Christopher Vallario, actor Emmett Preciado, producer Tony Zos…" at bounding box center [406, 506] width 254 height 21
drag, startPoint x: 549, startPoint y: 400, endPoint x: 527, endPoint y: 400, distance: 22.5
click at [527, 478] on em "(Christopher Vallario, actor Emmett Preciado, producer Tony Zosherafatain, Equa…" at bounding box center [399, 506] width 268 height 21
drag, startPoint x: 688, startPoint y: 401, endPoint x: 629, endPoint y: 401, distance: 58.7
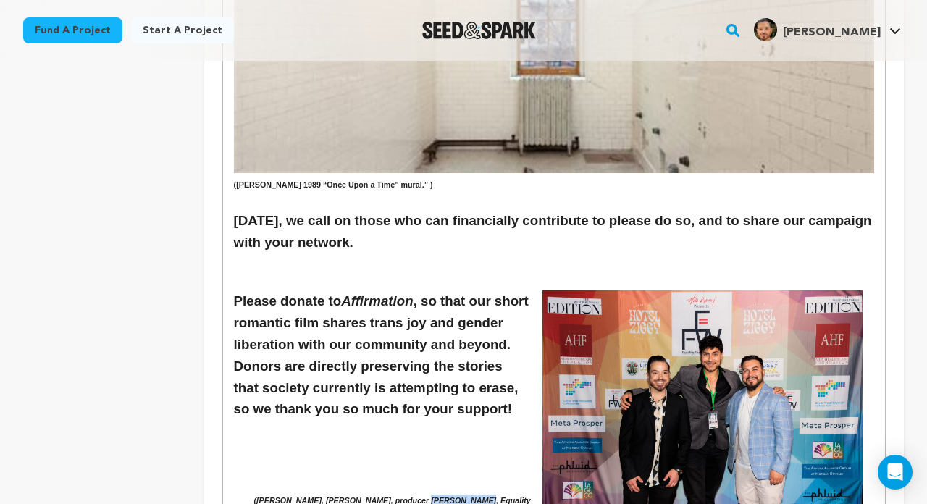
click at [532, 478] on em "(Christopher Vallario, Emmett Preciado, producer Tony Zosherafatain, Equality F…" at bounding box center [392, 506] width 279 height 21
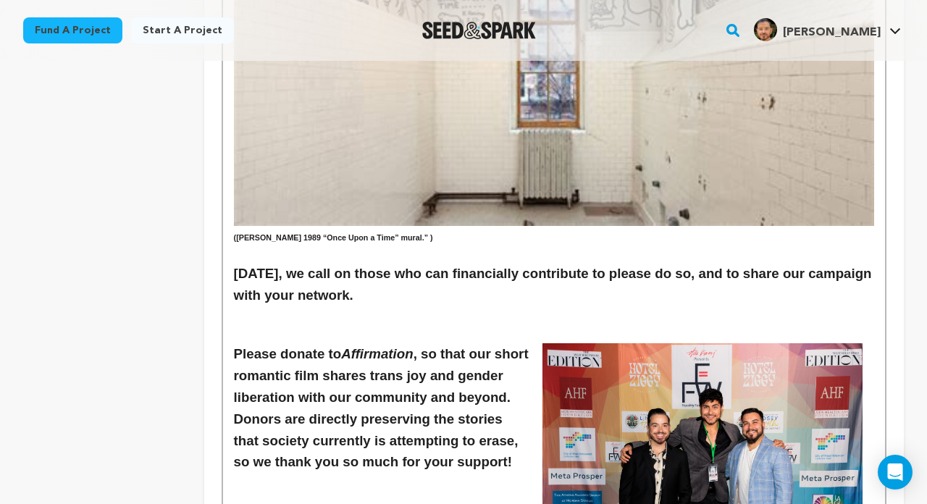
scroll to position [2514, 0]
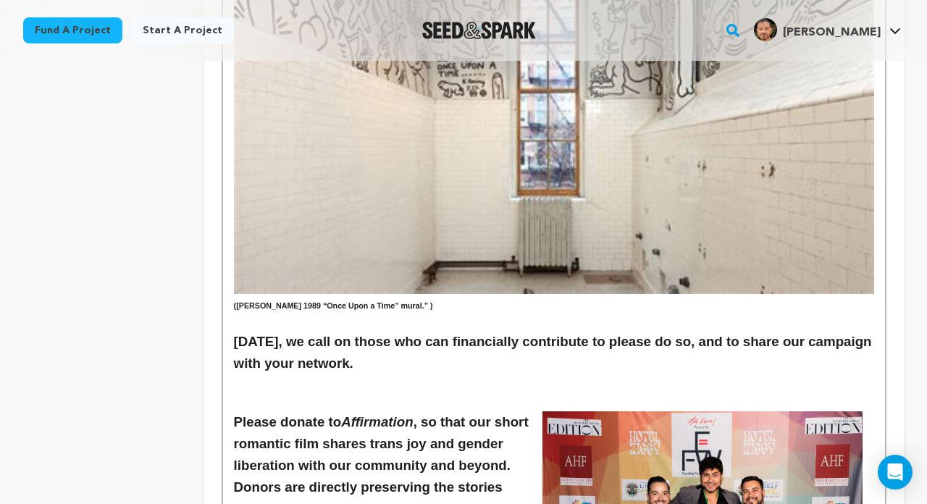
scroll to position [2593, 0]
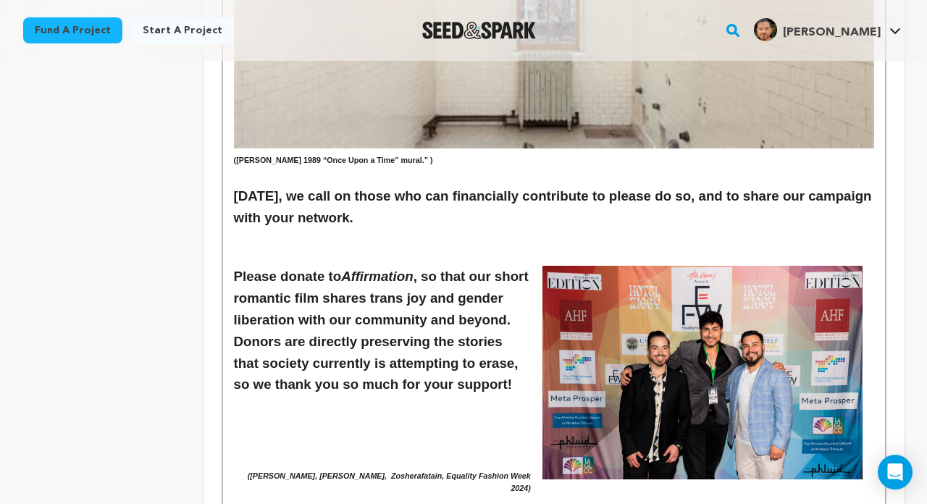
click at [298, 288] on h3 "Please donate to Affirmation , so that our short romantic film shares trans joy…" at bounding box center [554, 331] width 640 height 130
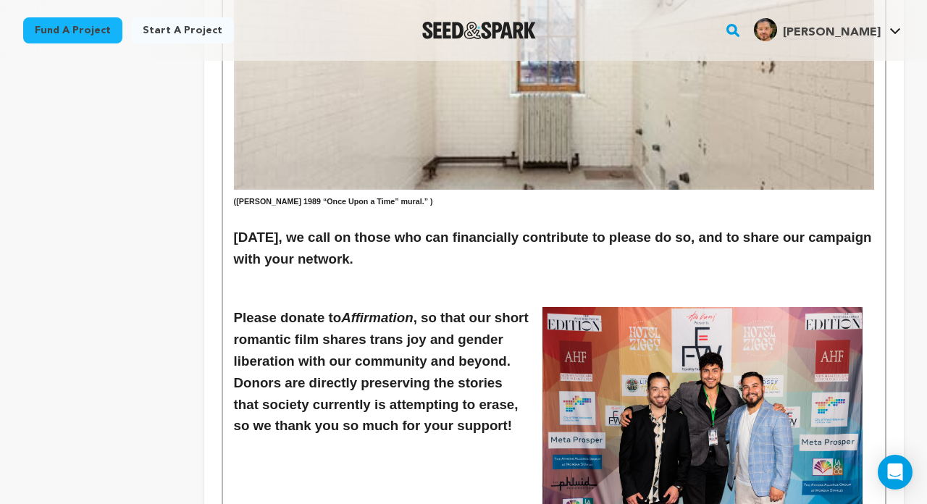
scroll to position [2531, 0]
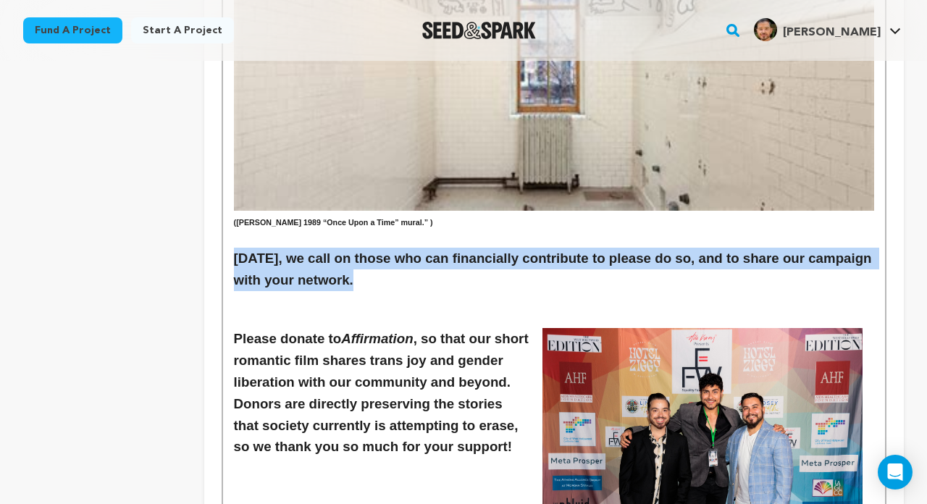
drag, startPoint x: 349, startPoint y: 163, endPoint x: 223, endPoint y: 142, distance: 127.8
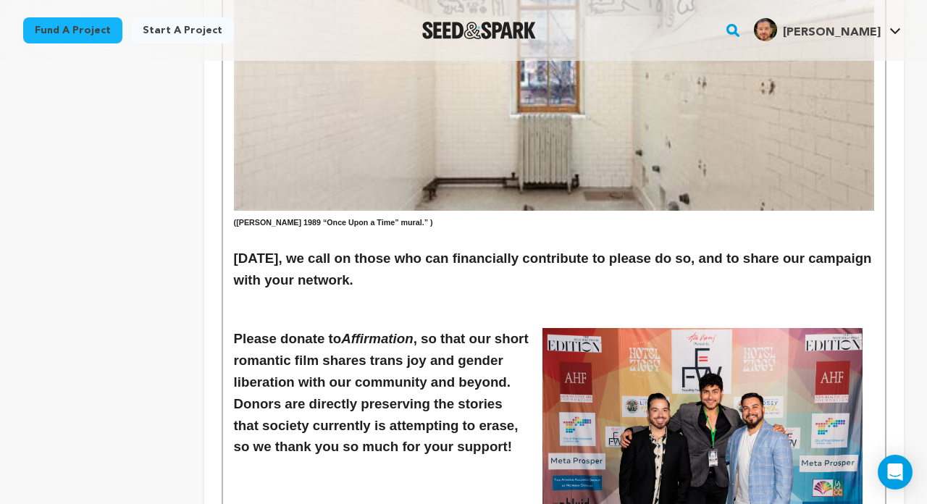
click at [359, 328] on h3 "Please donate to Affirmation , so that our short romantic film shares trans joy…" at bounding box center [554, 393] width 640 height 130
click at [351, 342] on h3 "Please donate to Affirmation , so that our short romantic film shares trans joy…" at bounding box center [554, 393] width 640 height 130
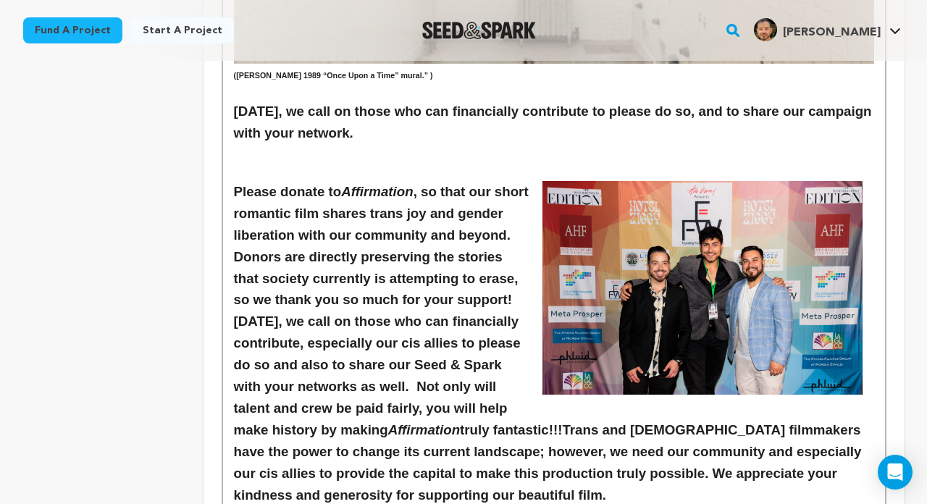
scroll to position [2678, 0]
drag, startPoint x: 603, startPoint y: 303, endPoint x: 293, endPoint y: 203, distance: 325.2
click at [293, 203] on h3 "Please donate to Affirmation , so that our short romantic film shares trans joy…" at bounding box center [554, 343] width 640 height 325
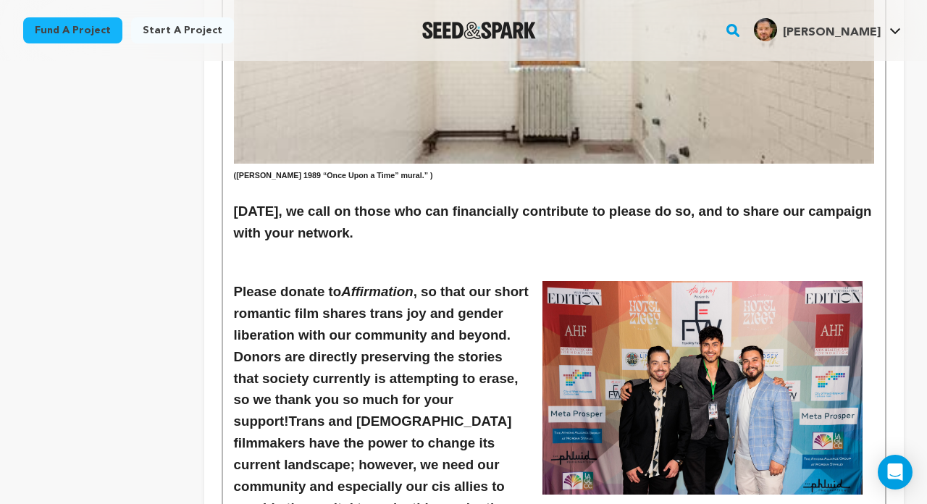
scroll to position [2509, 0]
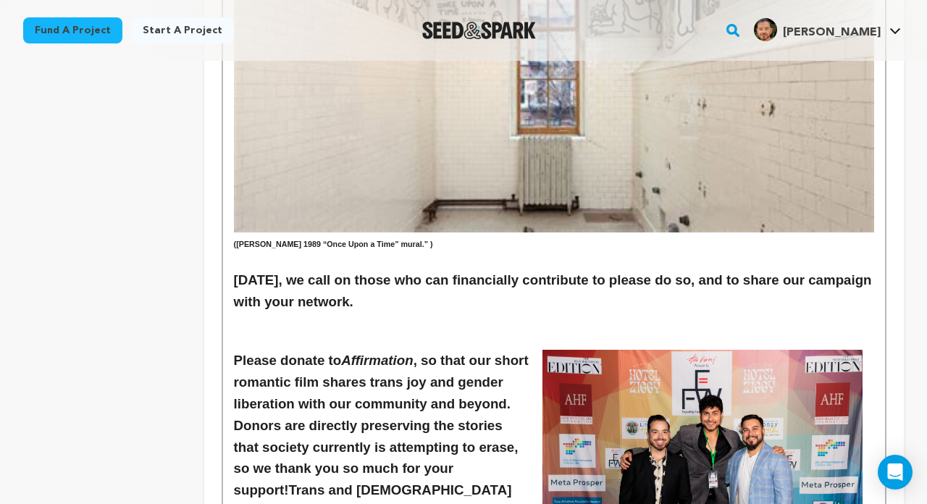
click at [236, 350] on h3 "Please donate to Affirmation , so that our short romantic film shares trans joy…" at bounding box center [554, 480] width 640 height 260
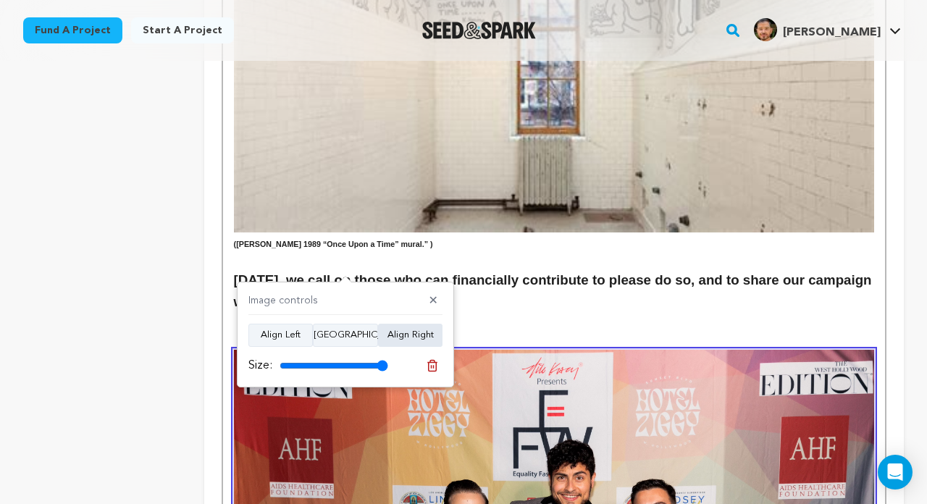
click at [411, 340] on button "Align Right" at bounding box center [410, 335] width 64 height 23
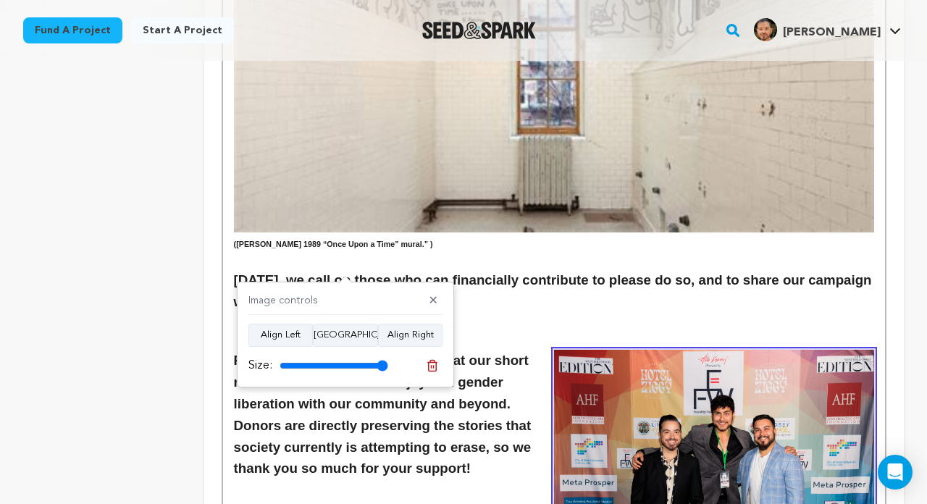
click at [530, 478] on h6 at bounding box center [554, 485] width 640 height 12
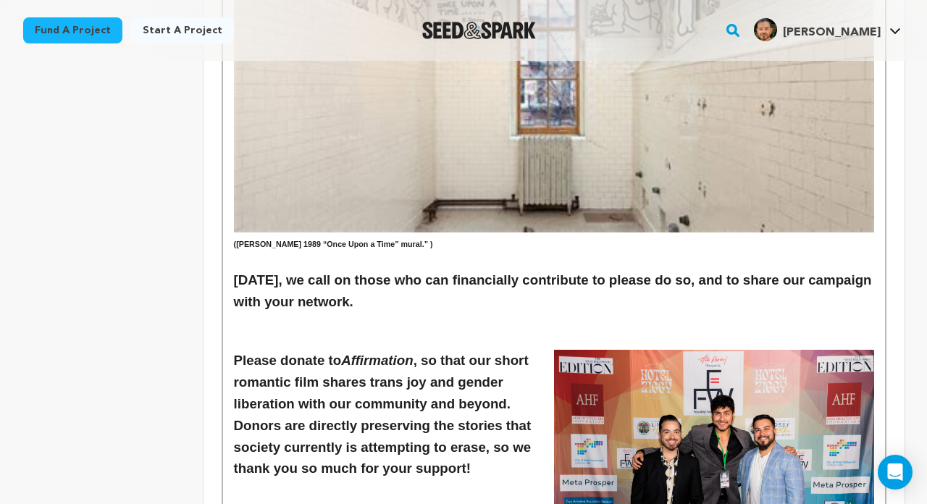
click at [234, 350] on h3 "Please donate to Affirmation , so that our short romantic film shares trans joy…" at bounding box center [554, 415] width 640 height 130
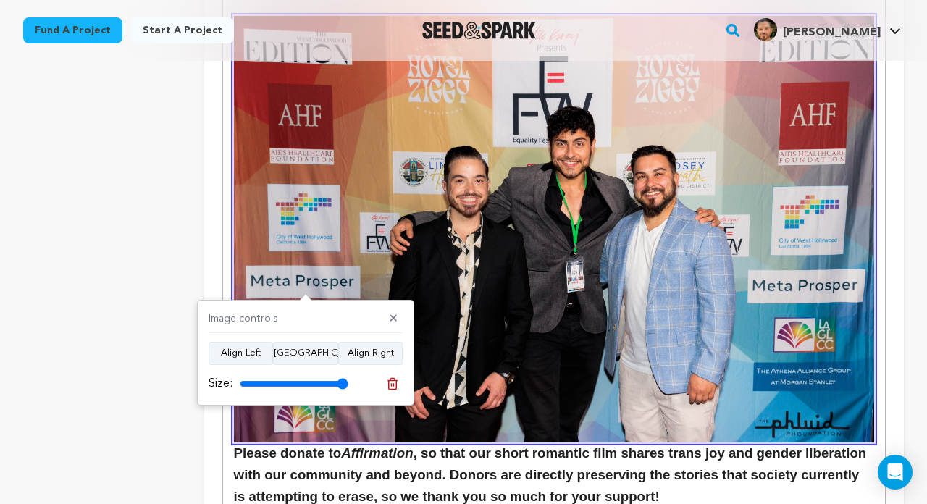
scroll to position [2843, 0]
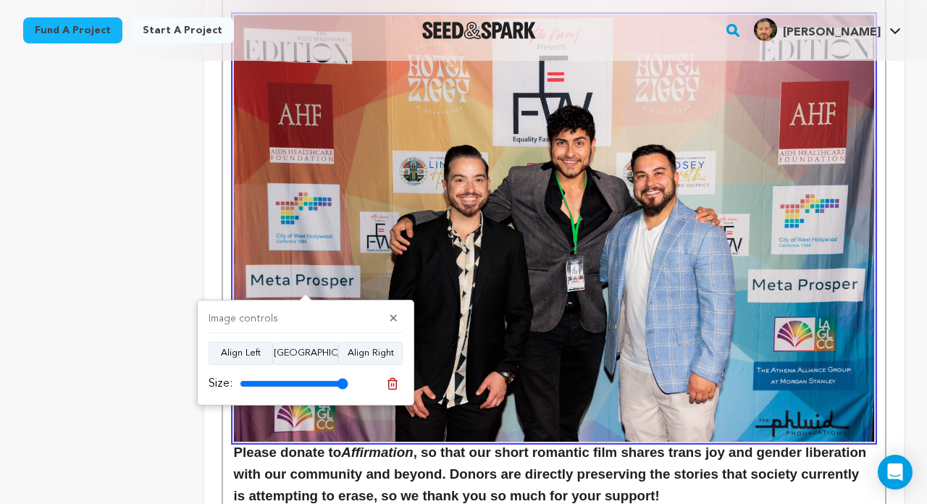
click at [656, 442] on h3 "Please donate to Affirmation , so that our short romantic film shares trans joy…" at bounding box center [554, 474] width 640 height 65
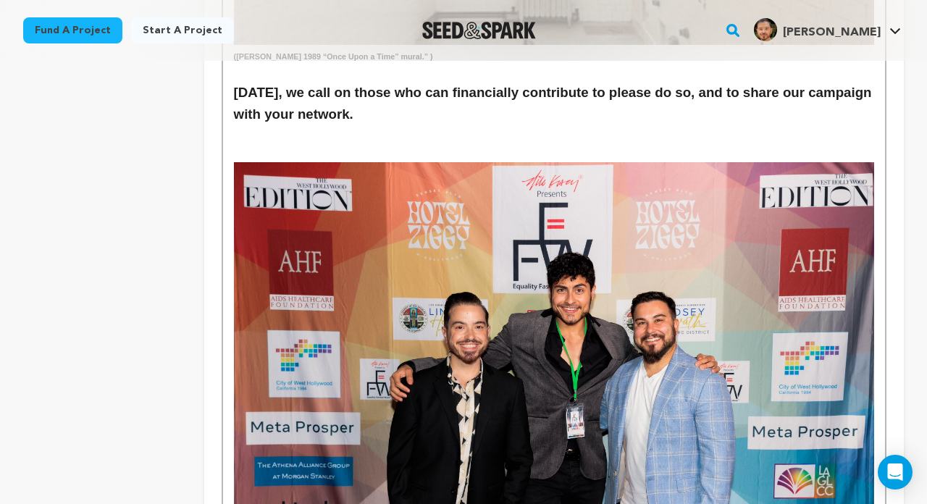
scroll to position [2612, 0]
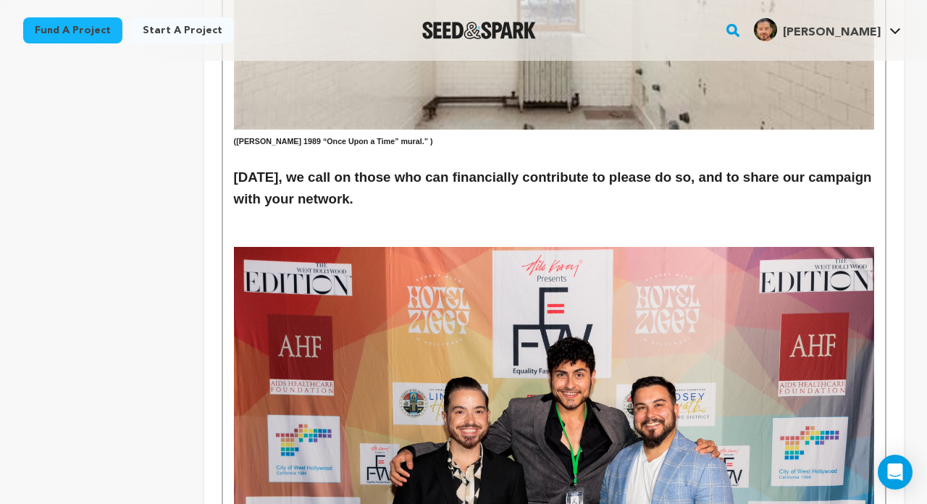
click at [431, 167] on h3 "Today, we call on those who can financially contribute to please do so, and to …" at bounding box center [554, 188] width 640 height 43
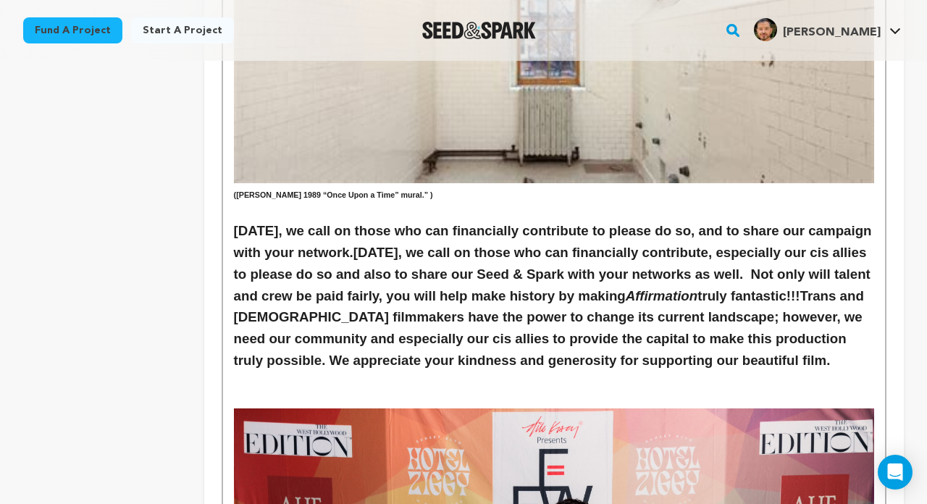
scroll to position [2517, 0]
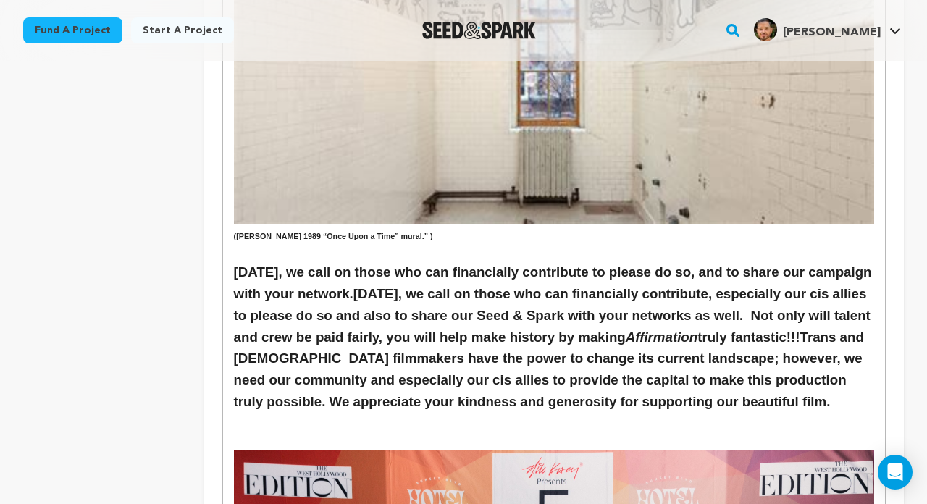
click at [467, 330] on strong "Trans and Queer filmmakers have the power to change its current landscape; howe…" at bounding box center [551, 370] width 634 height 80
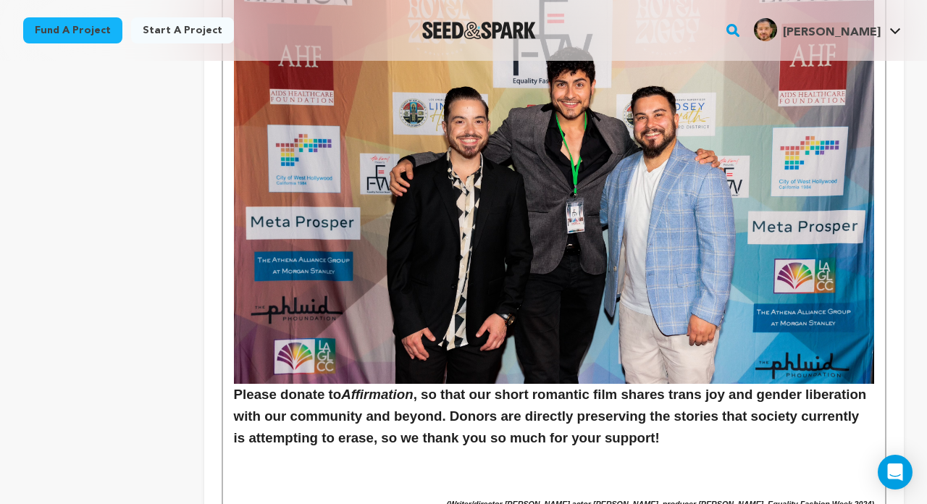
scroll to position [3056, 0]
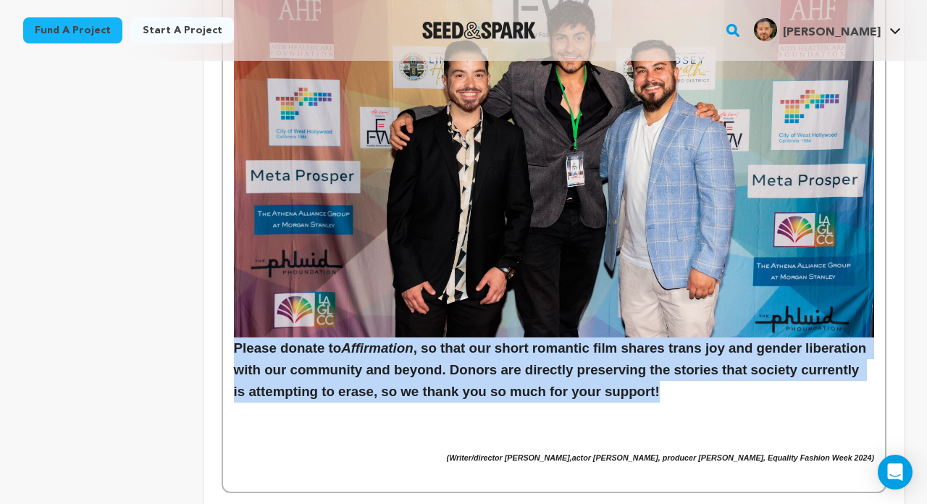
drag, startPoint x: 661, startPoint y: 274, endPoint x: 232, endPoint y: 226, distance: 431.5
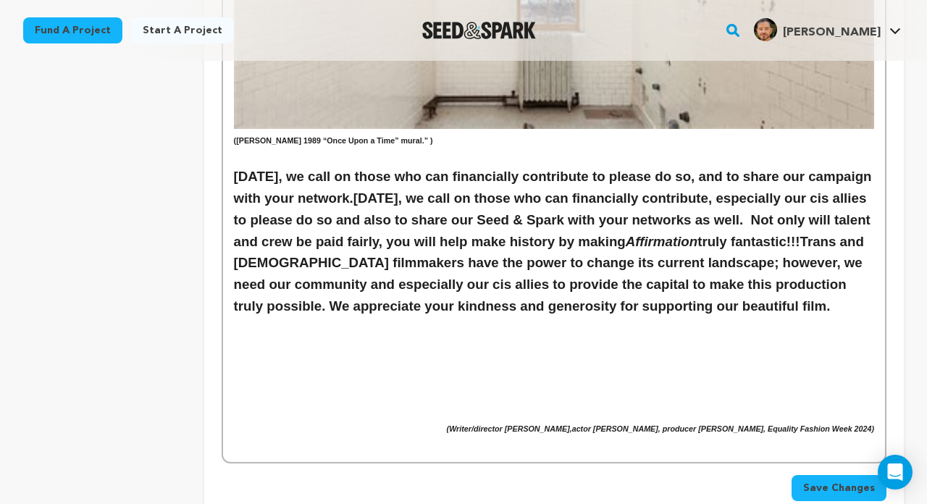
scroll to position [2525, 0]
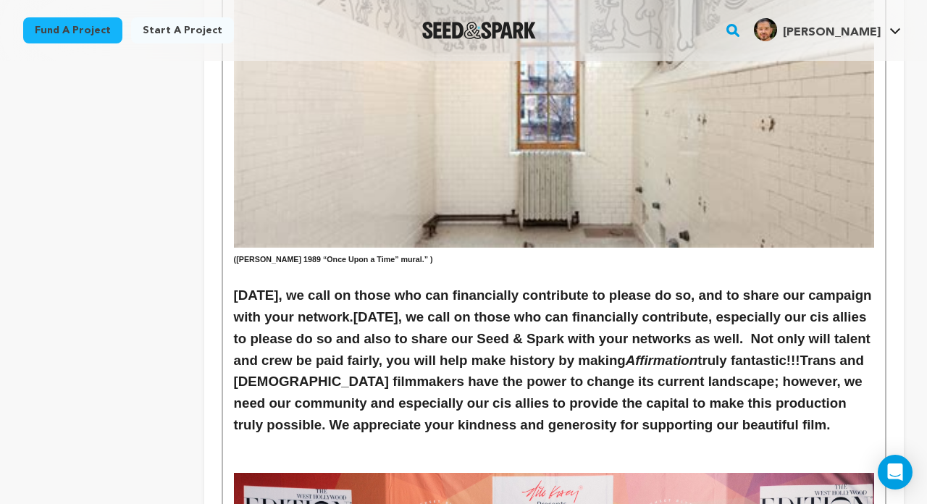
scroll to position [2491, 0]
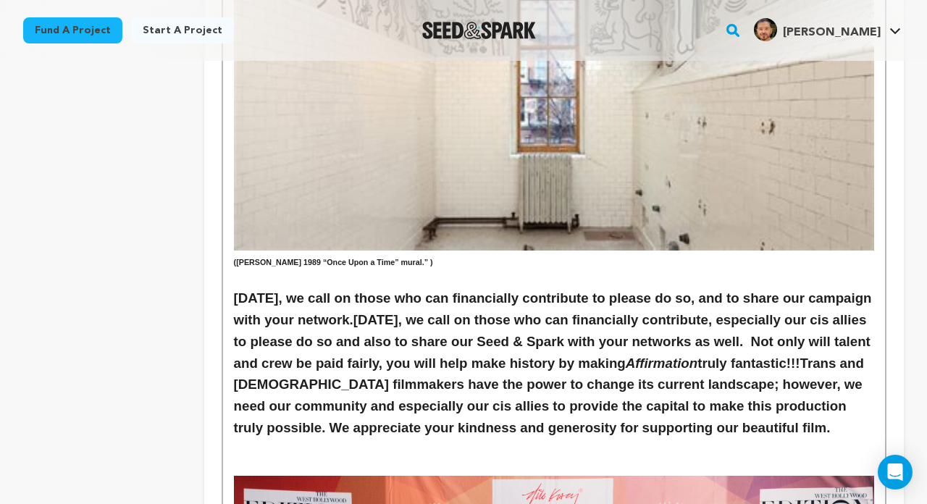
click at [709, 316] on h3 "Today, we call on those who can financially contribute to please do so, and to …" at bounding box center [554, 364] width 640 height 152
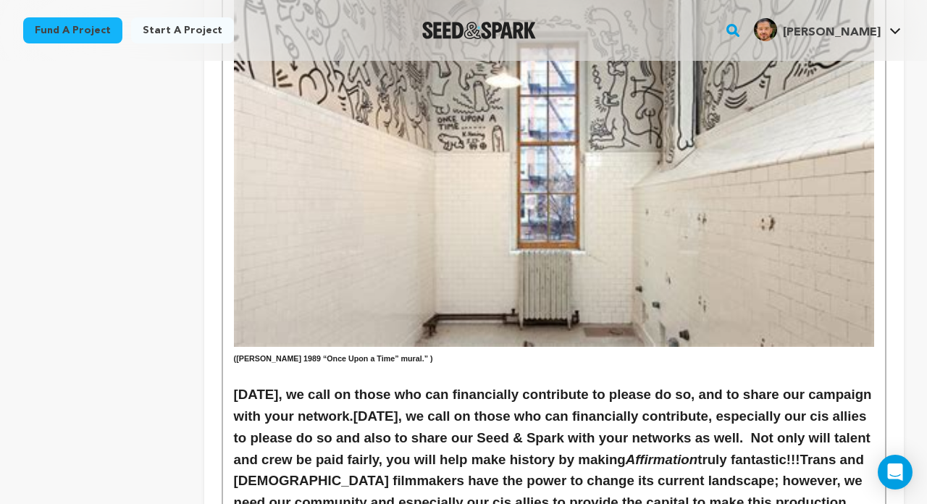
scroll to position [2457, 0]
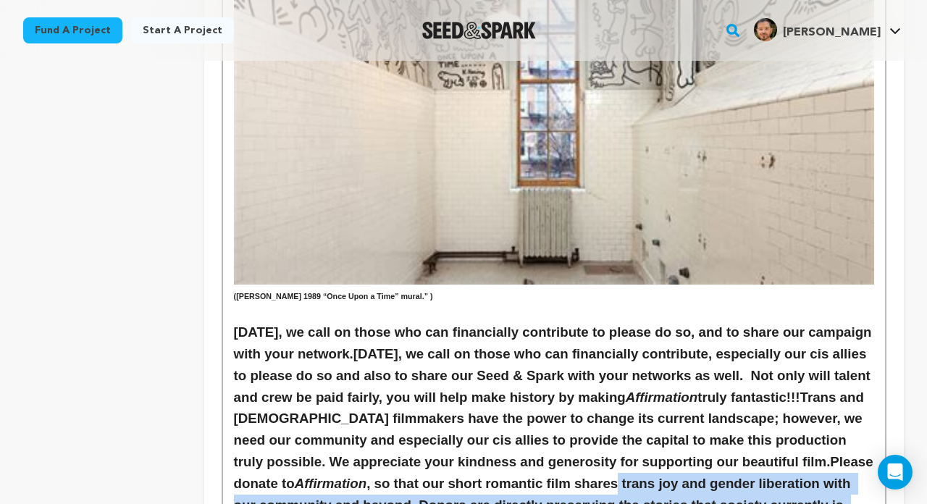
drag, startPoint x: 653, startPoint y: 402, endPoint x: 623, endPoint y: 360, distance: 51.9
click at [623, 360] on h3 "Today, we call on those who can financially contribute to please do so, and to …" at bounding box center [554, 430] width 640 height 217
click at [605, 390] on strong "Trans and Queer filmmakers have the power to change its current landscape; howe…" at bounding box center [551, 430] width 634 height 80
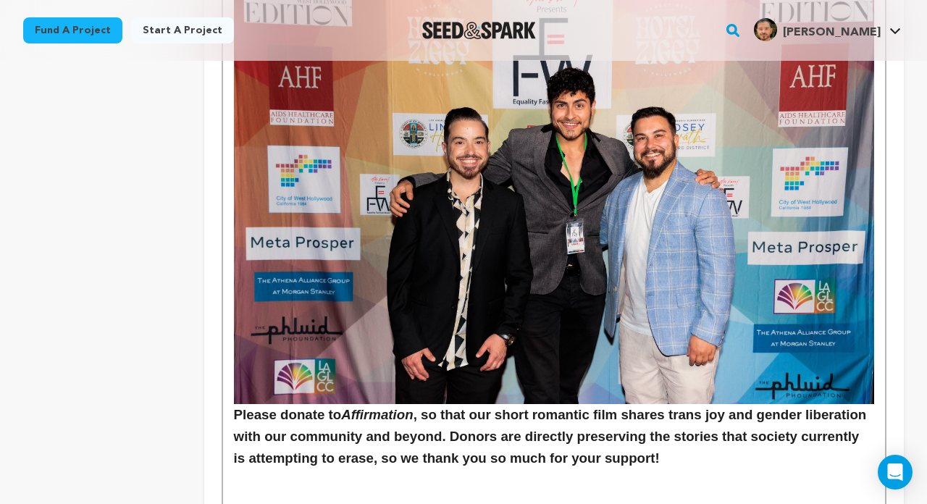
scroll to position [3078, 0]
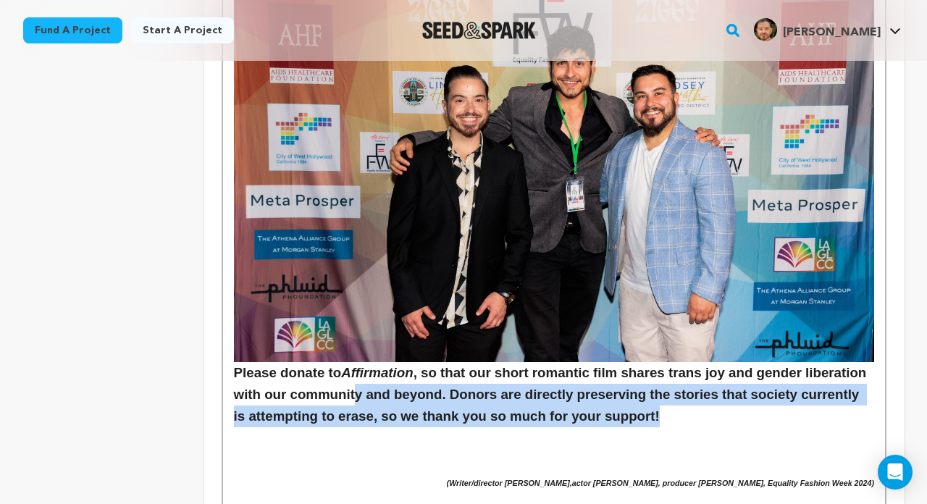
drag, startPoint x: 666, startPoint y: 301, endPoint x: 355, endPoint y: 269, distance: 313.0
click at [355, 362] on h3 "Please donate to Affirmation , so that our short romantic film shares trans joy…" at bounding box center [554, 394] width 640 height 65
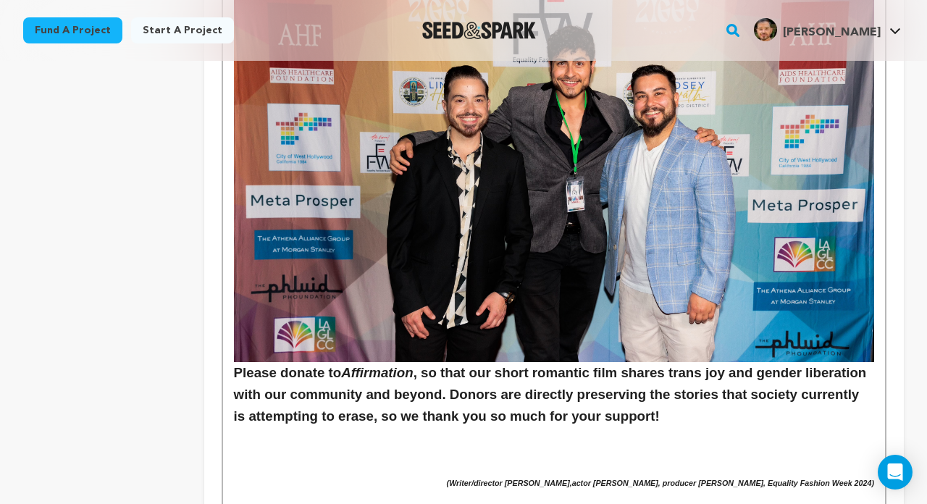
click at [322, 362] on h3 "Please donate to Affirmation , so that our short romantic film shares trans joy…" at bounding box center [554, 394] width 640 height 65
click at [235, 362] on h3 "Please donate to Affirmation , so that our short romantic film shares trans joy…" at bounding box center [554, 394] width 640 height 65
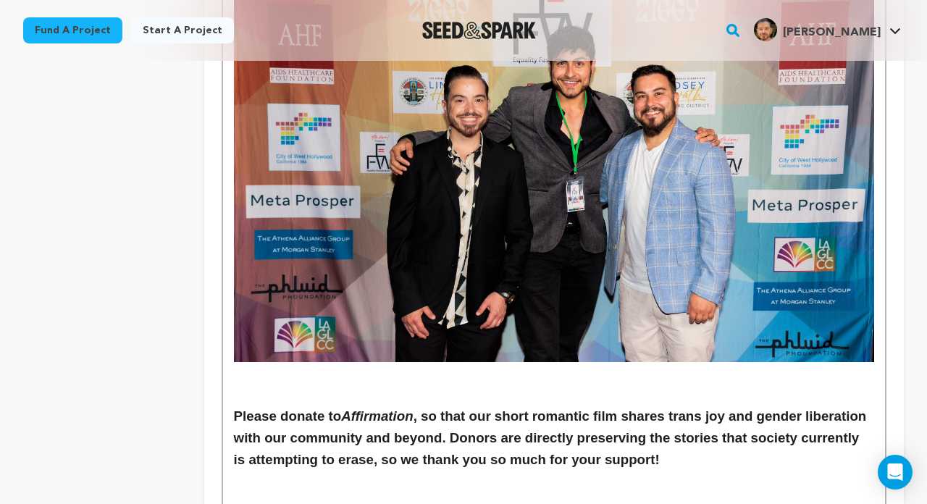
drag, startPoint x: 382, startPoint y: 401, endPoint x: 865, endPoint y: 414, distance: 483.3
click at [709, 362] on h3 at bounding box center [554, 373] width 640 height 22
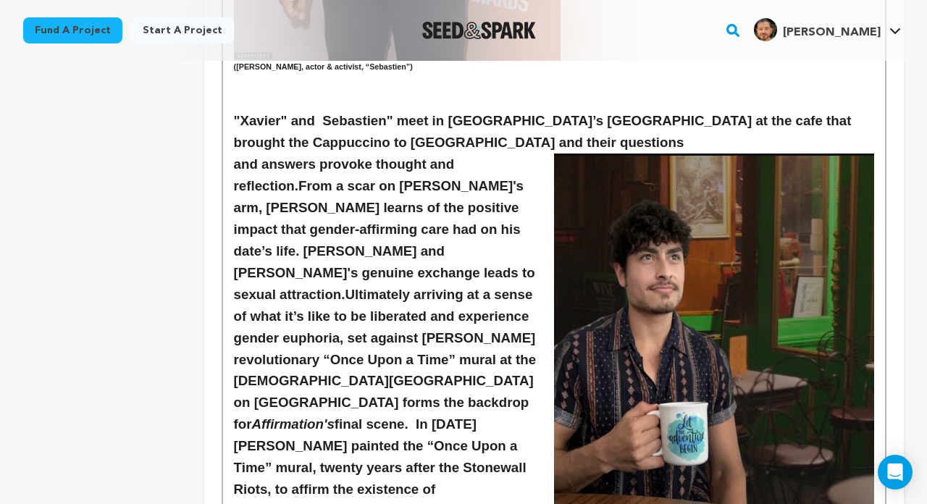
scroll to position [1573, 0]
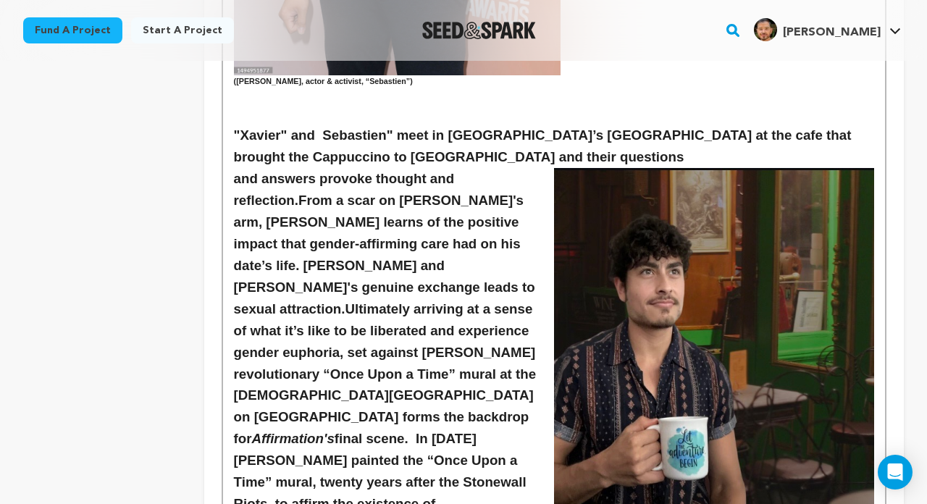
click at [234, 193] on strong "From a scar on Xavier's arm, Sebastien learns of the positive impact that gende…" at bounding box center [386, 255] width 305 height 124
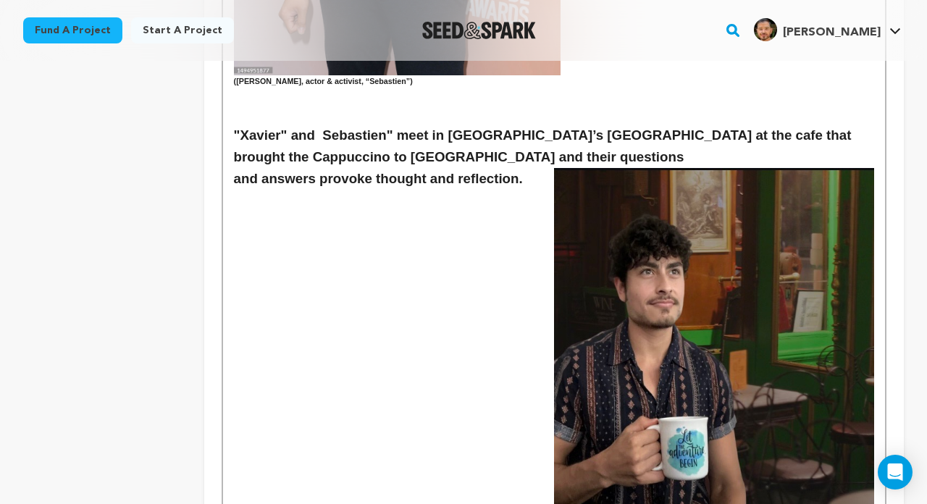
click at [305, 227] on p at bounding box center [554, 236] width 640 height 19
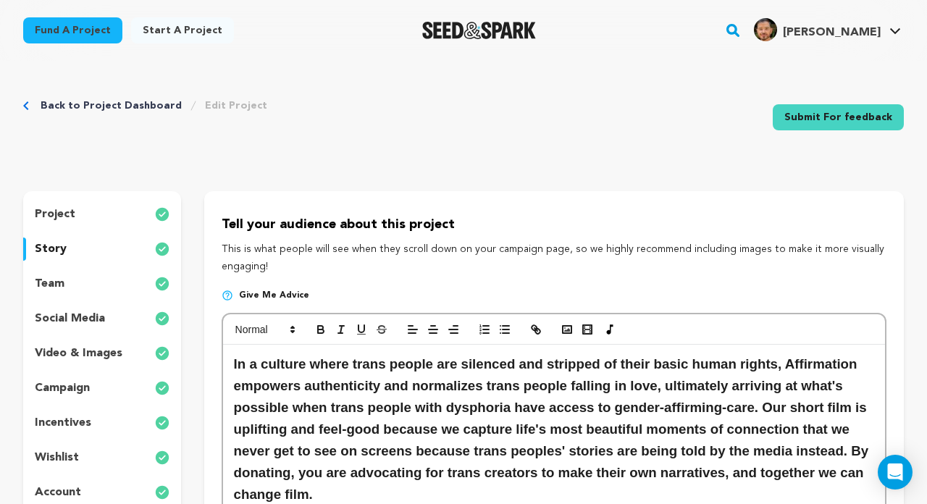
scroll to position [0, 0]
click at [566, 327] on icon "button" at bounding box center [567, 329] width 13 height 13
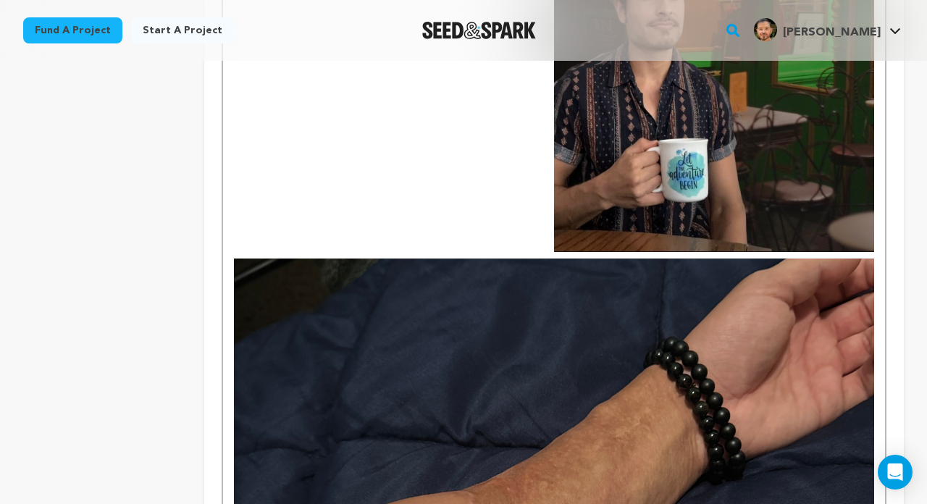
scroll to position [1855, 0]
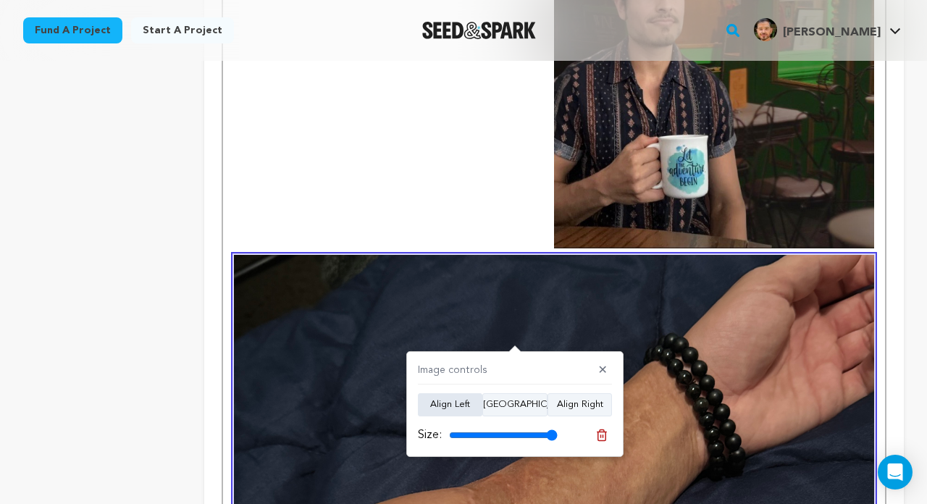
click at [472, 408] on button "Align Left" at bounding box center [450, 404] width 64 height 23
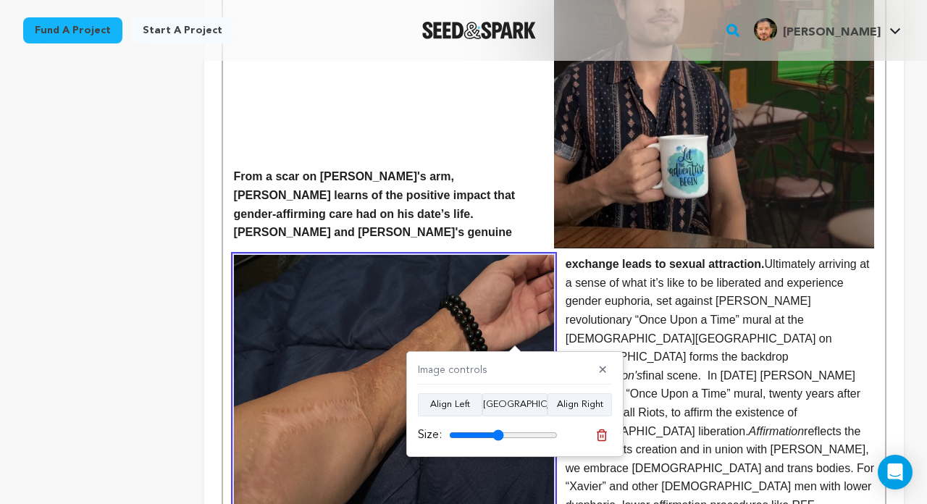
drag, startPoint x: 548, startPoint y: 433, endPoint x: 503, endPoint y: 430, distance: 44.3
click at [498, 433] on input "range" at bounding box center [503, 435] width 109 height 12
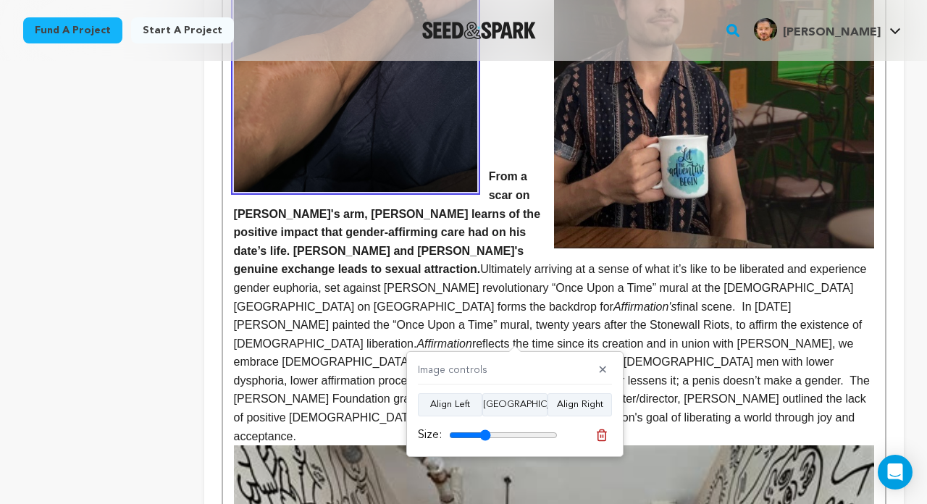
drag, startPoint x: 495, startPoint y: 433, endPoint x: 485, endPoint y: 431, distance: 10.4
type input "38"
click at [485, 431] on input "range" at bounding box center [503, 435] width 109 height 12
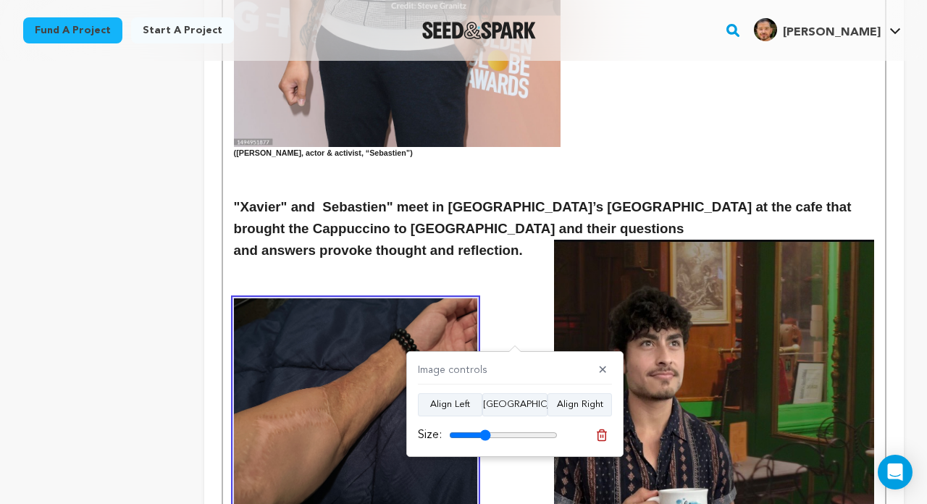
scroll to position [1495, 0]
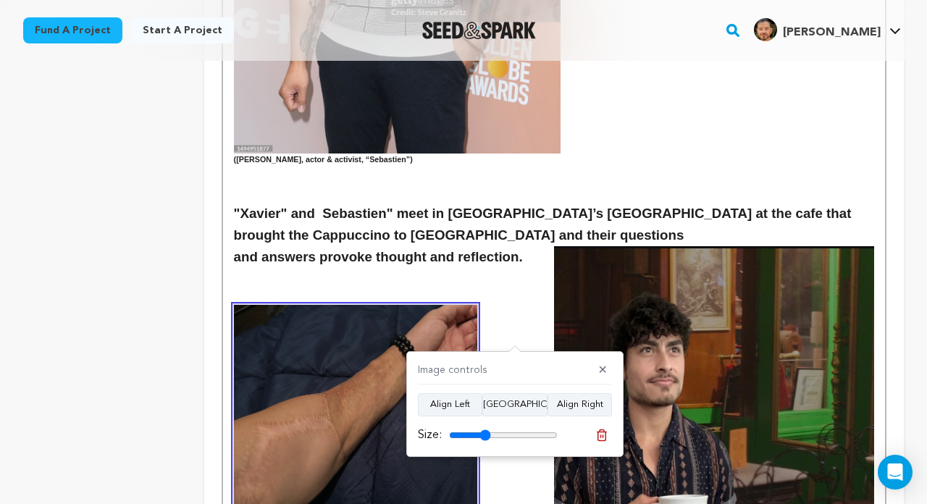
click at [697, 290] on img at bounding box center [714, 427] width 320 height 362
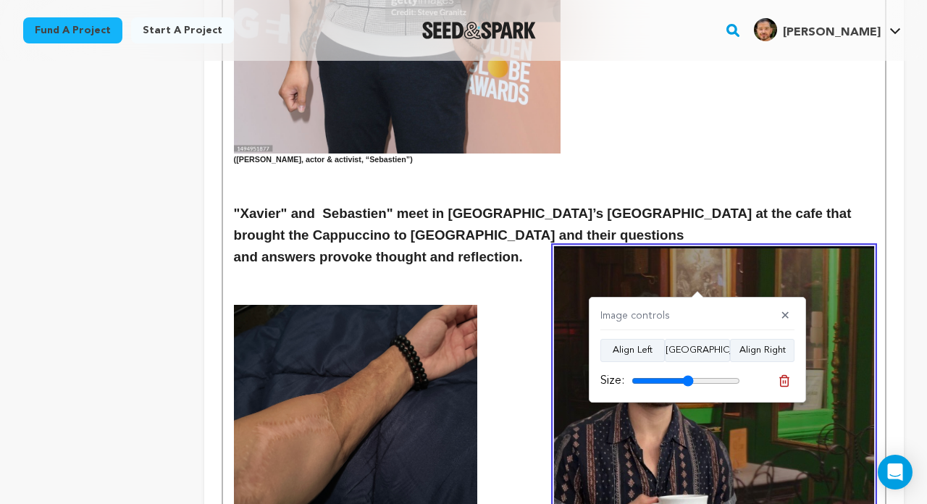
click at [688, 376] on input "range" at bounding box center [686, 381] width 109 height 12
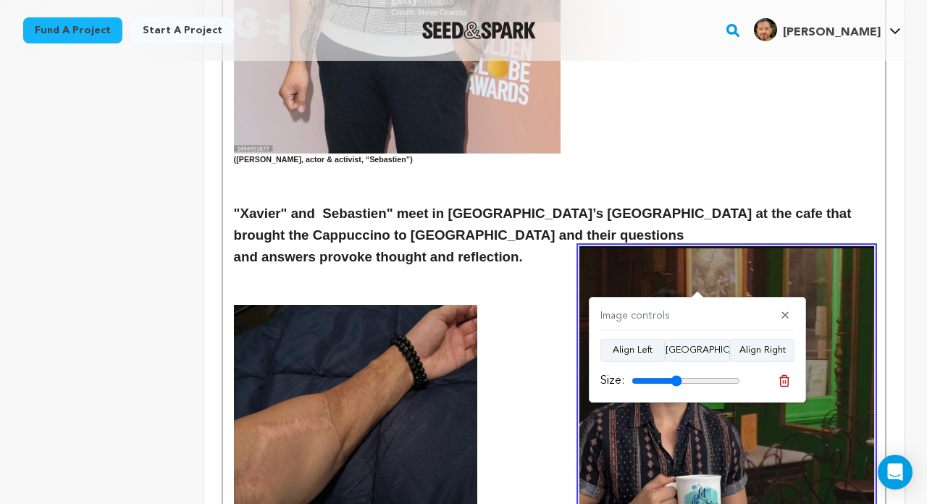
drag, startPoint x: 687, startPoint y: 374, endPoint x: 676, endPoint y: 372, distance: 11.8
click at [676, 372] on div "Size:" at bounding box center [670, 380] width 140 height 17
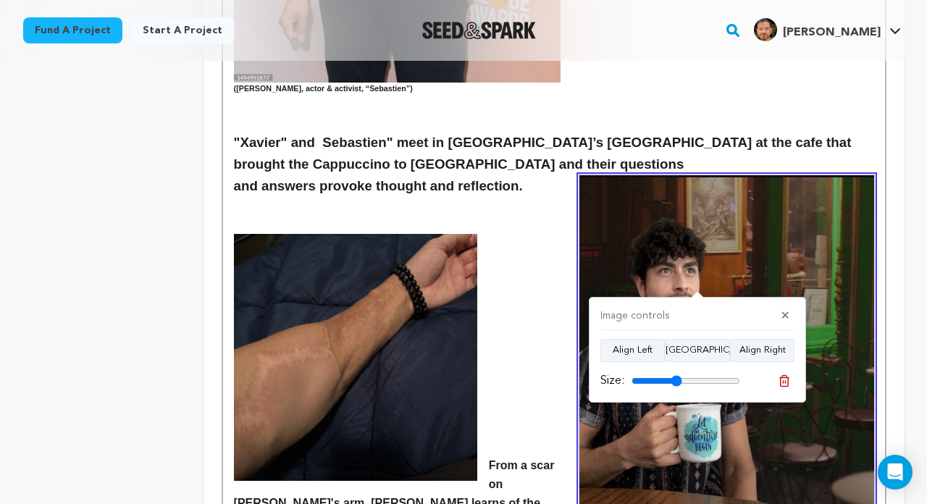
scroll to position [1580, 0]
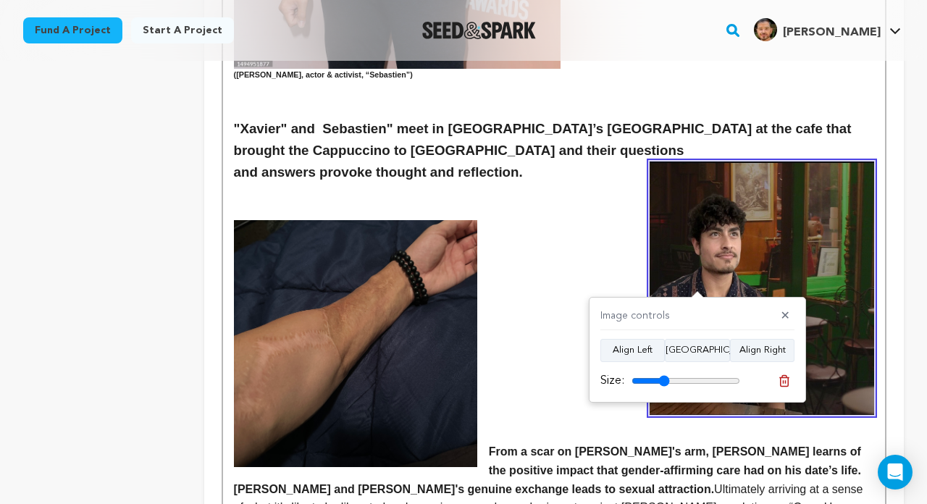
drag, startPoint x: 676, startPoint y: 379, endPoint x: 665, endPoint y: 374, distance: 12.6
type input "35"
click at [665, 375] on input "range" at bounding box center [686, 381] width 109 height 12
click at [556, 424] on p at bounding box center [554, 433] width 640 height 19
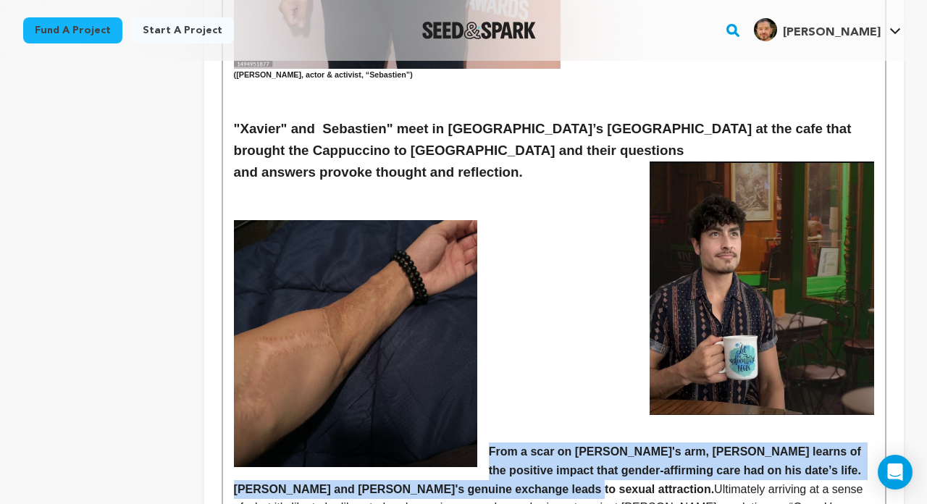
drag, startPoint x: 490, startPoint y: 387, endPoint x: 534, endPoint y: 424, distance: 56.6
click at [534, 445] on strong "From a scar on Xavier's arm, Sebastien learns of the positive impact that gende…" at bounding box center [549, 469] width 631 height 49
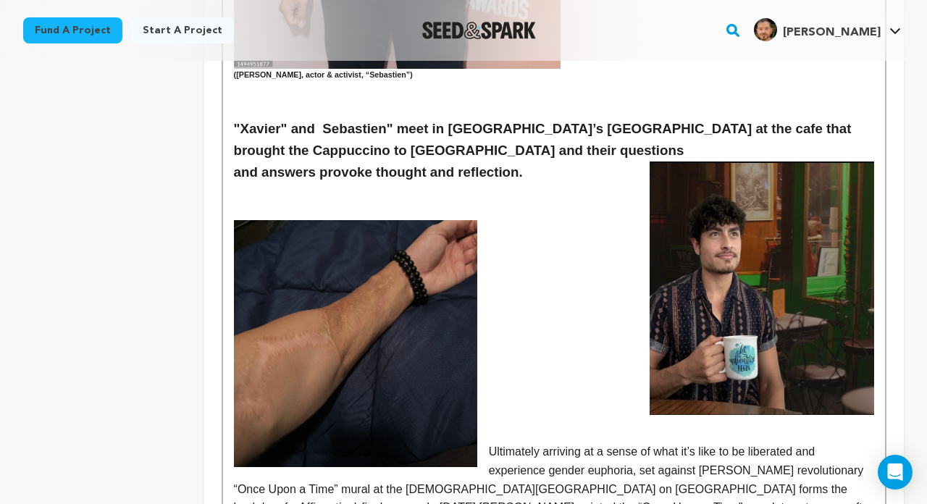
click at [314, 183] on p at bounding box center [554, 192] width 640 height 19
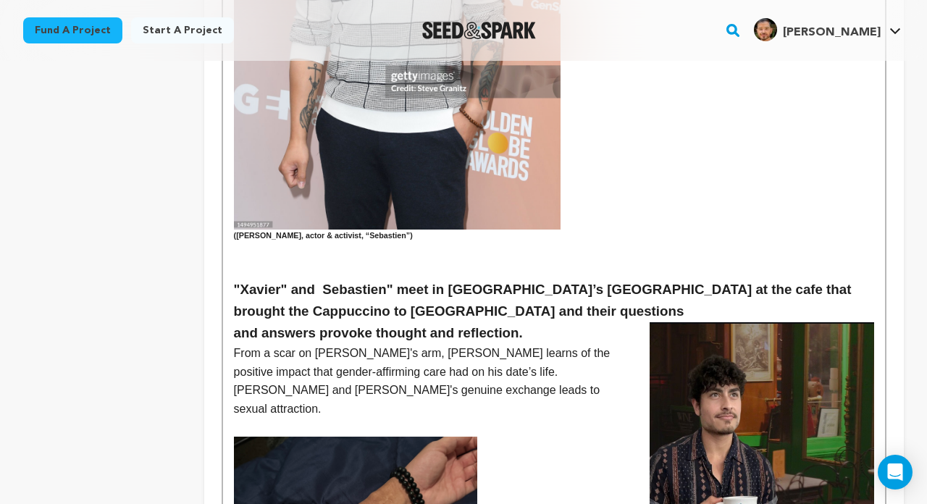
scroll to position [1418, 0]
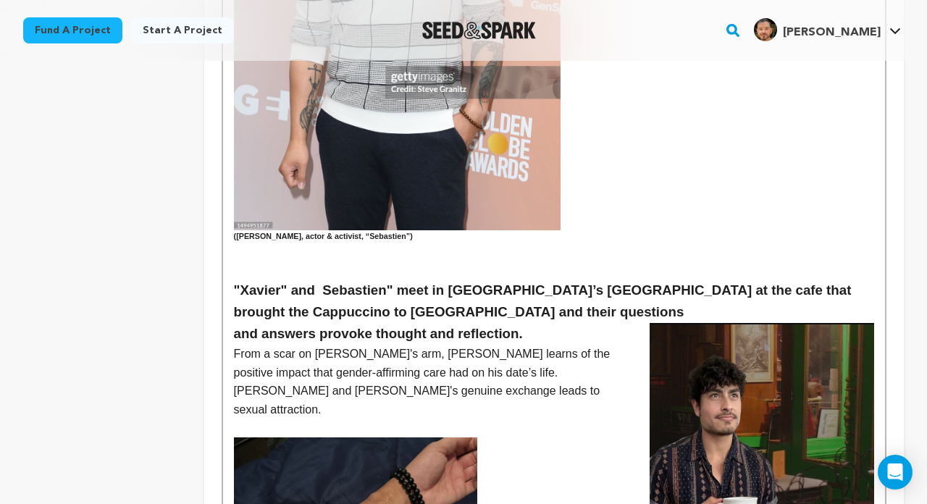
click at [593, 345] on p "From a scar on Xavier's arm, Sebastien learns of the positive impact that gende…" at bounding box center [554, 382] width 640 height 74
click at [234, 345] on p "From a scar on Xavier's arm, Sebastien learns of the positive impact that gende…" at bounding box center [554, 382] width 640 height 74
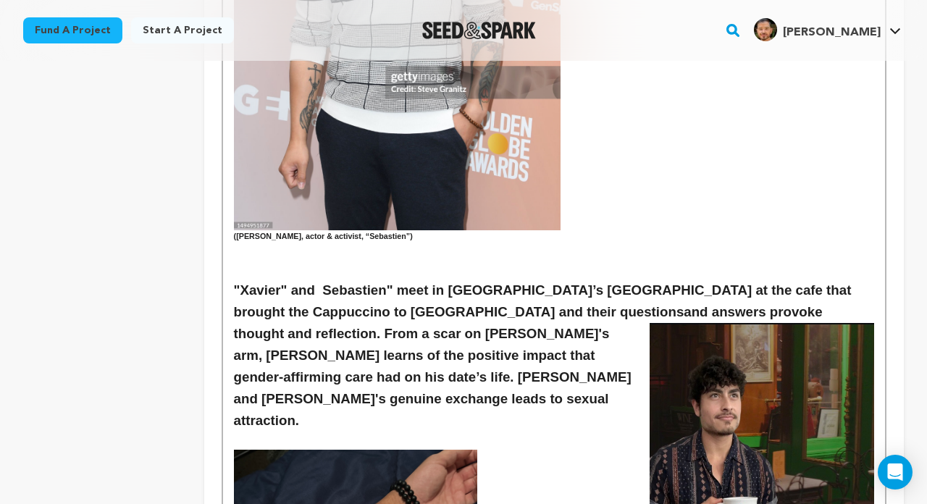
click at [243, 432] on p at bounding box center [554, 441] width 640 height 19
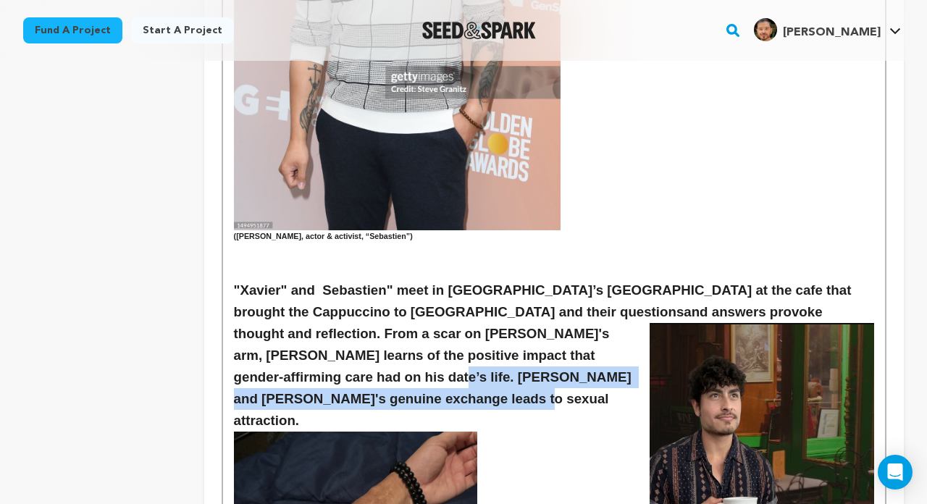
drag, startPoint x: 327, startPoint y: 329, endPoint x: 306, endPoint y: 319, distance: 22.4
click at [306, 319] on h3 ""Xavier" and Sebastien" meet in Manhattan’s West Village at the cafe that broug…" at bounding box center [554, 356] width 640 height 152
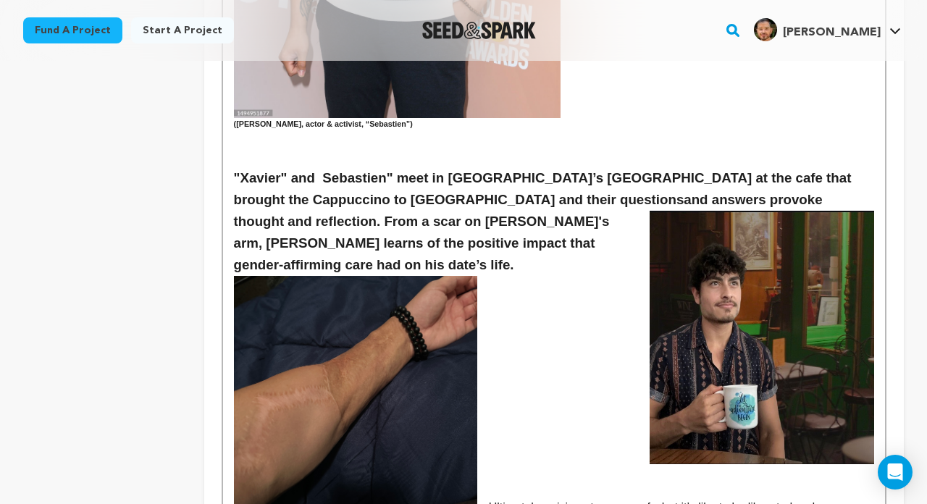
scroll to position [1532, 0]
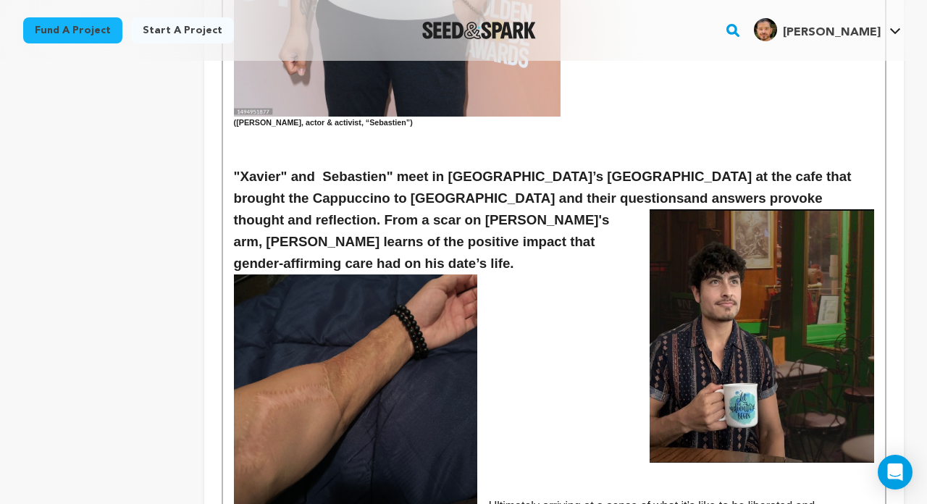
click at [332, 166] on h3 ""Xavier" and Sebastien" meet in Manhattan’s West Village at the cafe that broug…" at bounding box center [554, 220] width 640 height 109
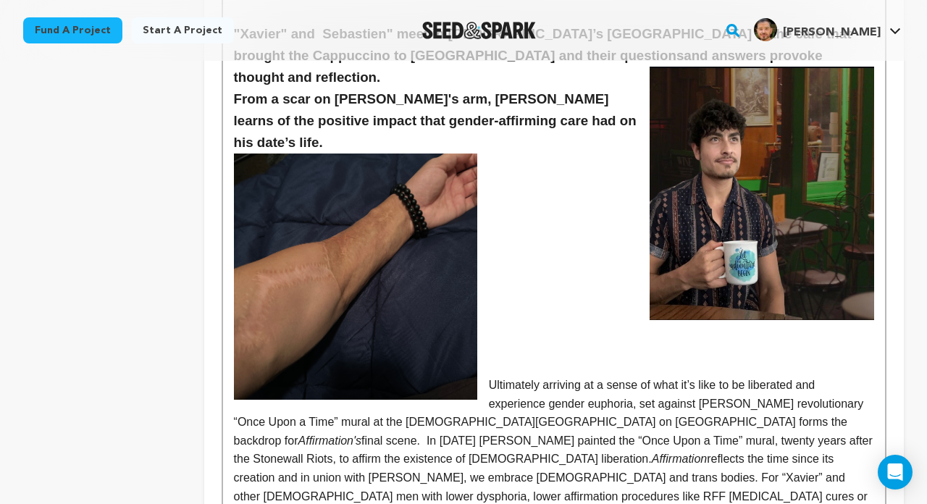
scroll to position [1723, 0]
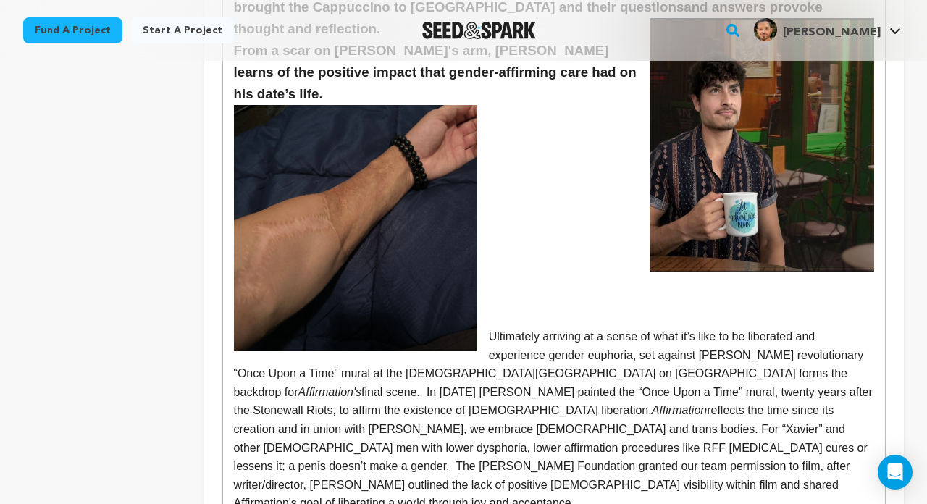
click at [487, 327] on p "Ultimately arriving at a sense of what it’s like to be liberated and experience…" at bounding box center [554, 419] width 640 height 185
click at [685, 159] on img at bounding box center [762, 144] width 225 height 253
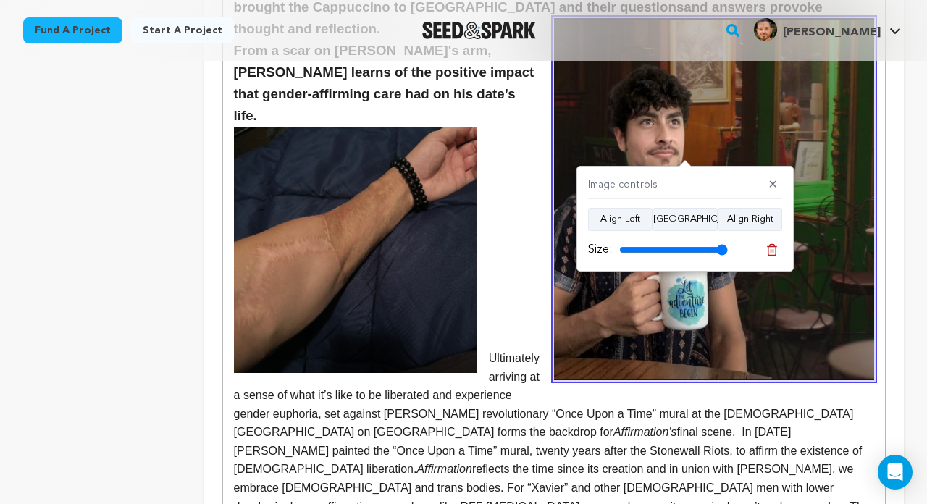
drag, startPoint x: 656, startPoint y: 249, endPoint x: 731, endPoint y: 246, distance: 74.7
type input "100"
click at [709, 246] on div "Size:" at bounding box center [685, 250] width 194 height 20
click at [636, 349] on p "Ultimately arriving at a sense of what it’s like to be liberated and experience…" at bounding box center [554, 460] width 640 height 222
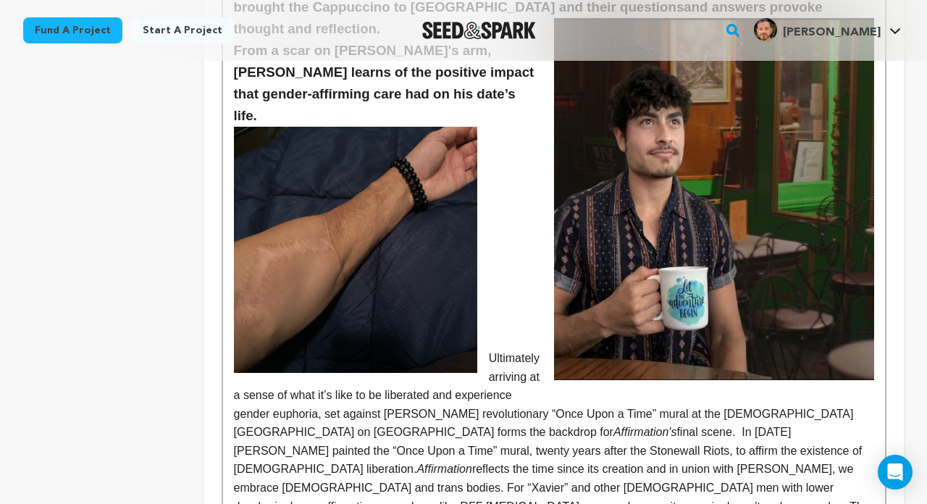
click at [651, 251] on img at bounding box center [714, 199] width 320 height 362
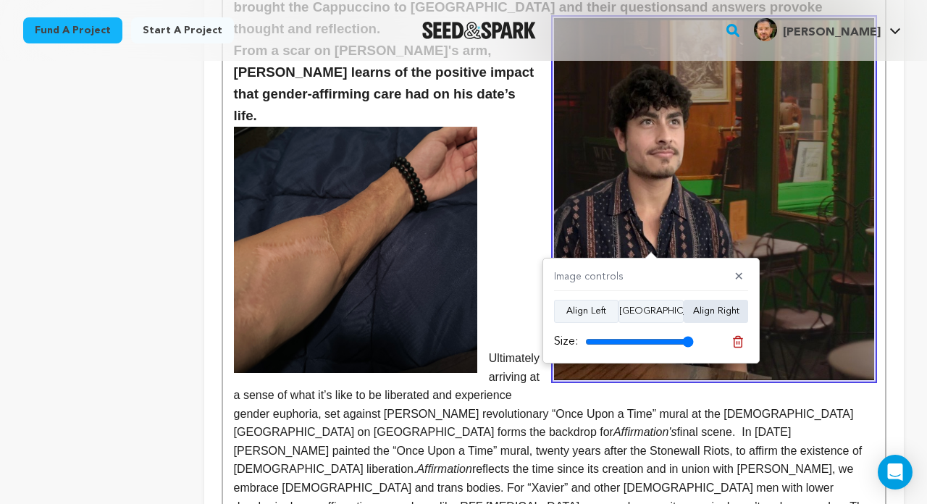
click at [702, 314] on button "Align Right" at bounding box center [716, 311] width 64 height 23
drag, startPoint x: 685, startPoint y: 341, endPoint x: 624, endPoint y: 344, distance: 60.9
type input "42"
click at [625, 344] on input "range" at bounding box center [639, 342] width 109 height 12
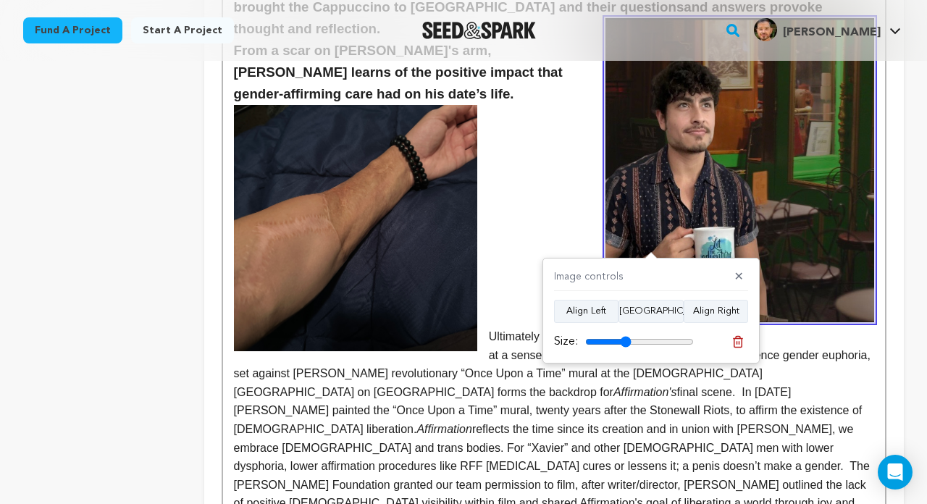
click at [543, 359] on div "Image controls ✕ Align Left Align Center Align Right Size:" at bounding box center [650, 311] width 217 height 106
click at [503, 372] on p "Ultimately arriving at a sense of what it’s like to be liberated and experience…" at bounding box center [554, 429] width 640 height 204
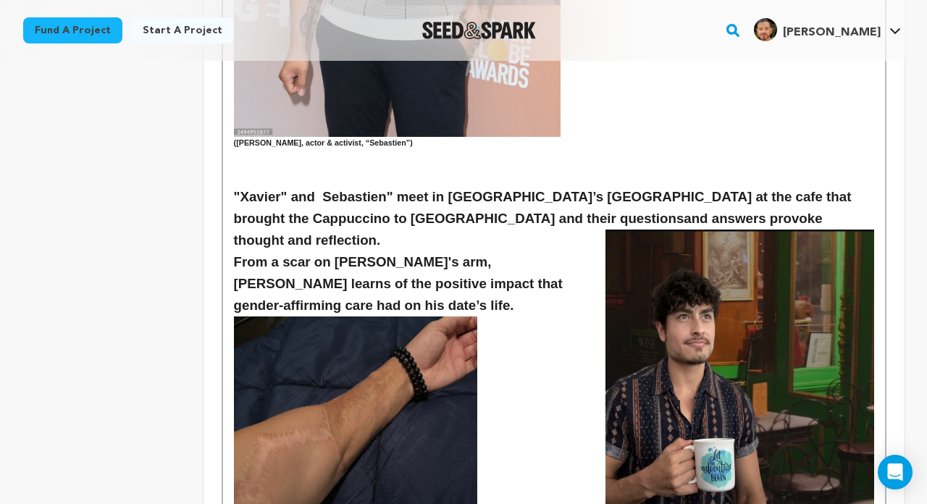
scroll to position [1521, 0]
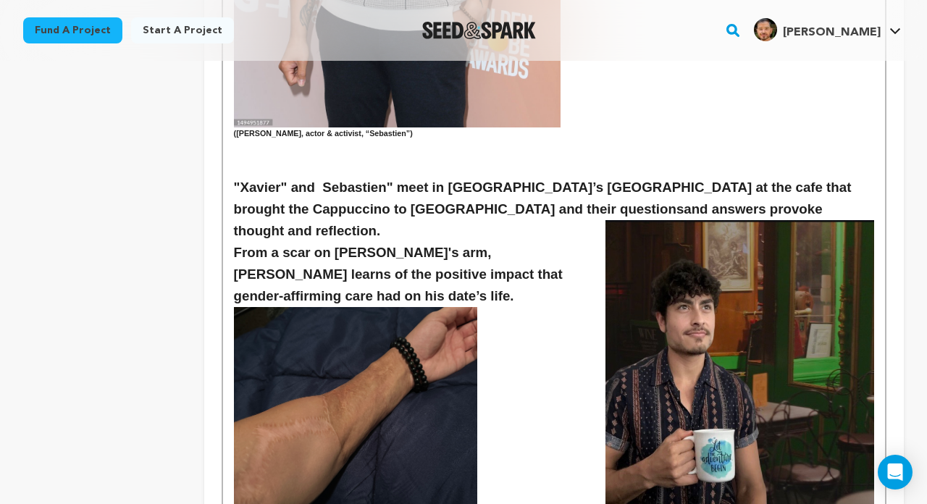
click at [451, 329] on img at bounding box center [355, 430] width 243 height 247
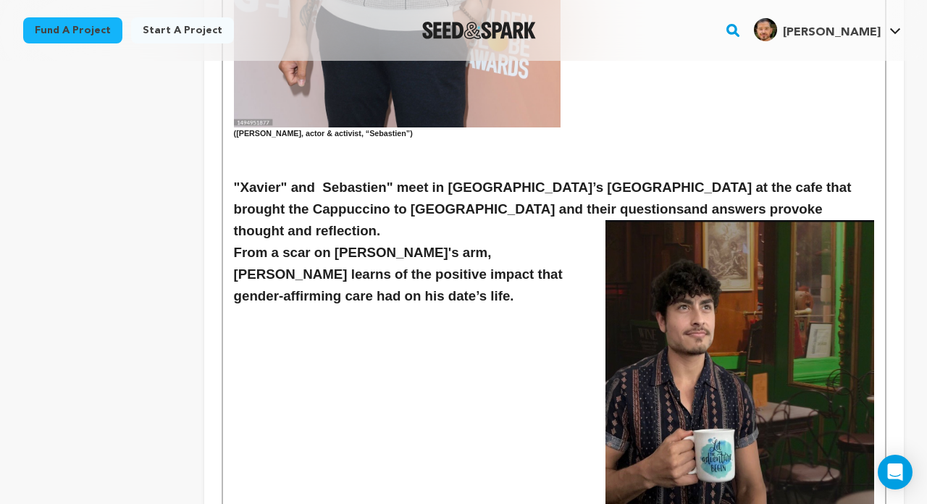
click at [709, 298] on img at bounding box center [739, 372] width 269 height 304
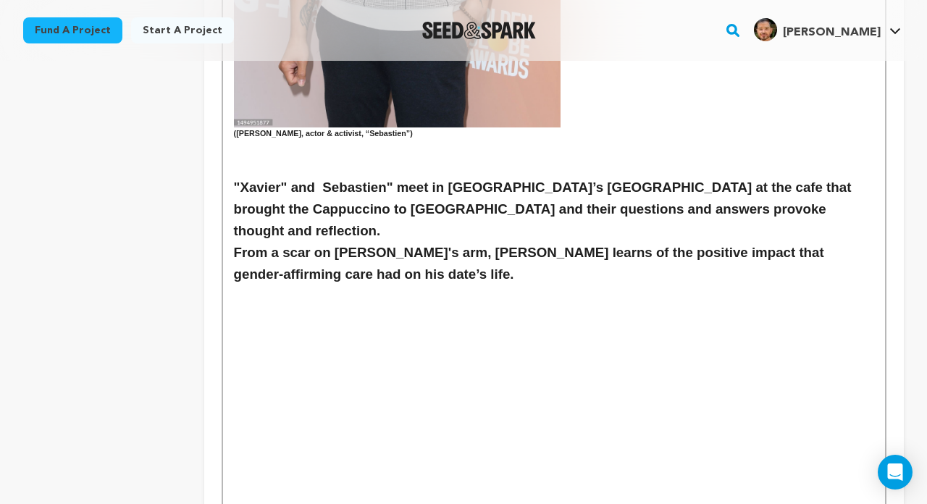
click at [234, 242] on h3 "From a scar on [PERSON_NAME]'s arm, [PERSON_NAME] learns of the positive impact…" at bounding box center [554, 263] width 640 height 43
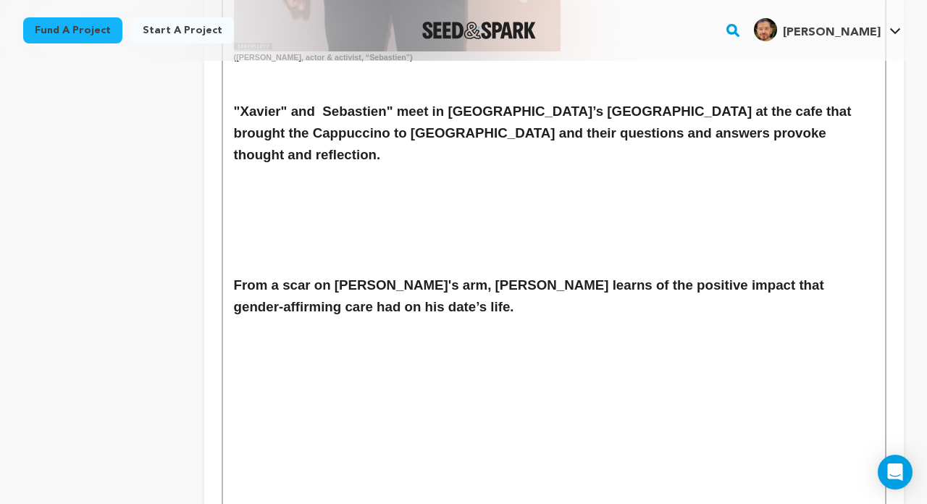
scroll to position [1420, 0]
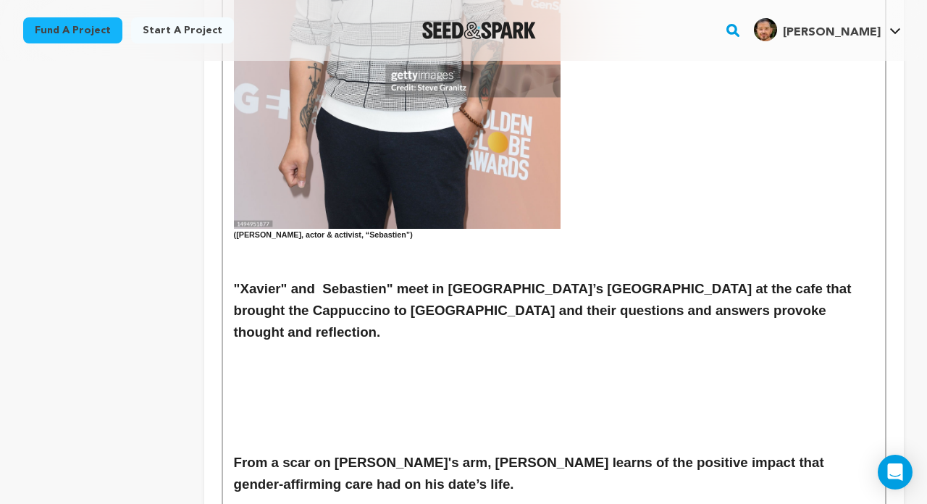
click at [429, 387] on h3 at bounding box center [554, 398] width 640 height 22
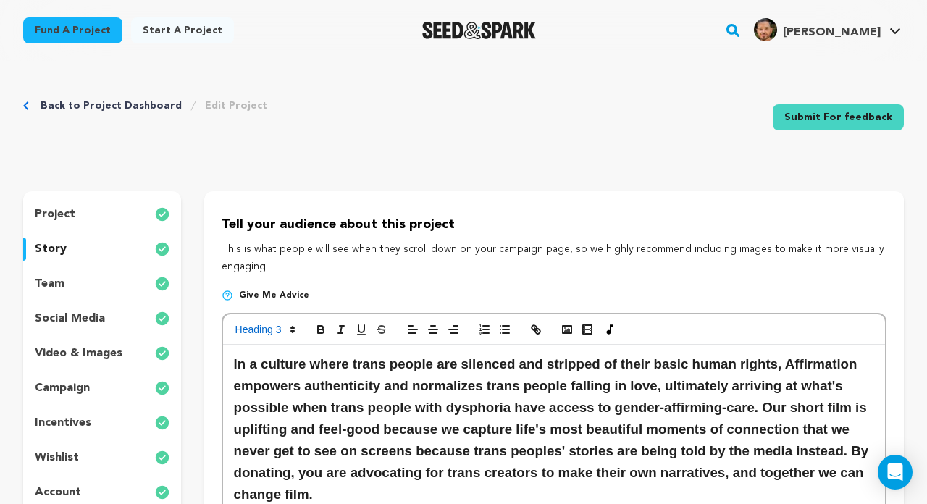
scroll to position [0, 0]
click at [569, 329] on polyline "button" at bounding box center [567, 330] width 6 height 4
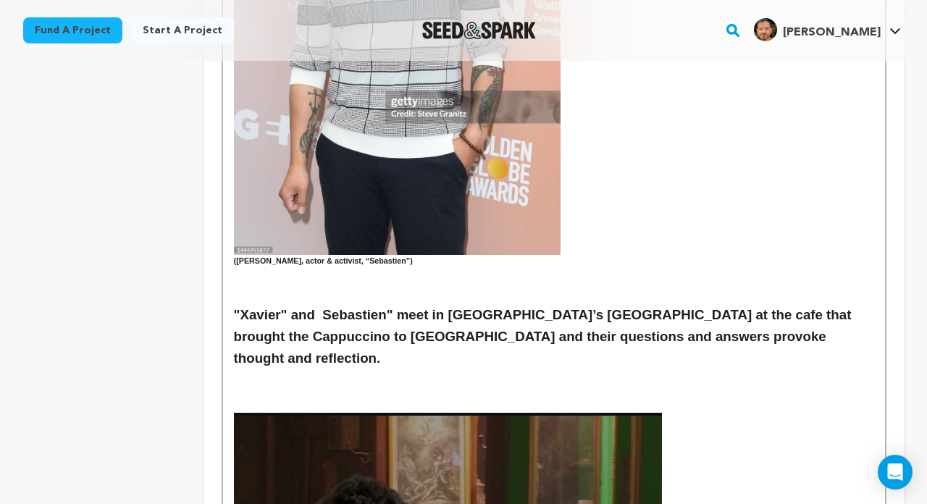
scroll to position [1399, 0]
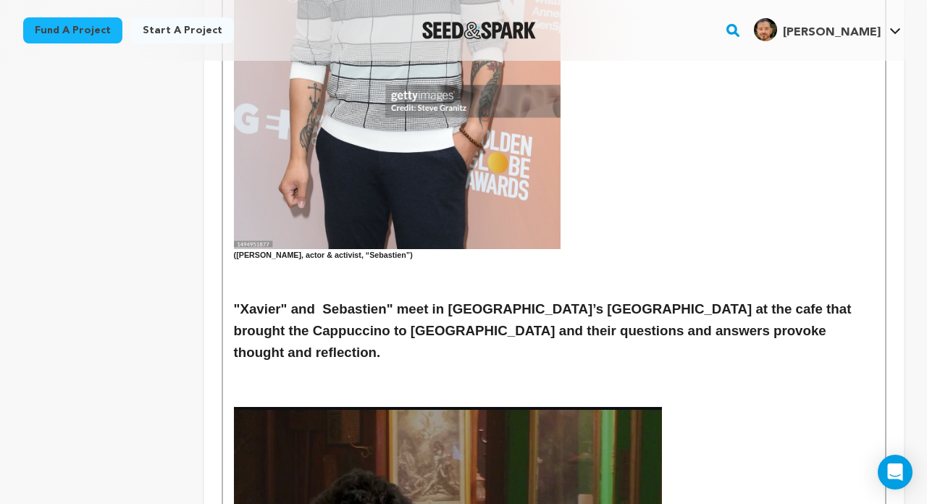
click at [341, 385] on h3 at bounding box center [554, 396] width 640 height 22
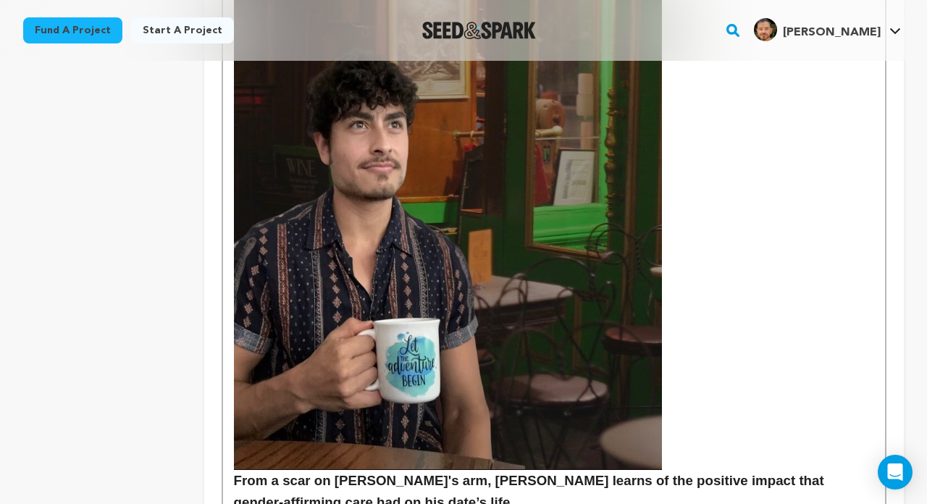
scroll to position [1776, 0]
click at [453, 298] on img at bounding box center [448, 229] width 428 height 484
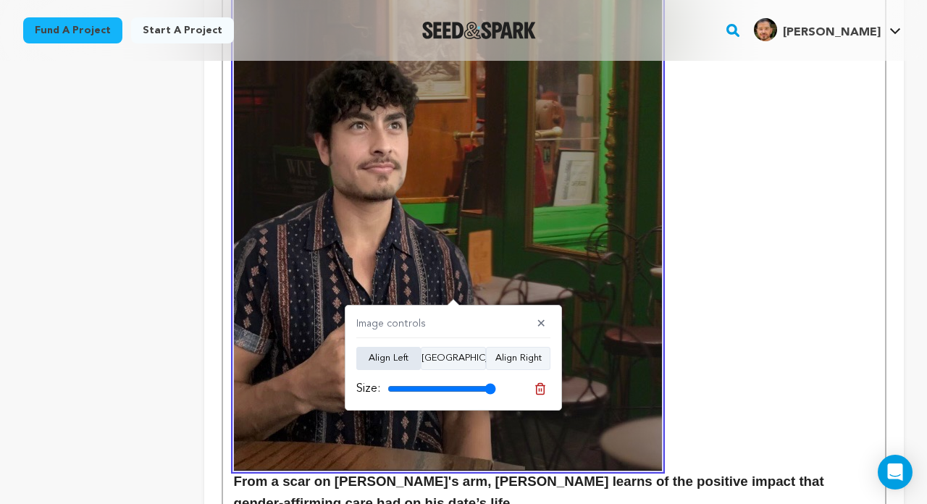
click at [389, 361] on button "Align Left" at bounding box center [388, 358] width 64 height 23
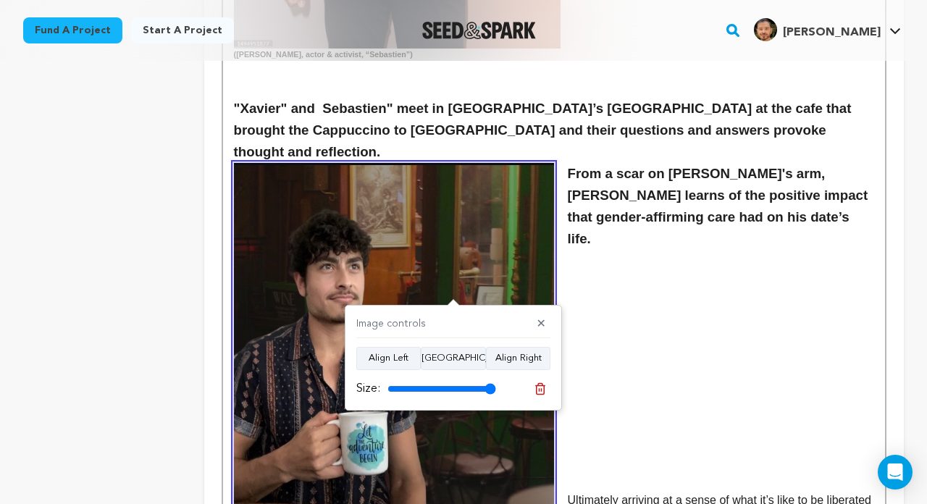
scroll to position [1545, 0]
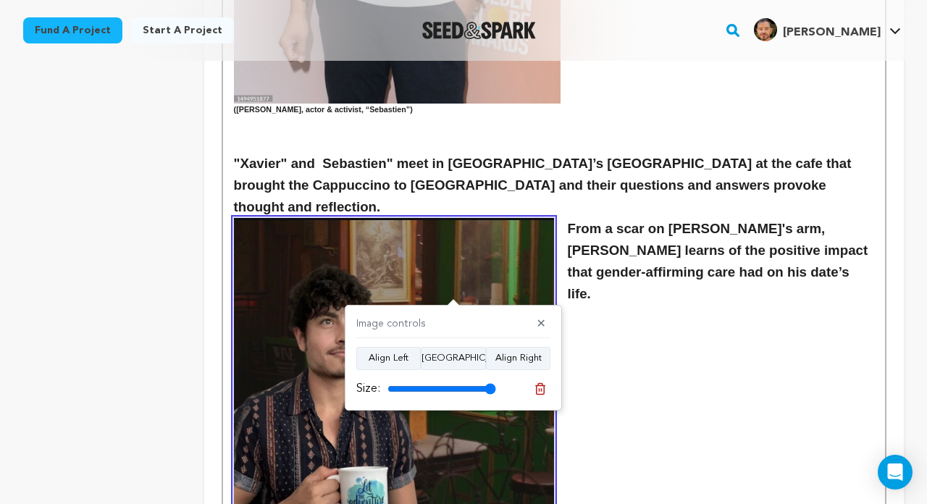
click at [702, 323] on p at bounding box center [554, 332] width 640 height 19
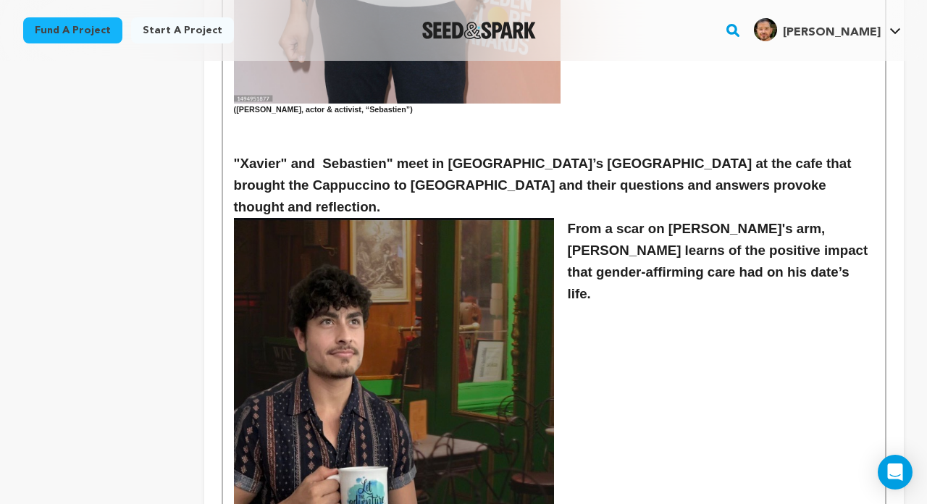
click at [709, 153] on h3 ""Xavier" and Sebastien" meet in Manhattan’s West Village at the cafe that broug…" at bounding box center [554, 185] width 640 height 65
click at [709, 218] on h3 "From a scar on [PERSON_NAME]'s arm, [PERSON_NAME] learns of the positive impact…" at bounding box center [554, 261] width 640 height 87
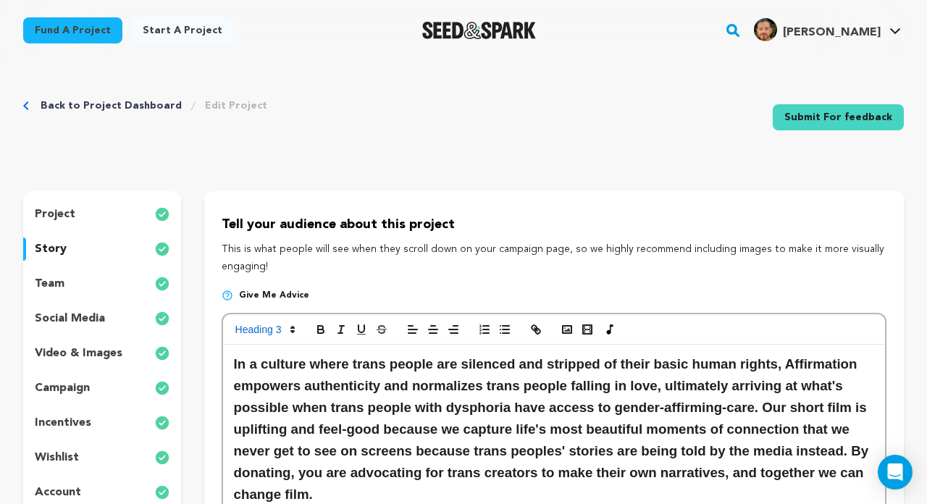
scroll to position [0, 0]
click at [564, 327] on circle "button" at bounding box center [564, 327] width 1 height 1
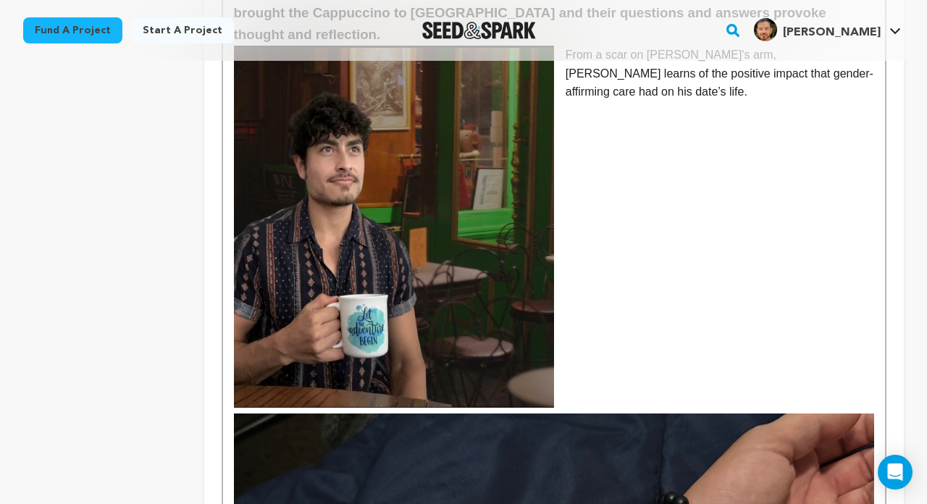
scroll to position [1815, 0]
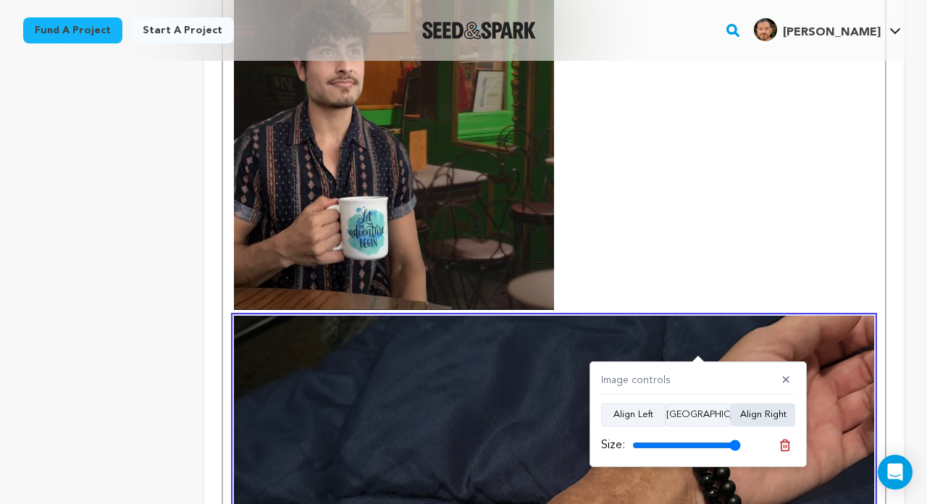
click at [709, 413] on button "Align Right" at bounding box center [763, 414] width 64 height 23
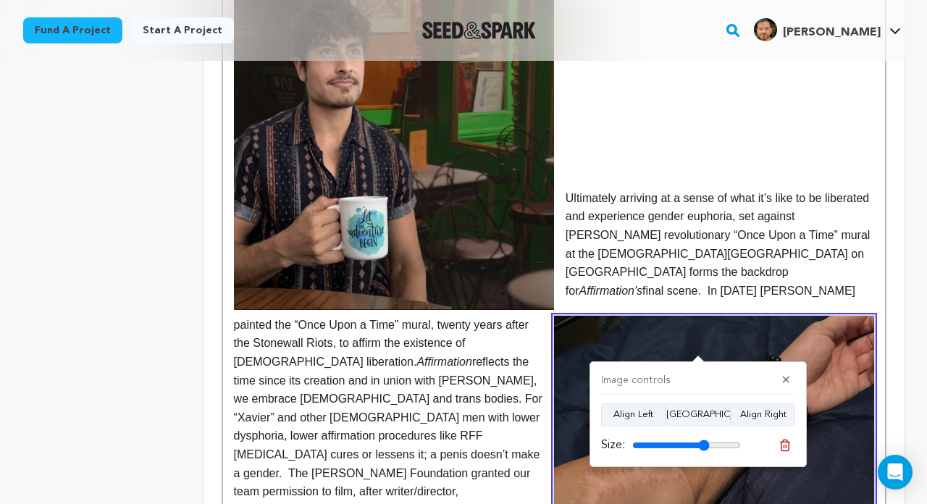
drag, startPoint x: 733, startPoint y: 442, endPoint x: 704, endPoint y: 441, distance: 29.0
type input "71"
click at [704, 441] on input "range" at bounding box center [686, 446] width 109 height 12
click at [531, 315] on p "Ultimately arriving at a sense of what it’s like to be liberated and experience…" at bounding box center [554, 382] width 640 height 386
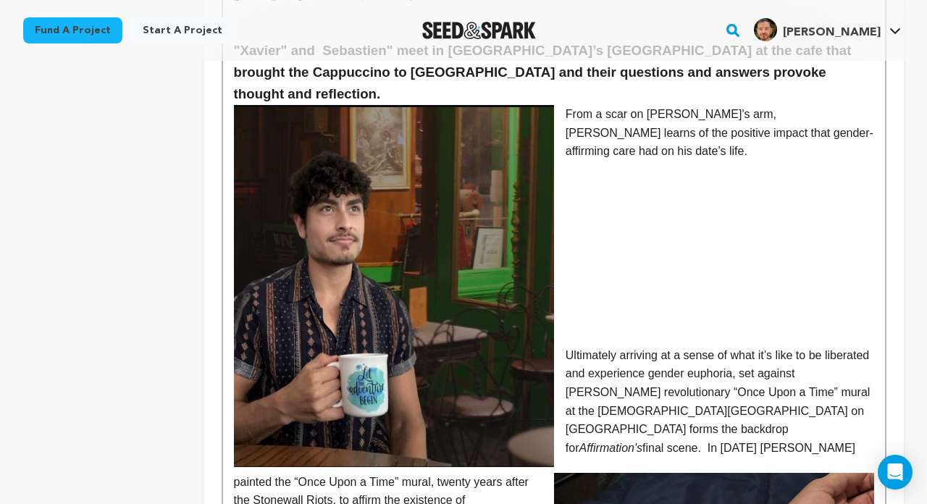
scroll to position [1756, 0]
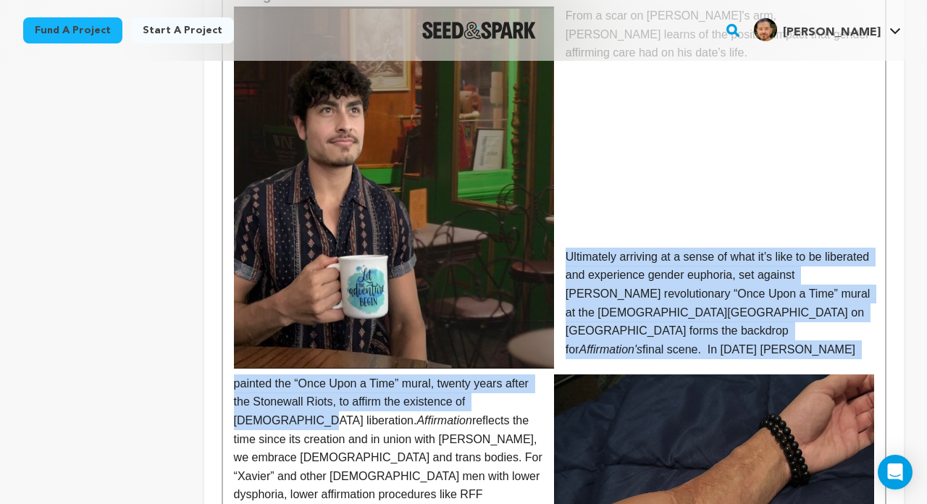
drag, startPoint x: 864, startPoint y: 280, endPoint x: 563, endPoint y: 172, distance: 319.3
click at [563, 248] on p "Ultimately arriving at a sense of what it’s like to be liberated and experience…" at bounding box center [554, 441] width 640 height 386
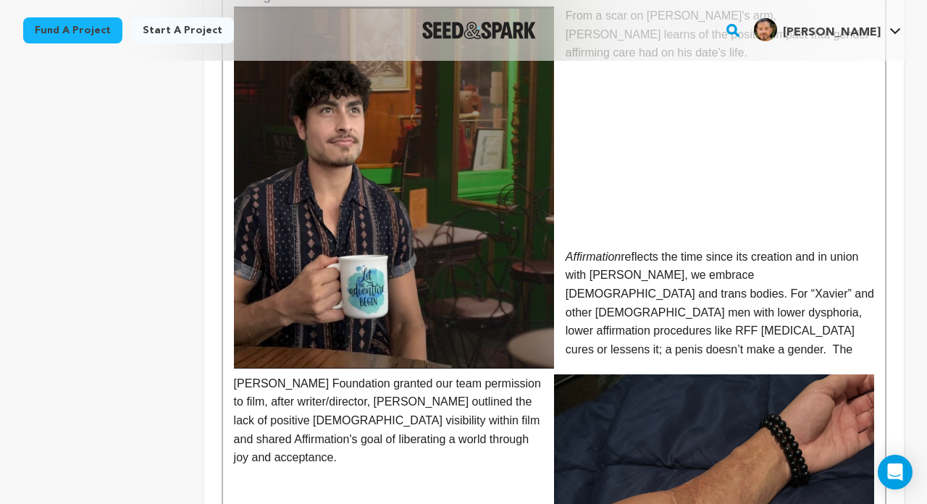
click at [498, 339] on p "Affirmation reflects the time since its creation and in union with Keith, we em…" at bounding box center [554, 357] width 640 height 219
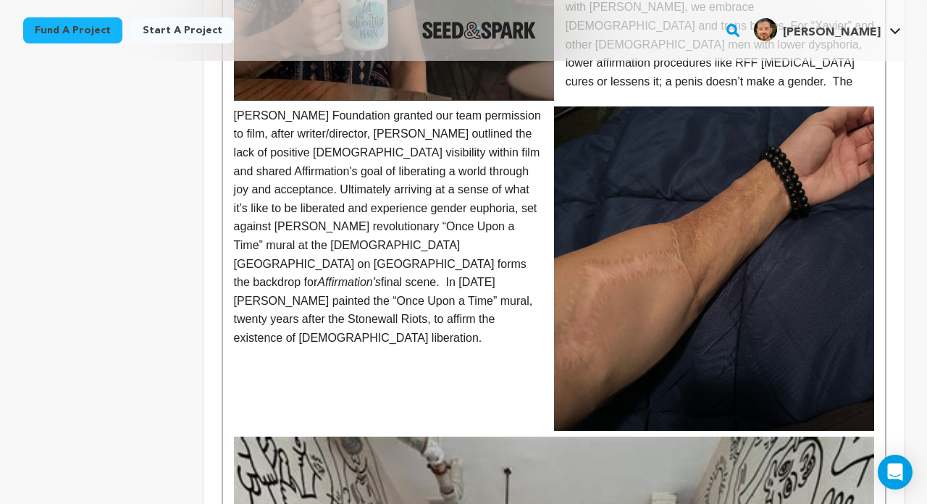
scroll to position [1991, 0]
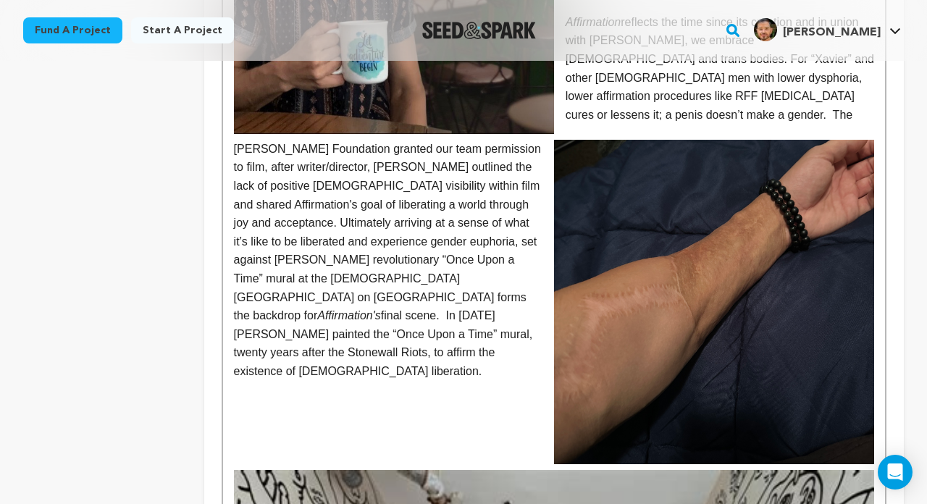
click at [628, 290] on img at bounding box center [714, 302] width 320 height 324
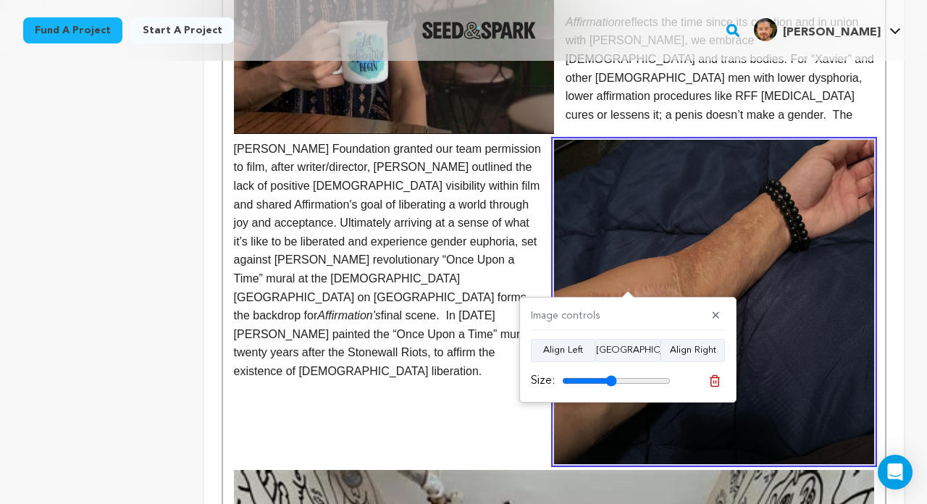
drag, startPoint x: 632, startPoint y: 377, endPoint x: 611, endPoint y: 375, distance: 20.3
type input "50"
click at [611, 375] on input "range" at bounding box center [616, 381] width 109 height 12
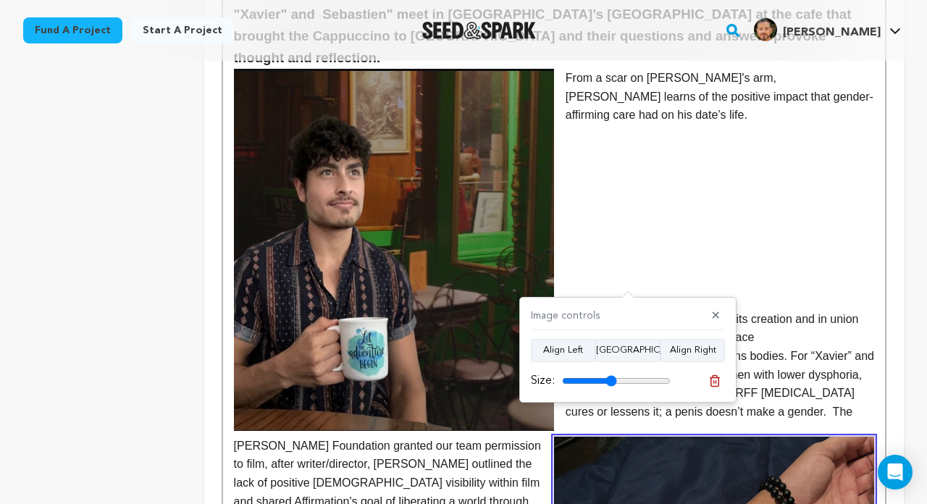
scroll to position [1707, 0]
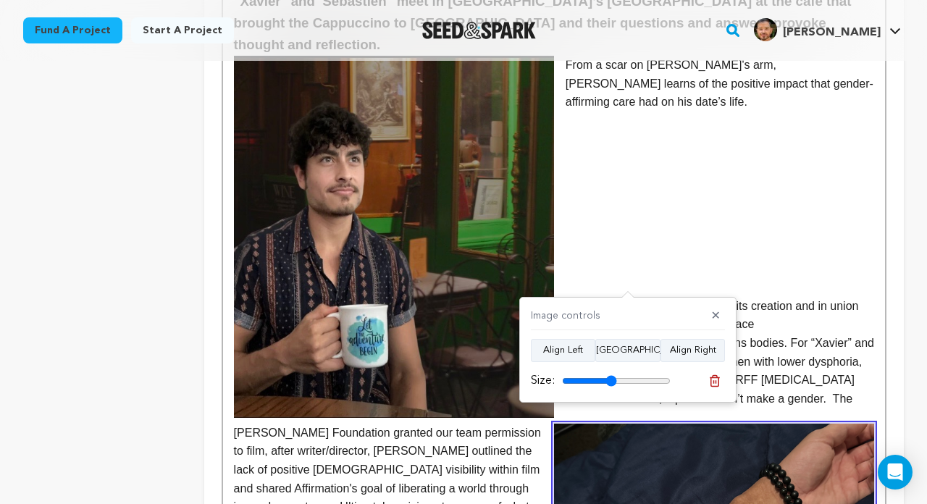
click at [529, 267] on img at bounding box center [394, 237] width 320 height 362
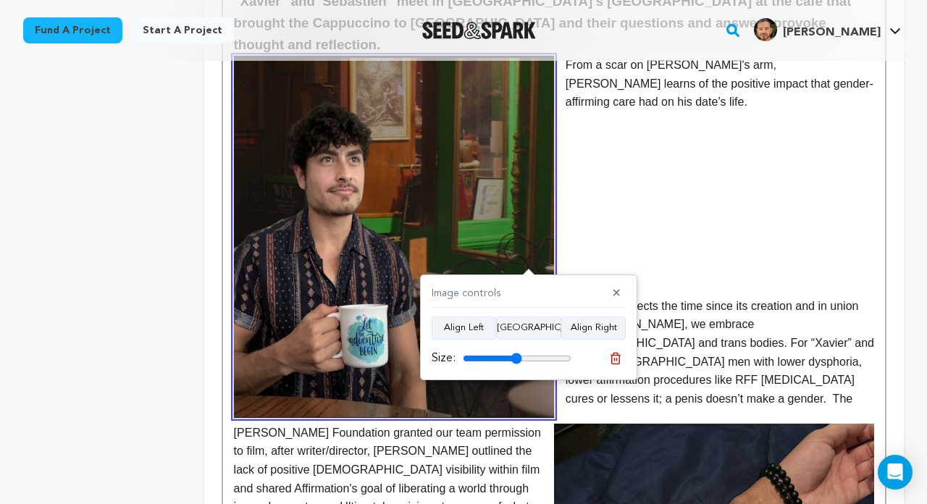
drag, startPoint x: 563, startPoint y: 359, endPoint x: 516, endPoint y: 355, distance: 46.5
click at [516, 355] on input "range" at bounding box center [517, 359] width 109 height 12
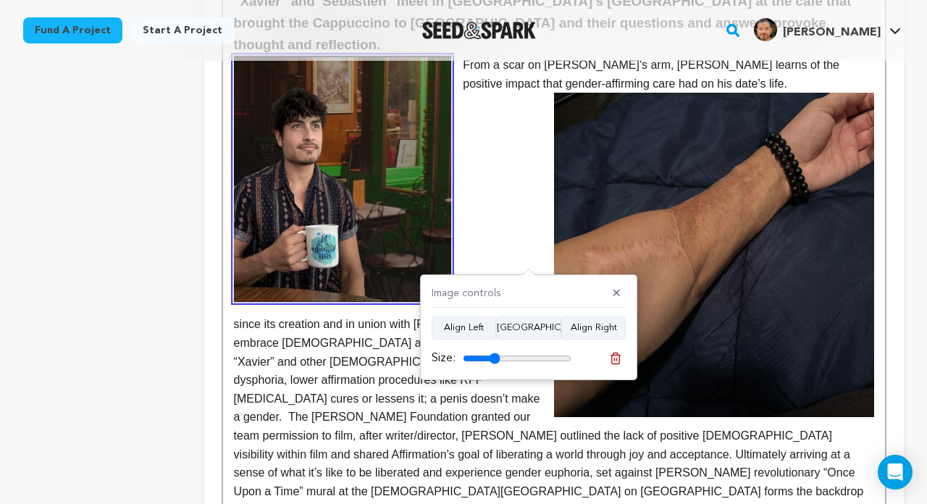
drag, startPoint x: 518, startPoint y: 355, endPoint x: 495, endPoint y: 352, distance: 23.4
type input "34"
click at [495, 353] on input "range" at bounding box center [517, 359] width 109 height 12
click at [695, 265] on img at bounding box center [714, 255] width 320 height 324
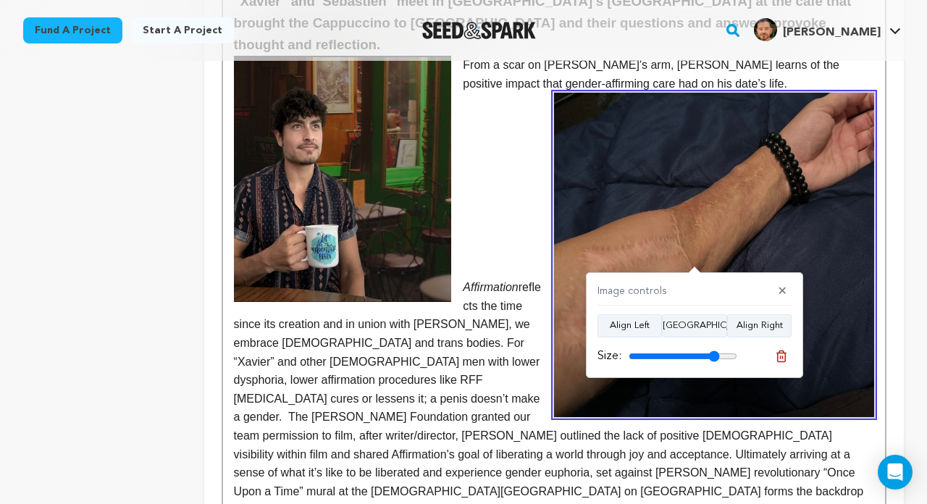
drag, startPoint x: 677, startPoint y: 356, endPoint x: 714, endPoint y: 353, distance: 37.1
click at [709, 353] on input "range" at bounding box center [683, 357] width 109 height 12
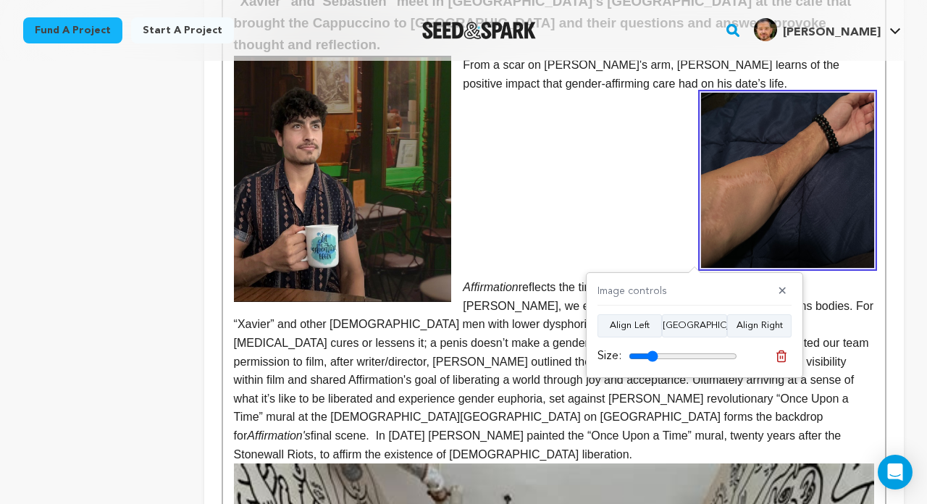
drag, startPoint x: 714, startPoint y: 353, endPoint x: 653, endPoint y: 347, distance: 61.8
click at [653, 348] on div "Size:" at bounding box center [668, 356] width 140 height 17
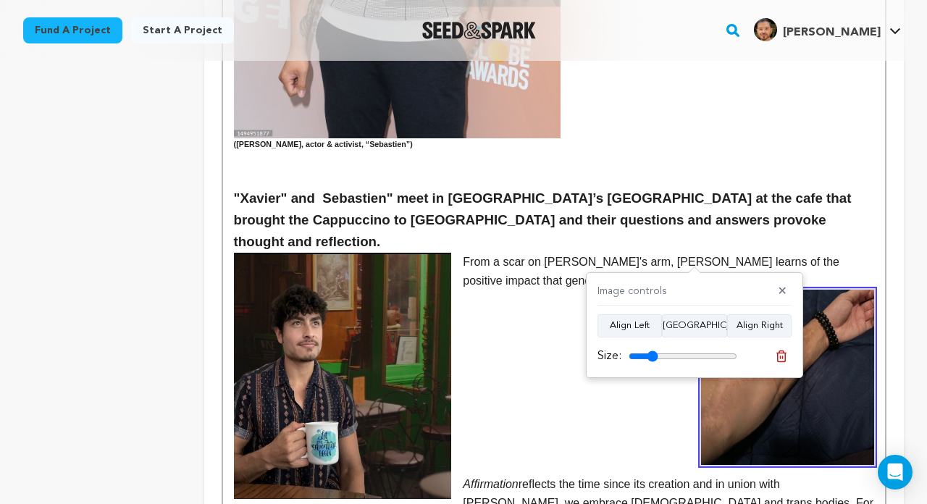
scroll to position [1498, 0]
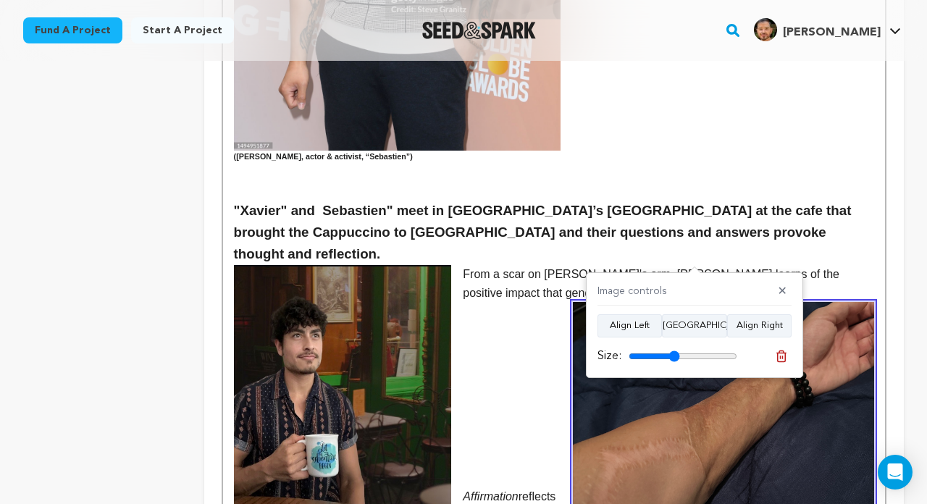
drag, startPoint x: 656, startPoint y: 355, endPoint x: 674, endPoint y: 356, distance: 18.1
type input "47"
click at [674, 356] on input "range" at bounding box center [683, 357] width 109 height 12
click at [516, 377] on p at bounding box center [554, 386] width 640 height 19
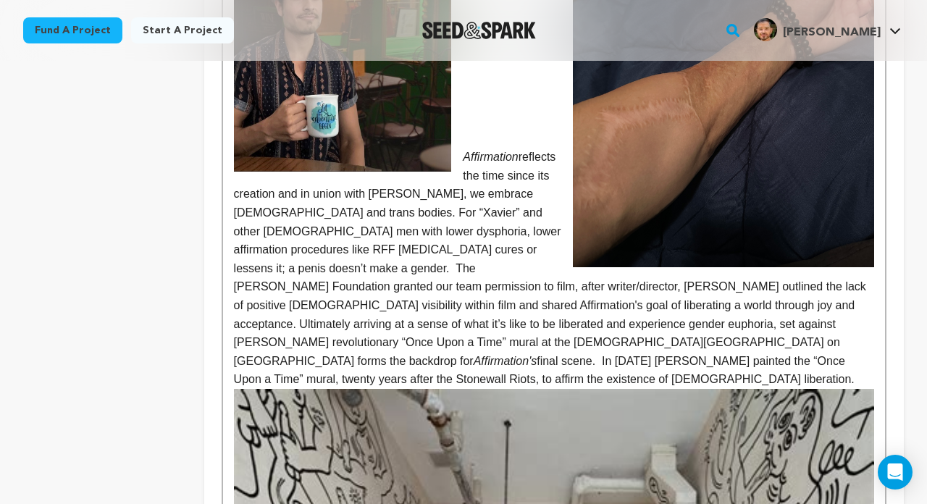
scroll to position [1835, 0]
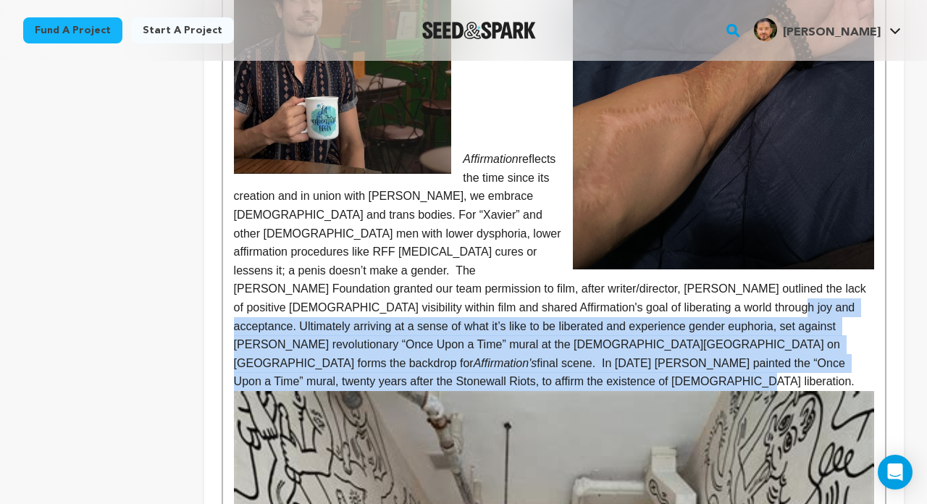
drag, startPoint x: 540, startPoint y: 295, endPoint x: 387, endPoint y: 234, distance: 164.8
click at [387, 234] on p "Affirmation reflects the time since its creation and in union with Keith, we em…" at bounding box center [554, 270] width 640 height 241
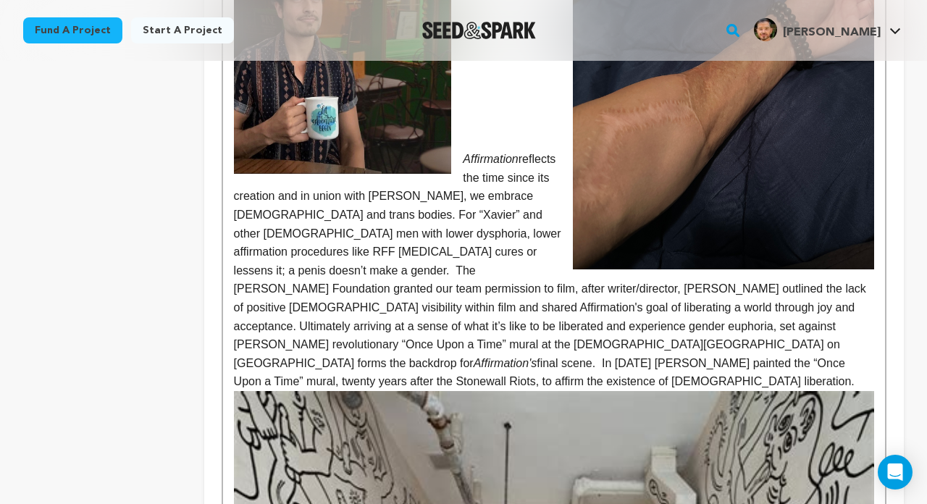
click at [424, 209] on p "Affirmation reflects the time since its creation and in union with Keith, we em…" at bounding box center [554, 270] width 640 height 241
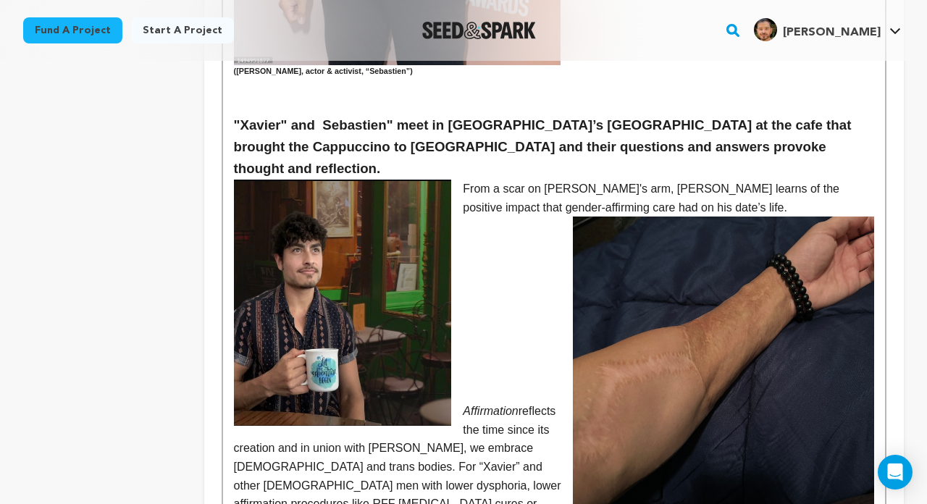
scroll to position [1581, 0]
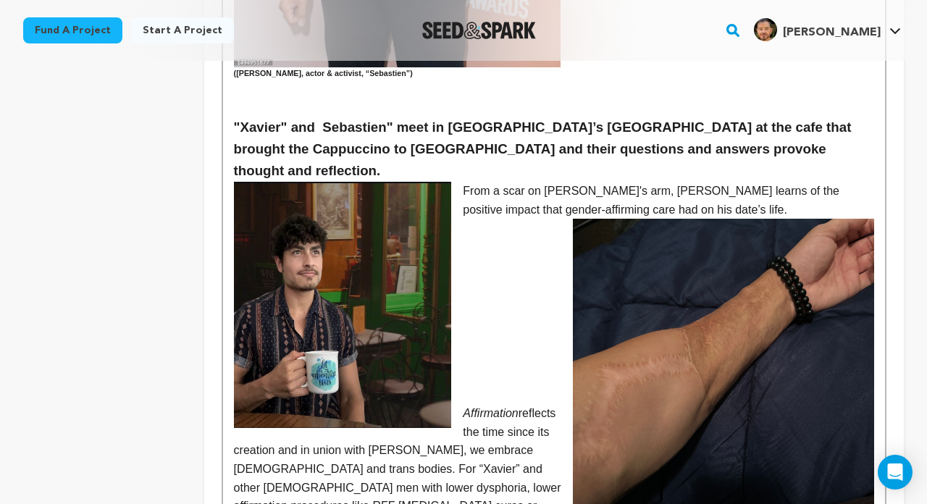
click at [479, 274] on p at bounding box center [554, 283] width 640 height 19
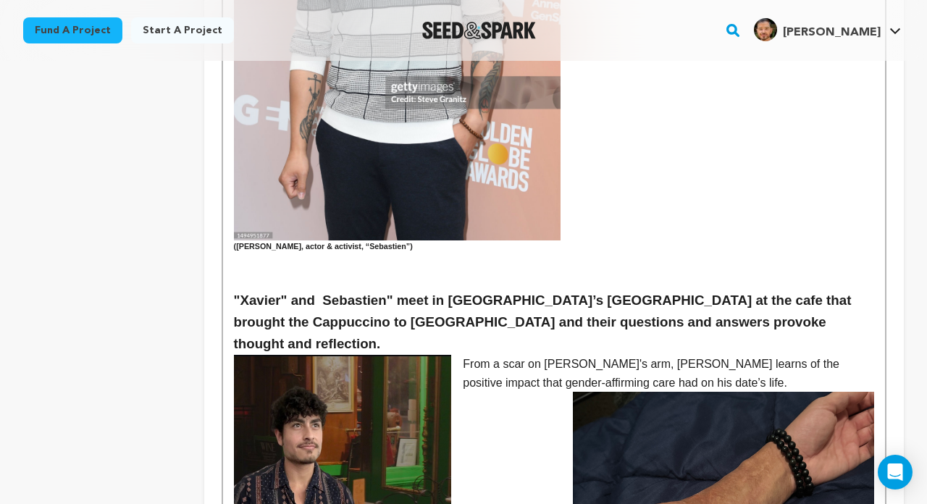
scroll to position [1409, 0]
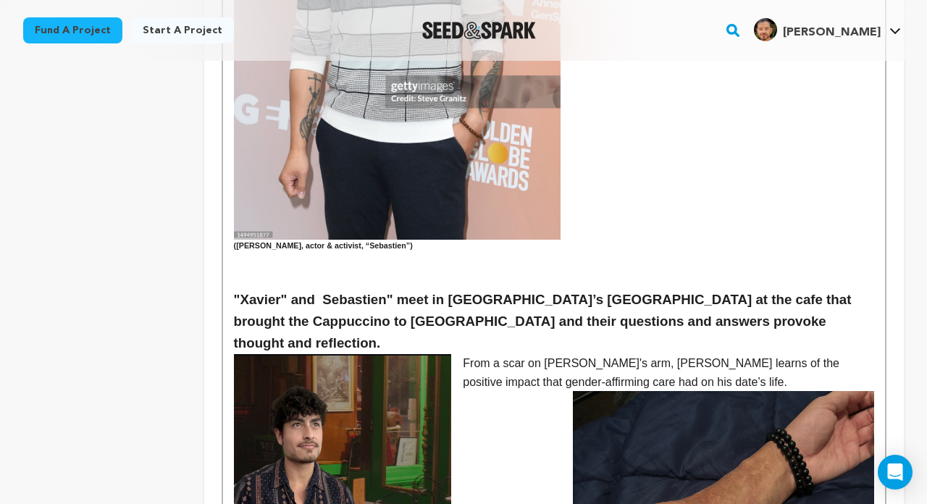
click at [403, 354] on img at bounding box center [343, 477] width 218 height 246
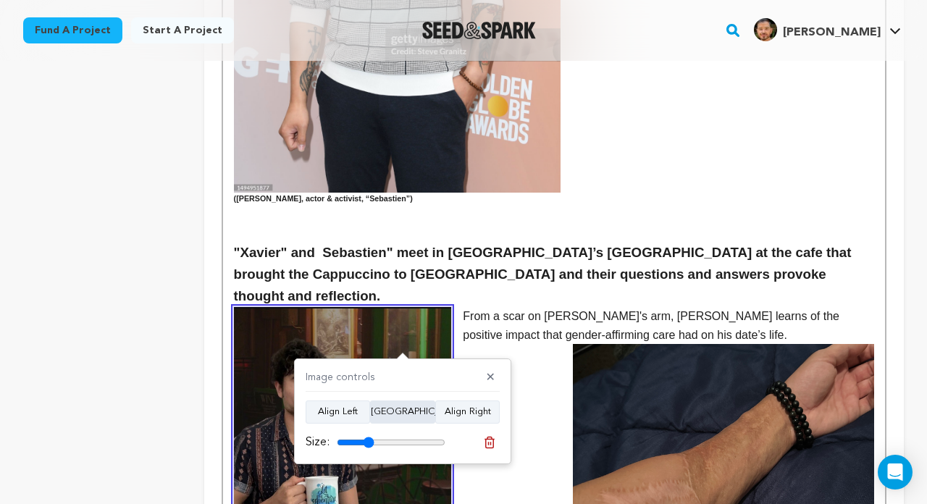
scroll to position [1455, 0]
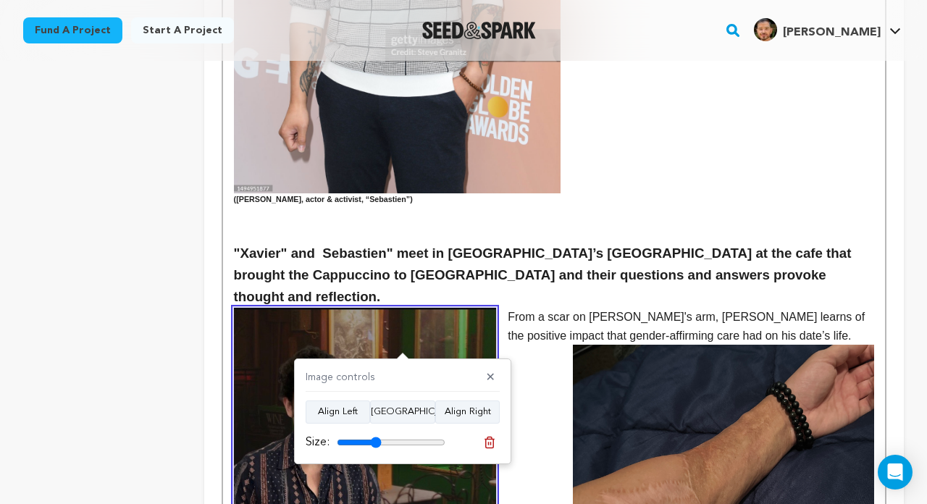
drag, startPoint x: 369, startPoint y: 440, endPoint x: 376, endPoint y: 443, distance: 7.6
type input "41"
click at [376, 443] on input "range" at bounding box center [391, 443] width 109 height 12
click at [647, 380] on img at bounding box center [723, 497] width 301 height 305
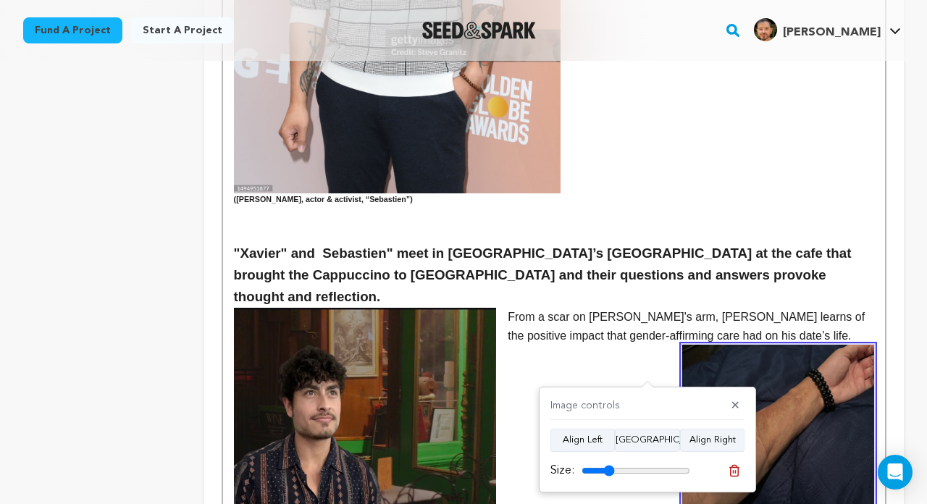
drag, startPoint x: 629, startPoint y: 469, endPoint x: 609, endPoint y: 462, distance: 20.6
type input "30"
click at [609, 462] on div "Size:" at bounding box center [620, 470] width 140 height 17
click at [591, 419] on p at bounding box center [554, 428] width 640 height 19
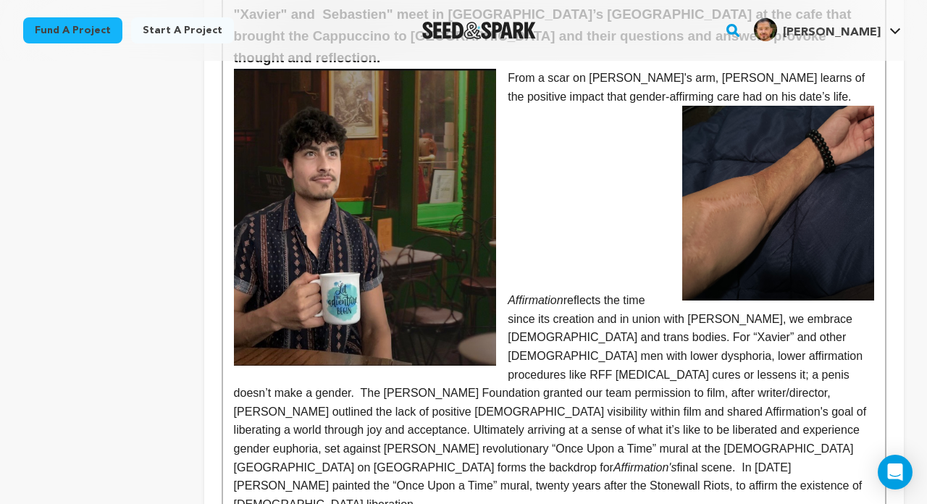
scroll to position [1573, 0]
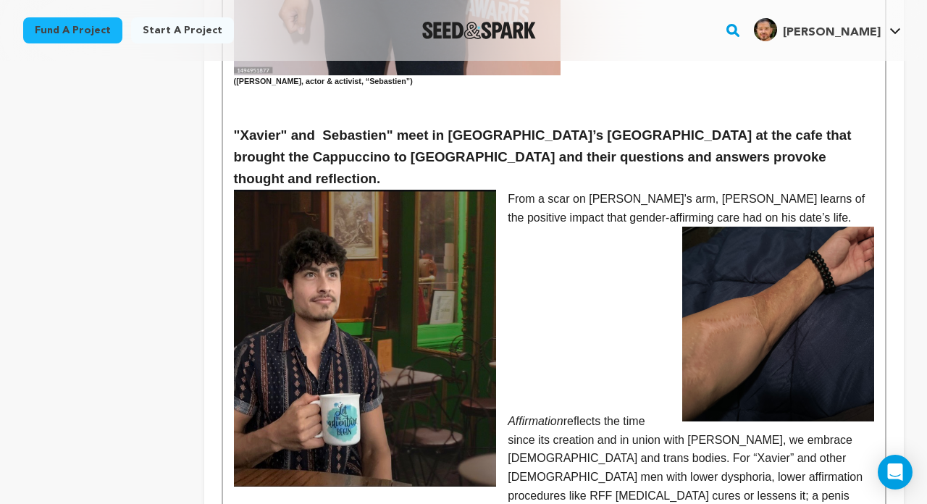
click at [511, 415] on em "Affirmation" at bounding box center [535, 421] width 55 height 12
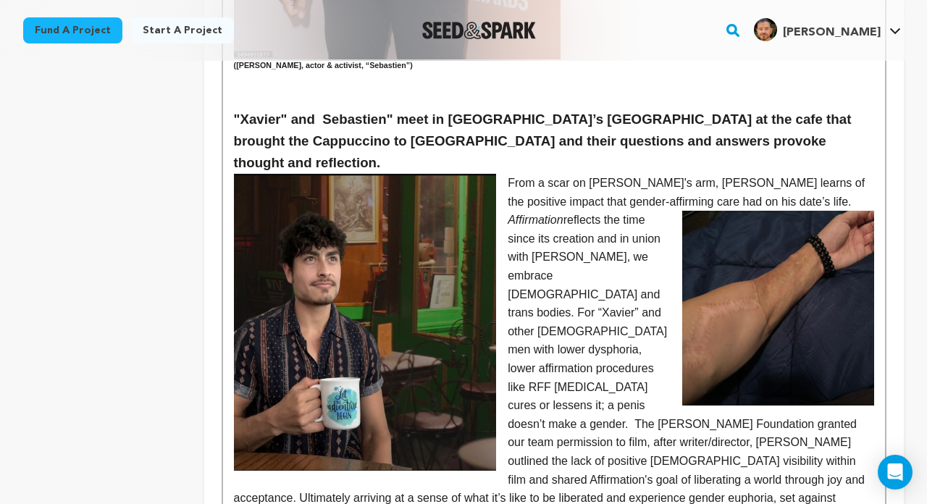
scroll to position [1590, 0]
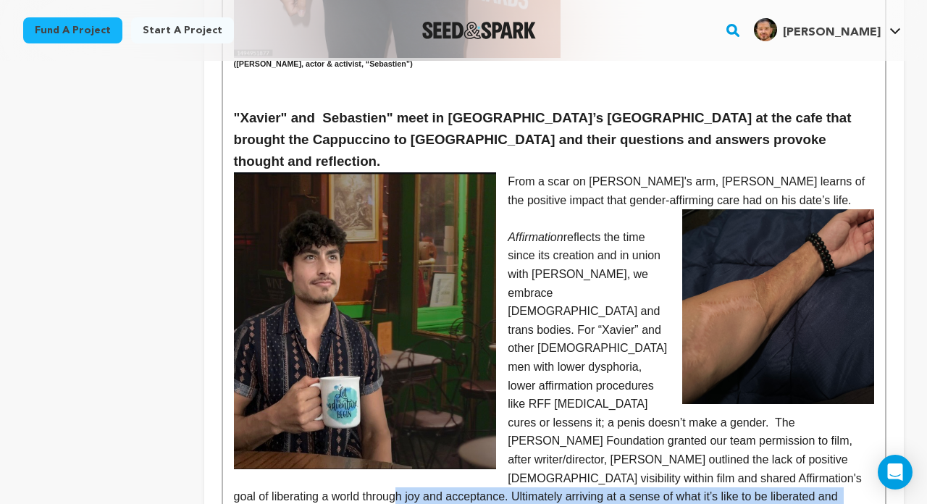
drag, startPoint x: 301, startPoint y: 409, endPoint x: 480, endPoint y: 464, distance: 187.9
click at [480, 464] on p "﻿ Affirmation reflects the time since its creation and in union with Keith, we …" at bounding box center [554, 404] width 640 height 352
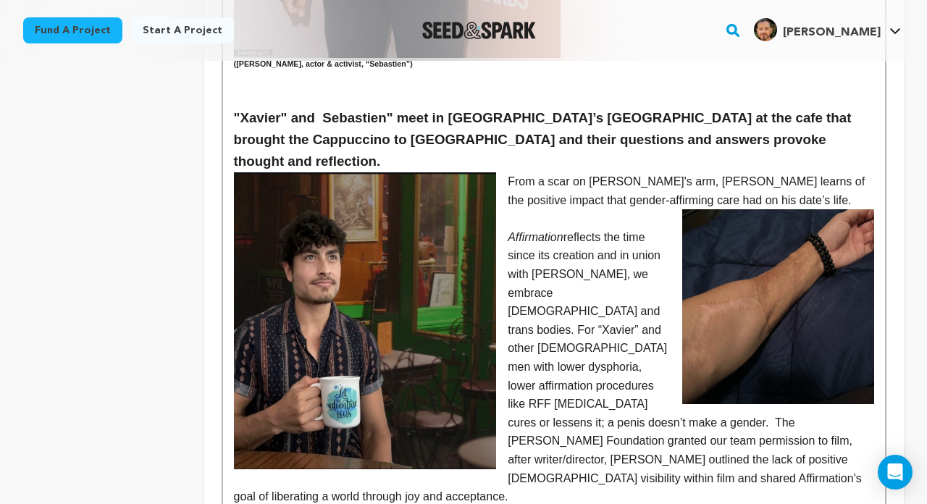
click at [524, 209] on p at bounding box center [554, 218] width 640 height 19
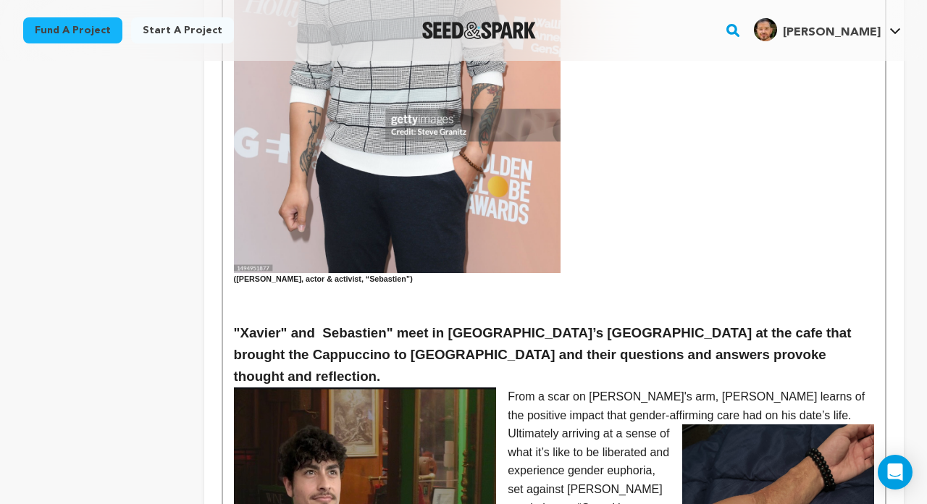
scroll to position [1371, 0]
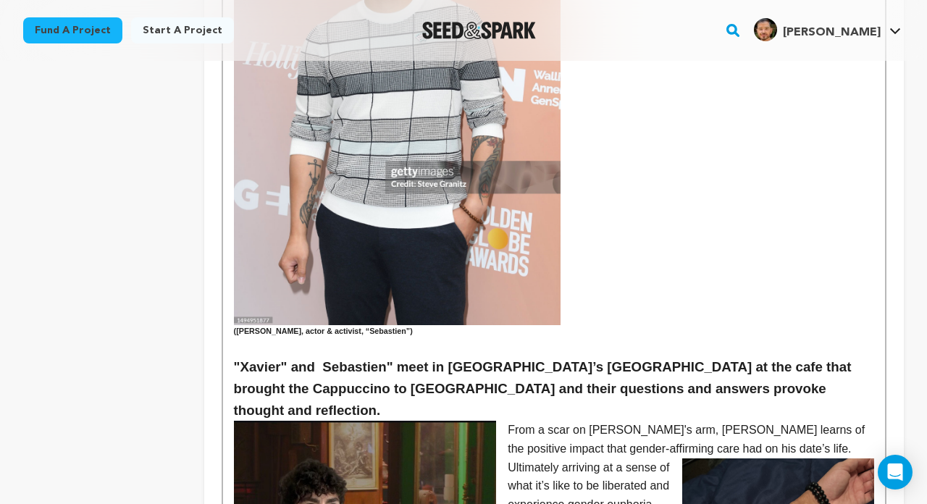
scroll to position [1354, 0]
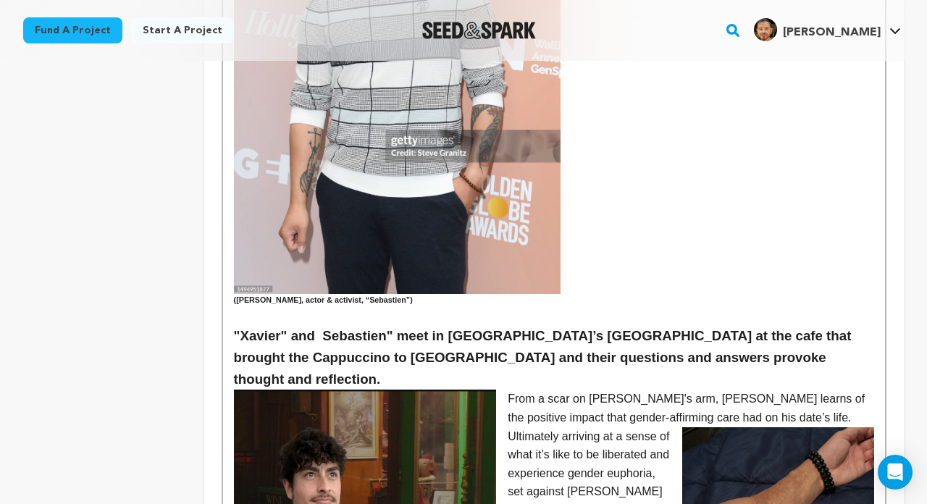
click at [709, 325] on h3 ""Xavier" and Sebastien" meet in Manhattan’s West Village at the cafe that broug…" at bounding box center [554, 357] width 640 height 65
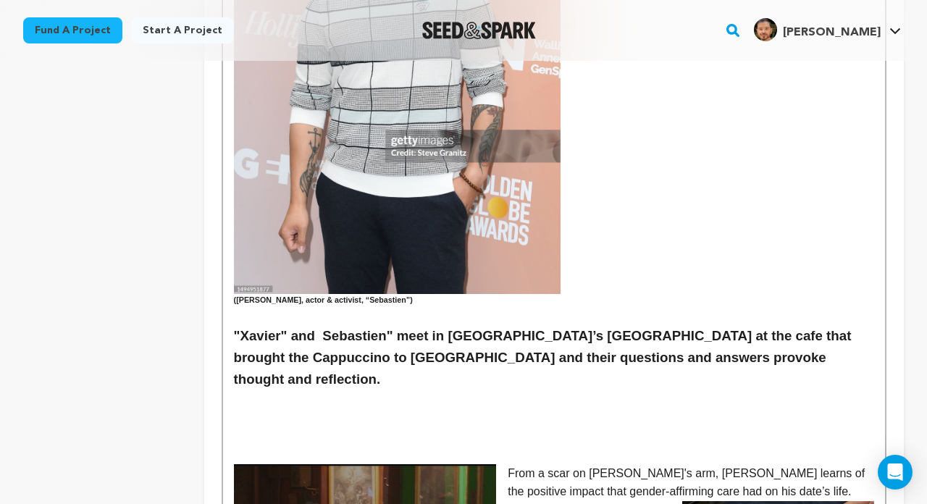
click at [309, 390] on p at bounding box center [554, 399] width 640 height 19
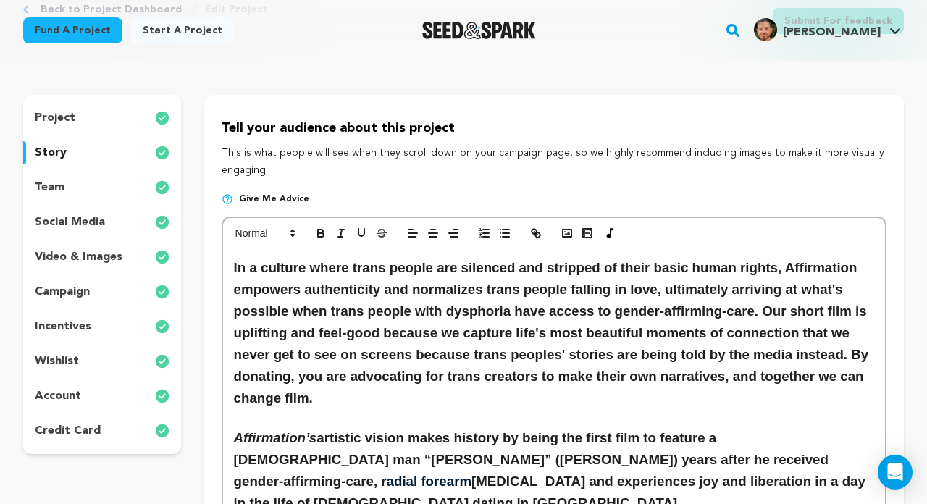
scroll to position [104, 0]
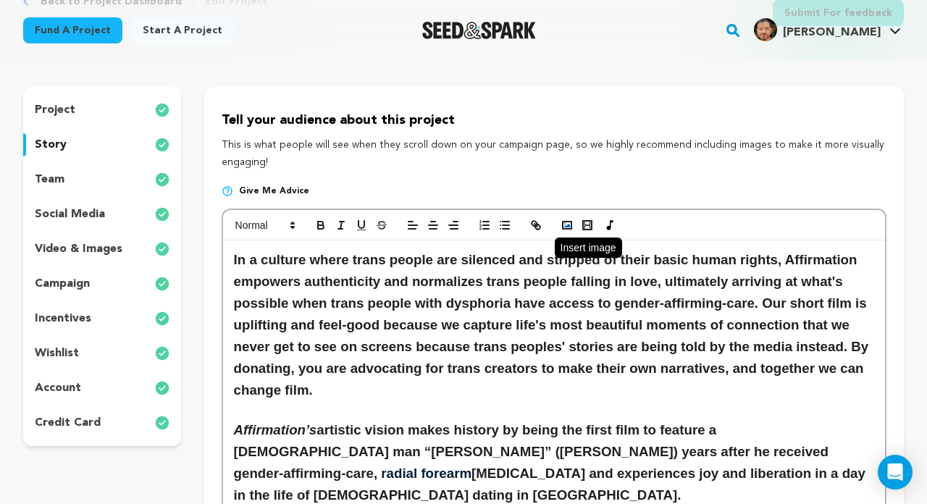
click at [561, 231] on button "button" at bounding box center [567, 225] width 20 height 17
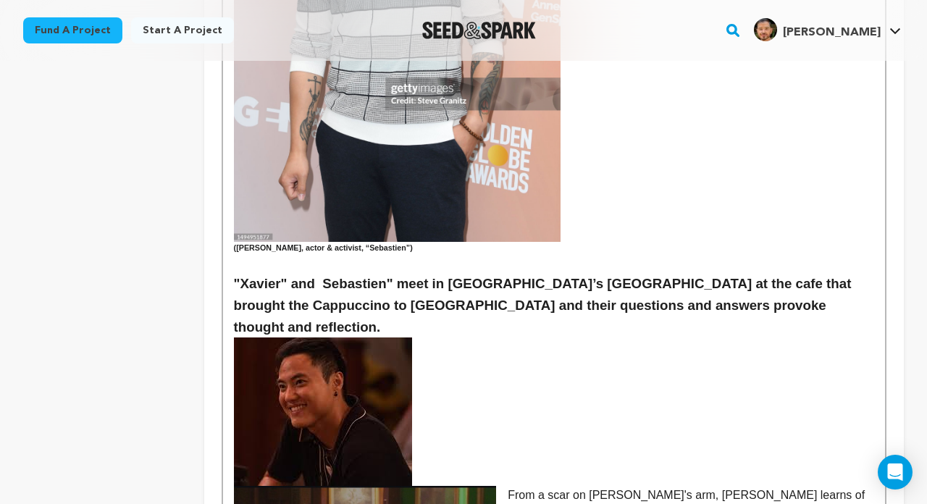
scroll to position [1506, 0]
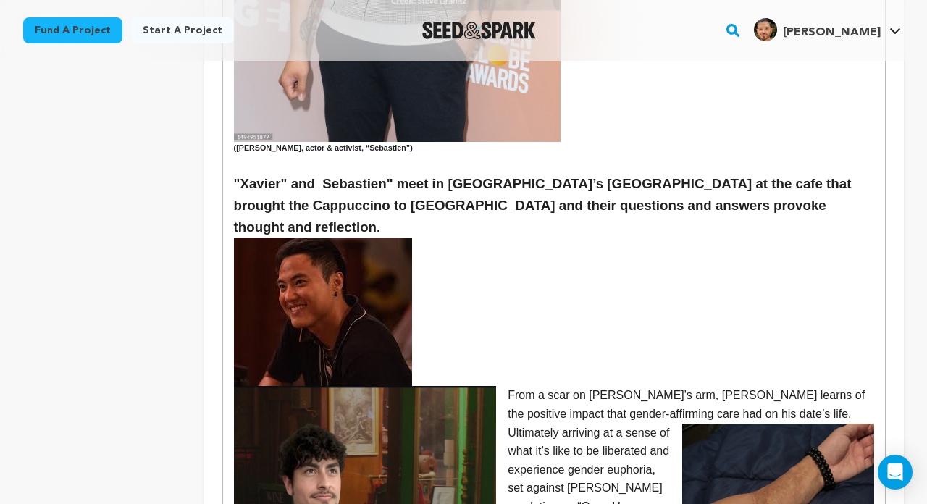
click at [490, 298] on p at bounding box center [554, 312] width 640 height 148
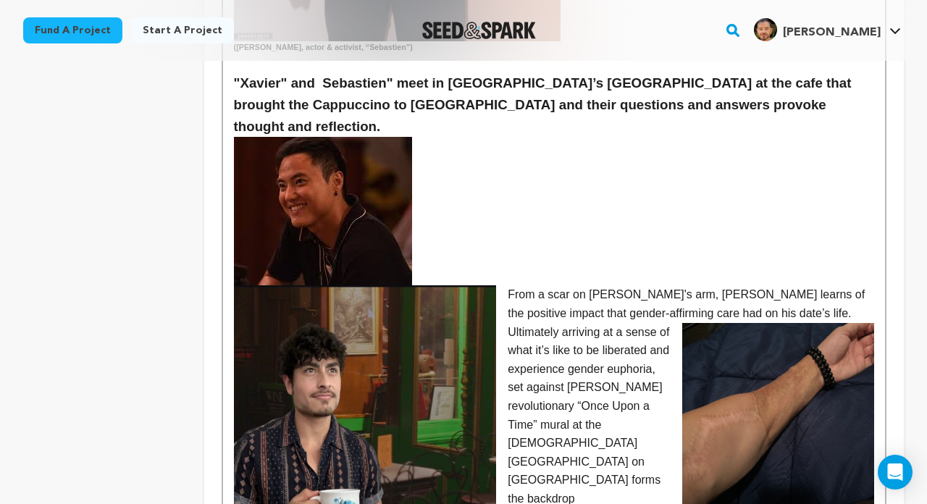
scroll to position [1617, 0]
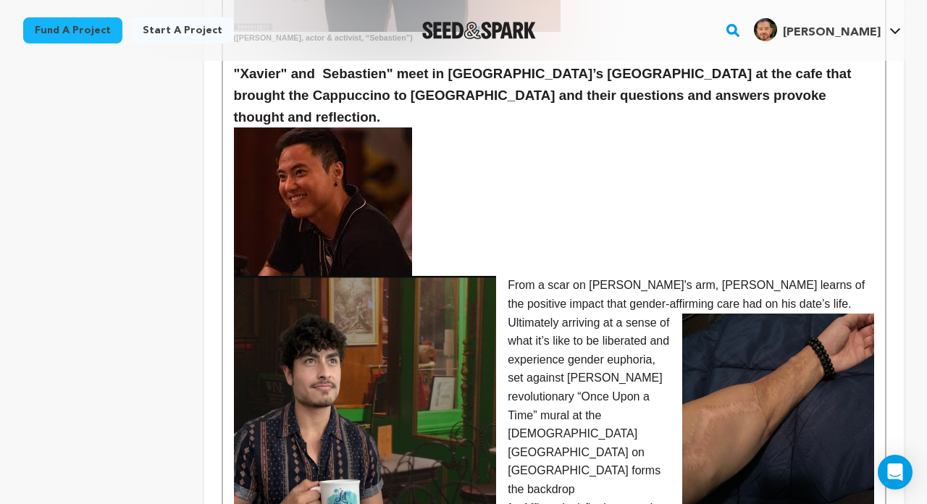
click at [394, 186] on img at bounding box center [323, 201] width 178 height 148
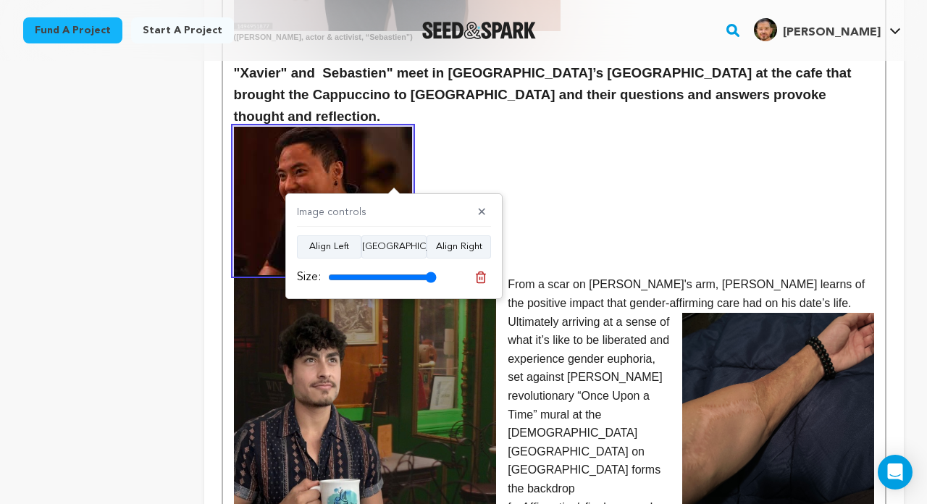
scroll to position [1617, 0]
click at [456, 250] on button "Align Right" at bounding box center [459, 246] width 64 height 23
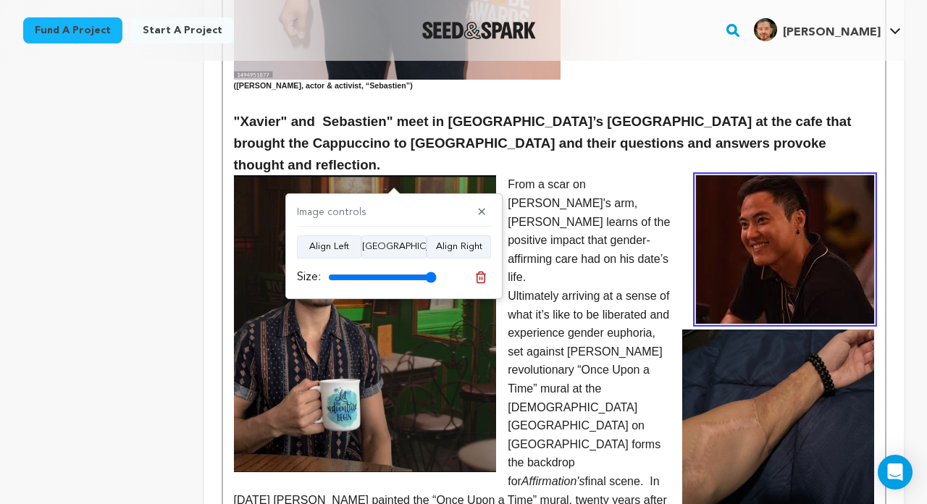
scroll to position [1528, 0]
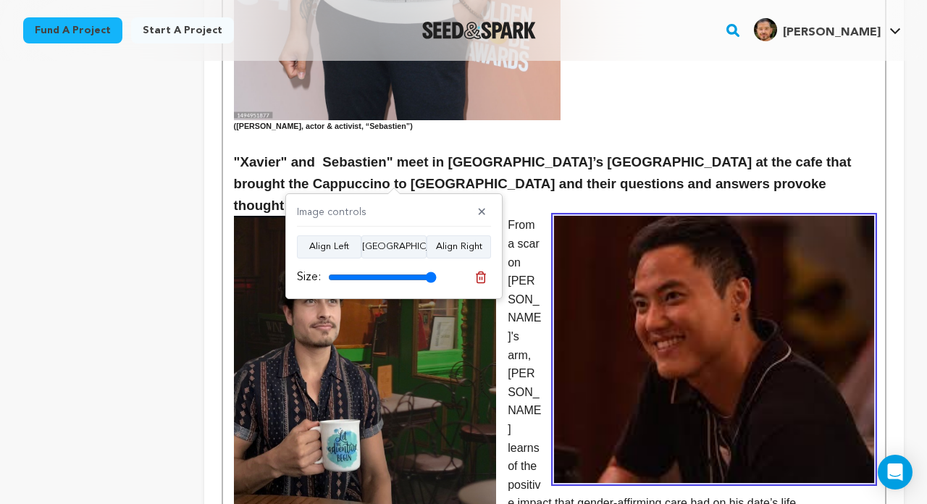
drag, startPoint x: 431, startPoint y: 281, endPoint x: 440, endPoint y: 281, distance: 9.4
click at [440, 281] on div "Size:" at bounding box center [394, 277] width 194 height 20
drag, startPoint x: 426, startPoint y: 281, endPoint x: 443, endPoint y: 281, distance: 16.7
click at [443, 281] on div "Size:" at bounding box center [394, 277] width 194 height 20
drag, startPoint x: 430, startPoint y: 278, endPoint x: 387, endPoint y: 278, distance: 42.7
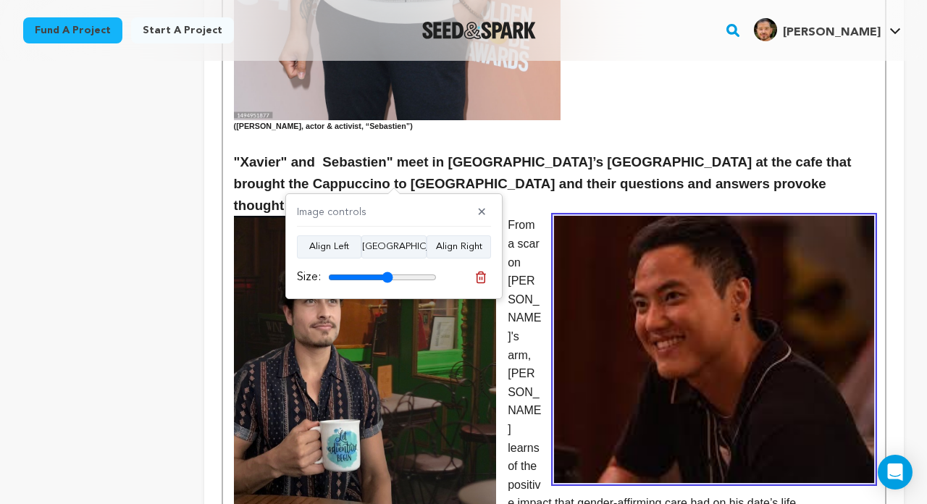
click at [387, 278] on input "range" at bounding box center [382, 278] width 109 height 12
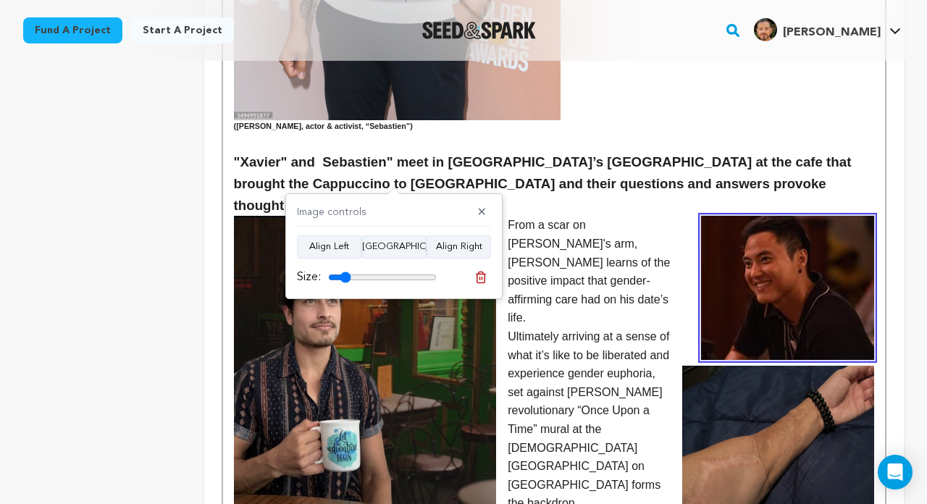
drag, startPoint x: 387, startPoint y: 278, endPoint x: 345, endPoint y: 272, distance: 42.4
click at [345, 272] on input "range" at bounding box center [382, 278] width 109 height 12
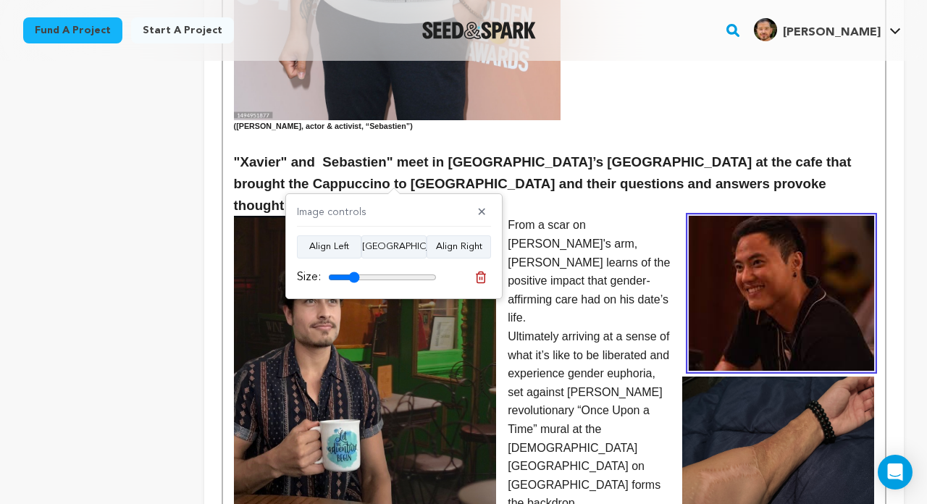
drag, startPoint x: 343, startPoint y: 274, endPoint x: 355, endPoint y: 274, distance: 11.6
click at [355, 274] on input "range" at bounding box center [382, 278] width 109 height 12
click at [354, 274] on input "range" at bounding box center [382, 278] width 109 height 12
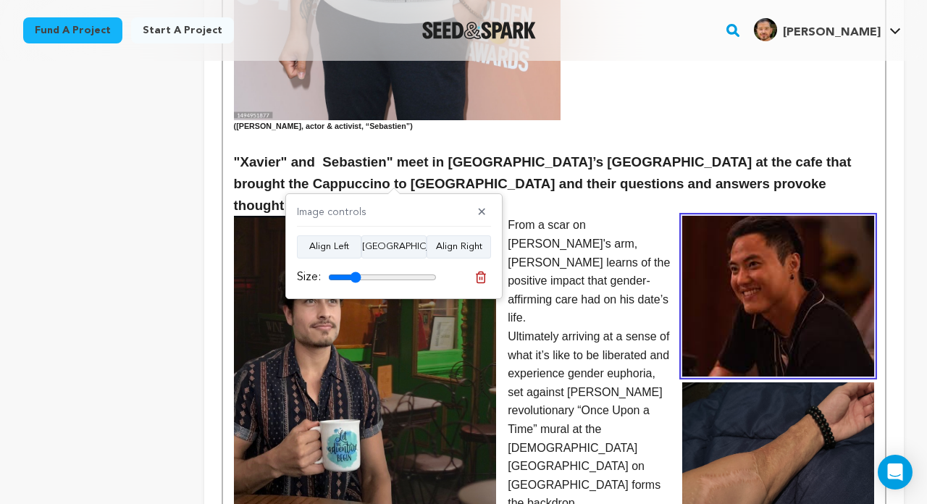
type input "30"
click at [356, 274] on input "range" at bounding box center [382, 278] width 109 height 12
click at [605, 327] on p "Ultimately arriving at a sense of what it’s like to be liberated and experience…" at bounding box center [554, 447] width 640 height 241
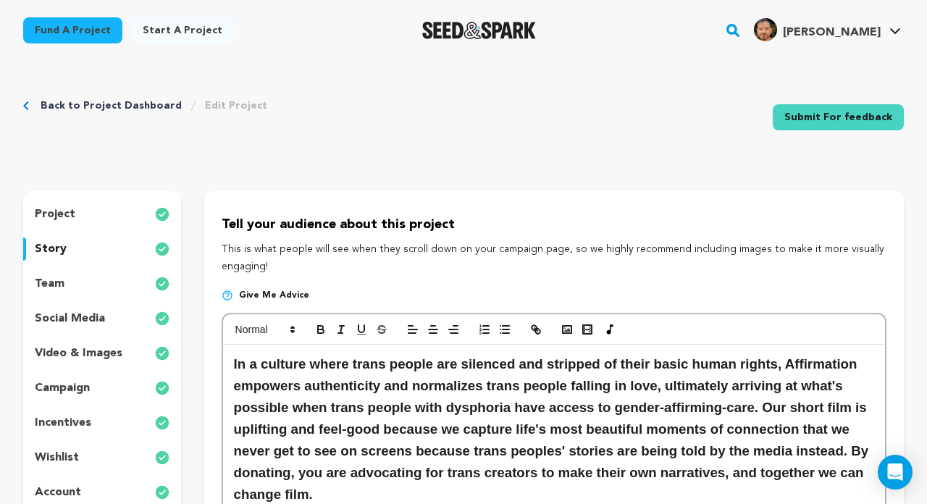
scroll to position [0, 0]
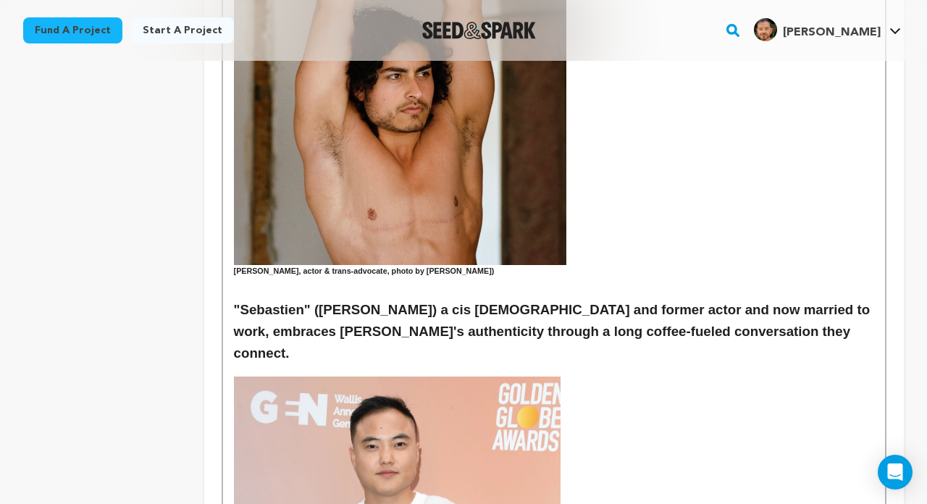
click at [574, 301] on h3 ""Sebastien" (Leo Sheng) a cis queer man and former actor and now married to wor…" at bounding box center [554, 331] width 640 height 65
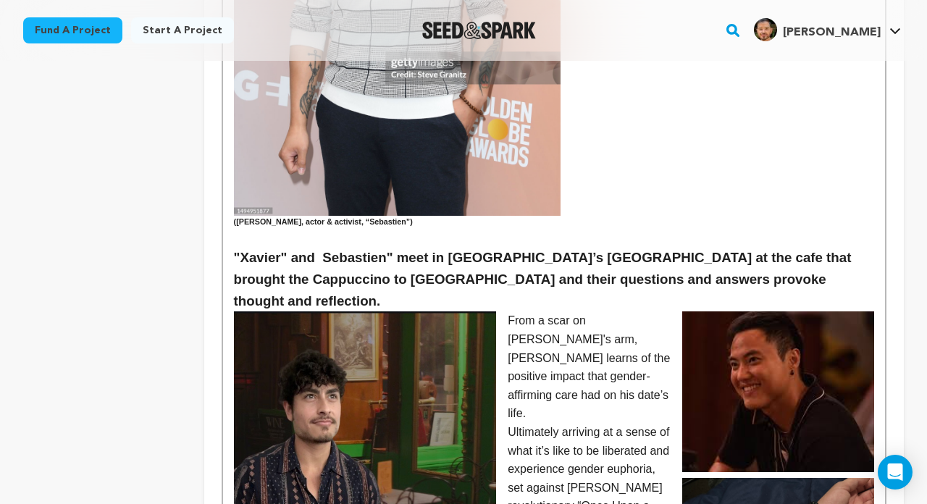
click at [556, 311] on p "From a scar on [PERSON_NAME]'s arm, [PERSON_NAME] learns of the positive impact…" at bounding box center [554, 367] width 640 height 112
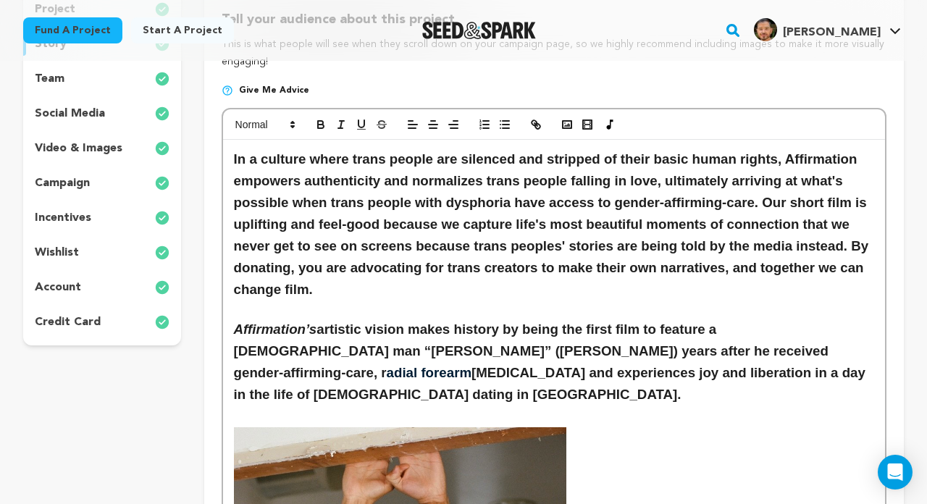
scroll to position [204, 0]
drag, startPoint x: 332, startPoint y: 289, endPoint x: 222, endPoint y: 162, distance: 168.4
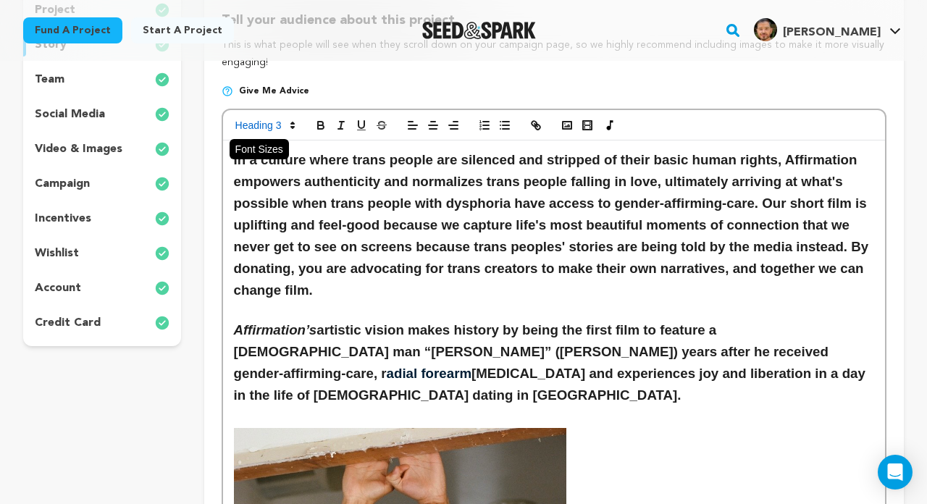
click at [295, 121] on icon at bounding box center [292, 125] width 13 height 13
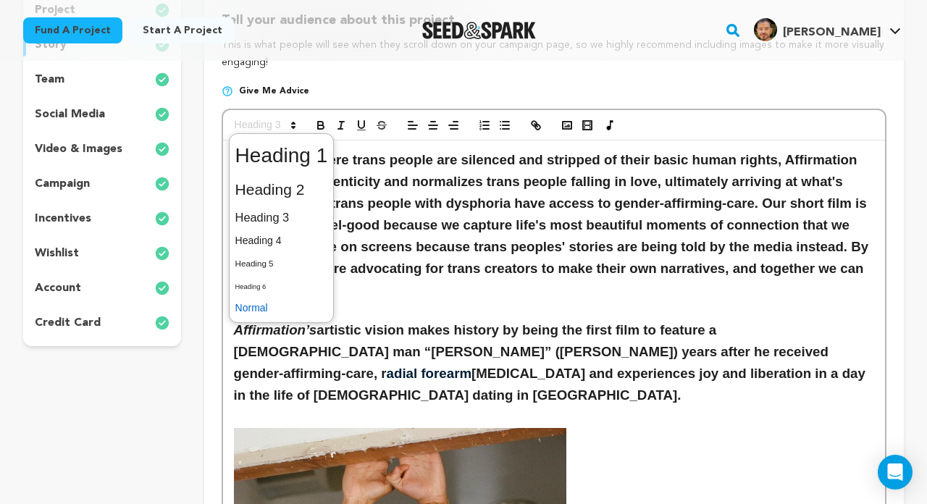
click at [285, 305] on span at bounding box center [281, 308] width 93 height 22
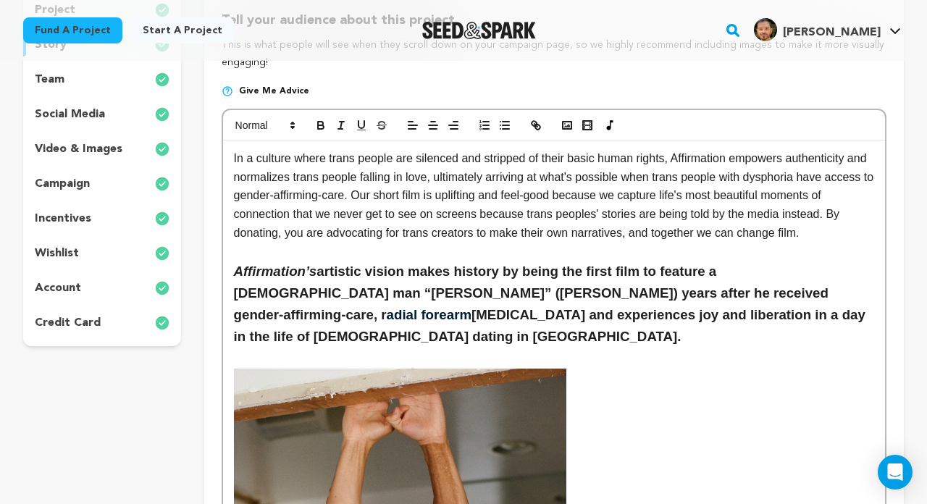
click at [382, 274] on h3 "Affirmation’s artistic vision makes history by being the first film to feature …" at bounding box center [554, 304] width 640 height 87
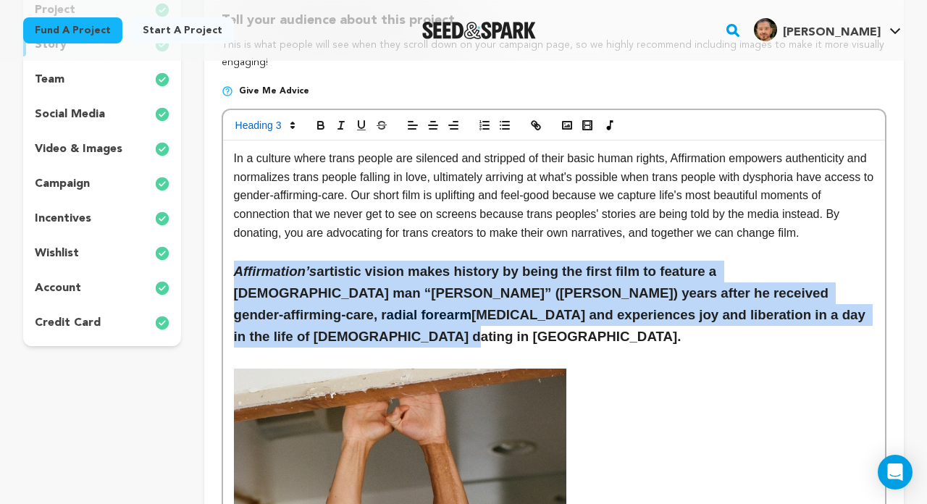
drag, startPoint x: 698, startPoint y: 312, endPoint x: 210, endPoint y: 267, distance: 490.2
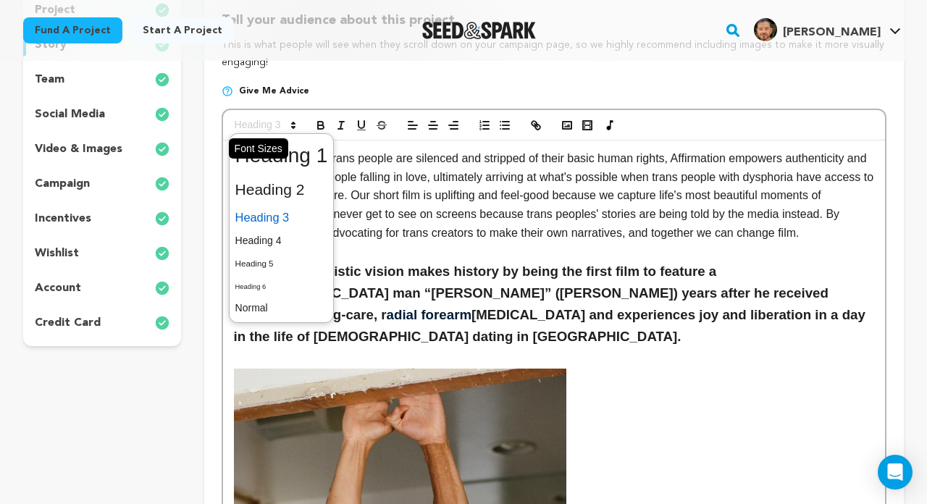
click at [292, 127] on polygon at bounding box center [293, 127] width 3 height 1
click at [286, 307] on span at bounding box center [281, 308] width 93 height 22
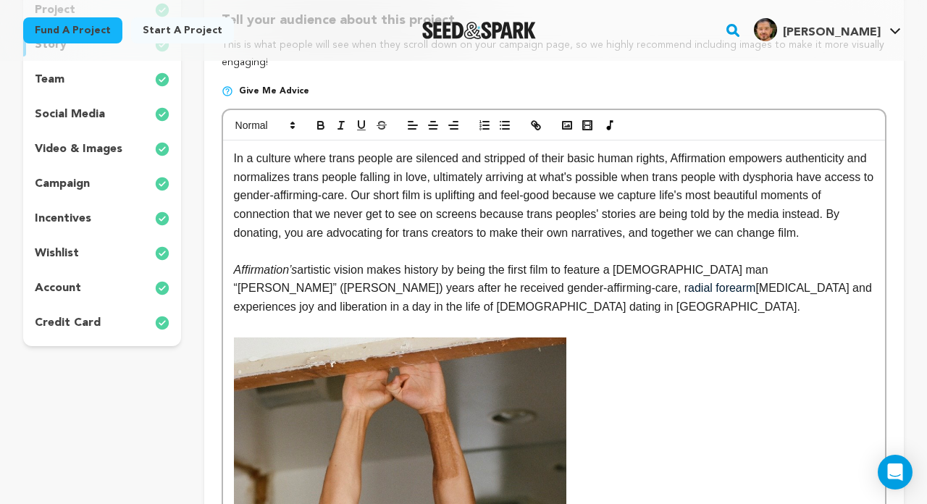
click at [386, 242] on p at bounding box center [554, 251] width 640 height 19
click at [315, 319] on h3 at bounding box center [554, 327] width 640 height 22
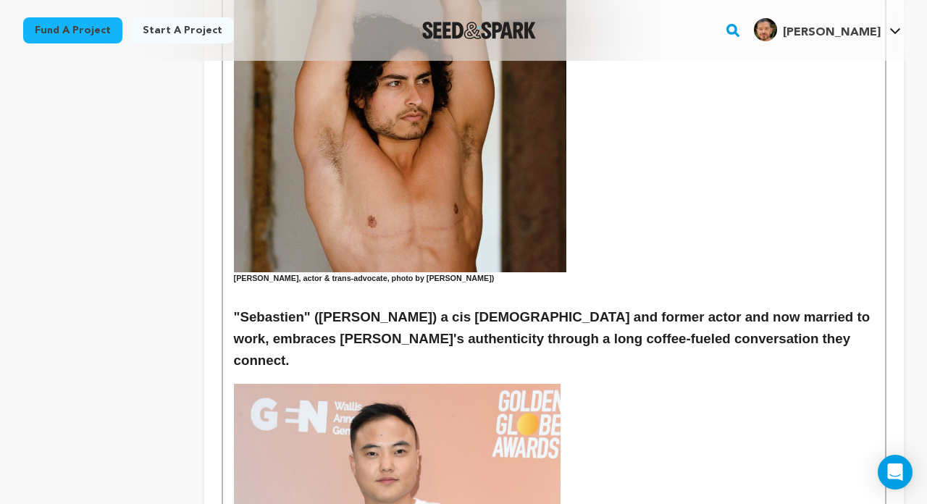
scroll to position [704, 0]
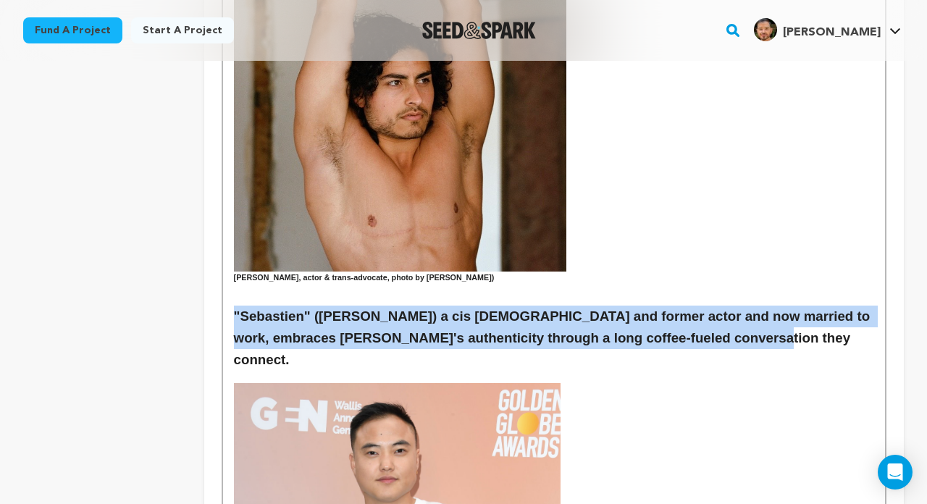
drag, startPoint x: 741, startPoint y: 332, endPoint x: 219, endPoint y: 309, distance: 521.9
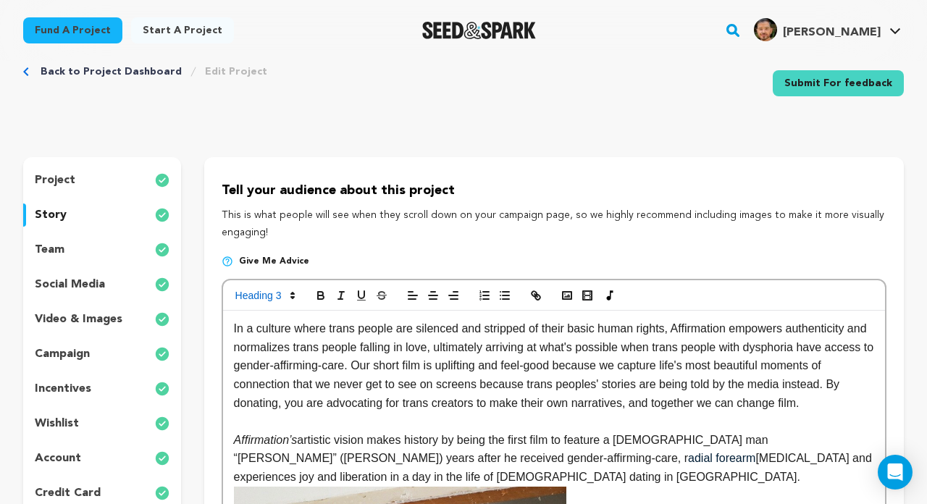
scroll to position [1, 0]
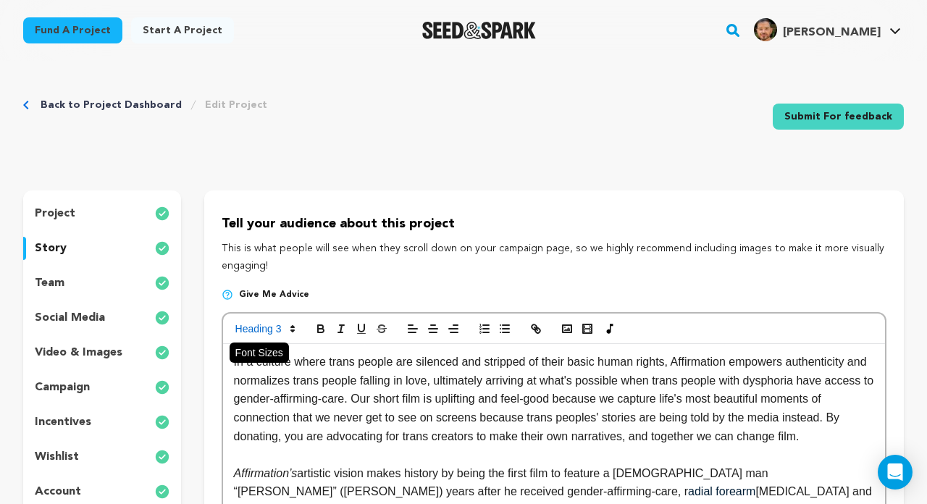
click at [293, 327] on icon at bounding box center [292, 328] width 13 height 13
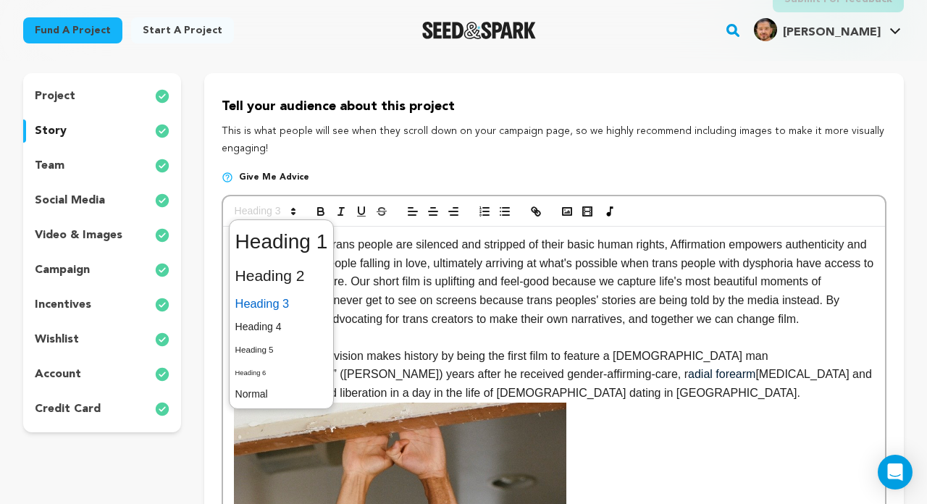
scroll to position [132, 0]
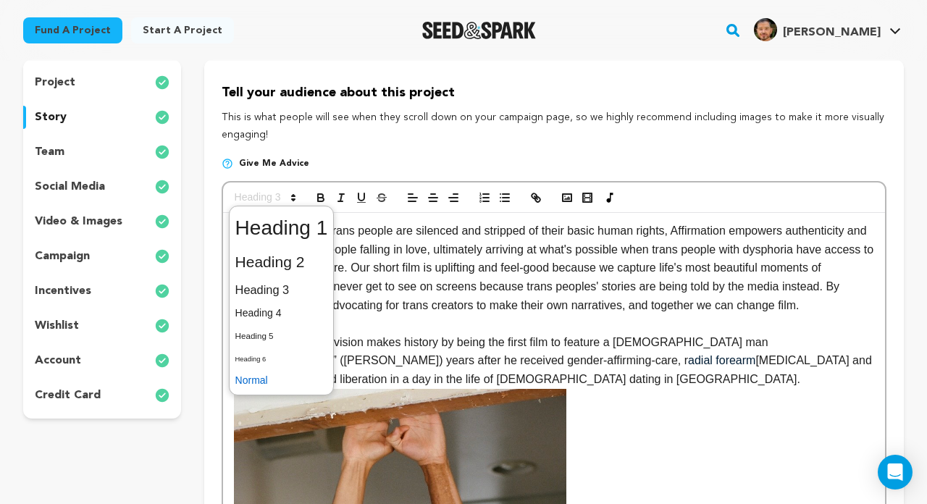
click at [274, 372] on span at bounding box center [281, 380] width 93 height 22
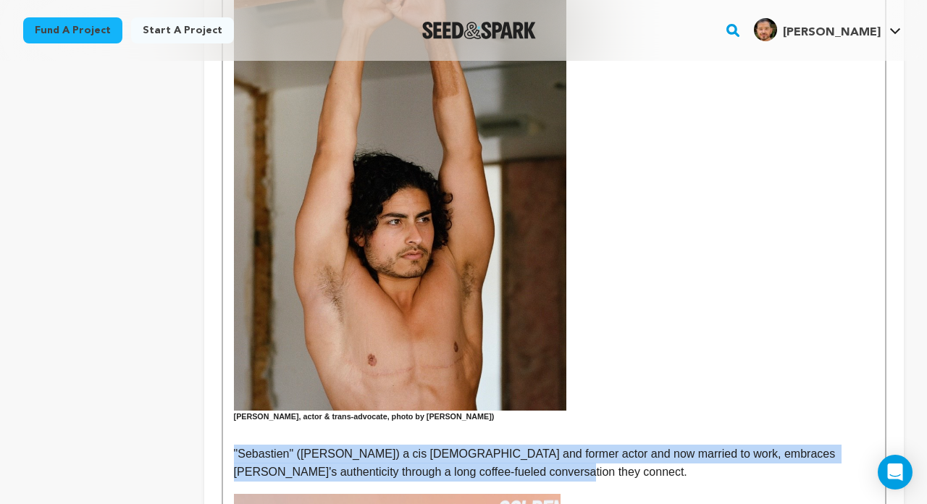
scroll to position [737, 0]
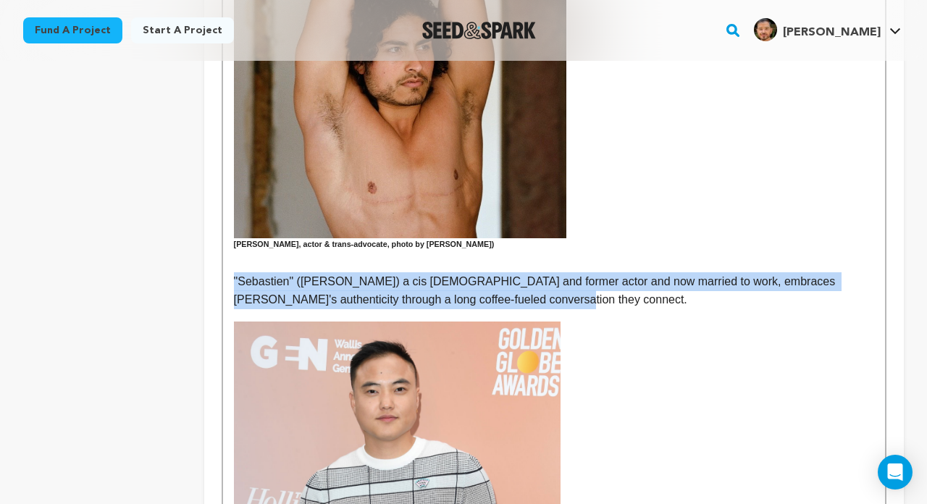
click at [439, 295] on p ""Sebastien" (Leo Sheng) a cis queer man and former actor and now married to wor…" at bounding box center [554, 290] width 640 height 37
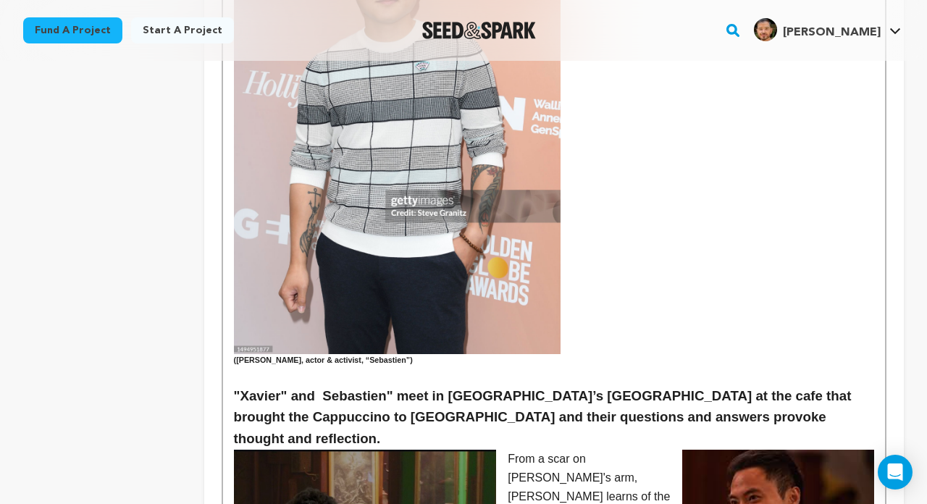
scroll to position [1174, 0]
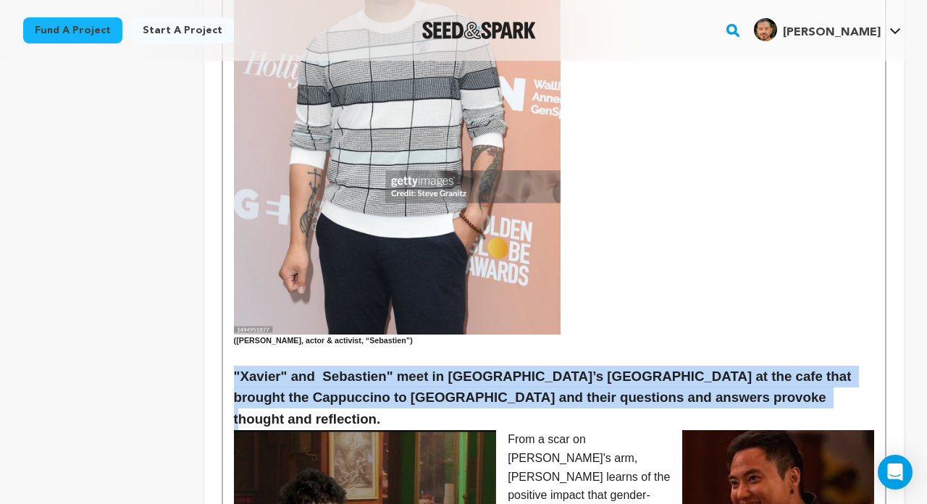
drag, startPoint x: 726, startPoint y: 388, endPoint x: 229, endPoint y: 369, distance: 497.2
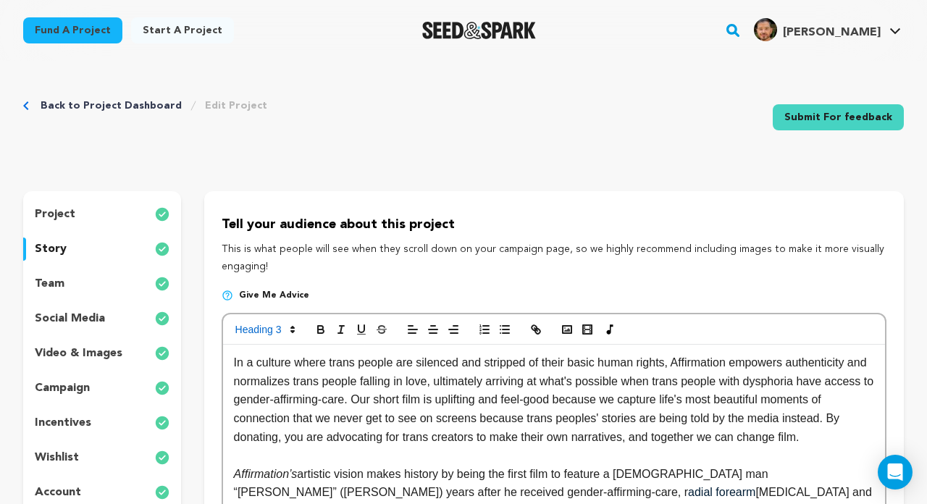
scroll to position [0, 0]
click at [290, 331] on icon at bounding box center [292, 329] width 13 height 13
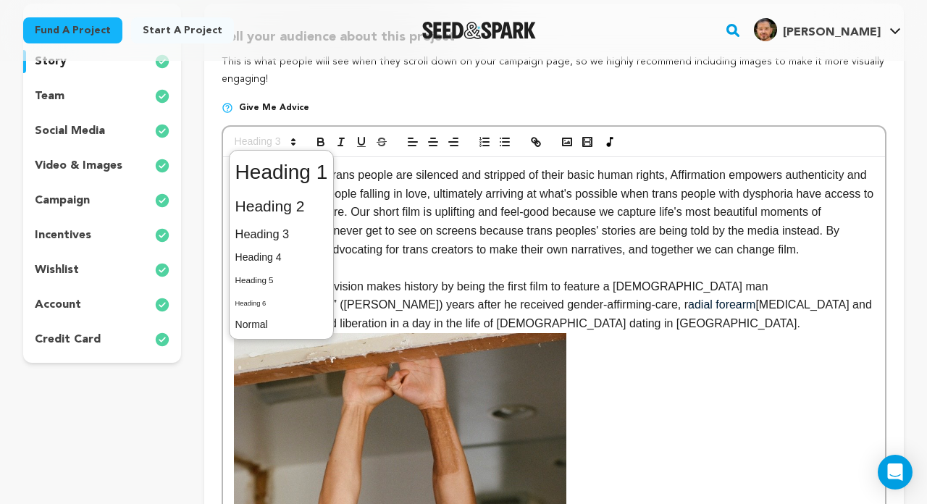
scroll to position [221, 0]
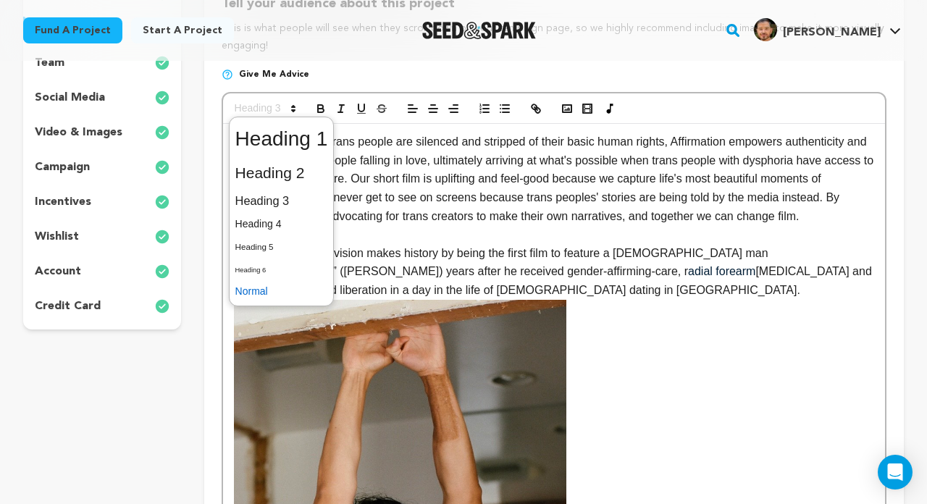
click at [266, 294] on span at bounding box center [281, 291] width 93 height 22
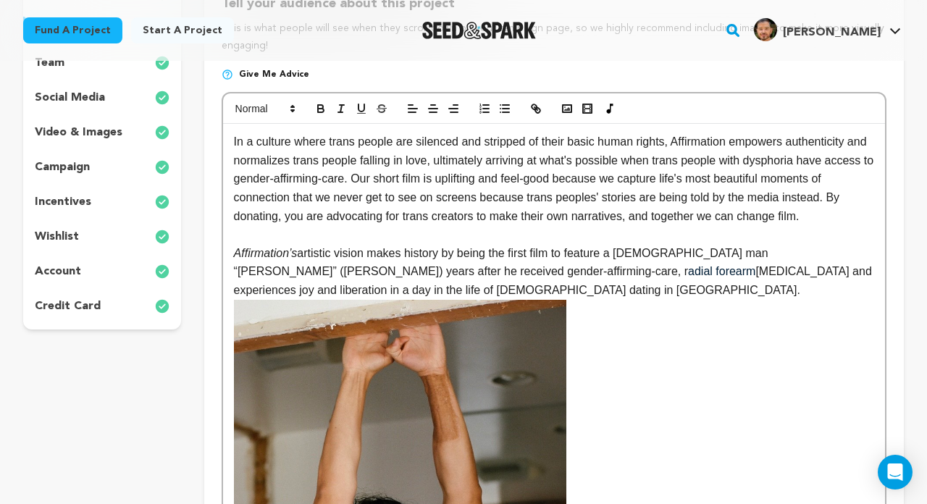
click at [456, 248] on p "Affirmation’s artistic vision makes history by being the first film to feature …" at bounding box center [554, 272] width 640 height 56
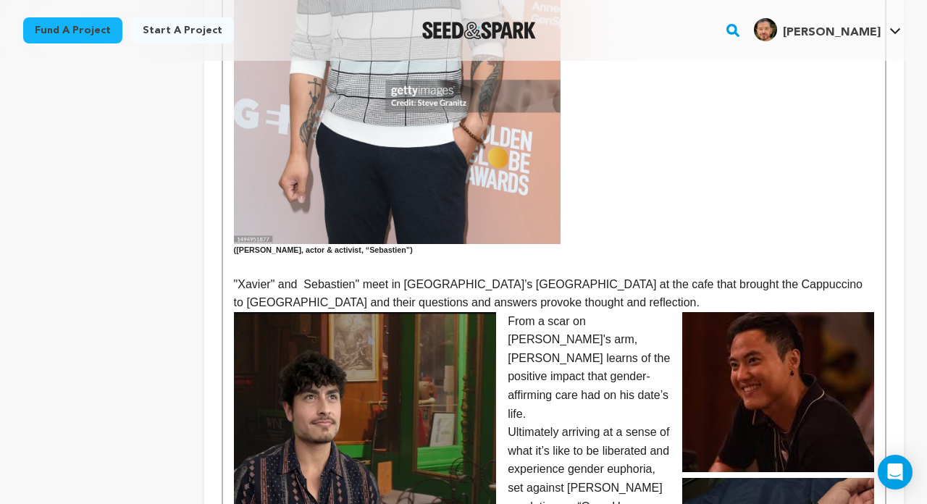
scroll to position [1334, 0]
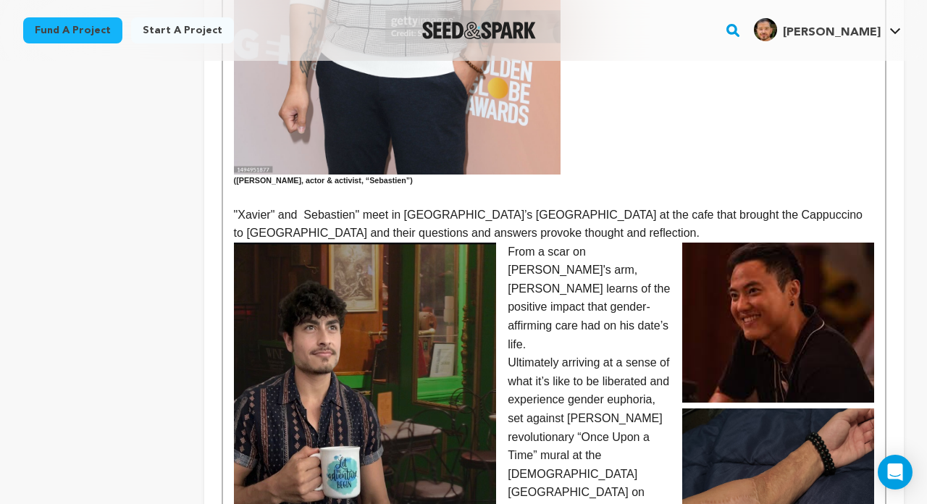
click at [624, 266] on p "From a scar on [PERSON_NAME]'s arm, [PERSON_NAME] learns of the positive impact…" at bounding box center [554, 299] width 640 height 112
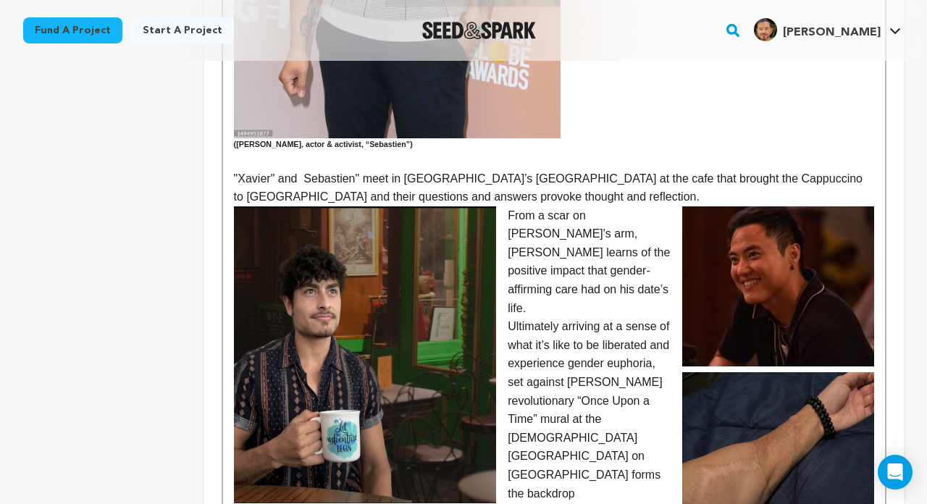
scroll to position [1370, 0]
click at [537, 192] on p ""Xavier" and Sebastien" meet in Manhattan’s West Village at the cafe that broug…" at bounding box center [554, 187] width 640 height 37
click at [555, 242] on p "From a scar on [PERSON_NAME]'s arm, [PERSON_NAME] learns of the positive impact…" at bounding box center [554, 262] width 640 height 112
click at [521, 186] on p ""Xavier" and Sebastien" meet in Manhattan’s West Village at the cafe that broug…" at bounding box center [554, 187] width 640 height 37
click at [587, 271] on p "From a scar on [PERSON_NAME]'s arm, [PERSON_NAME] learns of the positive impact…" at bounding box center [554, 262] width 640 height 112
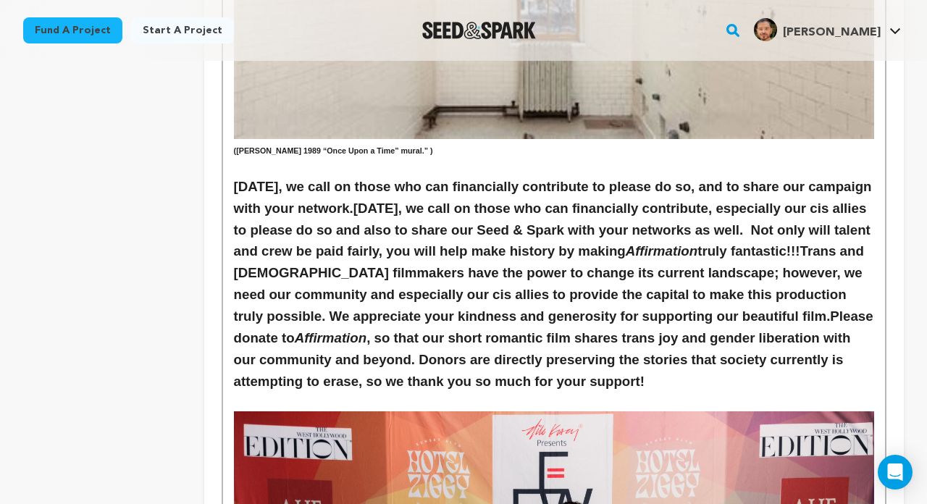
scroll to position [2400, 0]
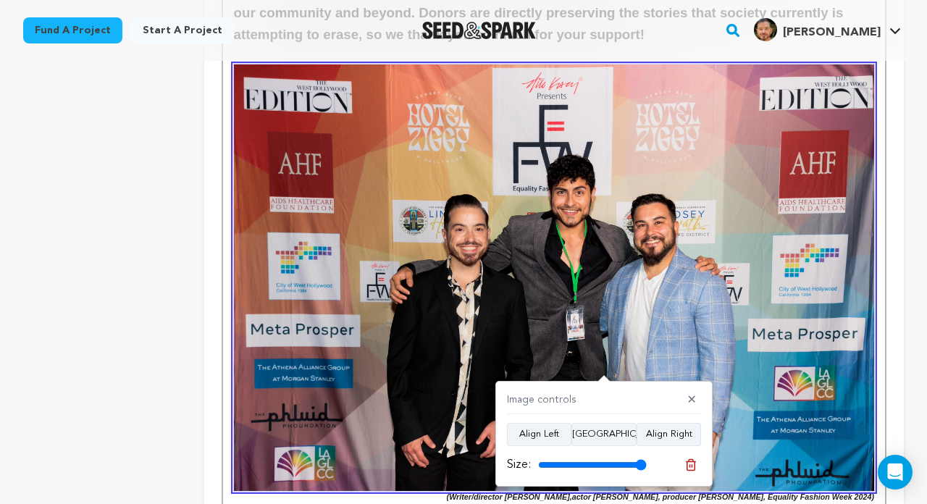
scroll to position [2736, 0]
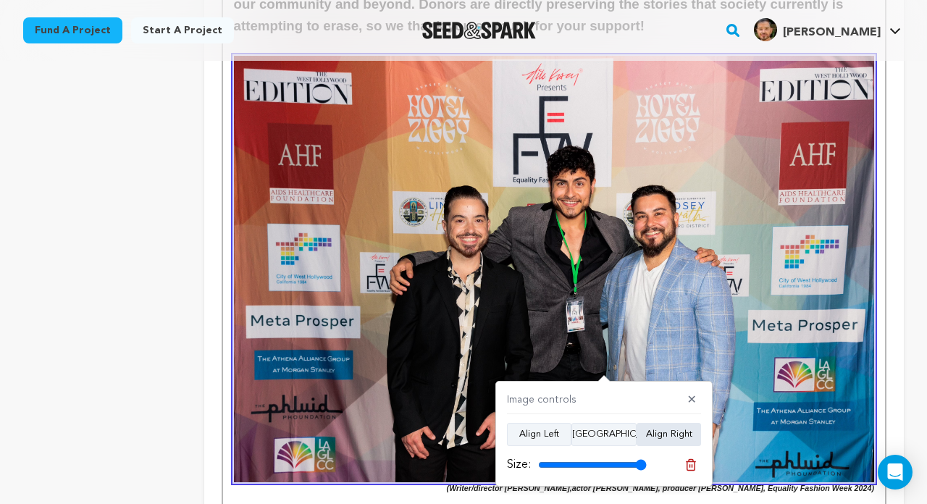
click at [661, 431] on button "Align Right" at bounding box center [669, 434] width 64 height 23
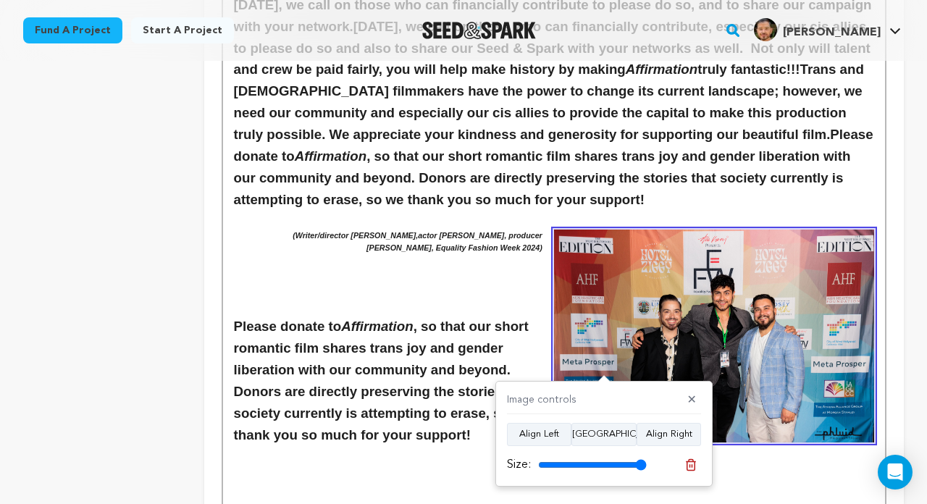
scroll to position [2546, 0]
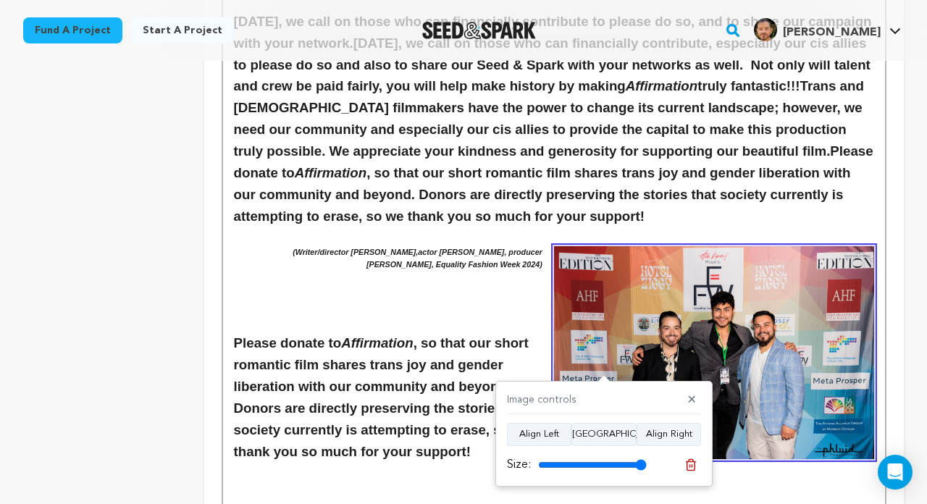
click at [632, 246] on img at bounding box center [714, 353] width 320 height 214
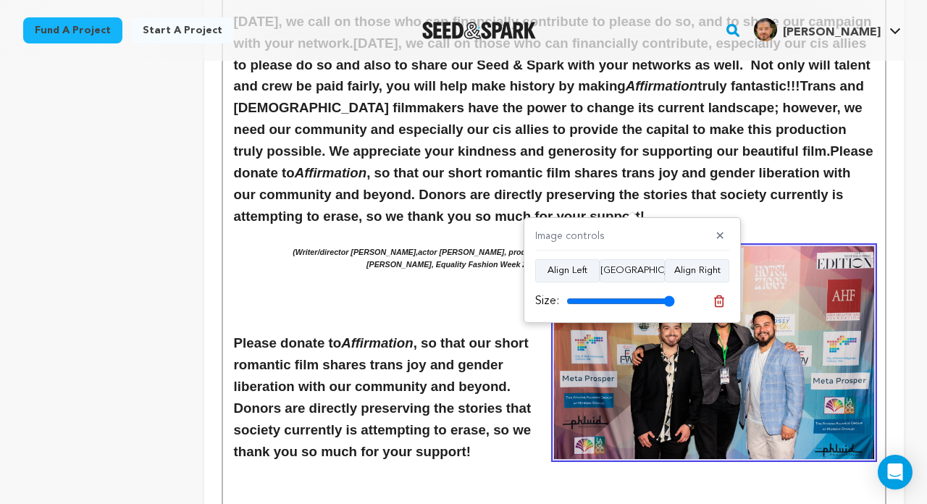
click at [516, 248] on em "(Writer/director Christopher Vallario,actor Emmett Preciado, producer Tony Zosh…" at bounding box center [419, 258] width 252 height 21
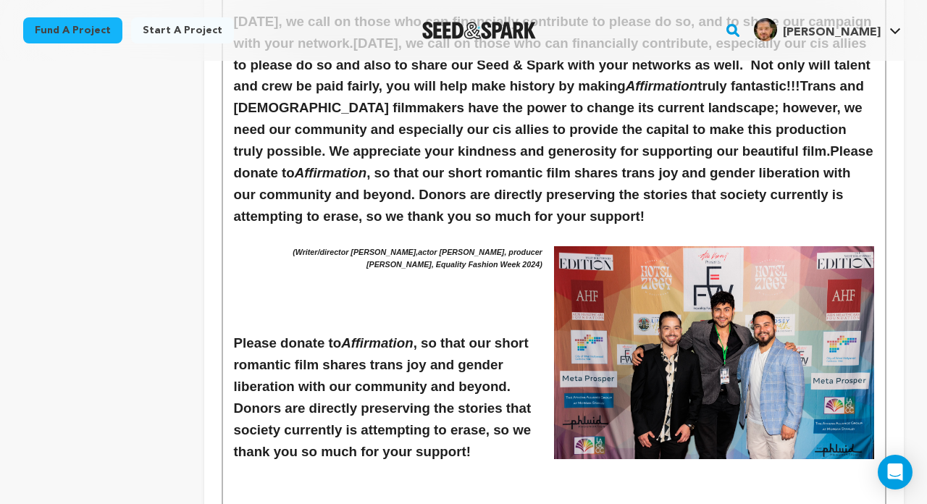
drag, startPoint x: 540, startPoint y: 224, endPoint x: 244, endPoint y: 207, distance: 296.7
click at [244, 246] on h6 "(Writer/director Christopher Vallario,actor Emmett Preciado, producer Tony Zosh…" at bounding box center [554, 258] width 640 height 25
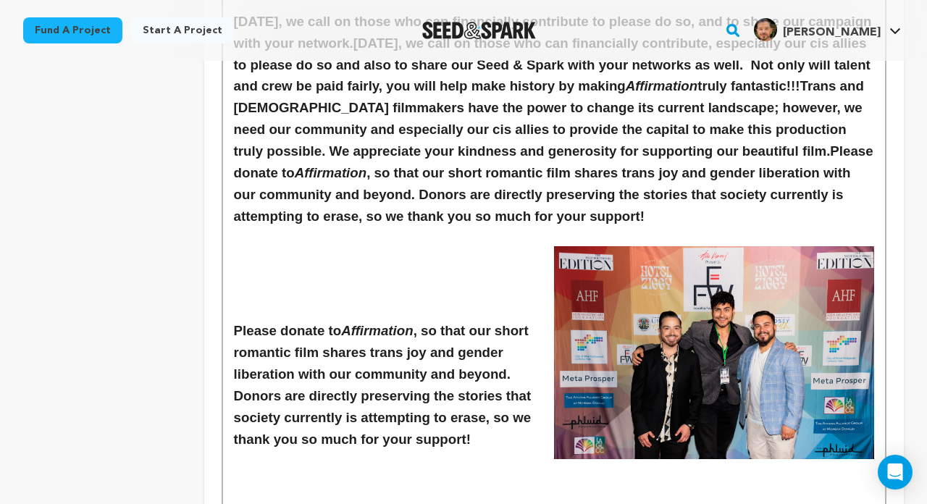
click at [655, 478] on h6 at bounding box center [554, 493] width 640 height 12
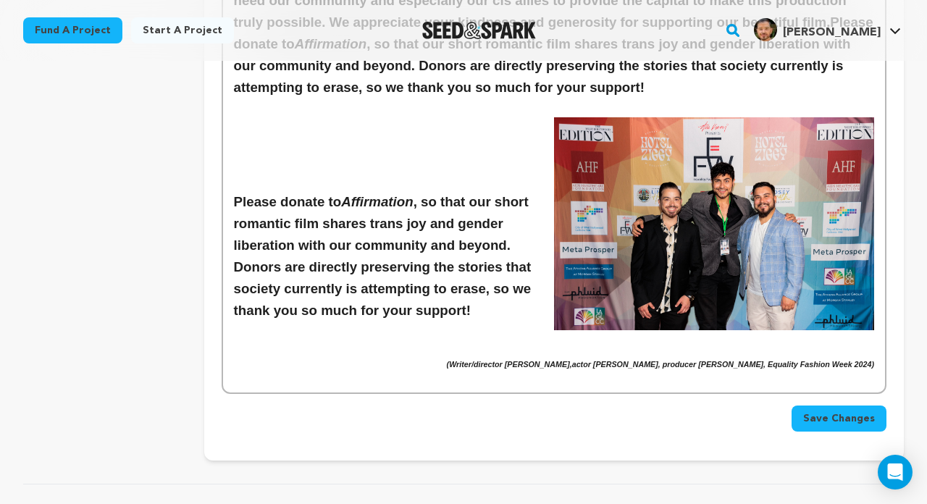
scroll to position [2571, 0]
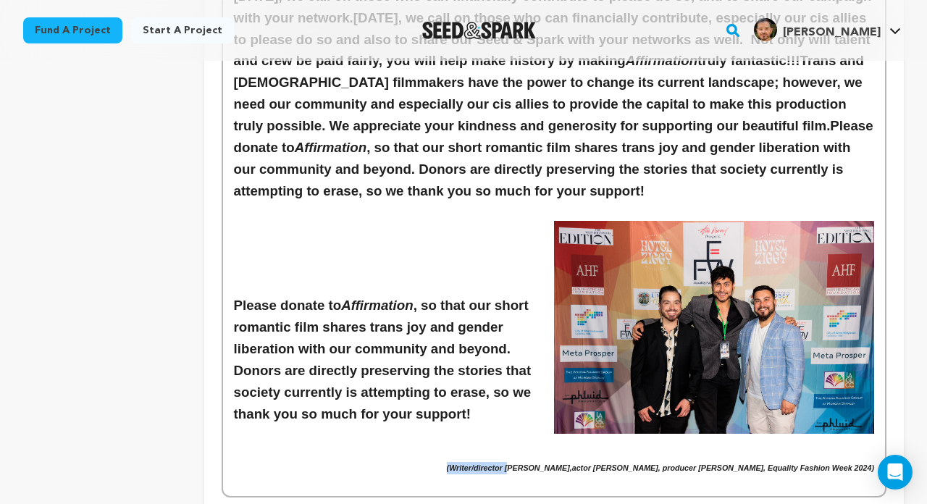
drag, startPoint x: 461, startPoint y: 416, endPoint x: 380, endPoint y: 421, distance: 82.0
click at [380, 462] on h6 "(Writer/director Christopher Vallario,actor Emmett Preciado, producer Tony Zosh…" at bounding box center [554, 468] width 640 height 12
click at [408, 425] on h6 at bounding box center [554, 431] width 640 height 12
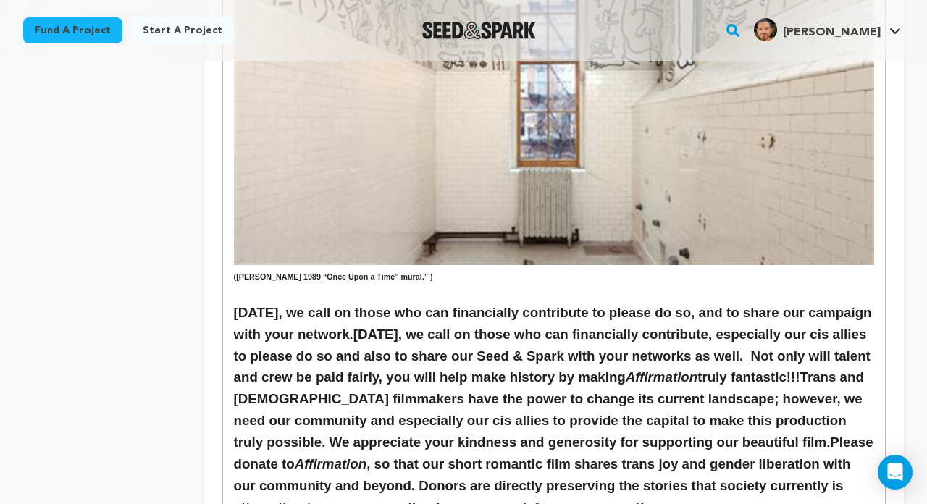
scroll to position [2417, 0]
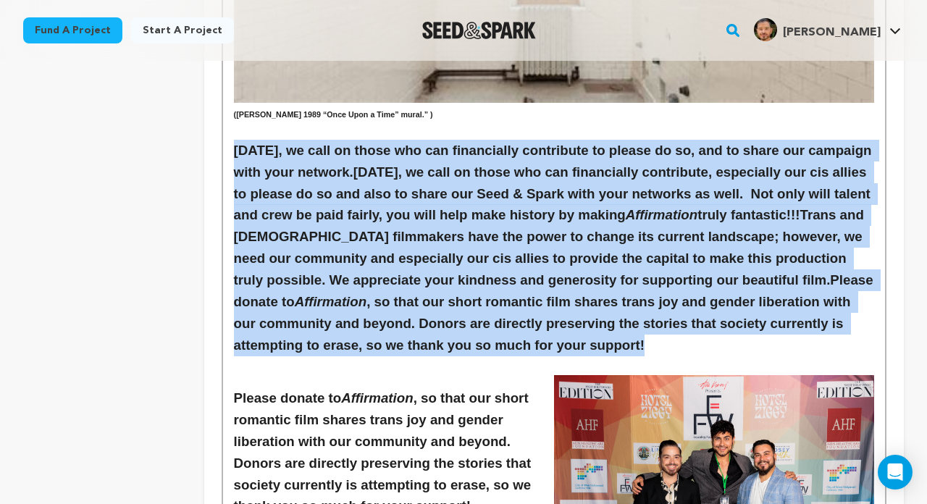
drag, startPoint x: 653, startPoint y: 300, endPoint x: 218, endPoint y: 112, distance: 474.0
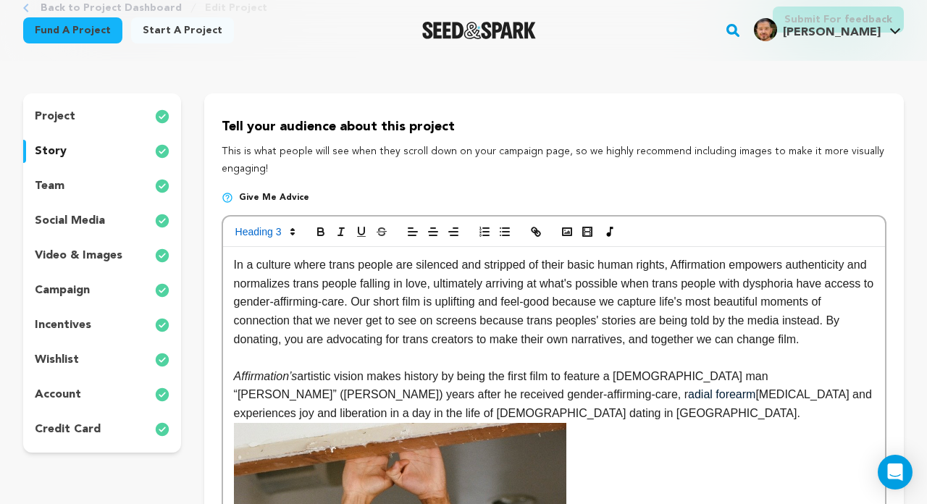
scroll to position [93, 0]
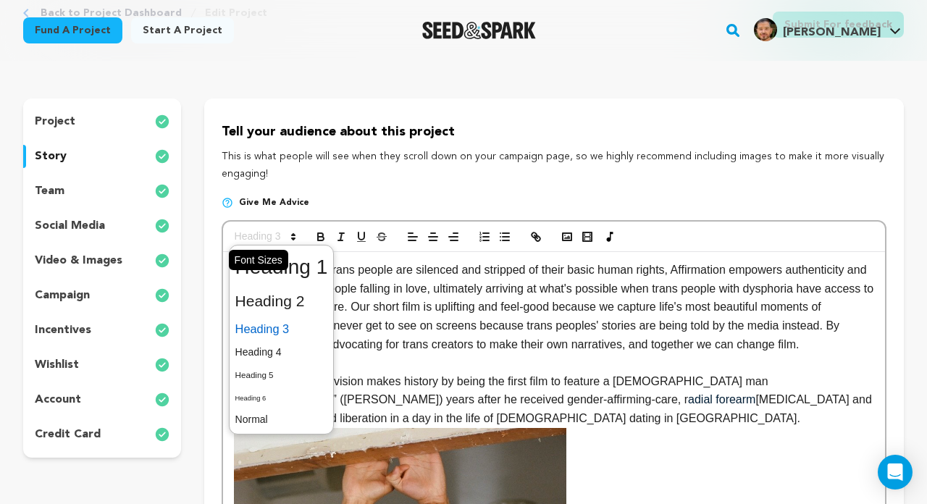
click at [296, 237] on icon at bounding box center [293, 236] width 13 height 13
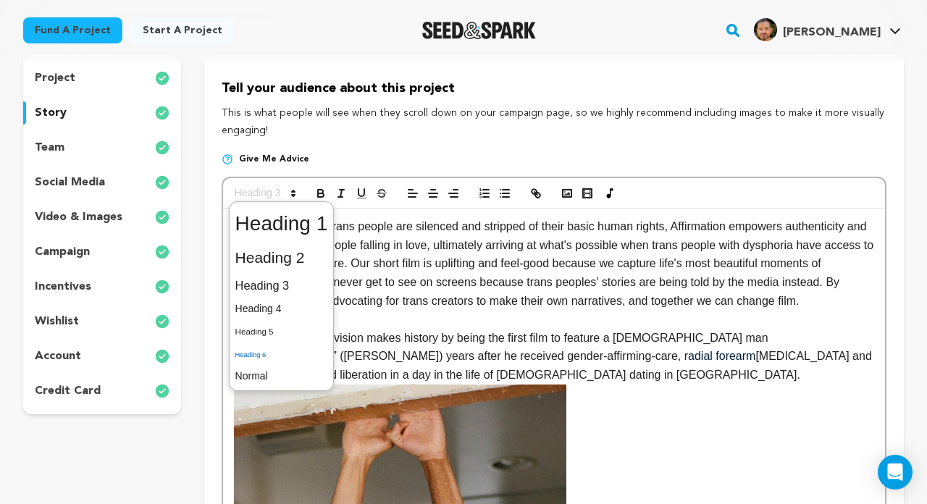
scroll to position [172, 0]
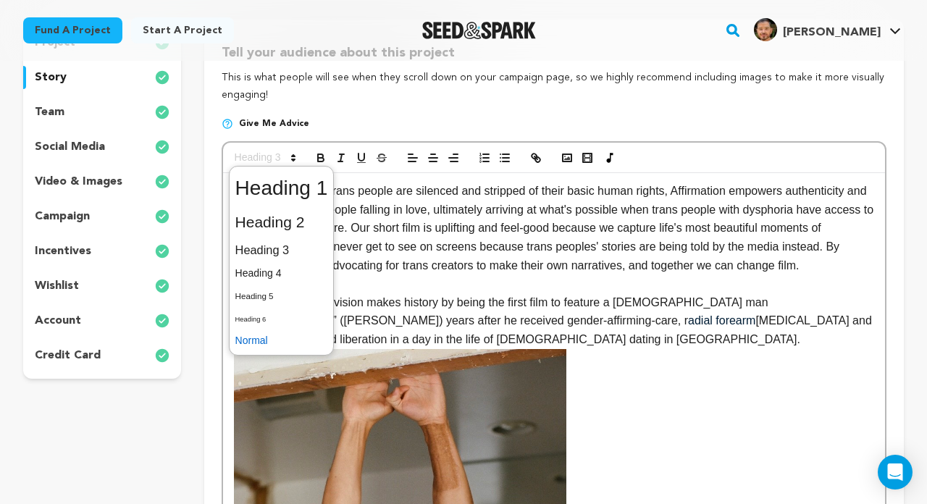
click at [284, 332] on span at bounding box center [281, 341] width 93 height 22
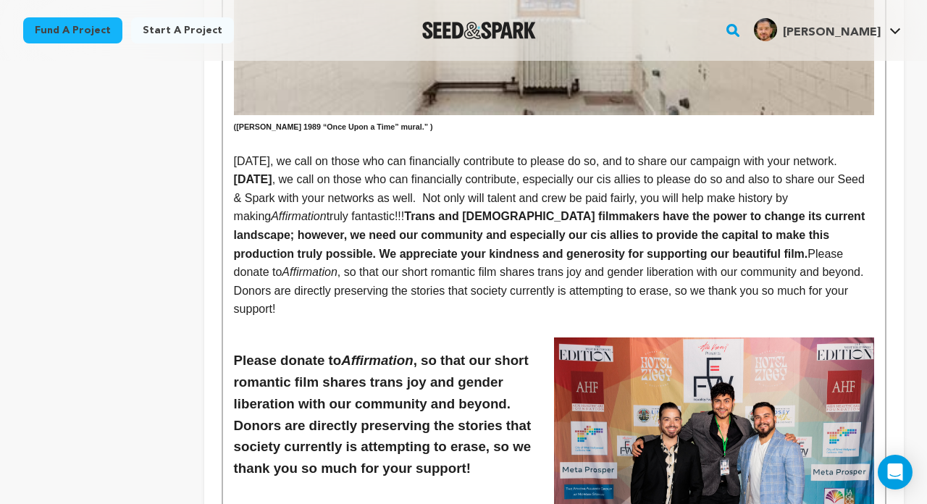
scroll to position [2455, 0]
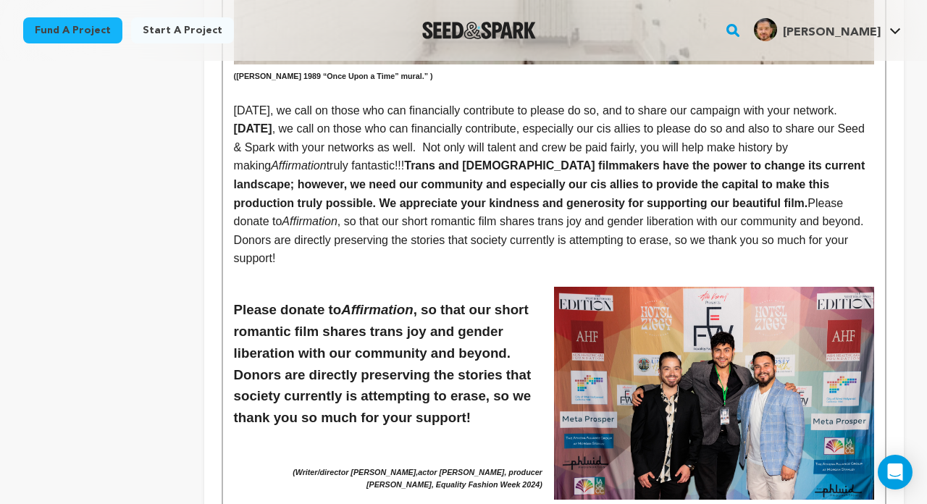
click at [380, 299] on h3 "Please donate to Affirmation , so that our short romantic film shares trans joy…" at bounding box center [554, 364] width 640 height 130
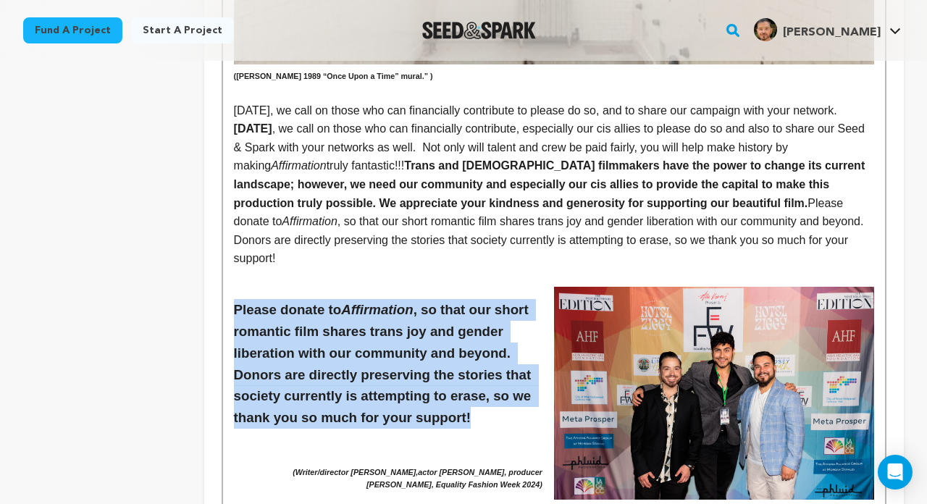
drag, startPoint x: 479, startPoint y: 348, endPoint x: 230, endPoint y: 249, distance: 268.8
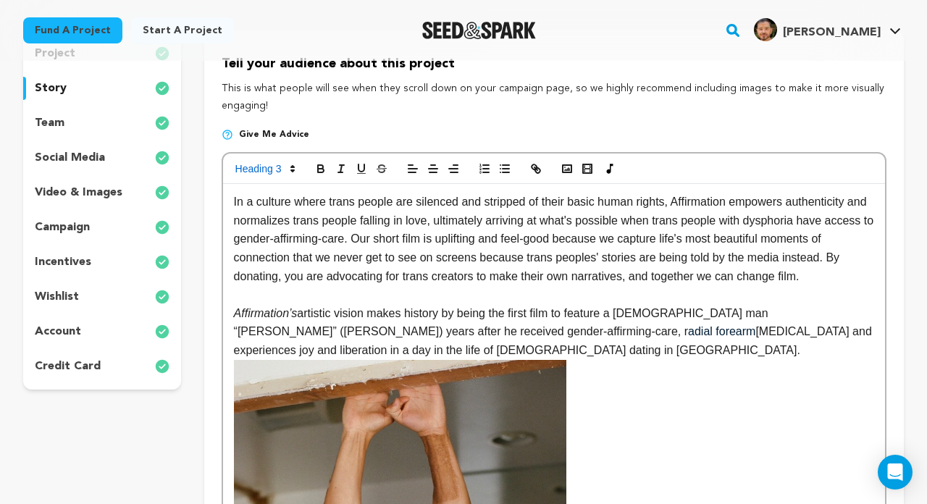
scroll to position [122, 0]
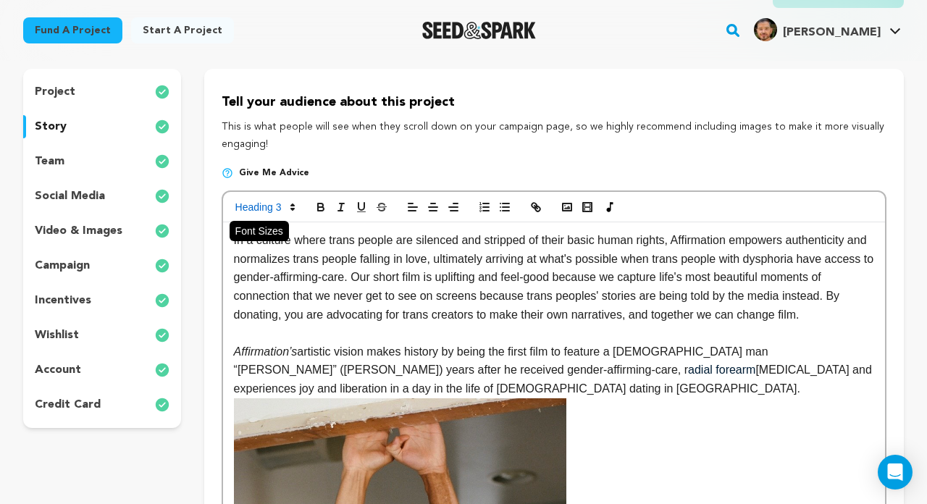
click at [295, 201] on icon at bounding box center [292, 207] width 13 height 13
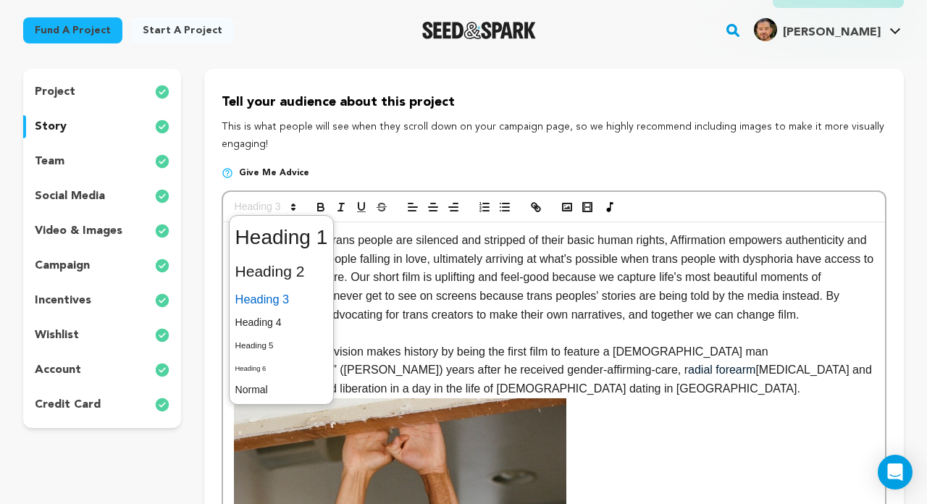
scroll to position [139, 0]
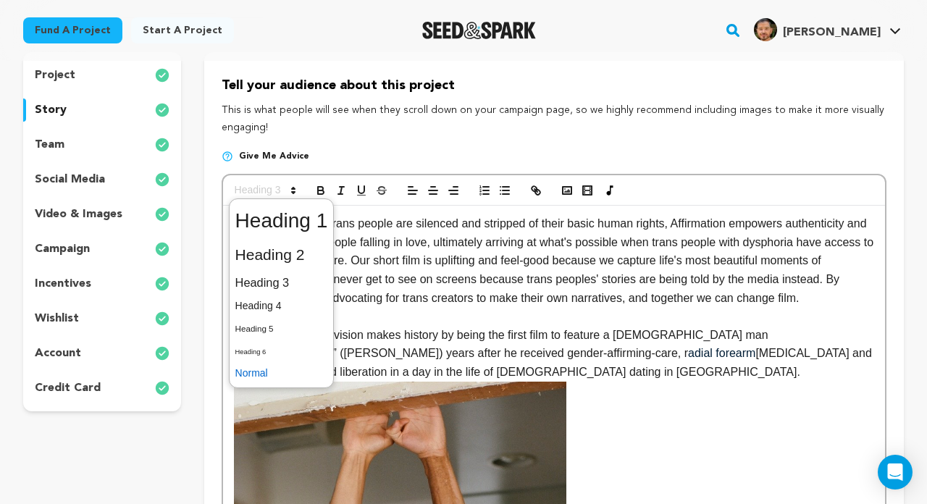
click at [285, 369] on span at bounding box center [281, 373] width 93 height 22
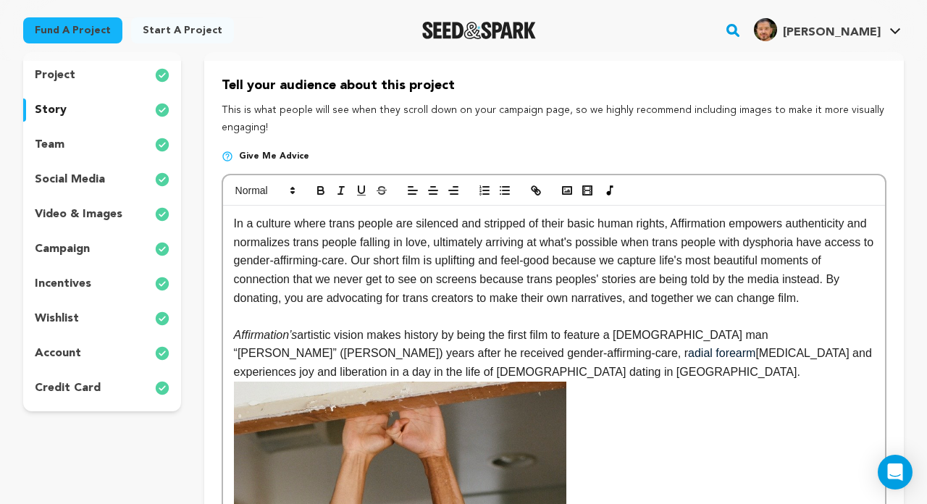
click at [584, 335] on p "Affirmation’s artistic vision makes history by being the first film to feature …" at bounding box center [554, 354] width 640 height 56
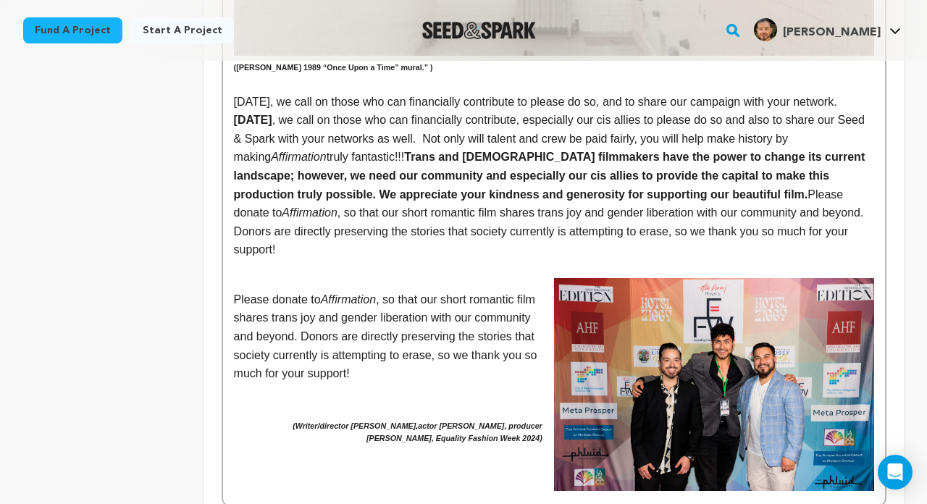
scroll to position [2463, 0]
click at [542, 291] on p "Please donate to Affirmation , so that our short romantic film shares trans joy…" at bounding box center [554, 337] width 640 height 93
click at [588, 279] on img at bounding box center [714, 386] width 320 height 214
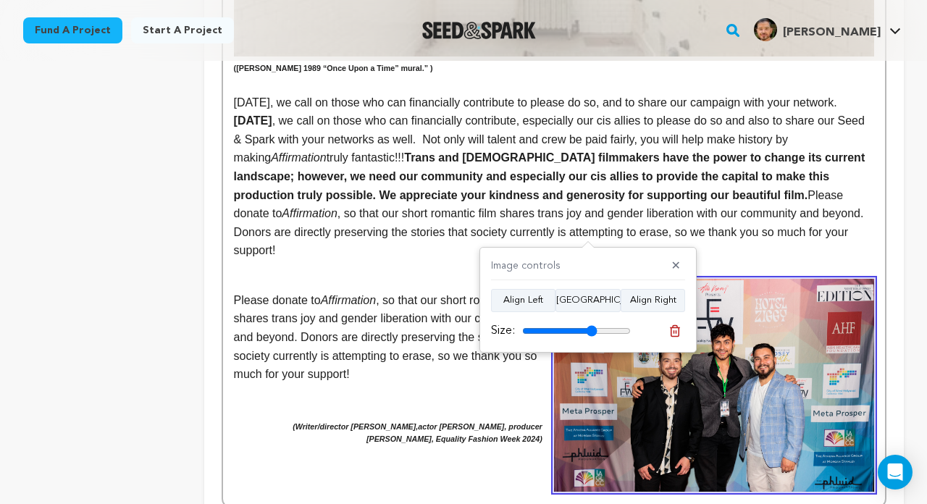
drag, startPoint x: 625, startPoint y: 330, endPoint x: 593, endPoint y: 334, distance: 32.1
click at [591, 335] on input "range" at bounding box center [576, 331] width 109 height 12
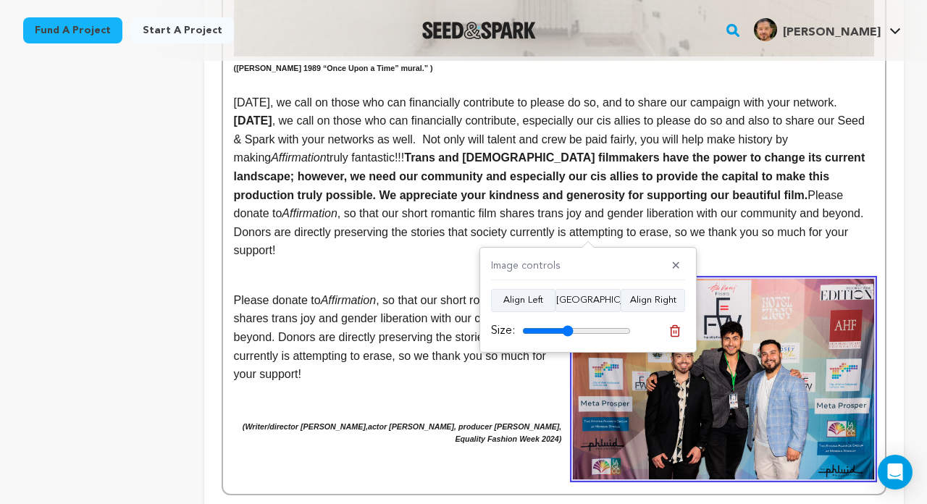
drag, startPoint x: 595, startPoint y: 328, endPoint x: 568, endPoint y: 328, distance: 26.8
click at [568, 328] on input "range" at bounding box center [576, 331] width 109 height 12
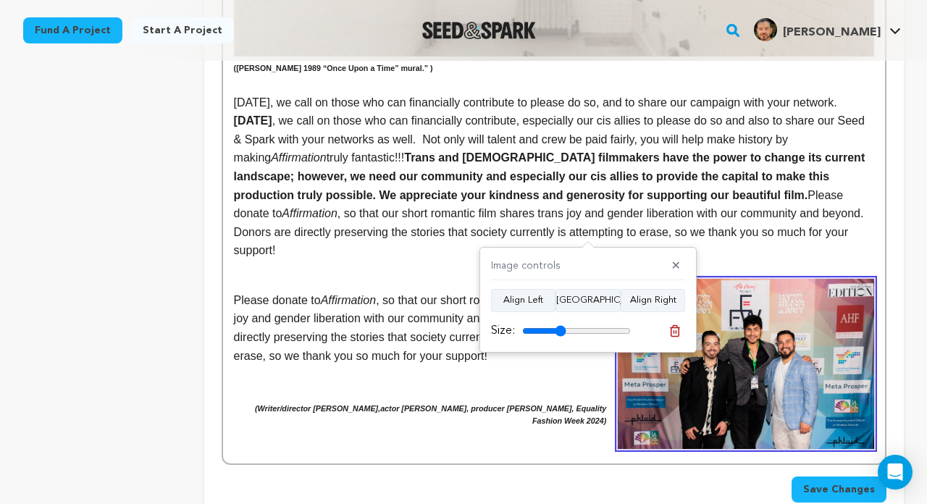
drag, startPoint x: 568, startPoint y: 328, endPoint x: 561, endPoint y: 326, distance: 7.6
type input "40"
click at [561, 326] on input "range" at bounding box center [576, 331] width 109 height 12
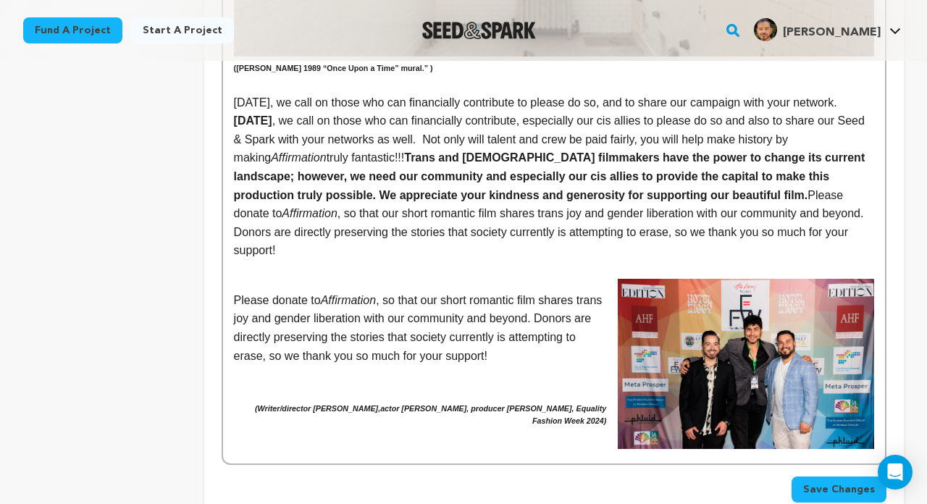
drag, startPoint x: 608, startPoint y: 356, endPoint x: 238, endPoint y: 340, distance: 370.4
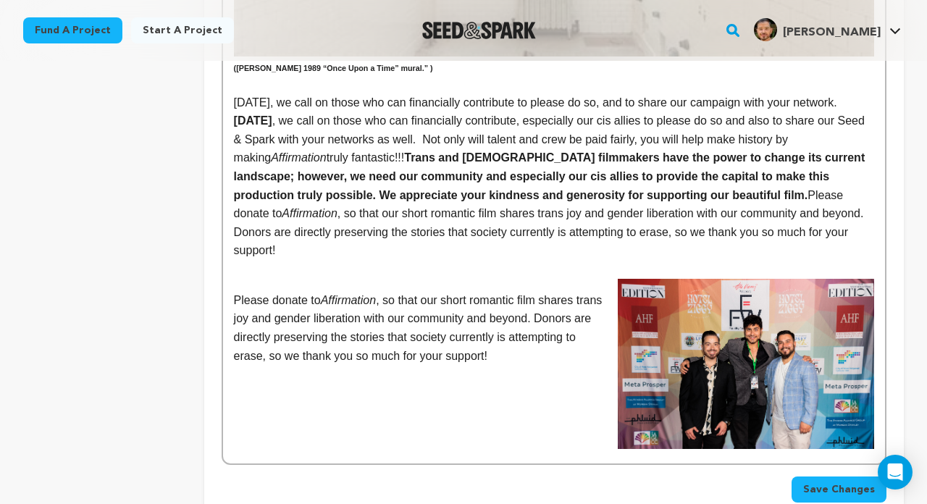
click at [680, 279] on img at bounding box center [746, 364] width 256 height 171
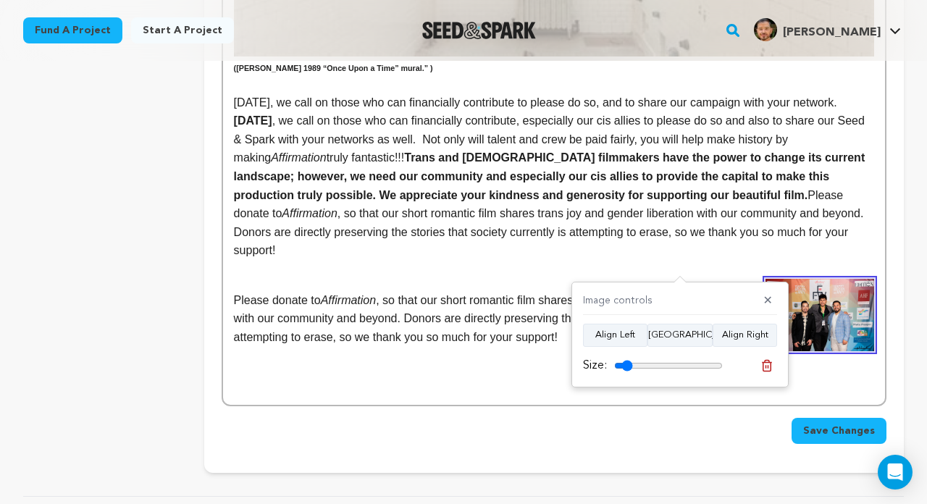
drag, startPoint x: 648, startPoint y: 361, endPoint x: 627, endPoint y: 361, distance: 21.0
type input "17"
click at [627, 361] on input "range" at bounding box center [668, 366] width 109 height 12
click at [481, 291] on p "Please donate to Affirmation , so that our short romantic film shares trans joy…" at bounding box center [554, 319] width 640 height 56
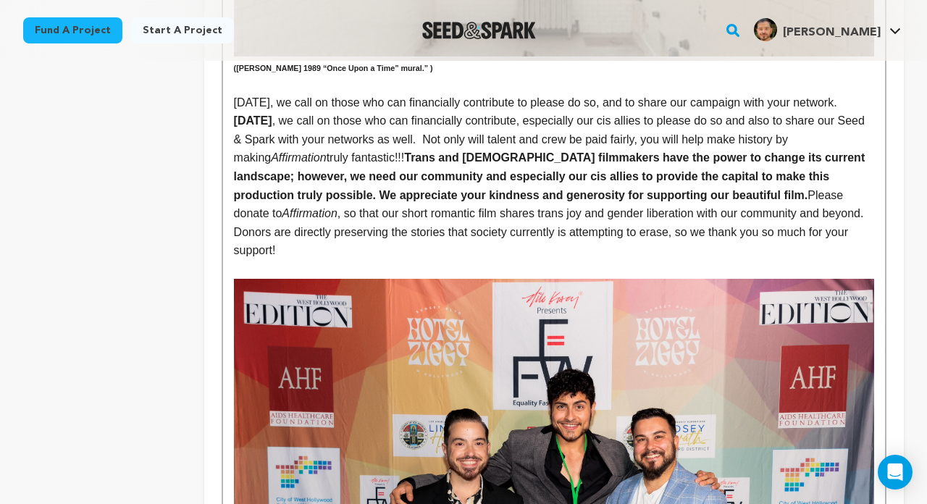
click at [466, 279] on img at bounding box center [554, 492] width 640 height 427
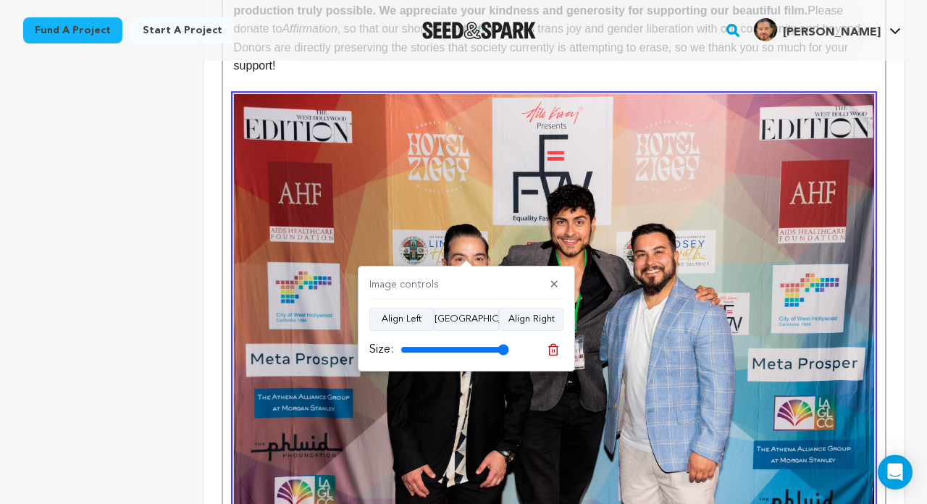
scroll to position [2747, 0]
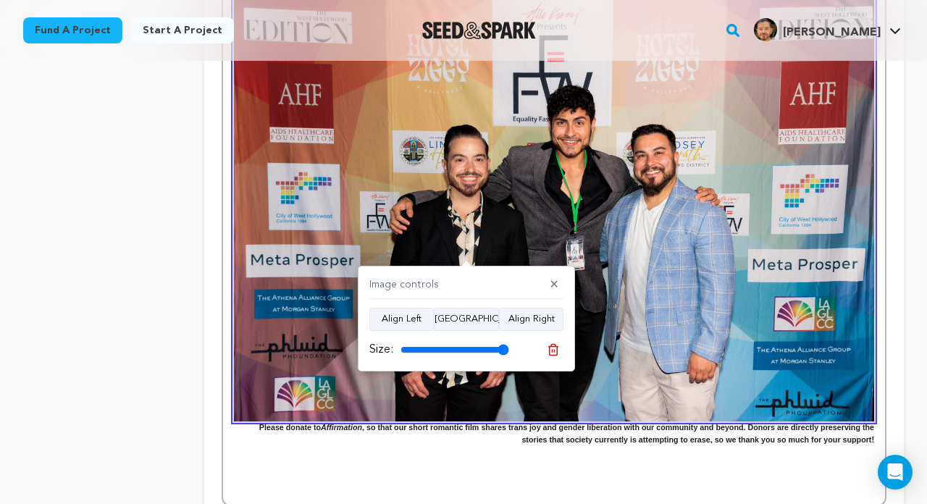
click at [455, 154] on img at bounding box center [554, 208] width 640 height 427
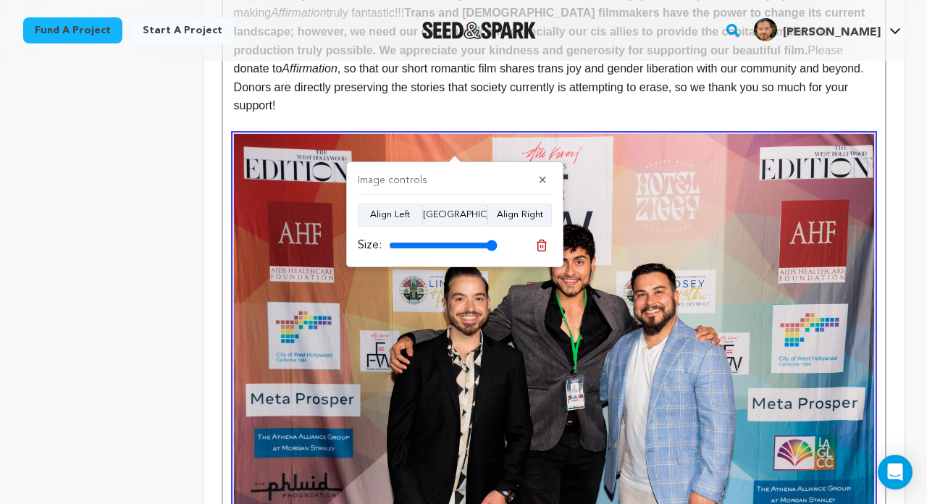
scroll to position [2476, 0]
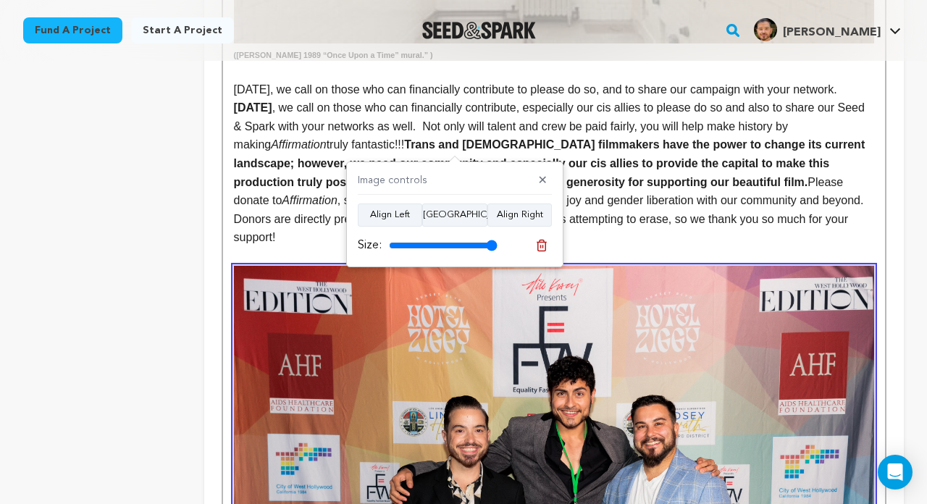
click at [692, 153] on p "Today, we call on those who can financially contribute to please do so, and to …" at bounding box center [554, 163] width 640 height 167
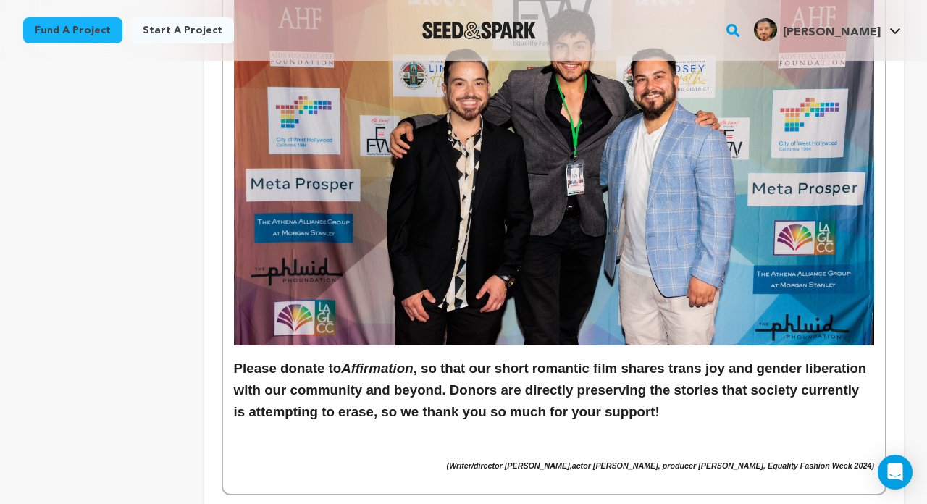
scroll to position [2885, 0]
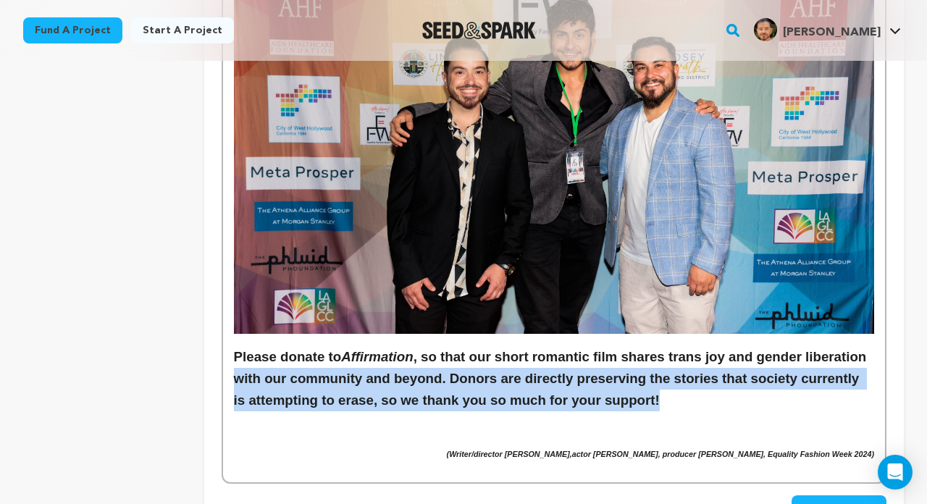
drag, startPoint x: 482, startPoint y: 359, endPoint x: 226, endPoint y: 338, distance: 257.3
click at [314, 351] on h3 "Please donate to Affirmation , so that our short romantic film shares trans joy…" at bounding box center [554, 378] width 640 height 65
drag, startPoint x: 879, startPoint y: 411, endPoint x: 387, endPoint y: 411, distance: 491.8
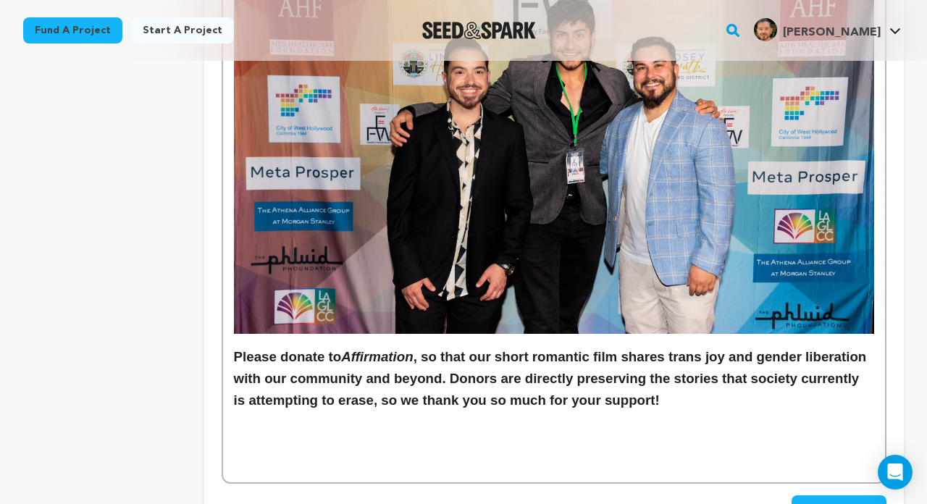
click at [401, 334] on h6 at bounding box center [554, 340] width 640 height 12
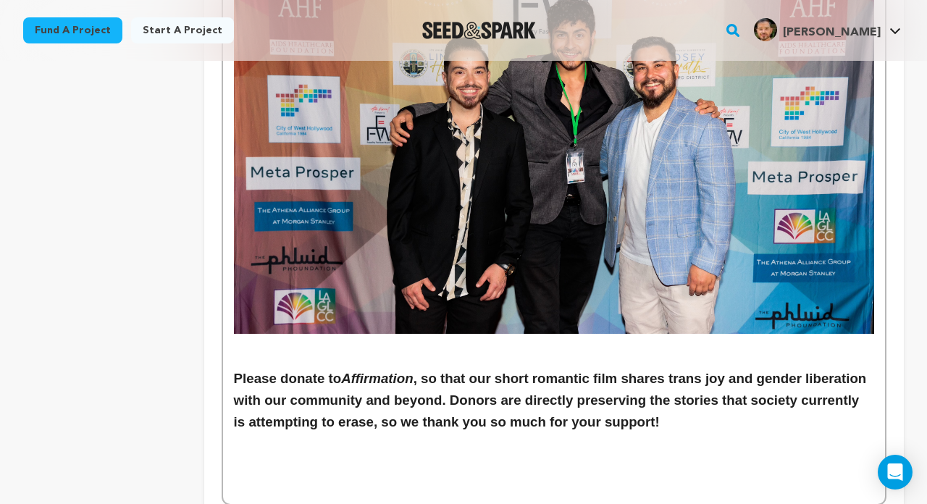
click at [324, 346] on h3 at bounding box center [554, 357] width 640 height 22
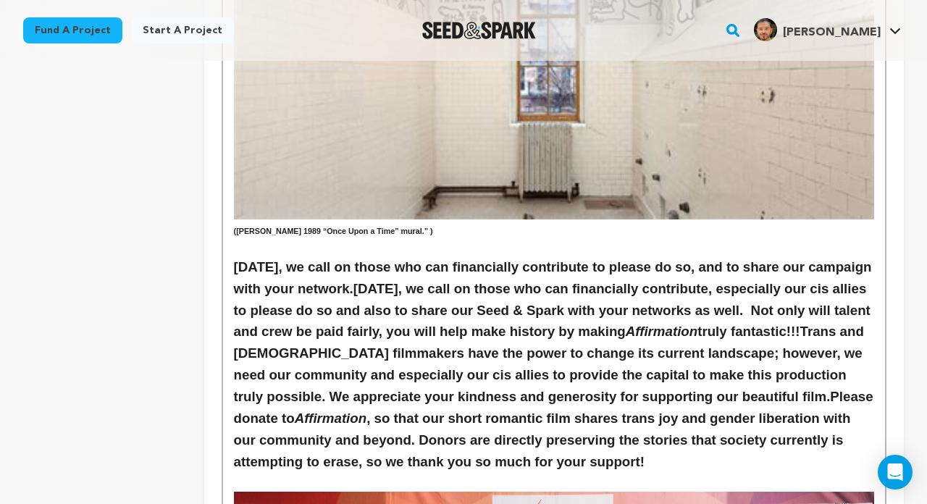
scroll to position [2358, 0]
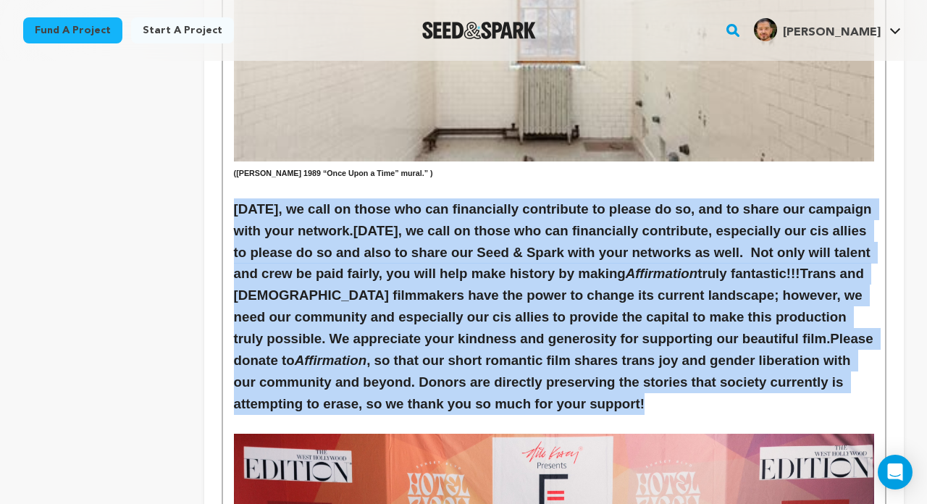
drag, startPoint x: 650, startPoint y: 361, endPoint x: 176, endPoint y: 174, distance: 510.1
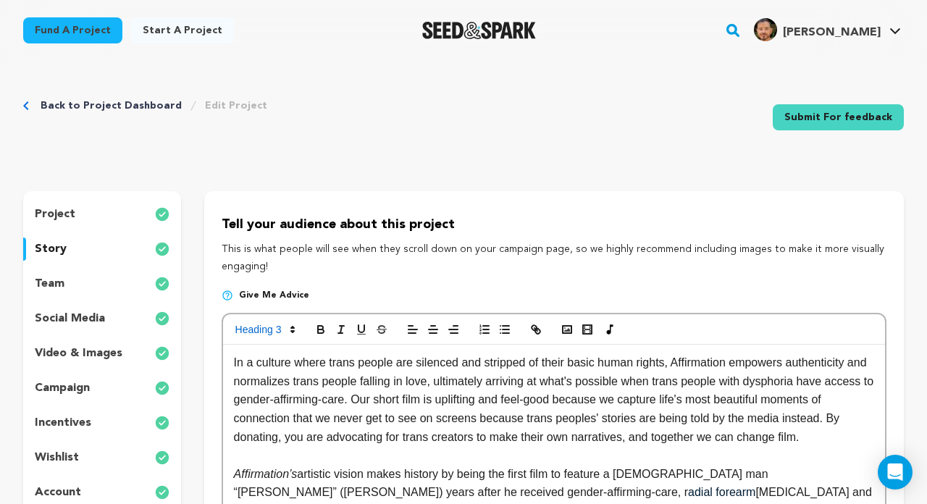
scroll to position [0, 0]
click at [291, 327] on icon at bounding box center [292, 329] width 13 height 13
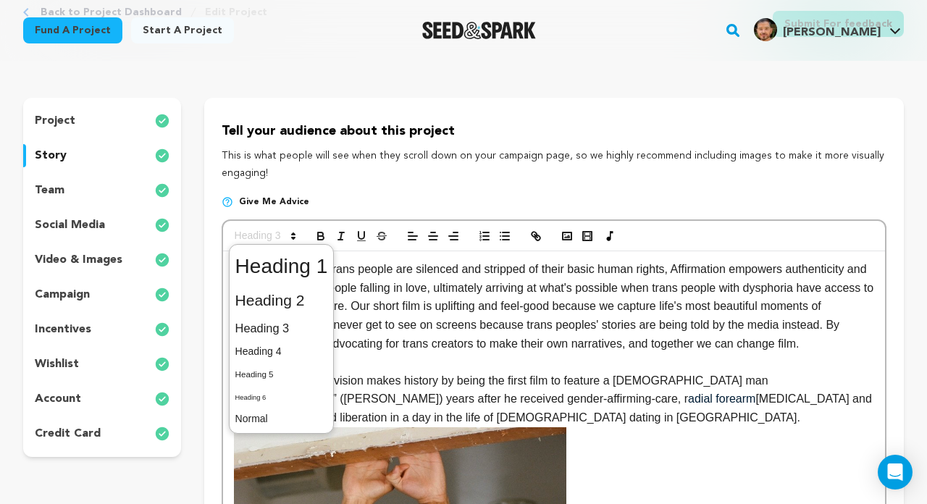
scroll to position [180, 0]
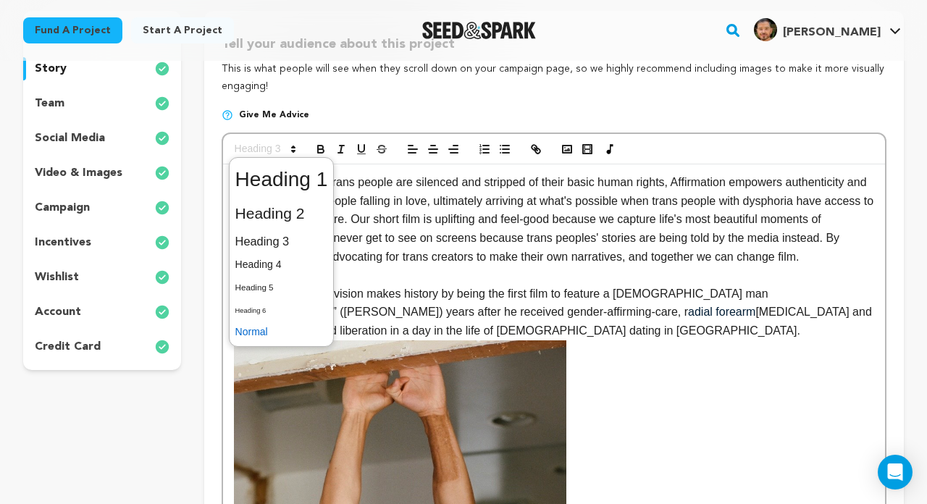
click at [259, 335] on span at bounding box center [281, 332] width 93 height 22
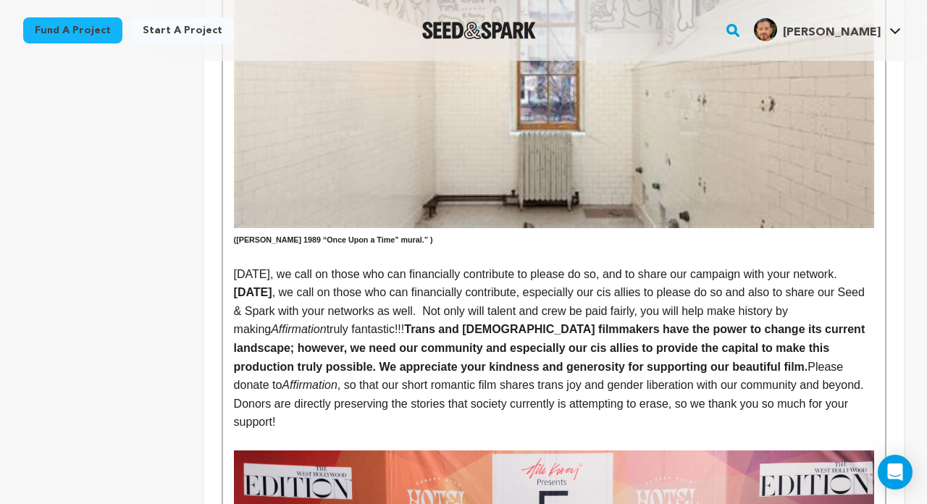
scroll to position [2267, 0]
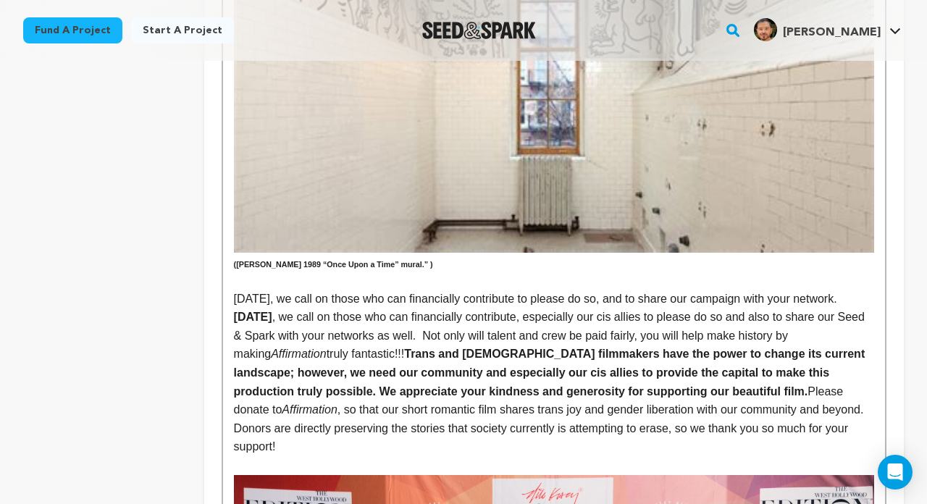
click at [658, 290] on p "Today, we call on those who can financially contribute to please do so, and to …" at bounding box center [554, 373] width 640 height 167
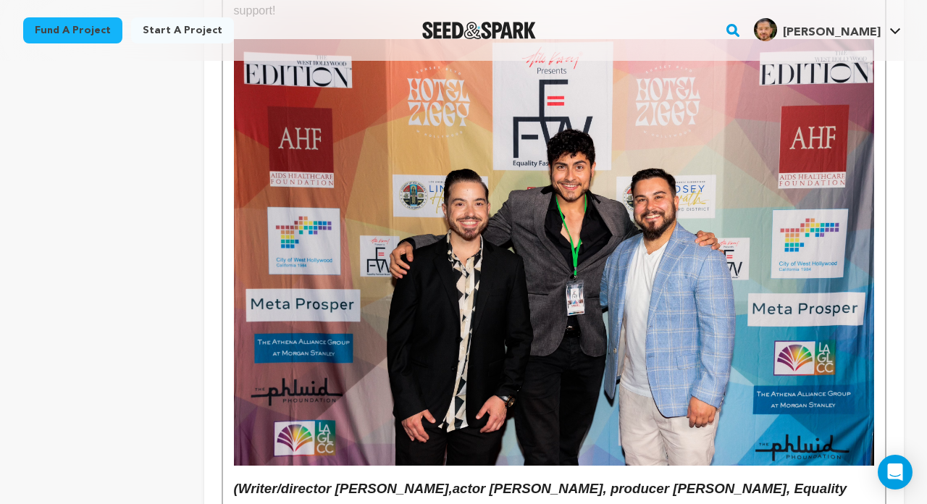
scroll to position [2766, 0]
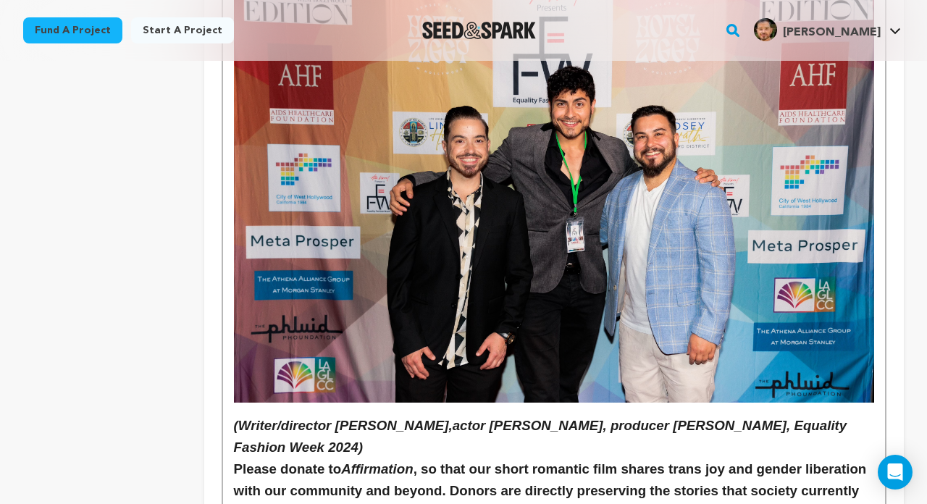
drag, startPoint x: 445, startPoint y: 383, endPoint x: 206, endPoint y: 364, distance: 239.7
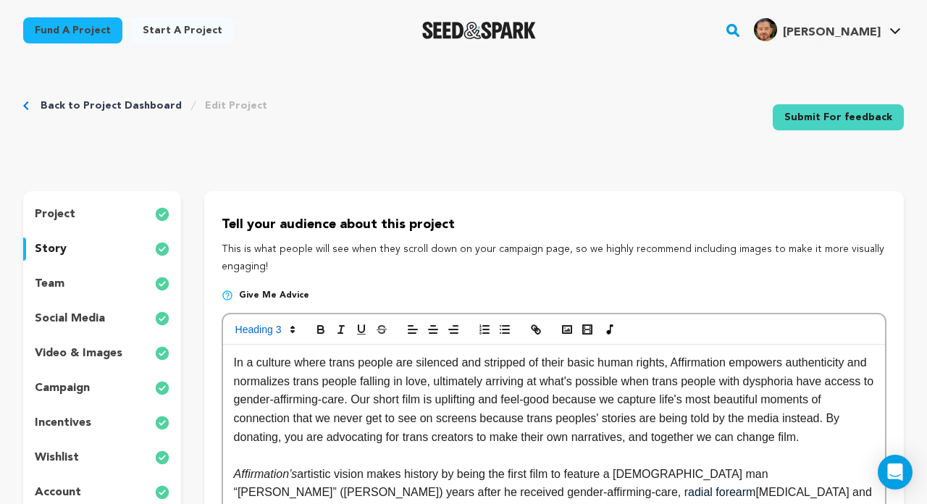
scroll to position [0, 0]
click at [288, 326] on icon at bounding box center [292, 329] width 13 height 13
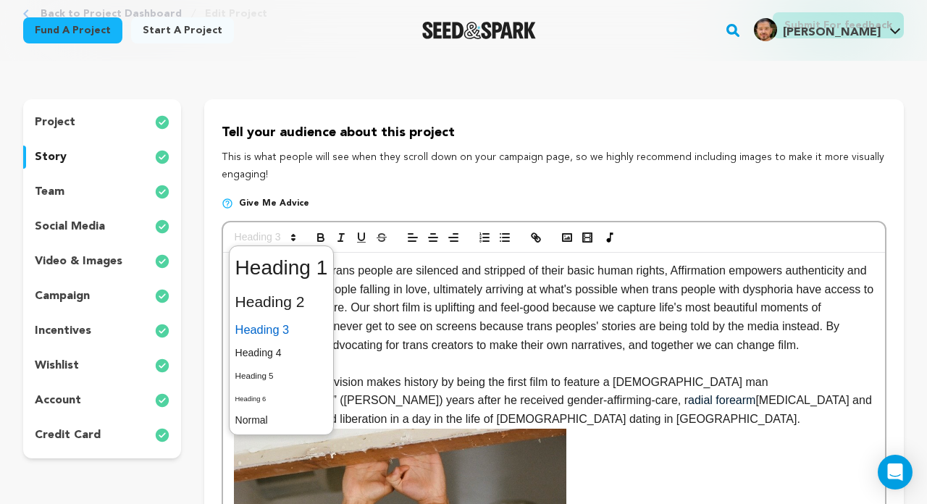
scroll to position [101, 0]
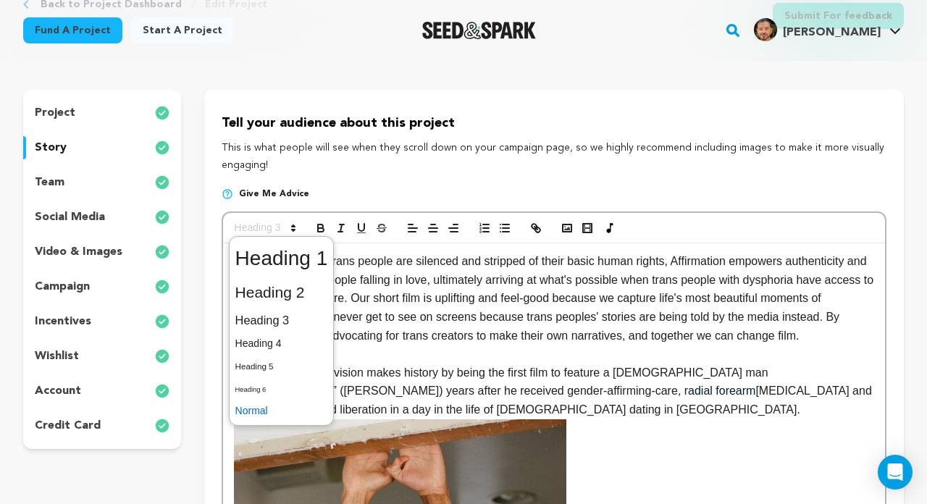
click at [281, 407] on span at bounding box center [281, 411] width 93 height 22
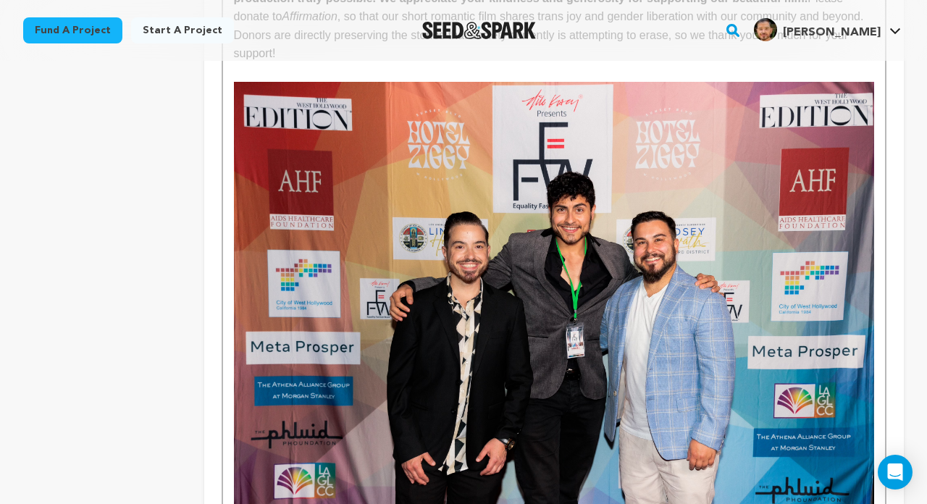
scroll to position [2767, 0]
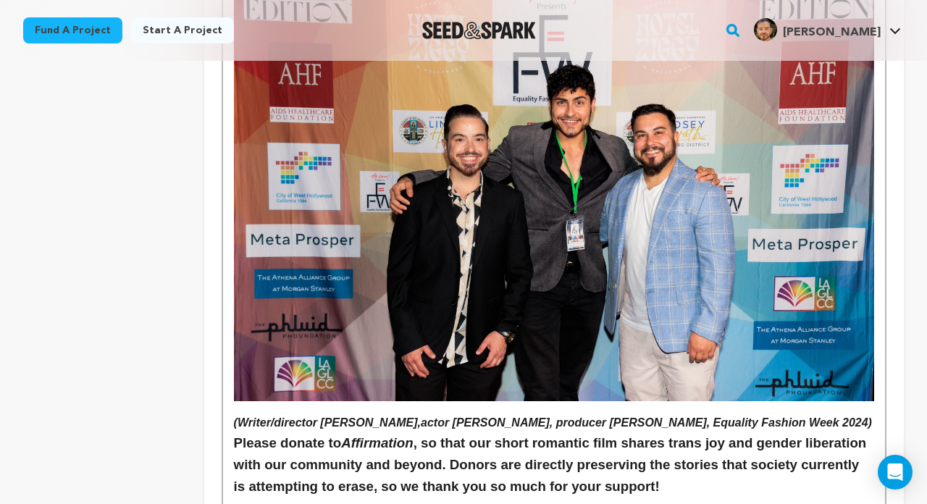
click at [359, 401] on h6 at bounding box center [554, 407] width 640 height 12
click at [348, 271] on img at bounding box center [554, 188] width 640 height 427
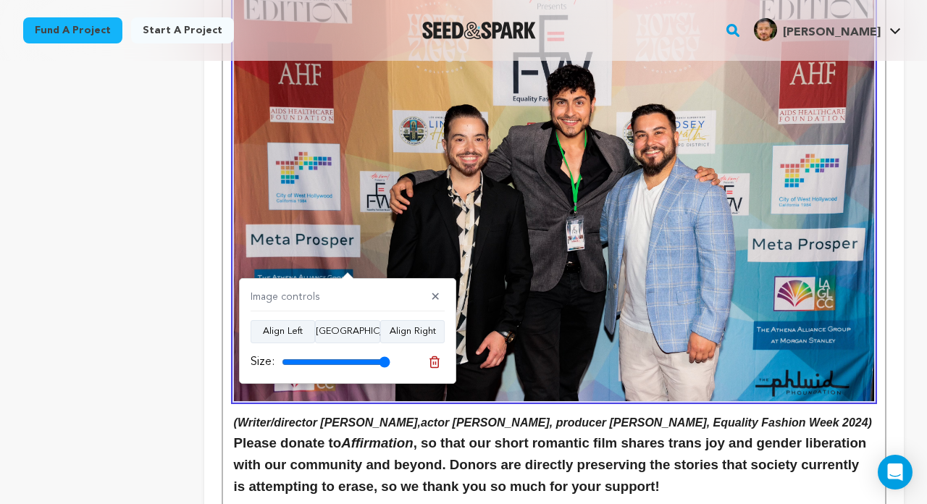
click at [455, 414] on p "(Writer/director Christopher Vallario,actor Emmett Preciado, producer Tony Zosh…" at bounding box center [554, 423] width 640 height 19
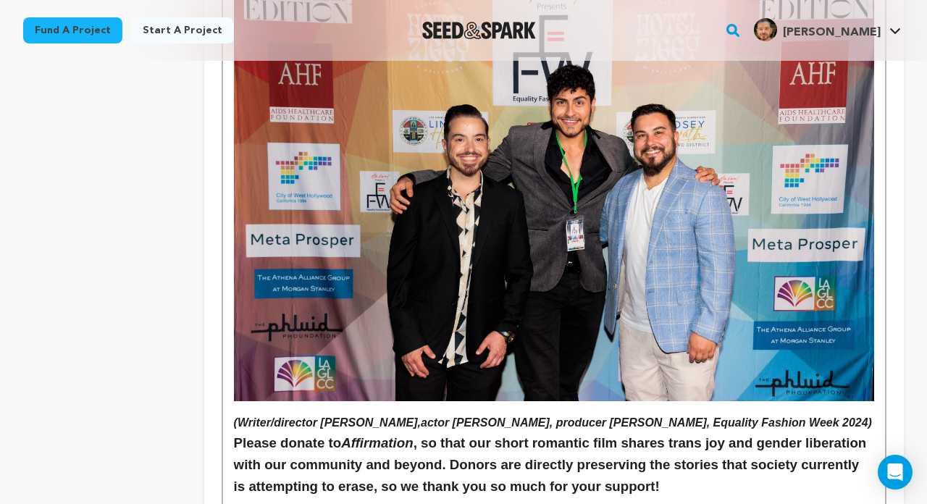
click at [234, 432] on h3 "Please donate to Affirmation , so that our short romantic film shares trans joy…" at bounding box center [554, 464] width 640 height 65
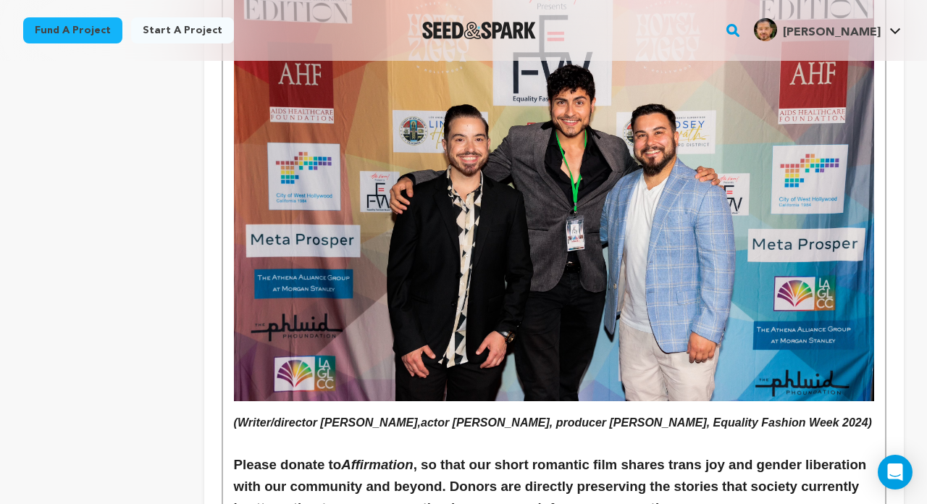
drag, startPoint x: 322, startPoint y: 377, endPoint x: 229, endPoint y: 269, distance: 142.8
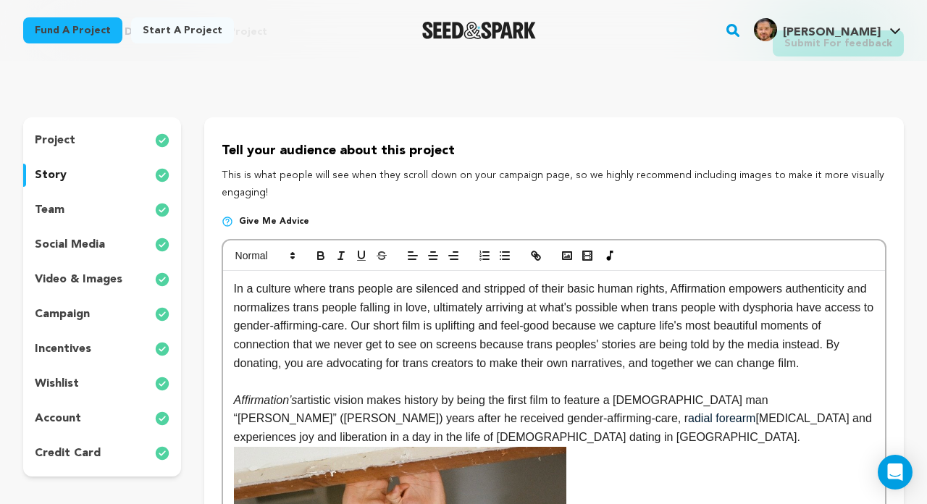
scroll to position [64, 0]
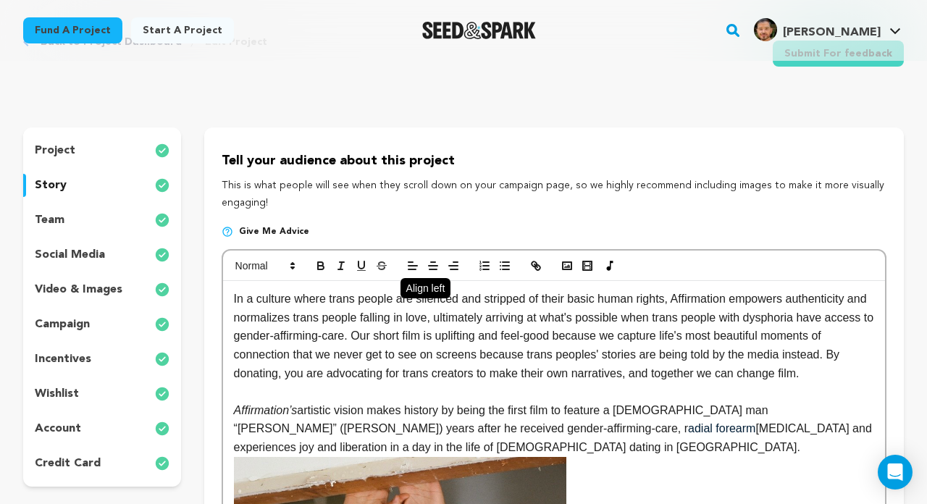
click at [416, 266] on line "button" at bounding box center [412, 266] width 9 height 0
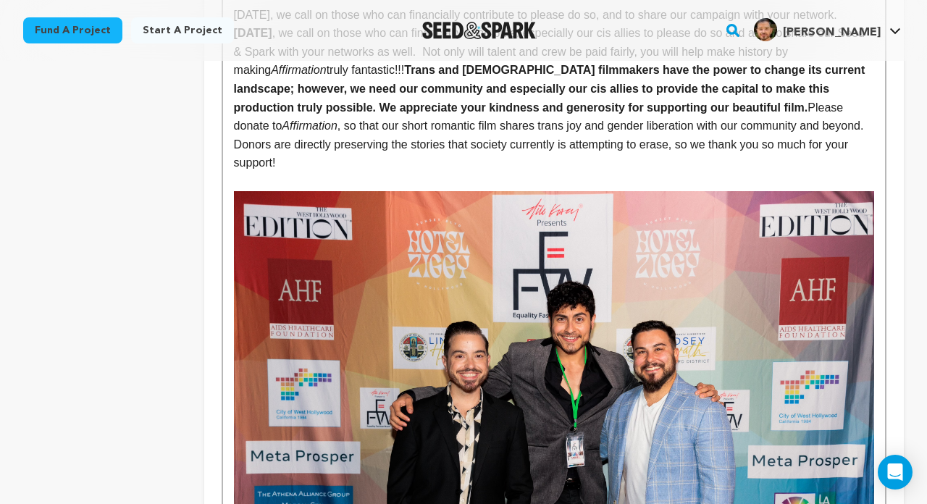
scroll to position [2554, 0]
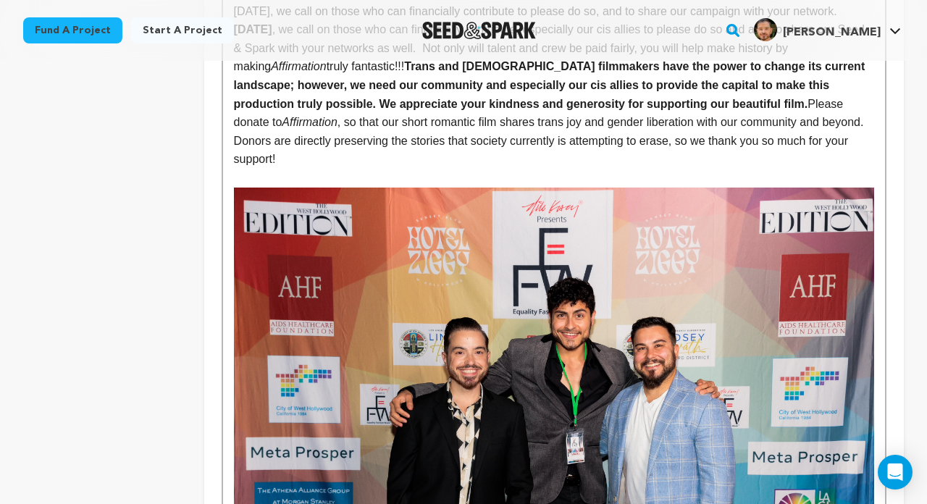
click at [542, 169] on p at bounding box center [554, 178] width 640 height 19
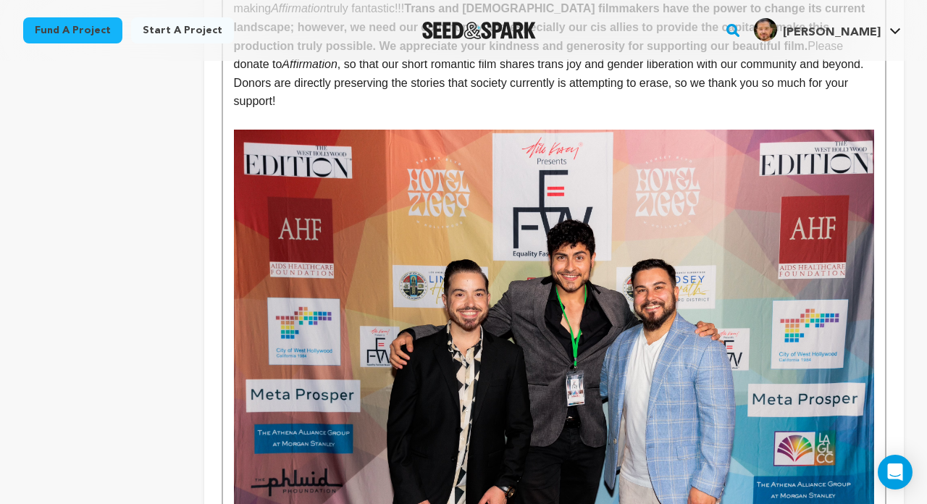
scroll to position [2645, 0]
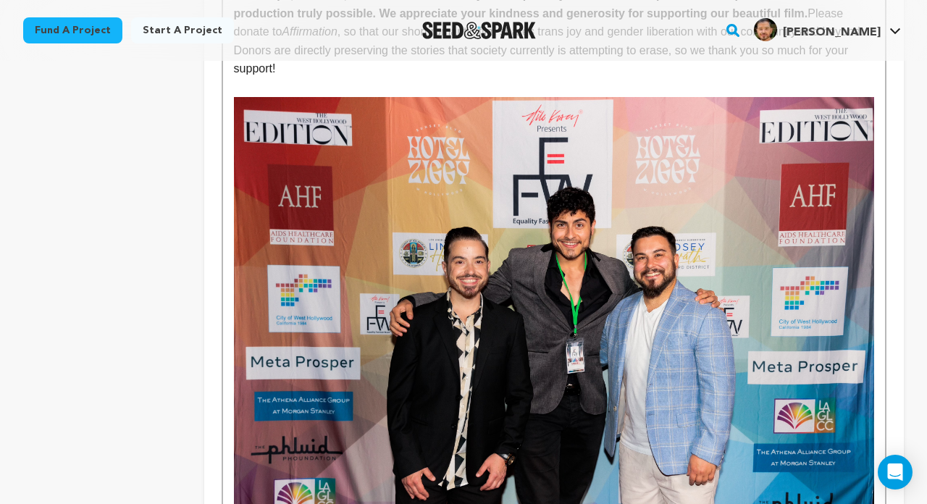
click at [542, 135] on img at bounding box center [554, 310] width 640 height 427
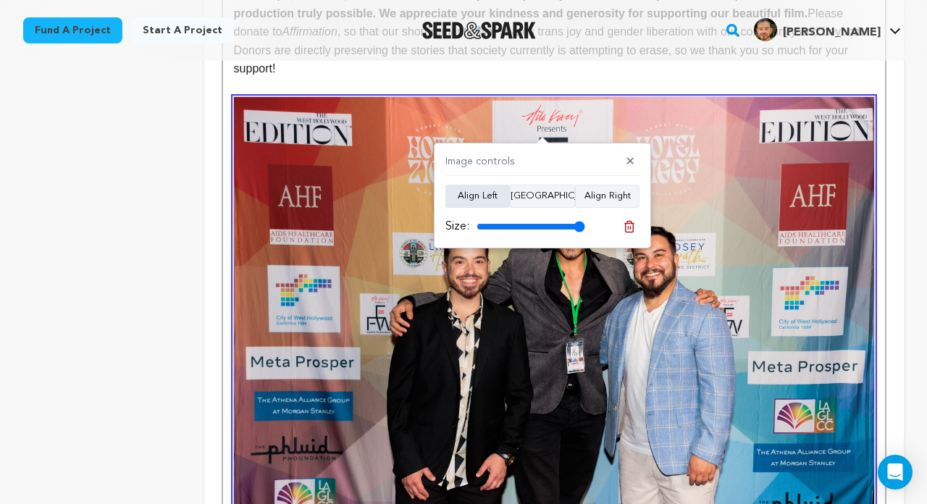
click at [482, 192] on button "Align Left" at bounding box center [477, 196] width 64 height 23
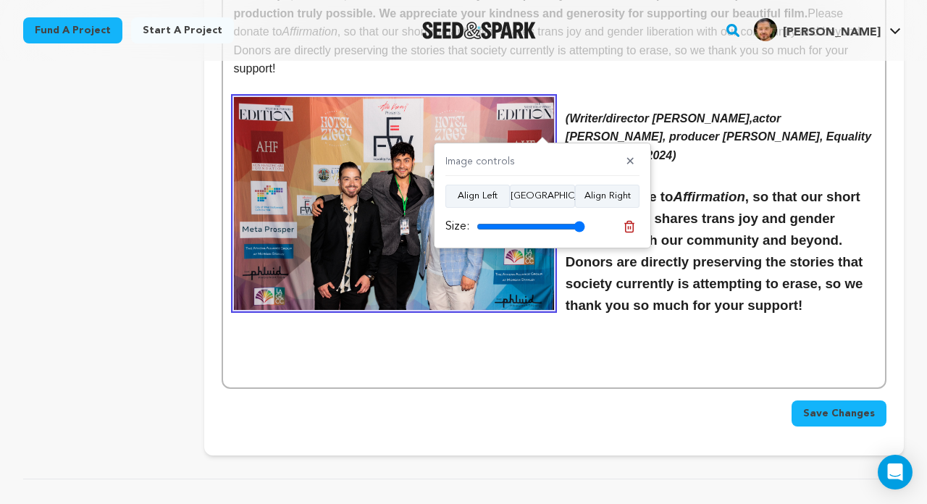
click at [575, 329] on h6 at bounding box center [554, 335] width 640 height 12
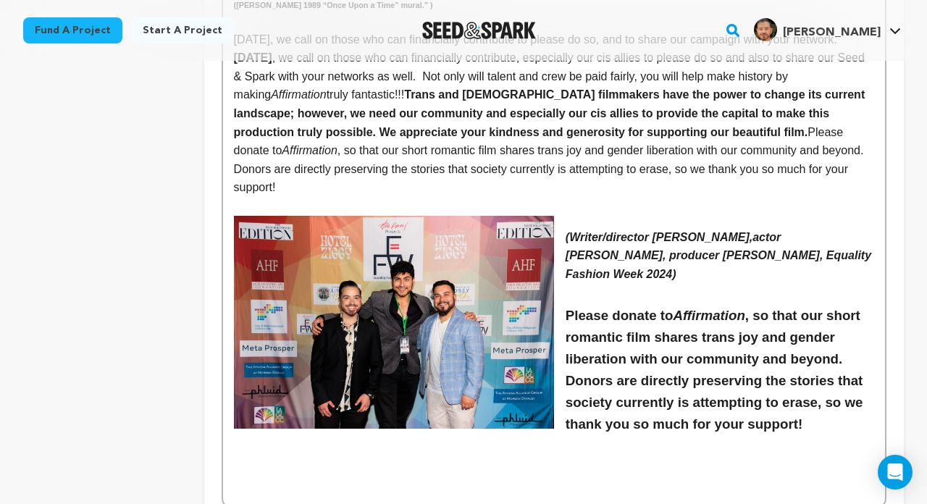
scroll to position [2523, 0]
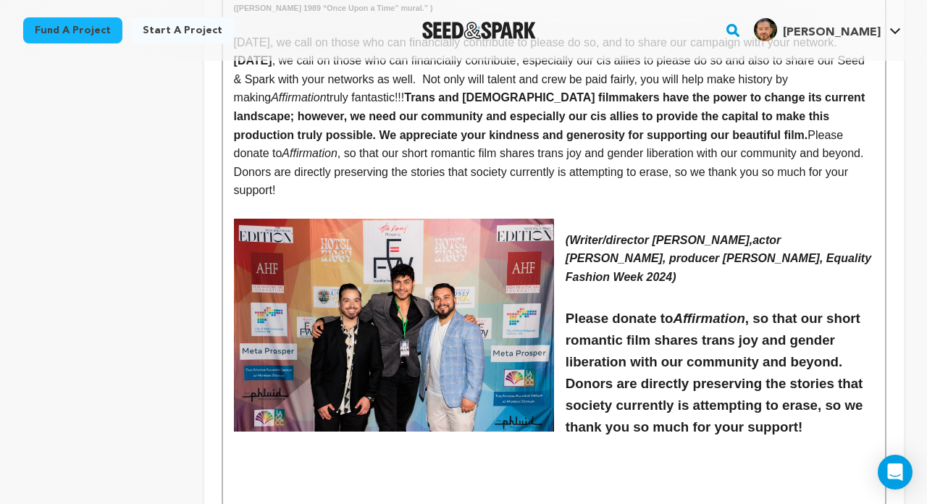
drag, startPoint x: 685, startPoint y: 221, endPoint x: 567, endPoint y: 185, distance: 123.5
click at [567, 231] on p "(Writer/director Christopher Vallario,actor Emmett Preciado, producer Tony Zosh…" at bounding box center [554, 259] width 640 height 56
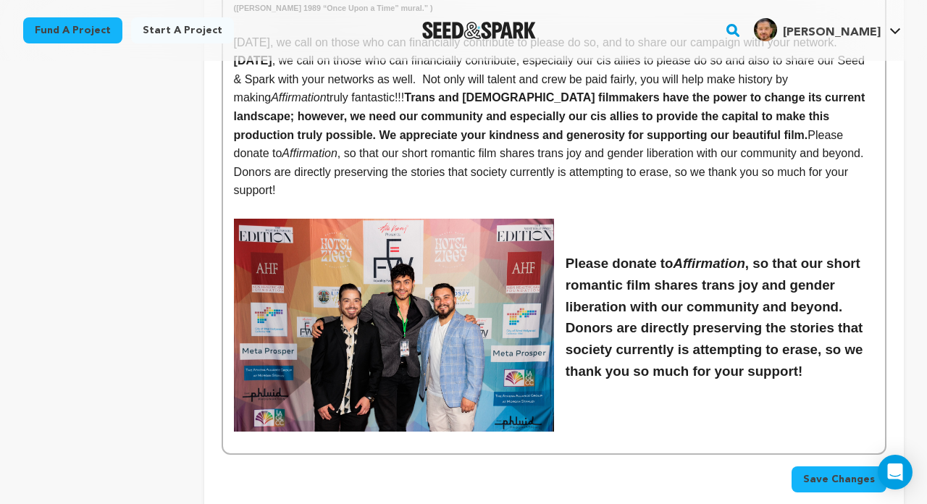
click at [599, 395] on h6 at bounding box center [554, 401] width 640 height 12
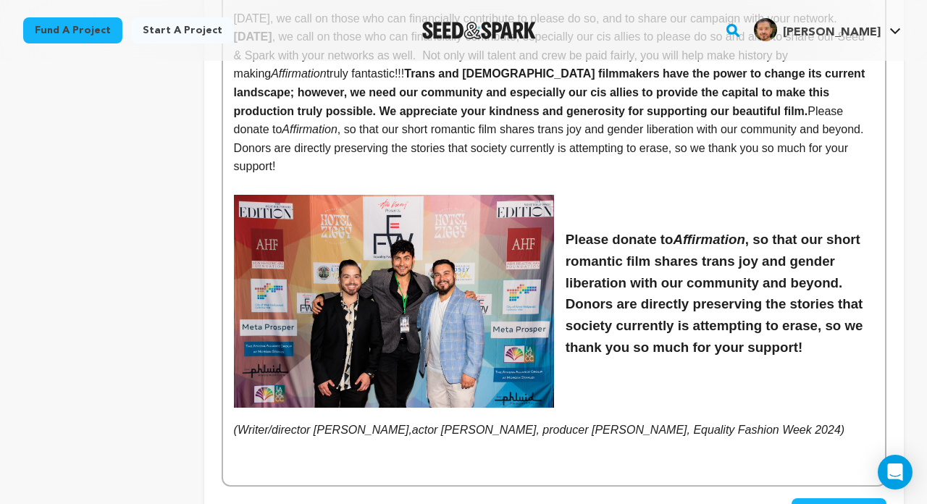
scroll to position [2552, 0]
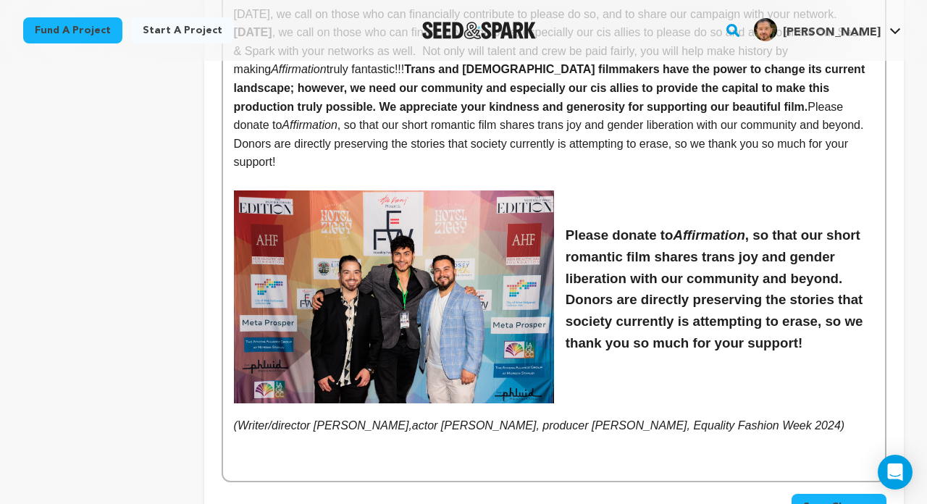
drag, startPoint x: 863, startPoint y: 363, endPoint x: 232, endPoint y: 360, distance: 631.6
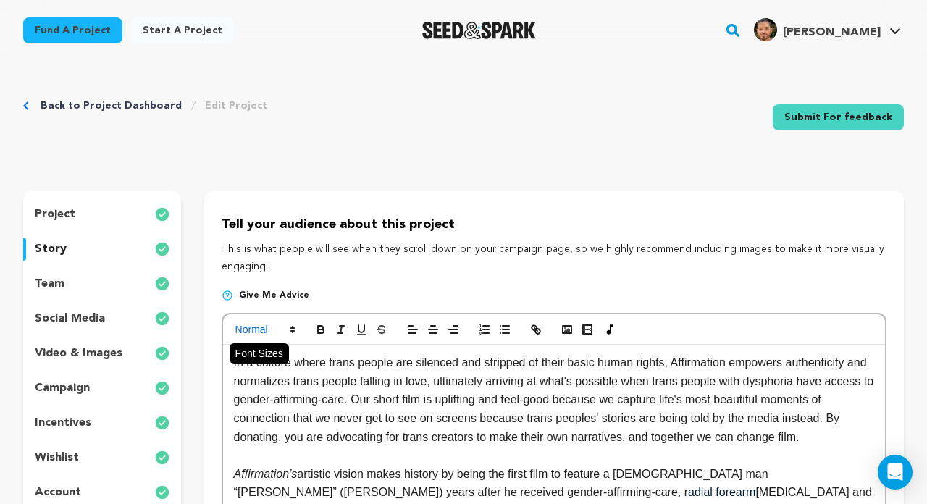
scroll to position [0, 0]
click at [286, 332] on icon at bounding box center [292, 329] width 13 height 13
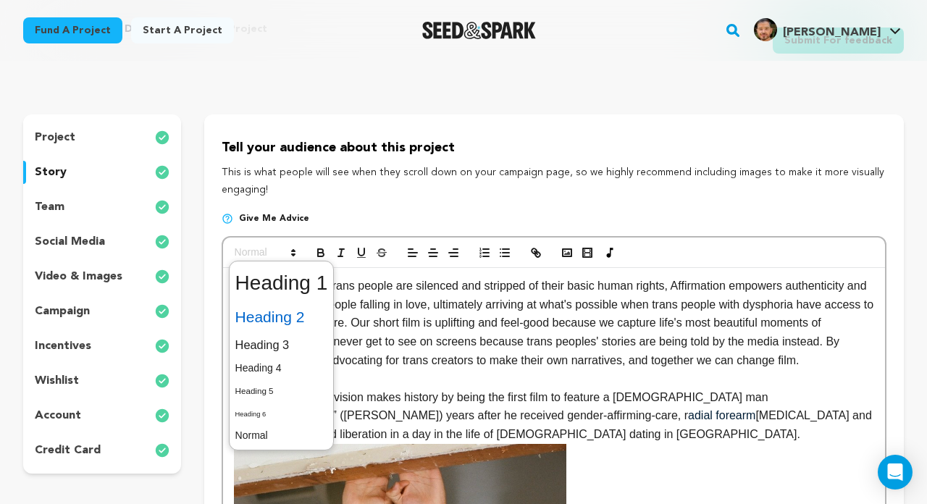
scroll to position [88, 0]
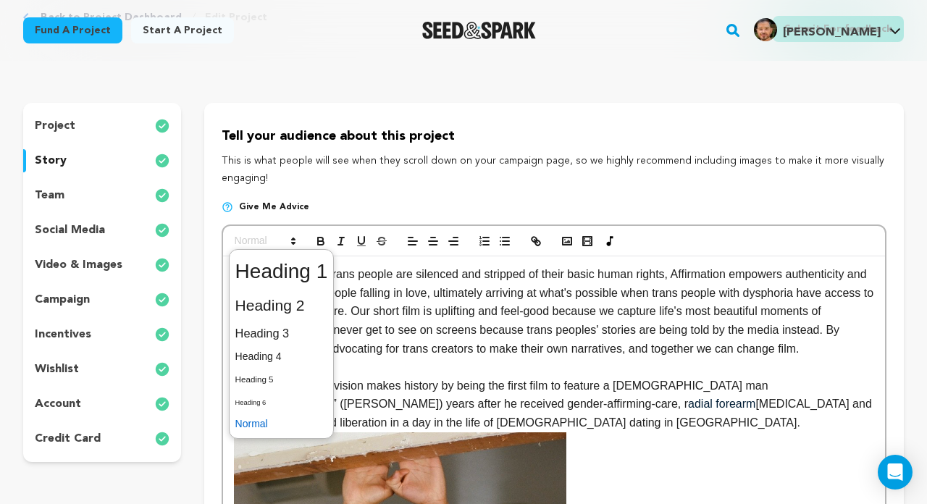
click at [272, 416] on span at bounding box center [281, 424] width 93 height 22
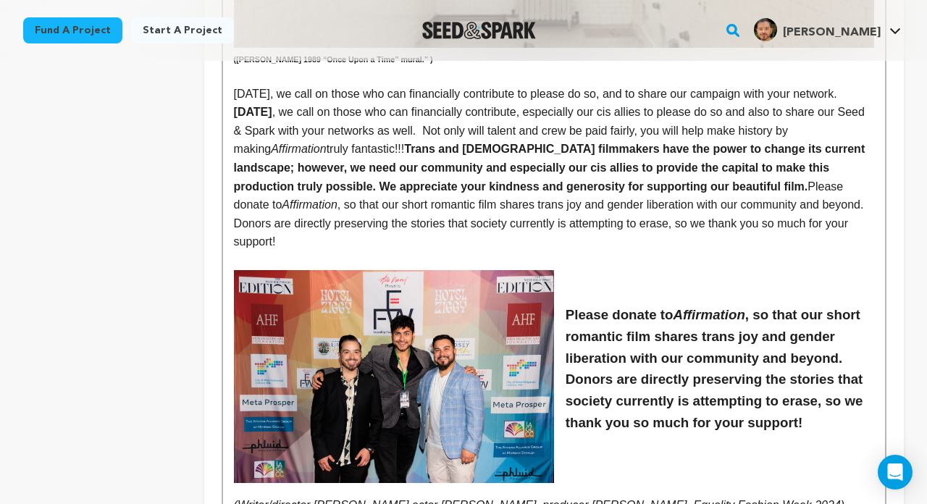
scroll to position [2560, 0]
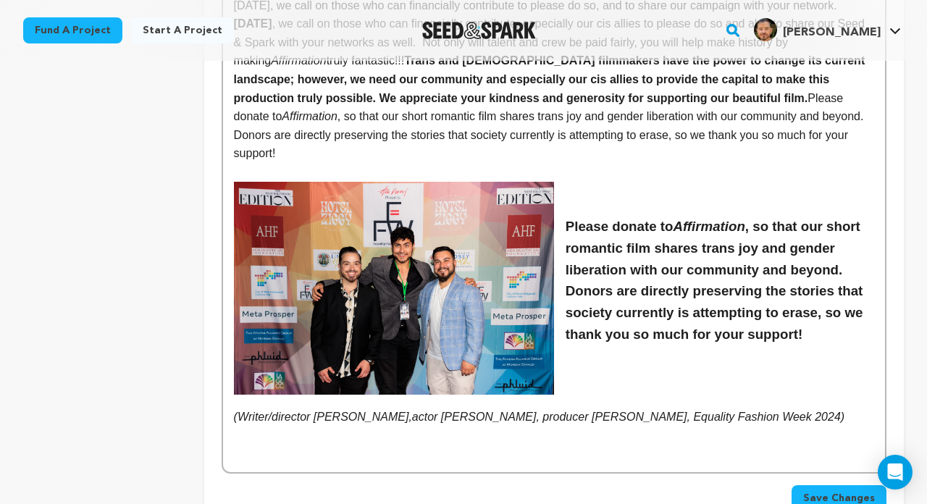
click at [411, 438] on h6 at bounding box center [554, 444] width 640 height 12
drag, startPoint x: 865, startPoint y: 351, endPoint x: 238, endPoint y: 348, distance: 627.2
click at [238, 408] on p "(Writer/director Christopher Vallario,actor Emmett Preciado, producer Tony Zosh…" at bounding box center [554, 417] width 640 height 19
click at [282, 438] on h6 at bounding box center [554, 444] width 640 height 12
drag, startPoint x: 232, startPoint y: 353, endPoint x: 864, endPoint y: 345, distance: 631.6
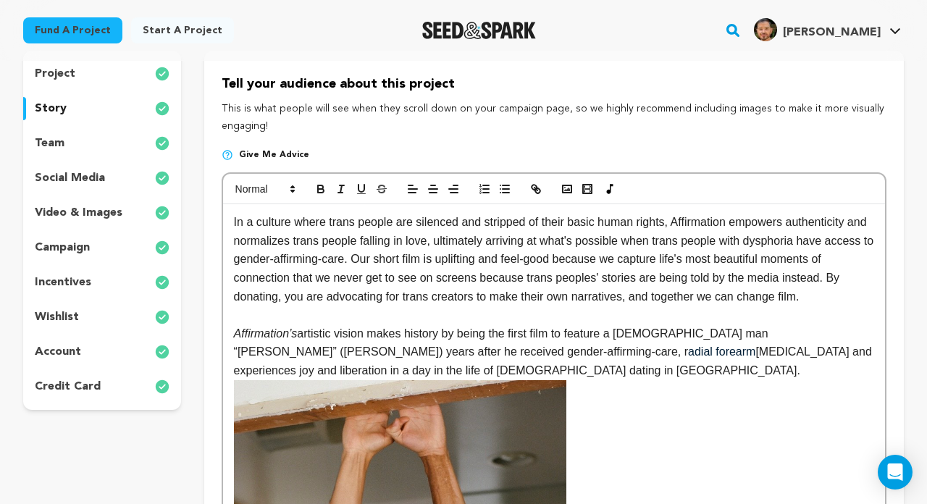
scroll to position [127, 0]
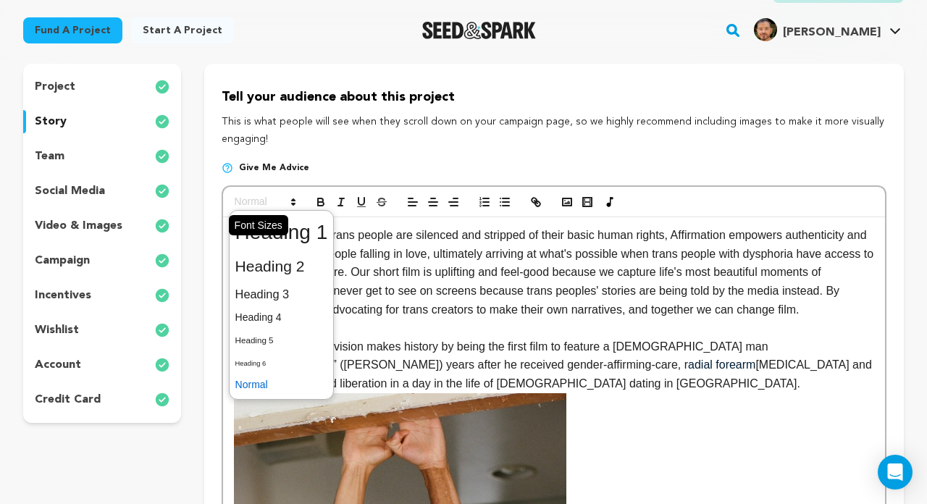
click at [290, 205] on icon at bounding box center [293, 202] width 13 height 13
click at [268, 368] on span at bounding box center [281, 362] width 93 height 22
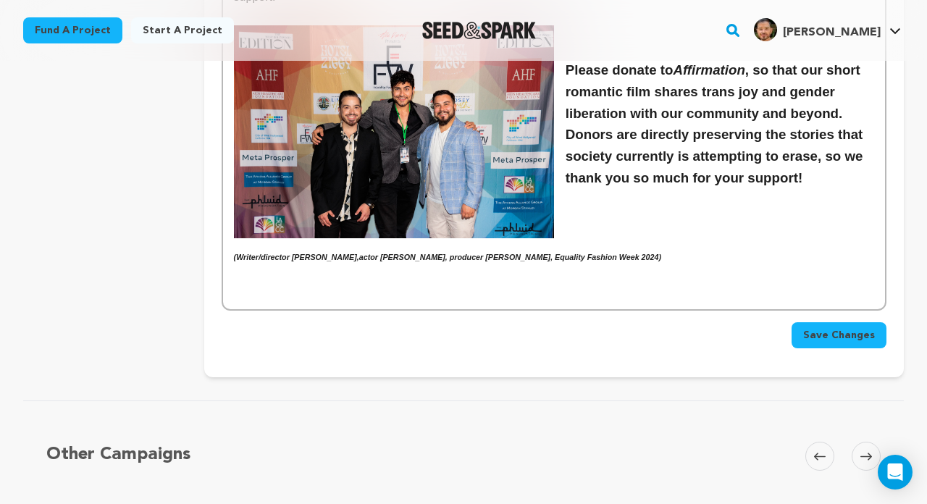
scroll to position [2643, 0]
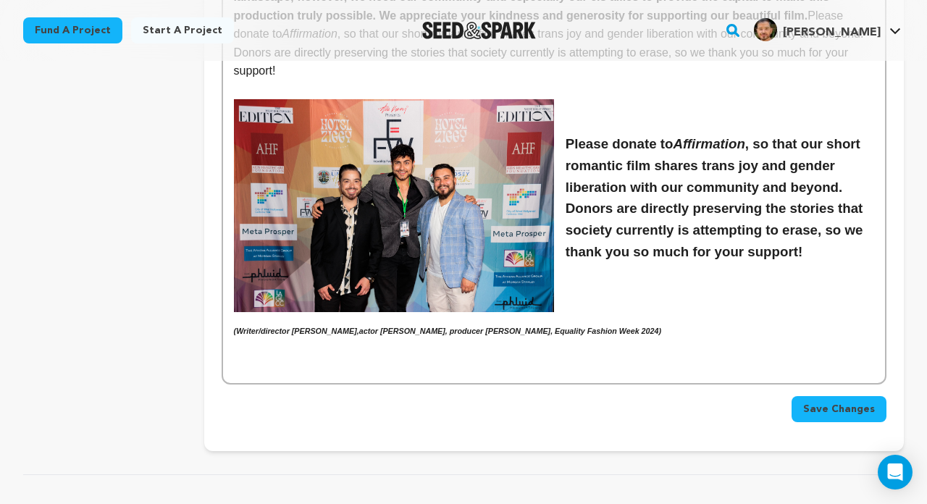
click at [426, 350] on h6 at bounding box center [554, 356] width 640 height 12
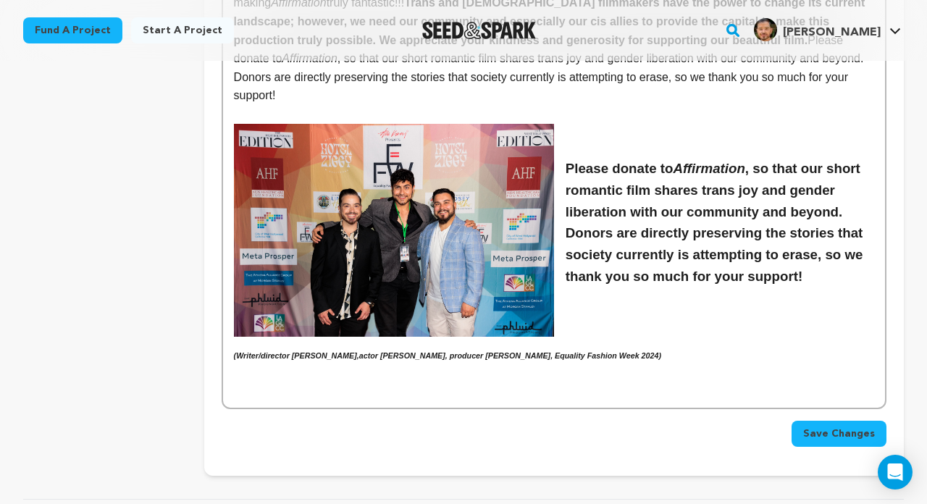
scroll to position [2615, 0]
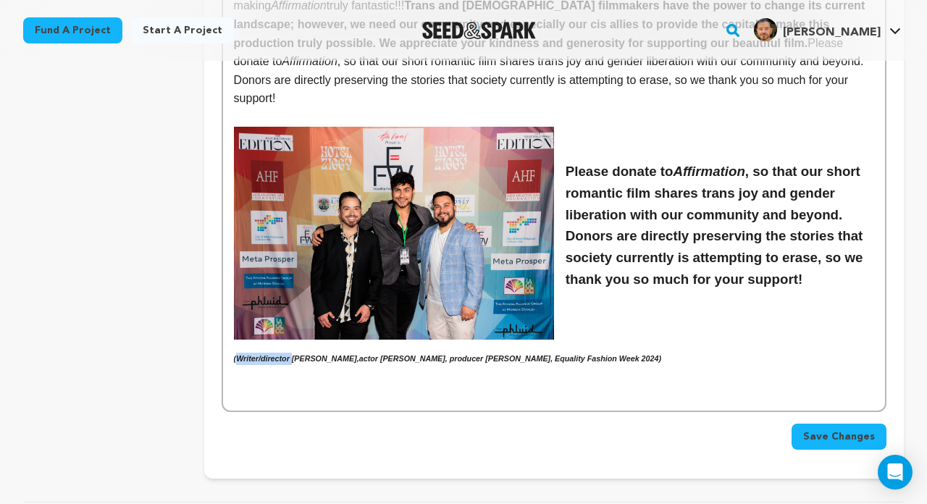
drag, startPoint x: 299, startPoint y: 295, endPoint x: 237, endPoint y: 294, distance: 62.3
click at [237, 354] on em "(Writer/director Christopher Vallario,actor Emmett Preciado, producer Tony Zosh…" at bounding box center [447, 358] width 427 height 9
drag, startPoint x: 339, startPoint y: 289, endPoint x: 321, endPoint y: 289, distance: 18.1
click at [321, 354] on em "(Christopher Vallario,actor Emmett Preciado, producer Tony Zosherafatain, Equal…" at bounding box center [420, 358] width 372 height 9
drag, startPoint x: 429, startPoint y: 295, endPoint x: 395, endPoint y: 290, distance: 34.3
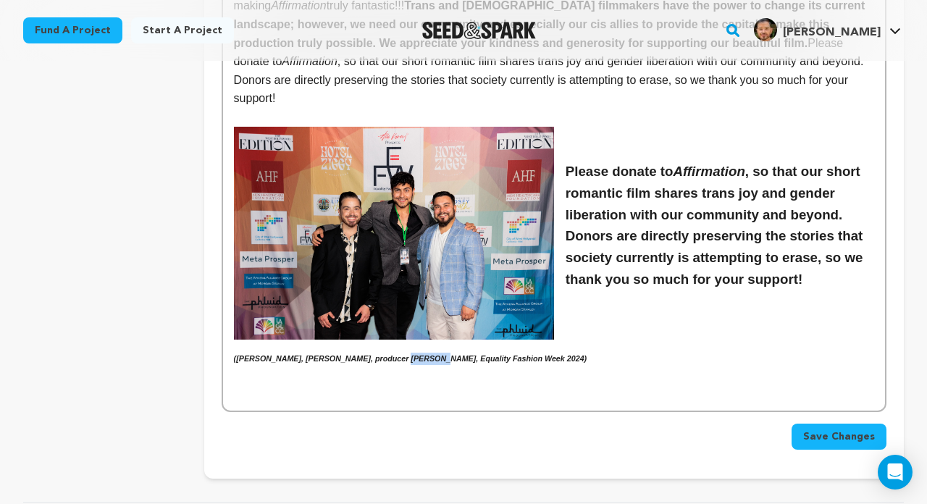
click at [395, 354] on em "(Christopher Vallario, Emmett Preciado, producer Tony Zosherafatain, Equality F…" at bounding box center [410, 358] width 353 height 9
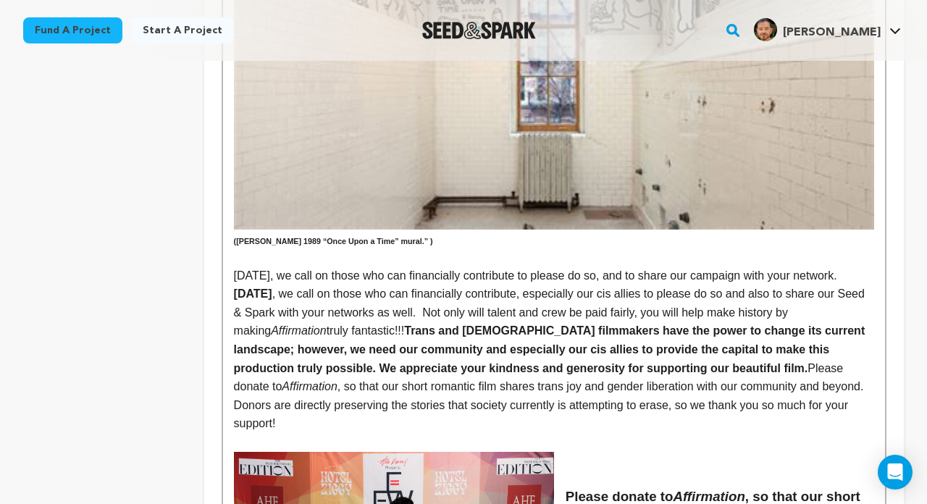
scroll to position [2250, 0]
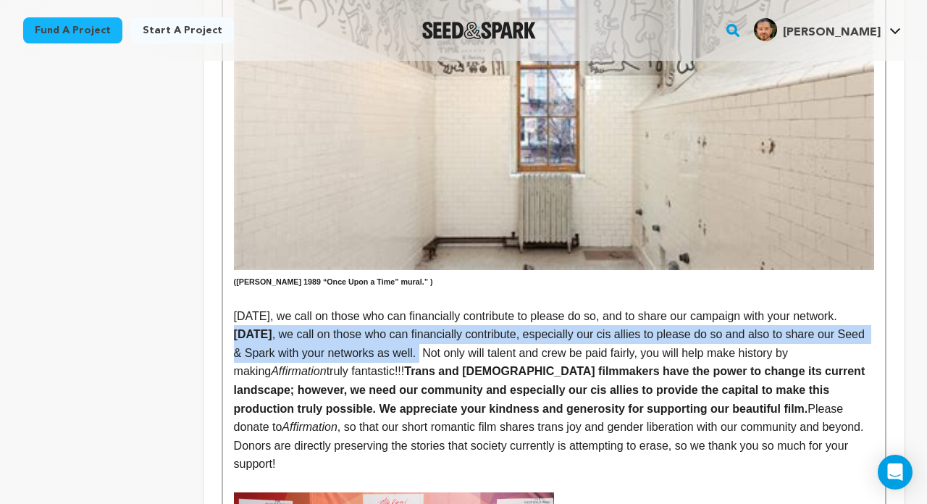
drag, startPoint x: 423, startPoint y: 314, endPoint x: 229, endPoint y: 301, distance: 194.5
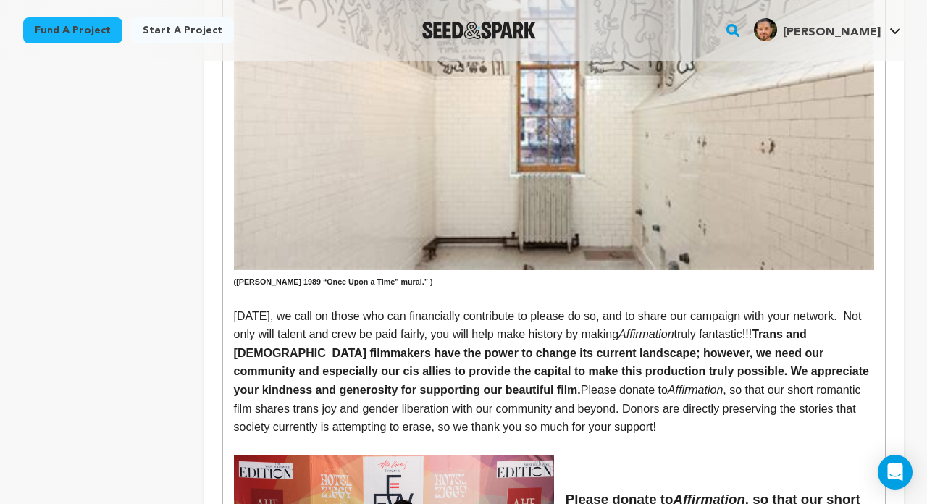
click at [300, 328] on strong "Trans and Queer filmmakers have the power to change its current landscape; howe…" at bounding box center [553, 362] width 639 height 68
drag, startPoint x: 573, startPoint y: 296, endPoint x: 631, endPoint y: 295, distance: 57.9
click at [631, 307] on p "Today, we call on those who can financially contribute to please do so, and to …" at bounding box center [554, 372] width 640 height 130
click at [609, 328] on strong "Trans and Queer filmmakers have the power to change its current landscape; howe…" at bounding box center [553, 362] width 639 height 68
click at [533, 307] on p "Today, we call on those who can financially contribute to please do so, and to …" at bounding box center [554, 372] width 640 height 130
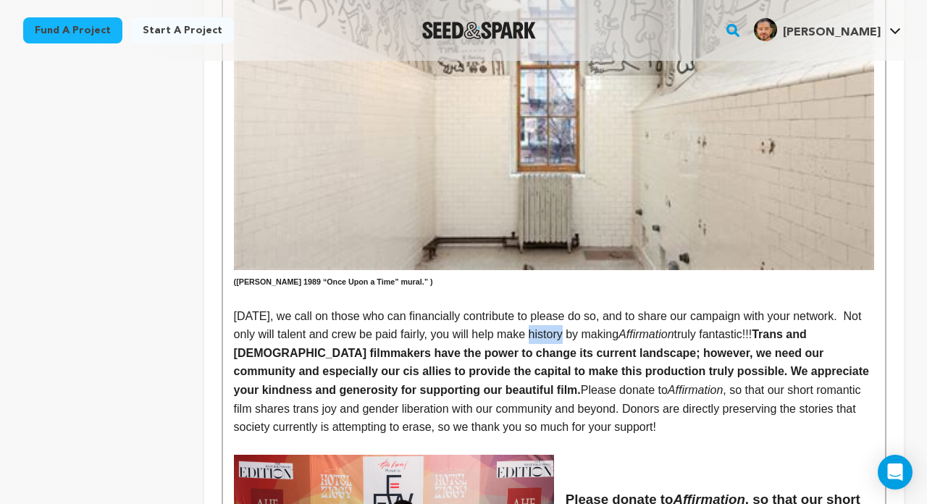
drag, startPoint x: 571, startPoint y: 297, endPoint x: 537, endPoint y: 297, distance: 34.0
click at [537, 307] on p "Today, we call on those who can financially contribute to please do so, and to …" at bounding box center [554, 372] width 640 height 130
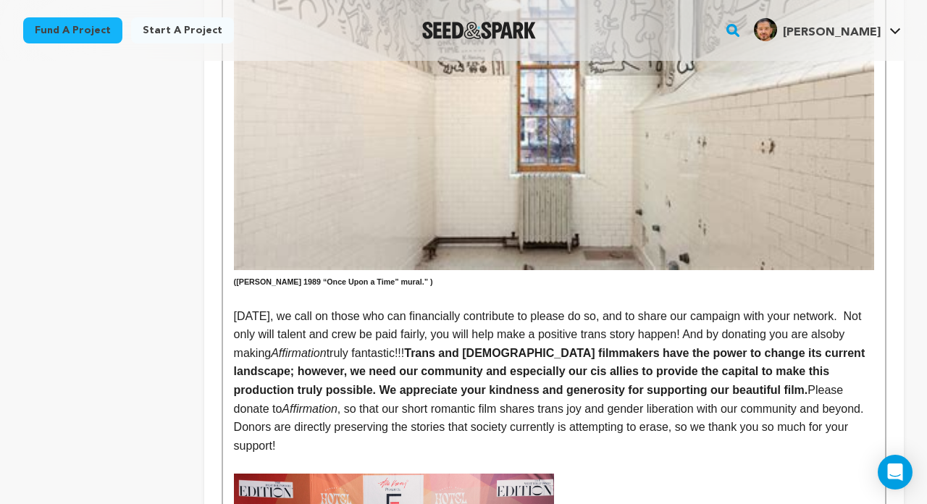
click at [709, 307] on p "Today, we call on those who can financially contribute to please do so, and to …" at bounding box center [554, 381] width 640 height 148
click at [695, 366] on p "Today, we call on those who can financially contribute to please do so, and to …" at bounding box center [554, 381] width 640 height 148
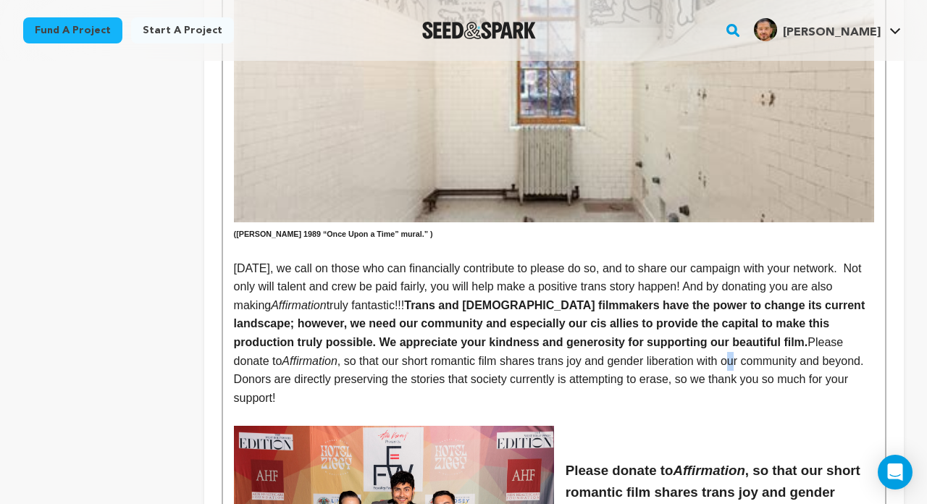
scroll to position [2297, 1]
click at [624, 325] on p "Today, we call on those who can financially contribute to please do so, and to …" at bounding box center [554, 333] width 640 height 148
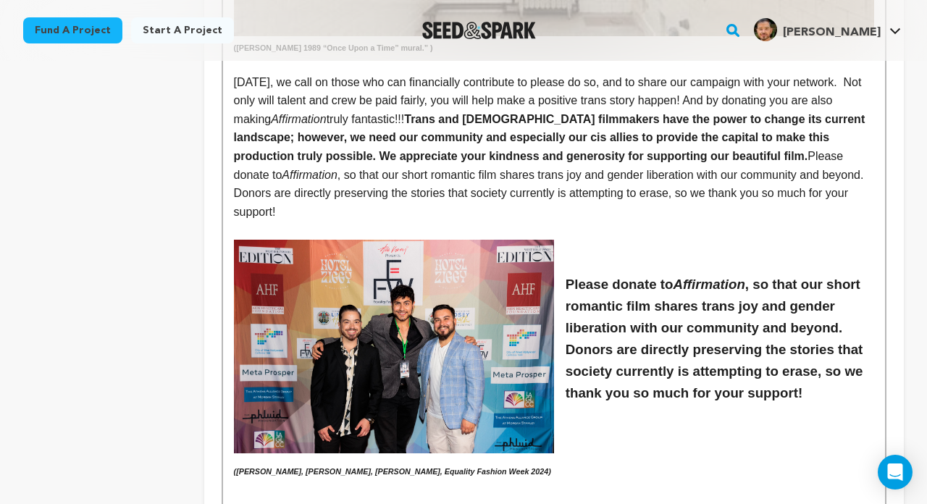
scroll to position [2484, 0]
click at [475, 159] on p "Today, we call on those who can financially contribute to please do so, and to …" at bounding box center [554, 146] width 640 height 148
click at [550, 152] on p "Today, we call on those who can financially contribute to please do so, and to …" at bounding box center [554, 146] width 640 height 148
click at [628, 133] on p "Today, we call on those who can financially contribute to please do so, and to …" at bounding box center [554, 146] width 640 height 148
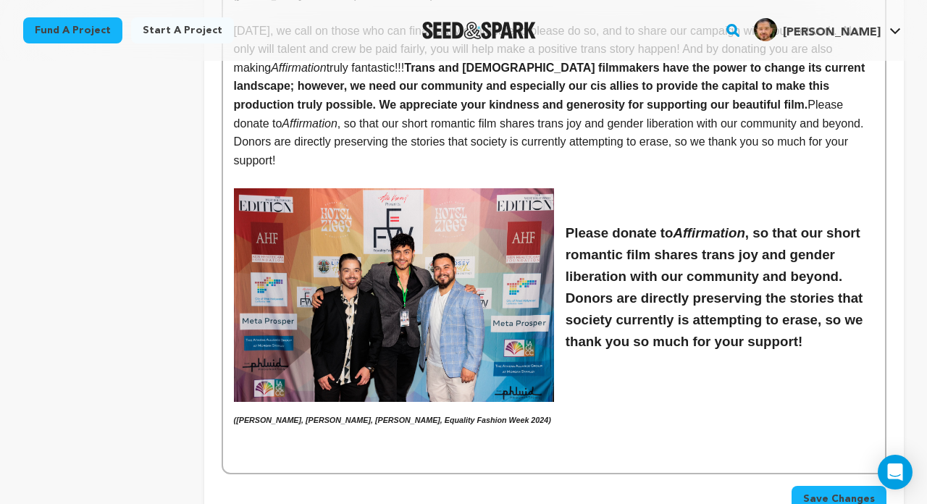
scroll to position [2535, 0]
click at [611, 256] on h3 "Please donate to Affirmation , so that our short romantic film shares trans joy…" at bounding box center [554, 287] width 640 height 130
click at [701, 253] on h3 "Please donate to Affirmation , so that our short romantic film shares trans joy…" at bounding box center [554, 287] width 640 height 130
click at [626, 259] on h3 "Please donate to Affirmation , so that our short romantic film shares trans joy…" at bounding box center [554, 287] width 640 height 130
click at [704, 259] on h3 "Please donate to Affirmation , so that our short romantic film shares trans joy…" at bounding box center [554, 287] width 640 height 130
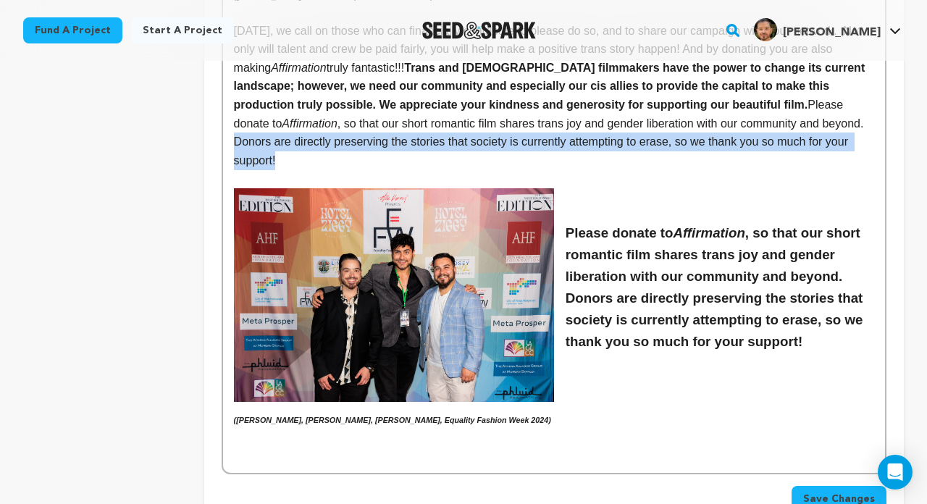
drag, startPoint x: 834, startPoint y: 85, endPoint x: 876, endPoint y: 105, distance: 46.6
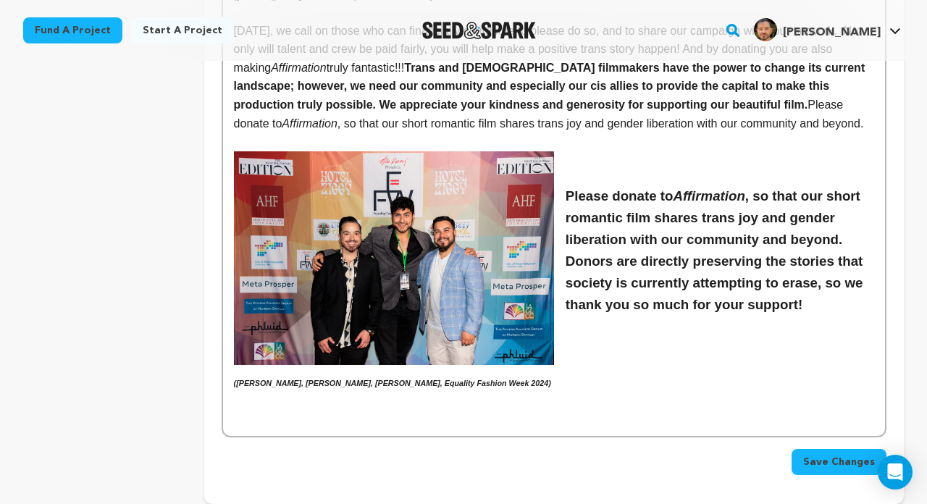
click at [709, 455] on span "Save Changes" at bounding box center [839, 462] width 72 height 14
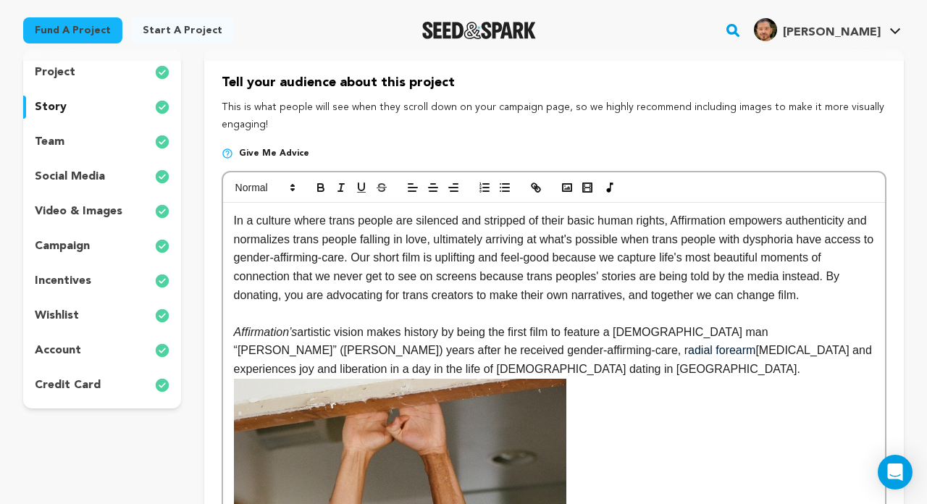
scroll to position [144, 0]
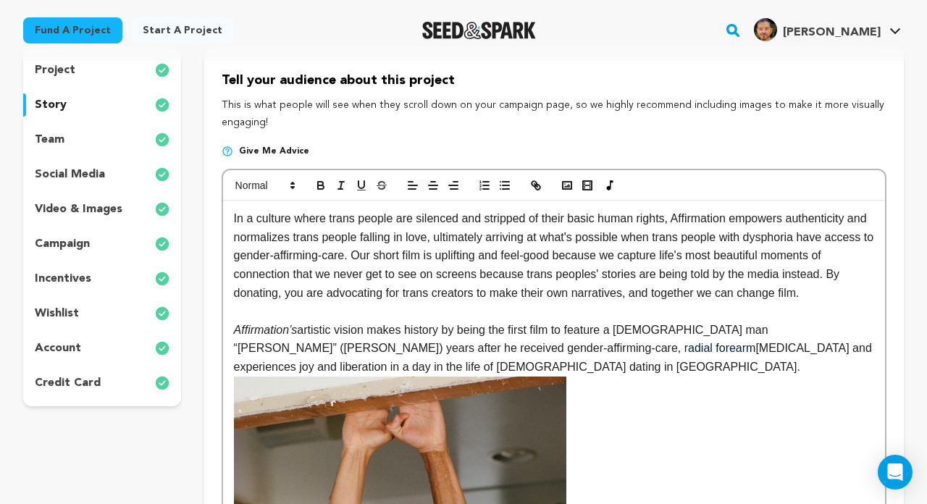
click at [117, 278] on div "incentives" at bounding box center [102, 278] width 158 height 23
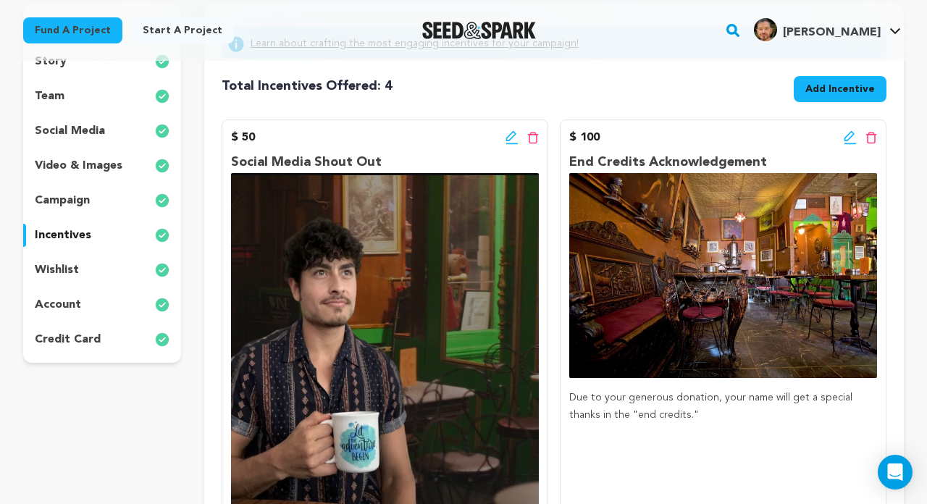
scroll to position [264, 0]
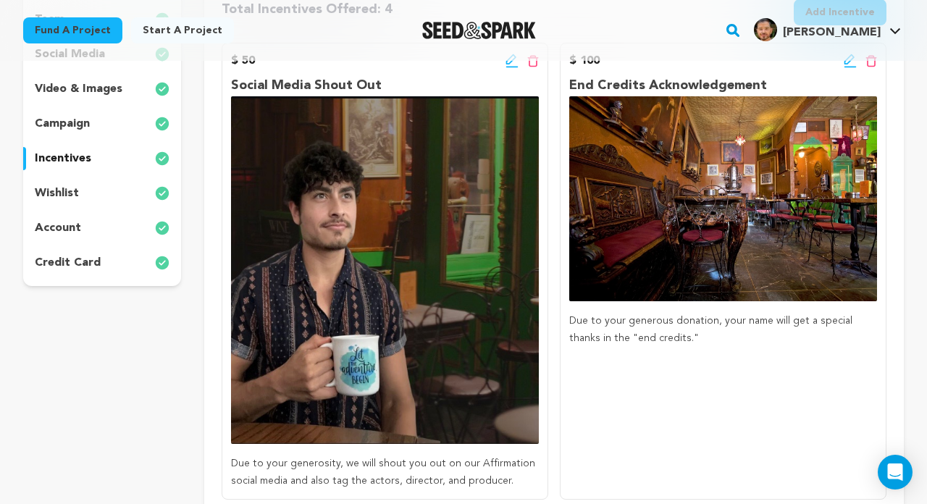
click at [464, 177] on img at bounding box center [385, 270] width 308 height 348
click at [508, 62] on icon at bounding box center [512, 61] width 13 height 14
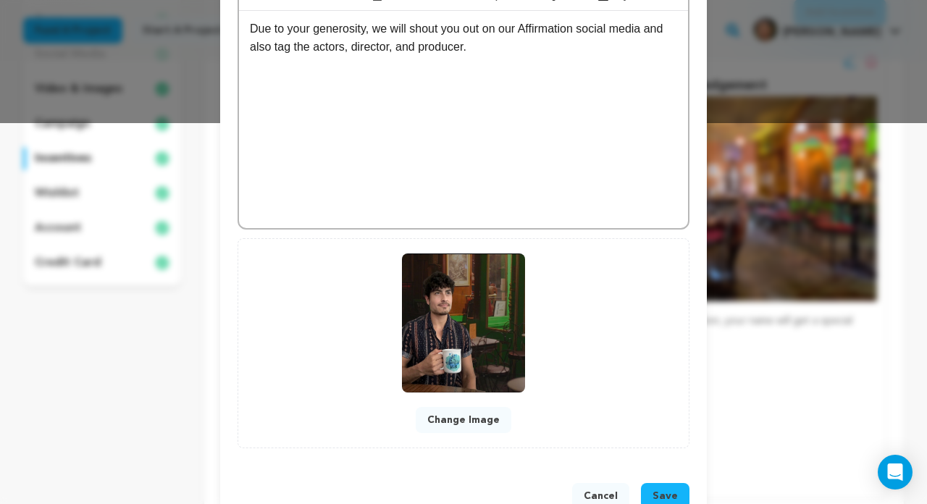
scroll to position [419, 0]
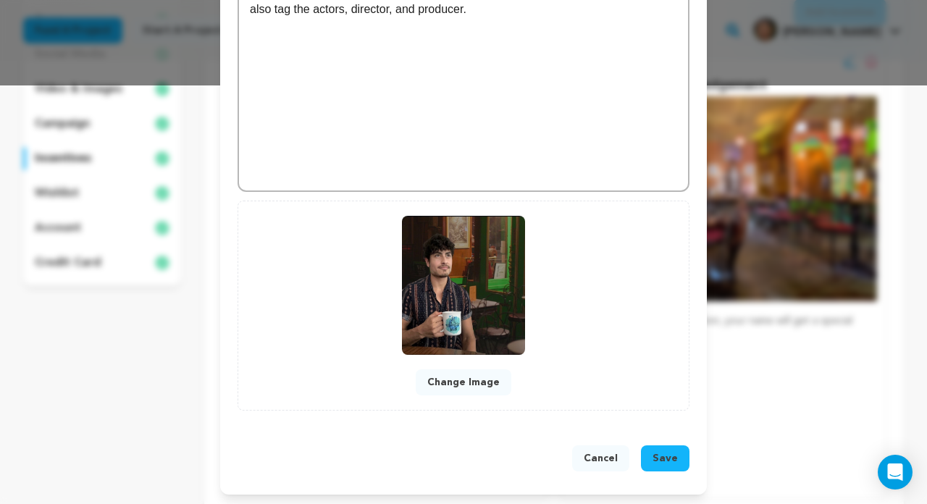
click at [484, 385] on button "Change Image" at bounding box center [464, 382] width 96 height 26
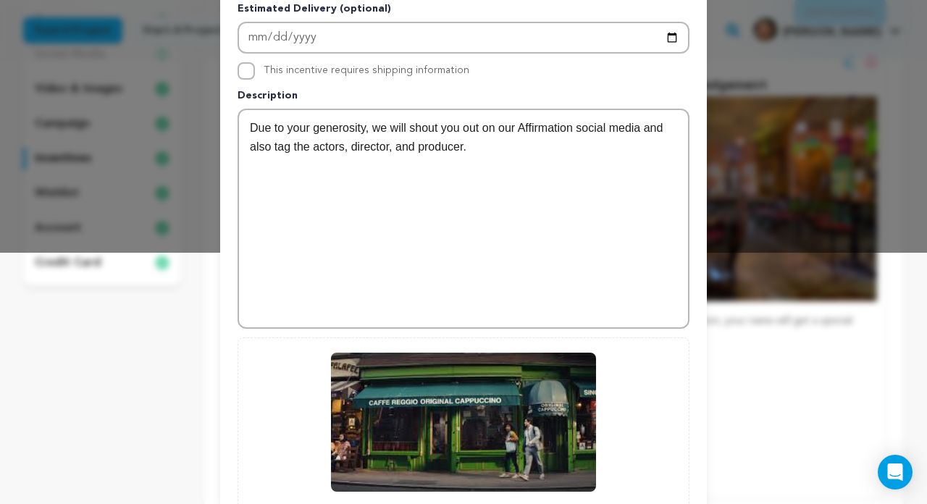
scroll to position [249, 0]
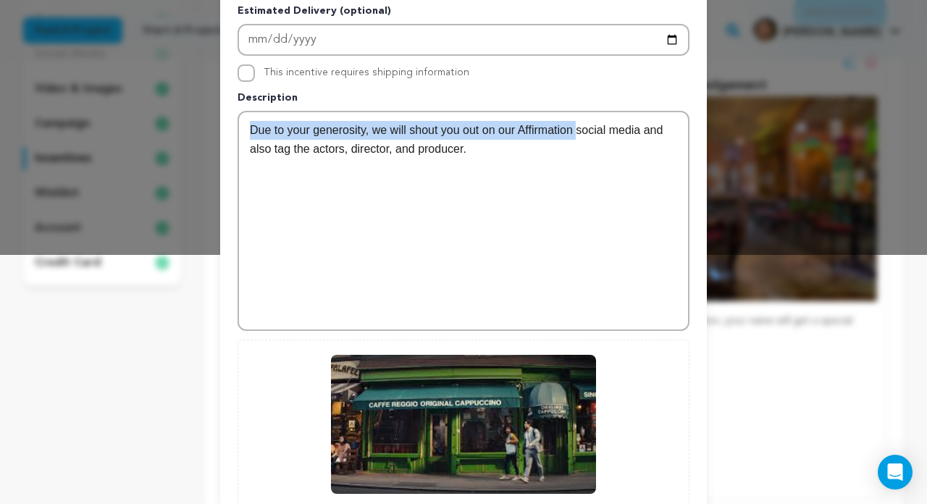
drag, startPoint x: 584, startPoint y: 130, endPoint x: 213, endPoint y: 114, distance: 371.2
click at [213, 114] on div "Edit Incentive Close modal Pledge Level (USD) 50 Title Social Media Shout Out #…" at bounding box center [463, 198] width 927 height 894
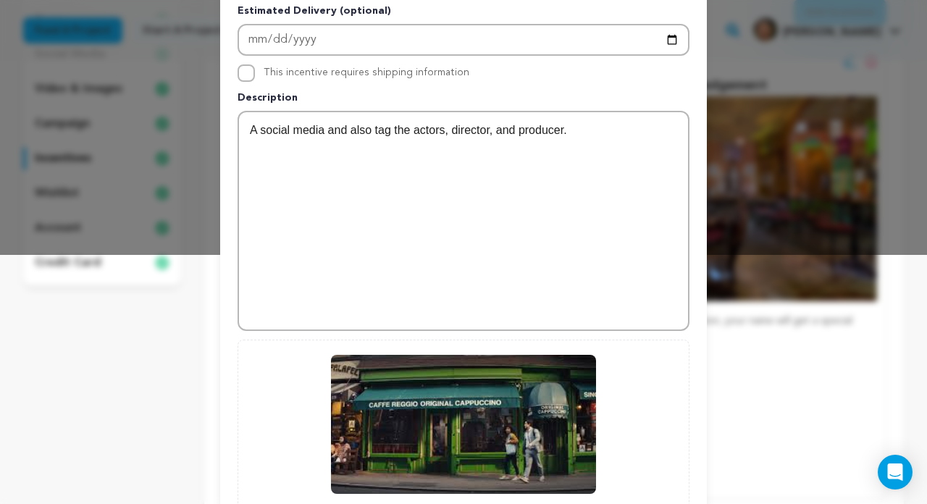
drag, startPoint x: 577, startPoint y: 130, endPoint x: 306, endPoint y: 127, distance: 270.9
click at [306, 127] on p "A social media and also tag the actors, director, and producer." at bounding box center [463, 130] width 427 height 19
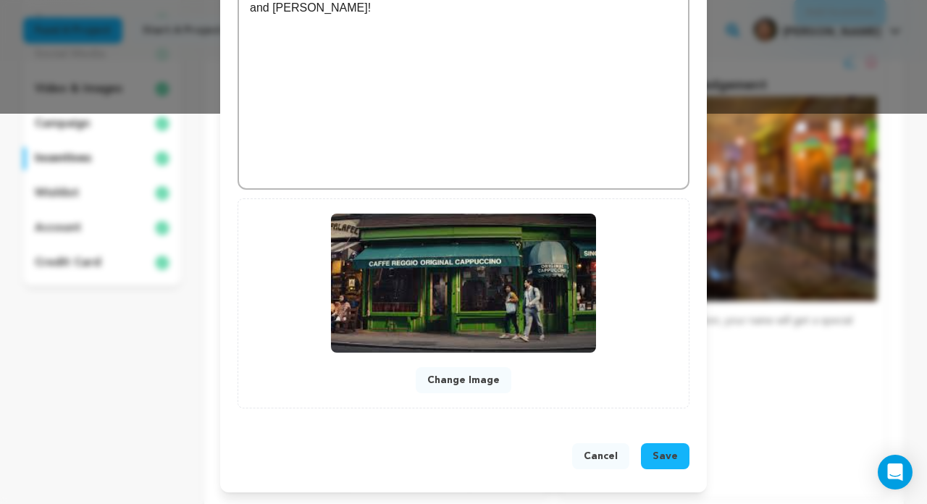
scroll to position [390, 0]
click at [671, 458] on span "Save" at bounding box center [665, 456] width 25 height 14
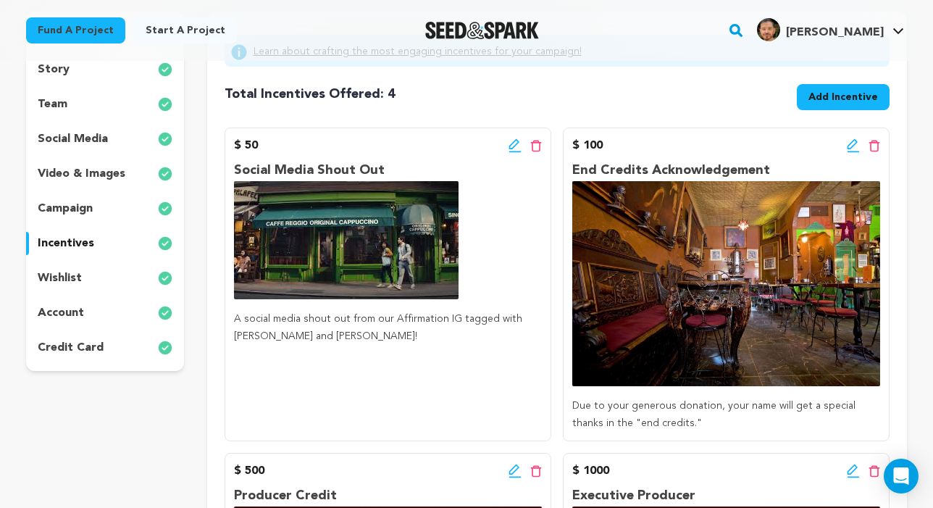
scroll to position [122, 0]
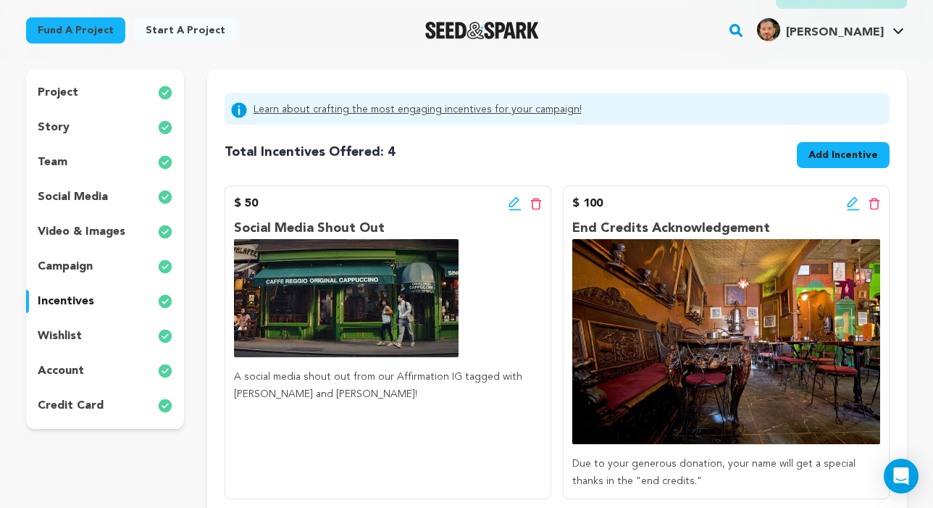
click at [709, 203] on icon at bounding box center [852, 202] width 10 height 10
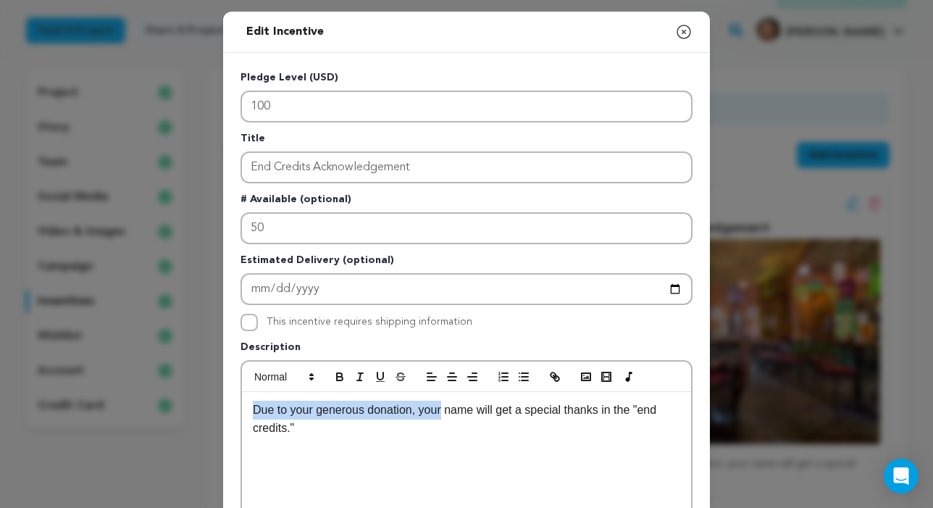
drag, startPoint x: 443, startPoint y: 414, endPoint x: 238, endPoint y: 412, distance: 205.0
click at [238, 412] on div "Pledge Level (USD) 100 Title End Credits Acknowledgement # Available (optional)…" at bounding box center [466, 450] width 487 height 794
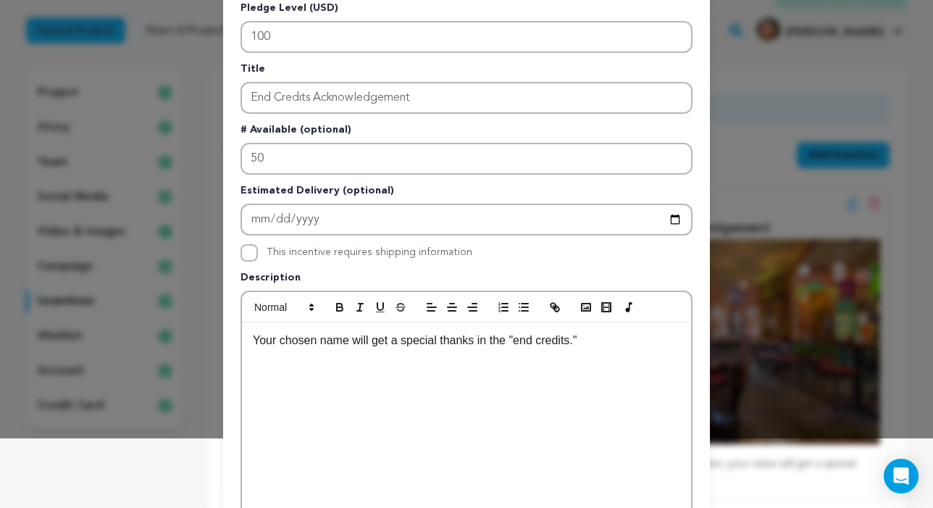
scroll to position [100, 0]
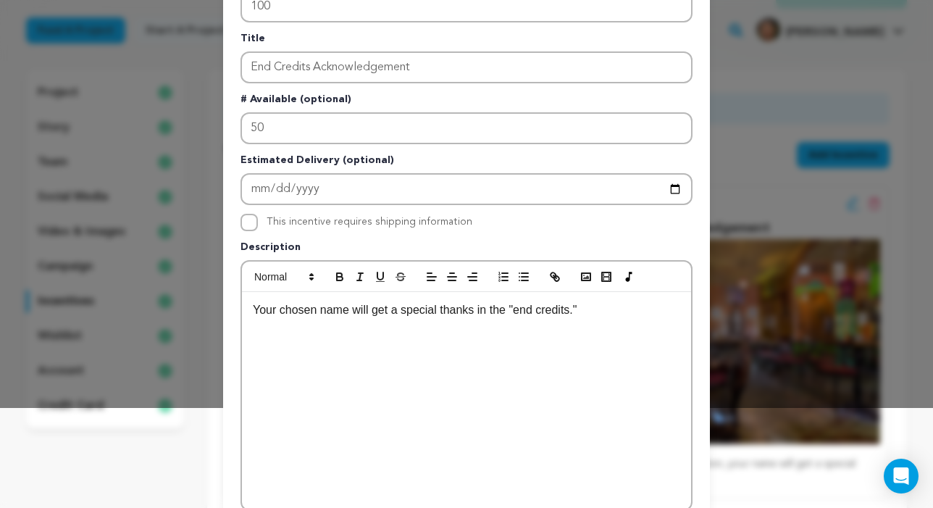
click at [508, 314] on p "Your chosen name will get a special thanks in the "end credits."" at bounding box center [466, 310] width 427 height 19
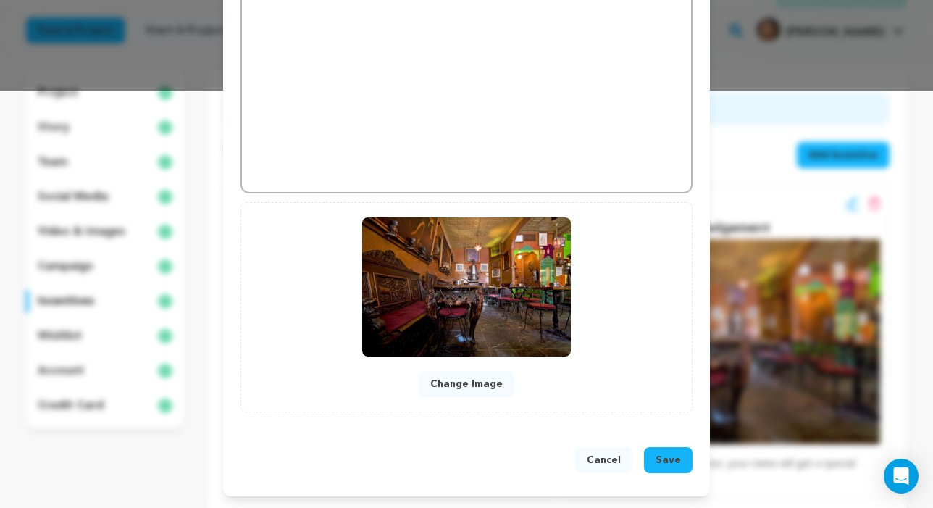
click at [665, 453] on span "Save" at bounding box center [667, 460] width 25 height 14
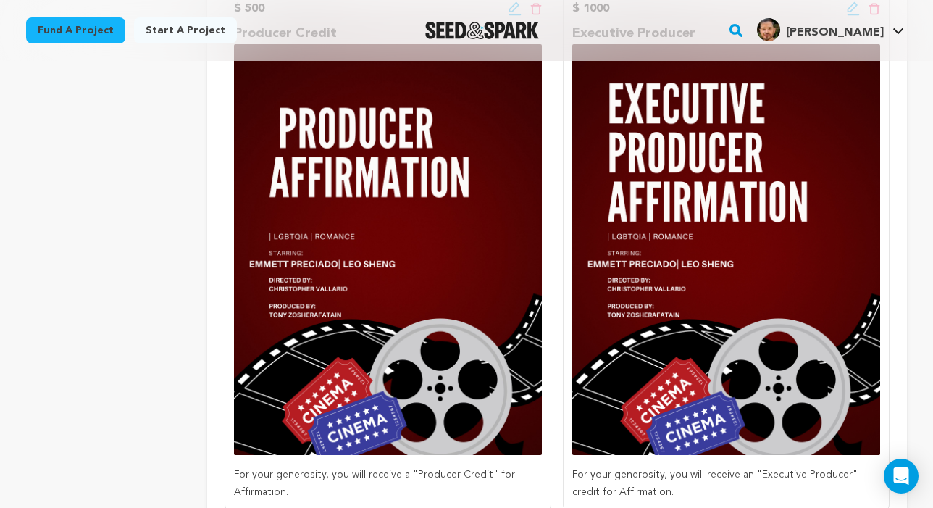
scroll to position [467, 0]
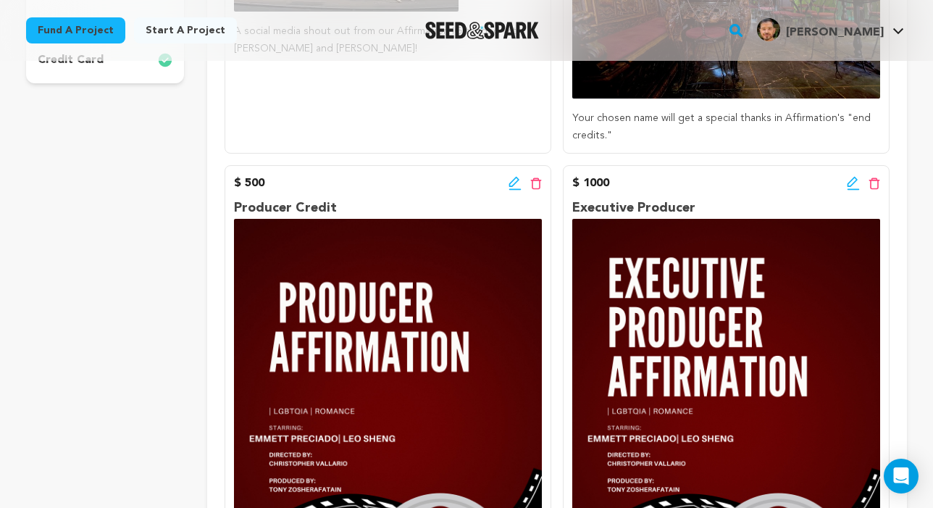
click at [517, 183] on icon at bounding box center [514, 183] width 13 height 14
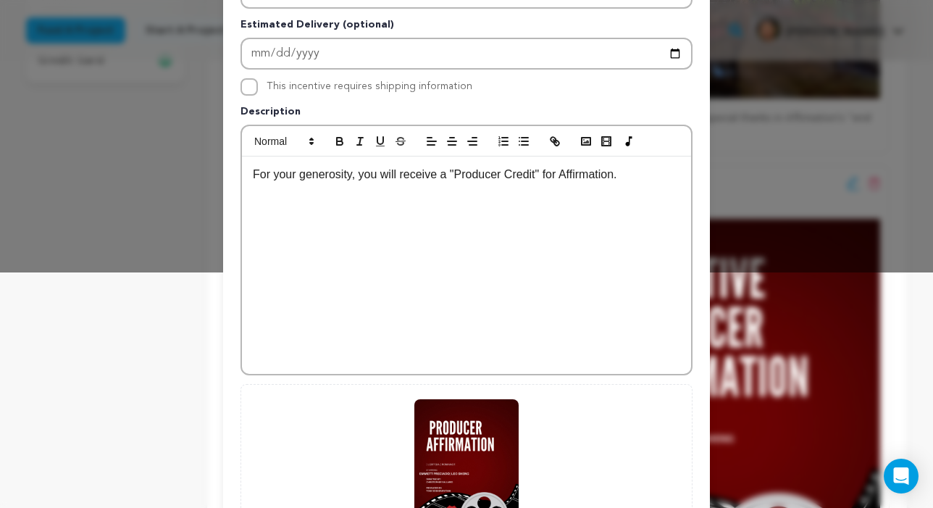
scroll to position [249, 0]
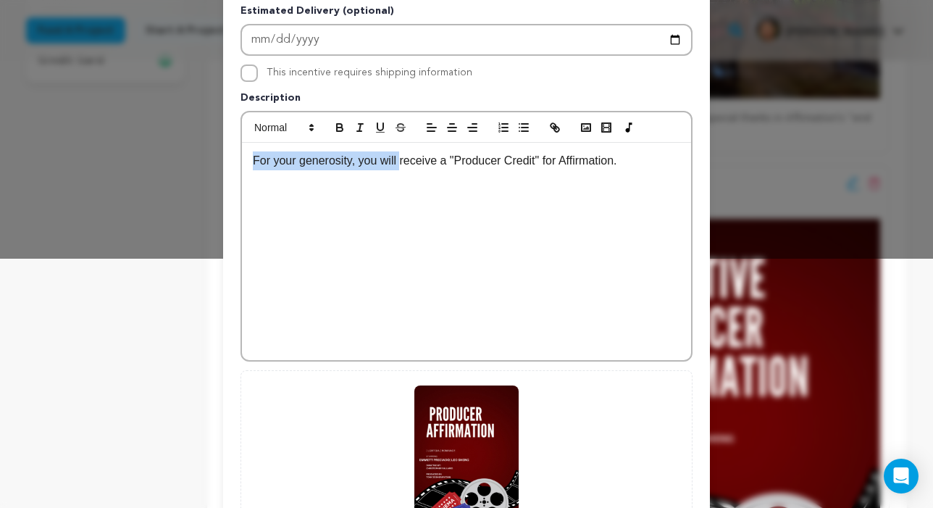
drag, startPoint x: 401, startPoint y: 161, endPoint x: 247, endPoint y: 167, distance: 154.4
click at [247, 167] on div "For your generosity, you will receive a "Producer Credit" for Affirmation." at bounding box center [466, 251] width 449 height 217
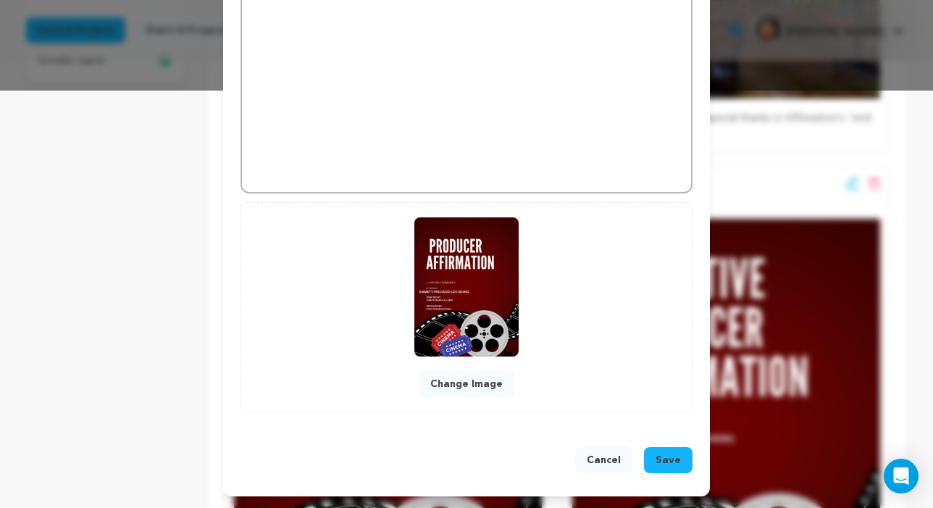
scroll to position [419, 0]
click at [678, 447] on button "Save" at bounding box center [668, 460] width 49 height 26
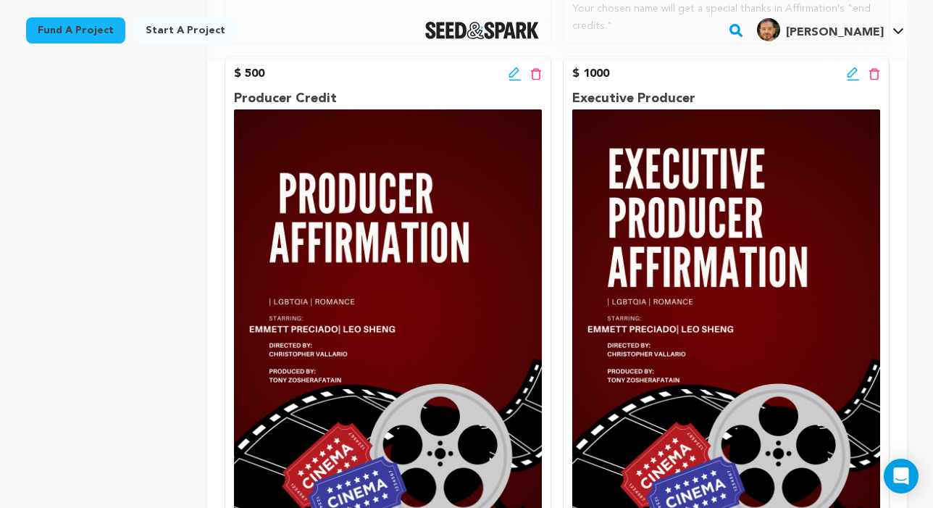
scroll to position [554, 0]
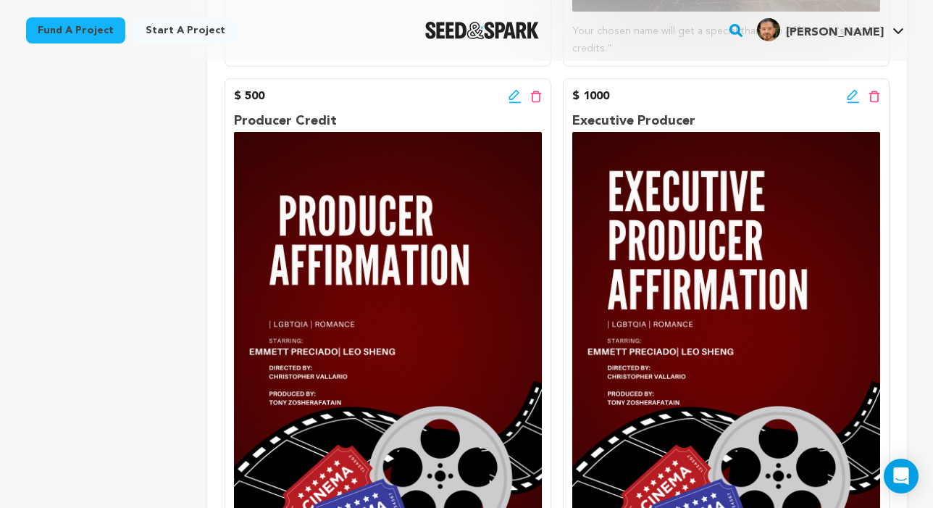
click at [709, 89] on icon at bounding box center [853, 96] width 13 height 14
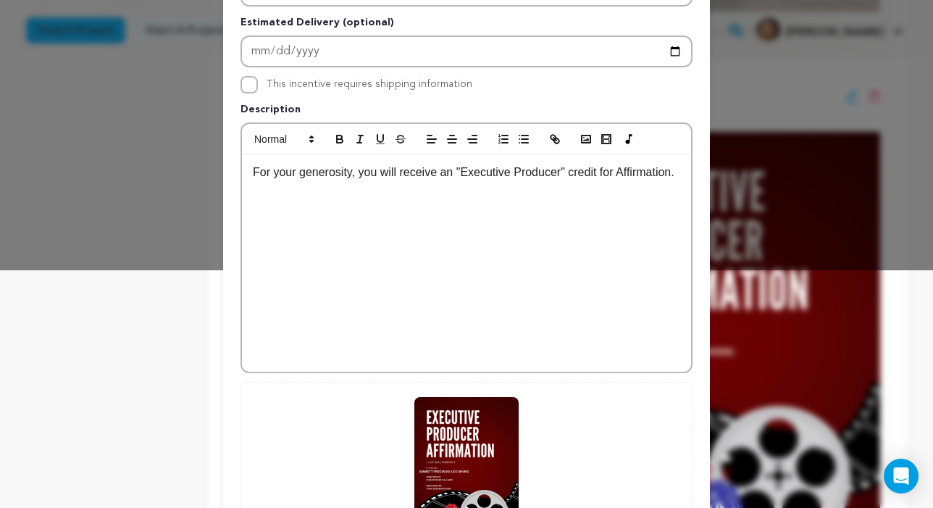
scroll to position [238, 0]
drag, startPoint x: 380, startPoint y: 173, endPoint x: 217, endPoint y: 159, distance: 162.9
click at [217, 159] on div "Edit Incentive Close modal Pledge Level (USD) 1000 Title Executive Producer # A…" at bounding box center [466, 224] width 933 height 925
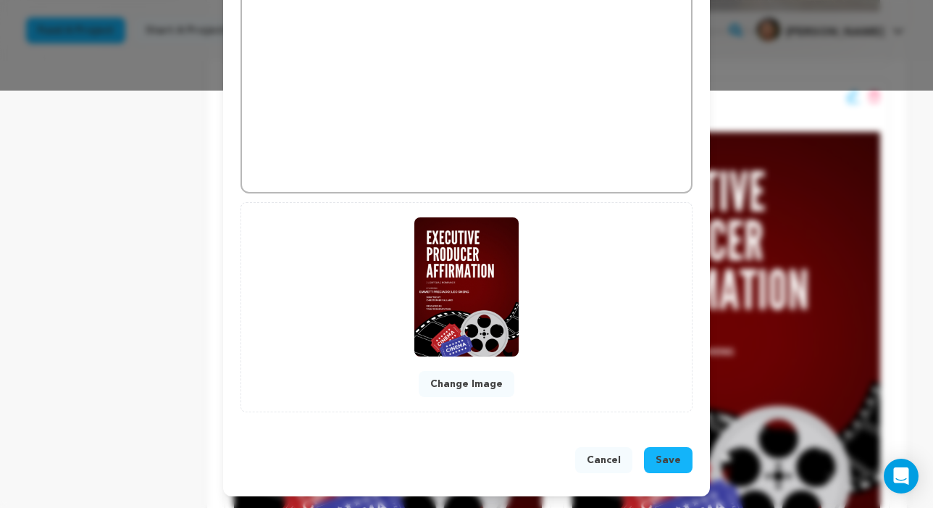
scroll to position [419, 0]
click at [669, 465] on span "Save" at bounding box center [667, 460] width 25 height 14
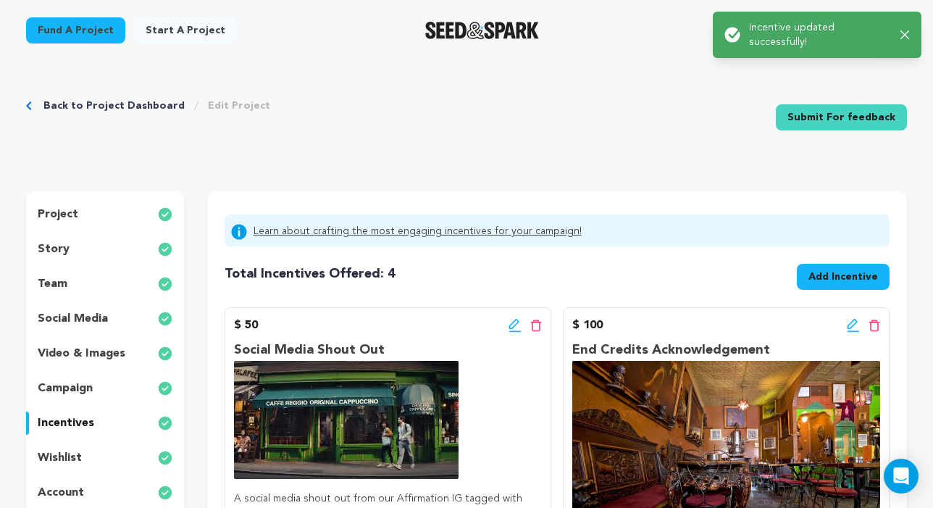
scroll to position [0, 0]
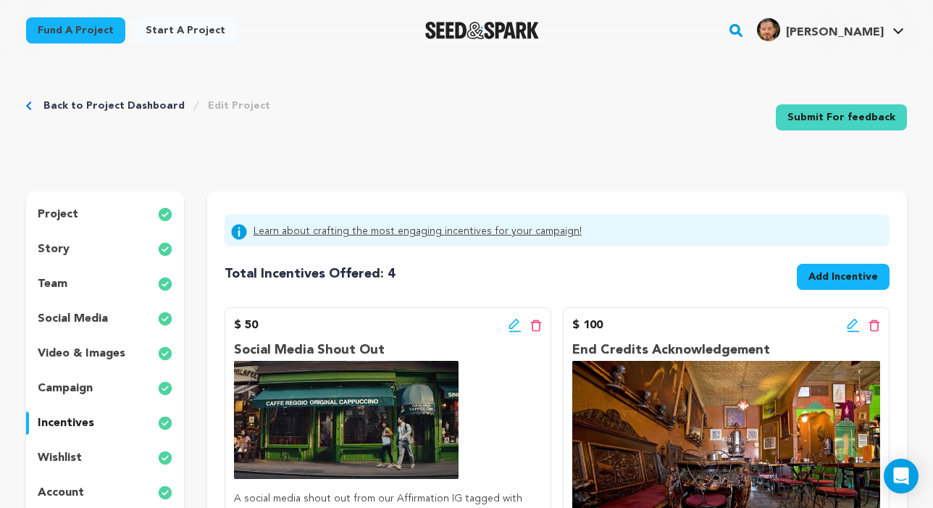
click at [71, 243] on div "story" at bounding box center [105, 249] width 158 height 23
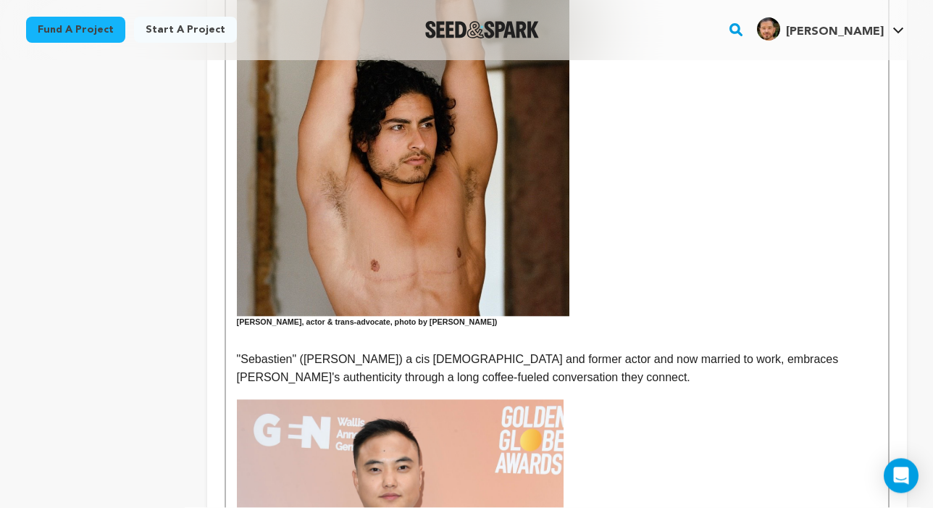
scroll to position [784, 0]
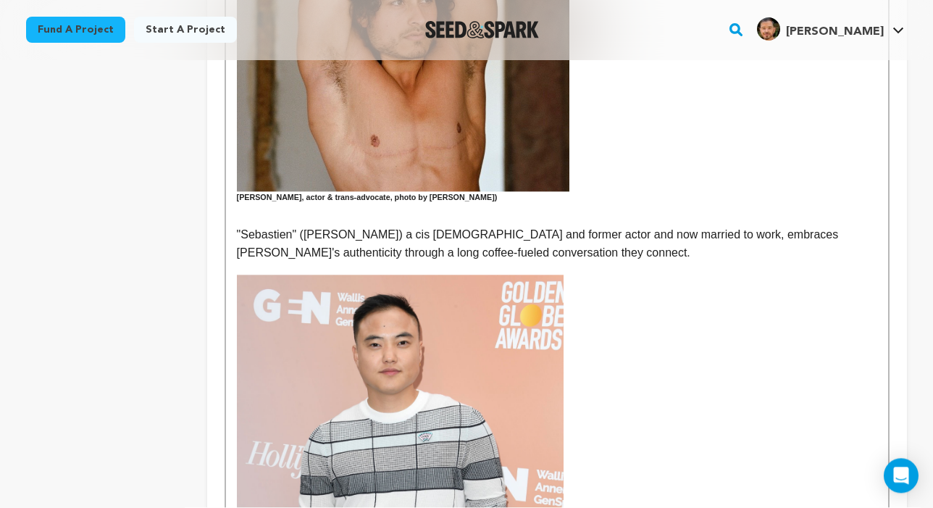
click at [314, 247] on p ""Sebastien" (Leo Sheng) a cis queer man and former actor and now married to wor…" at bounding box center [557, 244] width 640 height 37
click at [508, 248] on p ""Sebastien" (Leo Sheng) a cis queer man and former actor and now married to wor…" at bounding box center [557, 244] width 640 height 37
click at [450, 247] on p ""Sebastien" (Leo Sheng) a cis queer man and former actor and now married to wor…" at bounding box center [557, 244] width 640 height 37
drag, startPoint x: 650, startPoint y: 246, endPoint x: 600, endPoint y: 246, distance: 50.0
click at [600, 246] on p ""Sebastien" (Leo Sheng) a cis queer man and former actor and now married to wor…" at bounding box center [557, 244] width 640 height 37
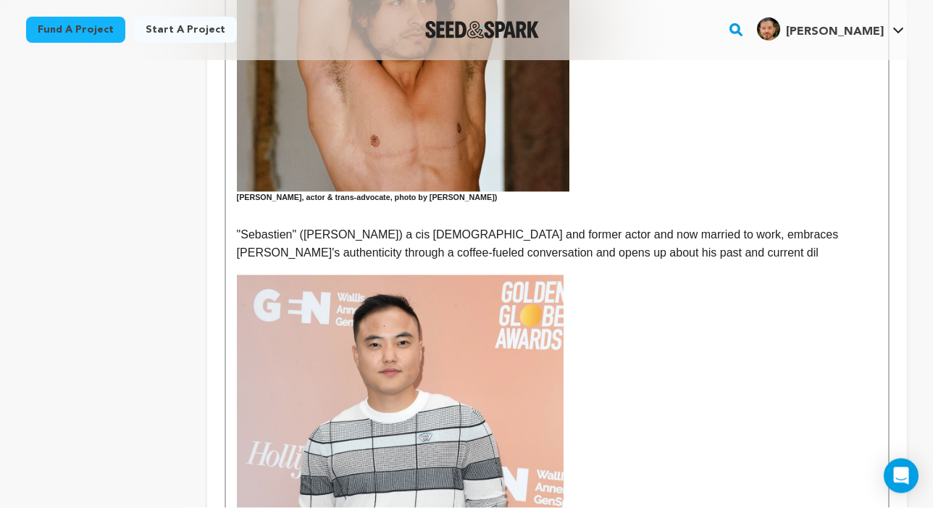
drag, startPoint x: 600, startPoint y: 245, endPoint x: 634, endPoint y: 231, distance: 36.0
click at [634, 231] on p ""Sebastien" (Leo Sheng) a cis queer man and former actor and now married to wor…" at bounding box center [557, 244] width 640 height 37
click at [673, 229] on p ""Sebastien" (Leo Sheng) a cis queer man and former actor and now married to wor…" at bounding box center [557, 244] width 640 height 37
click at [686, 248] on p ""Sebastien" (Leo Sheng) a cis queer man and former actor and now married to his…" at bounding box center [557, 244] width 640 height 37
click at [456, 246] on p ""Sebastien" (Leo Sheng) a cis queer man and former actor and now married to his…" at bounding box center [557, 244] width 640 height 37
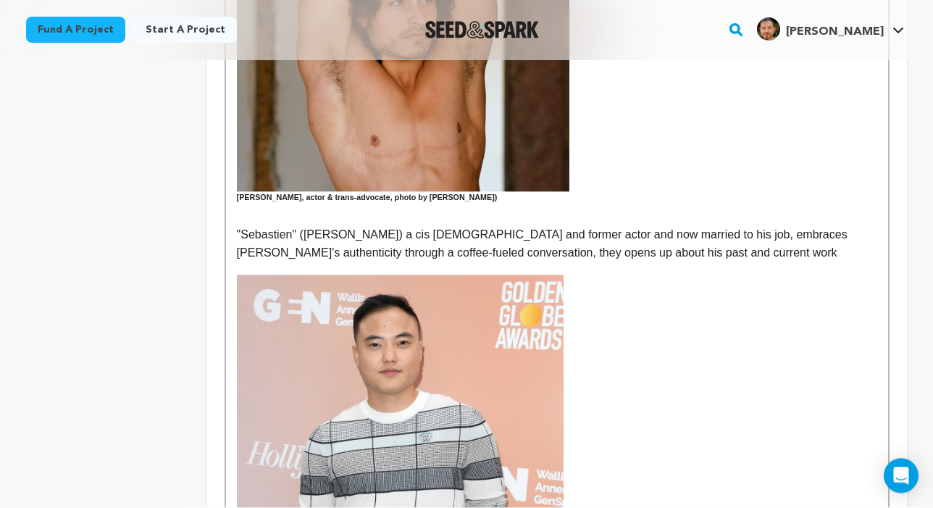
click at [496, 248] on p ""Sebastien" (Leo Sheng) a cis queer man and former actor and now married to his…" at bounding box center [557, 244] width 640 height 37
drag, startPoint x: 665, startPoint y: 248, endPoint x: 522, endPoint y: 249, distance: 142.7
click at [522, 249] on p ""Sebastien" (Leo Sheng) a cis queer man and former actor and now married to his…" at bounding box center [557, 244] width 640 height 37
click at [658, 246] on p ""Sebastien" (Leo Sheng) a cis queer man and former actor and now married to his…" at bounding box center [557, 244] width 640 height 37
click at [708, 251] on p ""Sebastien" (Leo Sheng) a cis queer man and former actor and now married to his…" at bounding box center [557, 244] width 640 height 37
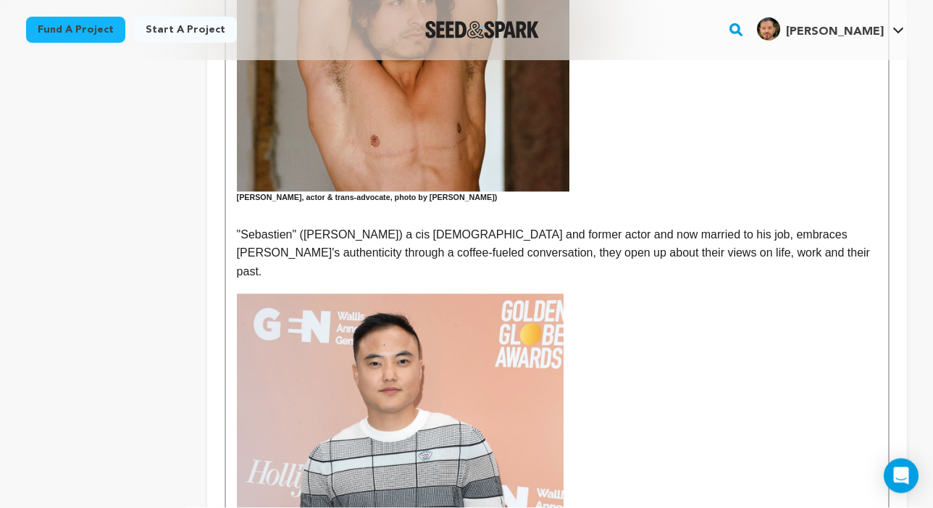
click at [569, 226] on p ""Sebastien" (Leo Sheng) a cis queer man and former actor and now married to his…" at bounding box center [557, 254] width 640 height 56
click at [622, 246] on p ""Sebastien" (Leo Sheng) a cis queer man and former actor is now married to his …" at bounding box center [557, 254] width 640 height 56
click at [684, 229] on p ""Sebastien" (Leo Sheng) a cis queer man and former actor is now married to his …" at bounding box center [557, 254] width 640 height 56
click at [457, 243] on p ""Sebastien" (Leo Sheng) a cis queer man and former actor is now married to his …" at bounding box center [557, 254] width 640 height 56
click at [482, 247] on p ""Sebastien" (Leo Sheng) a cis queer man and former actor is now married to his …" at bounding box center [557, 254] width 640 height 56
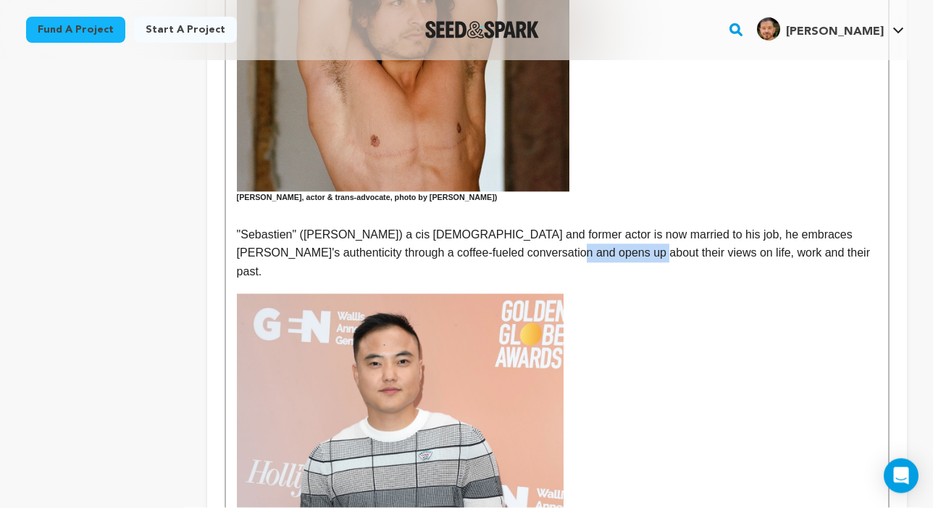
drag, startPoint x: 539, startPoint y: 247, endPoint x: 615, endPoint y: 246, distance: 76.0
click at [615, 246] on p ""Sebastien" (Leo Sheng) a cis queer man and former actor is now married to his …" at bounding box center [557, 254] width 640 height 56
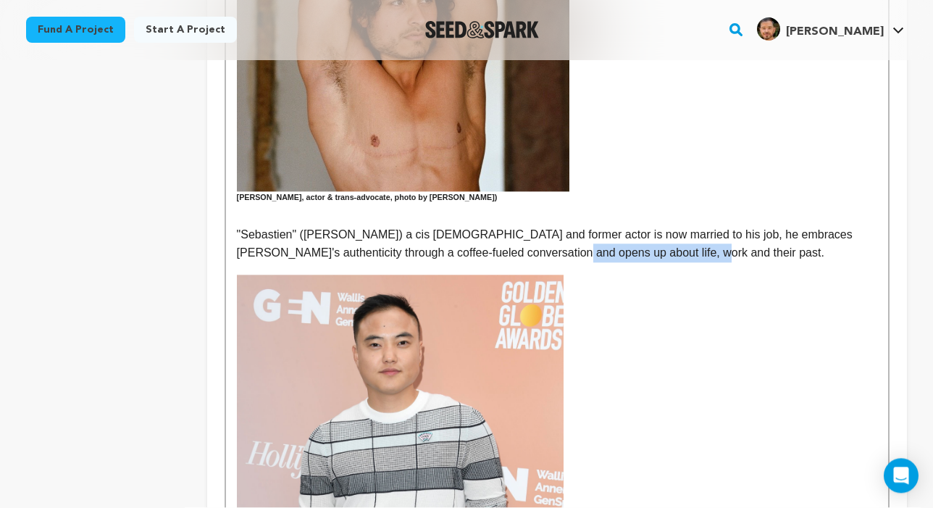
drag, startPoint x: 676, startPoint y: 246, endPoint x: 542, endPoint y: 248, distance: 134.0
click at [542, 248] on p ""Sebastien" (Leo Sheng) a cis queer man and former actor is now married to his …" at bounding box center [557, 244] width 640 height 37
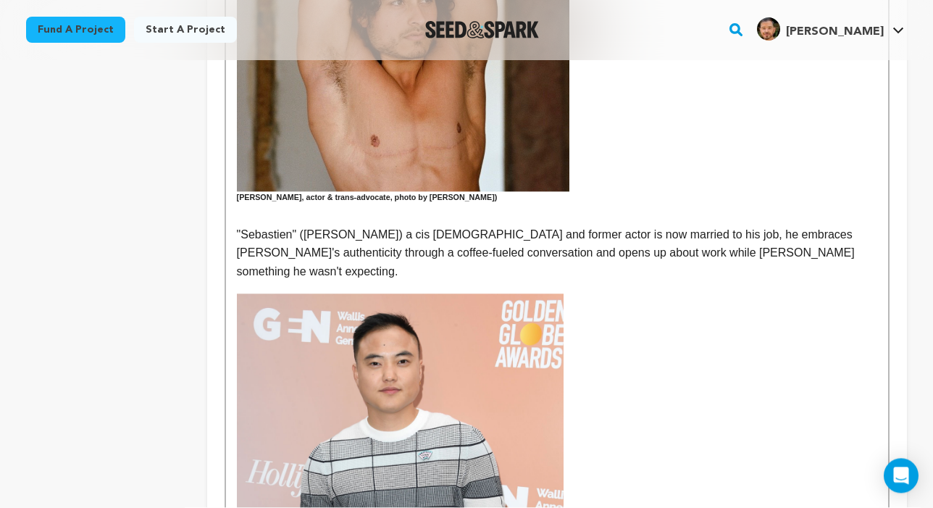
click at [454, 246] on p ""Sebastien" (Leo Sheng) a cis queer man and former actor is now married to his …" at bounding box center [557, 254] width 640 height 56
click at [511, 226] on p ""Sebastien" (Leo Sheng) a cis queer man and former actor is now married to his …" at bounding box center [557, 254] width 640 height 56
click at [577, 246] on p ""Sebastien" (Leo Sheng) a cis queer man and former actor is now married to his …" at bounding box center [557, 254] width 640 height 56
click at [709, 246] on p ""Sebastien" (Leo Sheng) a cis queer man and former actor is now married to his …" at bounding box center [557, 254] width 640 height 56
click at [522, 244] on p ""Sebastien" (Leo Sheng) a cis queer man and former actor is now married to his …" at bounding box center [557, 254] width 640 height 56
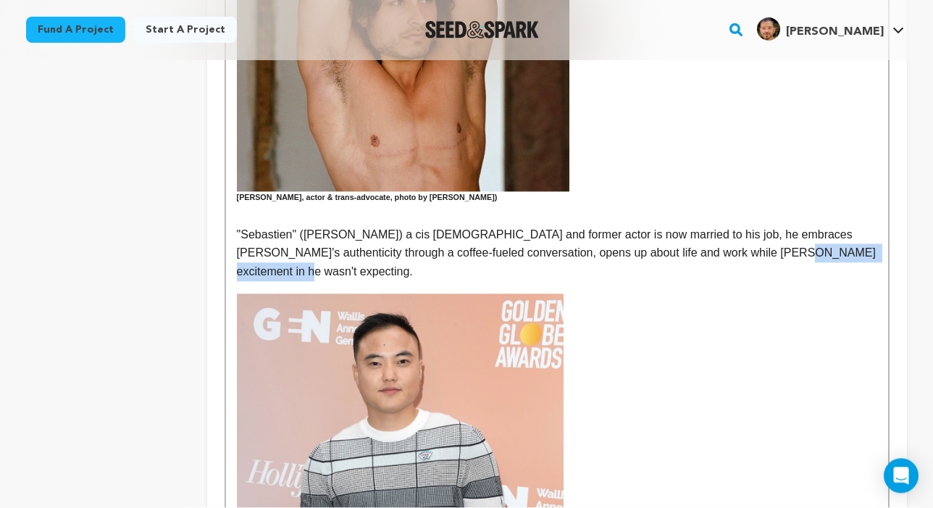
drag, startPoint x: 755, startPoint y: 247, endPoint x: 760, endPoint y: 255, distance: 9.4
click at [709, 255] on p ""Sebastien" (Leo Sheng) a cis queer man and former actor is now married to his …" at bounding box center [557, 254] width 640 height 56
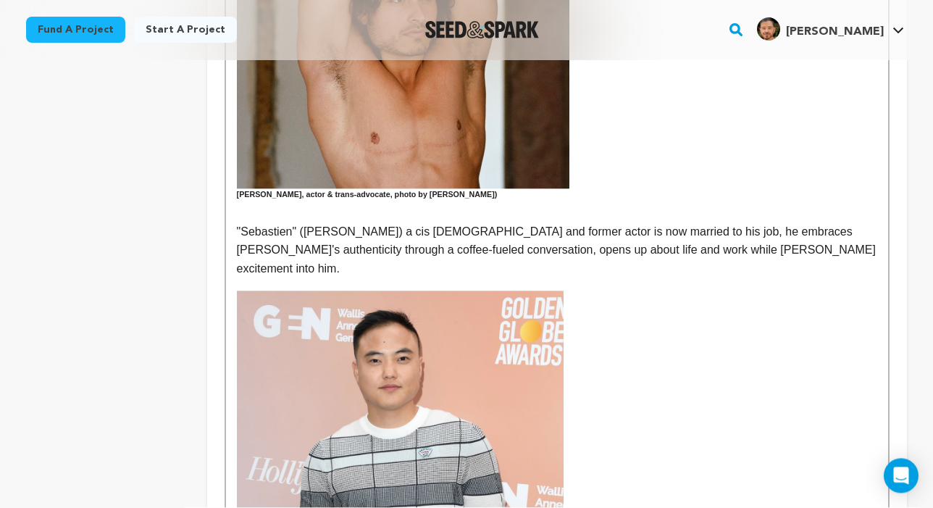
click at [695, 223] on p ""Sebastien" (Leo Sheng) a cis queer man and former actor is now married to his …" at bounding box center [557, 251] width 640 height 56
click at [438, 245] on p ""Sebastien" (Leo Sheng) a cis queer man and former actor is now married to his …" at bounding box center [557, 251] width 640 height 56
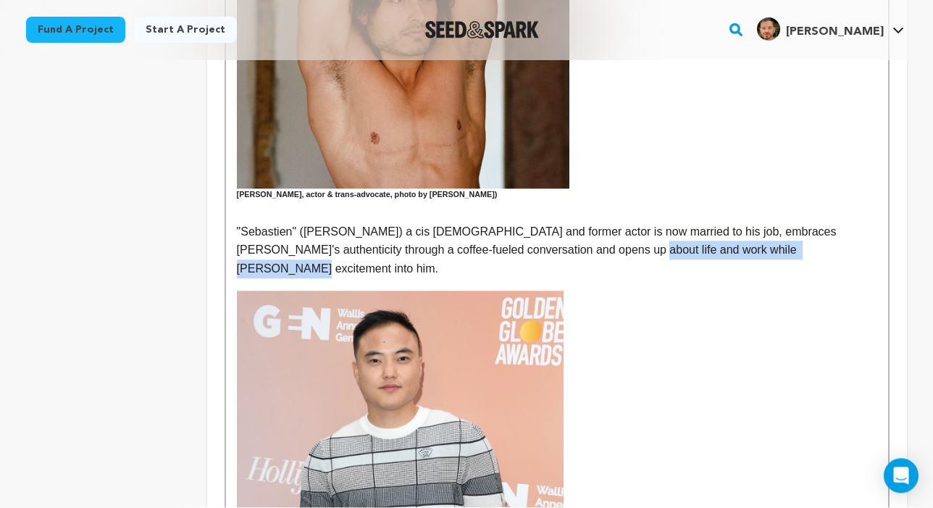
drag, startPoint x: 614, startPoint y: 243, endPoint x: 818, endPoint y: 244, distance: 204.2
click at [709, 244] on p ""Sebastien" (Leo Sheng) a cis queer man and former actor is now married to his …" at bounding box center [557, 251] width 640 height 56
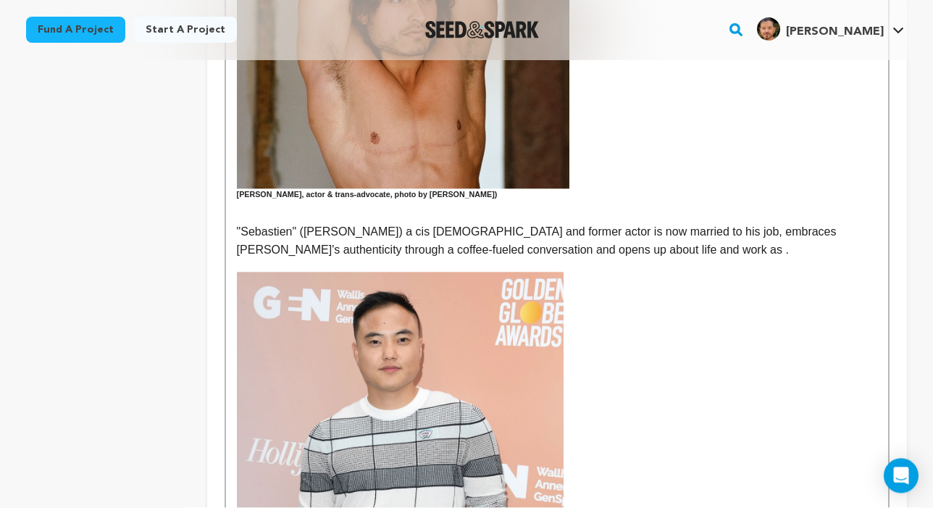
click at [238, 240] on p ""Sebastien" (Leo Sheng) a cis queer man and former actor is now married to his …" at bounding box center [557, 241] width 640 height 37
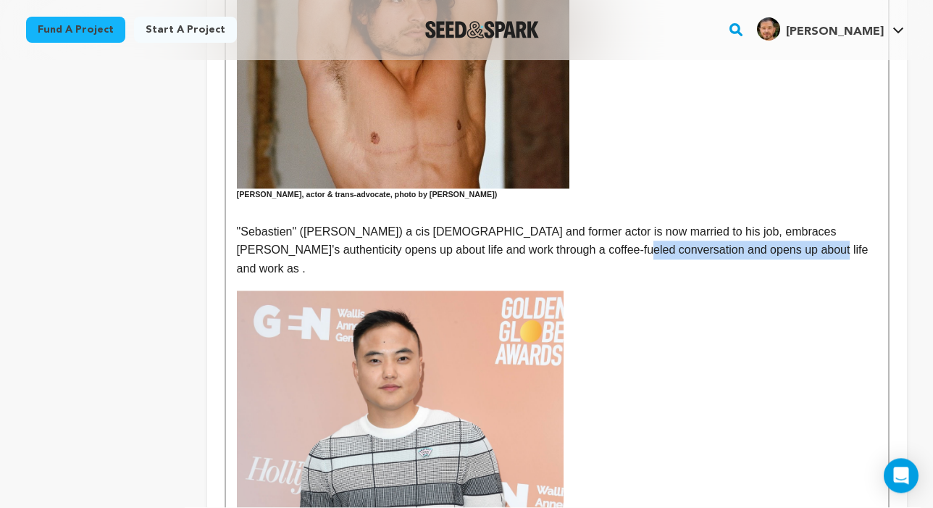
drag, startPoint x: 708, startPoint y: 244, endPoint x: 562, endPoint y: 245, distance: 146.3
click at [562, 245] on p ""Sebastien" (Leo Sheng) a cis queer man and former actor is now married to his …" at bounding box center [557, 251] width 640 height 56
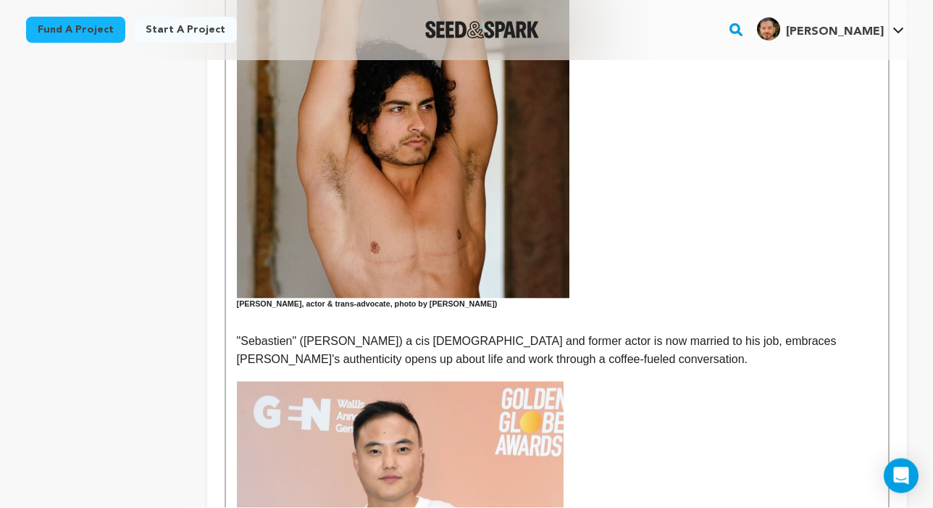
scroll to position [687, 0]
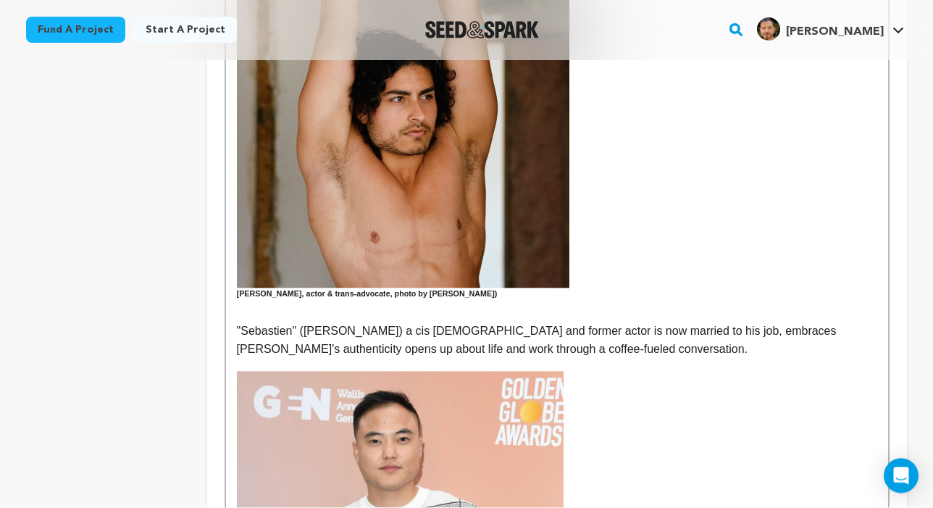
click at [709, 327] on p ""Sebastien" (Leo Sheng) a cis queer man and former actor is now married to his …" at bounding box center [557, 340] width 640 height 37
click at [318, 341] on p ""Sebastien" (Leo Sheng) a cis queer man and former actor is now married to his …" at bounding box center [557, 340] width 640 height 37
click at [381, 340] on p ""Sebastien" (Leo Sheng) a cis queer man and former actor is now married to his …" at bounding box center [557, 340] width 640 height 37
click at [237, 322] on p ""Sebastien" (Leo Sheng) a cis queer man and former actor is now married to his …" at bounding box center [557, 340] width 640 height 37
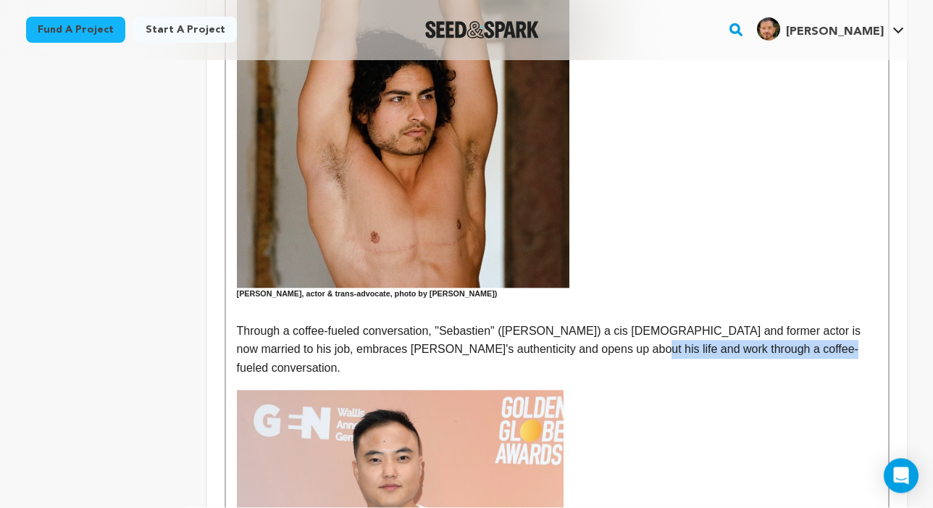
drag, startPoint x: 816, startPoint y: 344, endPoint x: 614, endPoint y: 343, distance: 202.1
click at [614, 343] on p "Through a coffee-fueled conversation, "Sebastien" (Leo Sheng) a cis queer man a…" at bounding box center [557, 350] width 640 height 56
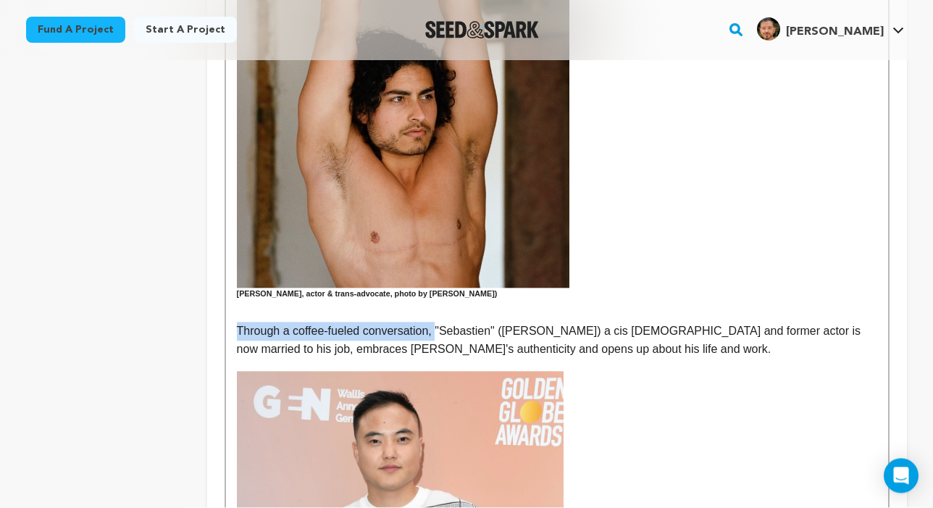
drag, startPoint x: 440, startPoint y: 323, endPoint x: 225, endPoint y: 325, distance: 215.1
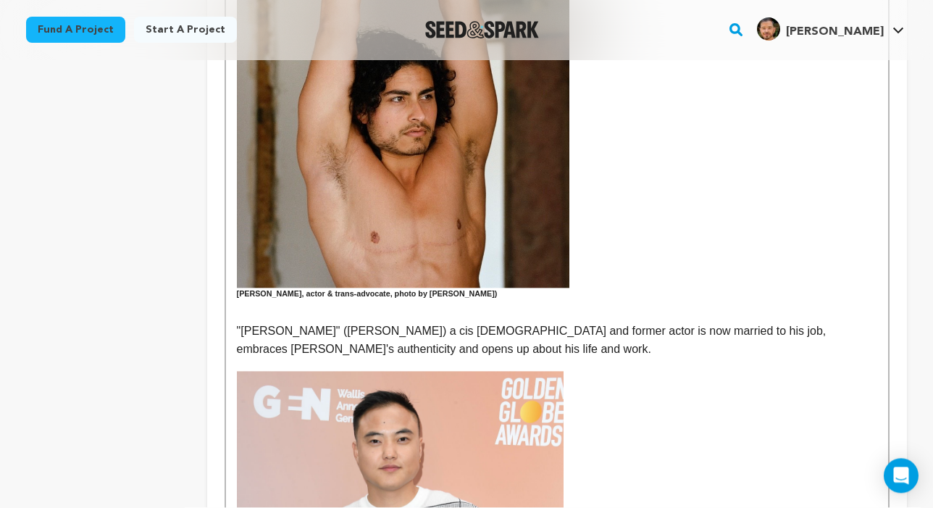
click at [487, 345] on p ""Sebastien" (Leo Sheng) a cis queer man and former actor is now married to his …" at bounding box center [557, 340] width 640 height 37
click at [680, 324] on p ""Sebastien" (Leo Sheng) a cis queer man and former actor is now married to his …" at bounding box center [557, 340] width 640 height 37
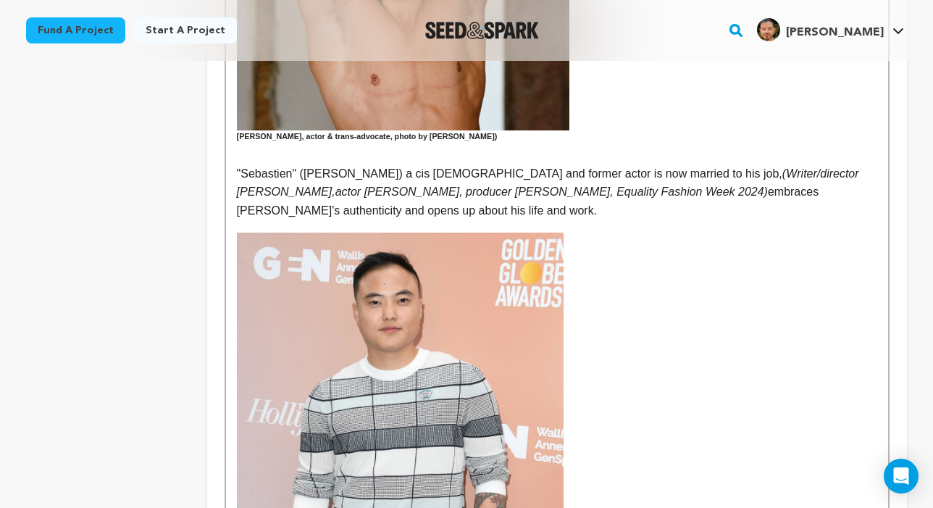
scroll to position [823, 0]
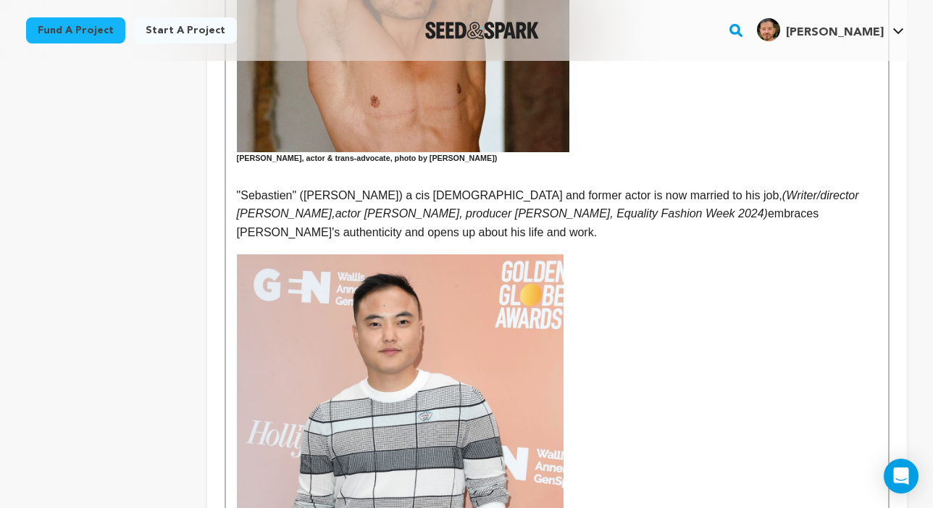
drag, startPoint x: 712, startPoint y: 207, endPoint x: 681, endPoint y: 190, distance: 35.7
click at [681, 190] on em "(Writer/director Christopher Vallario,actor Emmett Preciado, producer Tony Zosh…" at bounding box center [549, 204] width 625 height 31
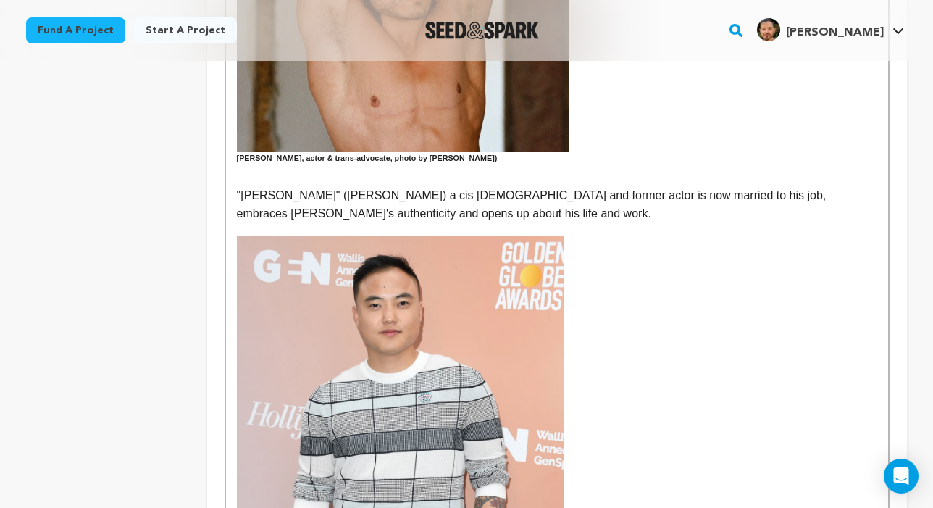
click at [709, 192] on p ""Sebastien" (Leo Sheng) a cis queer man and former actor is now married to his …" at bounding box center [557, 204] width 640 height 37
click at [709, 200] on p ""Sebastien" (Leo Sheng) a cis queer man and former actor is now married to his …" at bounding box center [557, 204] width 640 height 37
click at [683, 192] on p ""Sebastien" (Leo Sheng) a cis queer man and former actor is now married to his …" at bounding box center [557, 204] width 640 height 37
click at [681, 186] on p ""Sebastien" (Leo Sheng) a cis queer man and former actor is now married to his …" at bounding box center [557, 204] width 640 height 37
drag, startPoint x: 768, startPoint y: 190, endPoint x: 717, endPoint y: 190, distance: 50.7
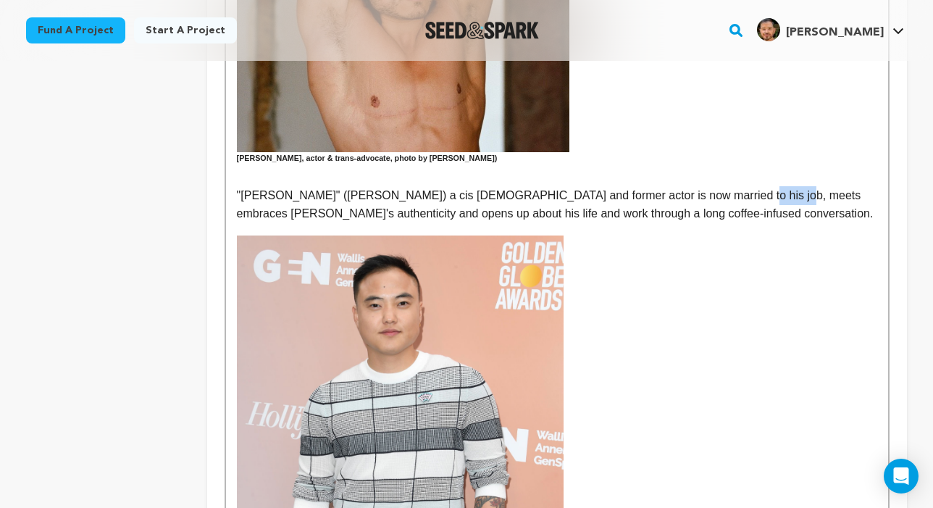
click at [709, 190] on p ""Sebastien" (Leo Sheng) a cis queer man and former actor is now married to his …" at bounding box center [557, 204] width 640 height 37
click at [709, 187] on p ""Sebastien" (Leo Sheng) a cis queer man and former actor is now married to his …" at bounding box center [557, 204] width 640 height 37
click at [709, 188] on p ""Sebastien" (Leo Sheng) a cis queer man and former actor is now married to his …" at bounding box center [557, 204] width 640 height 37
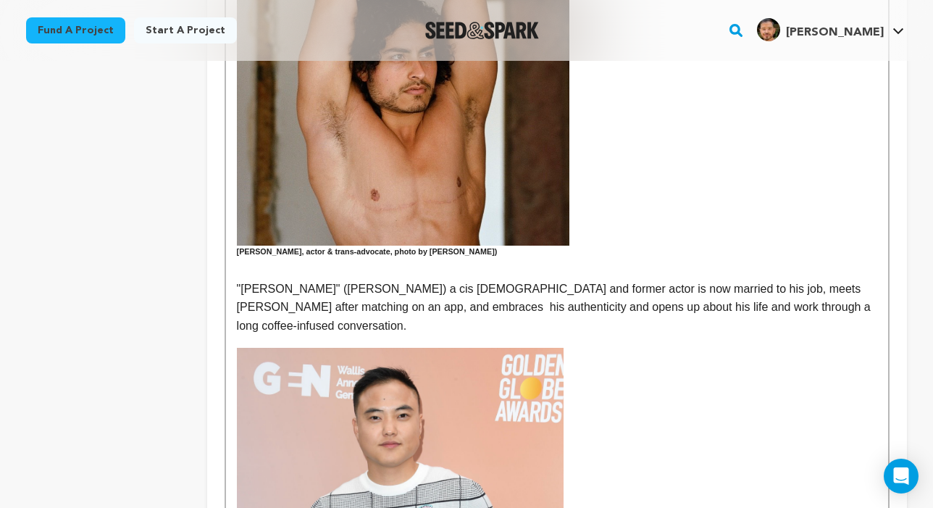
scroll to position [724, 0]
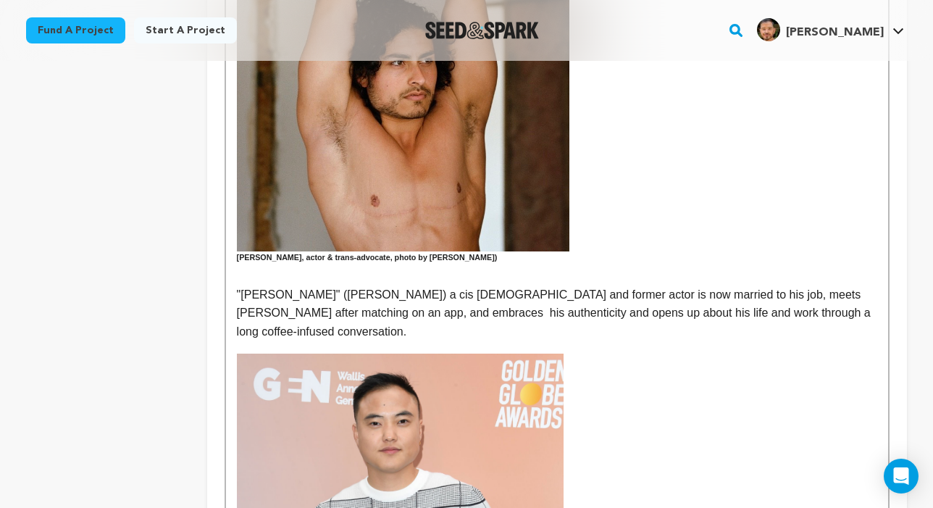
click at [405, 253] on h6 "Emmett Preciado, actor & trans-advocate, photo by Daniel Zox)" at bounding box center [557, 29] width 640 height 467
click at [445, 253] on h6 "Emmett Preciado, actor & trans-advocate, "Xavier", photo by Daniel Zox)" at bounding box center [557, 29] width 640 height 467
click at [486, 285] on p ""Sebastien" (Leo Sheng) a cis queer man and former actor is now married to his …" at bounding box center [557, 313] width 640 height 56
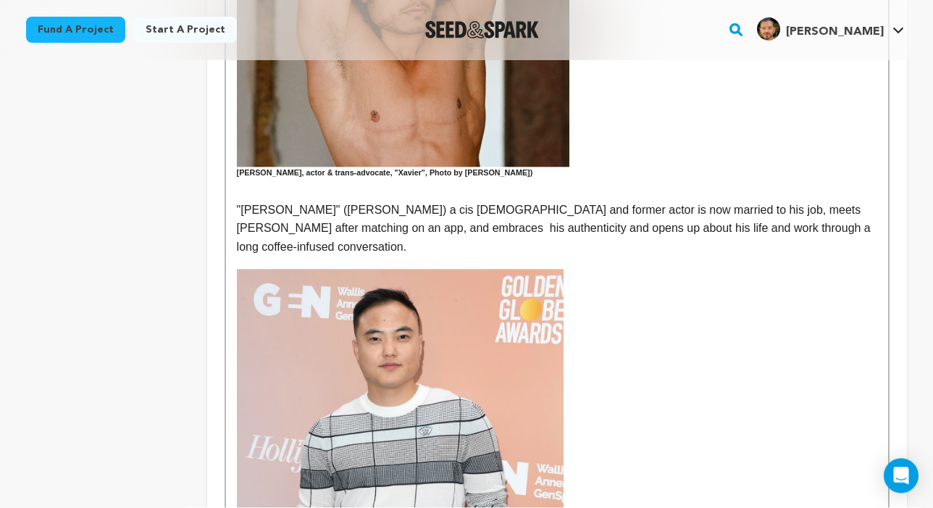
scroll to position [888, 0]
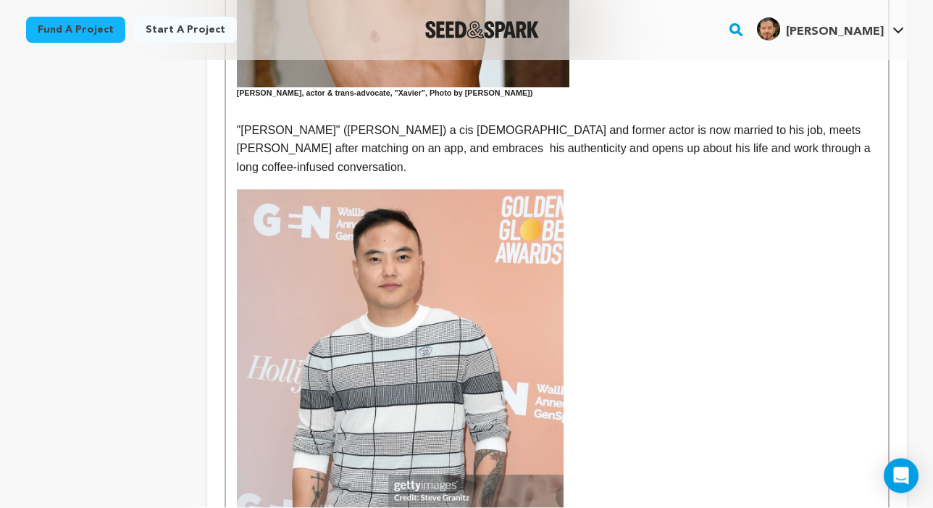
click at [343, 144] on p ""Sebastien" (Leo Sheng) a cis queer man and former actor is now married to his …" at bounding box center [557, 150] width 640 height 56
click at [446, 145] on p ""Sebastien" (Leo Sheng) a cis queer man and former actor is now married to his …" at bounding box center [557, 150] width 640 height 56
click at [482, 146] on p ""Sebastien" (Leo Sheng) a cis queer man and former actor is now married to his …" at bounding box center [557, 150] width 640 height 56
click at [559, 144] on p ""Sebastien" (Leo Sheng) a cis queer man and former actor is now married to his …" at bounding box center [557, 150] width 640 height 56
click at [561, 142] on p ""Sebastien" (Leo Sheng) a cis queer man and former actor is now married to his …" at bounding box center [557, 150] width 640 height 56
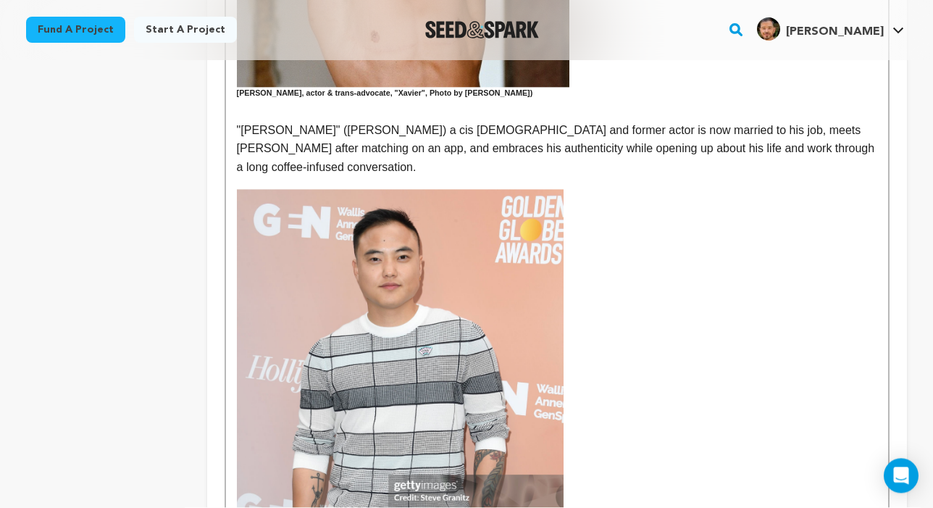
click at [676, 143] on p ""Sebastien" (Leo Sheng) a cis queer man and former actor is now married to his …" at bounding box center [557, 150] width 640 height 56
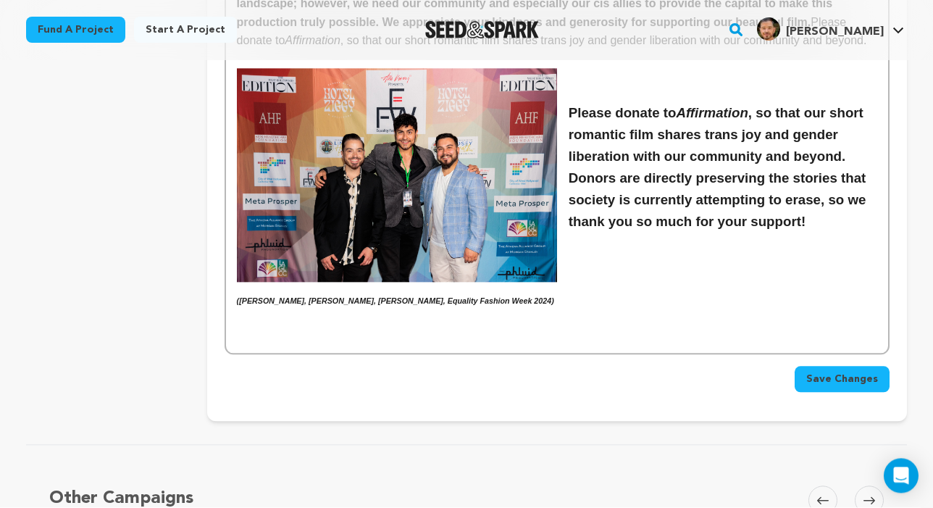
scroll to position [2705, 0]
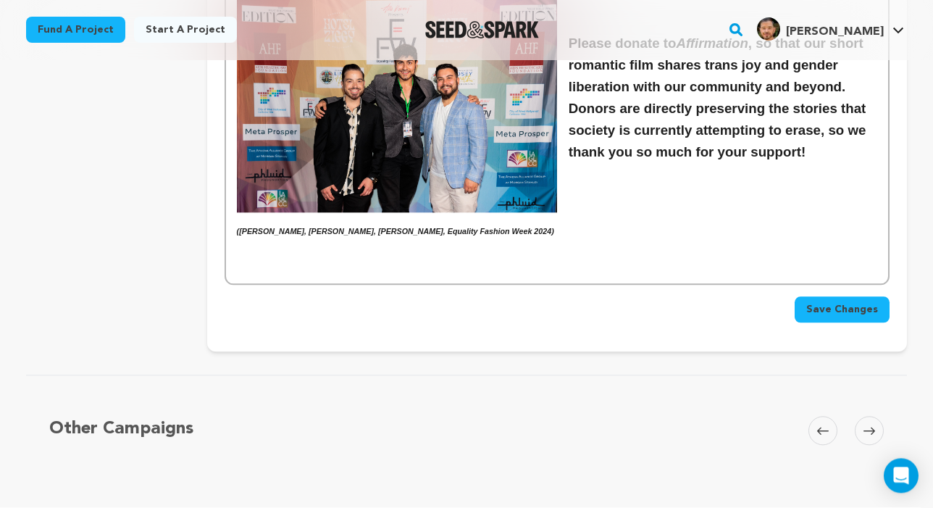
click at [709, 297] on button "Save Changes" at bounding box center [842, 310] width 95 height 26
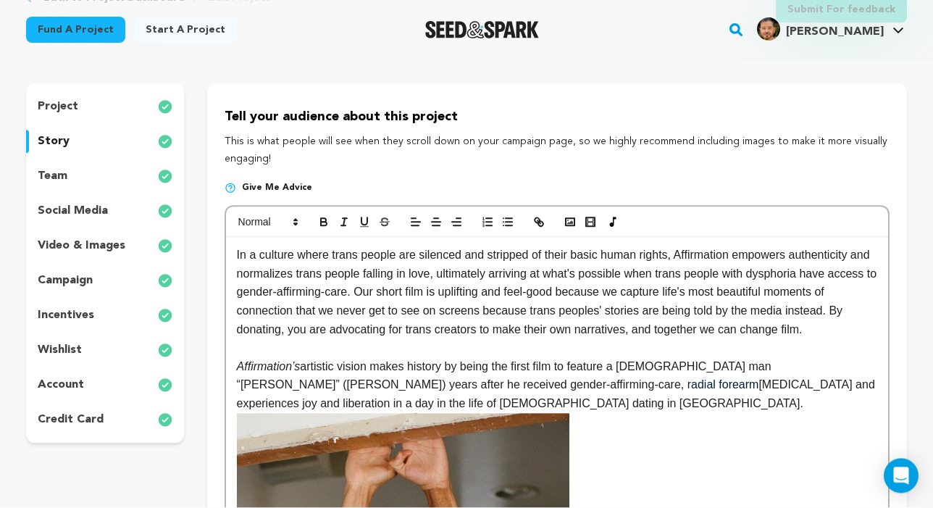
scroll to position [110, 0]
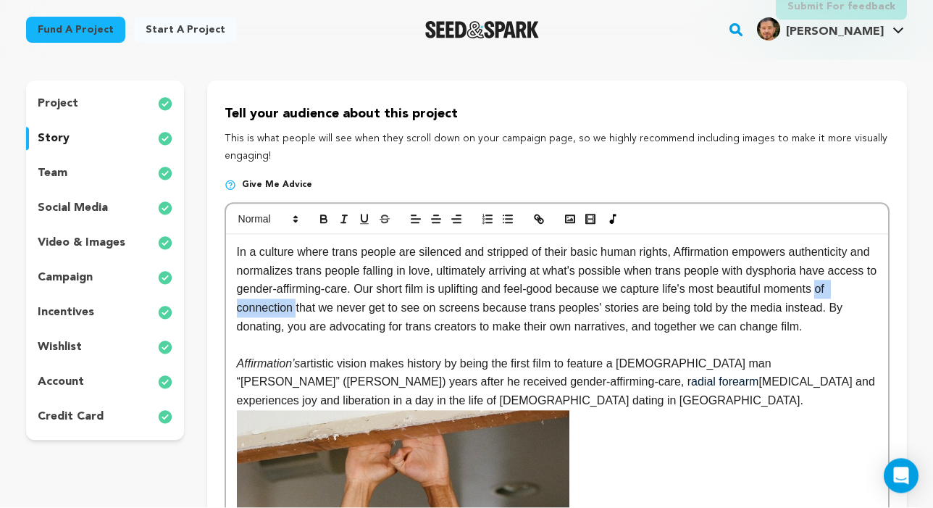
drag, startPoint x: 291, startPoint y: 304, endPoint x: 364, endPoint y: 305, distance: 72.4
click at [364, 305] on p "In a culture where trans people are silenced and stripped of their basic human …" at bounding box center [557, 289] width 640 height 93
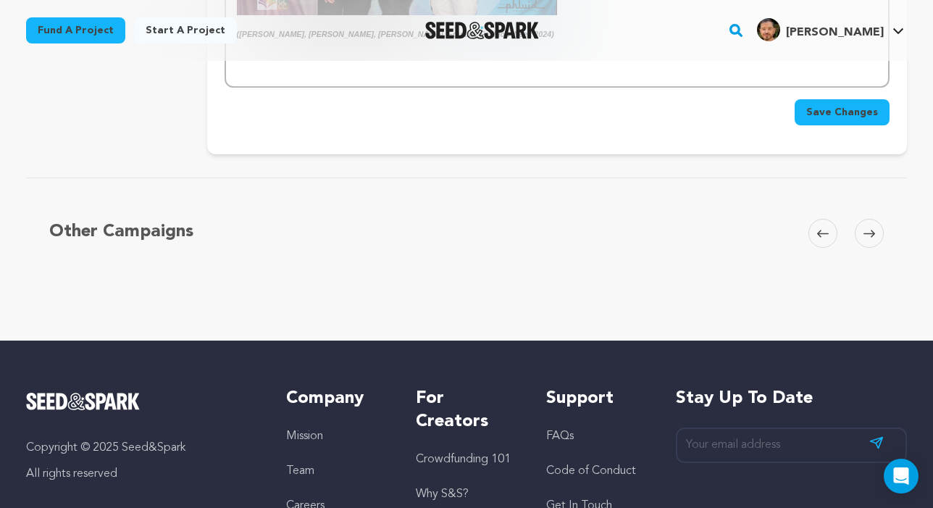
scroll to position [2836, 0]
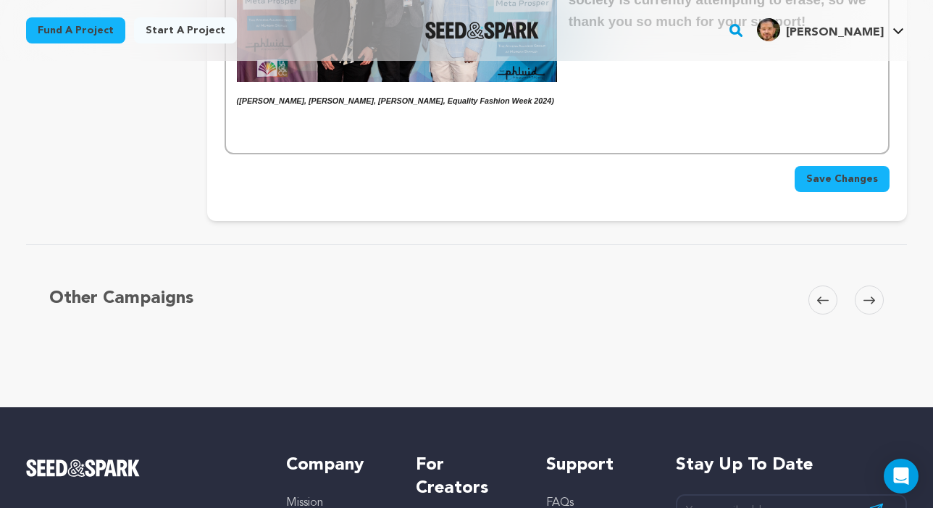
click at [709, 166] on button "Save Changes" at bounding box center [842, 179] width 95 height 26
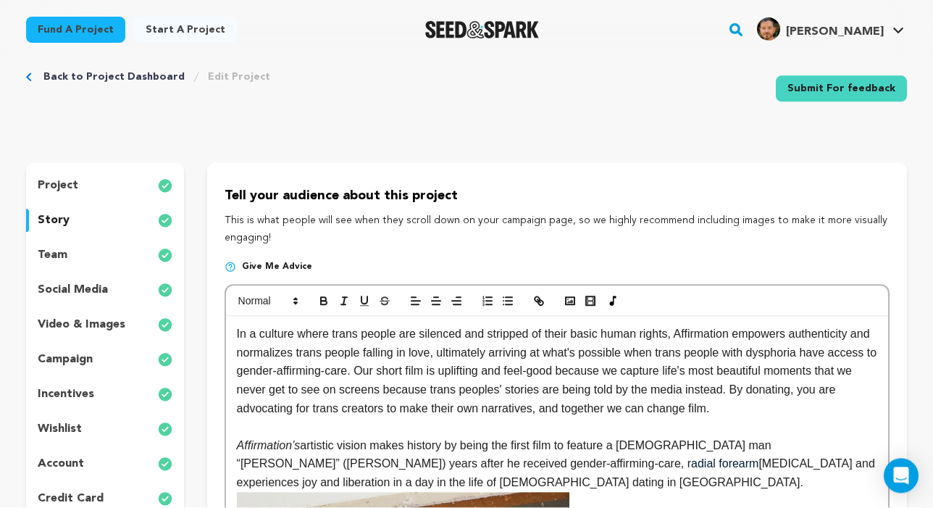
scroll to position [62, 0]
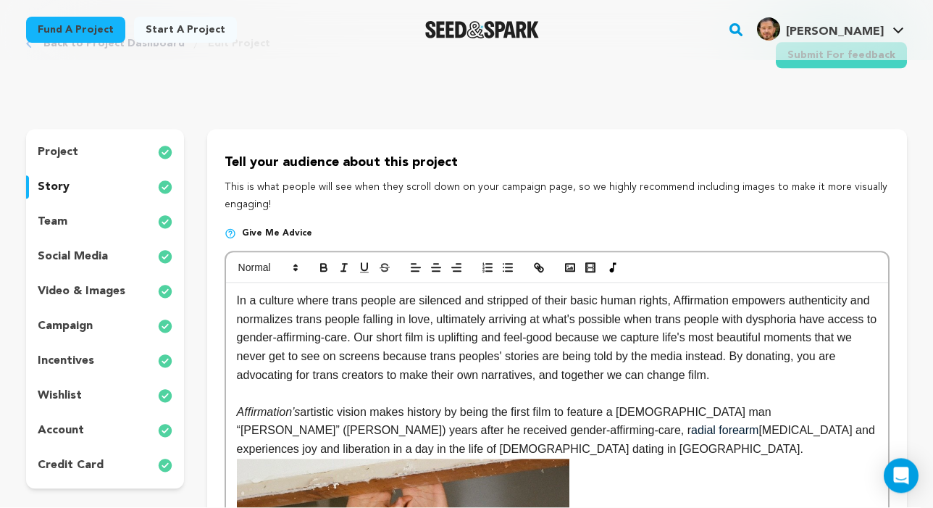
click at [240, 408] on em "Affirmation’s" at bounding box center [269, 412] width 64 height 12
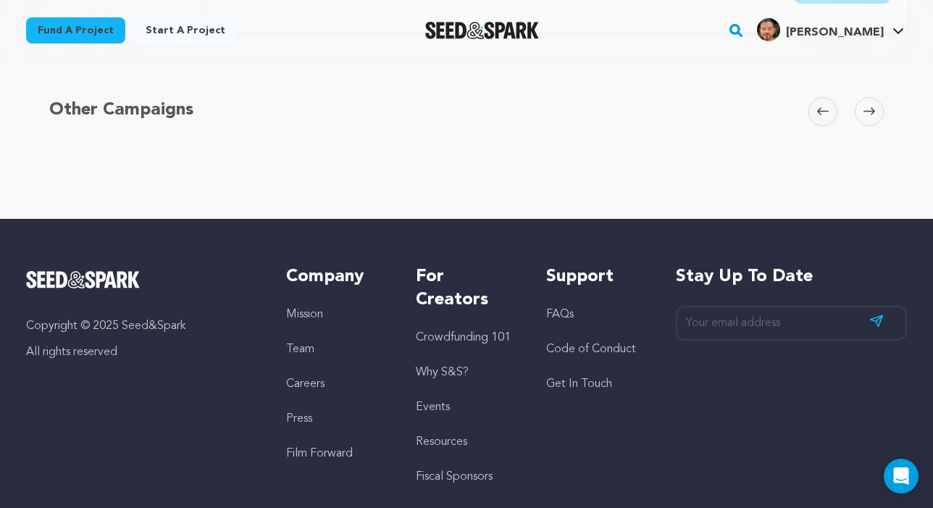
scroll to position [2780, 0]
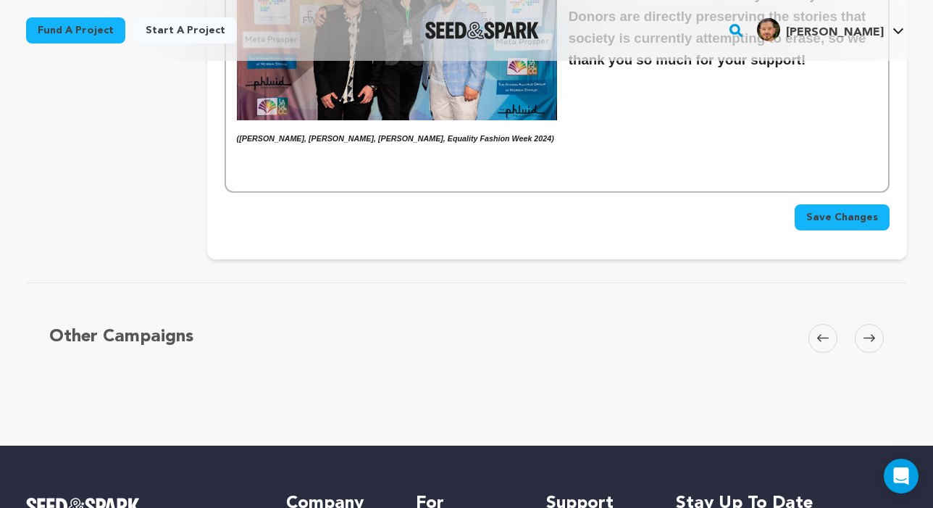
click at [709, 210] on span "Save Changes" at bounding box center [842, 217] width 72 height 14
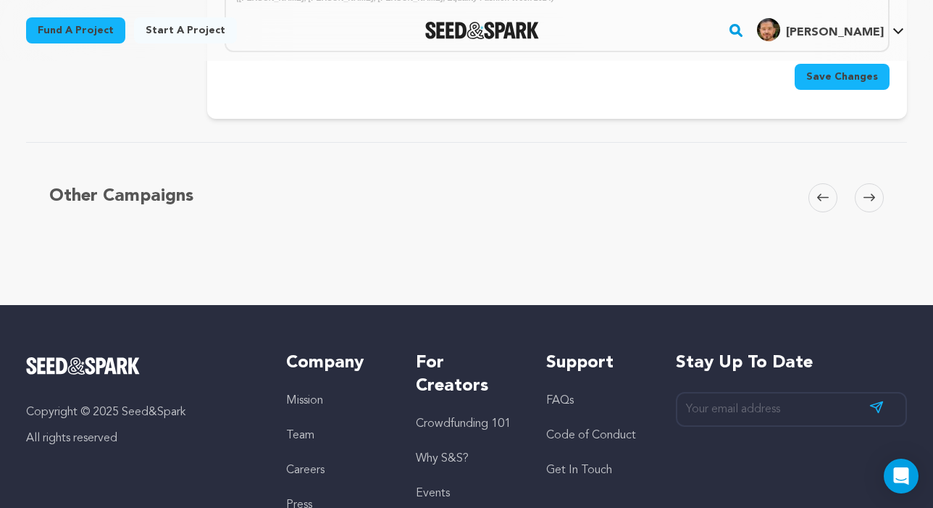
scroll to position [2680, 0]
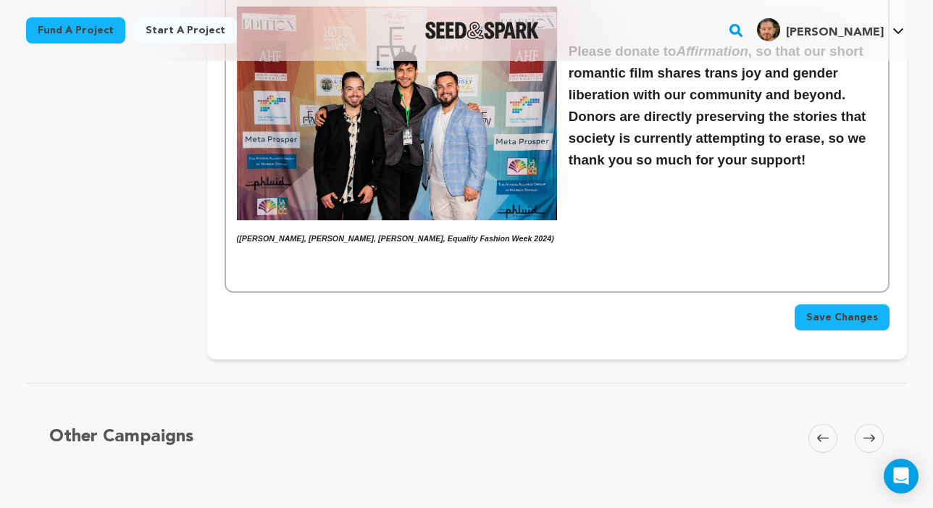
click at [709, 304] on button "Save Changes" at bounding box center [842, 317] width 95 height 26
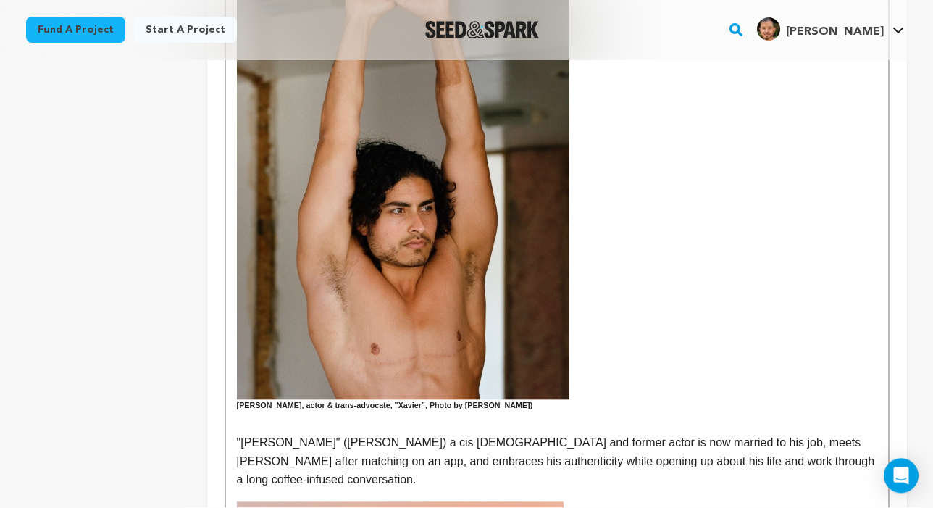
scroll to position [580, 0]
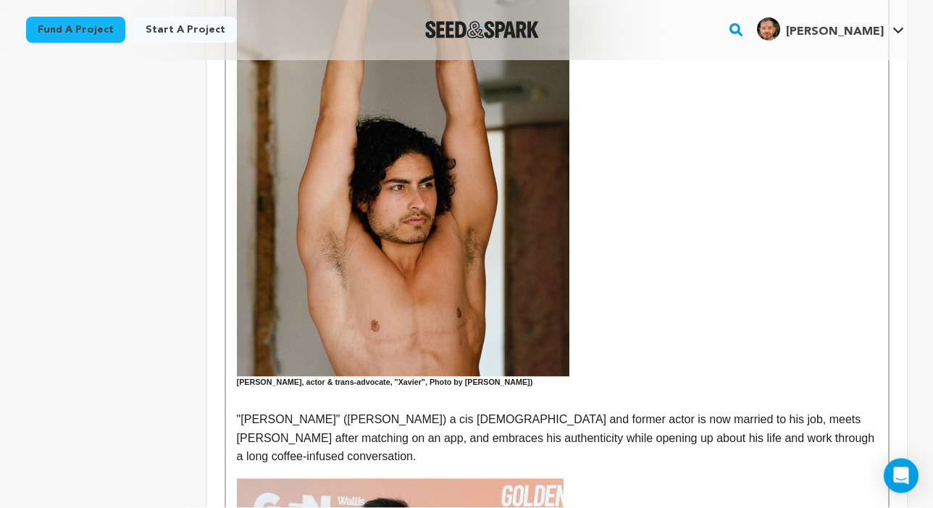
click at [238, 380] on h6 "Emmett Preciado, actor & trans-advocate, "Xavier", Photo by Daniel Zox)" at bounding box center [557, 155] width 640 height 467
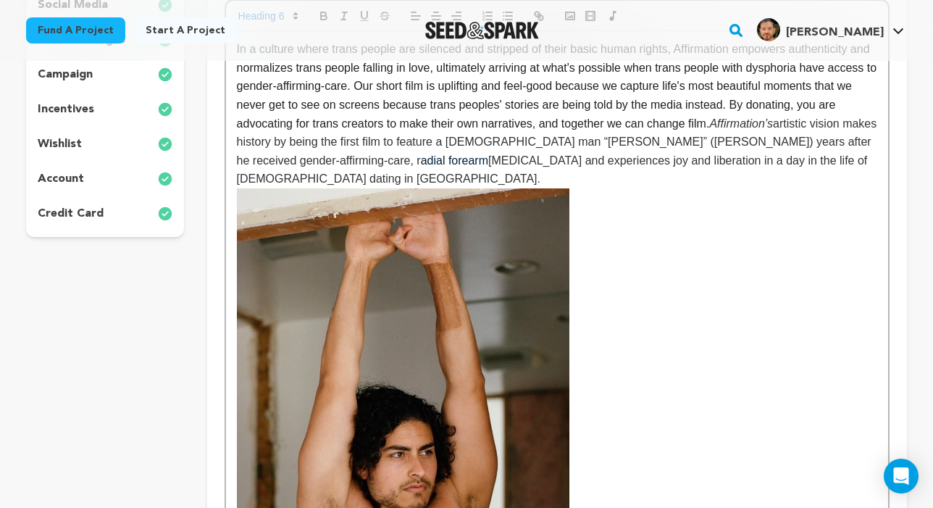
scroll to position [299, 0]
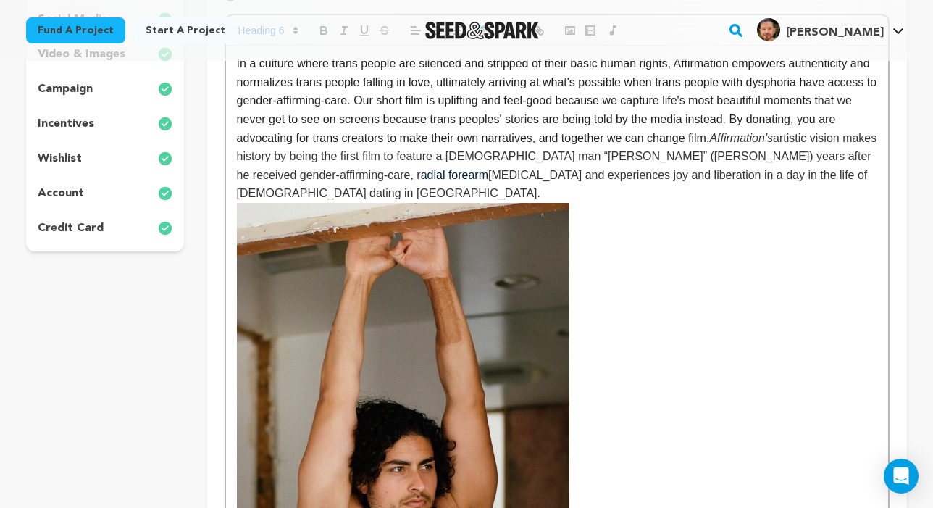
click at [709, 172] on span "phalloplasty and experiences joy and liberation in a day in the life of queer d…" at bounding box center [554, 184] width 634 height 31
click at [709, 169] on span "phalloplasty and experiences joy and liberation in "a day in the life of queer …" at bounding box center [556, 184] width 638 height 31
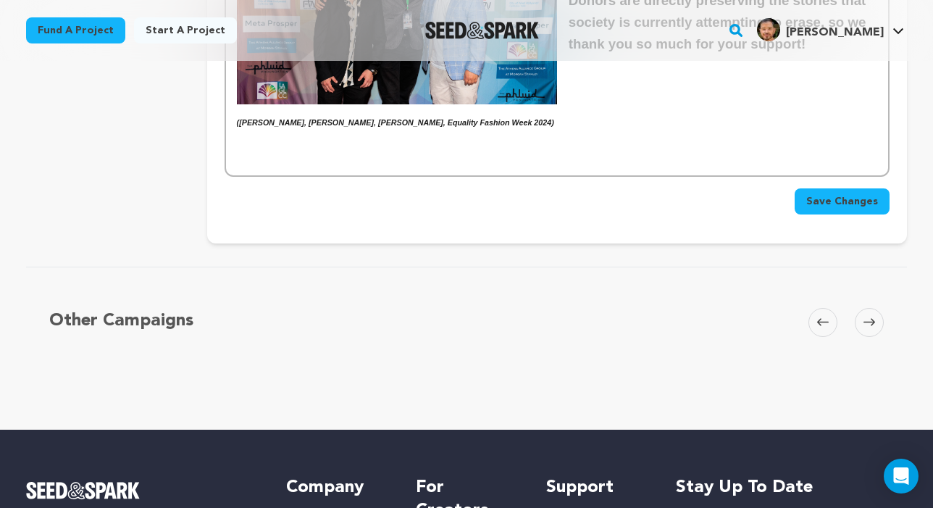
scroll to position [2791, 0]
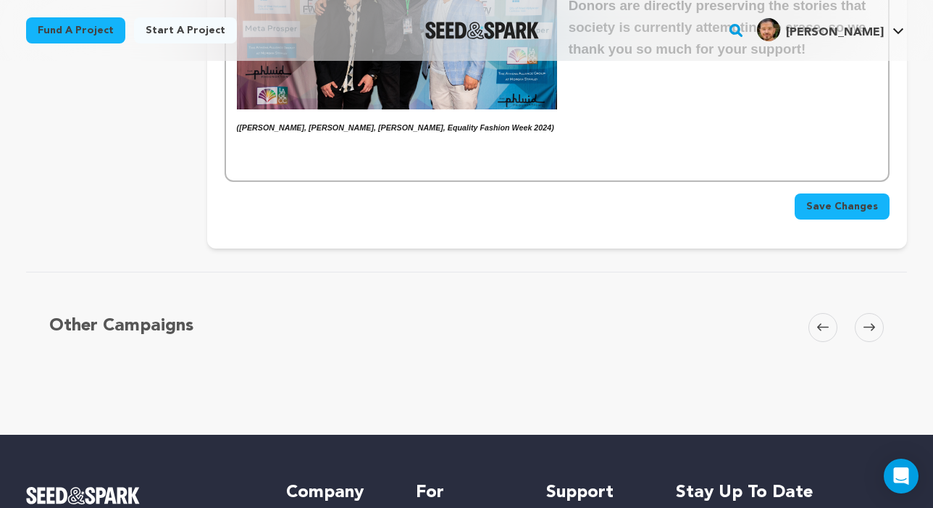
click at [709, 199] on span "Save Changes" at bounding box center [842, 206] width 72 height 14
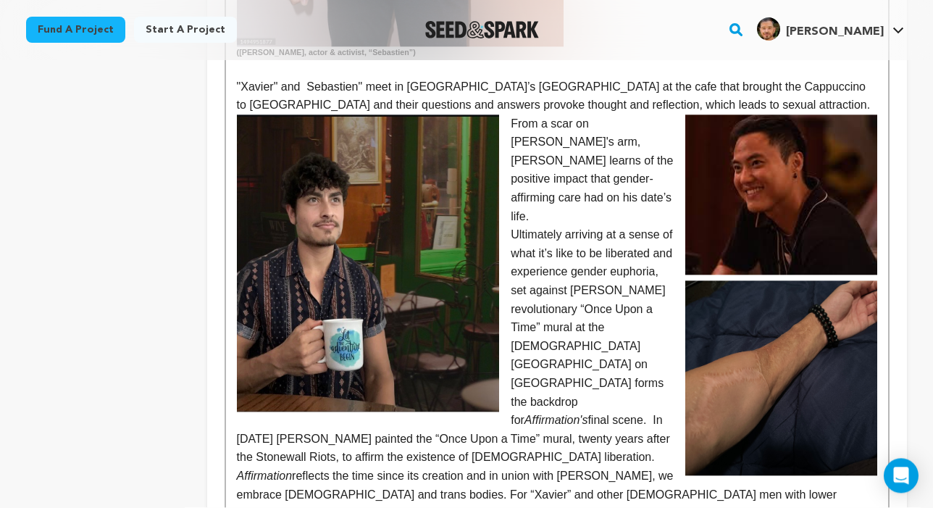
scroll to position [1475, 0]
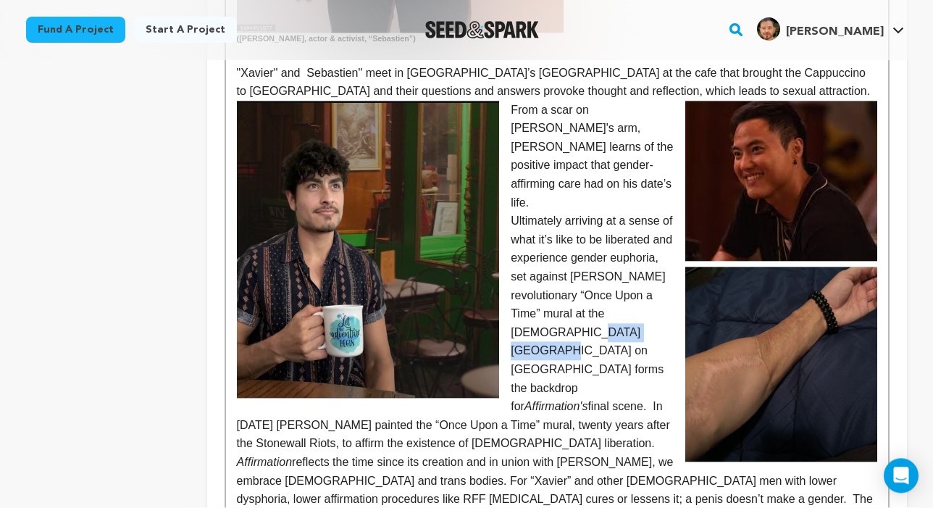
drag, startPoint x: 580, startPoint y: 284, endPoint x: 662, endPoint y: 283, distance: 81.8
click at [662, 283] on p "Ultimately arriving at a sense of what it’s like to be liberated and experience…" at bounding box center [557, 332] width 640 height 241
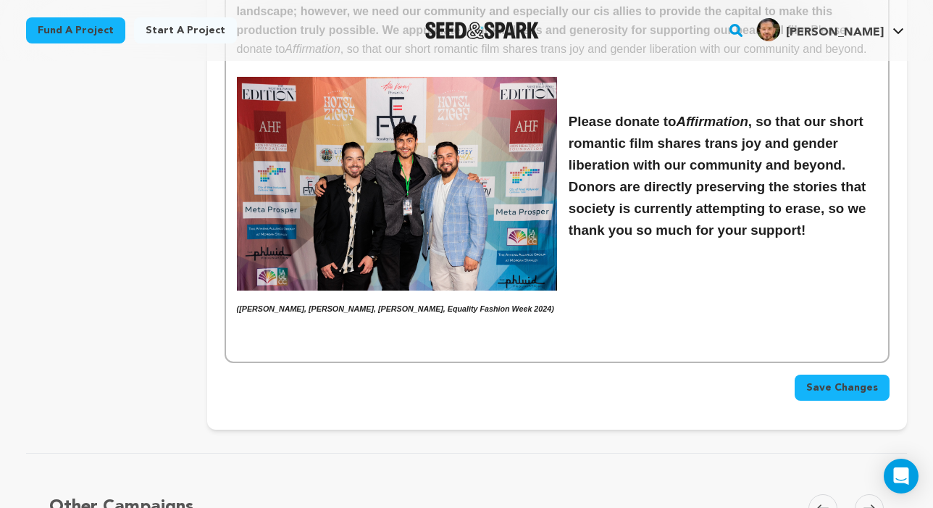
scroll to position [2608, 0]
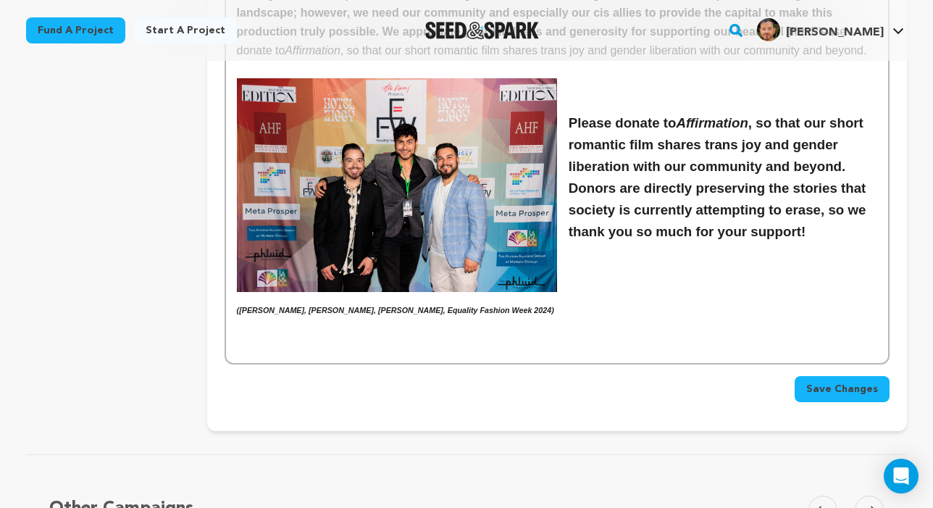
click at [709, 382] on span "Save Changes" at bounding box center [842, 389] width 72 height 14
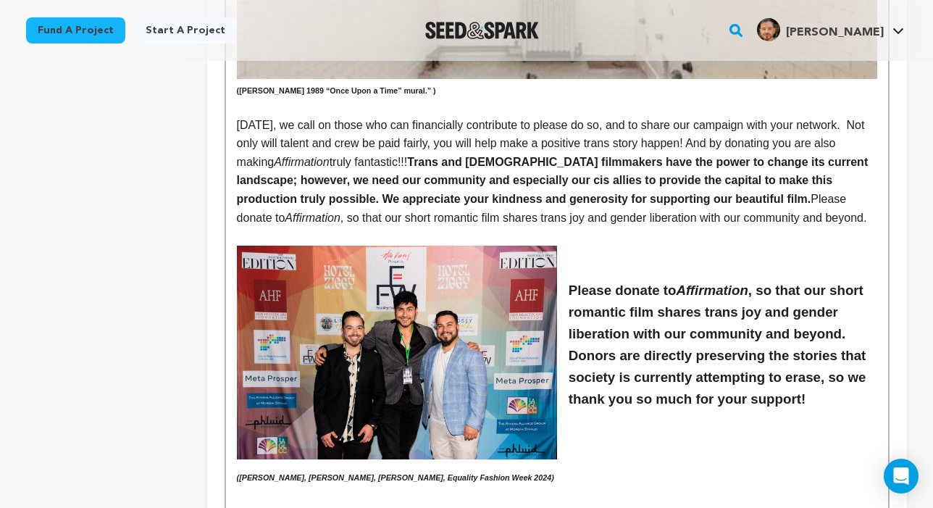
scroll to position [2294, 0]
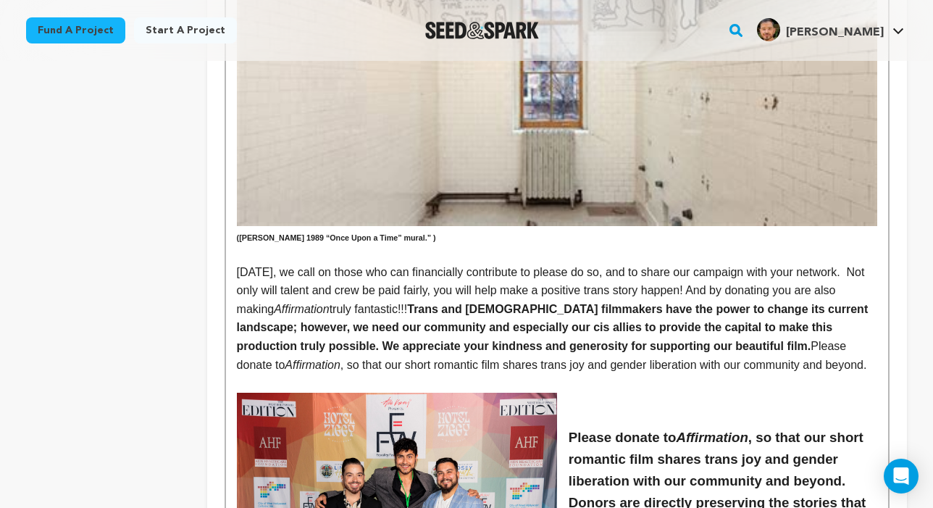
click at [695, 303] on strong "Trans and Queer filmmakers have the power to change its current landscape; howe…" at bounding box center [554, 327] width 634 height 49
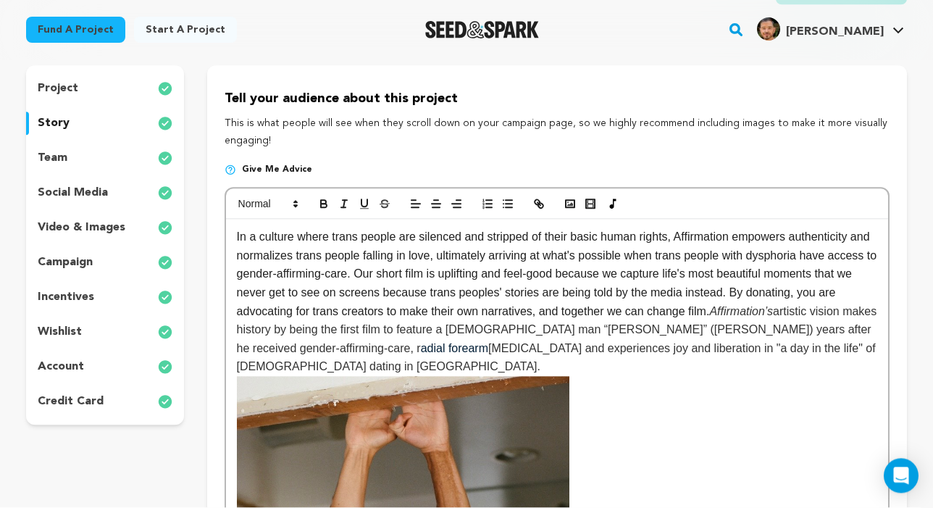
scroll to position [133, 0]
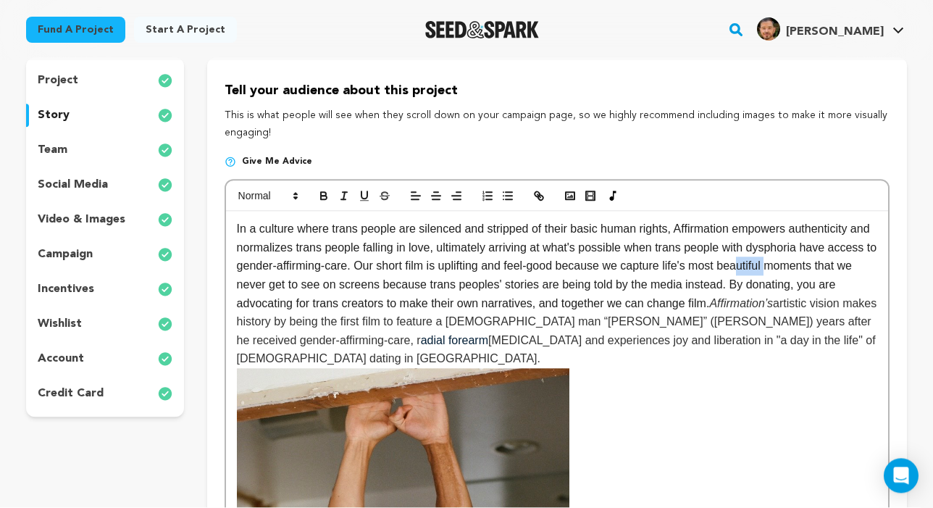
drag, startPoint x: 835, startPoint y: 267, endPoint x: 805, endPoint y: 267, distance: 30.4
click at [709, 267] on p "In a culture where trans people are silenced and stripped of their basic human …" at bounding box center [557, 294] width 640 height 148
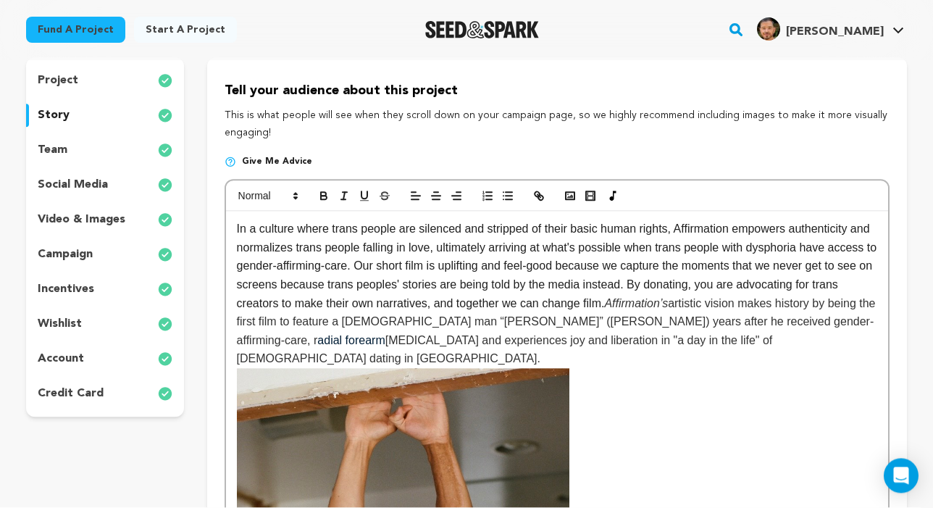
click at [709, 264] on p "In a culture where trans people are silenced and stripped of their basic human …" at bounding box center [557, 294] width 640 height 148
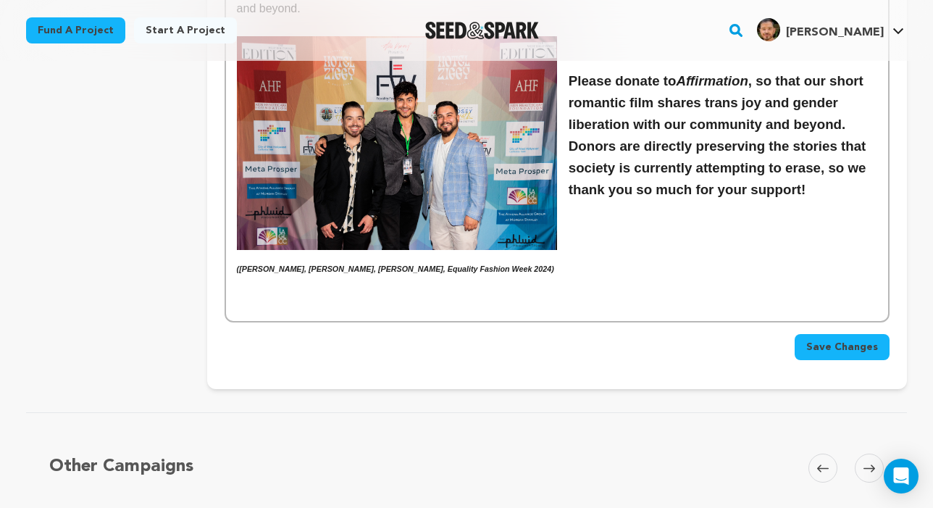
scroll to position [2603, 0]
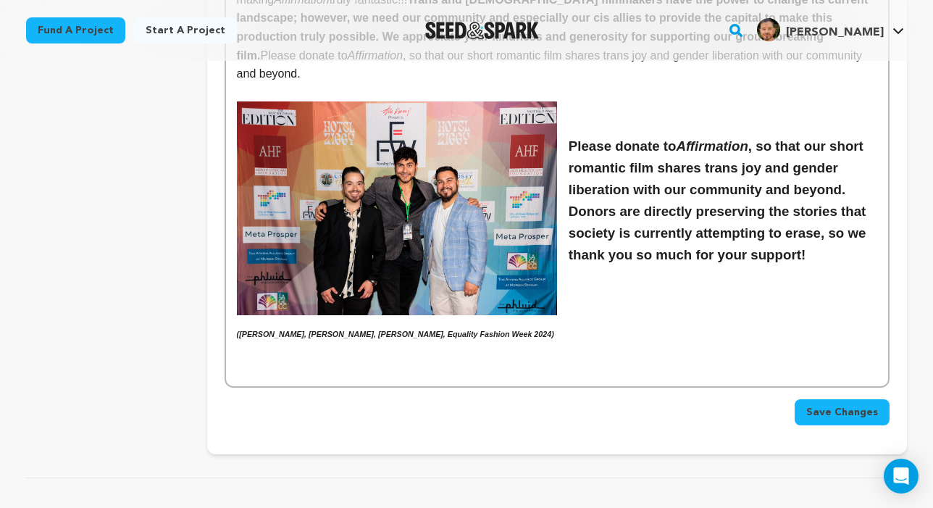
click at [709, 405] on span "Save Changes" at bounding box center [842, 412] width 72 height 14
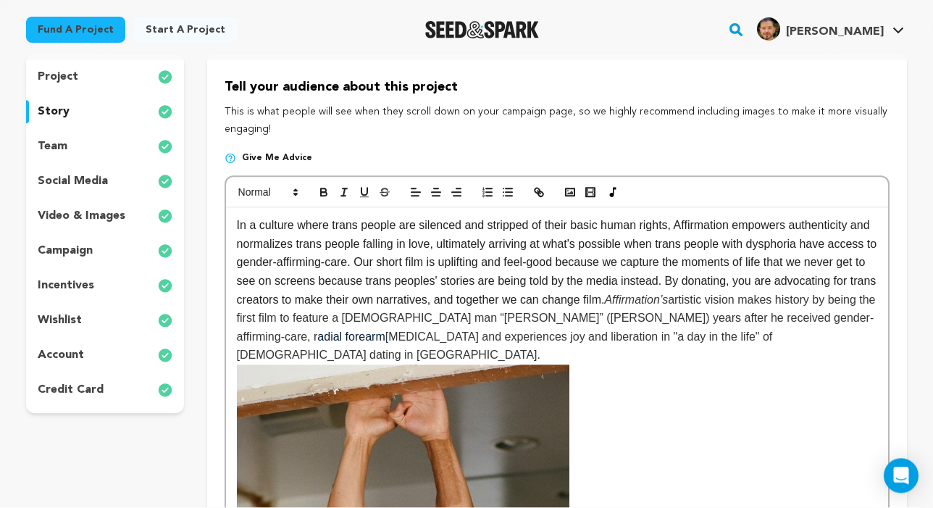
scroll to position [138, 0]
click at [382, 279] on p "In a culture where trans people are silenced and stripped of their basic human …" at bounding box center [557, 290] width 640 height 148
click at [709, 259] on p "In a culture where trans people are silenced and stripped of their basic human …" at bounding box center [557, 290] width 640 height 148
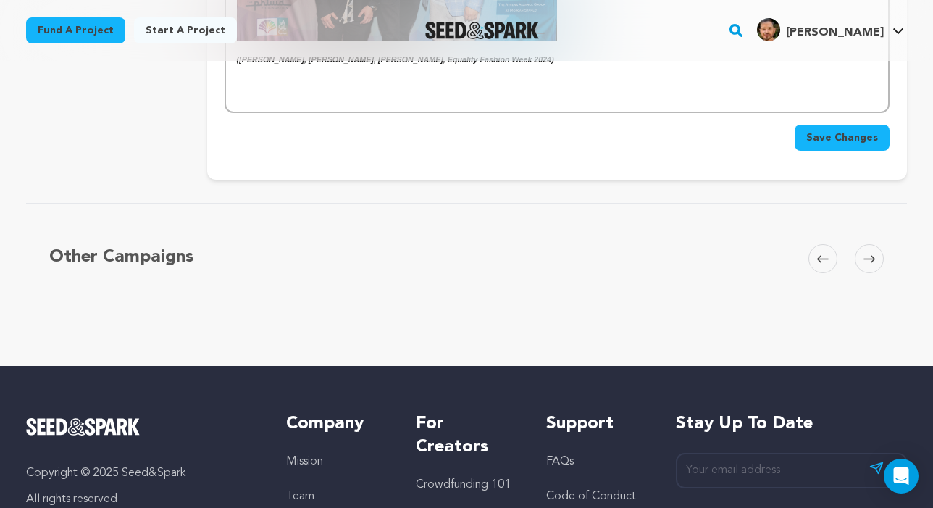
scroll to position [2695, 0]
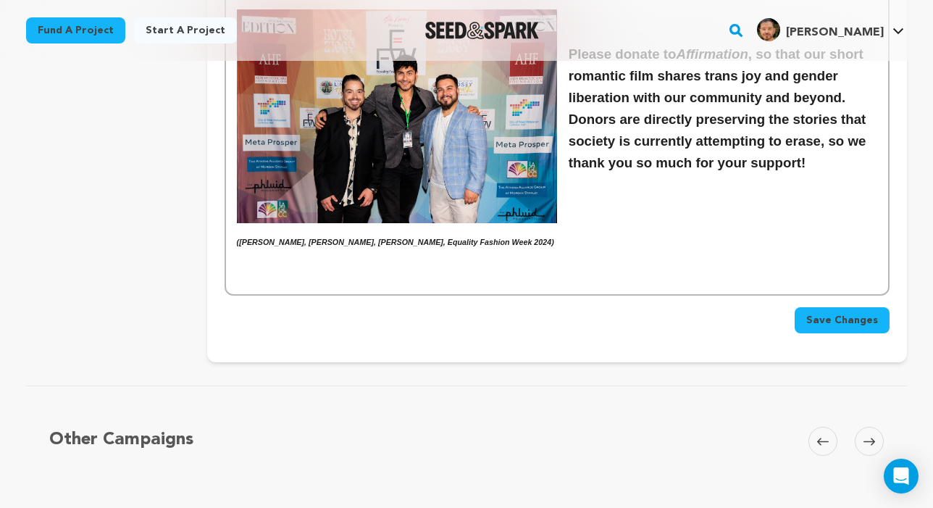
click at [709, 307] on button "Save Changes" at bounding box center [842, 320] width 95 height 26
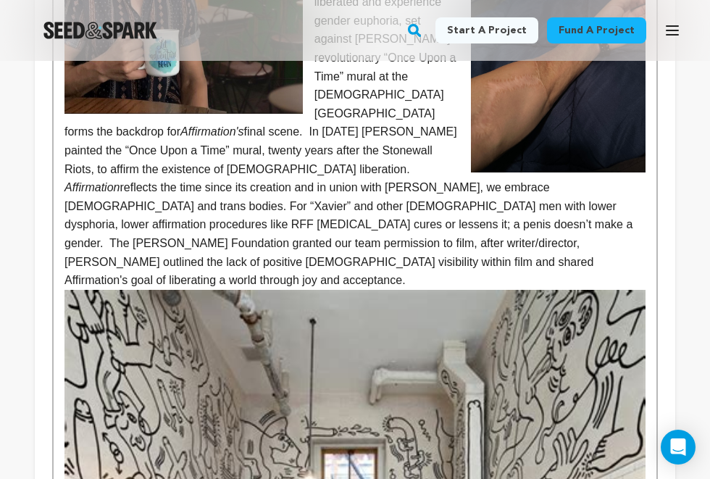
scroll to position [1751, 0]
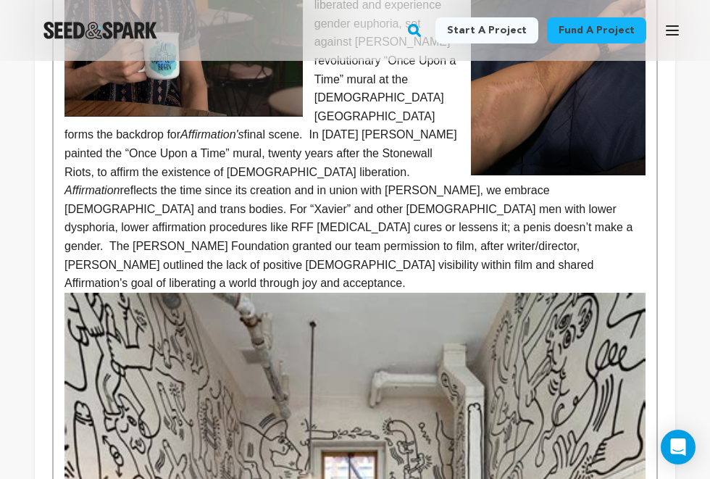
click at [65, 184] on em "Affirmation" at bounding box center [91, 190] width 55 height 12
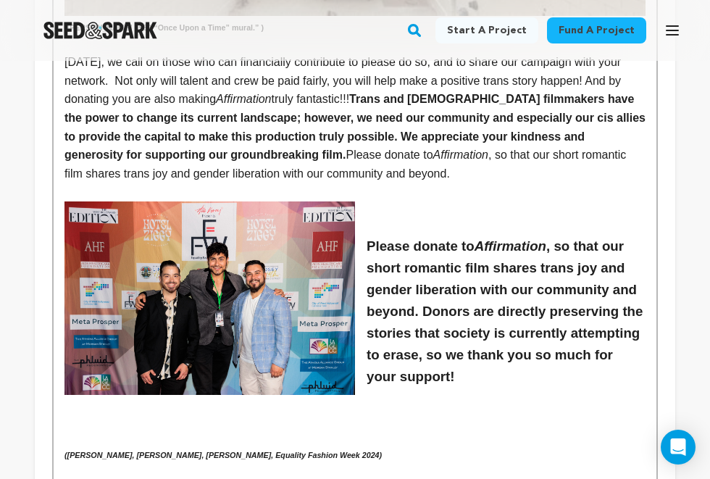
scroll to position [2557, 0]
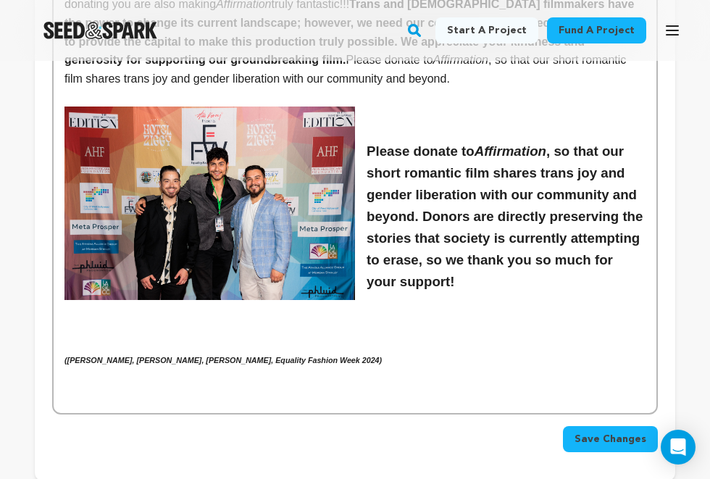
click at [611, 426] on button "Save Changes" at bounding box center [610, 439] width 95 height 26
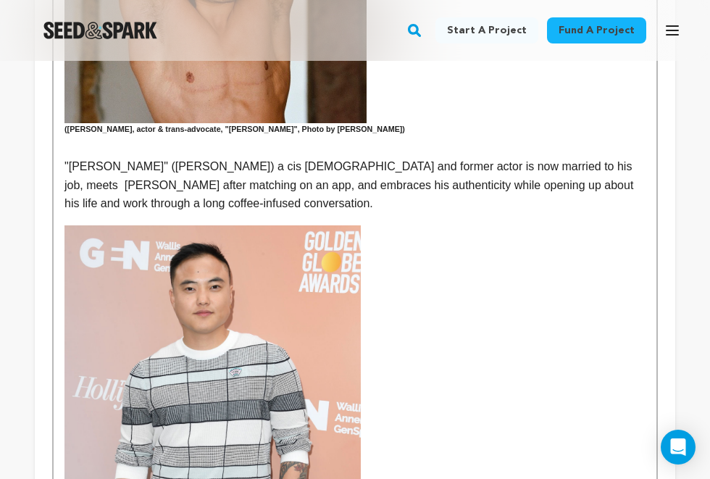
scroll to position [878, 0]
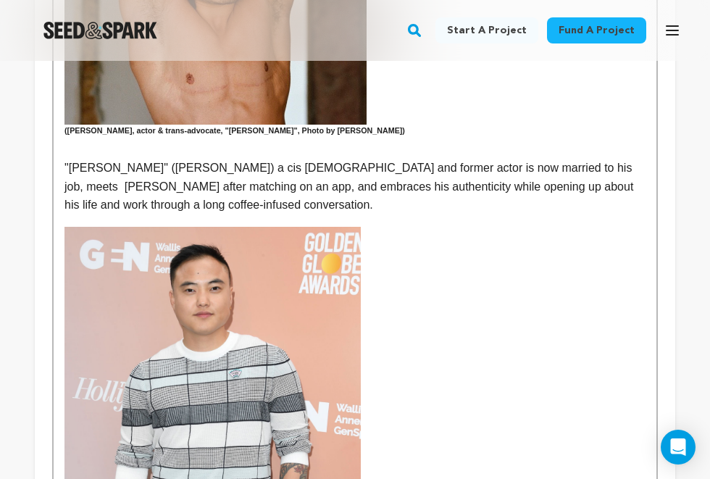
click at [408, 159] on p ""Sebastien" (Leo Sheng) a cis queer man and former actor is now married to his …" at bounding box center [354, 187] width 581 height 56
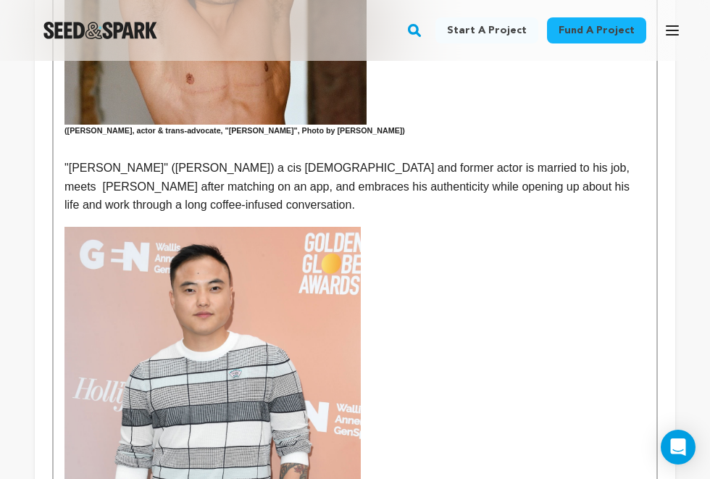
click at [524, 159] on p ""Sebastien" (Leo Sheng) a cis queer man and former actor is married to his job,…" at bounding box center [354, 187] width 581 height 56
click at [143, 162] on p ""Sebastien" (Leo Sheng) a cis queer man and former actor is married to his job,…" at bounding box center [354, 187] width 581 height 56
drag, startPoint x: 261, startPoint y: 164, endPoint x: 198, endPoint y: 164, distance: 63.7
click at [198, 164] on p ""Sebastien" (Leo Sheng) a cis queer man and former actor is married to his job,…" at bounding box center [354, 187] width 581 height 56
drag, startPoint x: 217, startPoint y: 164, endPoint x: 162, endPoint y: 162, distance: 54.4
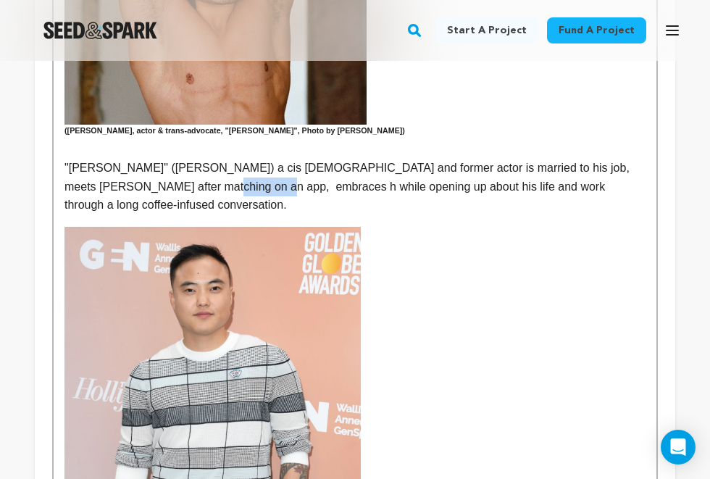
click at [162, 162] on p ""Sebastien" (Leo Sheng) a cis queer man and former actor is married to his job,…" at bounding box center [354, 187] width 581 height 56
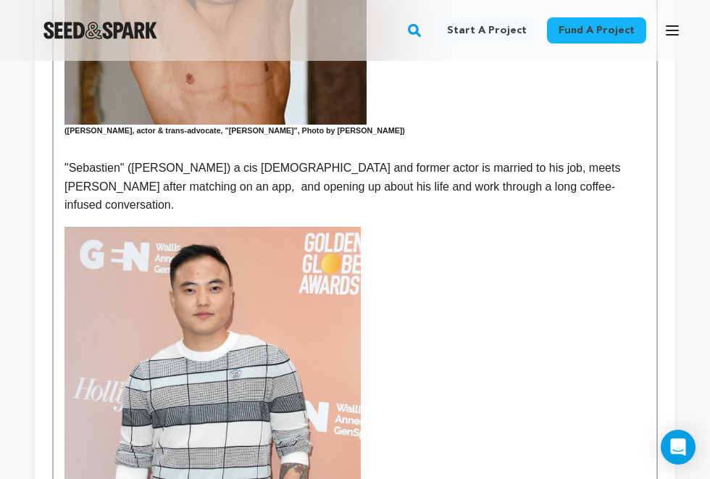
click at [191, 162] on p ""Sebastien" (Leo Sheng) a cis queer man and former actor is married to his job,…" at bounding box center [354, 187] width 581 height 56
click at [320, 159] on p ""Sebastien" ([PERSON_NAME]) a cis [DEMOGRAPHIC_DATA] and former actor is marrie…" at bounding box center [354, 187] width 581 height 56
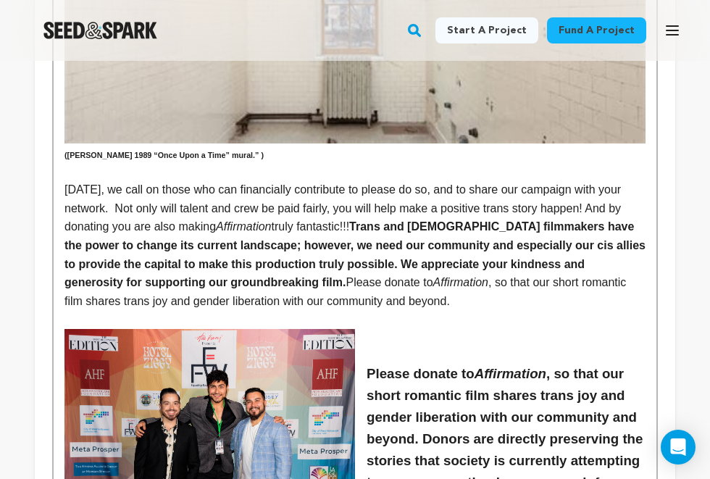
scroll to position [2381, 0]
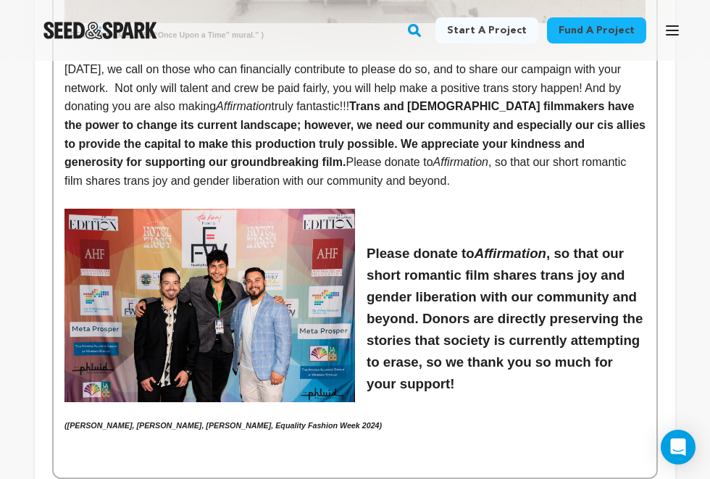
scroll to position [2435, 0]
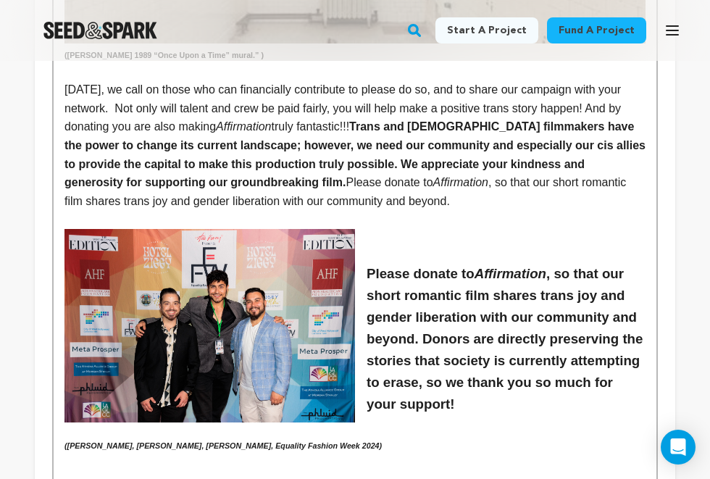
click at [366, 263] on h3 "Please donate to Affirmation , so that our short romantic film shares trans joy…" at bounding box center [354, 339] width 581 height 152
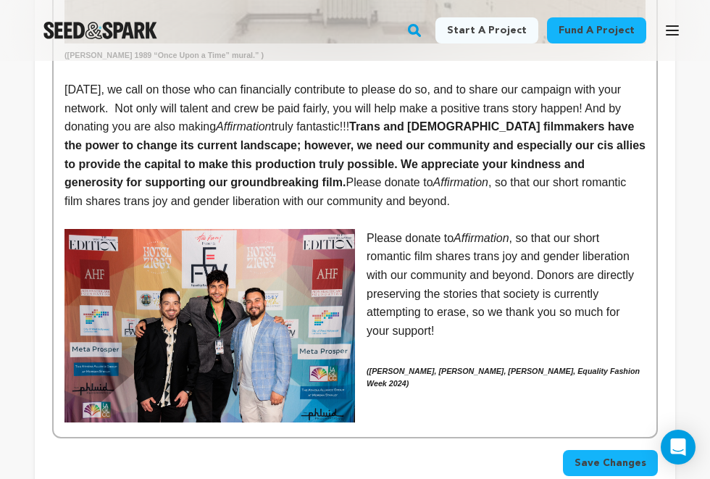
click at [366, 366] on em "([PERSON_NAME], [PERSON_NAME], [PERSON_NAME], Equality Fashion Week 2024)" at bounding box center [503, 376] width 275 height 21
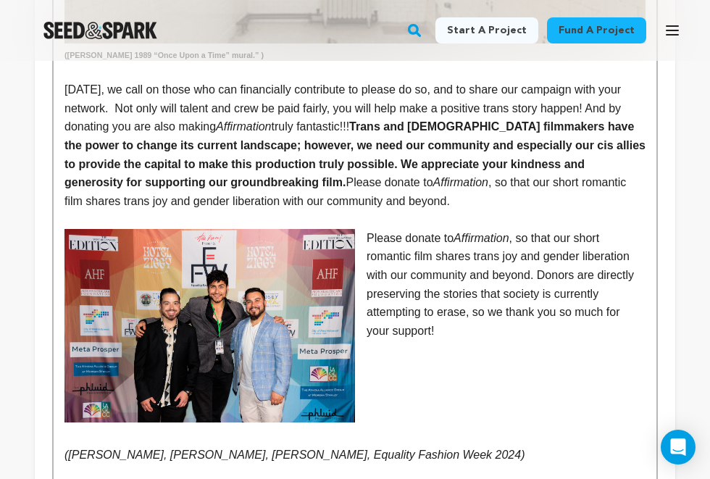
drag, startPoint x: 539, startPoint y: 355, endPoint x: 61, endPoint y: 359, distance: 478.0
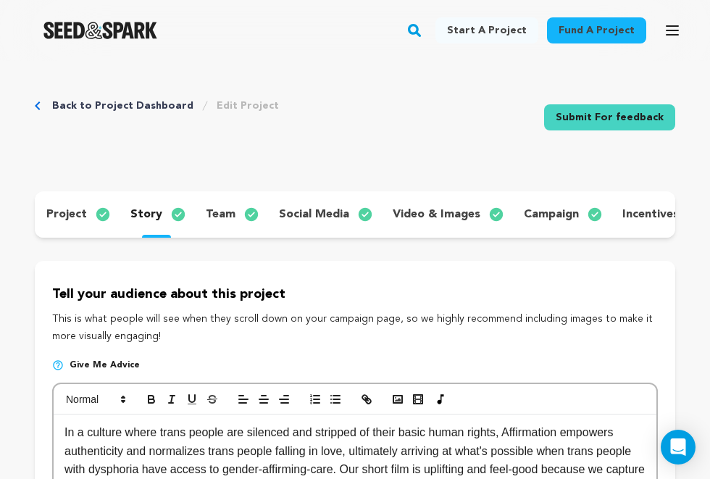
scroll to position [0, 0]
click at [111, 390] on span at bounding box center [94, 398] width 71 height 17
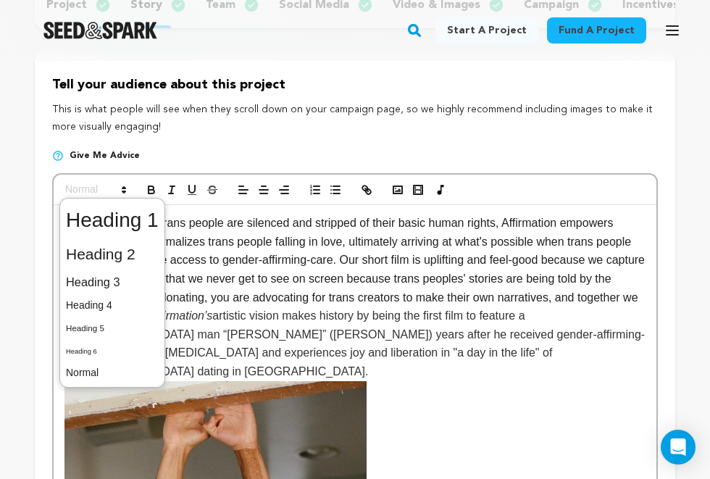
scroll to position [232, 0]
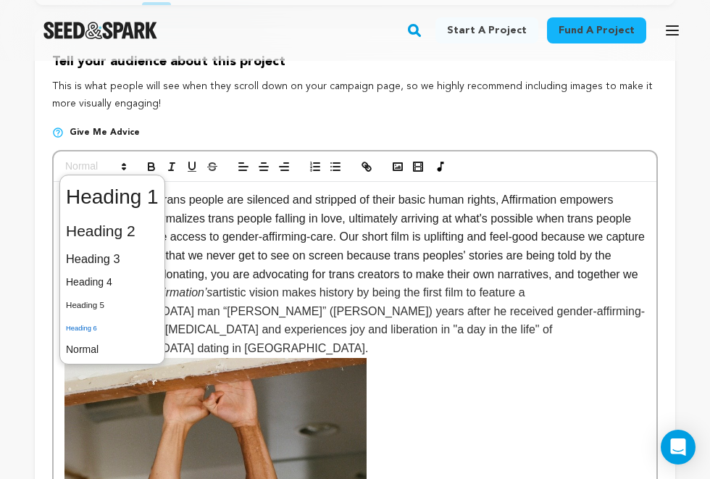
click at [109, 326] on span at bounding box center [112, 327] width 93 height 22
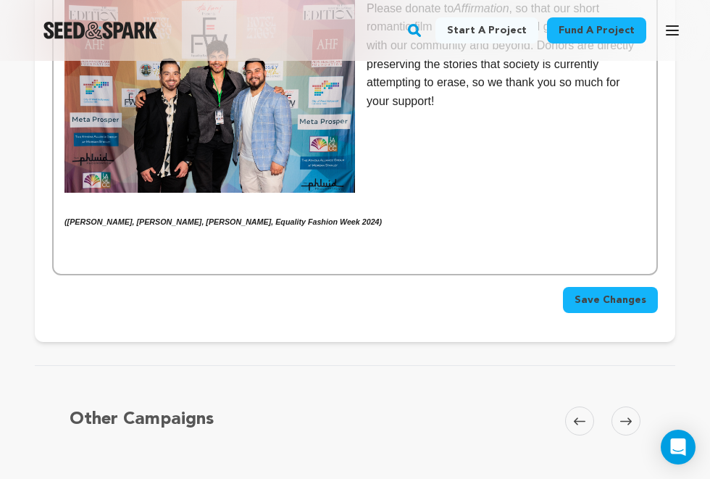
scroll to position [2534, 0]
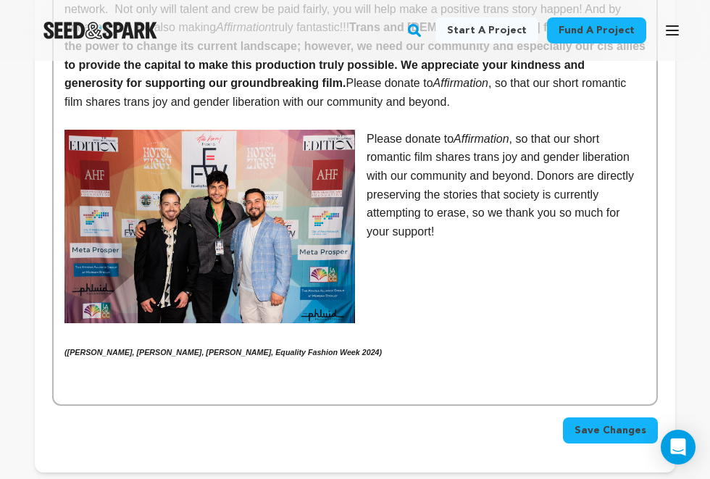
click at [199, 359] on h6 at bounding box center [354, 365] width 581 height 12
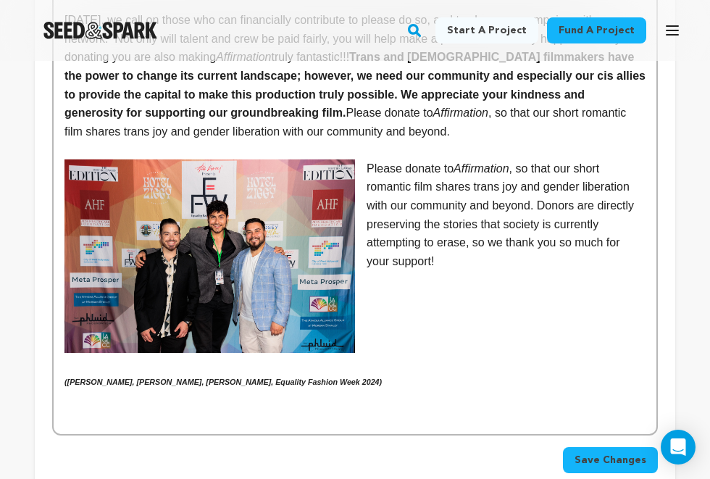
click at [64, 377] on em "([PERSON_NAME], [PERSON_NAME], [PERSON_NAME], Equality Fashion Week 2024)" at bounding box center [222, 381] width 317 height 9
click at [223, 204] on img at bounding box center [209, 255] width 290 height 193
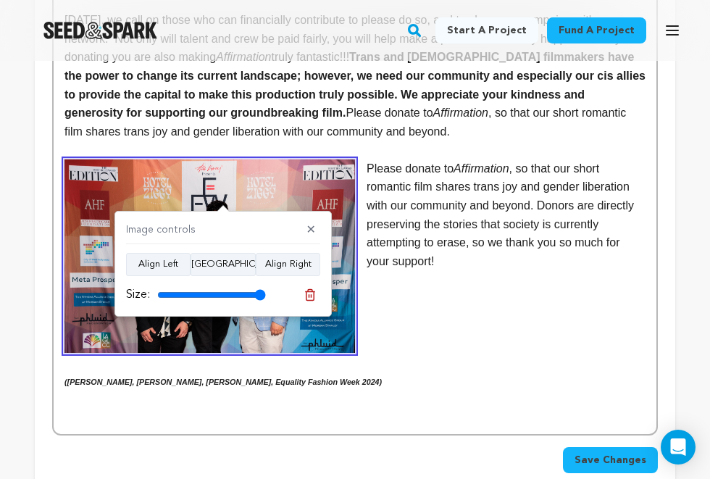
click at [435, 320] on p at bounding box center [354, 329] width 581 height 19
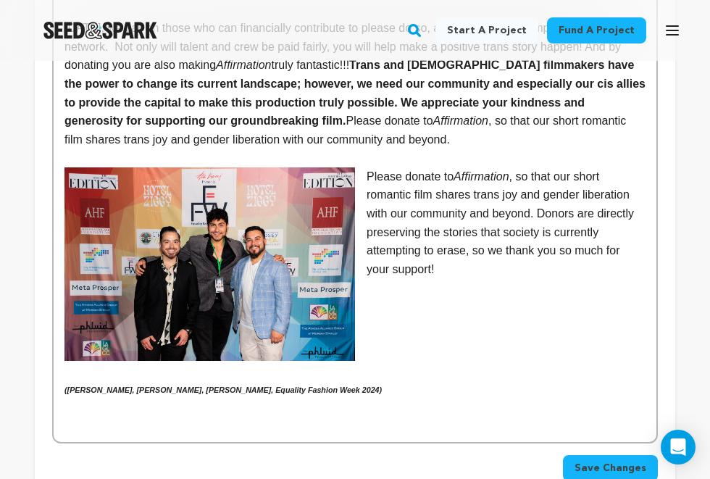
scroll to position [2502, 0]
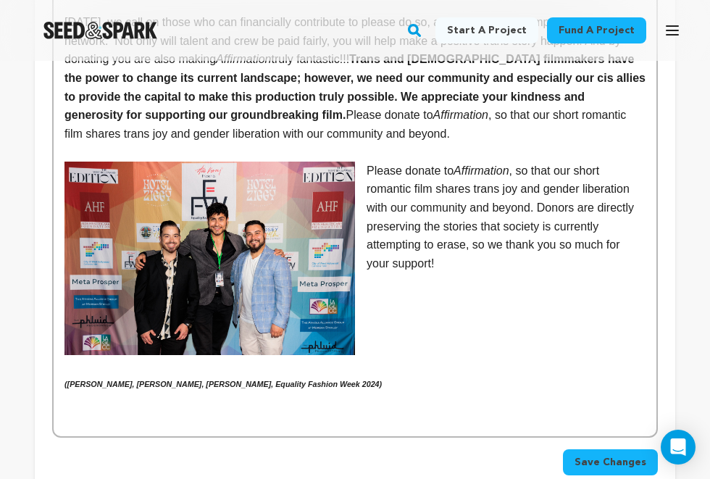
click at [598, 455] on span "Save Changes" at bounding box center [610, 462] width 72 height 14
click at [399, 341] on p at bounding box center [354, 350] width 581 height 19
click at [393, 359] on p at bounding box center [354, 368] width 581 height 19
click at [432, 162] on p "Please donate to Affirmation , so that our short romantic film shares trans joy…" at bounding box center [354, 218] width 581 height 112
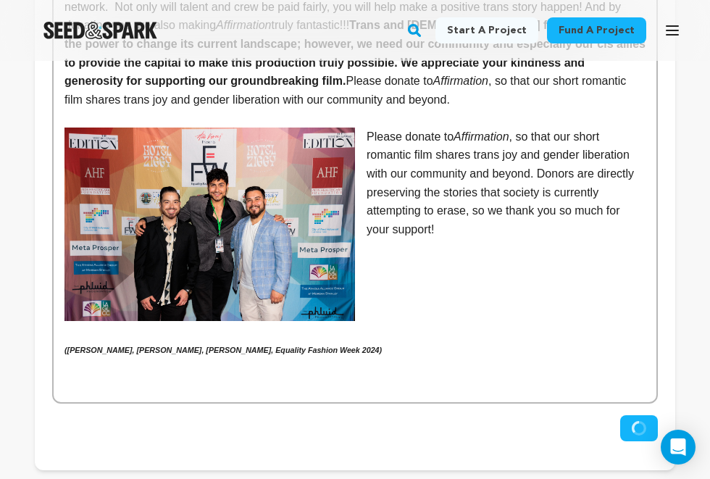
scroll to position [2777, 0]
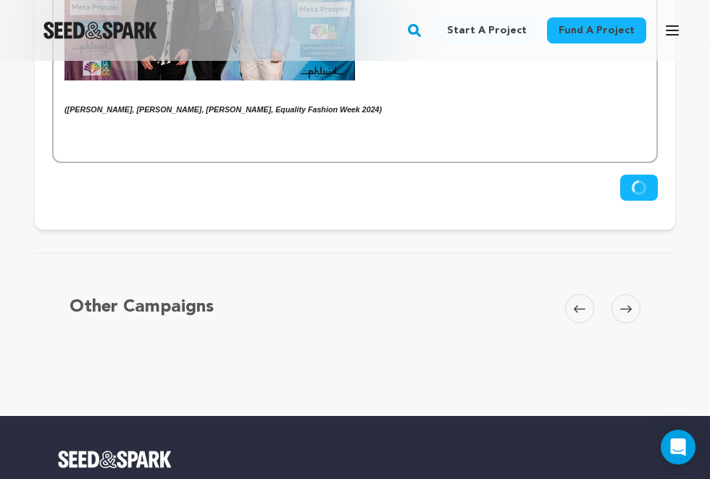
click at [640, 175] on button "Save Changes" at bounding box center [639, 188] width 38 height 26
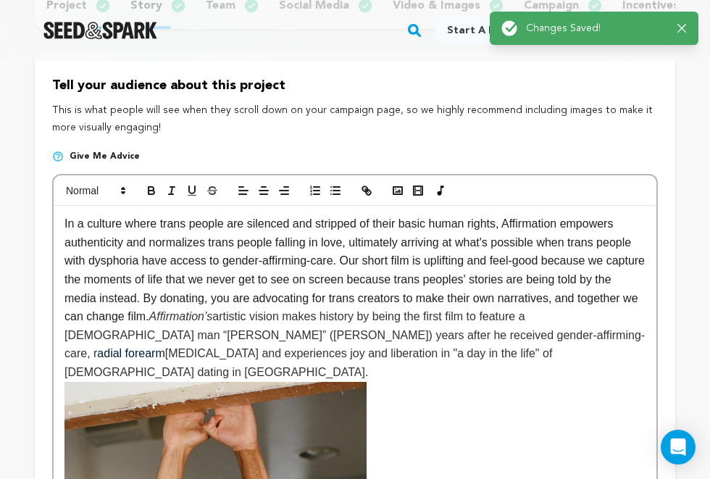
scroll to position [0, 0]
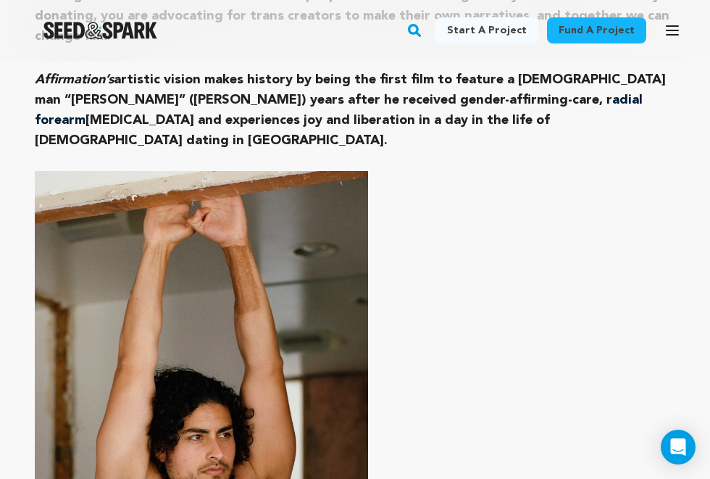
scroll to position [1213, 0]
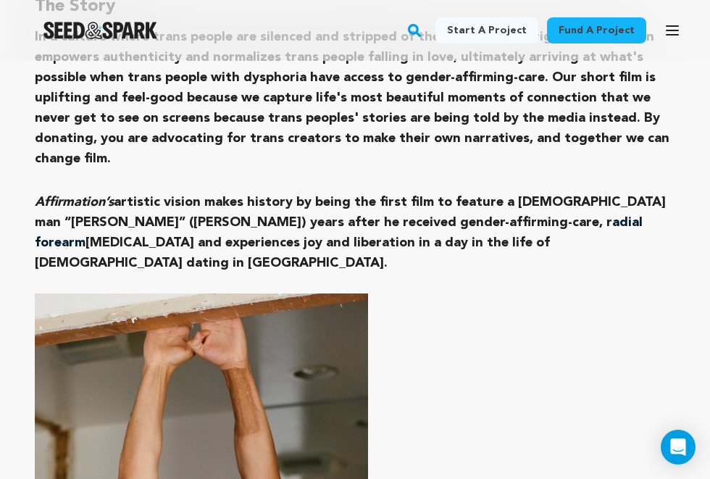
drag, startPoint x: 371, startPoint y: 240, endPoint x: 371, endPoint y: 257, distance: 16.7
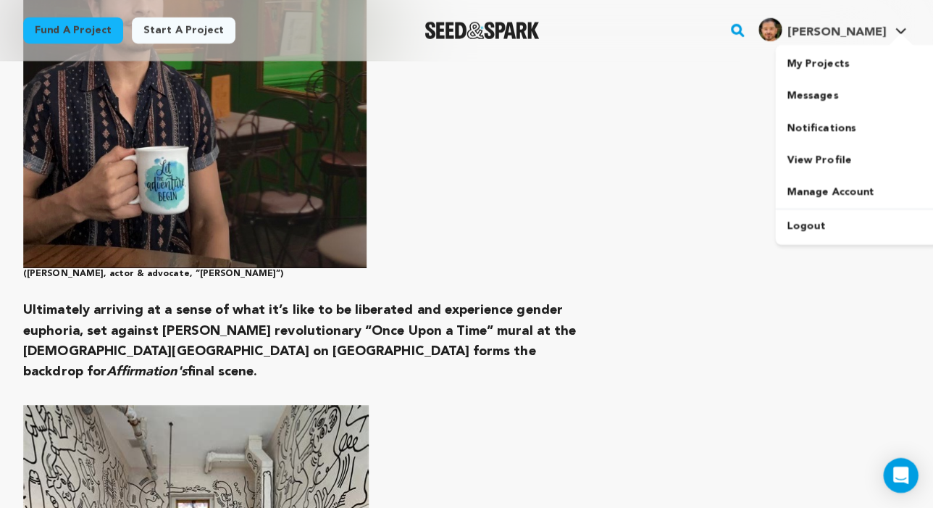
scroll to position [3329, 0]
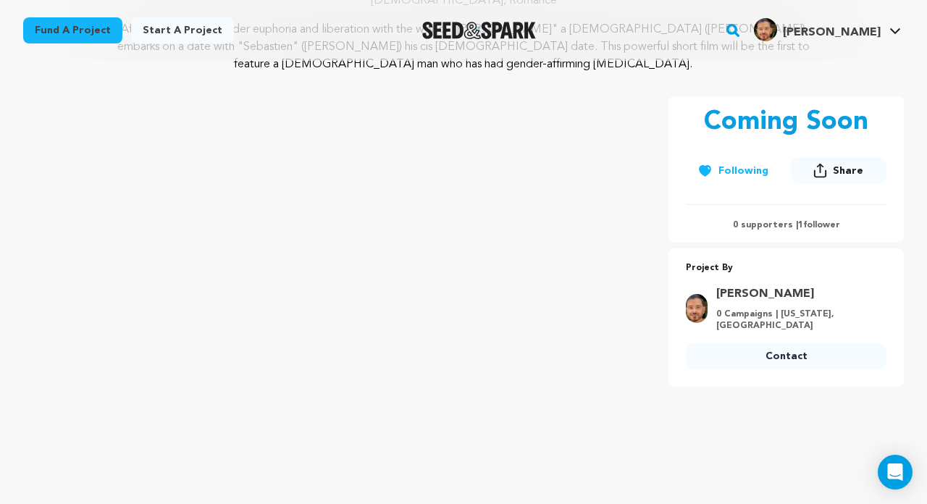
scroll to position [80, 0]
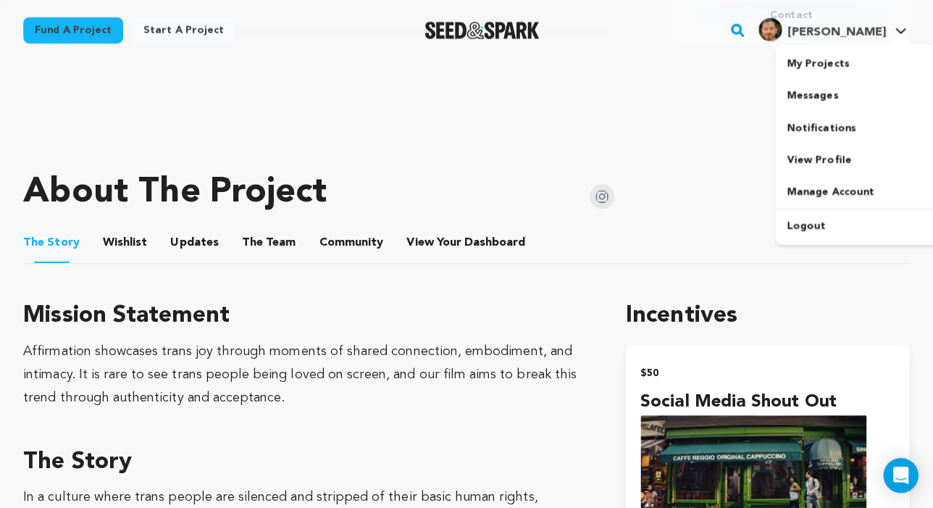
scroll to position [540, 0]
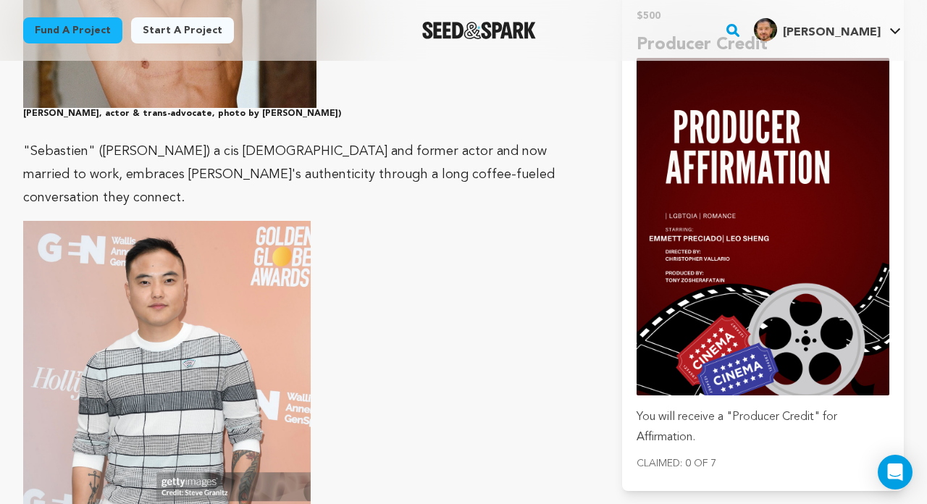
scroll to position [1598, 0]
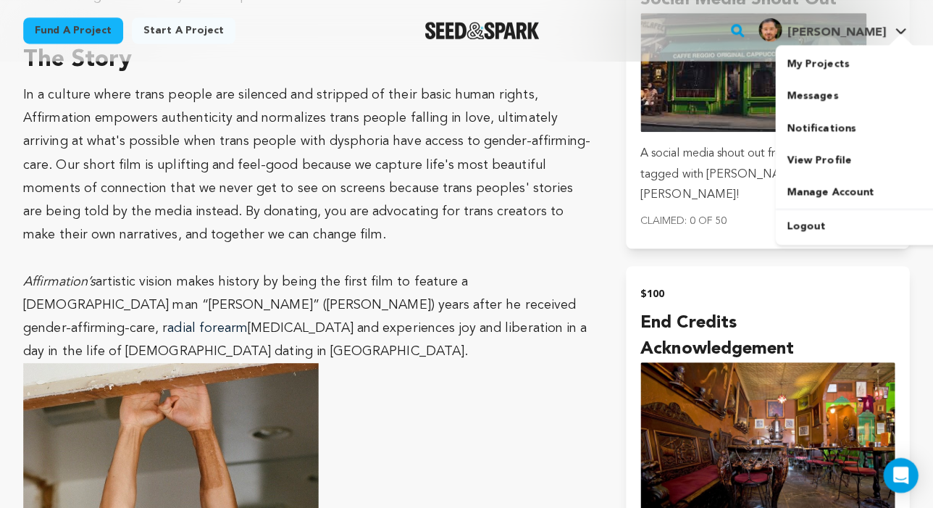
scroll to position [940, 0]
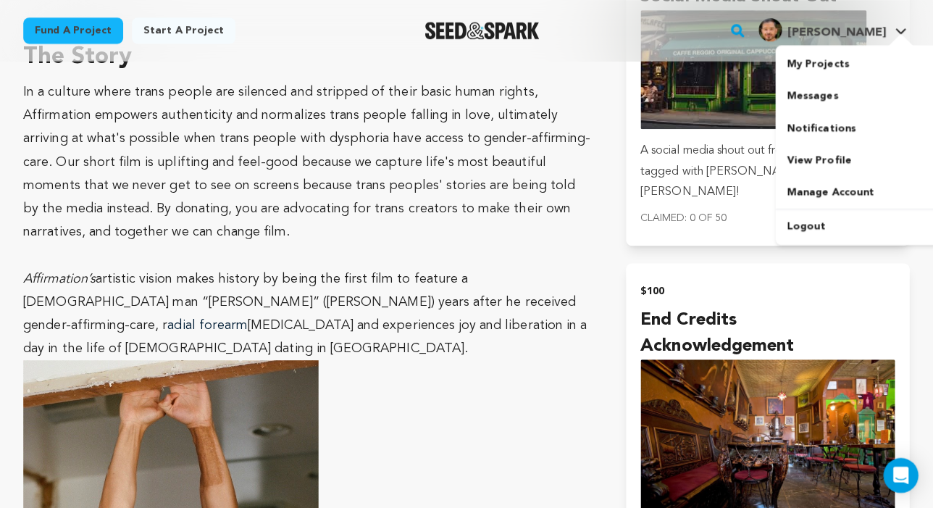
scroll to position [943, 0]
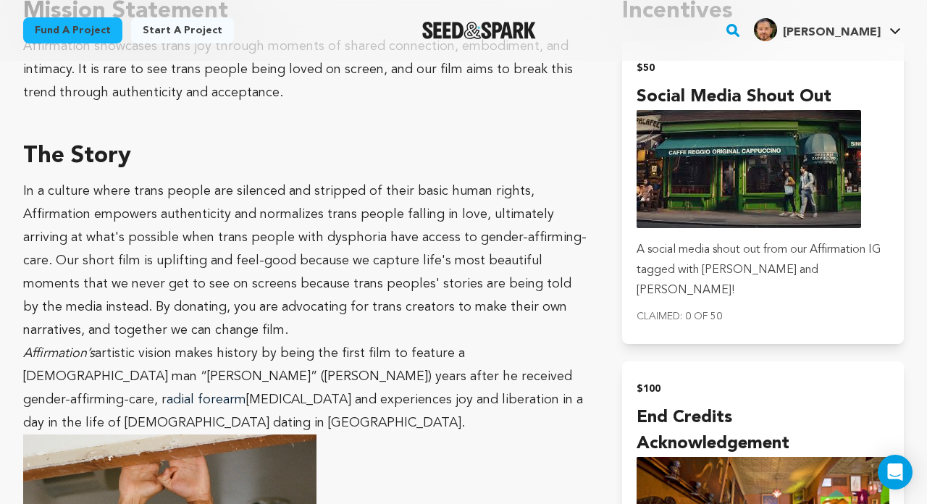
scroll to position [850, 0]
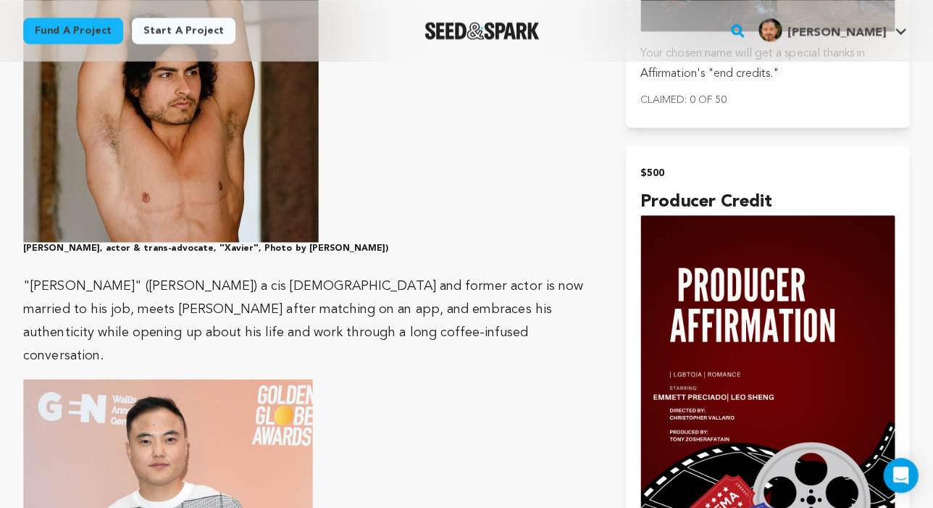
scroll to position [1438, 0]
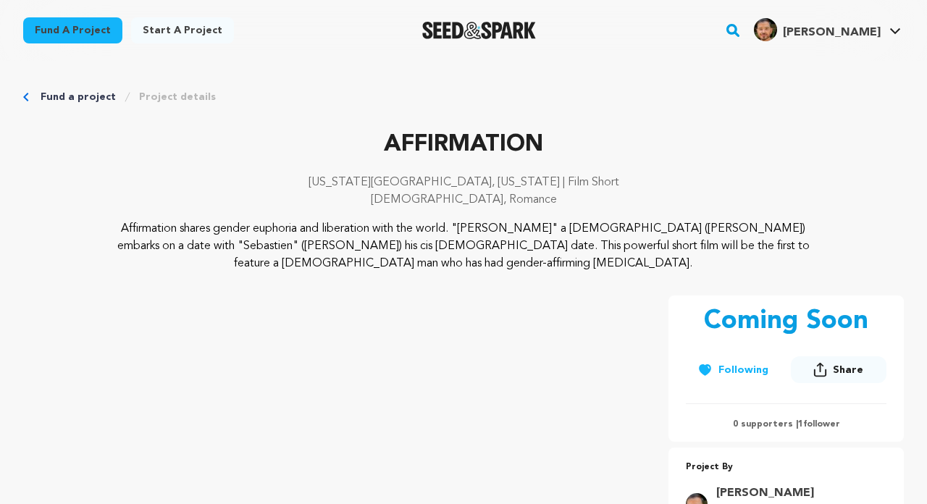
click at [625, 231] on p "Affirmation shares gender euphoria and liberation with the world. "[PERSON_NAME…" at bounding box center [464, 246] width 705 height 52
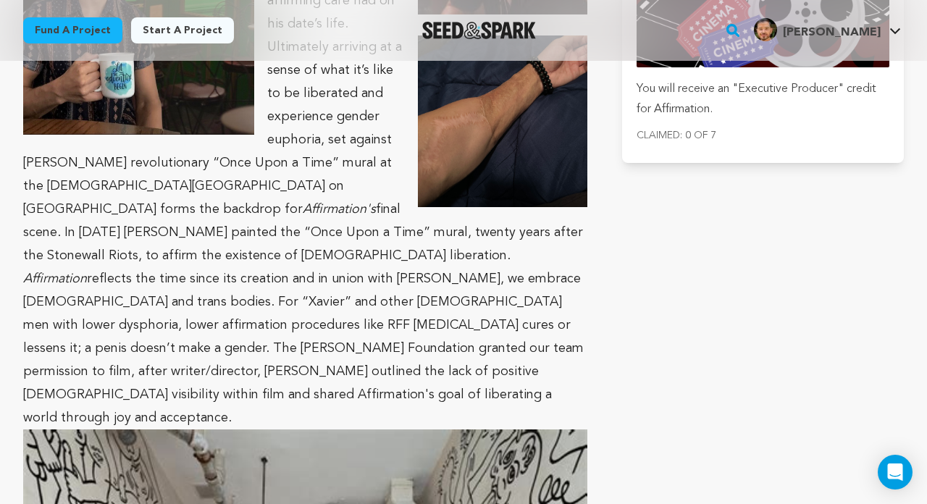
scroll to position [2433, 0]
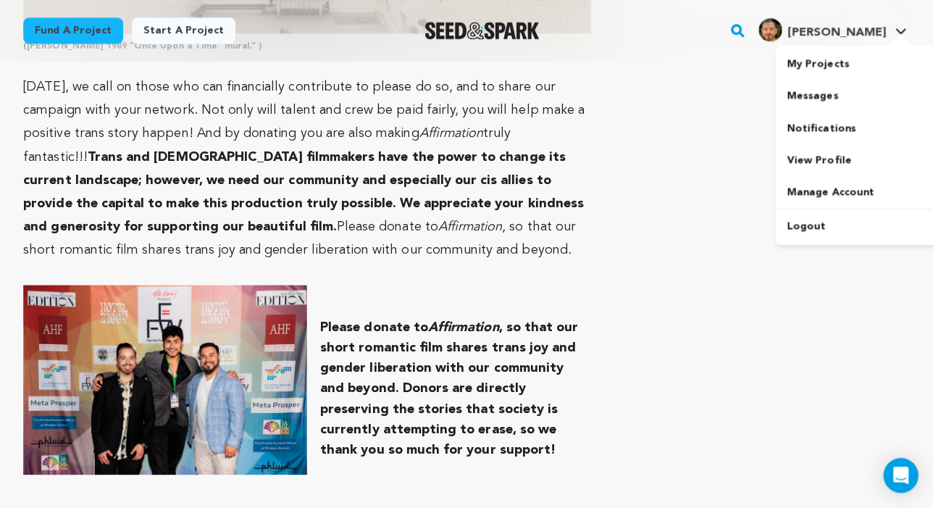
scroll to position [3259, 0]
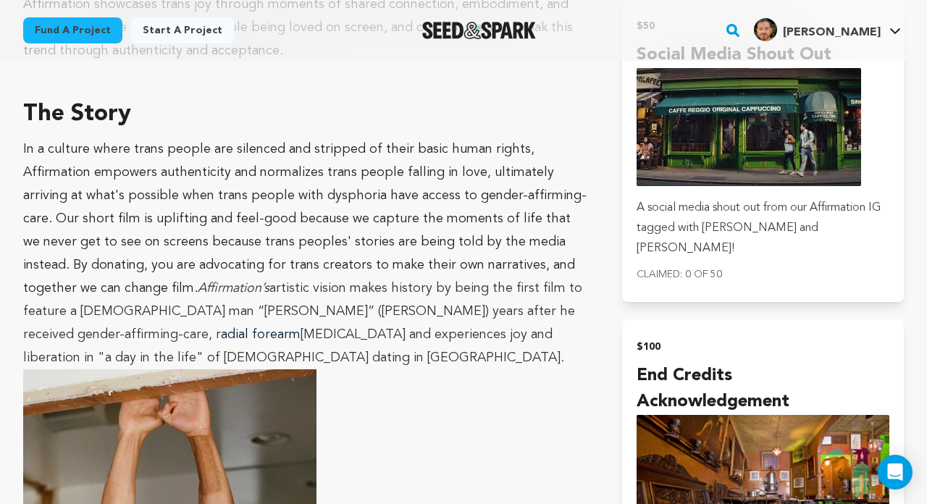
scroll to position [935, 0]
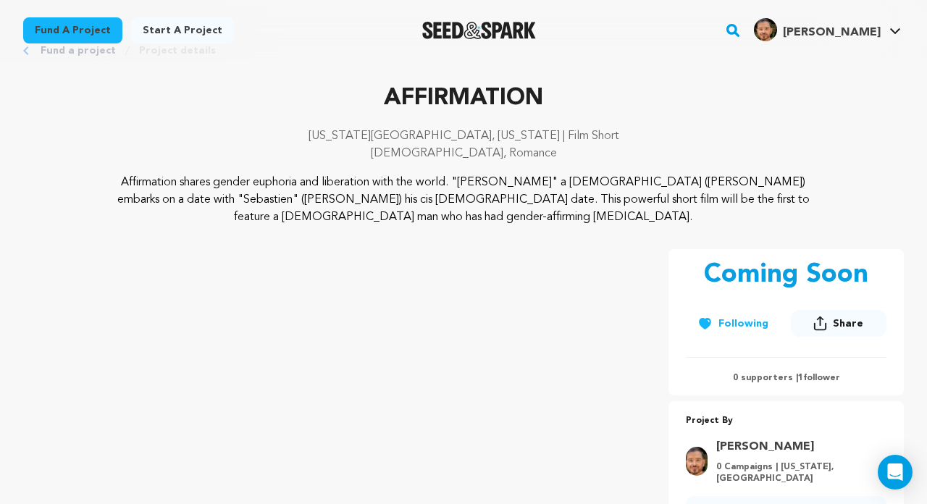
scroll to position [47, 0]
click at [821, 314] on button "Share" at bounding box center [839, 322] width 96 height 27
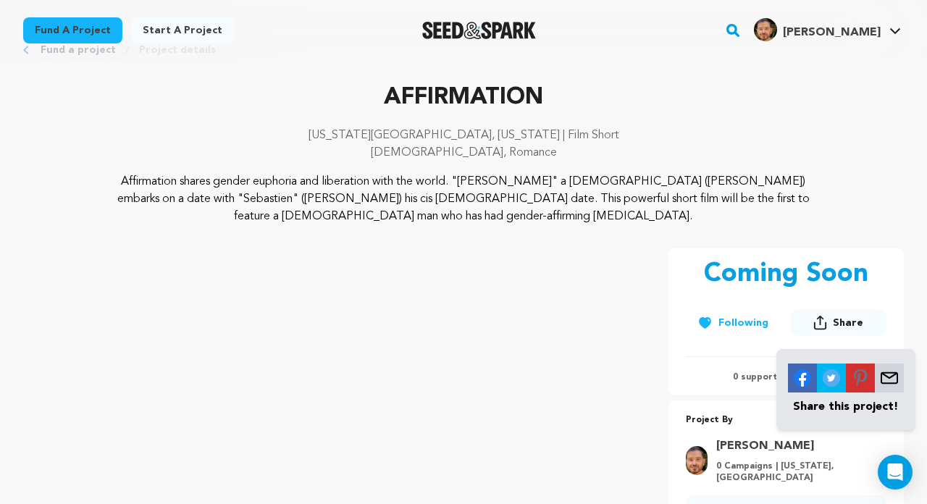
click at [884, 377] on img at bounding box center [889, 378] width 29 height 29
click at [821, 322] on icon at bounding box center [820, 322] width 14 height 15
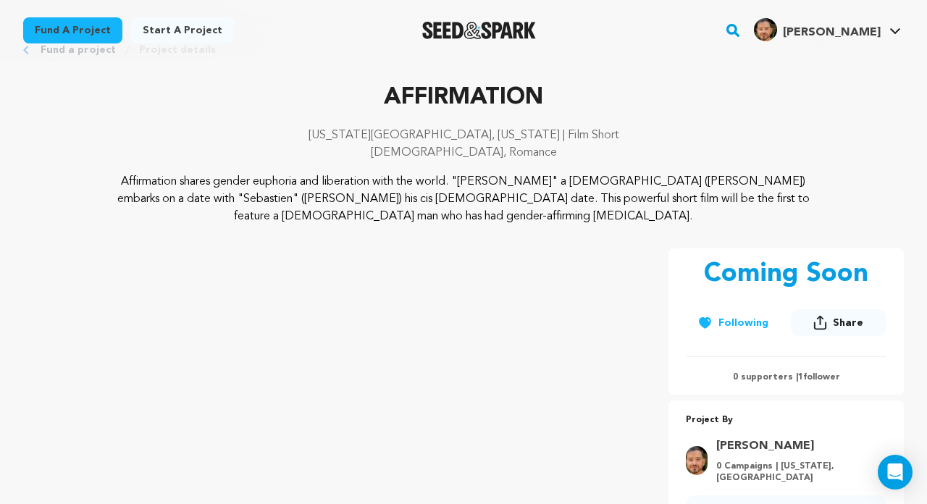
click at [826, 324] on icon at bounding box center [820, 322] width 14 height 15
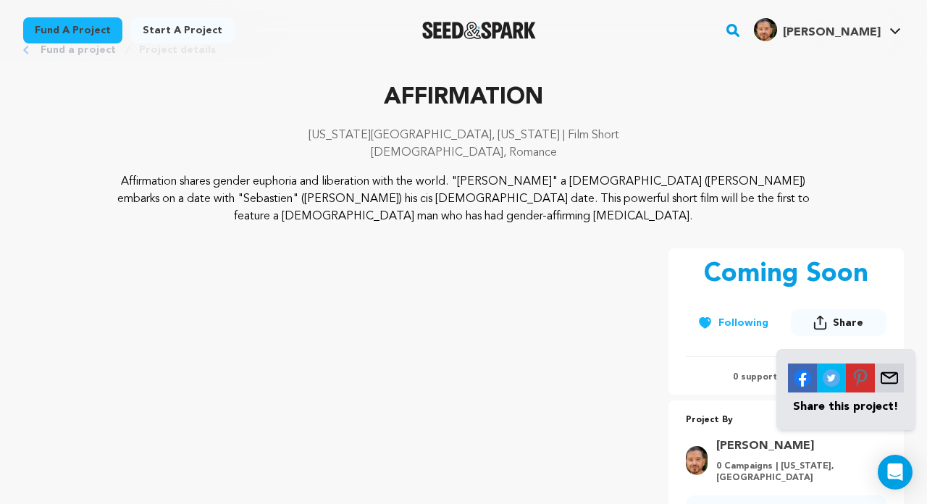
click at [887, 375] on img at bounding box center [889, 378] width 29 height 29
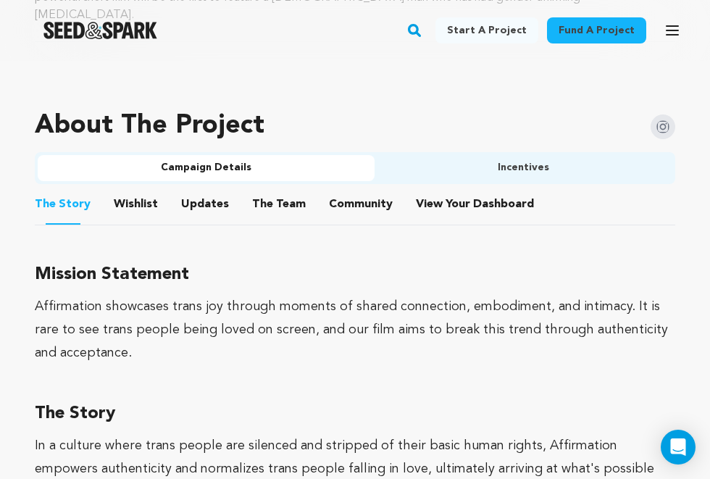
scroll to position [891, 0]
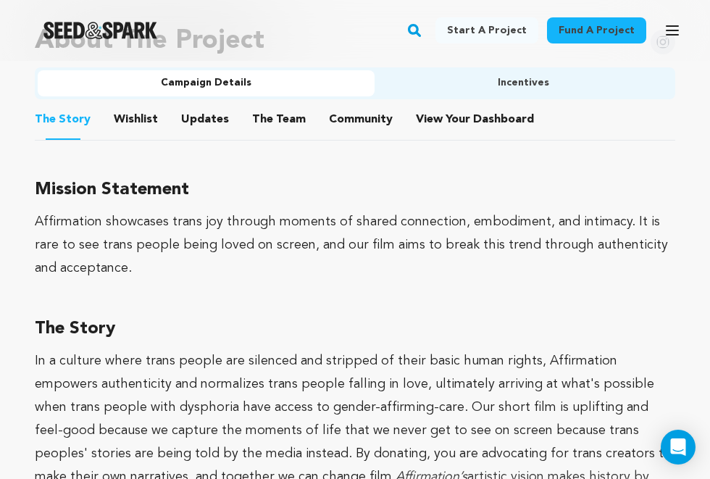
click at [256, 70] on button "Campaign Details" at bounding box center [206, 83] width 337 height 26
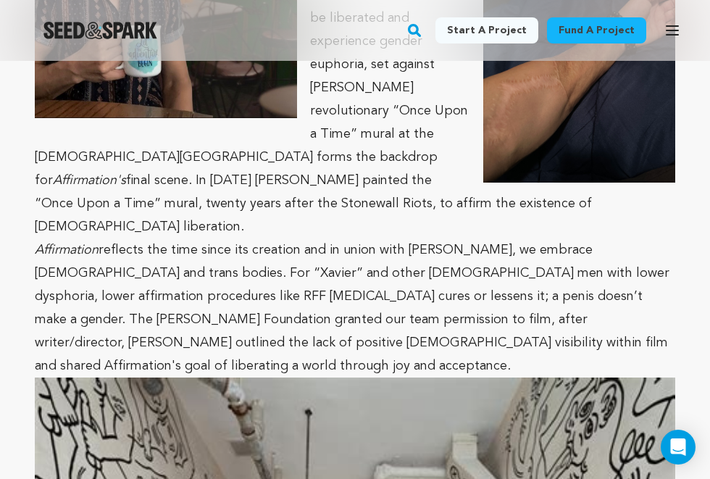
scroll to position [2751, 0]
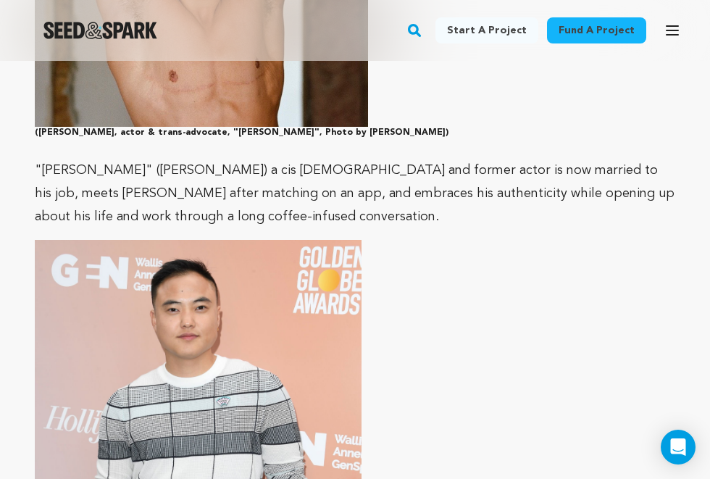
scroll to position [1780, 0]
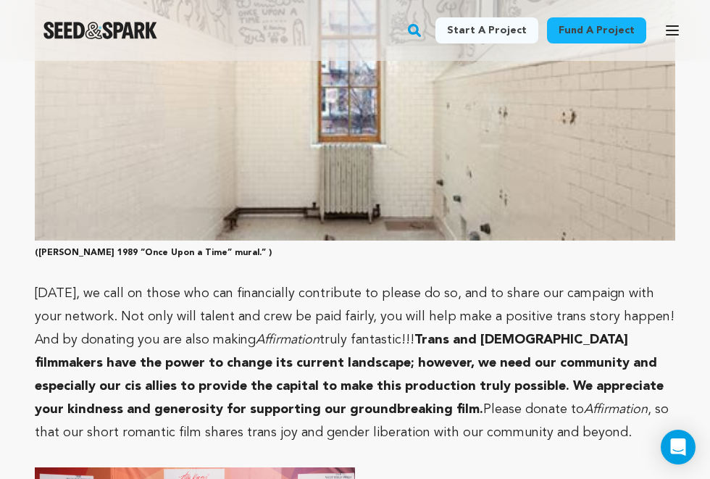
scroll to position [3433, 0]
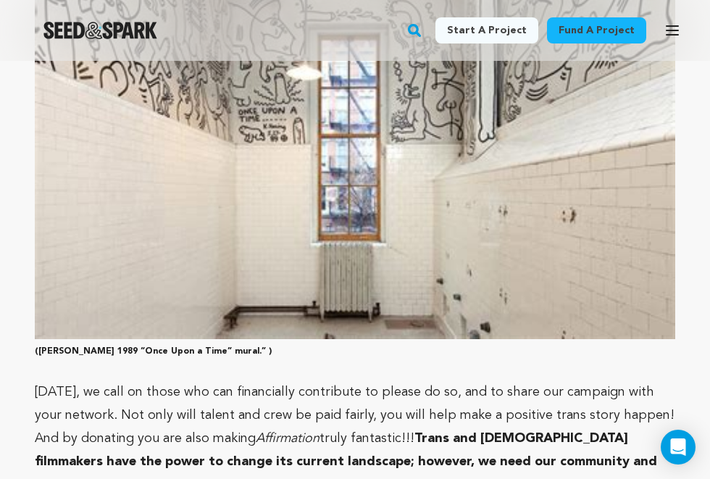
scroll to position [3513, 0]
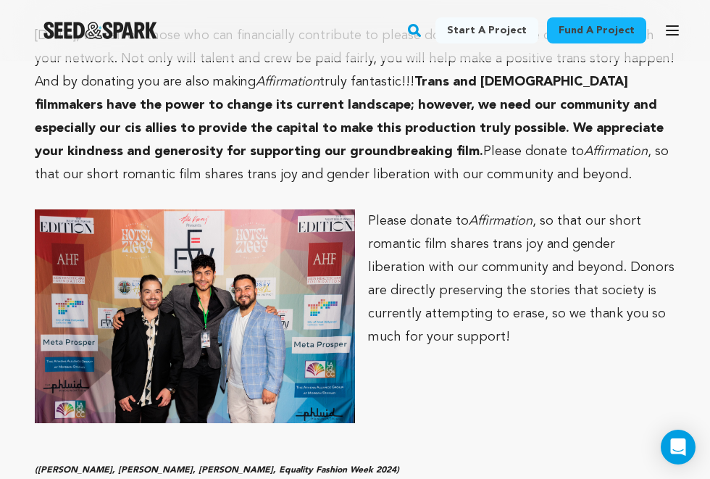
scroll to position [3699, 0]
